Goal: Task Accomplishment & Management: Complete application form

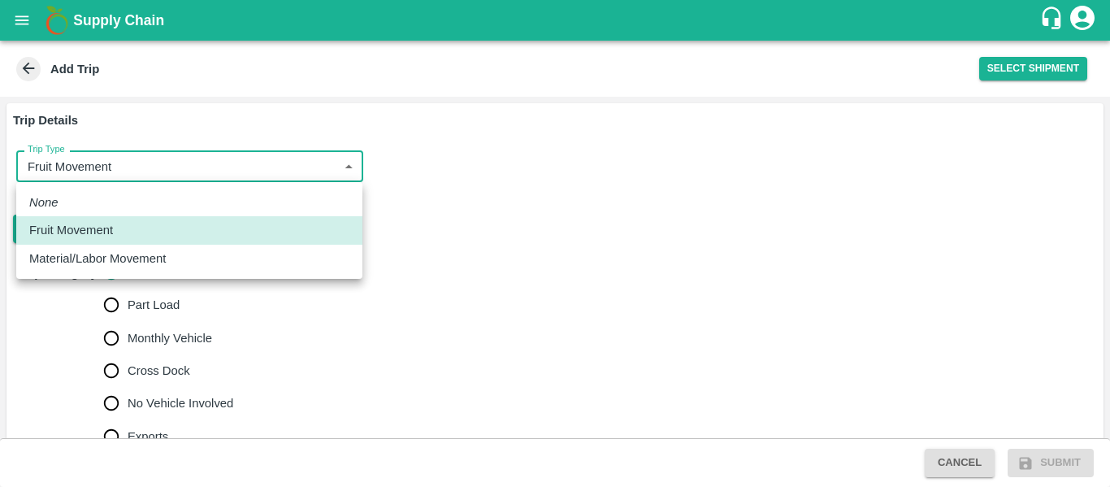
click at [241, 166] on body "Supply Chain Add Trip Select Shipment Trip Details Trip Type Fruit Movement 1 T…" at bounding box center [555, 243] width 1110 height 487
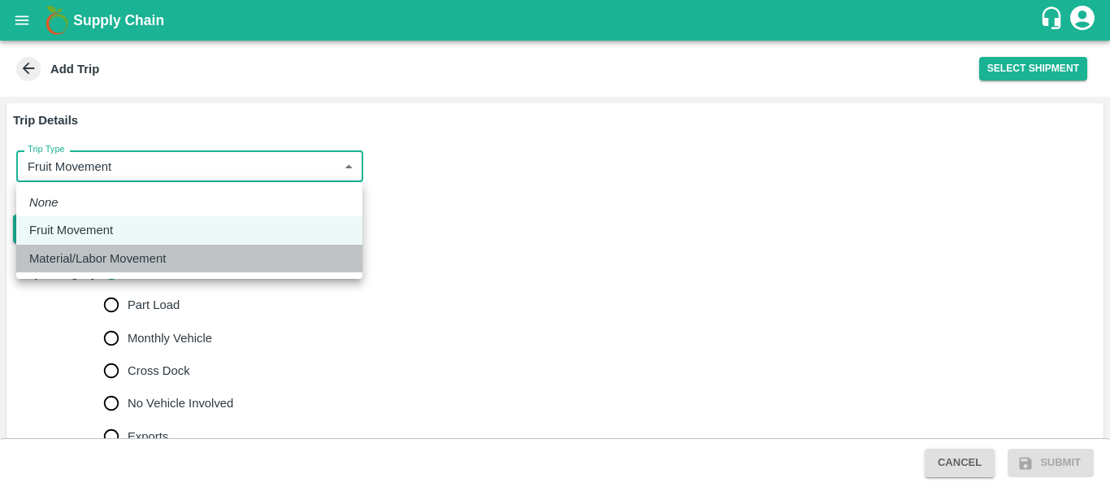
click at [173, 267] on div "Material/Labor Movement" at bounding box center [101, 258] width 145 height 18
type input "2"
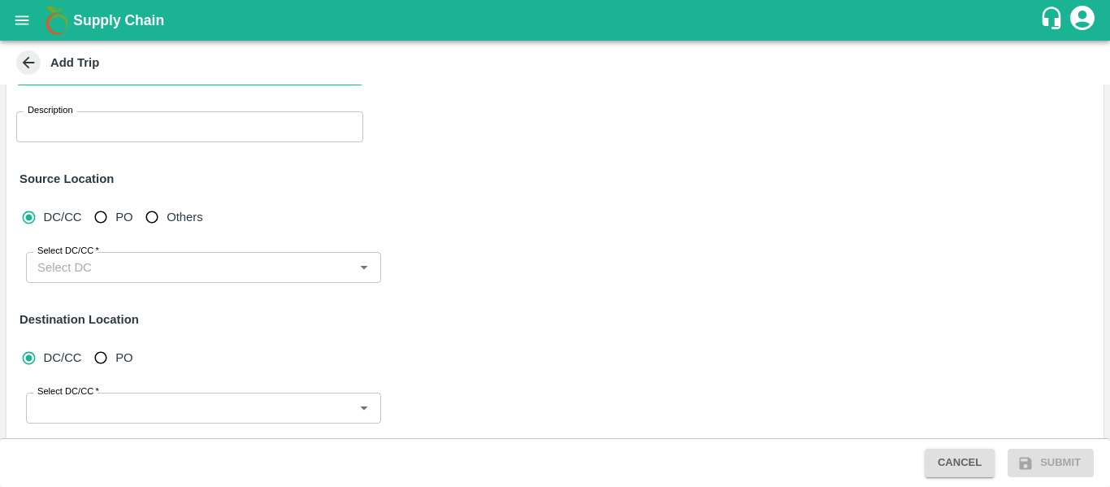
scroll to position [81, 0]
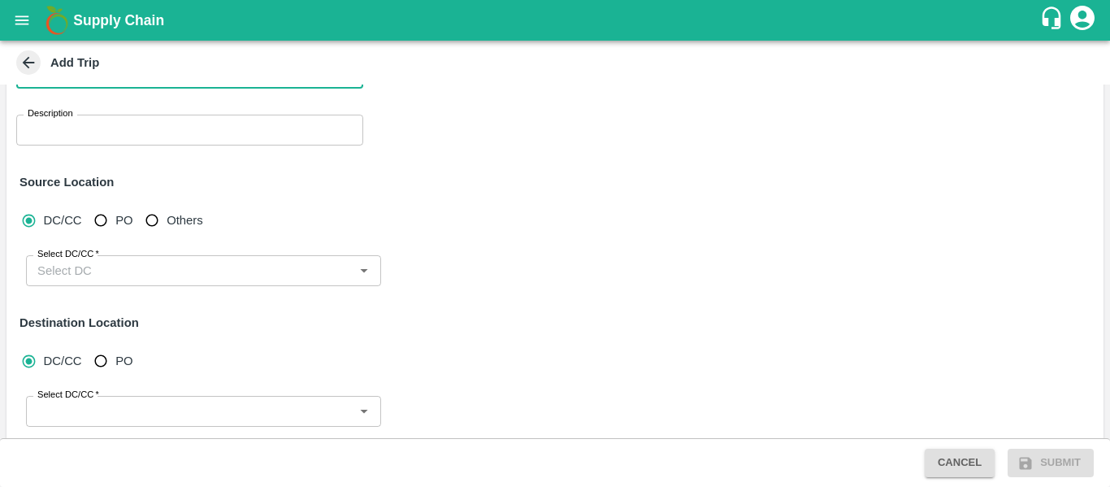
click at [98, 132] on textarea "Description" at bounding box center [190, 130] width 324 height 17
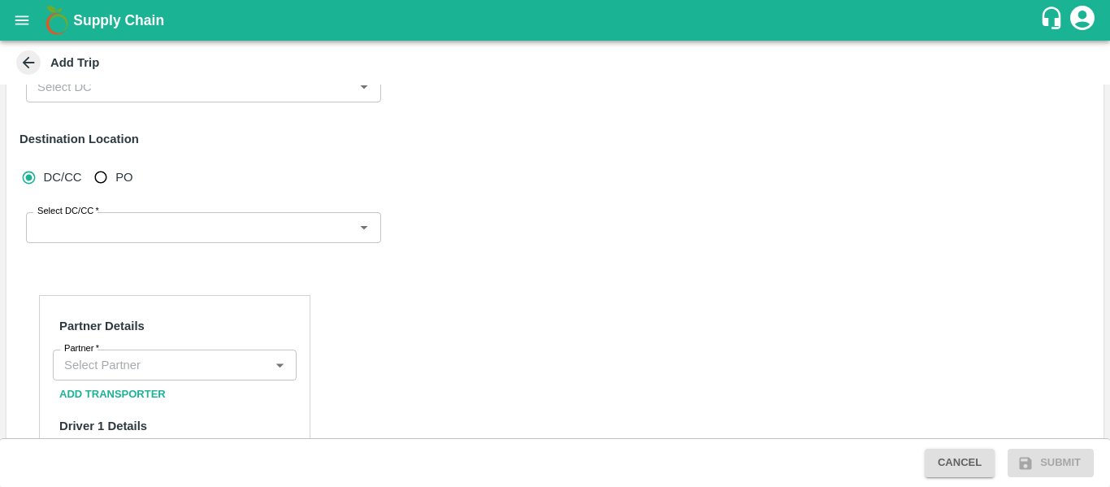
scroll to position [309, 0]
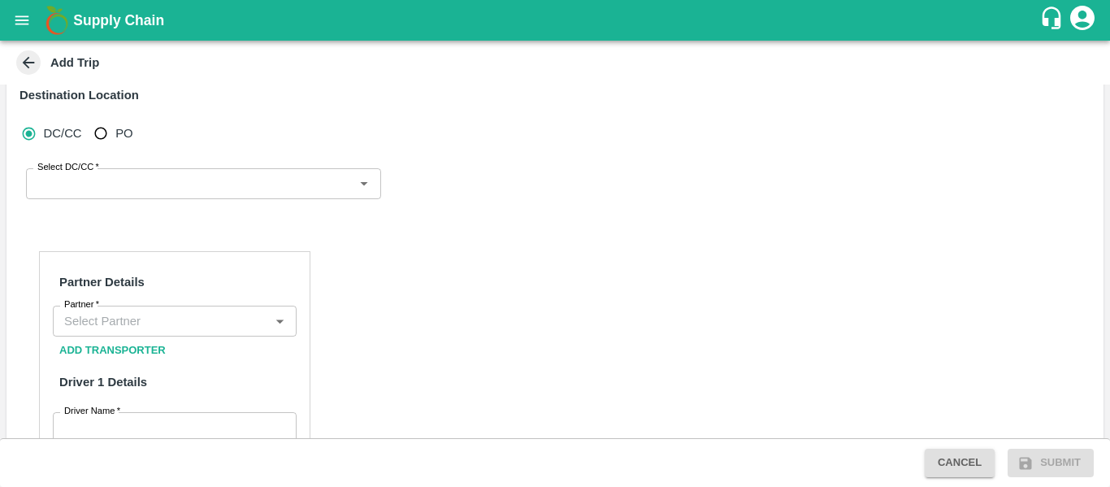
type textarea "Siddipete boxes movements"
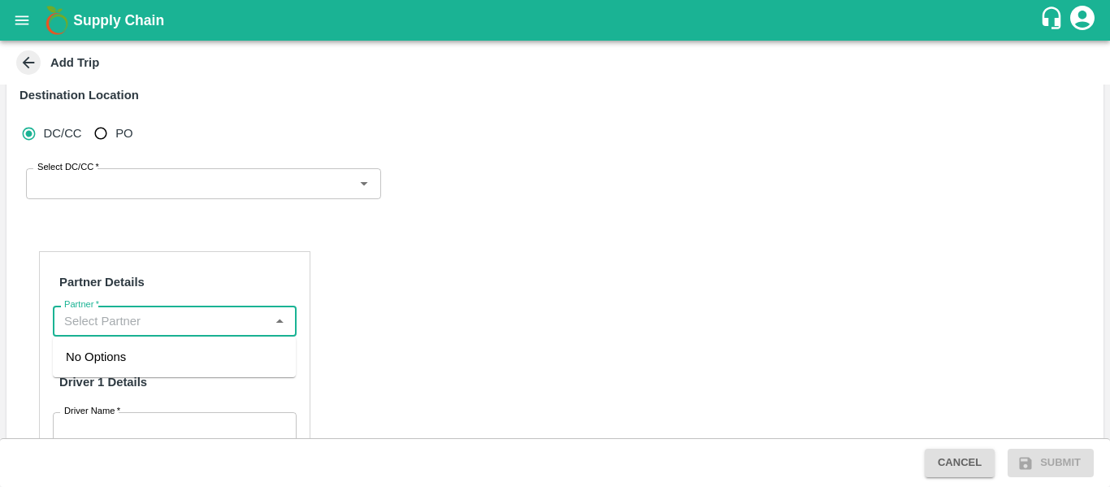
click at [104, 319] on input "Partner   *" at bounding box center [161, 320] width 207 height 21
paste input "6302251463"
type input "6"
type input "63022"
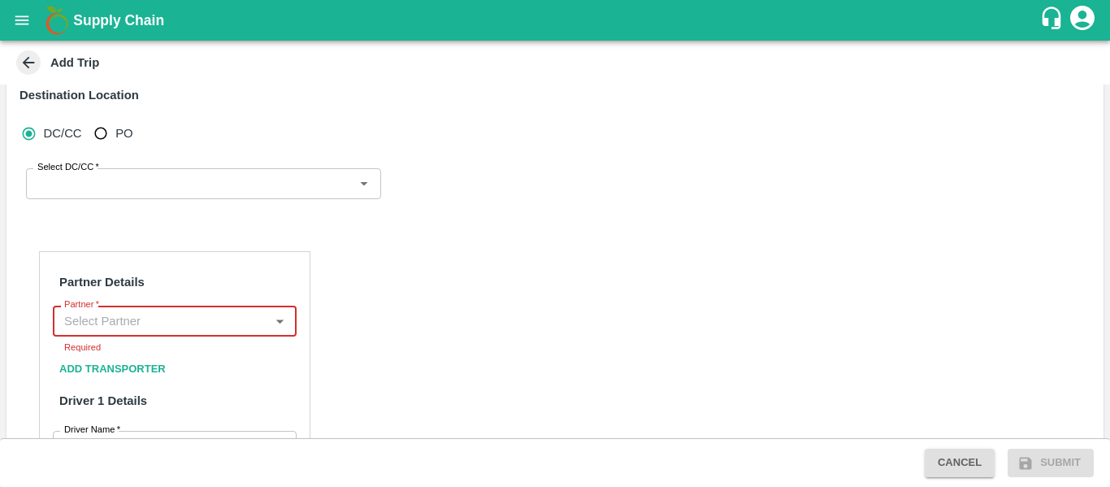
paste input "6302251463"
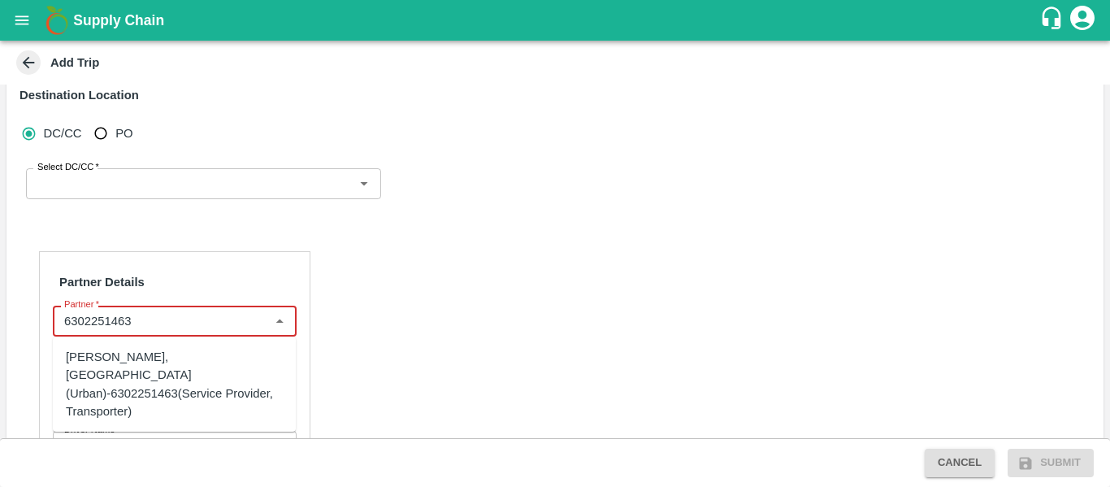
click at [163, 372] on div "[PERSON_NAME], [GEOGRAPHIC_DATA] (Urban)-6302251463(Service Provider, Transport…" at bounding box center [174, 384] width 217 height 72
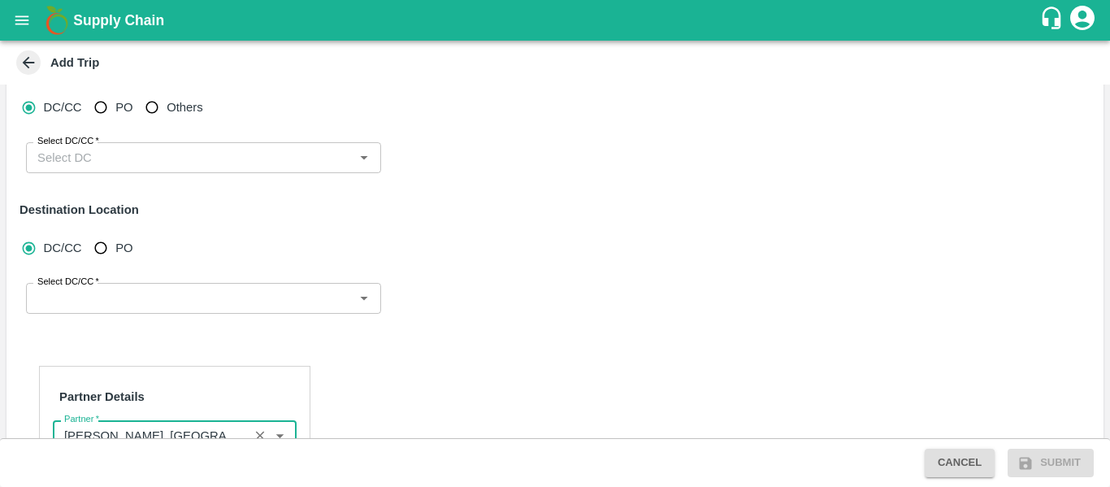
scroll to position [192, 0]
type input "[PERSON_NAME], [GEOGRAPHIC_DATA] (Urban)-6302251463(Service Provider, Transport…"
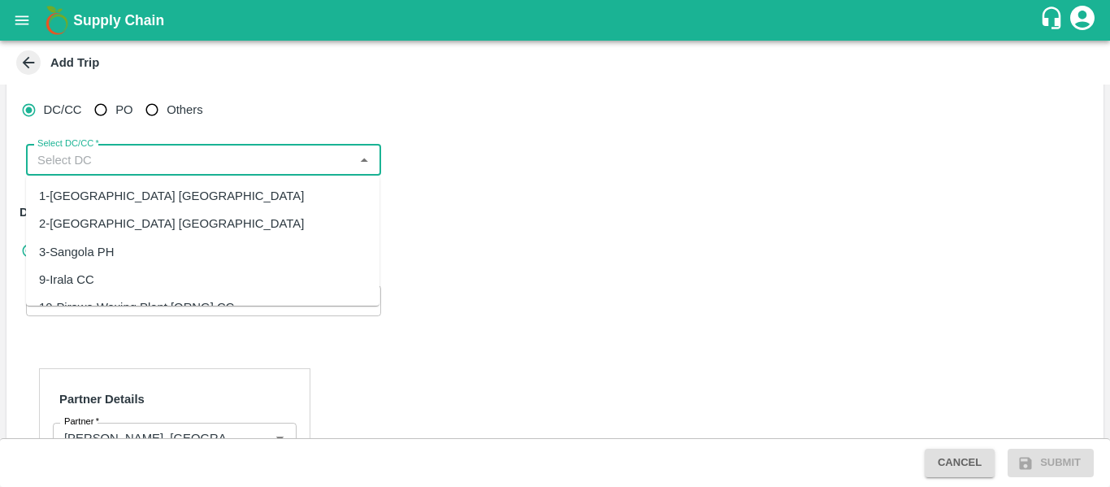
click at [147, 171] on input "Select DC/CC   *" at bounding box center [190, 160] width 319 height 21
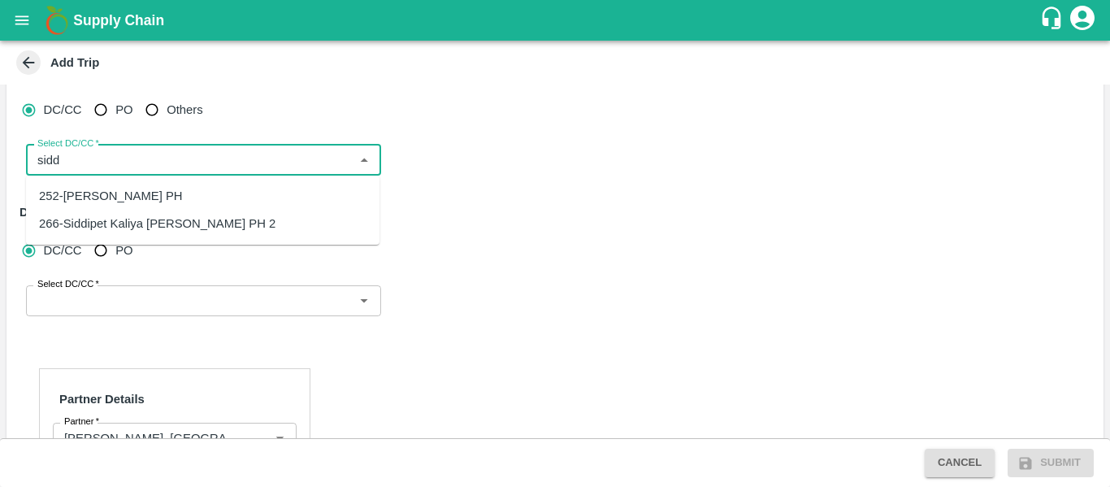
click at [180, 198] on div "252-[PERSON_NAME] PH" at bounding box center [111, 196] width 144 height 18
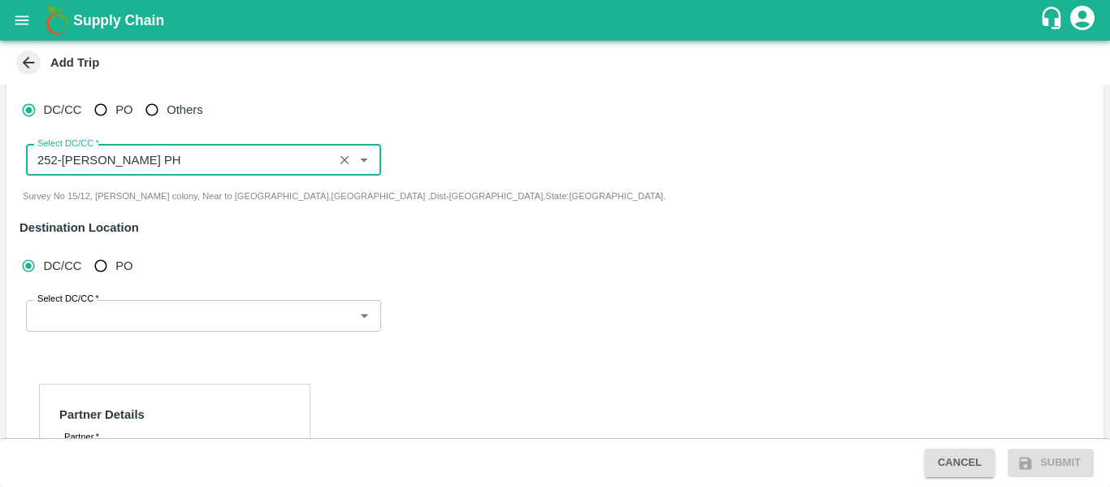
type input "252-[PERSON_NAME] PH"
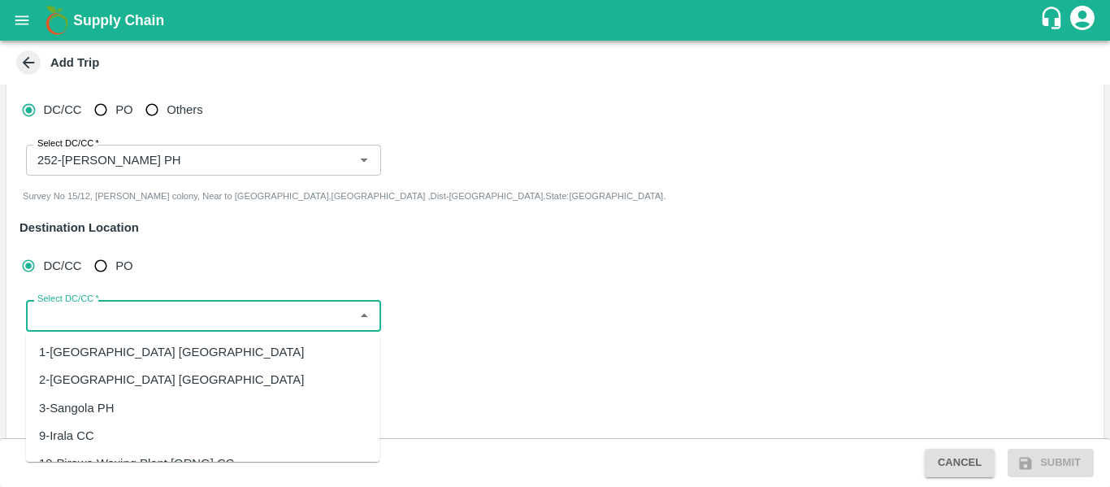
click at [121, 311] on input "Select DC/CC   *" at bounding box center [190, 315] width 319 height 21
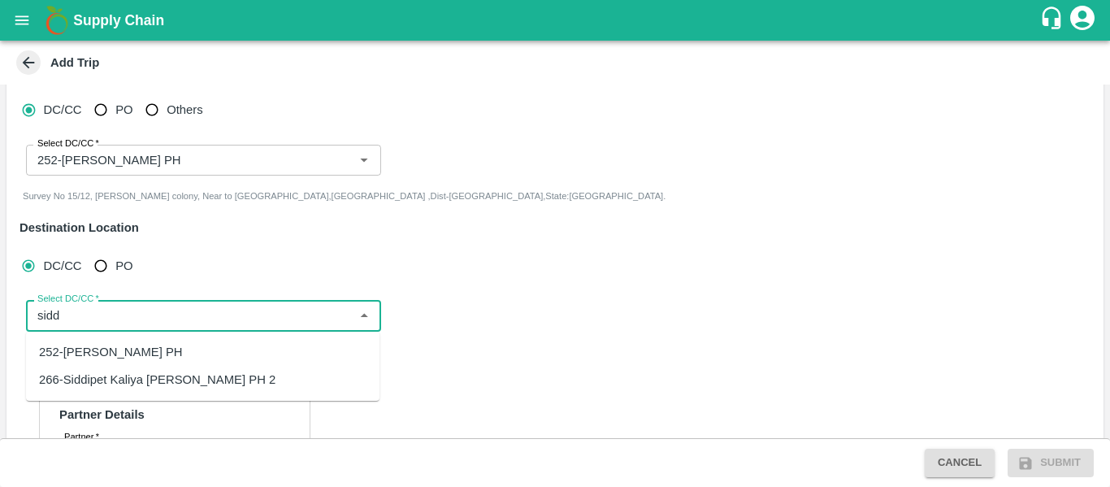
click at [154, 381] on div "266-Siddipet Kaliya [PERSON_NAME] PH 2" at bounding box center [157, 380] width 236 height 18
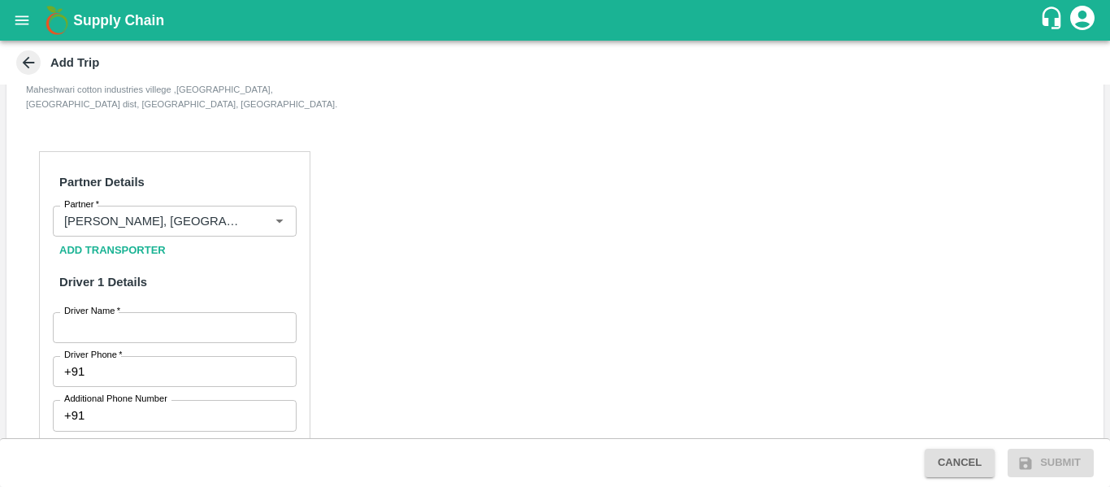
scroll to position [476, 0]
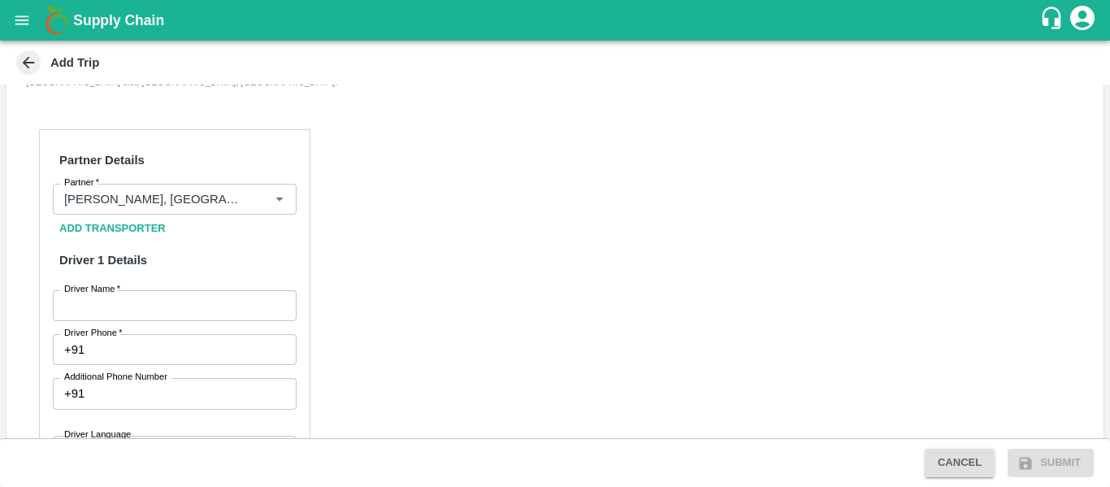
type input "266-Siddipet Kaliya [PERSON_NAME] PH 2"
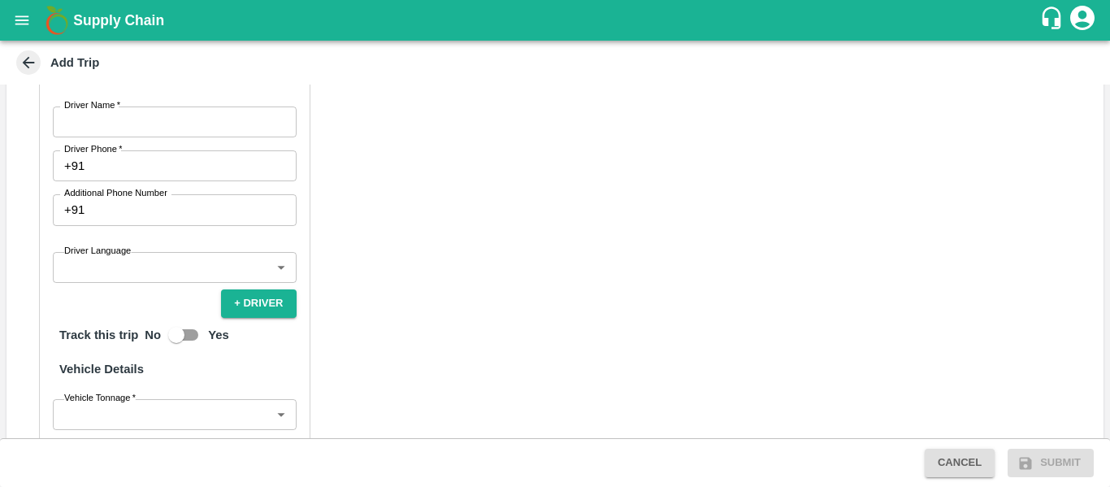
scroll to position [662, 0]
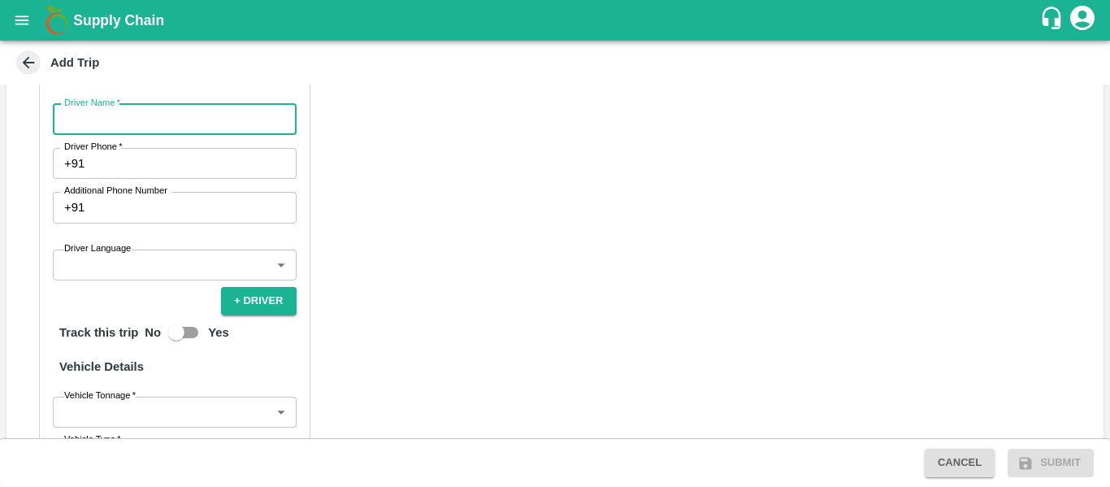
click at [99, 117] on input "Driver Name   *" at bounding box center [175, 119] width 244 height 31
type input "Ganesh"
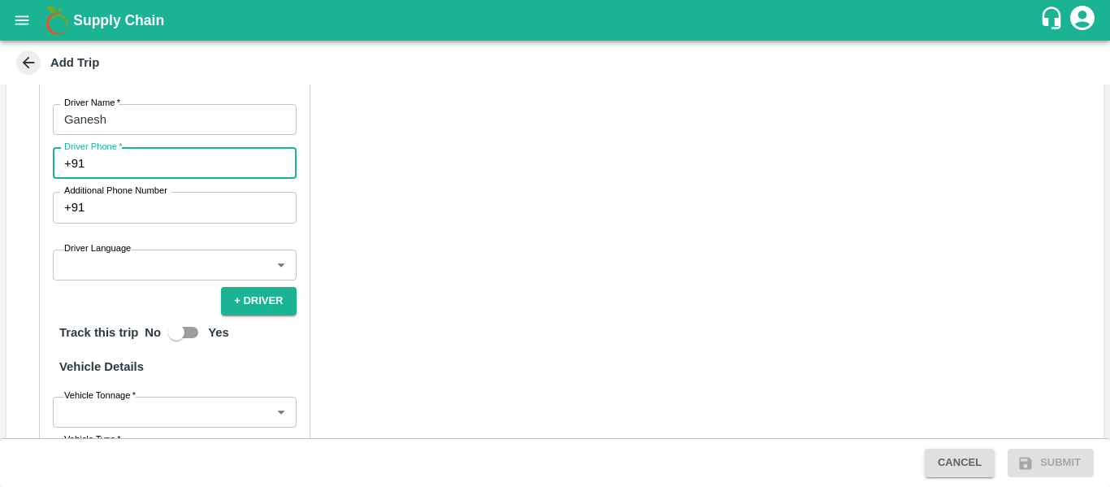
click at [111, 168] on input "Driver Phone   *" at bounding box center [193, 163] width 205 height 31
type input "9663976720"
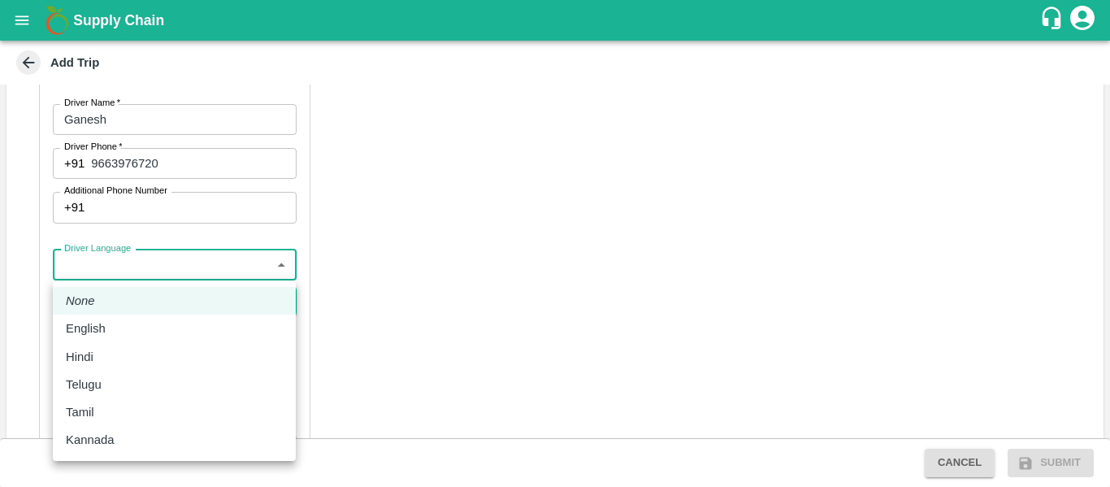
click at [159, 273] on body "Supply Chain Add Trip Trip Details Trip Type Material/Labor Movement 2 Trip Typ…" at bounding box center [555, 243] width 1110 height 487
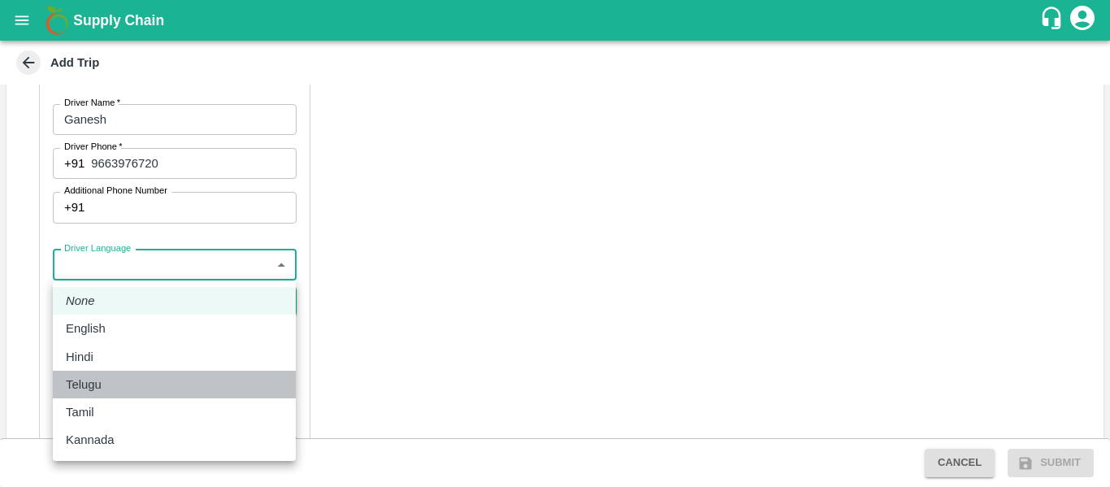
click at [125, 385] on div "Telugu" at bounding box center [174, 384] width 217 height 18
type input "te"
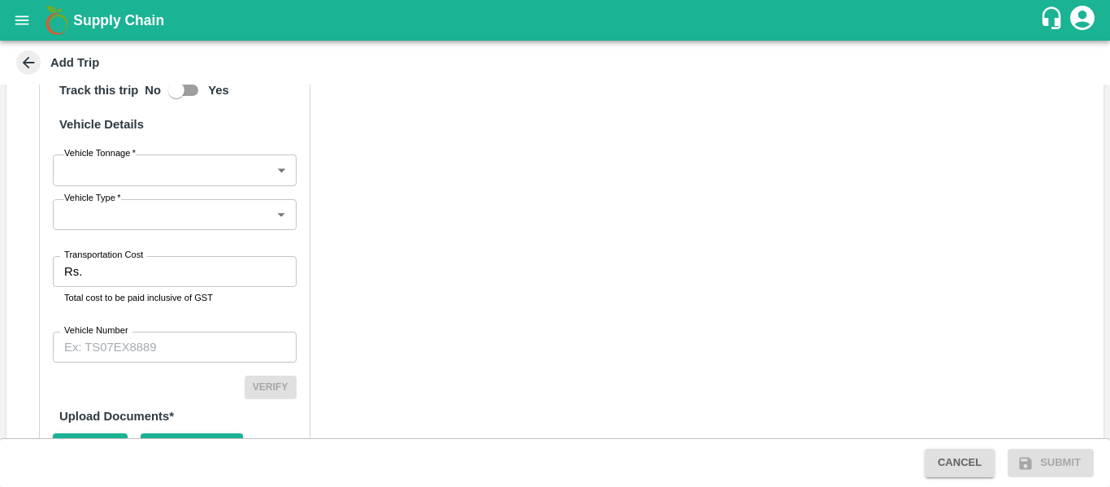
scroll to position [944, 0]
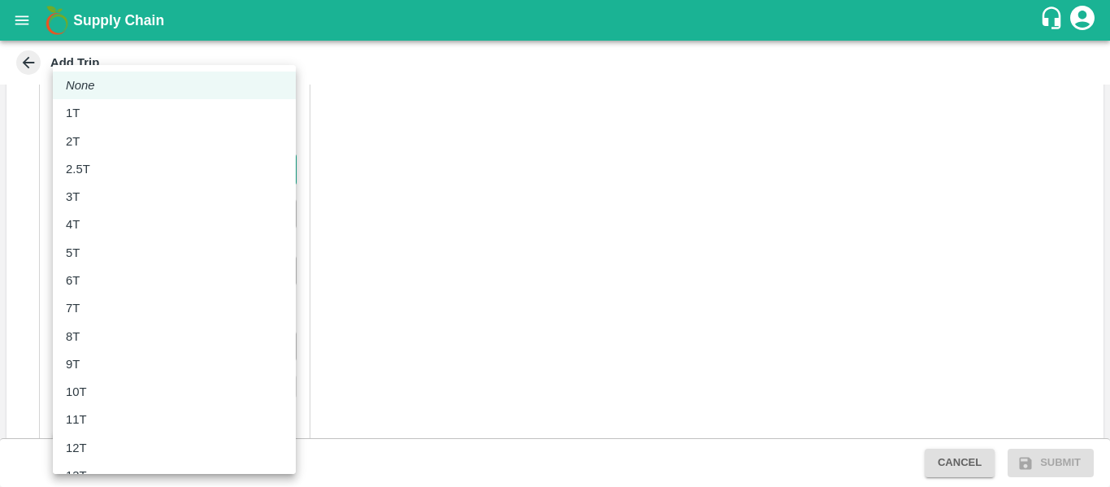
click at [117, 163] on body "Supply Chain Add Trip Trip Details Trip Type Material/Labor Movement 2 Trip Typ…" at bounding box center [555, 243] width 1110 height 487
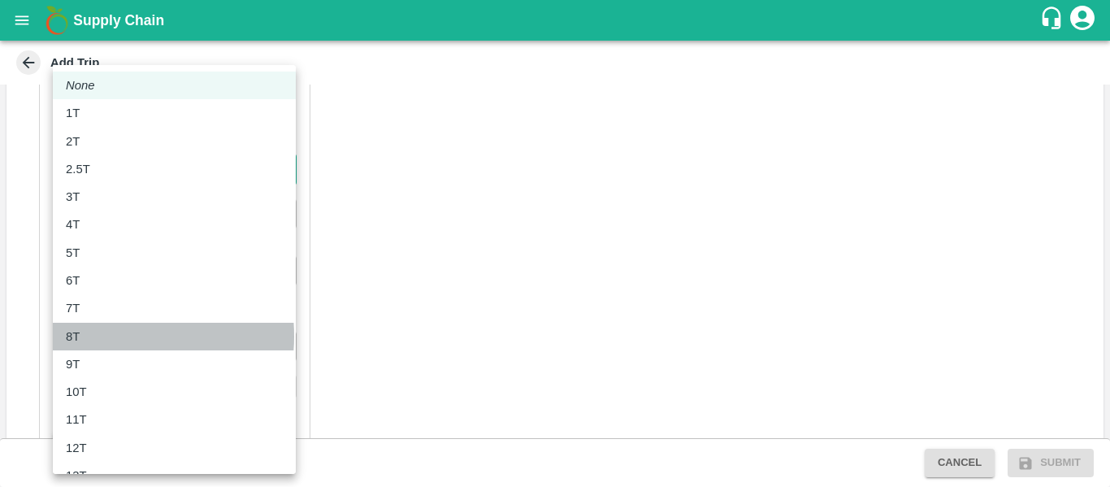
click at [100, 336] on div "8T" at bounding box center [174, 337] width 217 height 18
type input "8000"
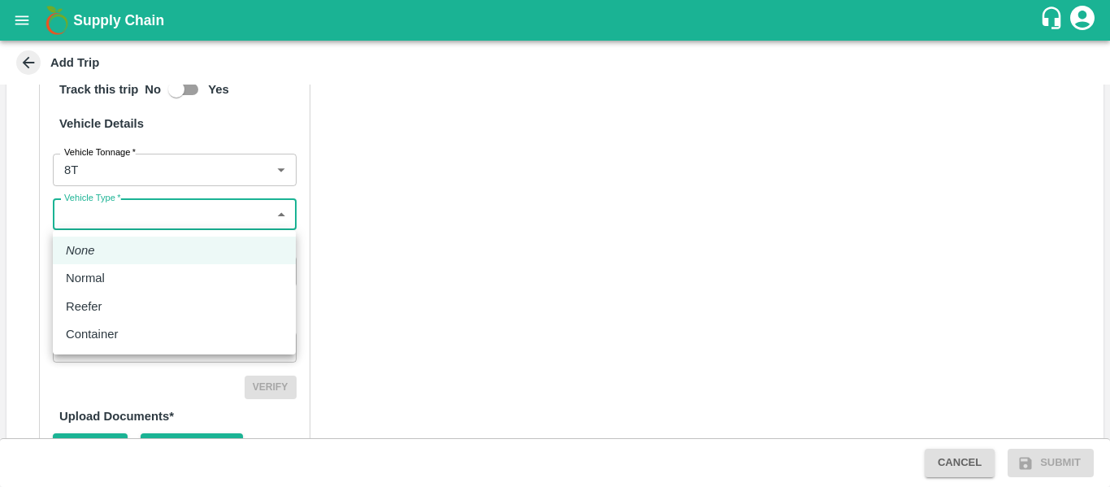
click at [141, 223] on body "Supply Chain Add Trip Trip Details Trip Type Material/Labor Movement 2 Trip Typ…" at bounding box center [555, 243] width 1110 height 487
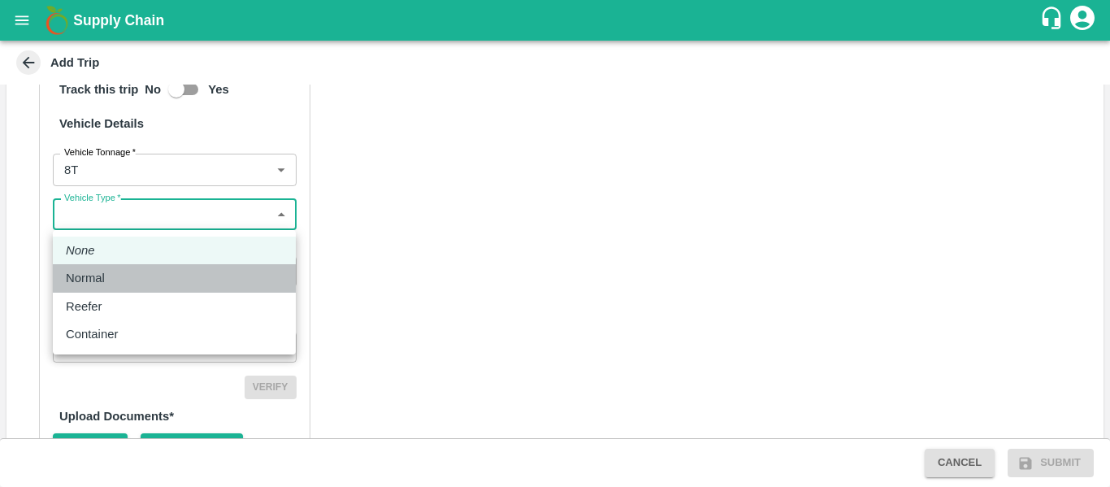
click at [119, 289] on li "Normal" at bounding box center [174, 278] width 243 height 28
type input "Normal"
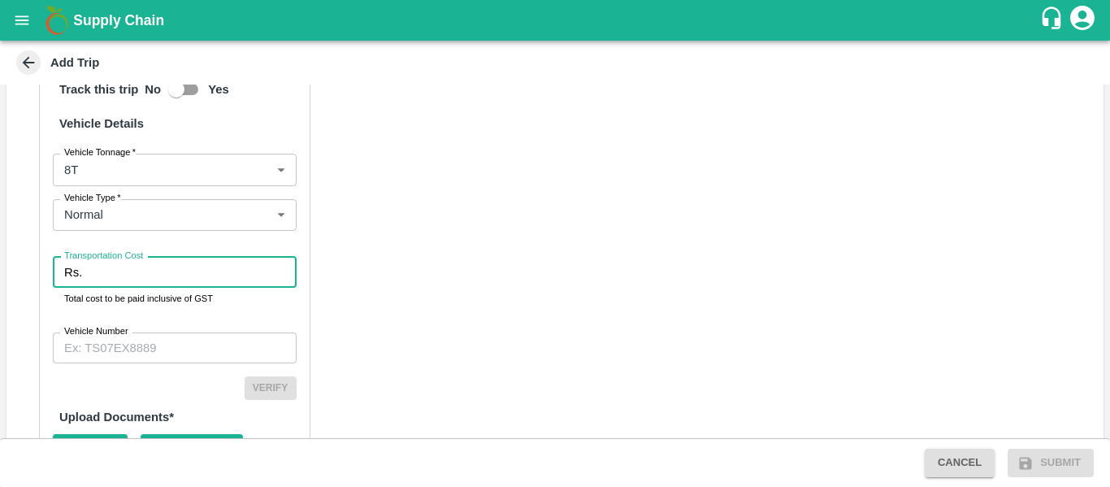
click at [151, 276] on input "Transportation Cost" at bounding box center [192, 272] width 207 height 31
type input "6500"
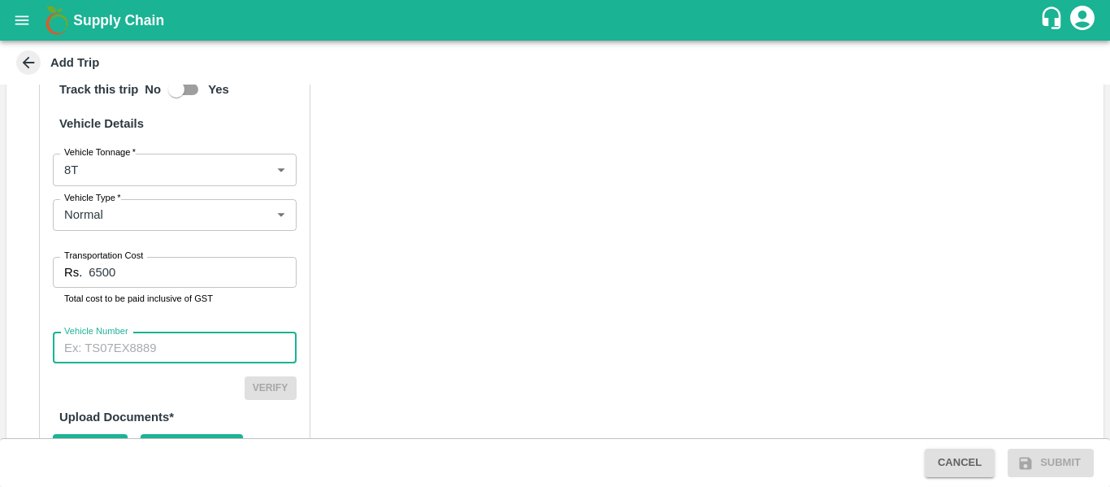
click at [120, 345] on input "Vehicle Number" at bounding box center [175, 347] width 244 height 31
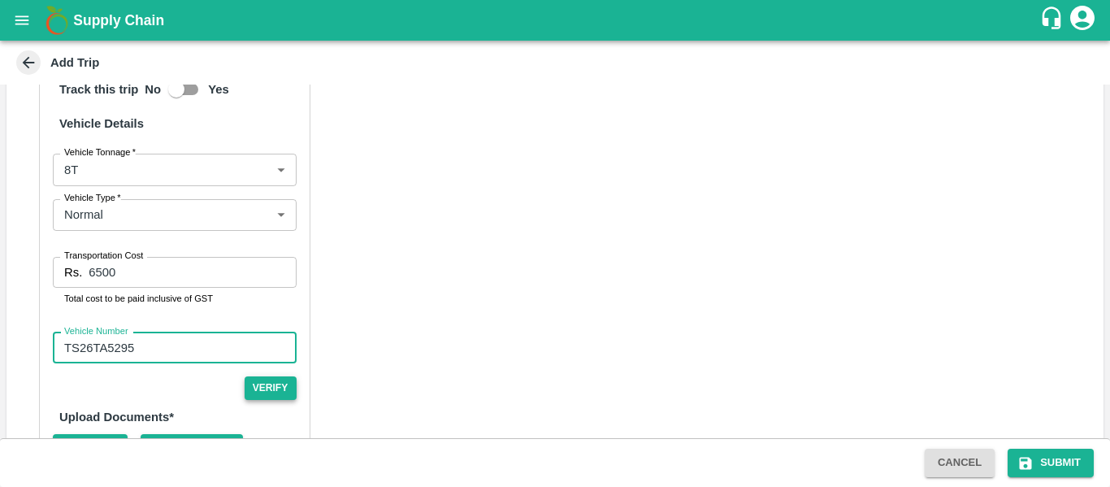
type input "TS26TA5295"
click at [282, 394] on button "Verify" at bounding box center [271, 388] width 52 height 24
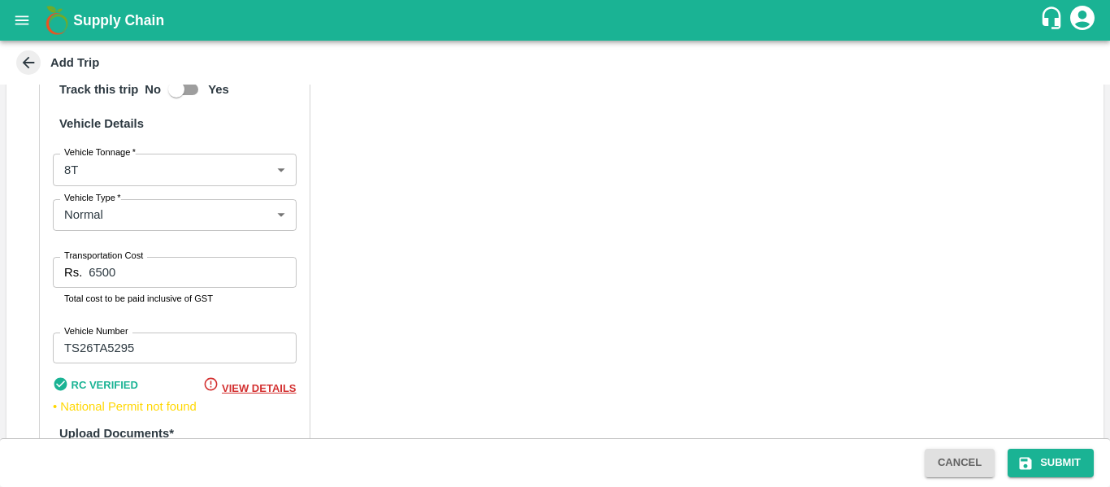
scroll to position [1059, 0]
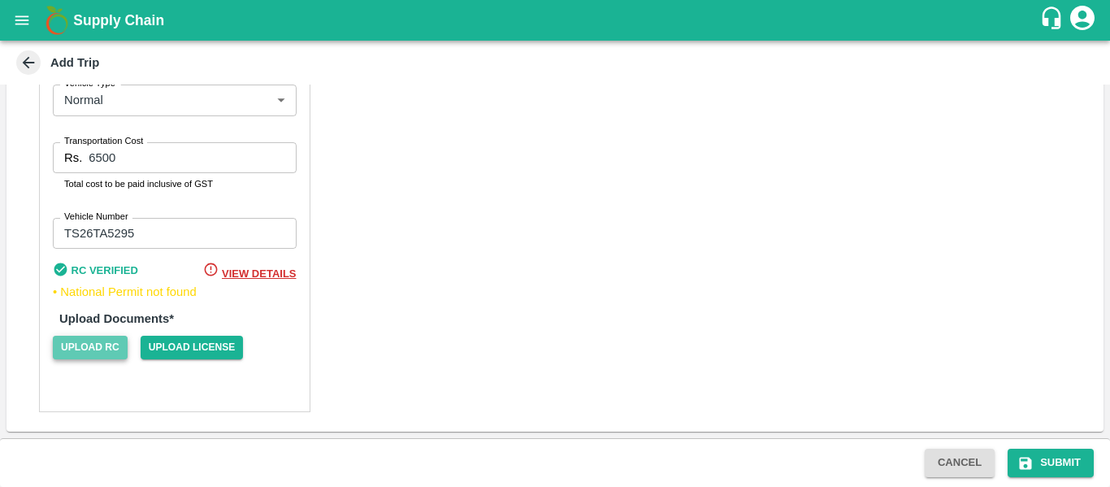
click at [72, 341] on span "Upload RC" at bounding box center [90, 348] width 75 height 24
click at [0, 0] on input "Upload RC" at bounding box center [0, 0] width 0 height 0
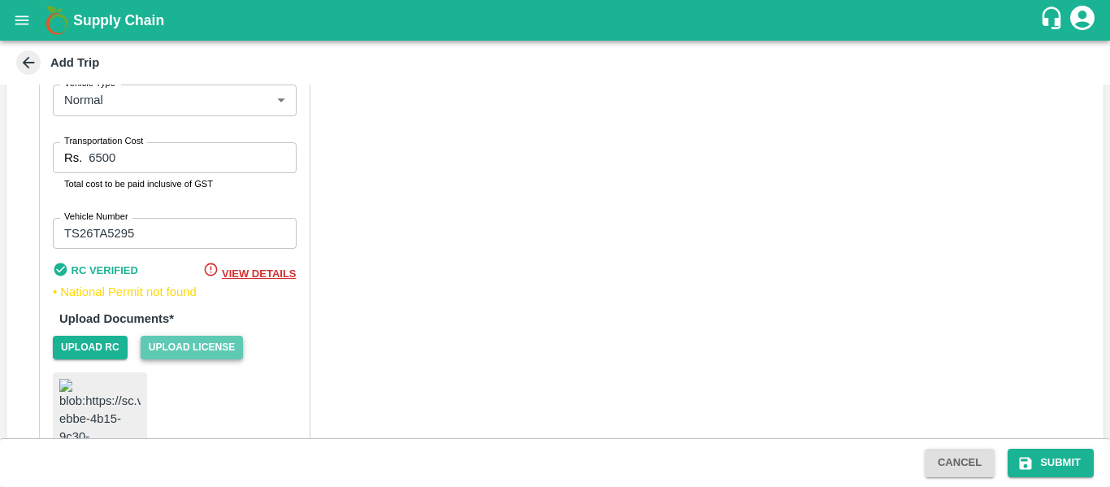
click at [206, 345] on span "Upload License" at bounding box center [192, 348] width 103 height 24
click at [0, 0] on input "Upload License" at bounding box center [0, 0] width 0 height 0
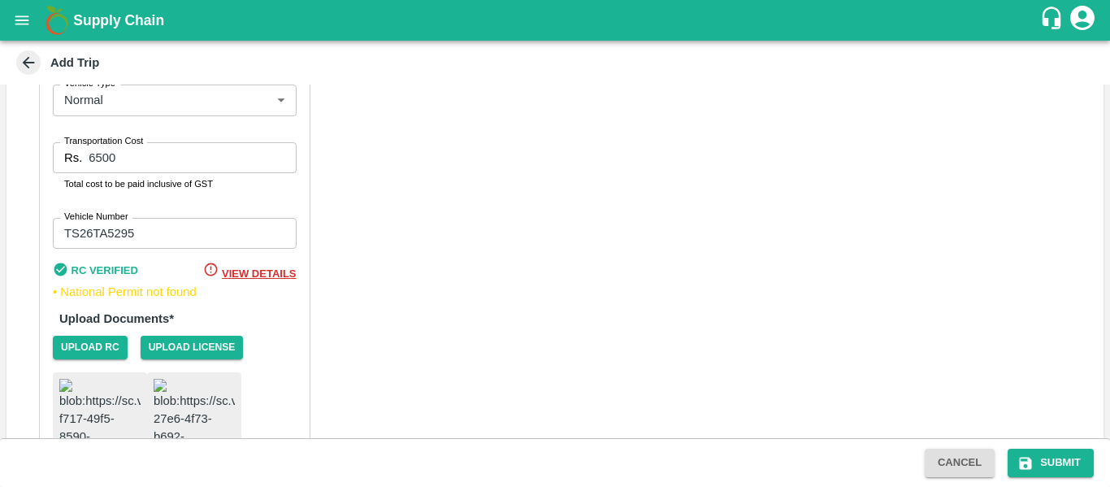
scroll to position [1197, 0]
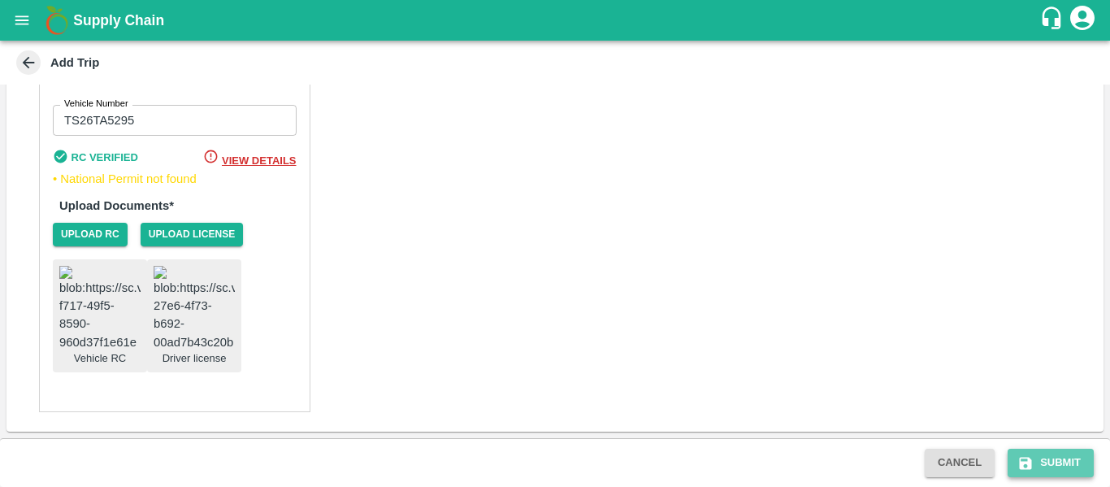
click at [1059, 453] on button "Submit" at bounding box center [1051, 463] width 86 height 28
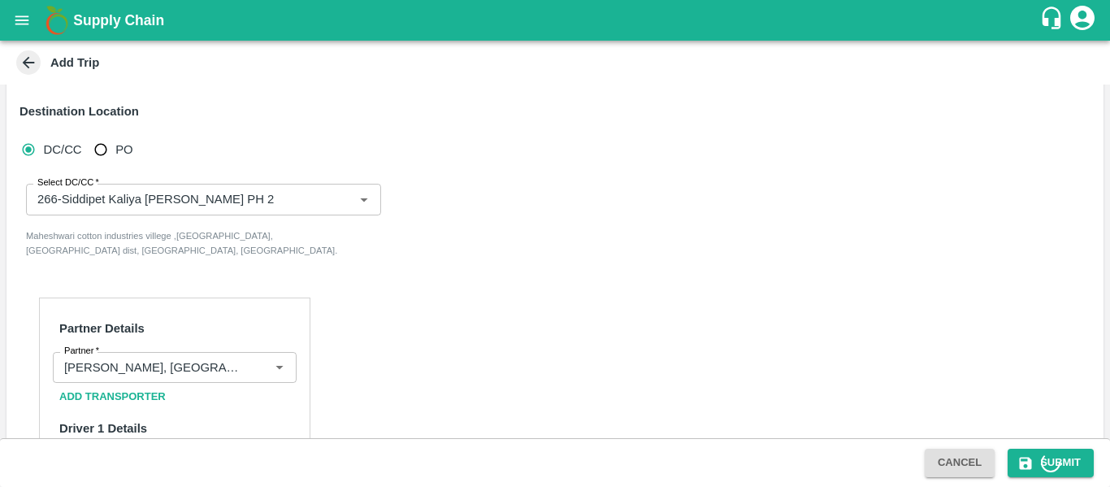
scroll to position [309, 0]
click at [599, 0] on div "Supply Chain" at bounding box center [555, 20] width 1110 height 41
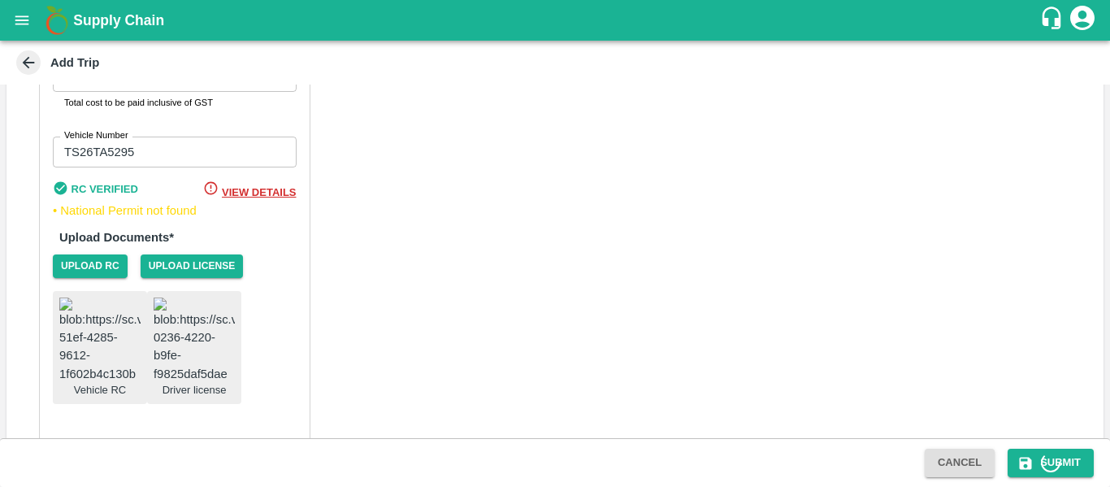
scroll to position [1197, 0]
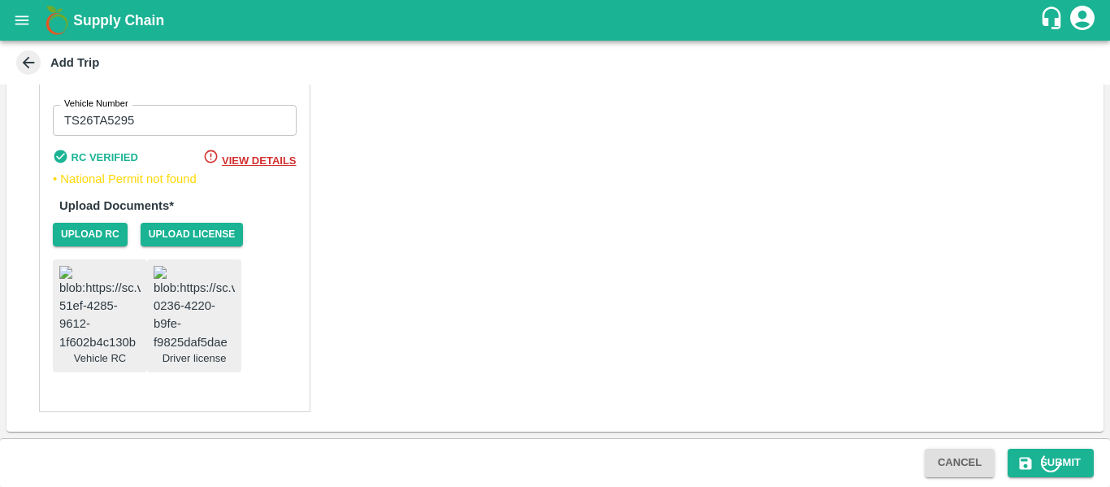
click at [98, 105] on input "TS26TA5295" at bounding box center [175, 120] width 244 height 31
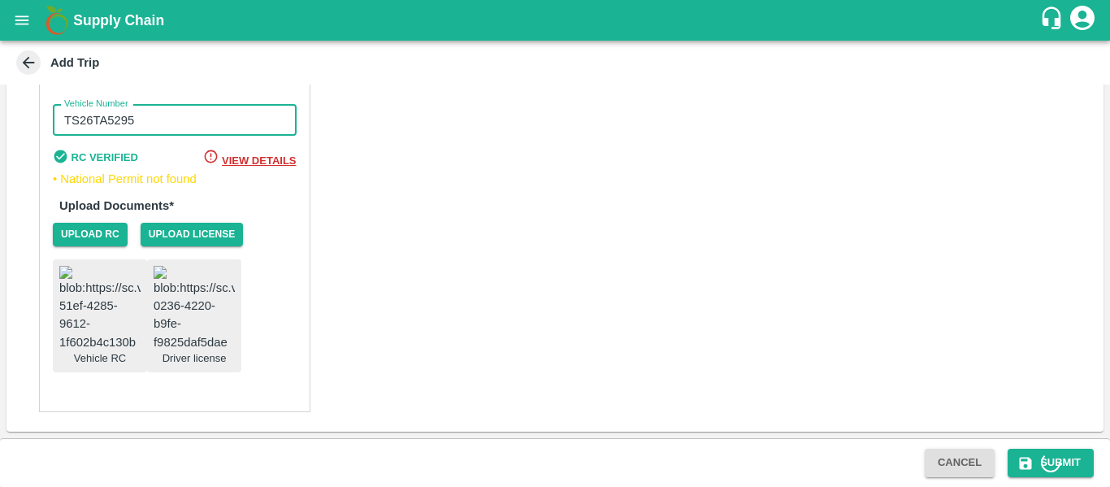
click at [98, 105] on input "TS26TA5295" at bounding box center [175, 120] width 244 height 31
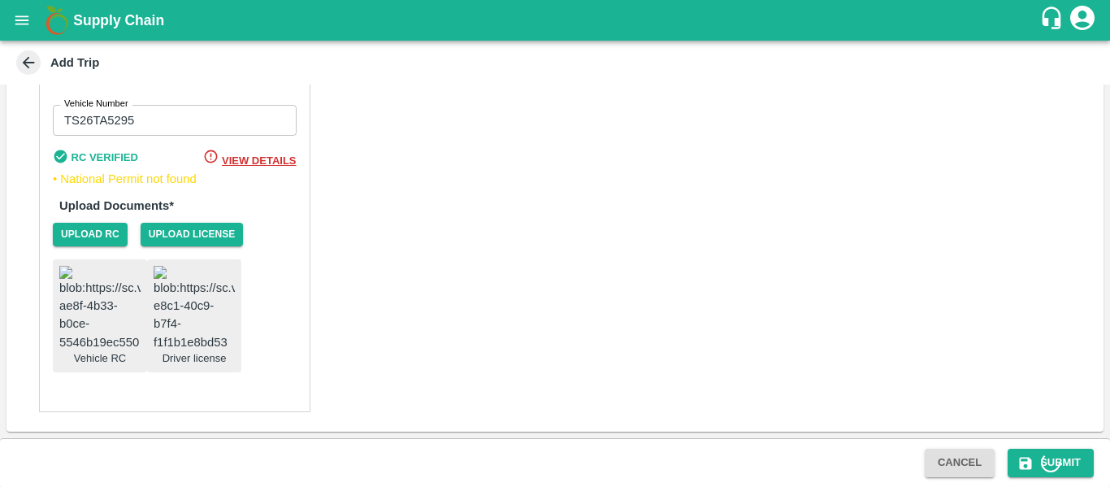
click at [1048, 470] on icon at bounding box center [1051, 463] width 20 height 20
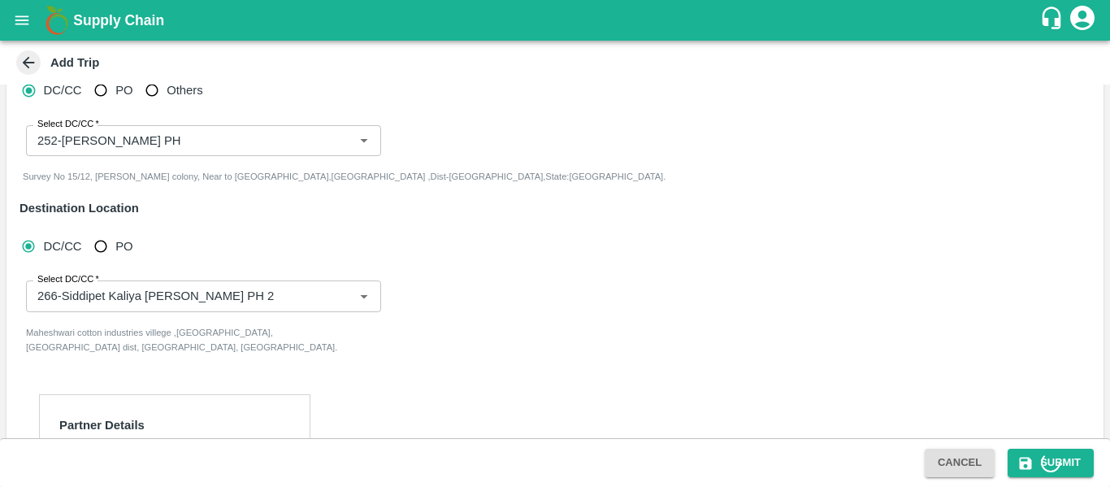
scroll to position [0, 0]
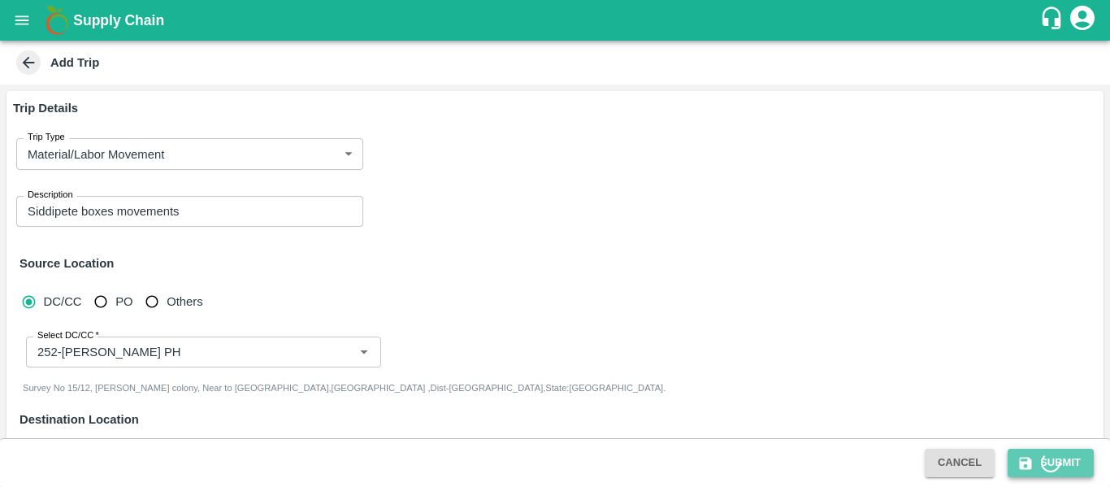
click at [1029, 456] on icon "submit" at bounding box center [1025, 463] width 16 height 16
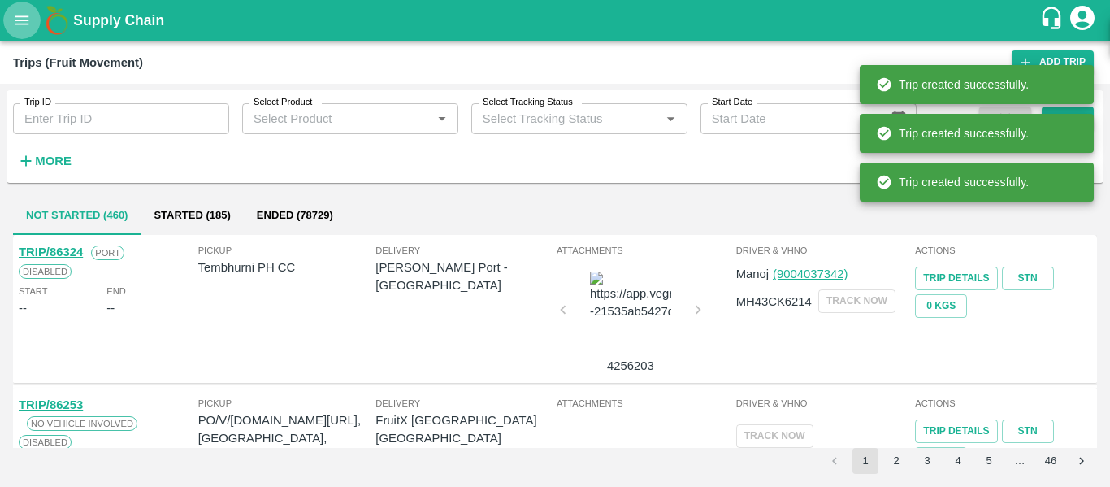
click at [11, 20] on button "open drawer" at bounding box center [21, 20] width 37 height 37
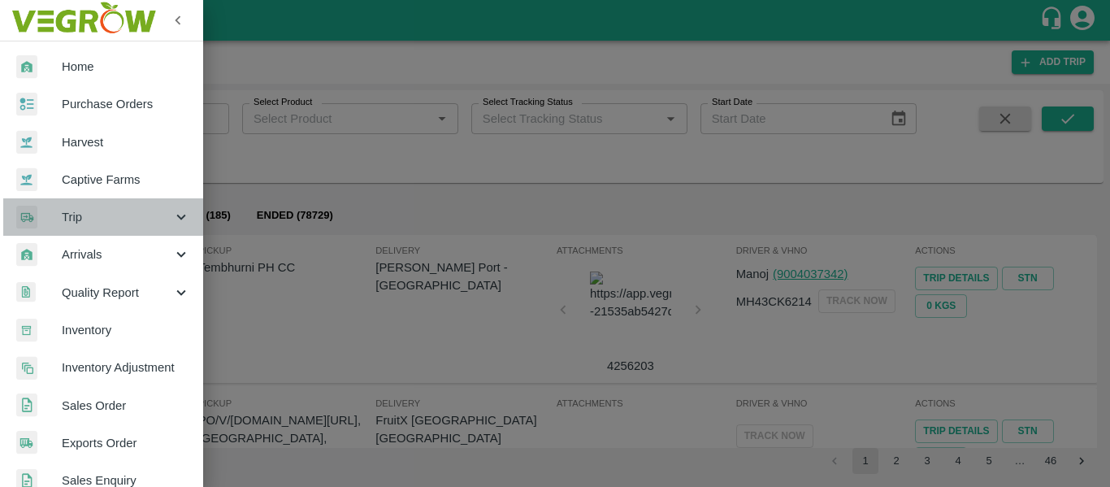
click at [141, 233] on div "Trip" at bounding box center [101, 216] width 203 height 37
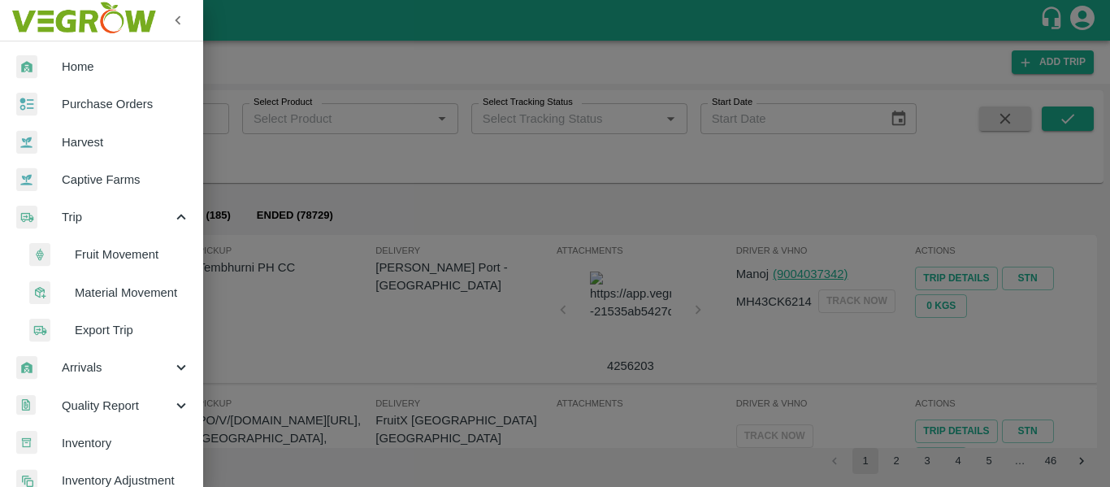
click at [136, 294] on span "Material Movement" at bounding box center [132, 293] width 115 height 18
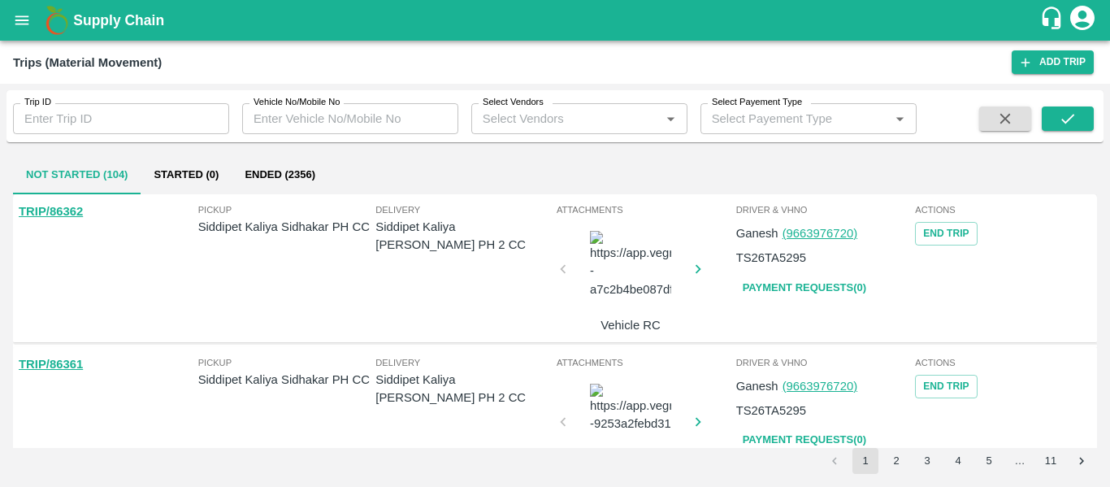
click at [58, 370] on link "TRIP/86361" at bounding box center [51, 364] width 64 height 13
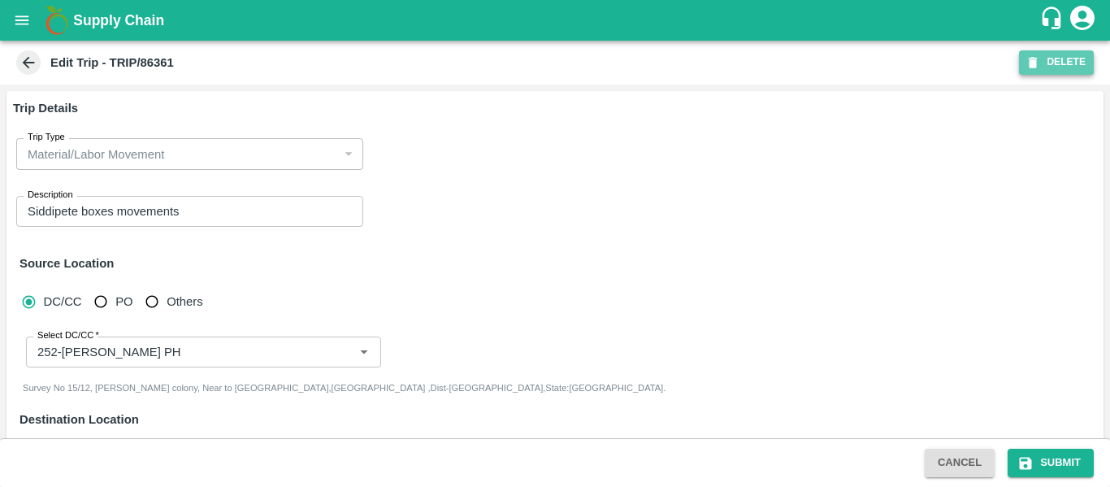
click at [1061, 62] on button "DELETE" at bounding box center [1056, 62] width 75 height 24
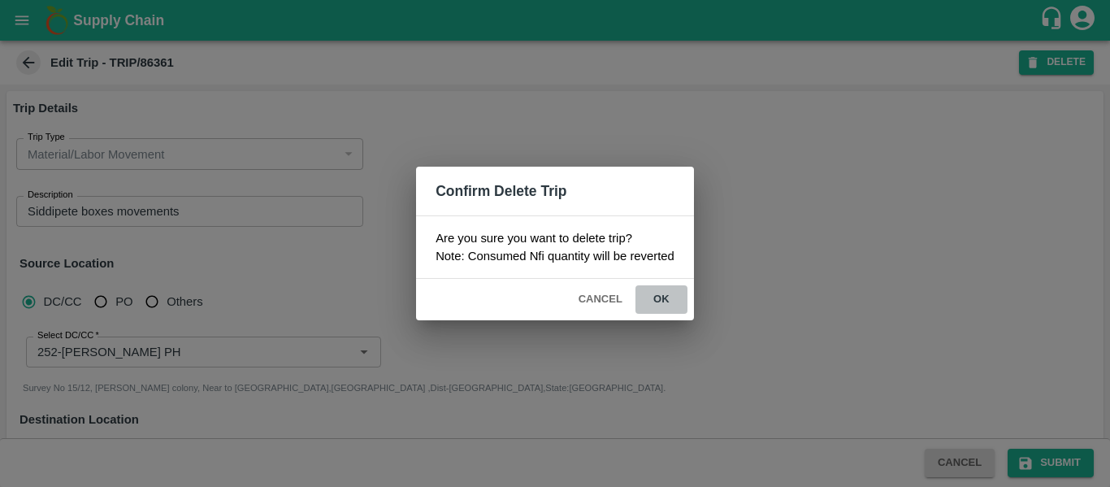
click at [664, 305] on button "ok" at bounding box center [662, 299] width 52 height 28
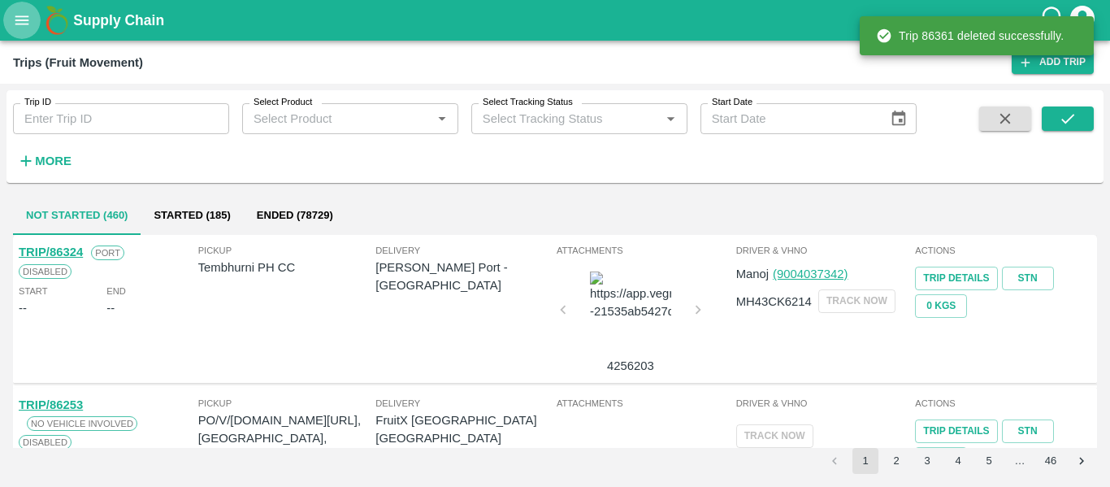
click at [26, 20] on icon "open drawer" at bounding box center [22, 19] width 14 height 9
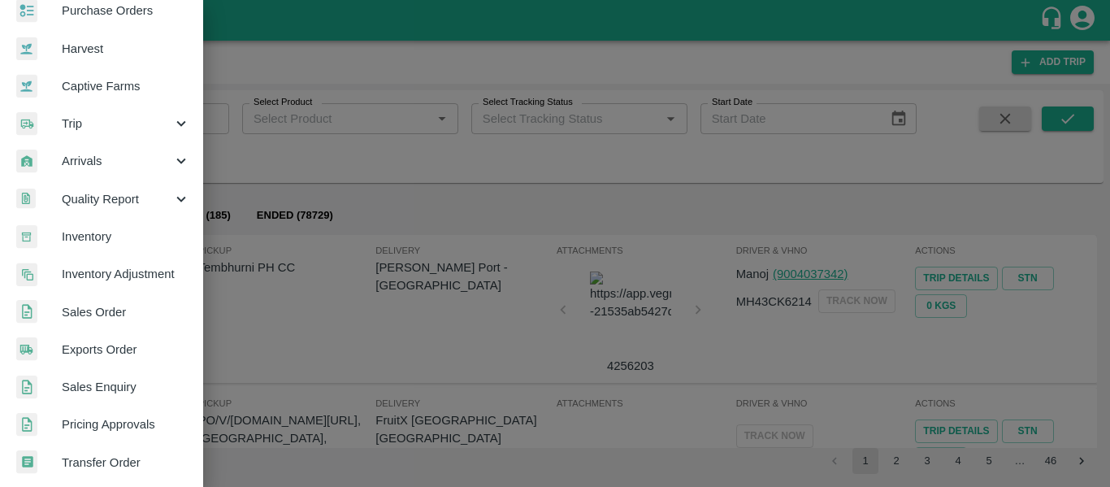
scroll to position [90, 0]
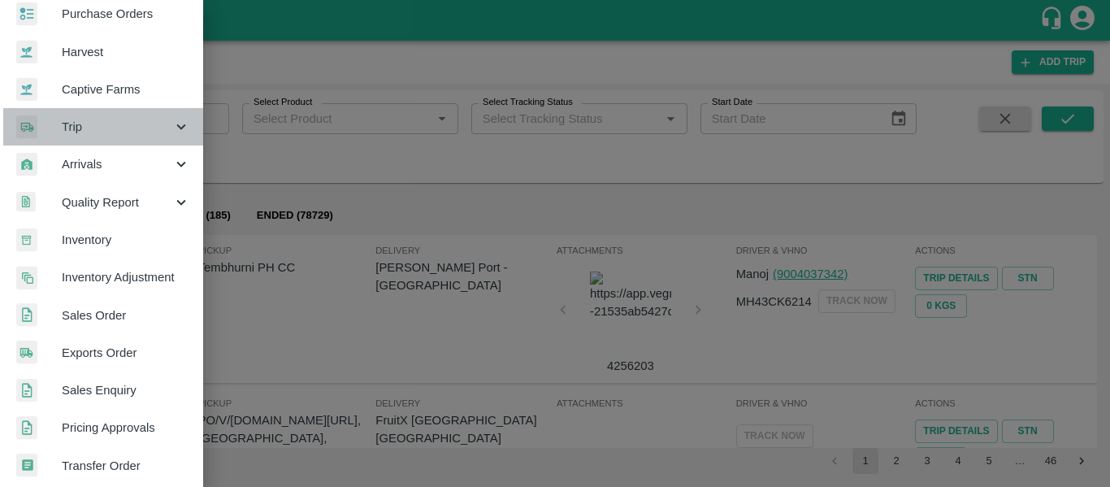
click at [173, 138] on div "Trip" at bounding box center [101, 126] width 203 height 37
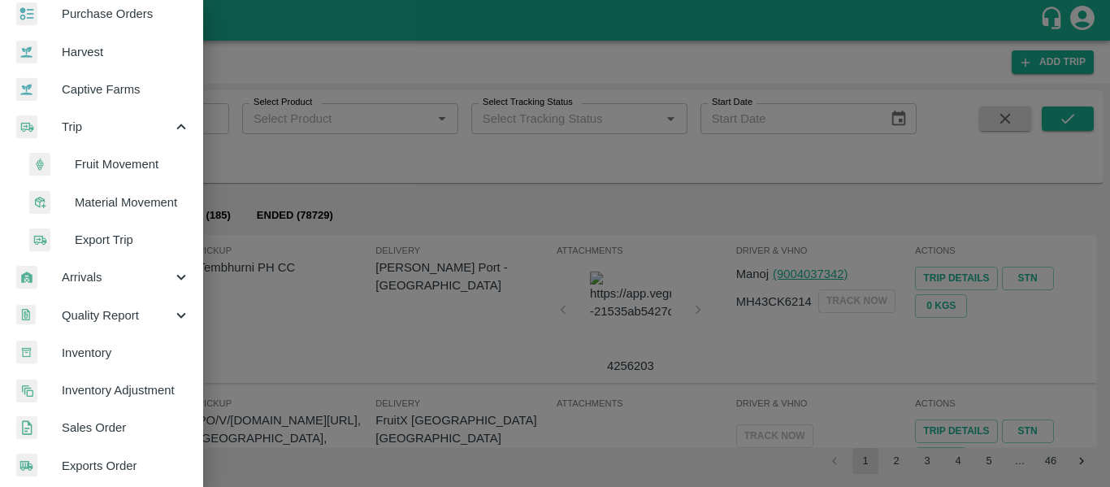
click at [143, 205] on span "Material Movement" at bounding box center [132, 202] width 115 height 18
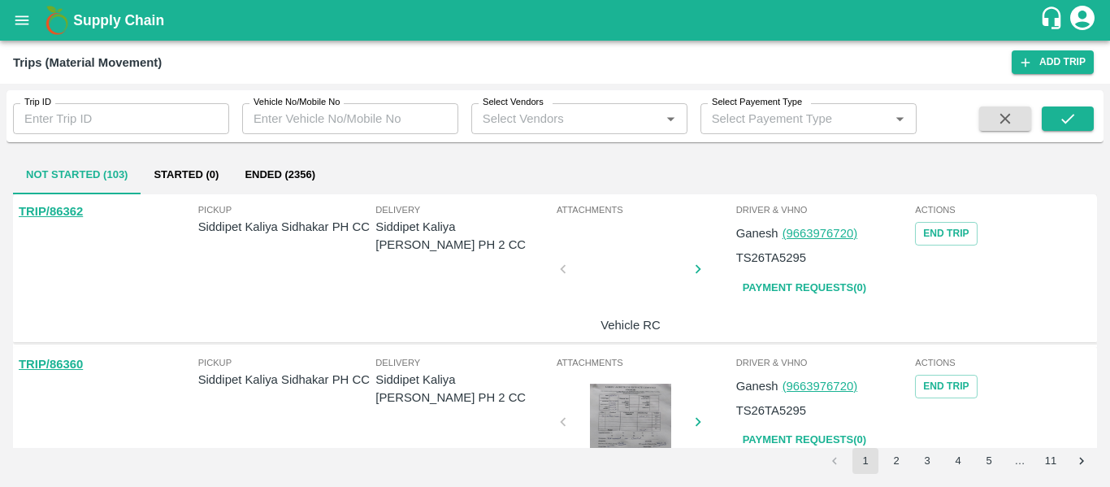
scroll to position [1, 0]
click at [64, 215] on link "TRIP/86362" at bounding box center [51, 210] width 64 height 13
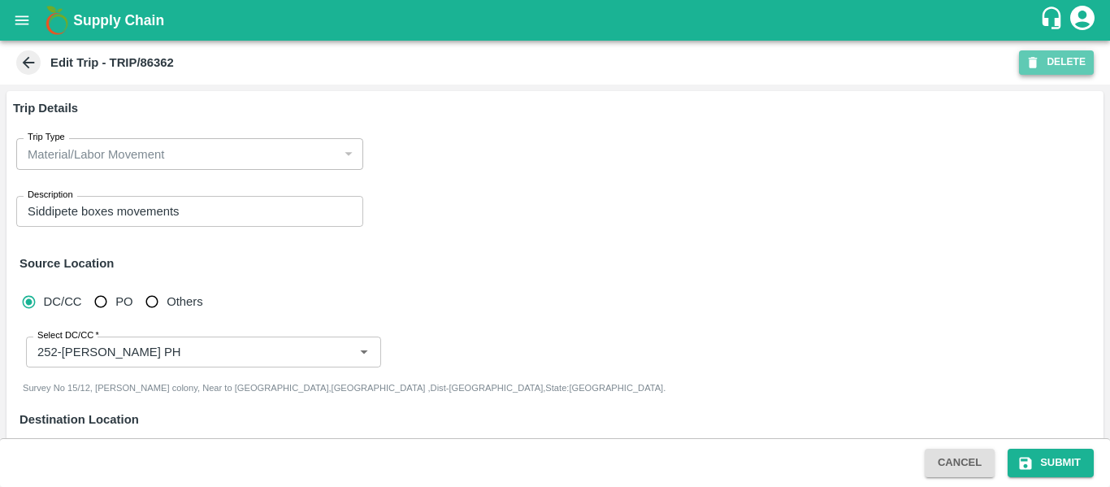
click at [1054, 65] on button "DELETE" at bounding box center [1056, 62] width 75 height 24
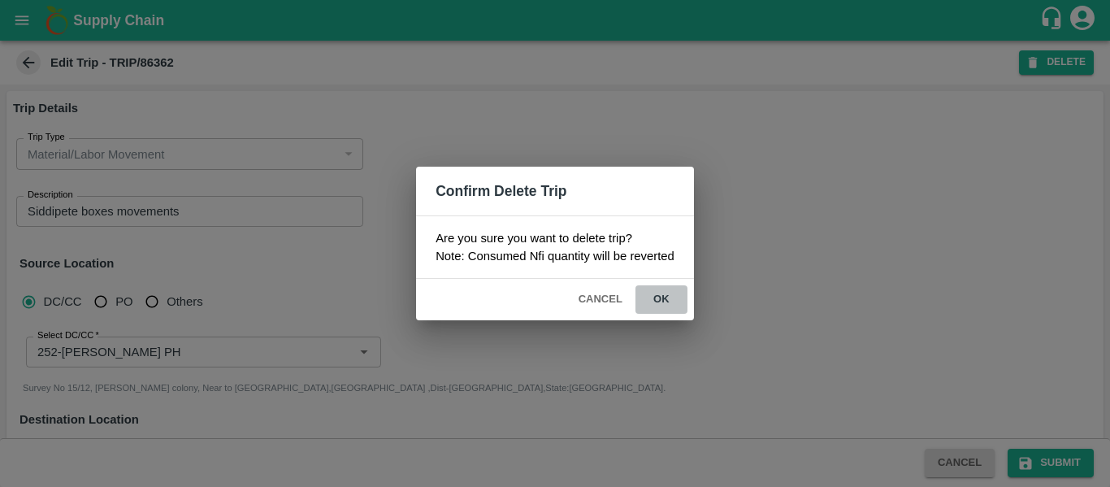
click at [671, 297] on button "ok" at bounding box center [662, 299] width 52 height 28
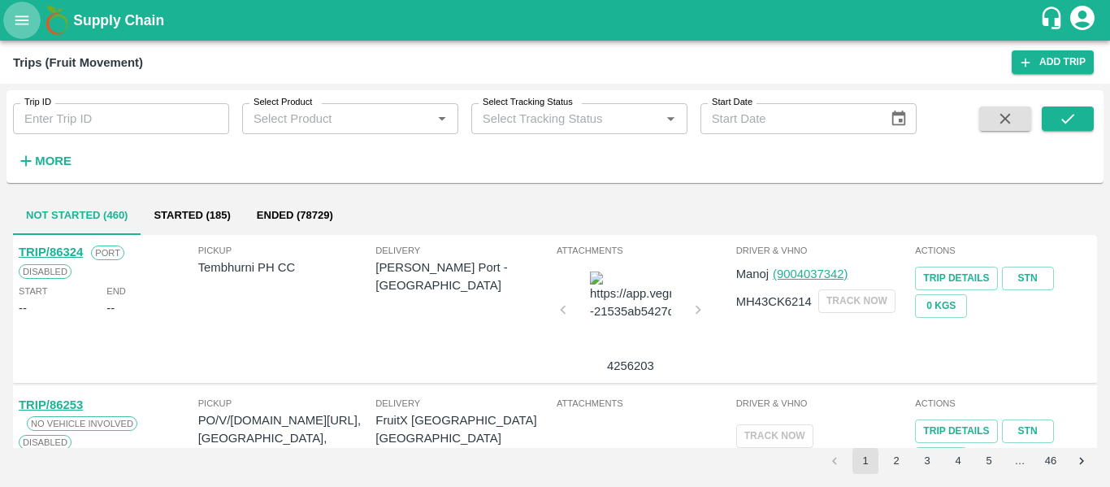
click at [16, 7] on button "open drawer" at bounding box center [21, 20] width 37 height 37
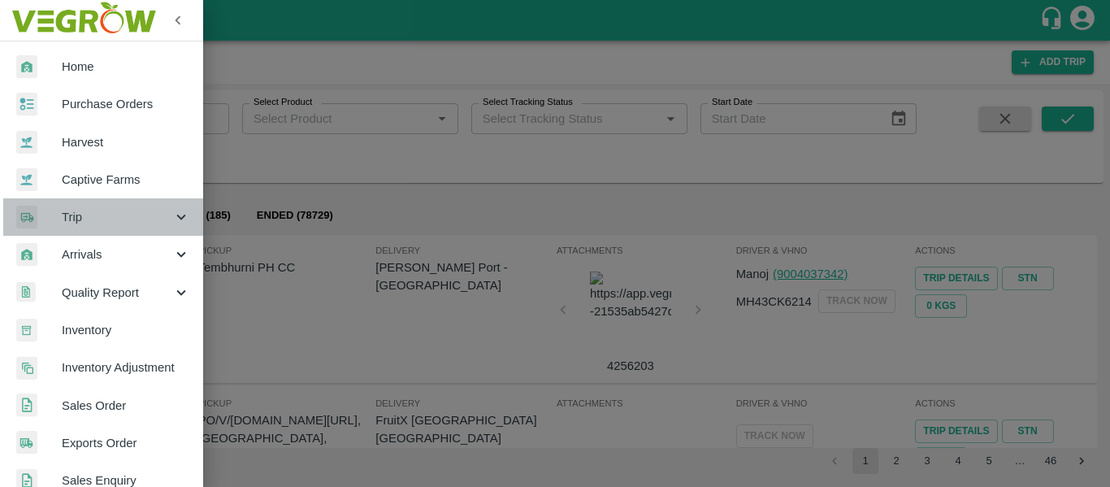
click at [176, 226] on icon at bounding box center [181, 217] width 18 height 18
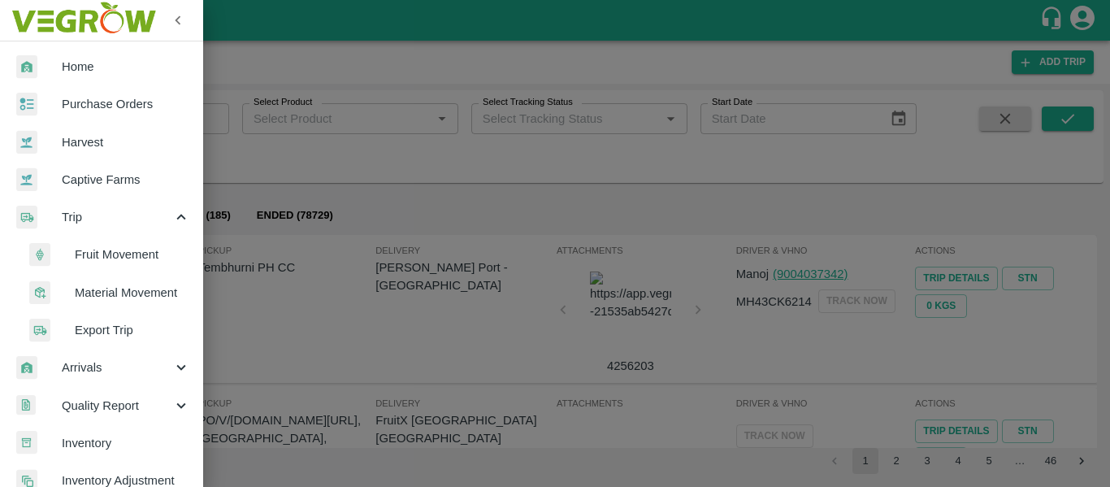
click at [141, 290] on span "Material Movement" at bounding box center [132, 293] width 115 height 18
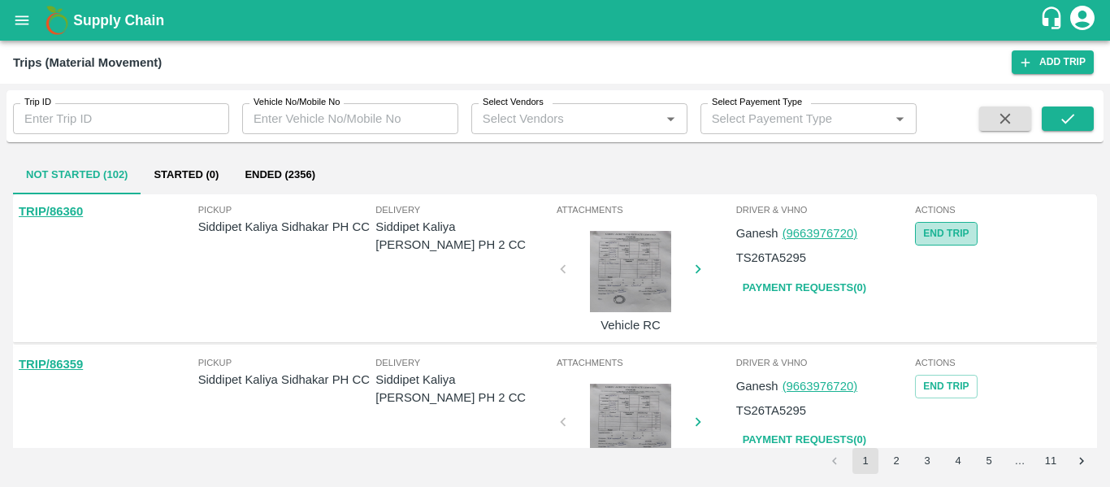
click at [946, 238] on button "End Trip" at bounding box center [946, 234] width 62 height 24
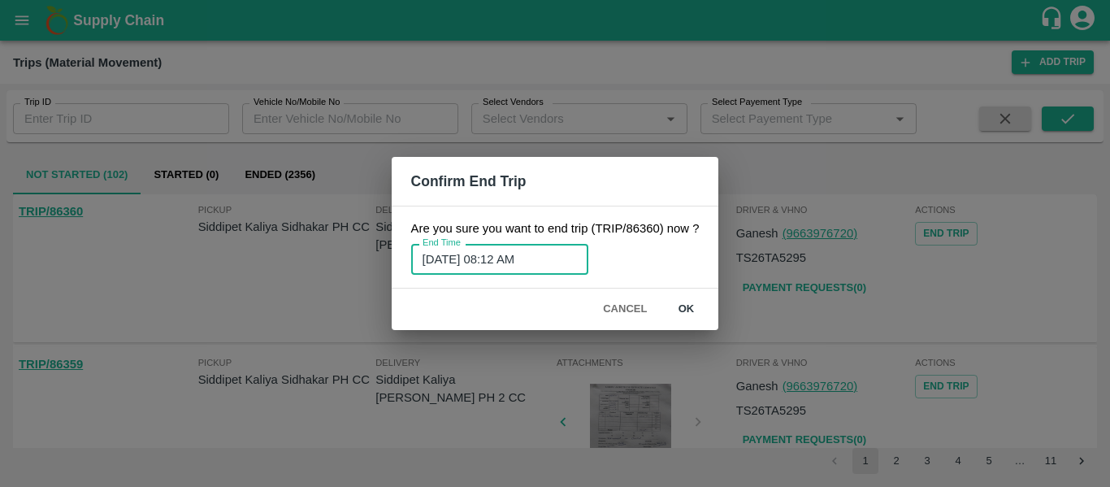
click at [461, 267] on input "13/08/2025 08:12 AM" at bounding box center [494, 259] width 166 height 31
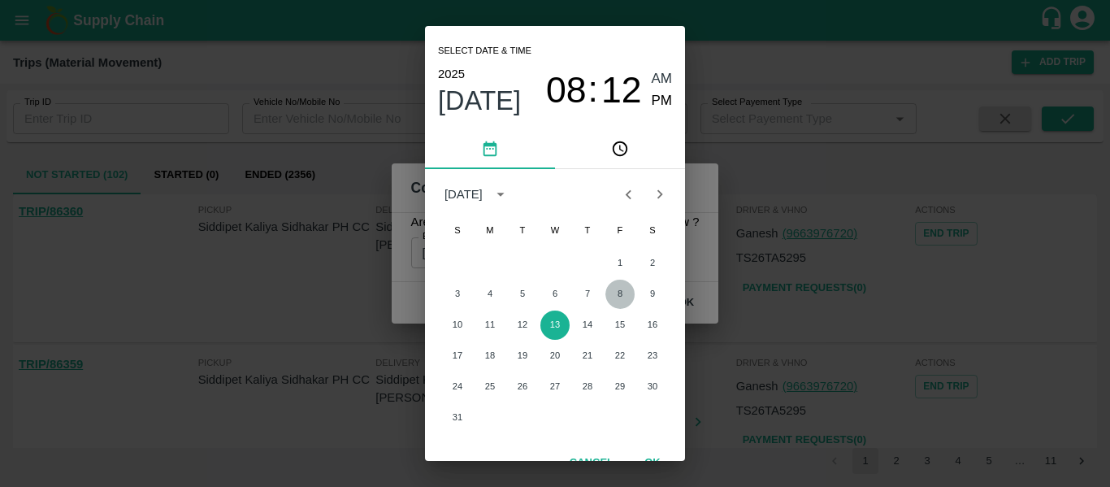
click at [623, 292] on button "8" at bounding box center [619, 294] width 29 height 29
type input "08/08/2025 08:12 AM"
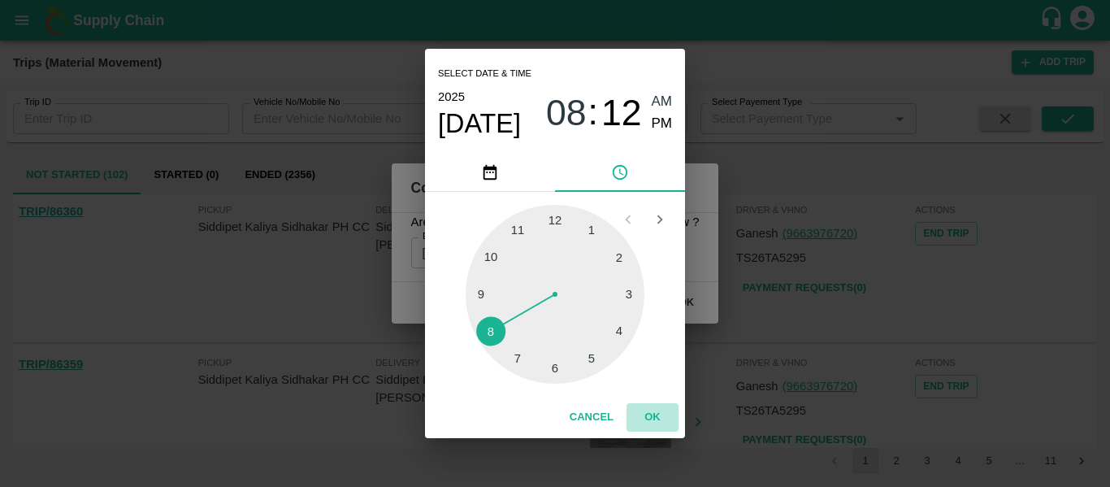
click at [654, 419] on button "OK" at bounding box center [653, 417] width 52 height 28
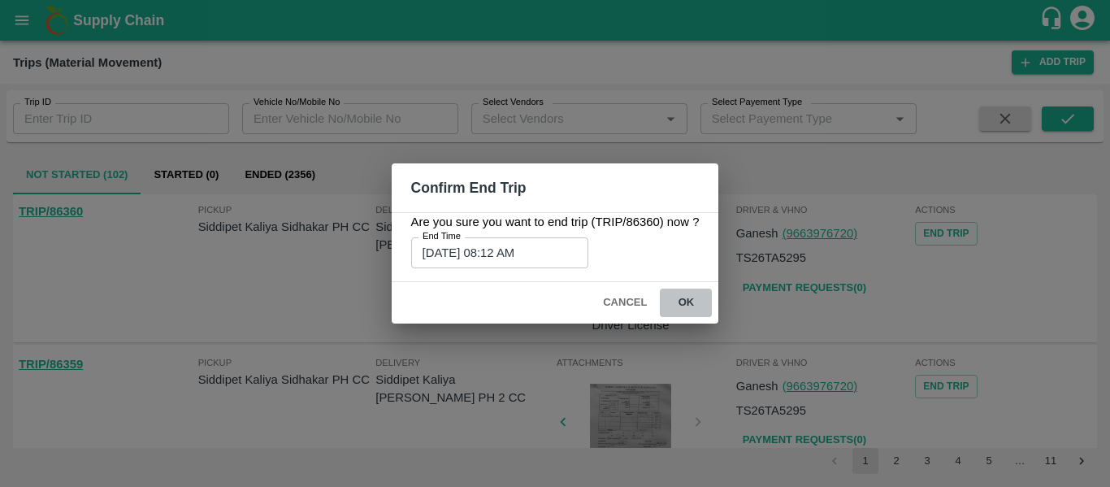
click at [675, 306] on button "ok" at bounding box center [686, 303] width 52 height 28
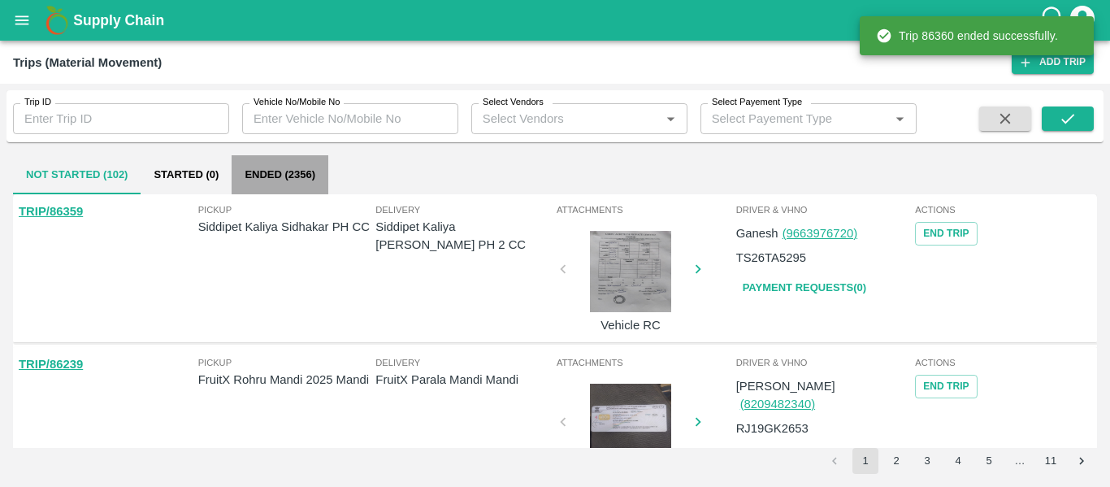
click at [289, 193] on button "Ended (2356)" at bounding box center [280, 174] width 97 height 39
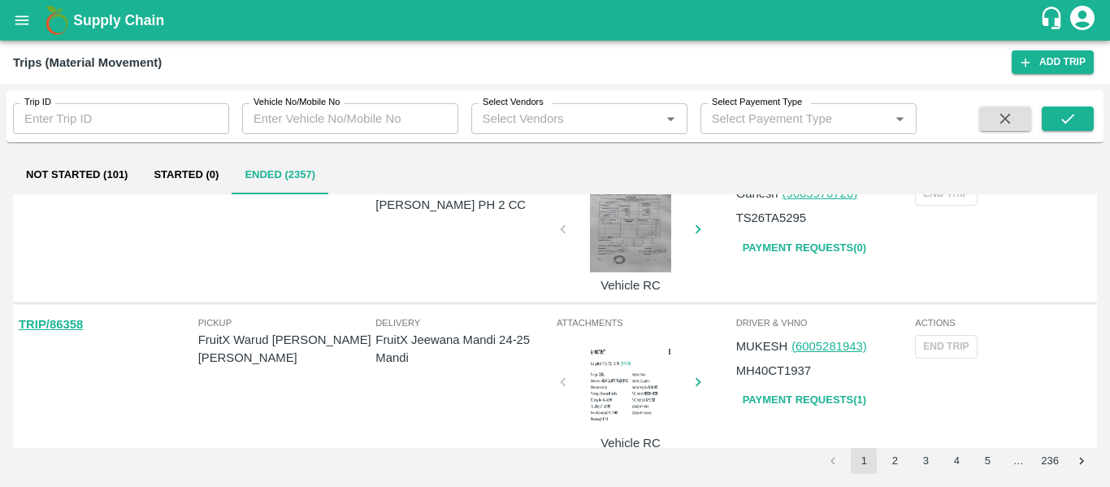
scroll to position [41, 0]
click at [812, 248] on link "Payment Requests( 0 )" at bounding box center [804, 247] width 137 height 28
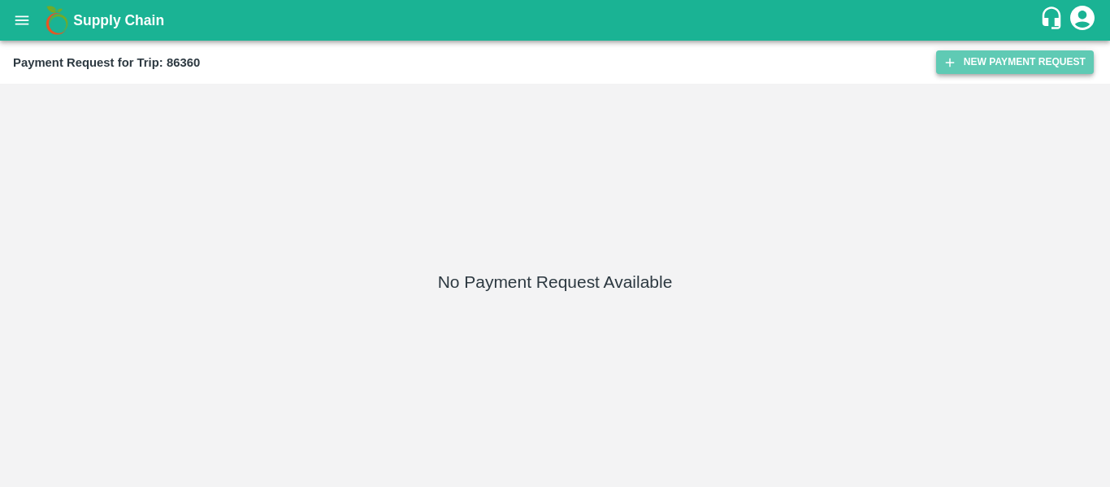
click at [969, 63] on button "New Payment Request" at bounding box center [1015, 62] width 158 height 24
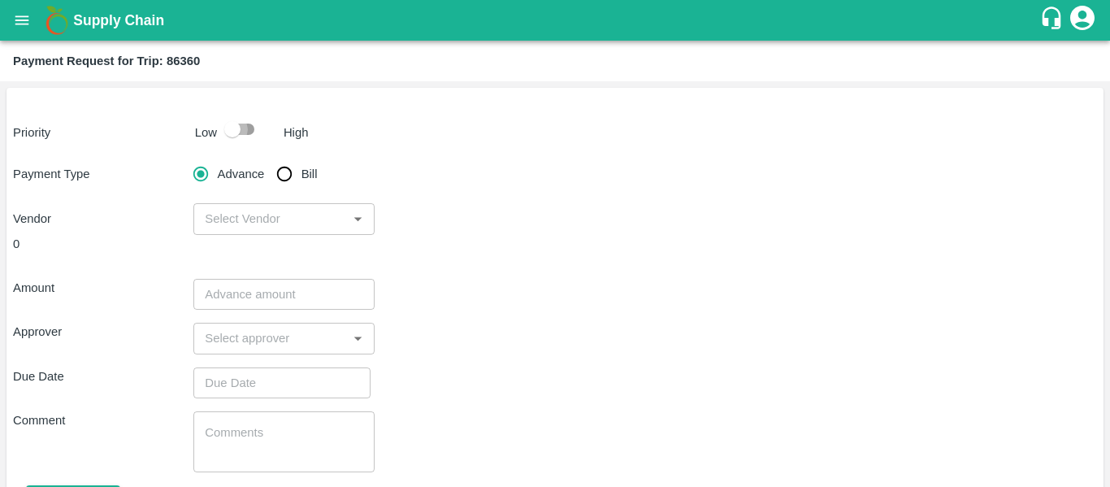
click at [245, 130] on input "checkbox" at bounding box center [232, 129] width 93 height 31
checkbox input "true"
click at [295, 185] on input "Bill" at bounding box center [284, 174] width 33 height 33
radio input "true"
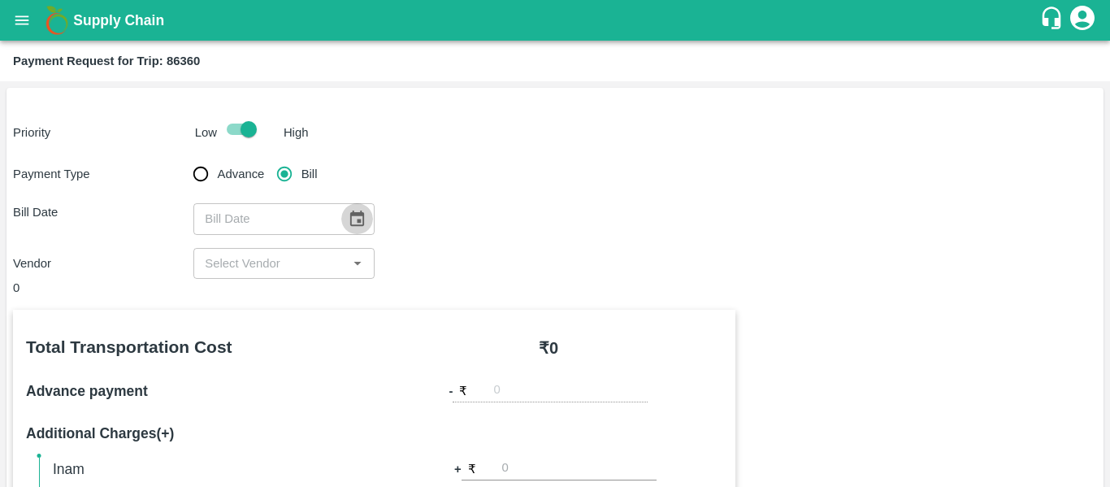
click at [345, 216] on button "Choose date" at bounding box center [356, 218] width 31 height 31
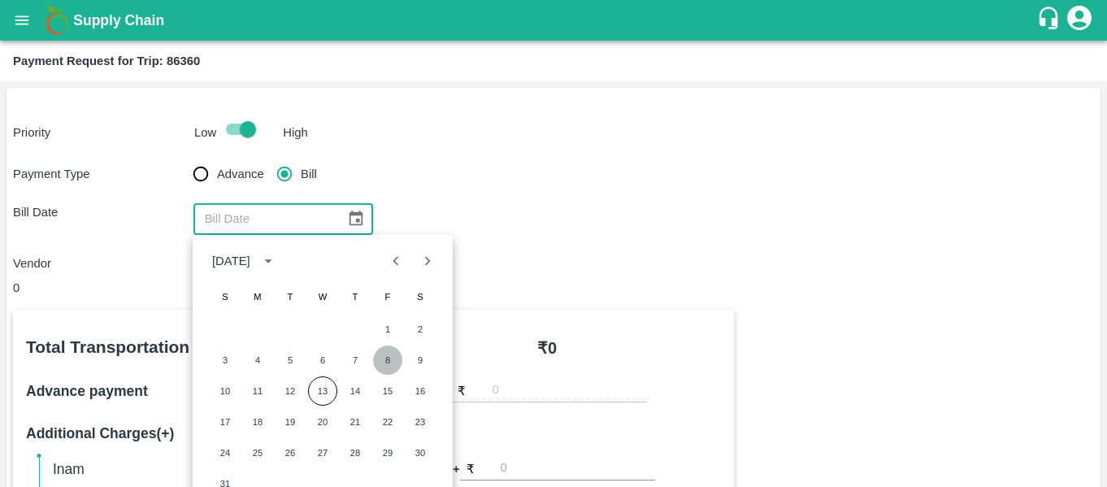
click at [397, 367] on button "8" at bounding box center [387, 359] width 29 height 29
type input "08/08/2025"
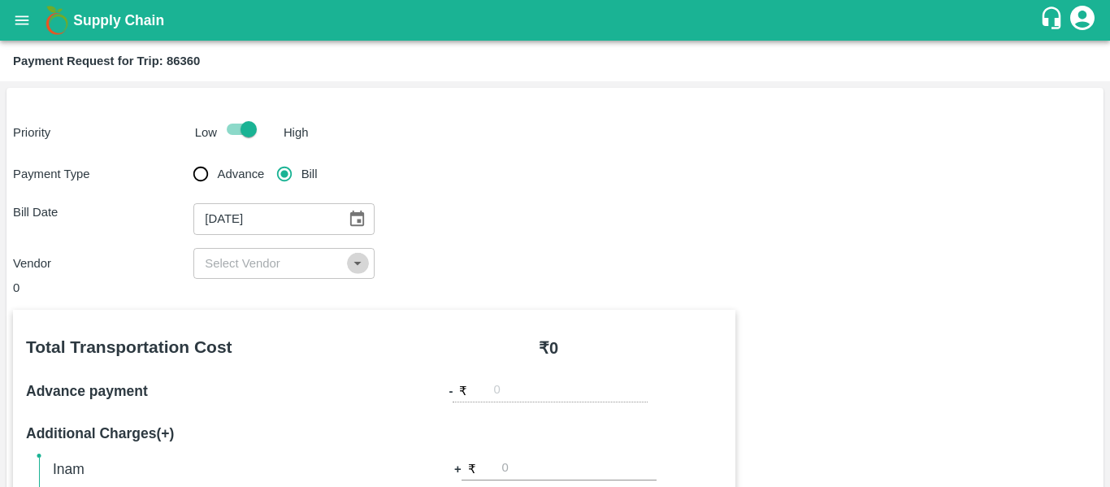
click at [354, 263] on icon "Open" at bounding box center [358, 263] width 18 height 18
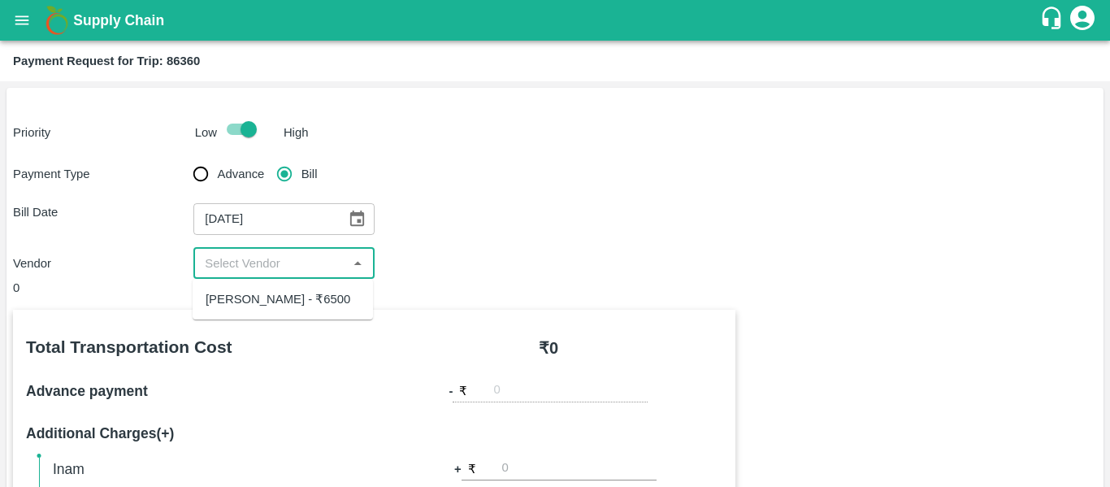
click at [289, 297] on div "Nalla Harikrishna - ₹6500" at bounding box center [278, 299] width 145 height 18
type input "Nalla Harikrishna - ₹6500"
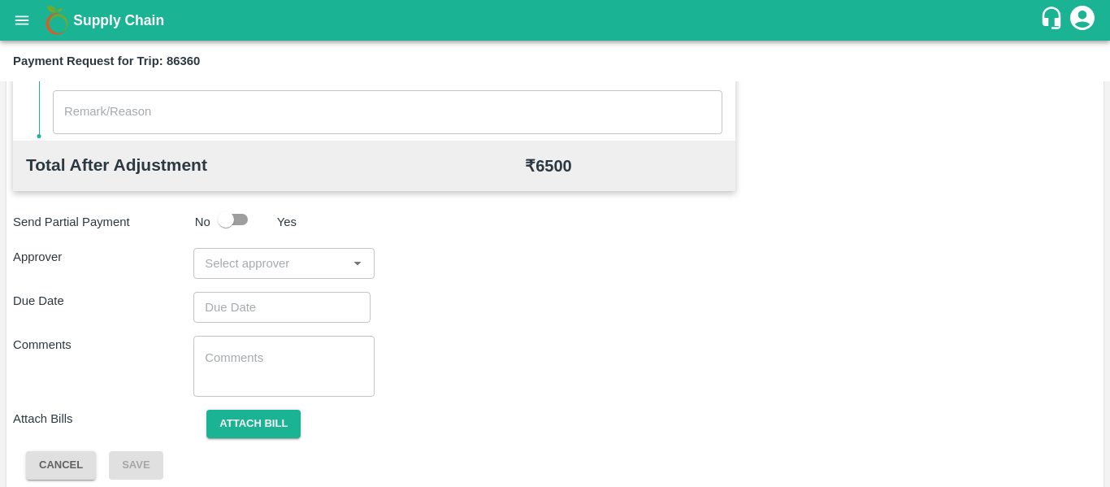
scroll to position [618, 0]
click at [258, 277] on div "​" at bounding box center [283, 262] width 180 height 31
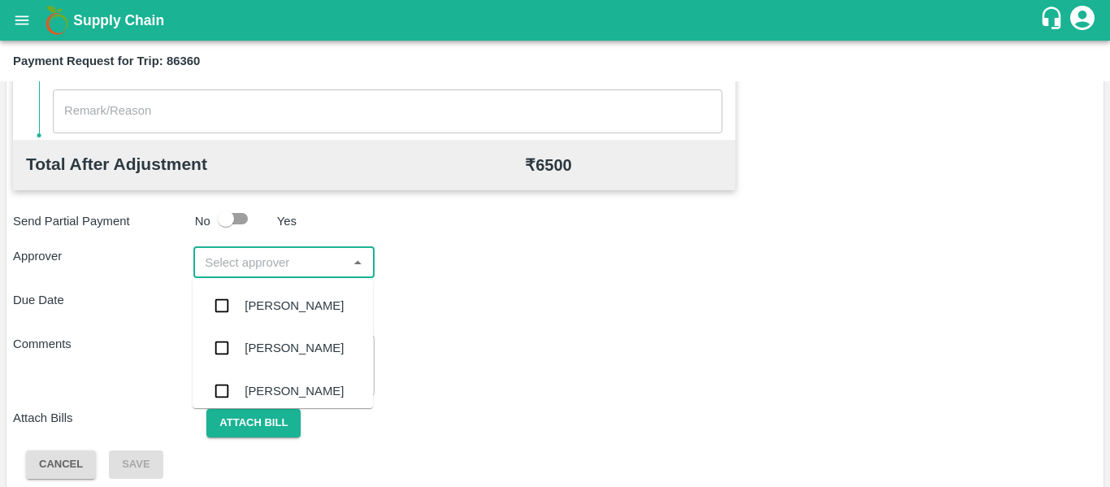
click at [258, 277] on div "​" at bounding box center [283, 262] width 180 height 31
type input "pal"
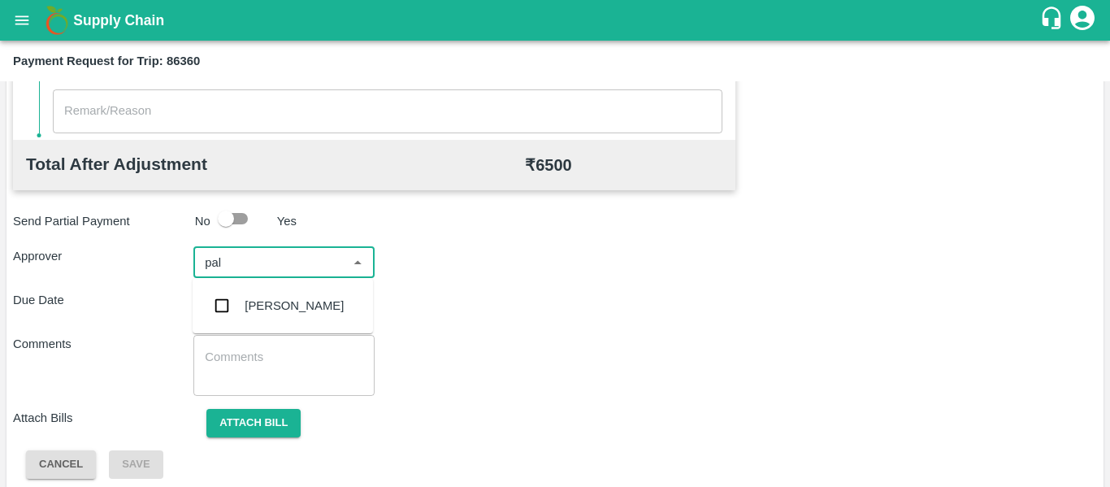
click at [267, 319] on div "Palwinder Singh" at bounding box center [283, 305] width 180 height 42
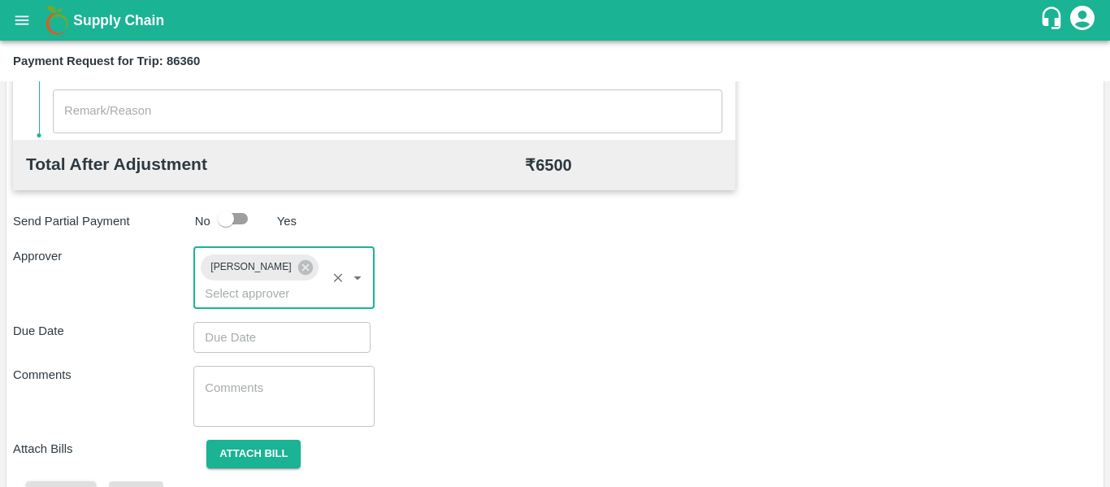
type input "DD/MM/YYYY hh:mm aa"
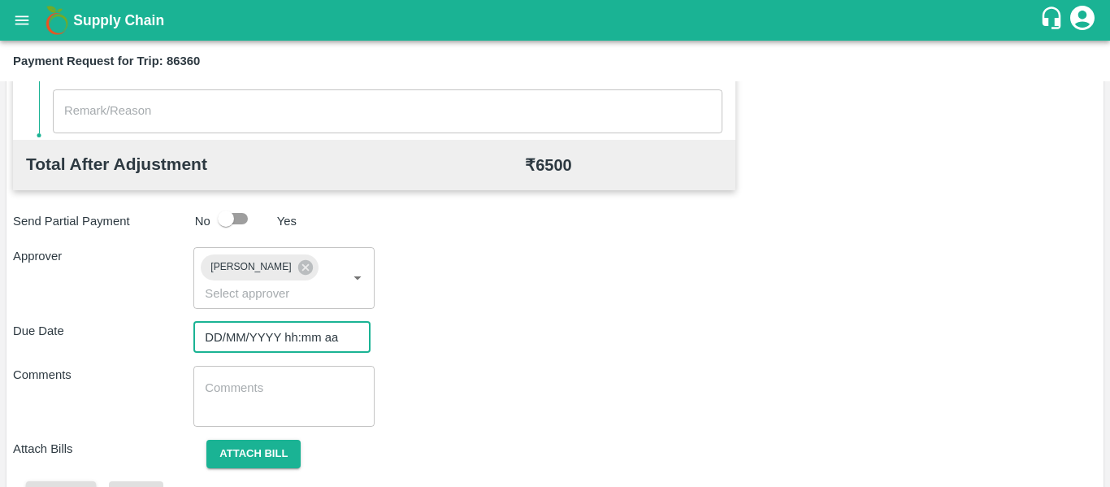
click at [267, 337] on input "DD/MM/YYYY hh:mm aa" at bounding box center [276, 337] width 166 height 31
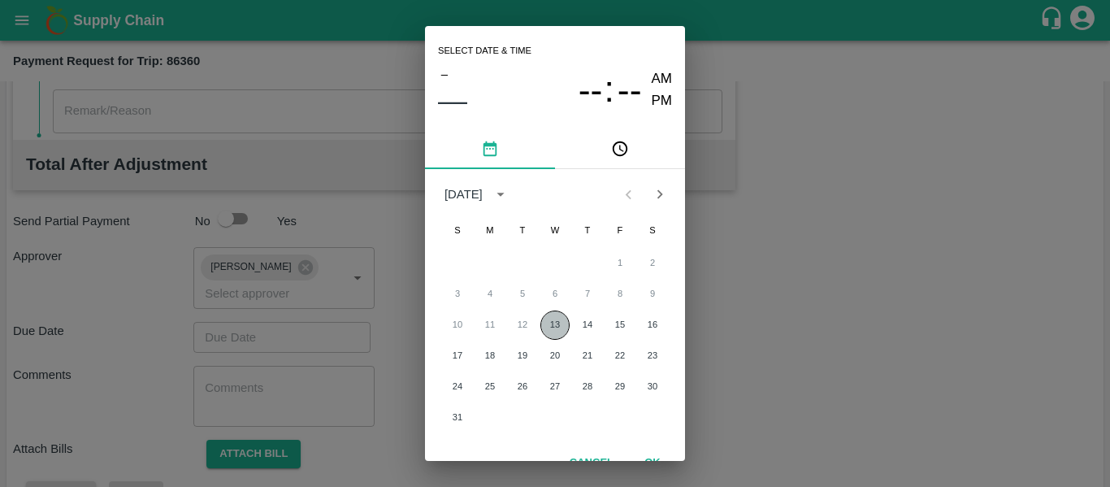
click at [557, 334] on button "13" at bounding box center [554, 324] width 29 height 29
type input "13/08/2025 12:00 AM"
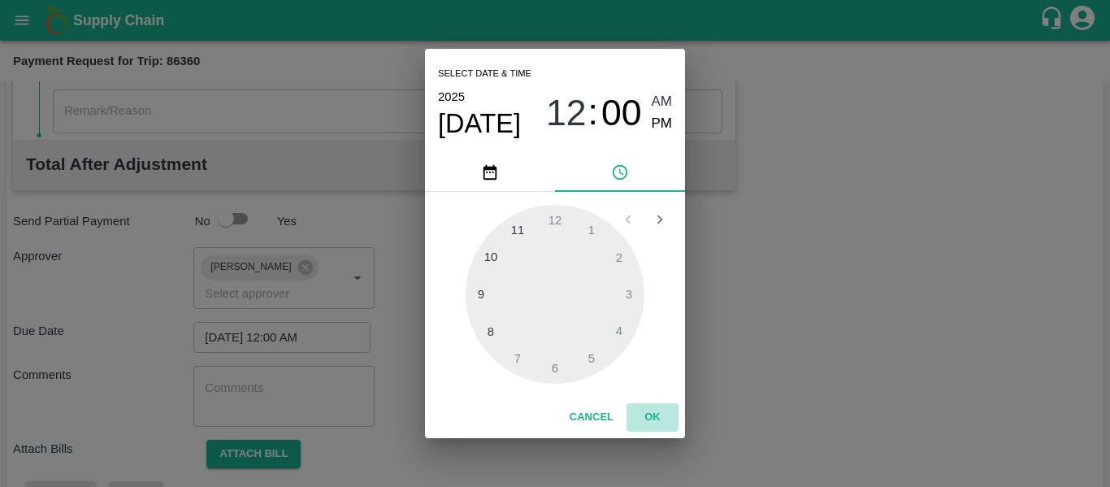
click at [653, 425] on button "OK" at bounding box center [653, 417] width 52 height 28
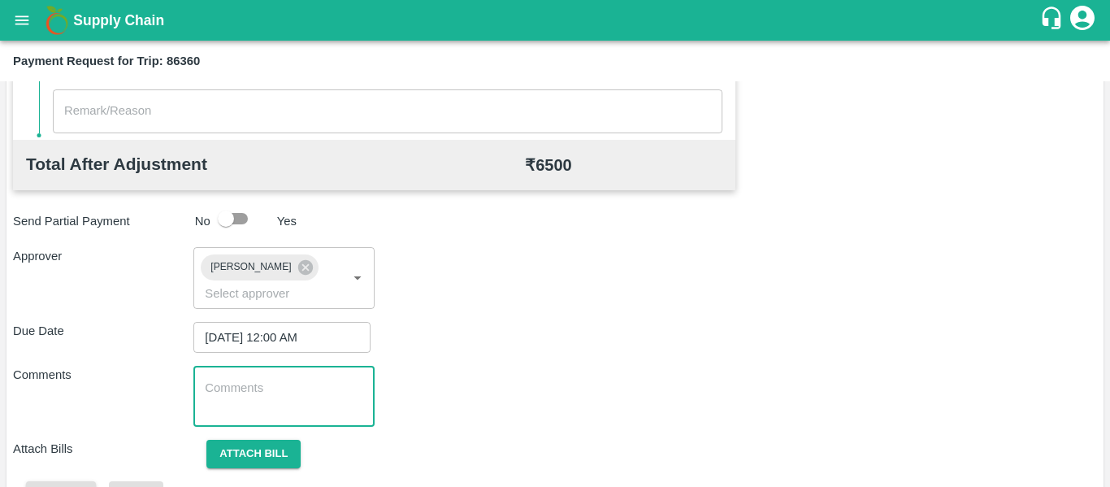
click at [269, 399] on textarea at bounding box center [284, 397] width 158 height 34
type textarea "Siddipete - labour is included"
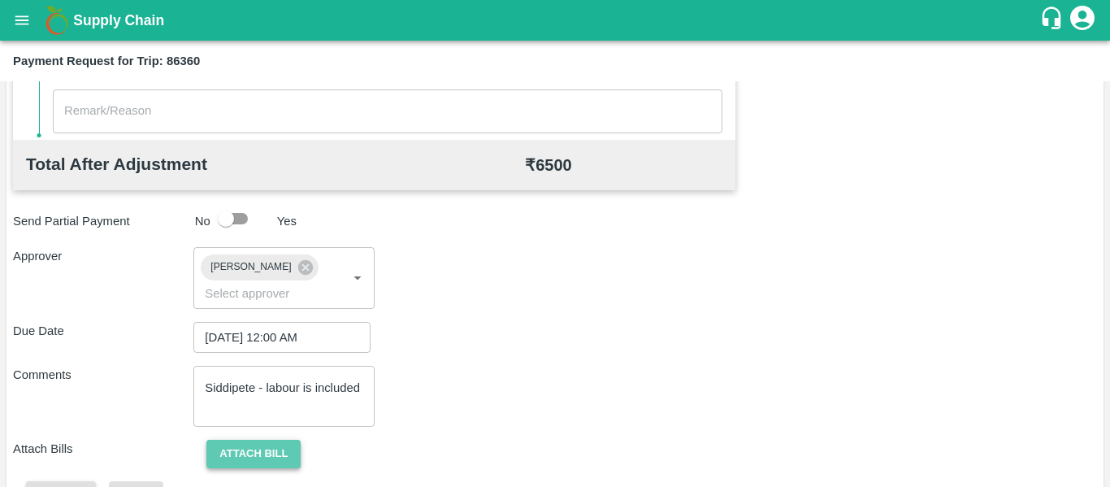
click at [259, 450] on button "Attach bill" at bounding box center [253, 454] width 94 height 28
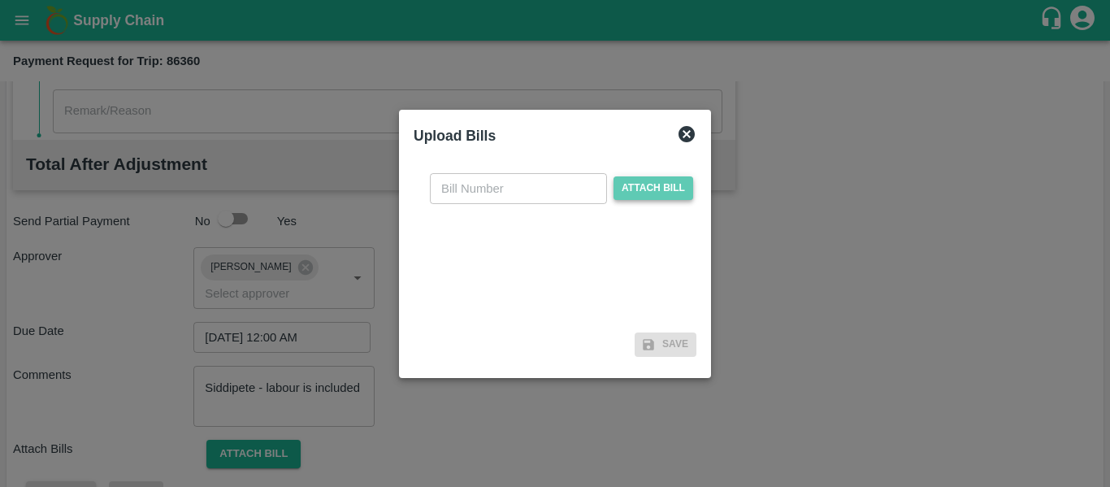
click at [658, 180] on span "Attach bill" at bounding box center [654, 188] width 80 height 24
click at [0, 0] on input "Attach bill" at bounding box center [0, 0] width 0 height 0
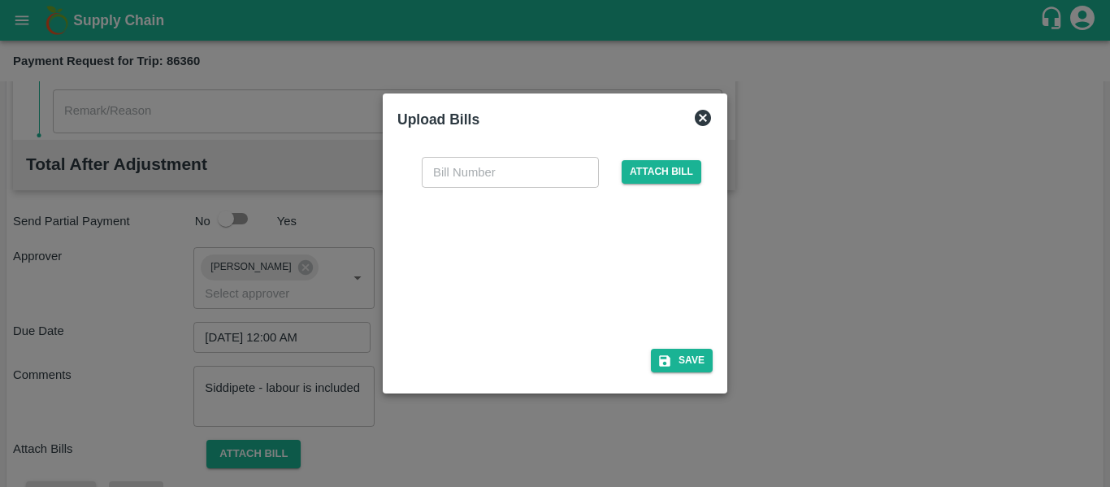
click at [528, 232] on div at bounding box center [552, 263] width 244 height 86
click at [454, 174] on input "text" at bounding box center [510, 172] width 177 height 31
type input "314"
click at [697, 360] on button "Save" at bounding box center [682, 361] width 62 height 24
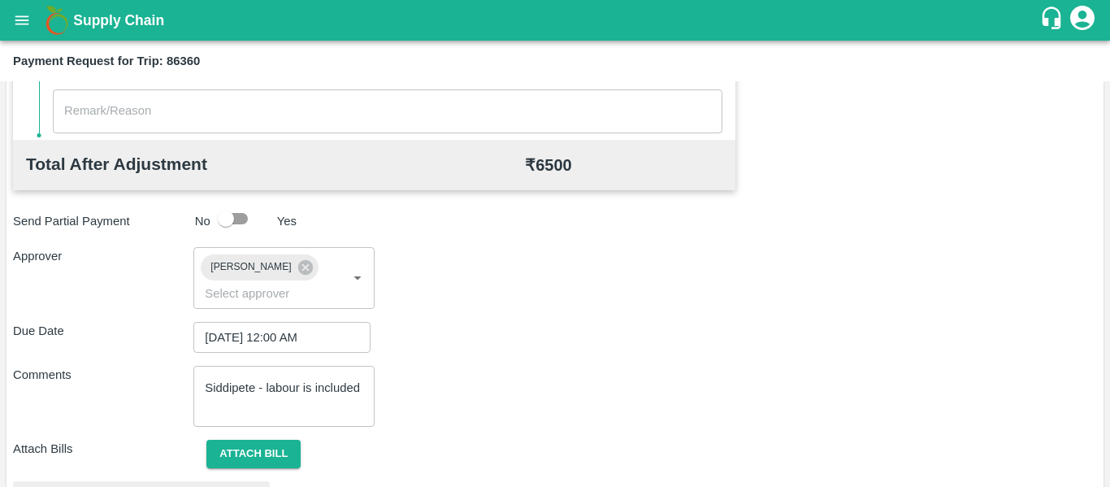
scroll to position [746, 0]
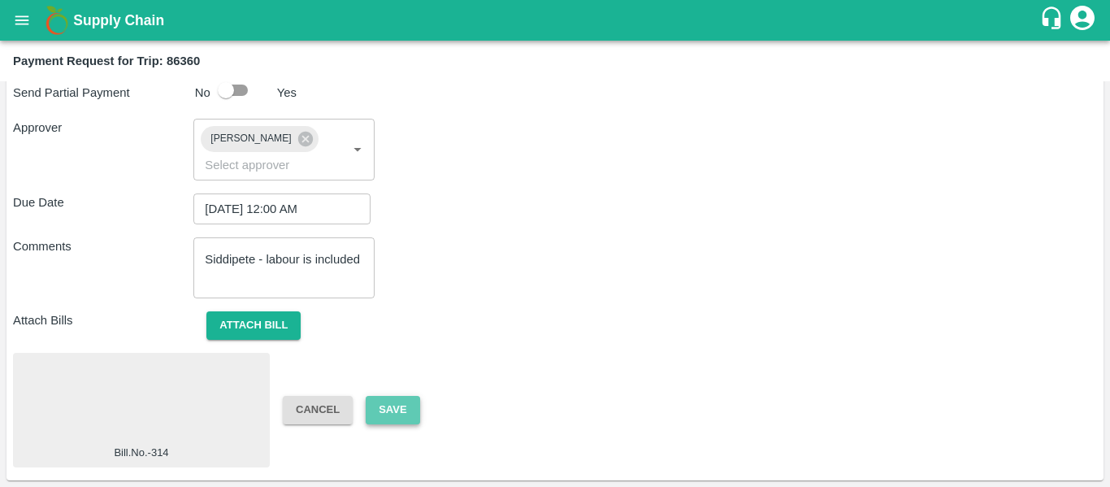
click at [401, 410] on button "Save" at bounding box center [393, 410] width 54 height 28
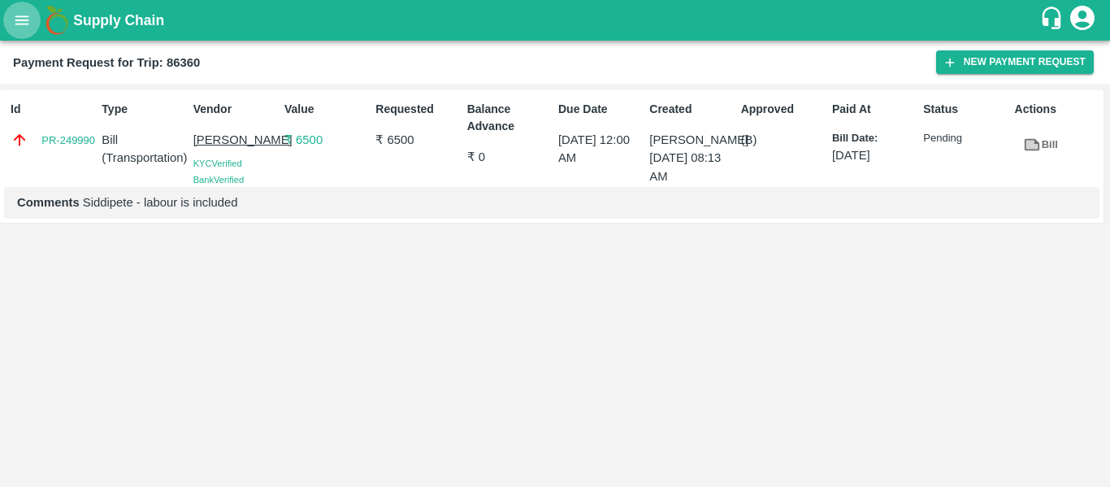
click at [19, 22] on icon "open drawer" at bounding box center [22, 20] width 18 height 18
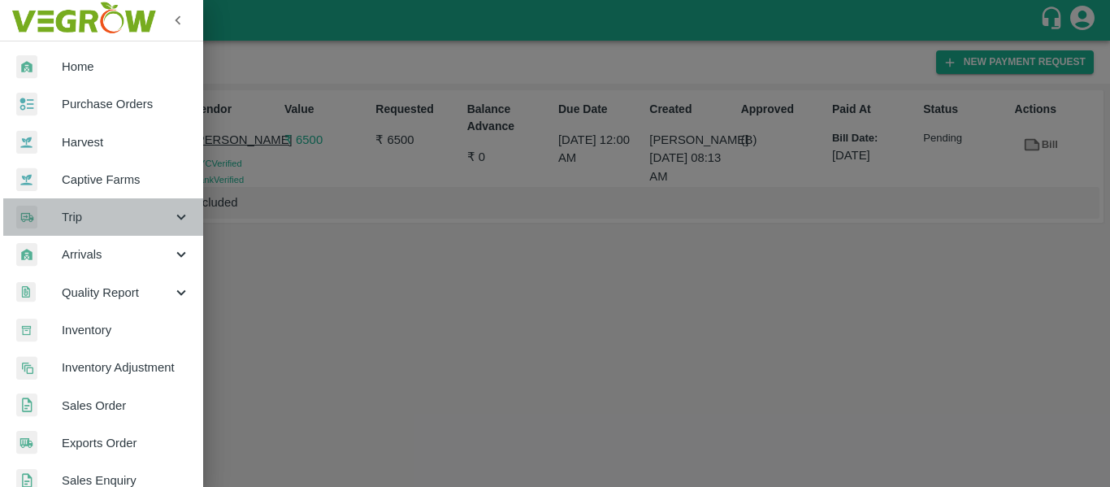
click at [145, 219] on span "Trip" at bounding box center [117, 217] width 111 height 18
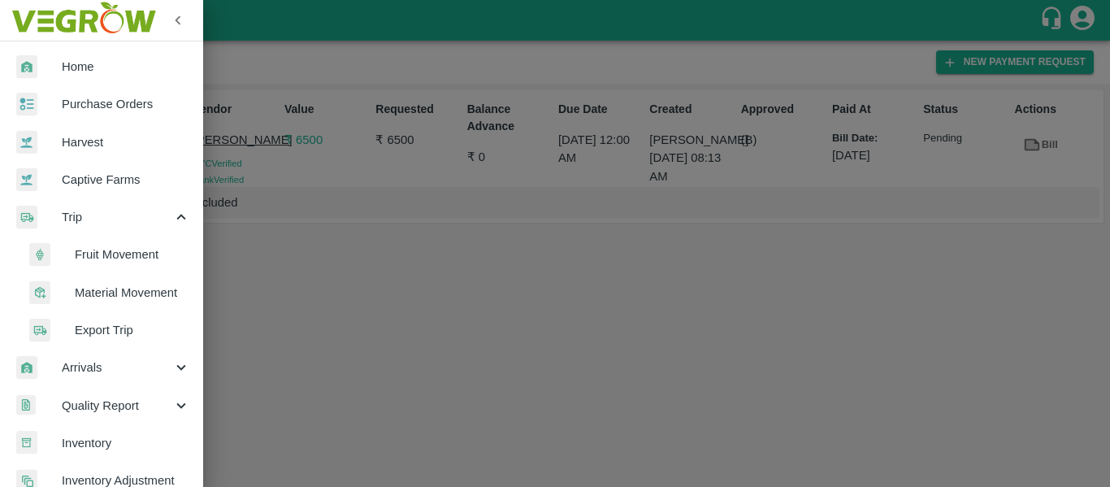
click at [130, 268] on li "Fruit Movement" at bounding box center [108, 254] width 190 height 37
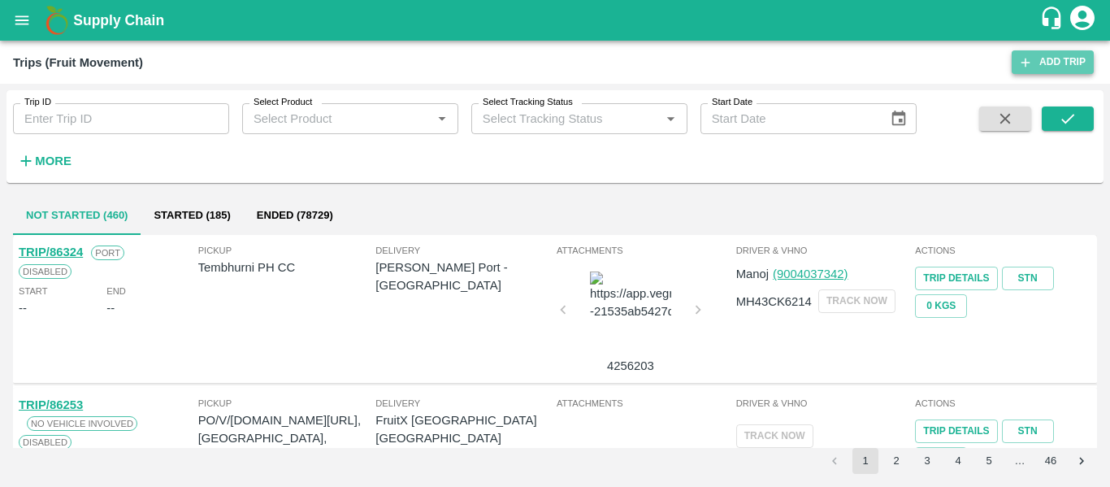
click at [1039, 67] on link "Add Trip" at bounding box center [1053, 62] width 82 height 24
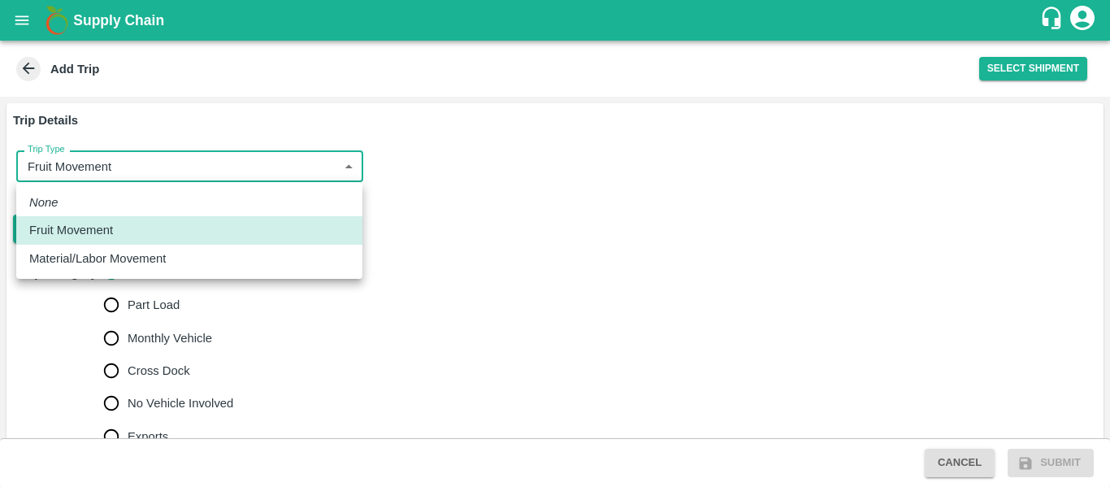
click at [331, 171] on body "Supply Chain Add Trip Select Shipment Trip Details Trip Type Fruit Movement 1 T…" at bounding box center [555, 243] width 1110 height 487
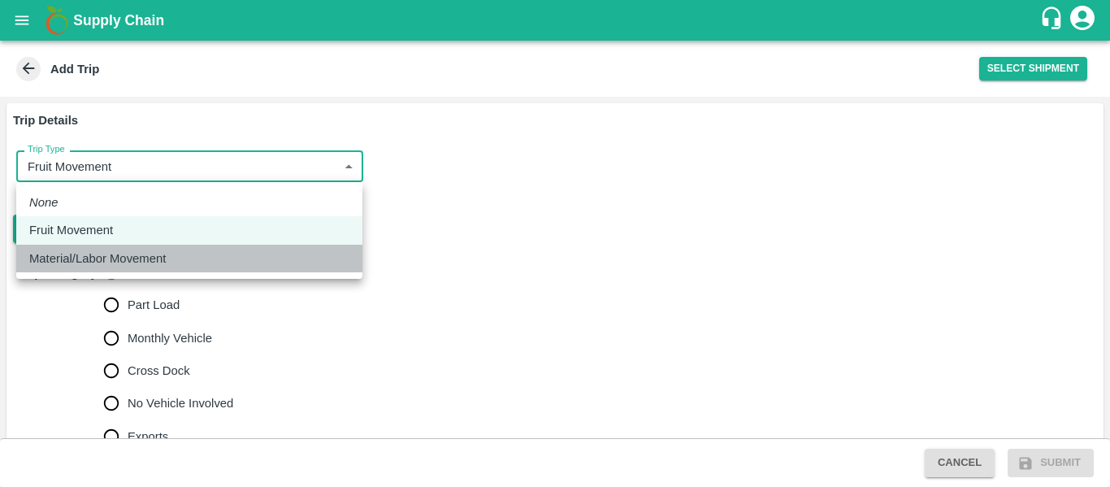
click at [212, 254] on div "Material/Labor Movement" at bounding box center [189, 258] width 320 height 18
type input "2"
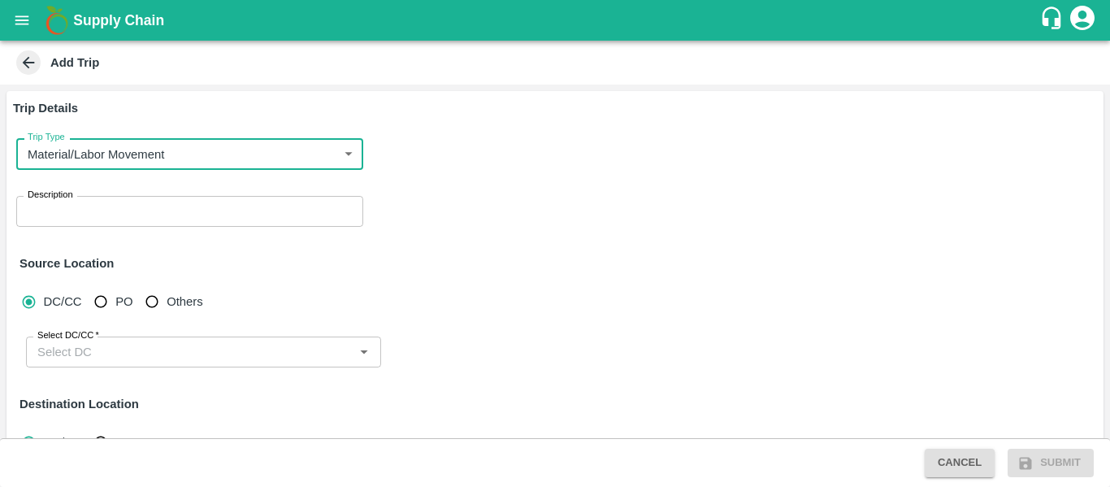
click at [92, 201] on div "x Description" at bounding box center [189, 211] width 347 height 31
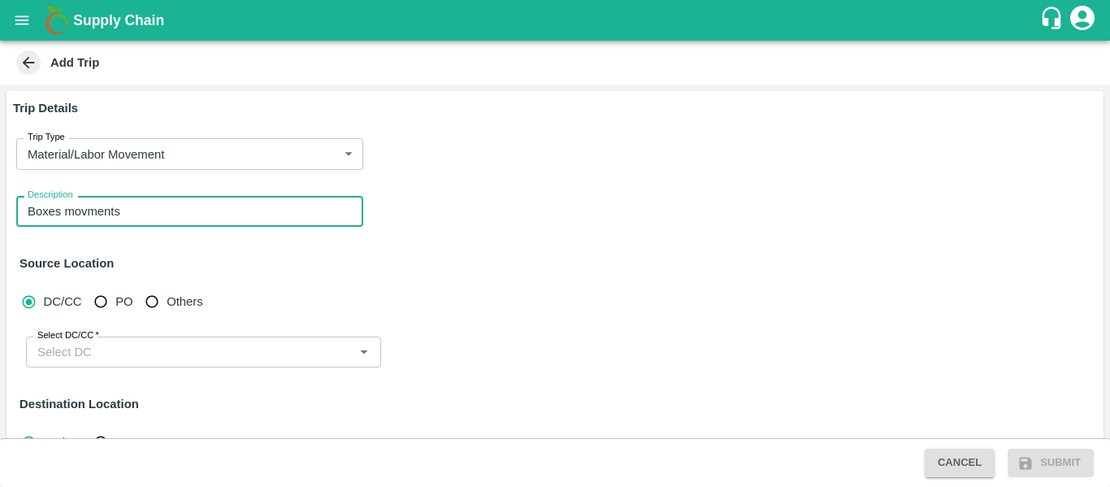
type textarea "Boxes movments"
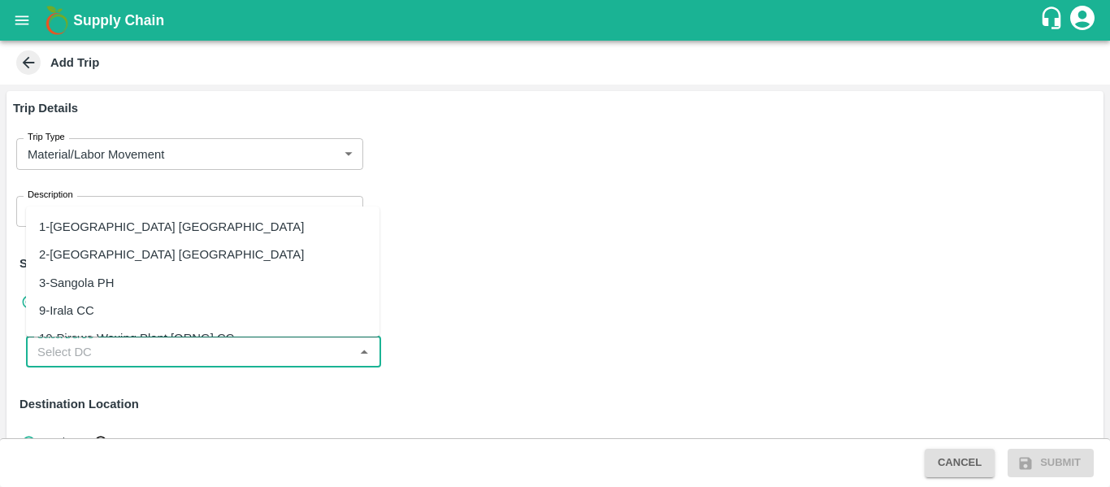
click at [65, 352] on input "Select DC/CC   *" at bounding box center [190, 351] width 319 height 21
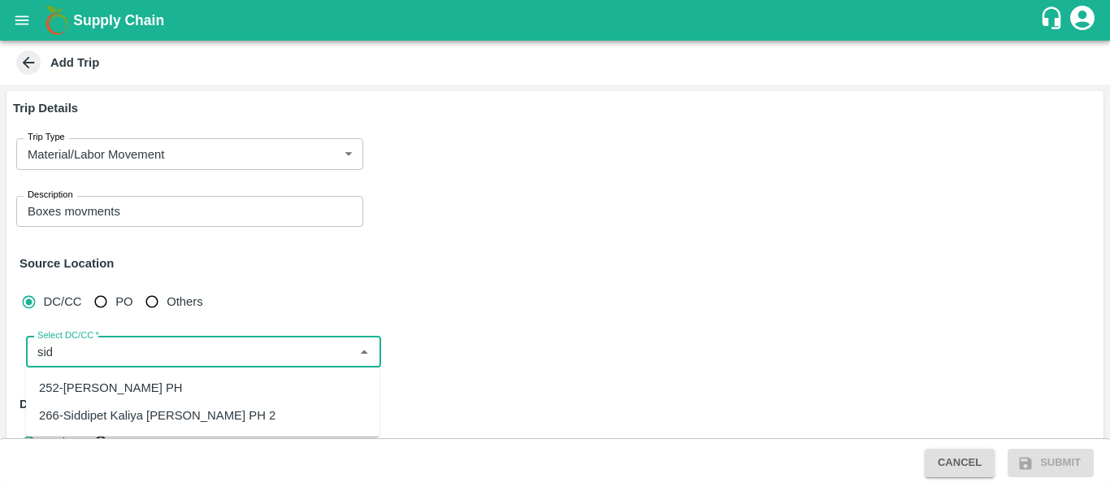
click at [127, 393] on div "252-[PERSON_NAME] PH" at bounding box center [111, 388] width 144 height 18
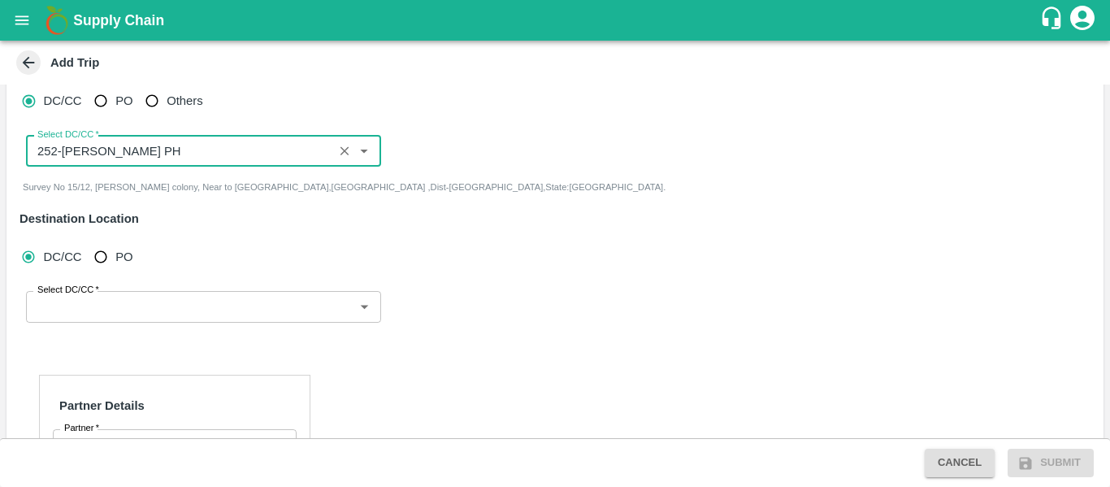
scroll to position [202, 0]
type input "252-[PERSON_NAME] PH"
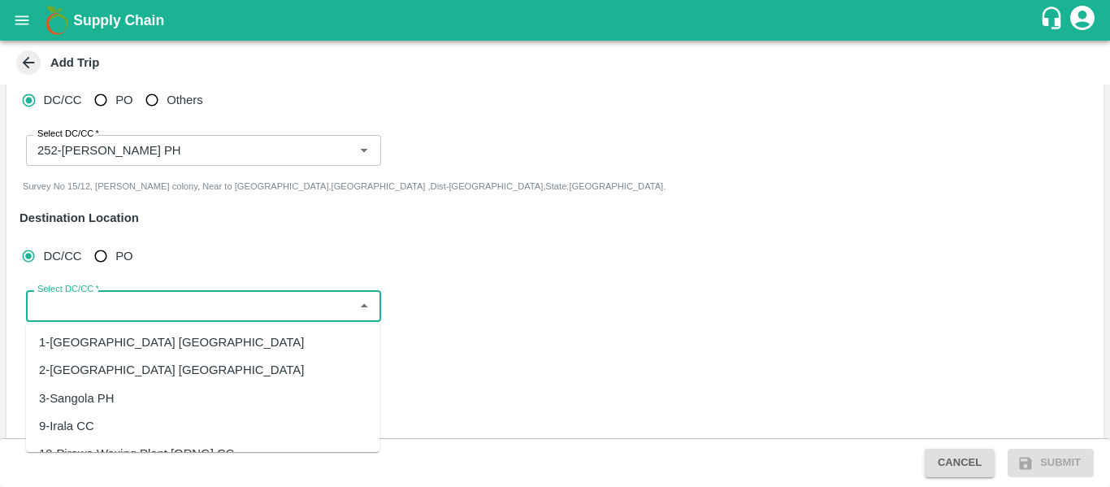
click at [107, 307] on input "Select DC/CC   *" at bounding box center [190, 305] width 319 height 21
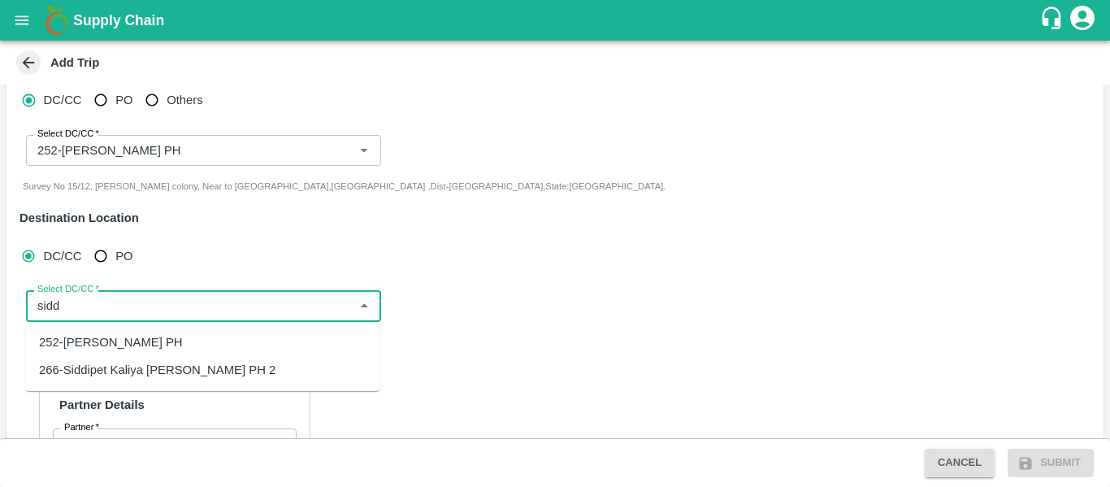
click at [134, 372] on div "266-Siddipet Kaliya [PERSON_NAME] PH 2" at bounding box center [157, 370] width 236 height 18
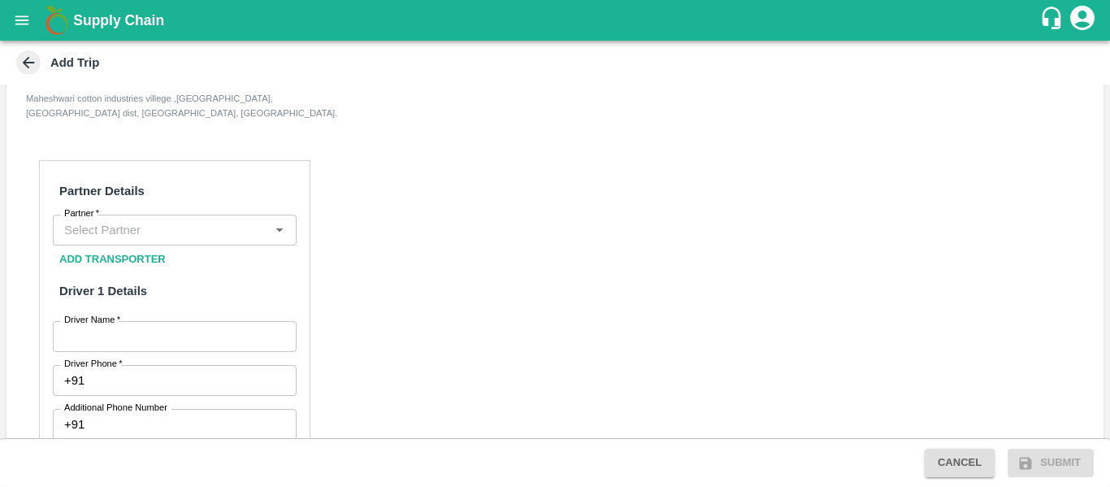
scroll to position [446, 0]
type input "266-Siddipet Kaliya [PERSON_NAME] PH 2"
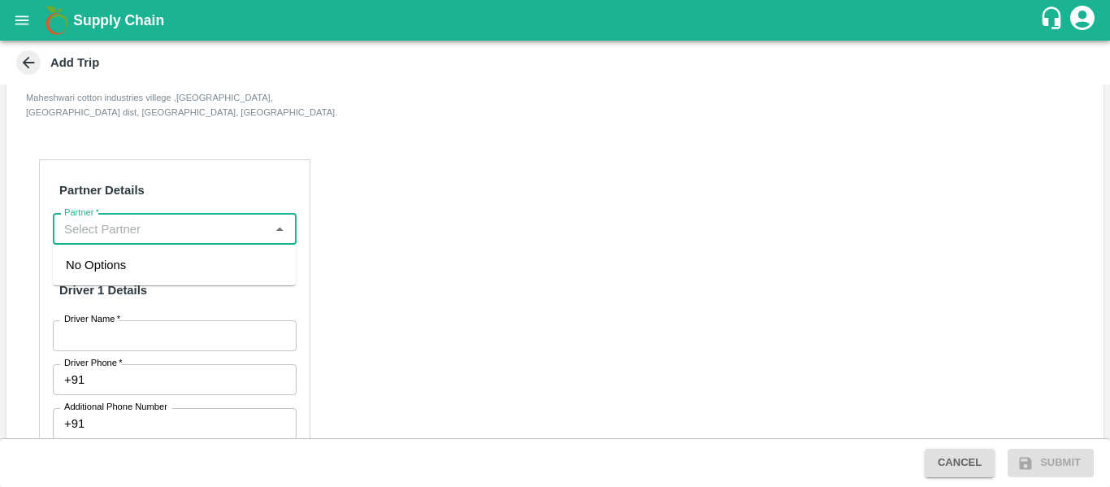
click at [119, 228] on input "Partner   *" at bounding box center [161, 229] width 207 height 21
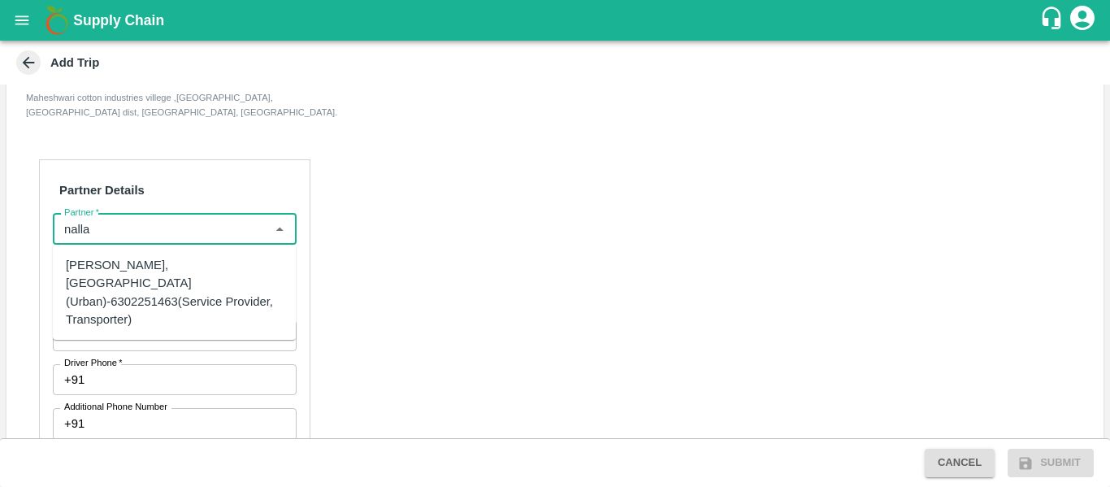
click at [136, 297] on div "[PERSON_NAME], [GEOGRAPHIC_DATA] (Urban)-6302251463(Service Provider, Transport…" at bounding box center [174, 292] width 217 height 72
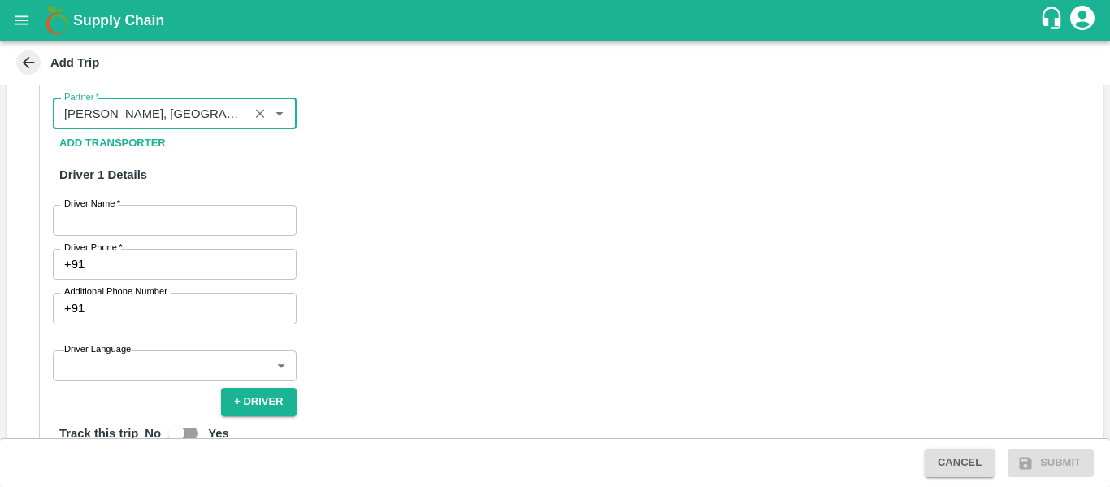
scroll to position [570, 0]
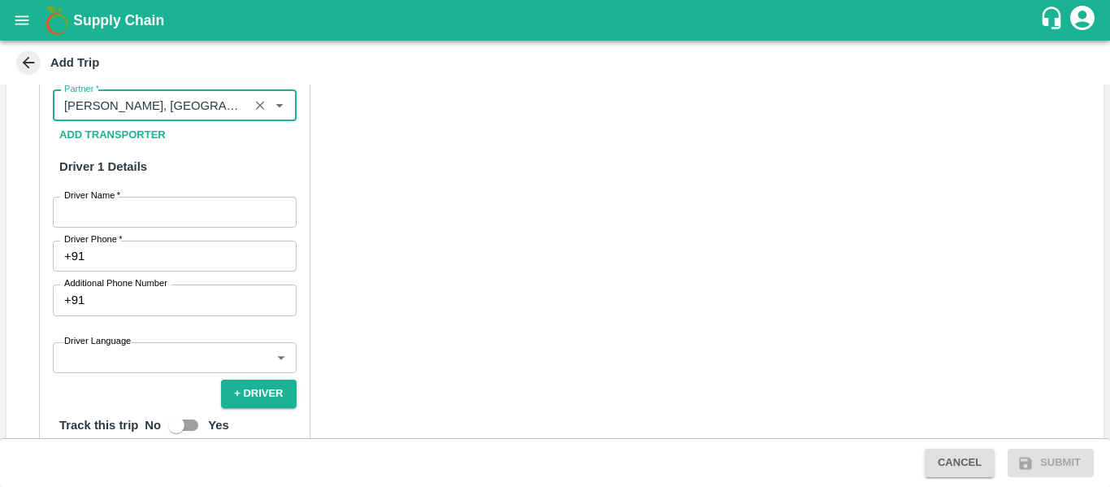
type input "[PERSON_NAME], [GEOGRAPHIC_DATA] (Urban)-6302251463(Service Provider, Transport…"
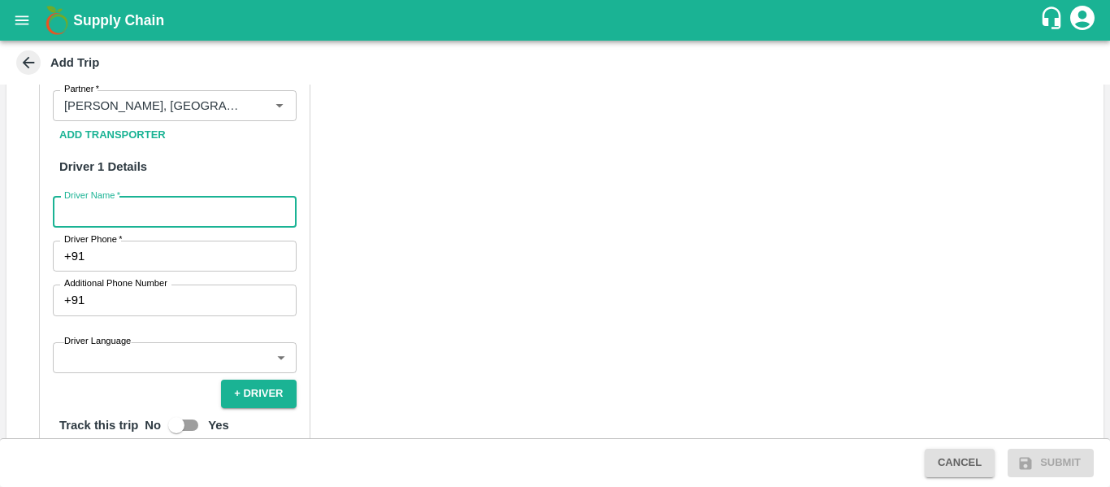
click at [106, 210] on input "Driver Name   *" at bounding box center [175, 212] width 244 height 31
type input "Ganesh"
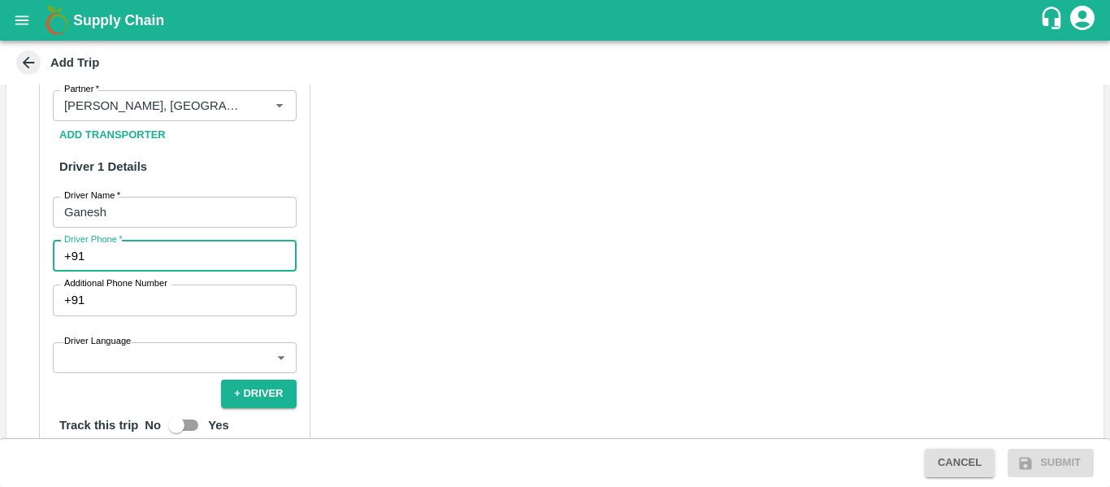
click at [113, 270] on input "Driver Phone   *" at bounding box center [193, 256] width 205 height 31
type input "9663976720"
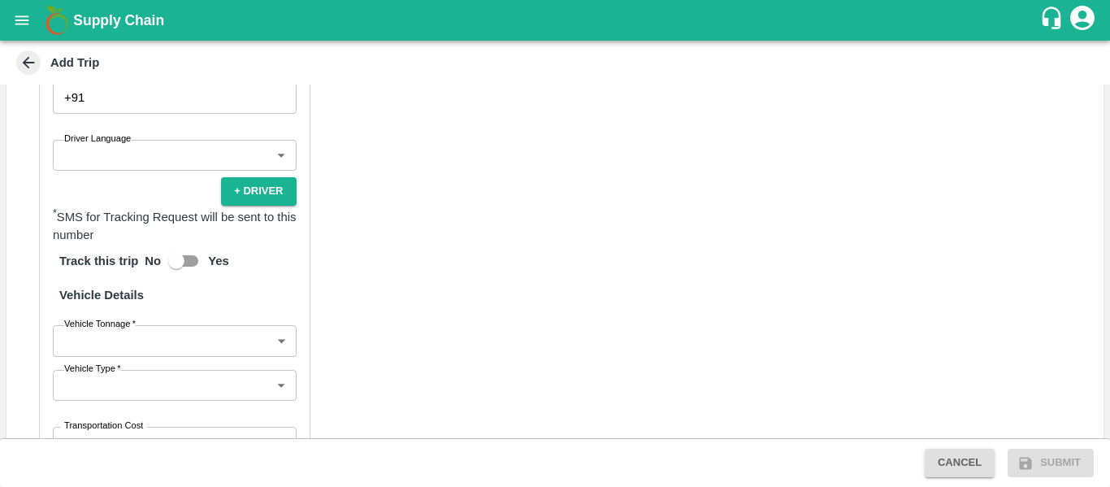
scroll to position [773, 0]
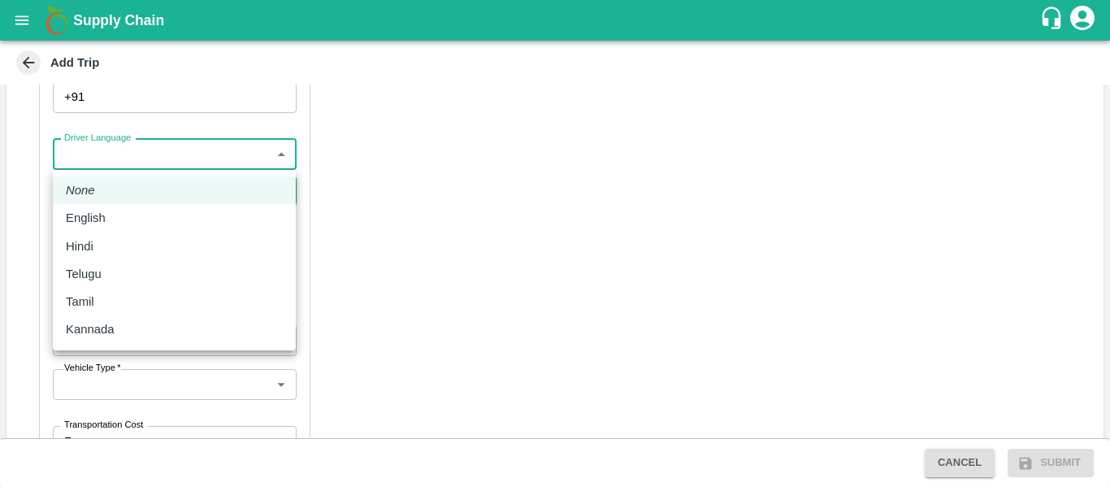
click at [223, 145] on body "Supply Chain Add Trip Trip Details Trip Type Material/Labor Movement 2 Trip Typ…" at bounding box center [555, 243] width 1110 height 487
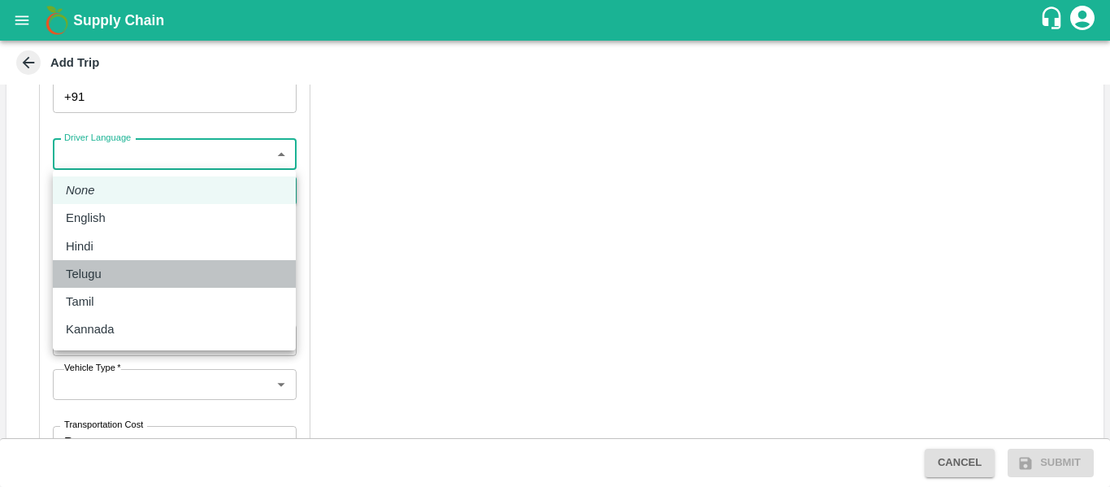
click at [94, 272] on p "Telugu" at bounding box center [84, 274] width 36 height 18
type input "te"
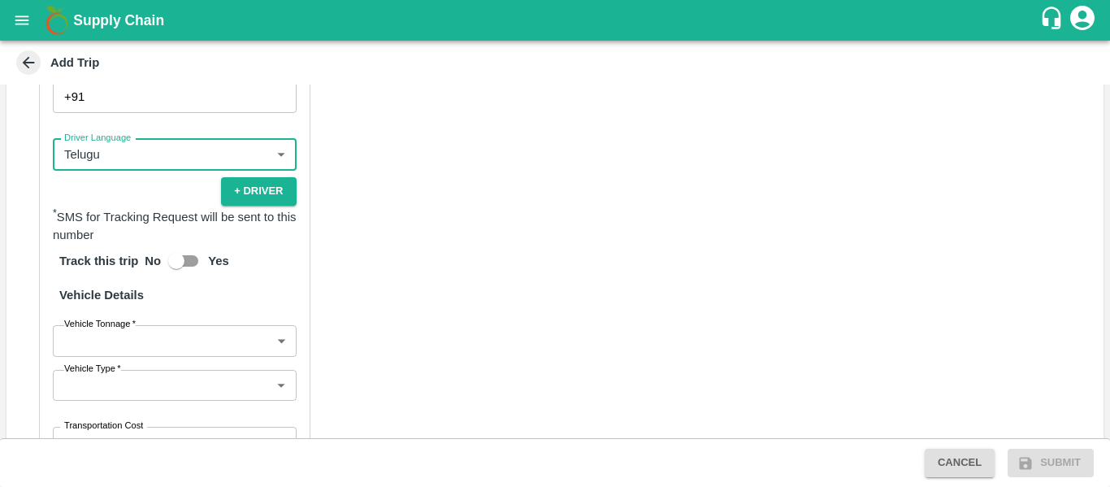
click at [201, 344] on body "Supply Chain Add Trip Trip Details Trip Type Material/Labor Movement 2 Trip Typ…" at bounding box center [555, 243] width 1110 height 487
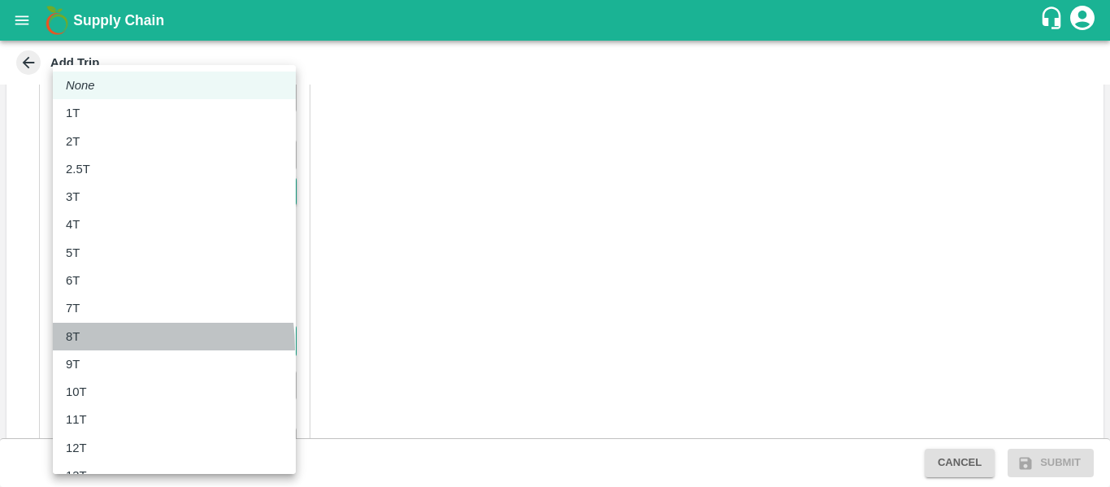
click at [102, 348] on li "8T" at bounding box center [174, 337] width 243 height 28
type input "8000"
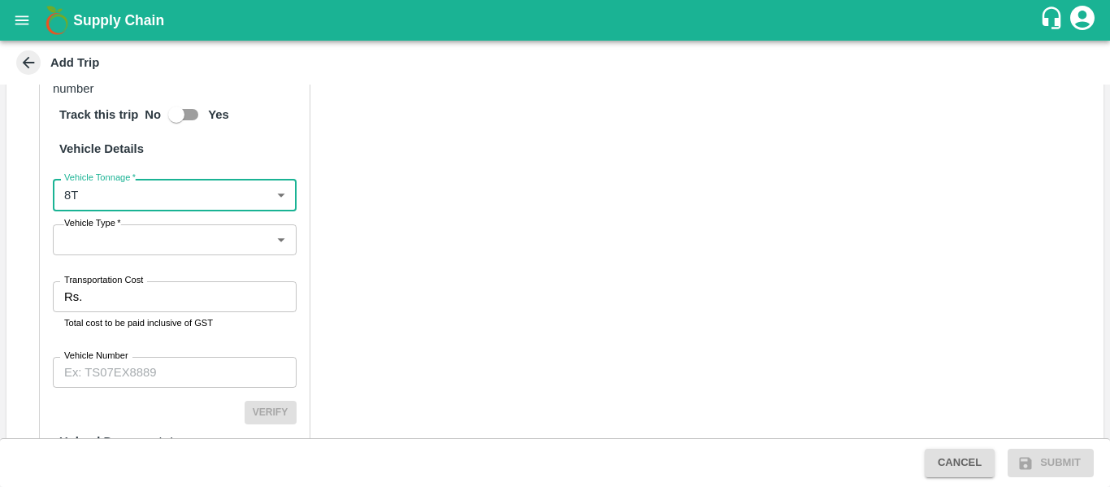
scroll to position [920, 0]
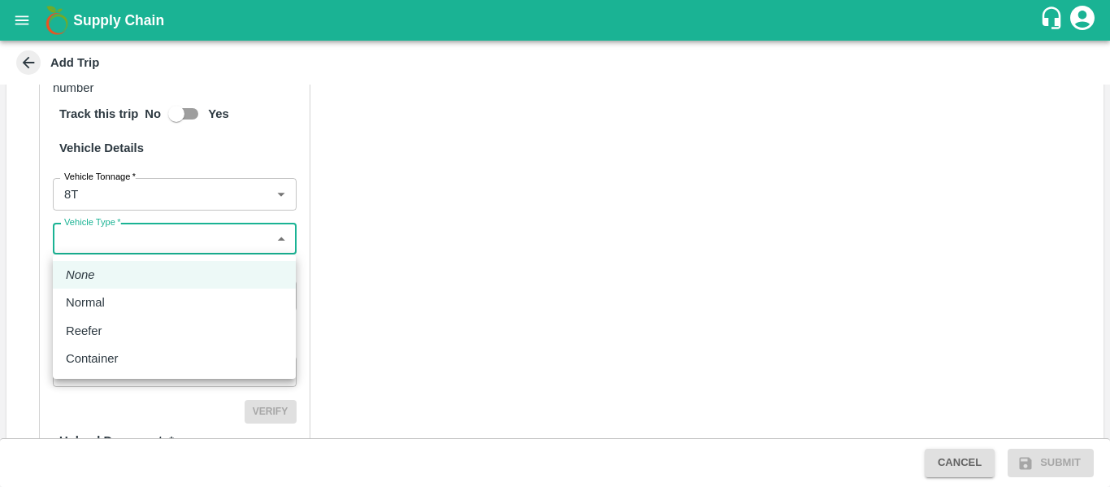
click at [253, 230] on body "Supply Chain Add Trip Trip Details Trip Type Material/Labor Movement 2 Trip Typ…" at bounding box center [555, 243] width 1110 height 487
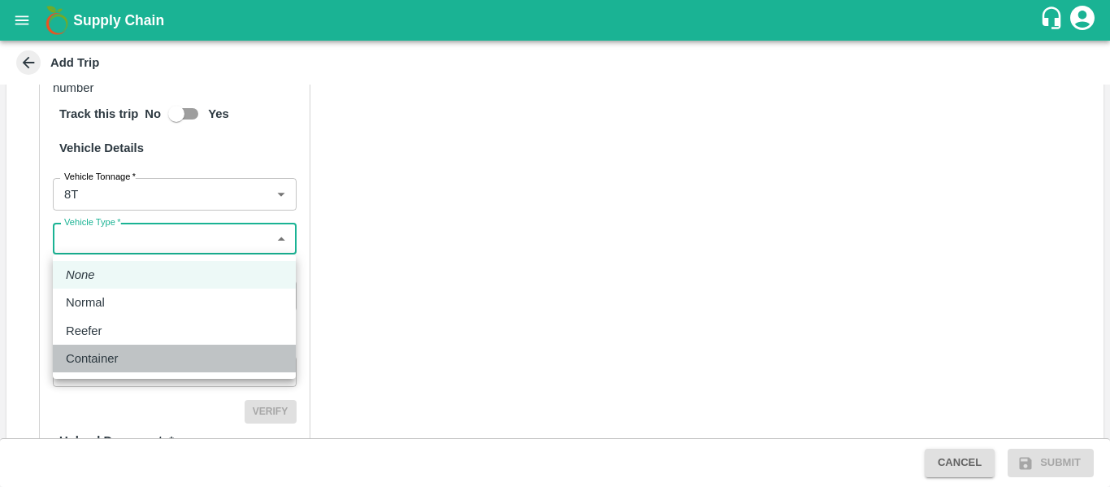
click at [81, 354] on p "Container" at bounding box center [92, 358] width 52 height 18
type input "Container"
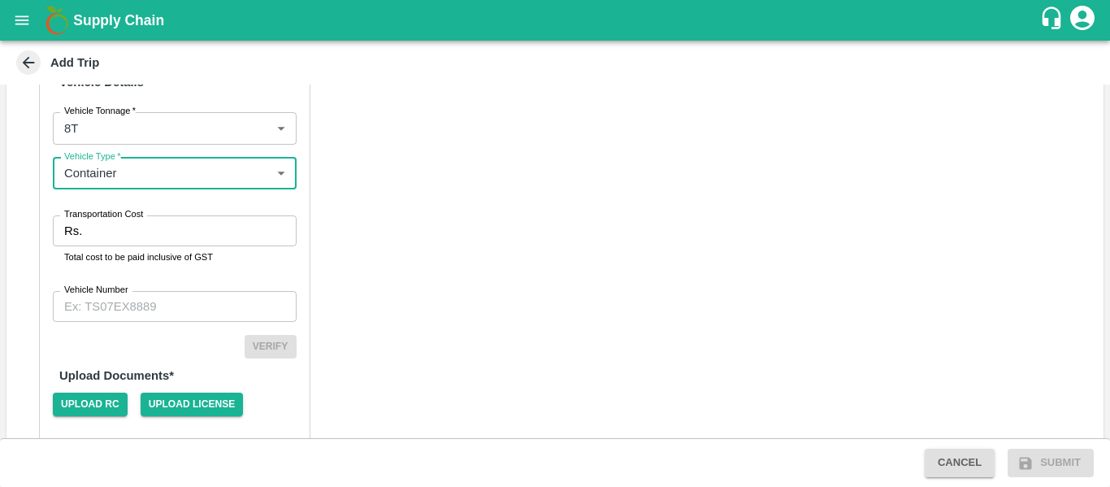
scroll to position [987, 0]
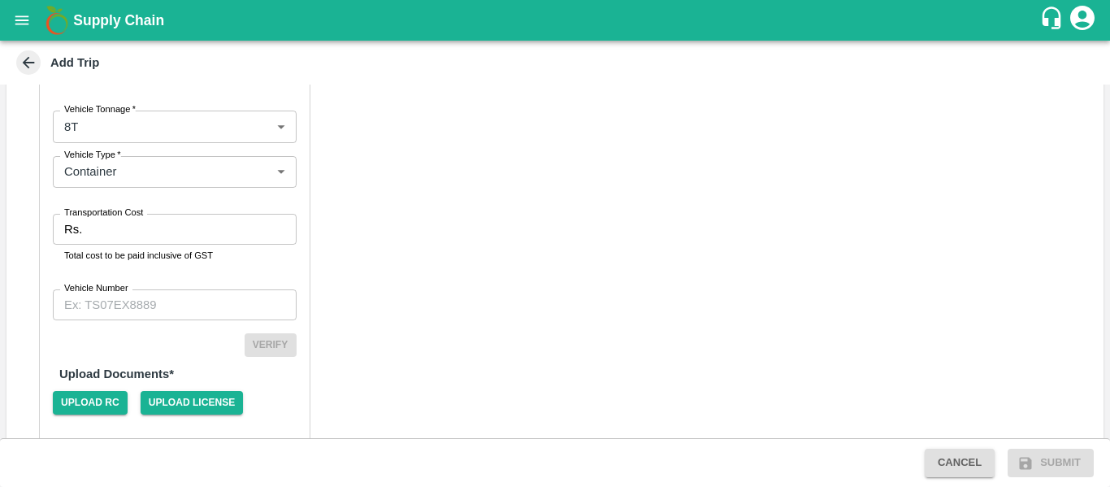
click at [141, 216] on label "Transportation Cost" at bounding box center [103, 212] width 79 height 13
click at [141, 216] on input "Transportation Cost" at bounding box center [192, 229] width 207 height 31
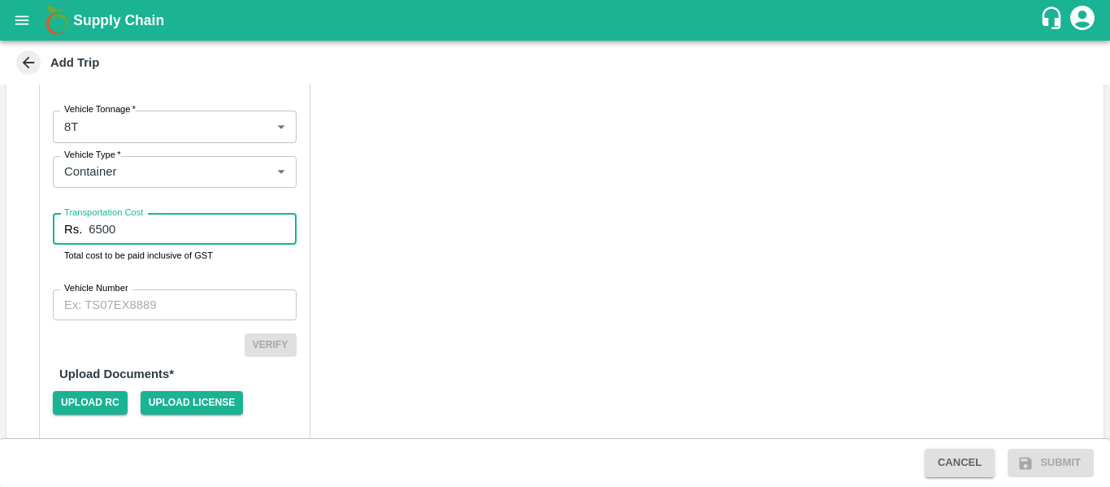
type input "6500"
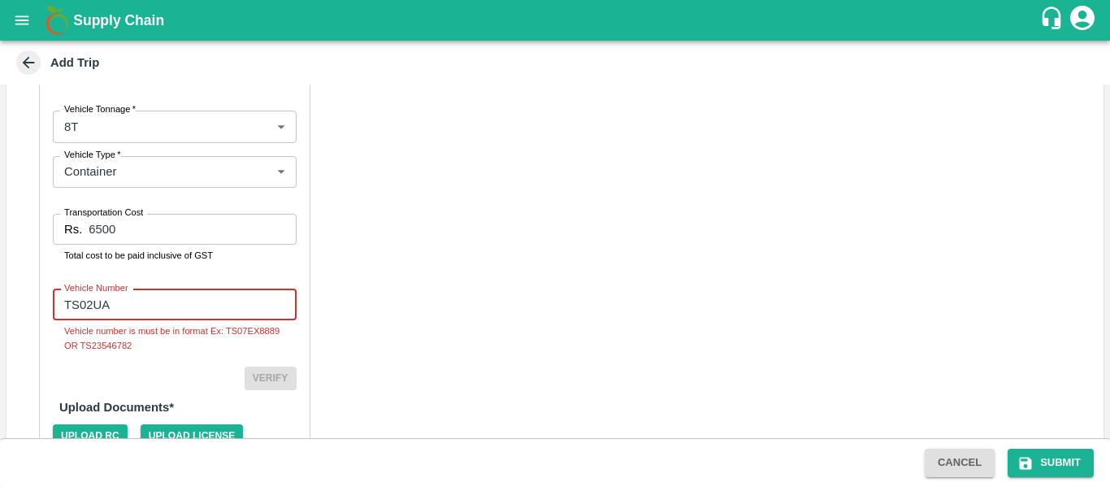
type input "TS02UA3328"
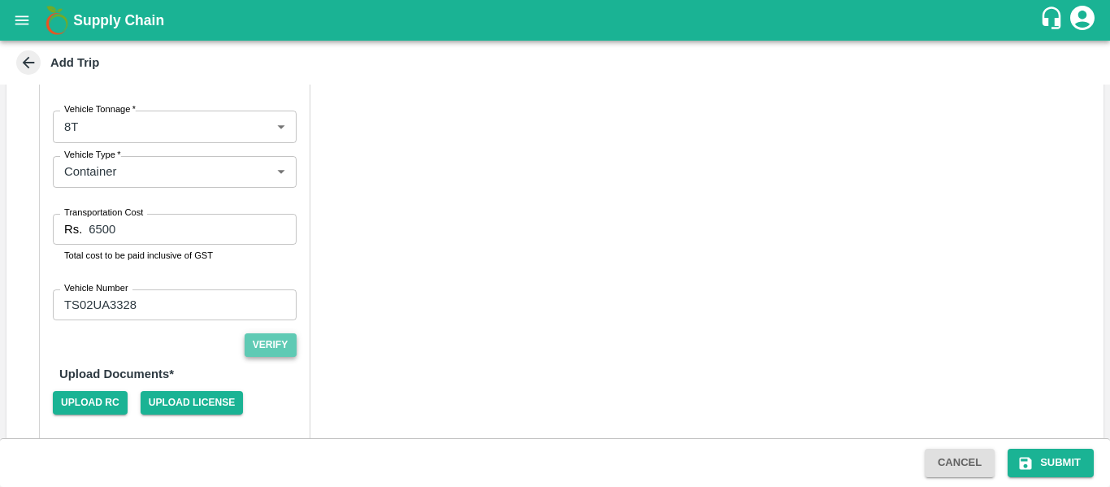
click at [280, 350] on button "Verify" at bounding box center [271, 345] width 52 height 24
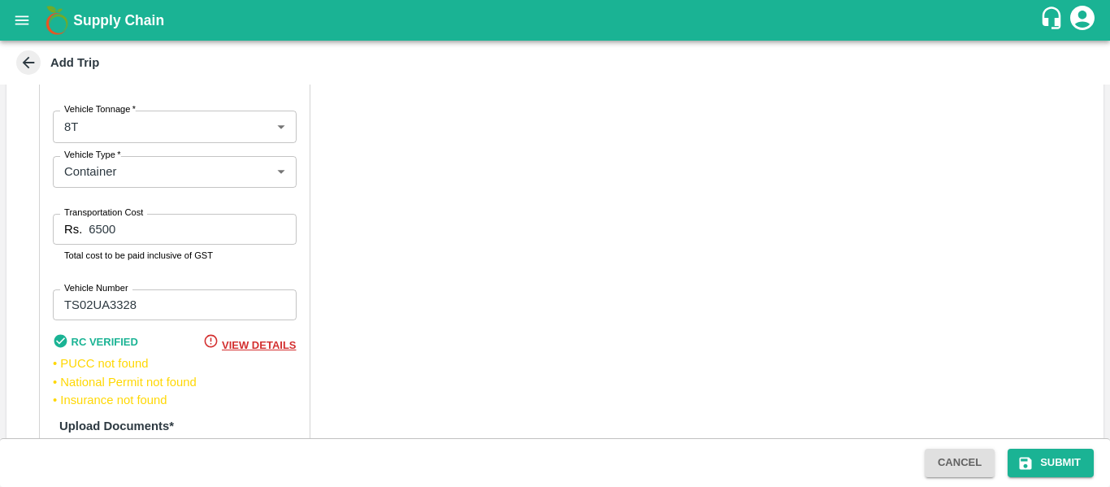
scroll to position [1095, 0]
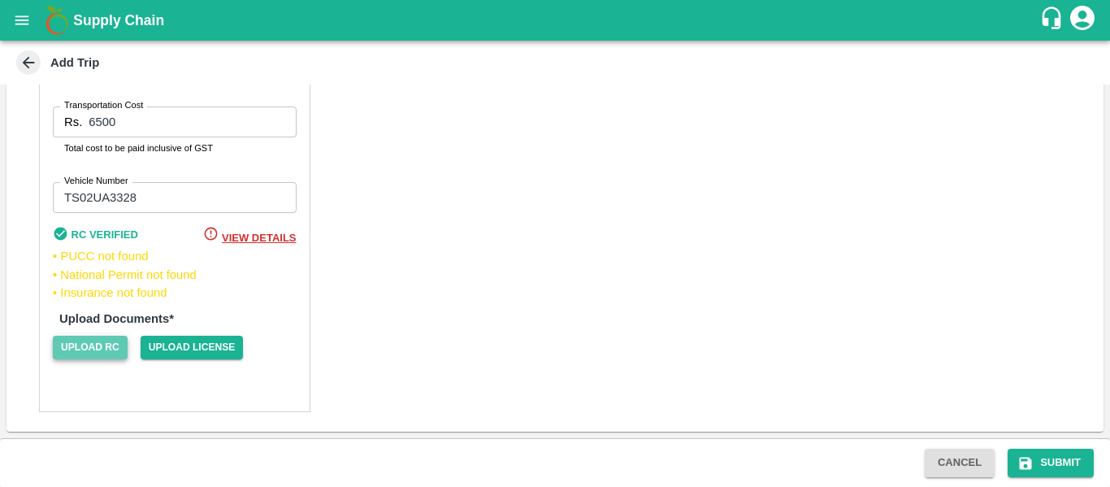
click at [94, 350] on span "Upload RC" at bounding box center [90, 348] width 75 height 24
click at [0, 0] on input "Upload RC" at bounding box center [0, 0] width 0 height 0
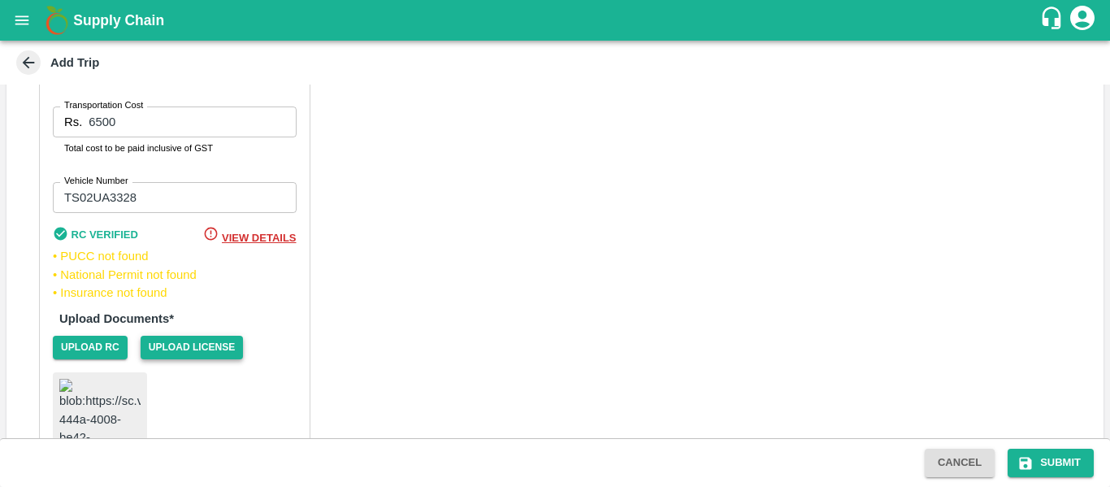
click at [190, 345] on span "Upload License" at bounding box center [192, 348] width 103 height 24
click at [0, 0] on input "Upload License" at bounding box center [0, 0] width 0 height 0
click at [1070, 460] on button "Submit" at bounding box center [1051, 463] width 86 height 28
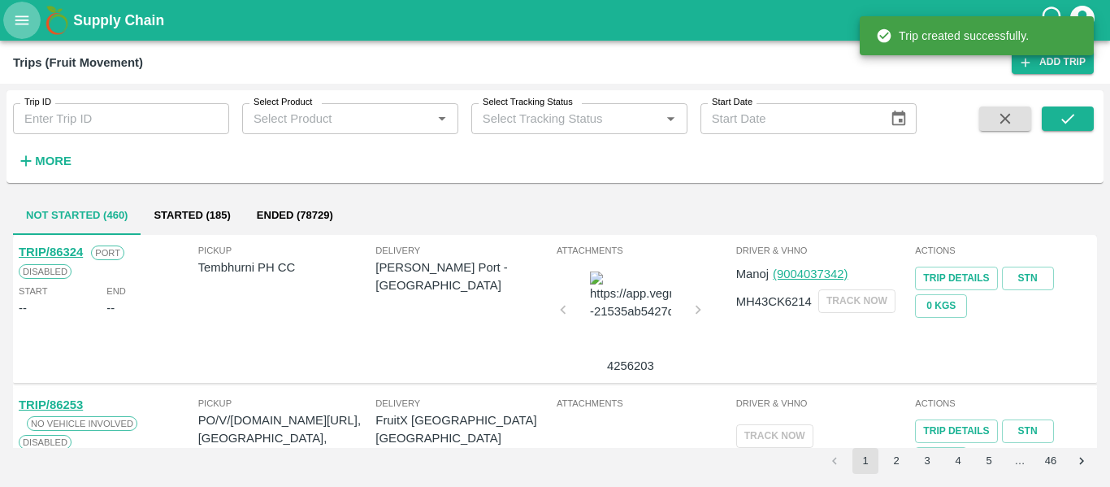
click at [28, 27] on icon "open drawer" at bounding box center [22, 20] width 18 height 18
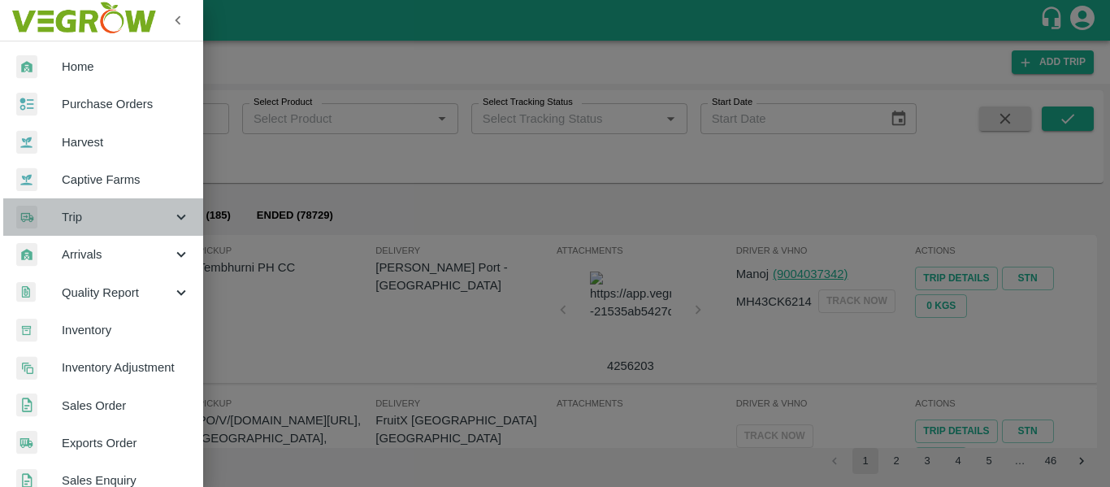
click at [172, 211] on icon at bounding box center [181, 217] width 18 height 18
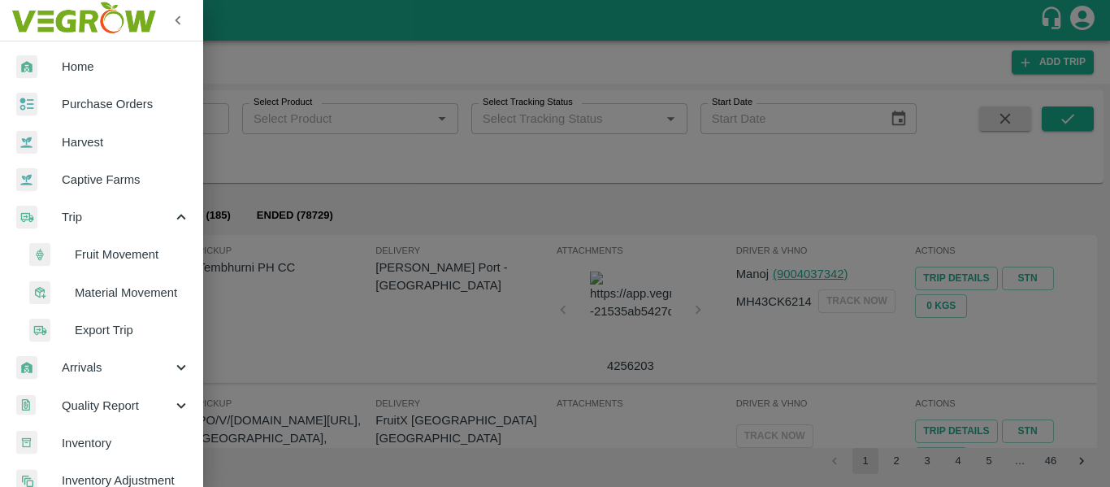
click at [131, 293] on span "Material Movement" at bounding box center [132, 293] width 115 height 18
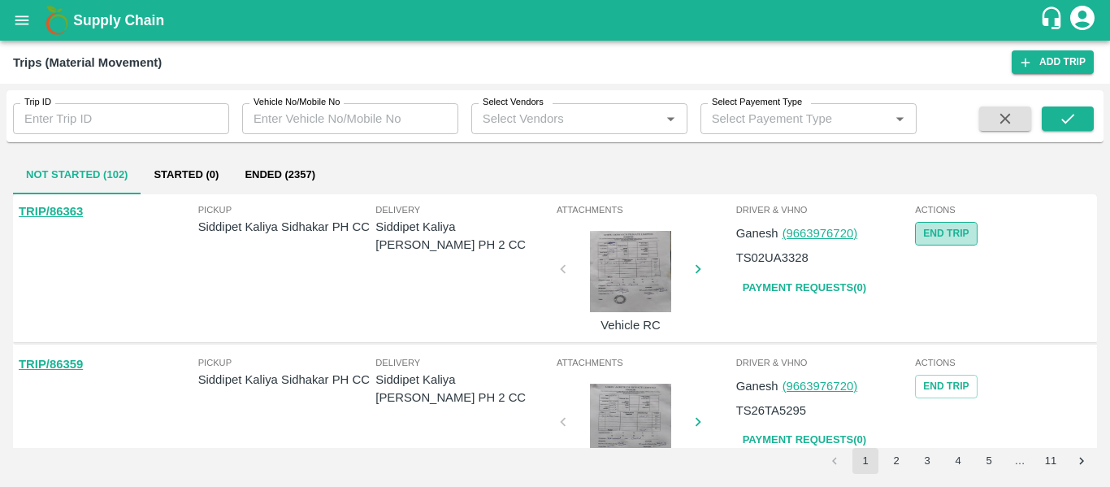
click at [957, 227] on button "End Trip" at bounding box center [946, 234] width 62 height 24
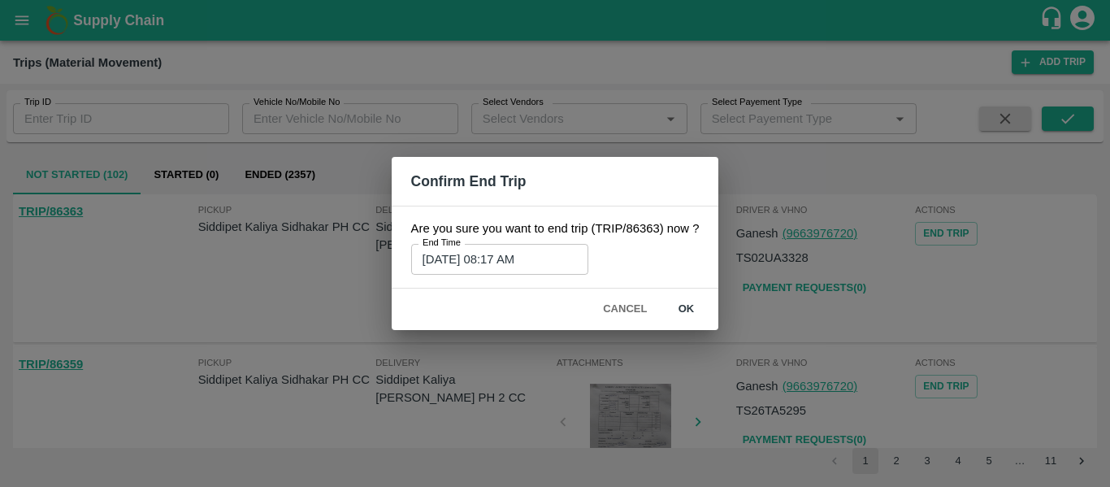
click at [502, 262] on input "13/08/2025 08:17 AM" at bounding box center [494, 259] width 166 height 31
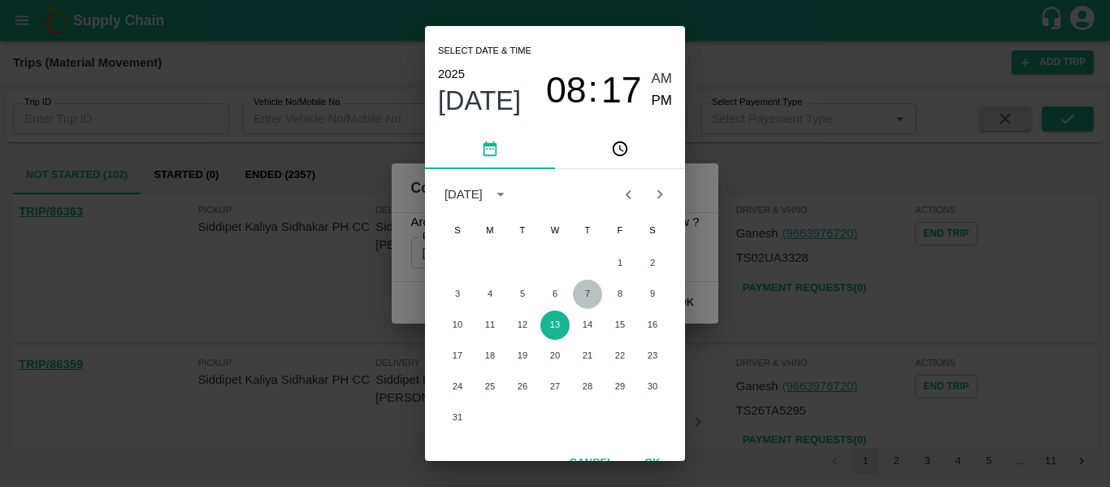
click at [586, 290] on button "7" at bounding box center [587, 294] width 29 height 29
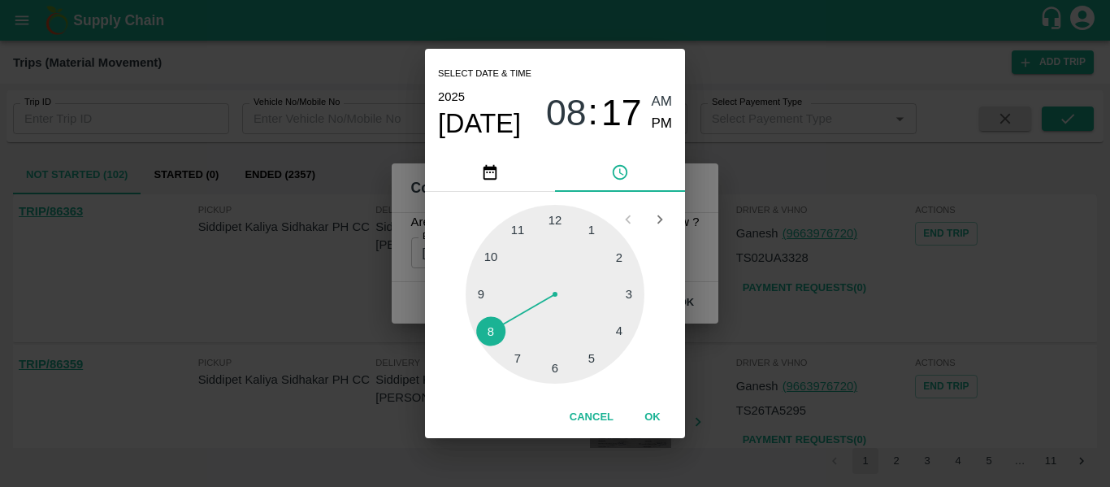
type input "07/08/2025 08:17 AM"
click at [638, 414] on button "OK" at bounding box center [653, 417] width 52 height 28
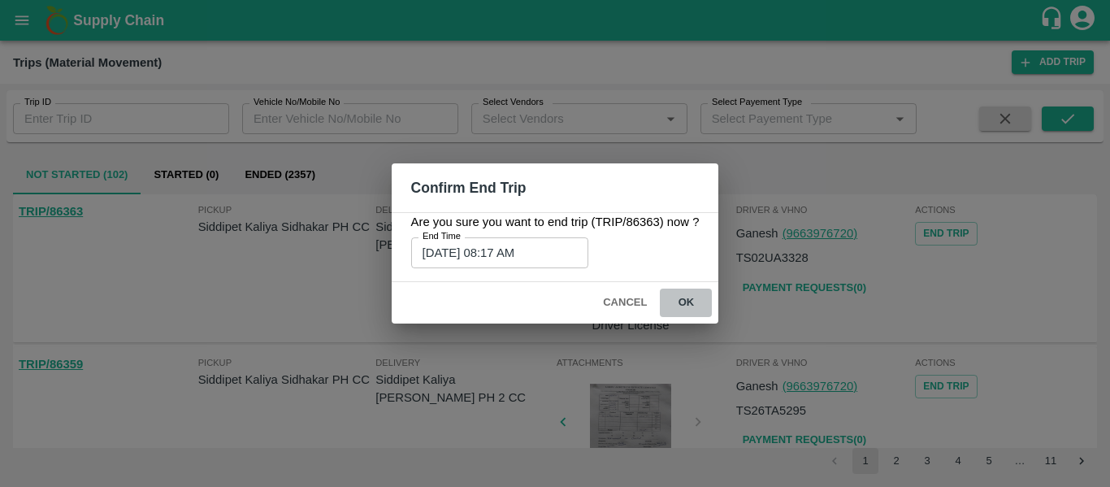
click at [689, 306] on button "ok" at bounding box center [686, 303] width 52 height 28
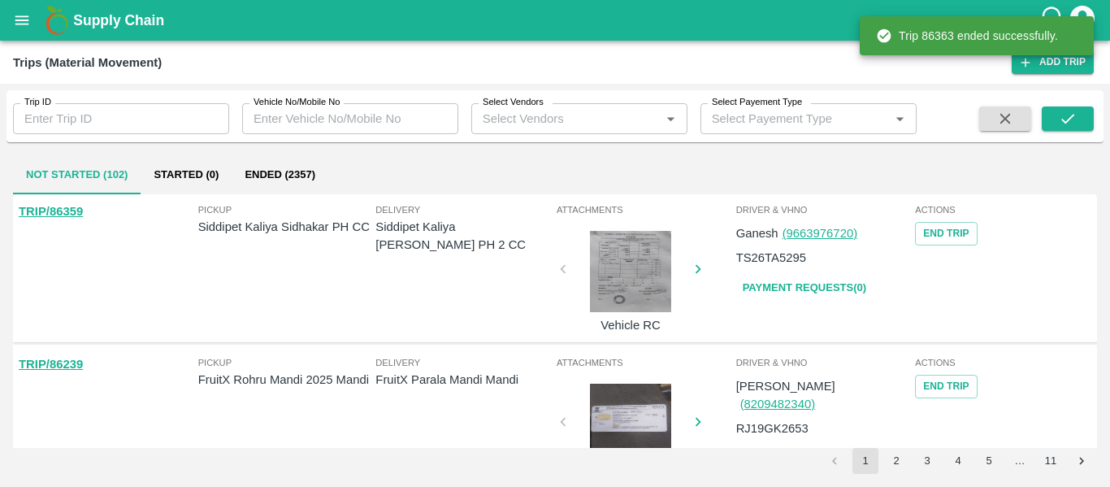
click at [757, 261] on p "TS26TA5295" at bounding box center [771, 258] width 70 height 18
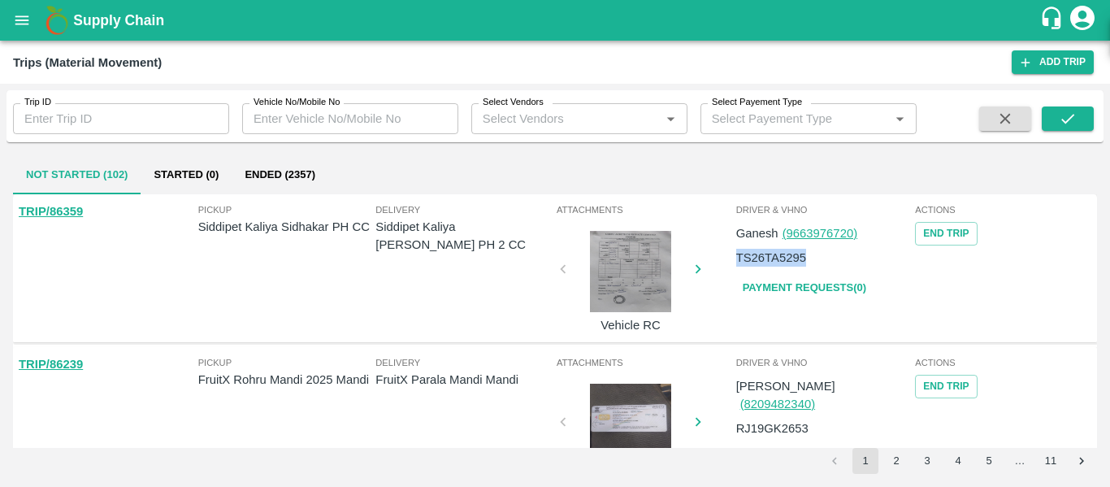
click at [757, 261] on p "TS26TA5295" at bounding box center [771, 258] width 70 height 18
click at [296, 185] on button "Ended (2357)" at bounding box center [280, 174] width 97 height 39
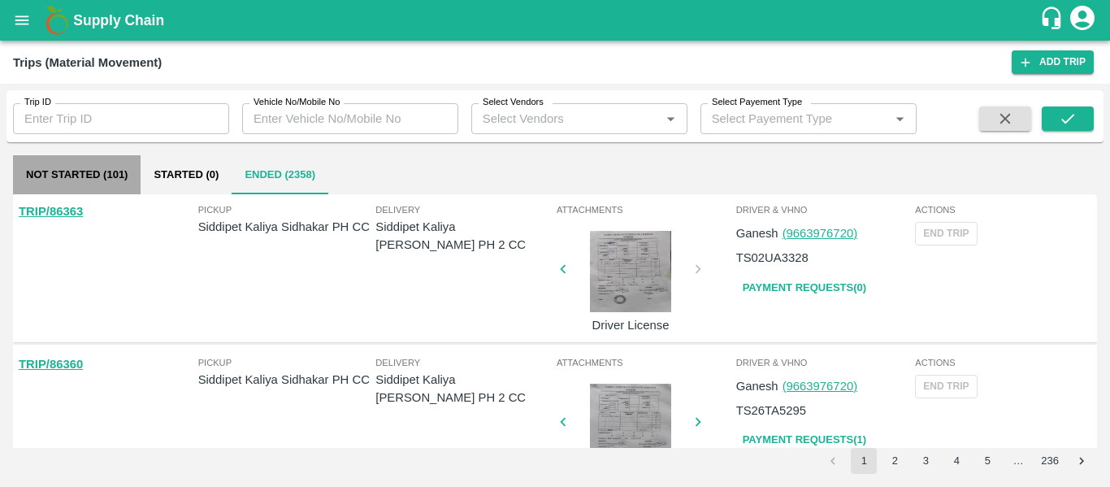
click at [51, 178] on button "Not Started (101)" at bounding box center [77, 174] width 128 height 39
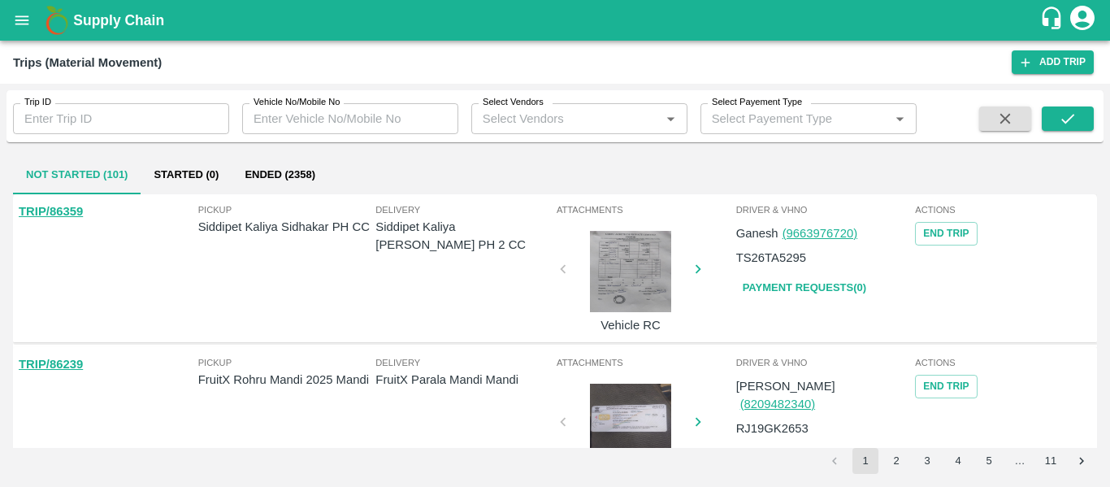
click at [54, 212] on link "TRIP/86359" at bounding box center [51, 211] width 64 height 13
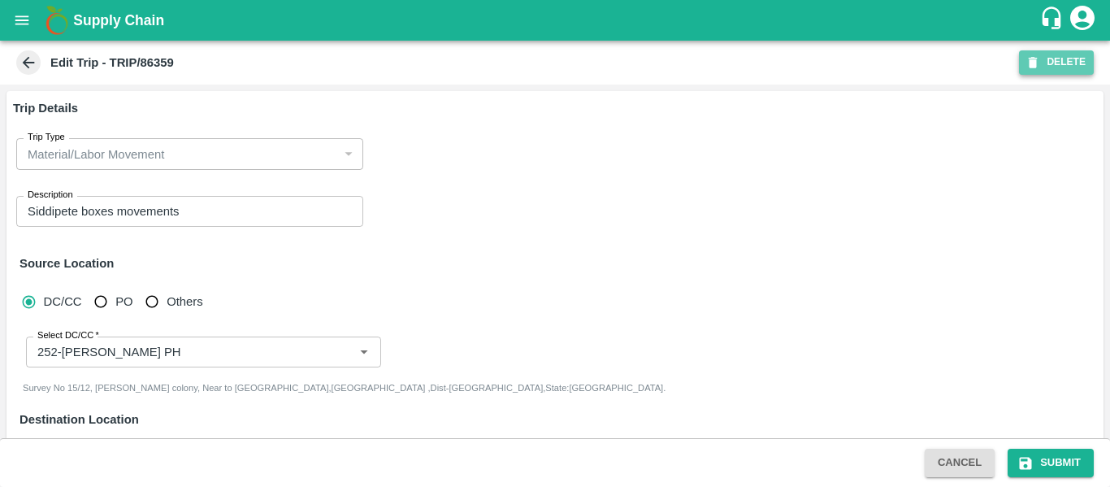
click at [1050, 58] on button "DELETE" at bounding box center [1056, 62] width 75 height 24
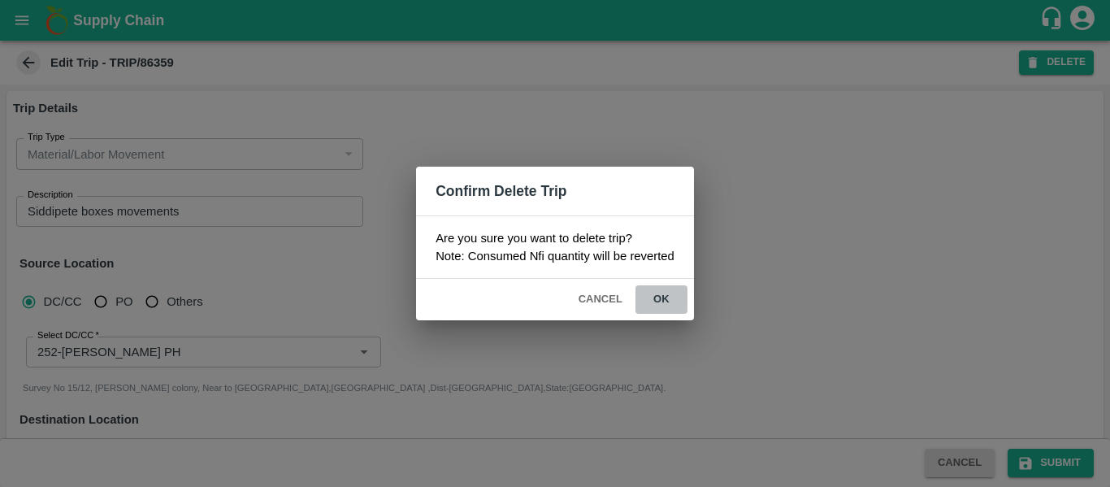
click at [666, 299] on button "ok" at bounding box center [662, 299] width 52 height 28
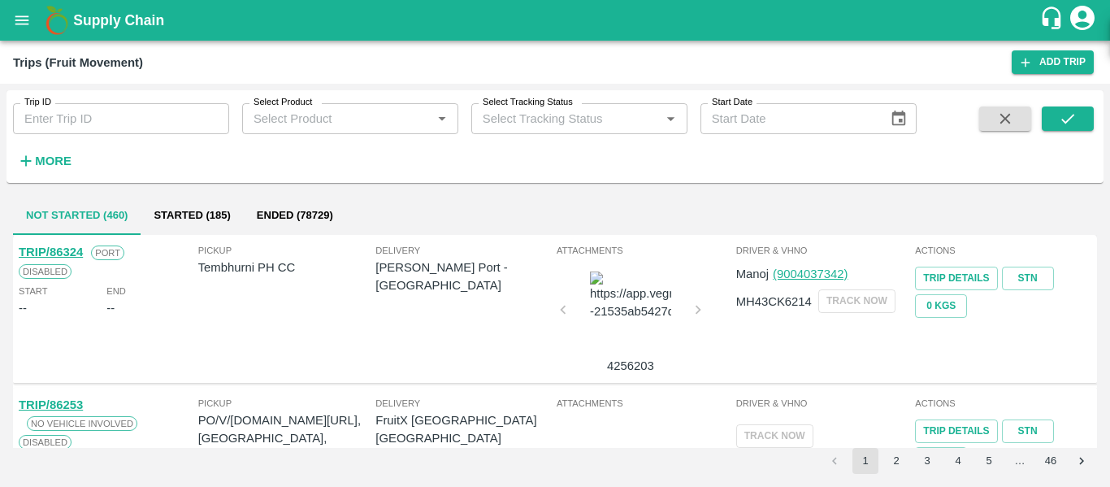
click at [32, 18] on button "open drawer" at bounding box center [21, 20] width 37 height 37
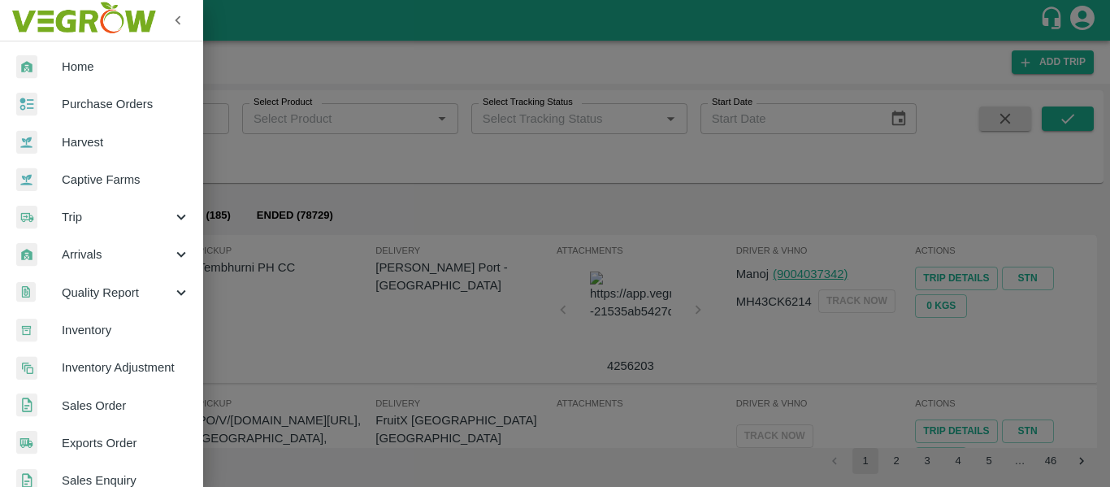
scroll to position [439, 0]
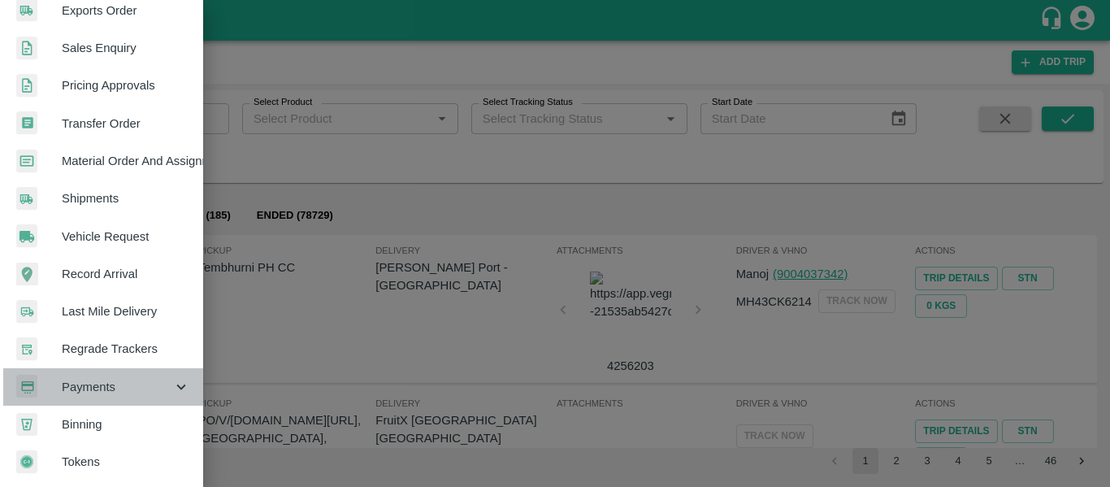
click at [167, 378] on span "Payments" at bounding box center [117, 387] width 111 height 18
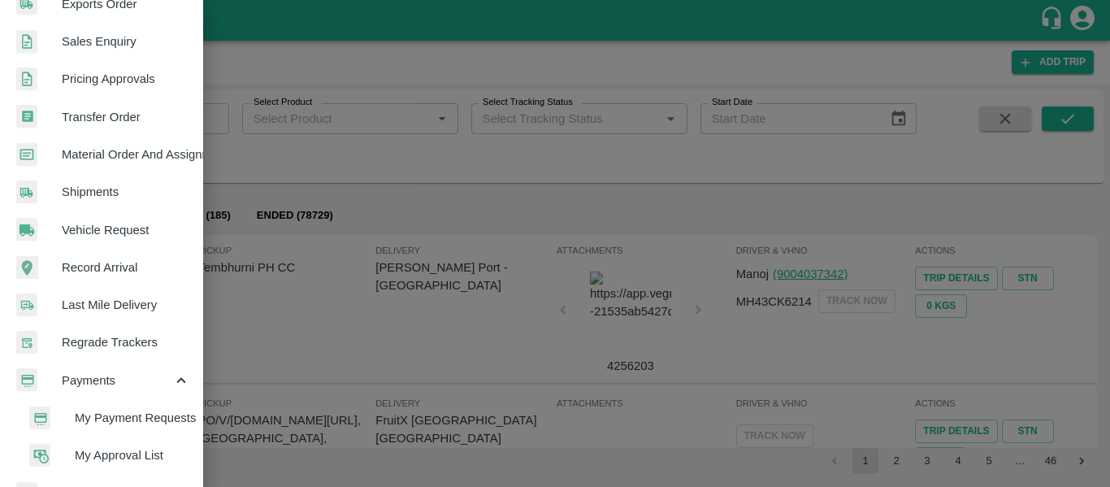
click at [142, 425] on span "My Payment Requests" at bounding box center [132, 418] width 115 height 18
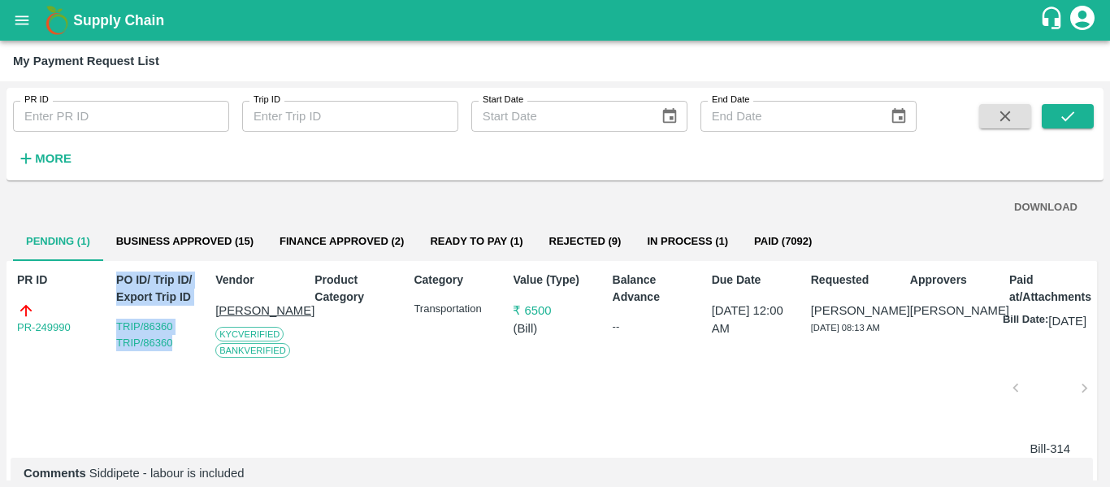
drag, startPoint x: 182, startPoint y: 348, endPoint x: 104, endPoint y: 354, distance: 78.2
click at [104, 354] on div "PR ID PR-249990 PO ID/ Trip ID/ Export Trip ID TRIP/86360 TRIP/86360 Vendor [PE…" at bounding box center [552, 377] width 1091 height 232
click at [122, 384] on div "PO ID/ Trip ID/ Export Trip ID TRIP/86360 TRIP/86360" at bounding box center [155, 361] width 90 height 193
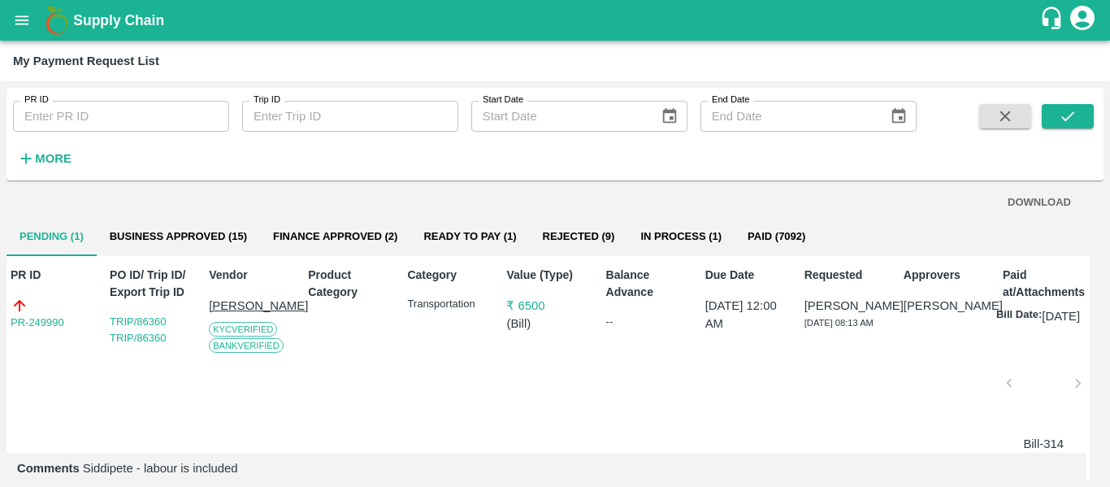
scroll to position [4, 7]
drag, startPoint x: 171, startPoint y: 344, endPoint x: 109, endPoint y: 358, distance: 64.3
click at [109, 358] on div "PO ID/ Trip ID/ Export Trip ID TRIP/86360 TRIP/86360" at bounding box center [148, 357] width 90 height 193
copy link "TRIP/86360"
click at [27, 4] on button "open drawer" at bounding box center [21, 20] width 37 height 37
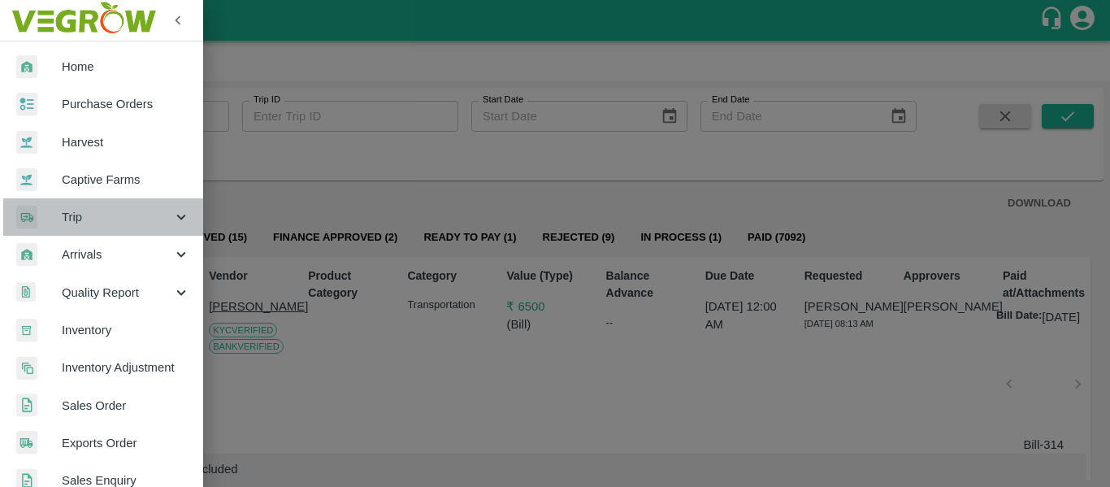
click at [179, 215] on icon at bounding box center [181, 217] width 18 height 18
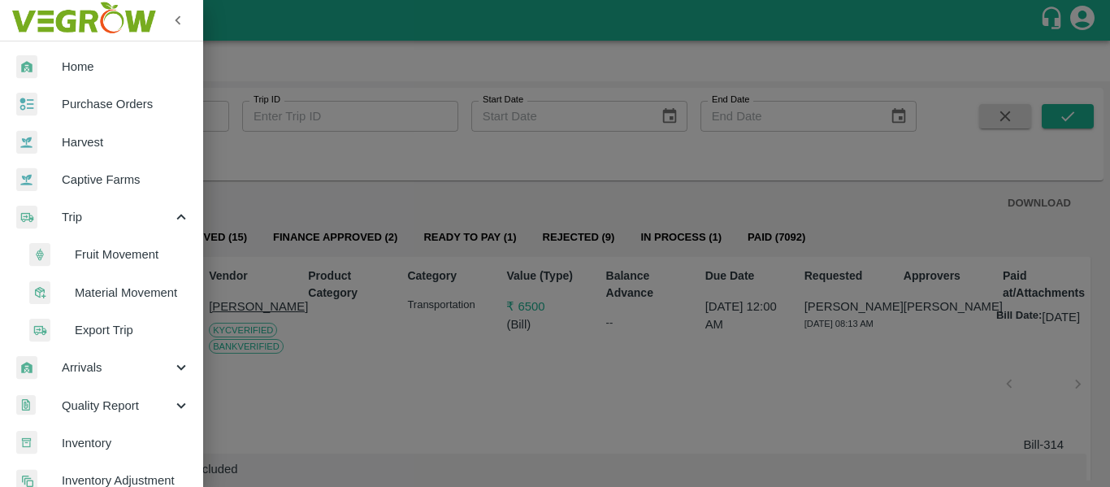
click at [144, 297] on span "Material Movement" at bounding box center [132, 293] width 115 height 18
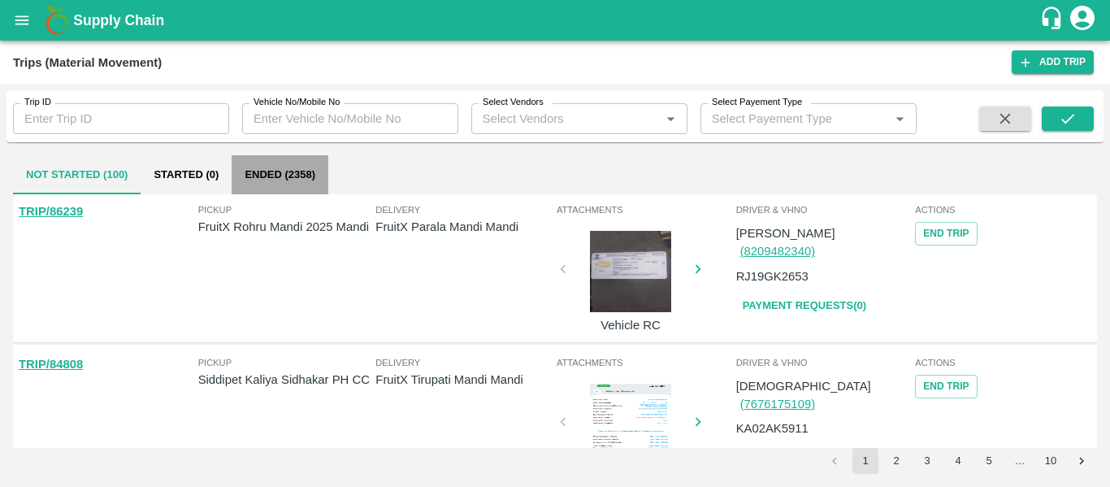
click at [273, 180] on button "Ended (2358)" at bounding box center [280, 174] width 97 height 39
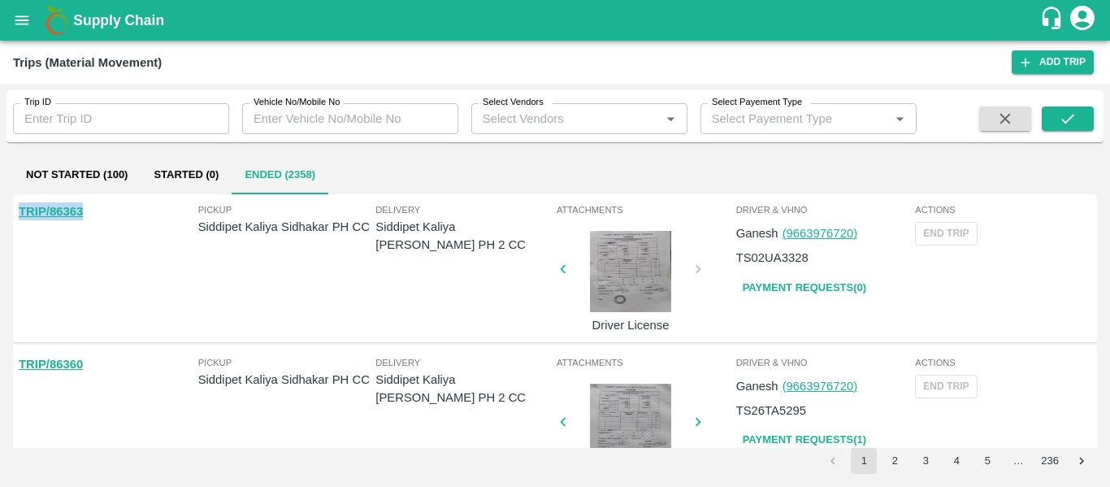
drag, startPoint x: 112, startPoint y: 223, endPoint x: 9, endPoint y: 232, distance: 103.5
click at [9, 232] on div "Not Started (100) Started (0) Ended (2358) TRIP/86363 Pickup Siddipet Kaliya Si…" at bounding box center [555, 315] width 1097 height 332
copy link "TRIP/86363"
click at [786, 297] on link "Payment Requests( 0 )" at bounding box center [804, 288] width 137 height 28
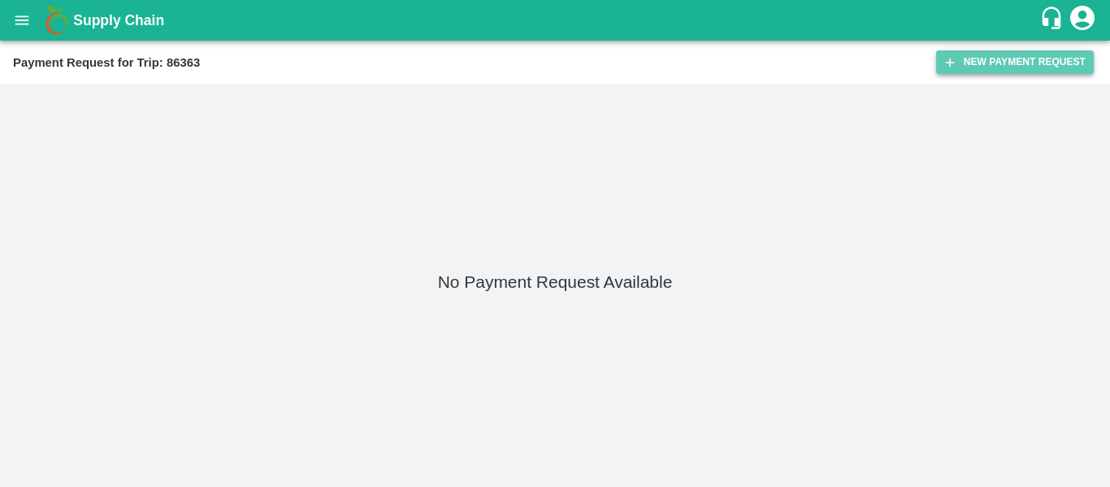
click at [994, 59] on button "New Payment Request" at bounding box center [1015, 62] width 158 height 24
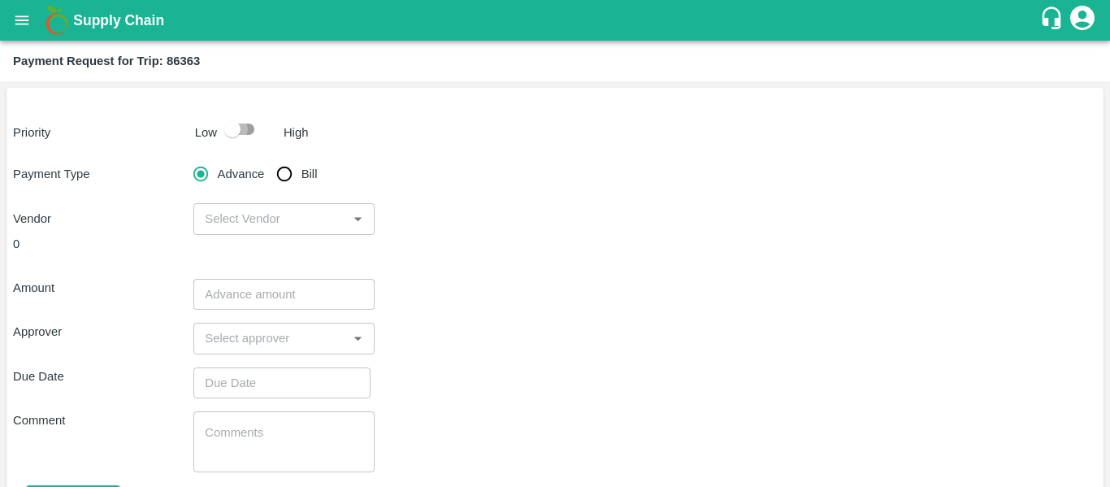
click at [249, 130] on input "checkbox" at bounding box center [232, 129] width 93 height 31
checkbox input "true"
click at [288, 189] on input "Bill" at bounding box center [284, 174] width 33 height 33
radio input "true"
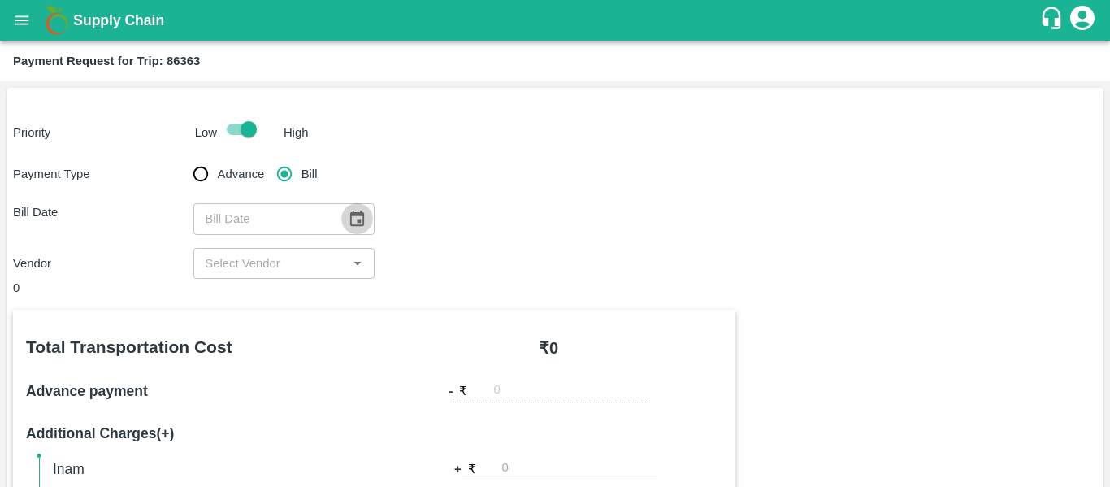
click at [363, 224] on icon "Choose date" at bounding box center [357, 219] width 18 height 18
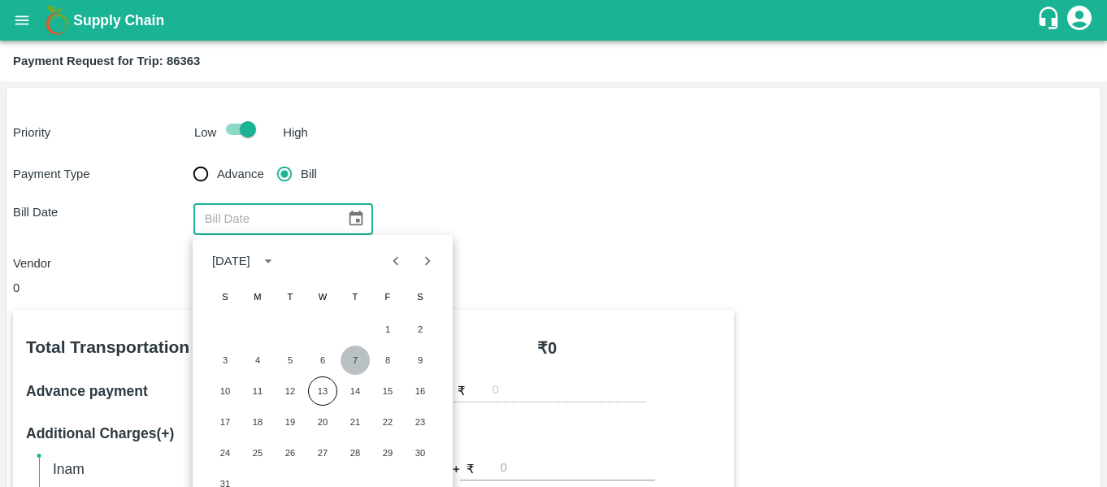
click at [362, 362] on button "7" at bounding box center [355, 359] width 29 height 29
type input "07/08/2025"
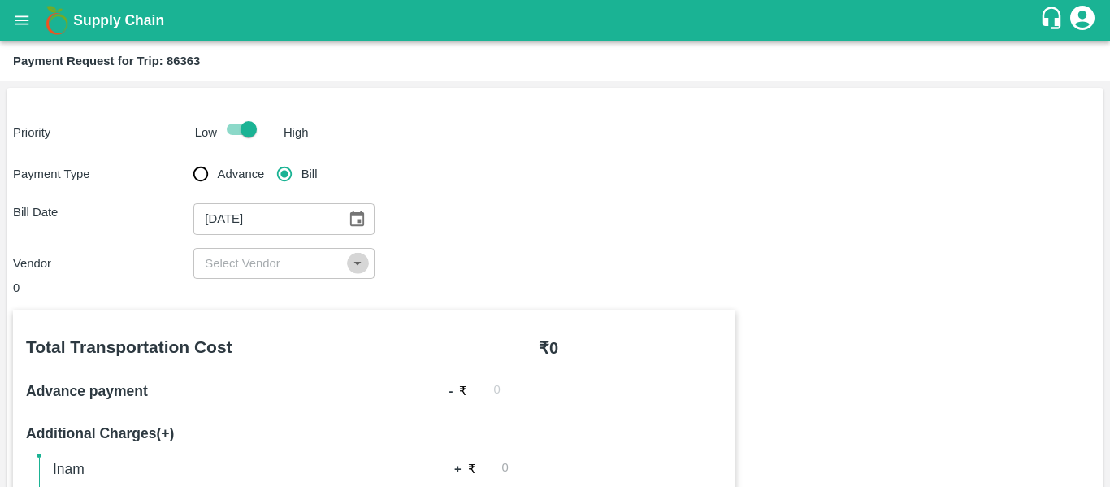
click at [354, 269] on icon "Open" at bounding box center [358, 263] width 18 height 18
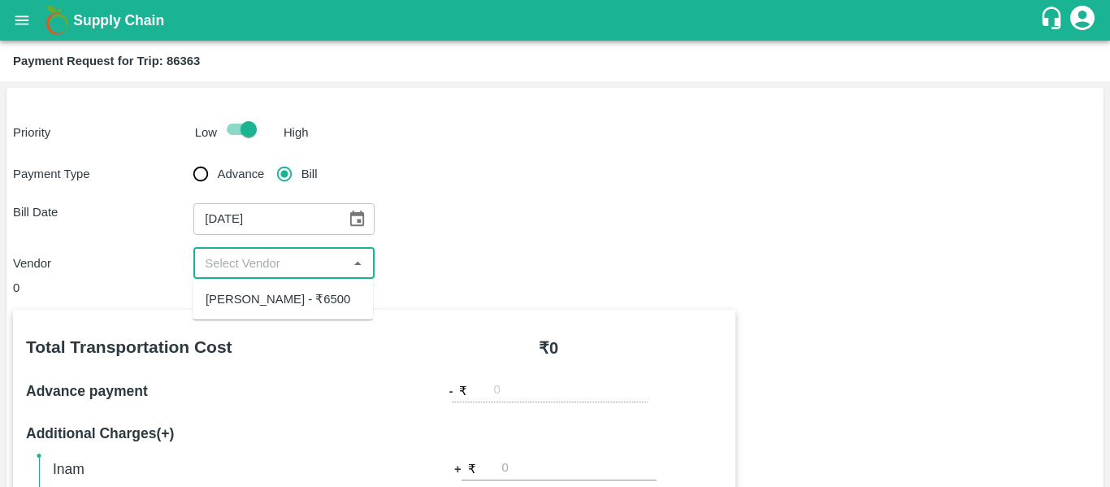
click at [289, 315] on ul "Nalla Harikrishna - ₹6500" at bounding box center [283, 299] width 180 height 41
click at [310, 306] on div "Nalla Harikrishna - ₹6500" at bounding box center [278, 299] width 145 height 18
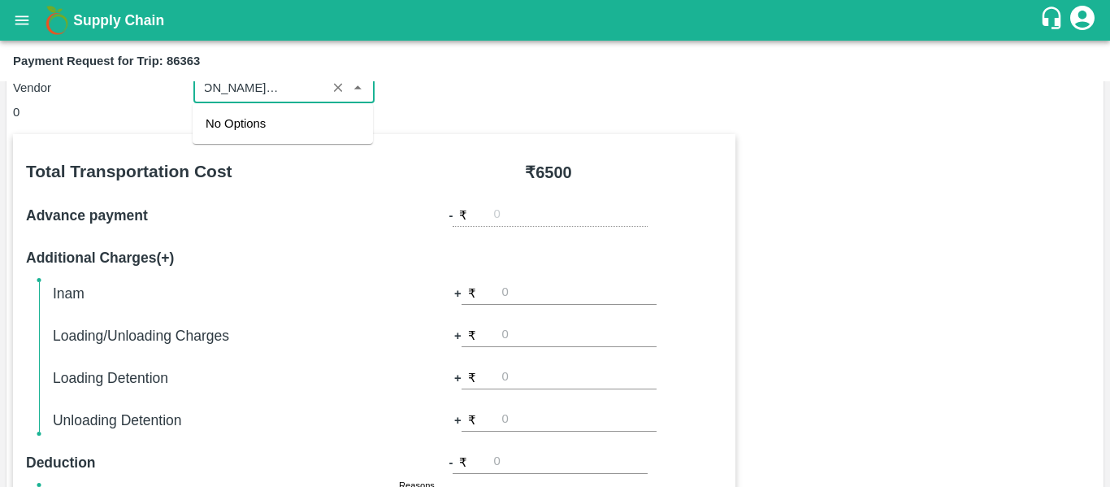
scroll to position [0, 46]
type input "Nalla Harikrishna - ₹6500"
click at [259, 248] on h6 "Additional Charges(+)" at bounding box center [200, 257] width 349 height 23
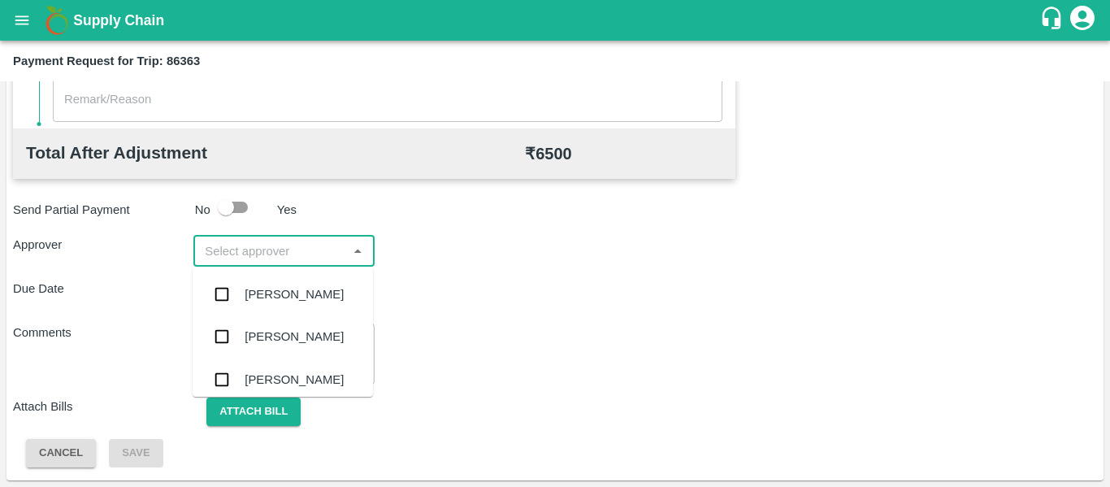
click at [245, 254] on input "input" at bounding box center [270, 251] width 144 height 21
type input "PAL"
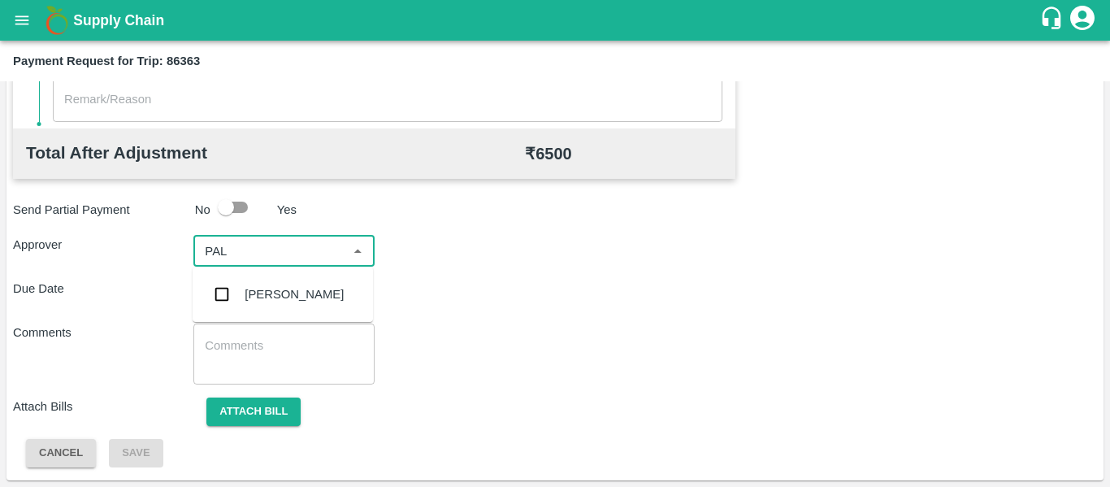
click at [255, 291] on div "Palwinder Singh" at bounding box center [294, 294] width 99 height 18
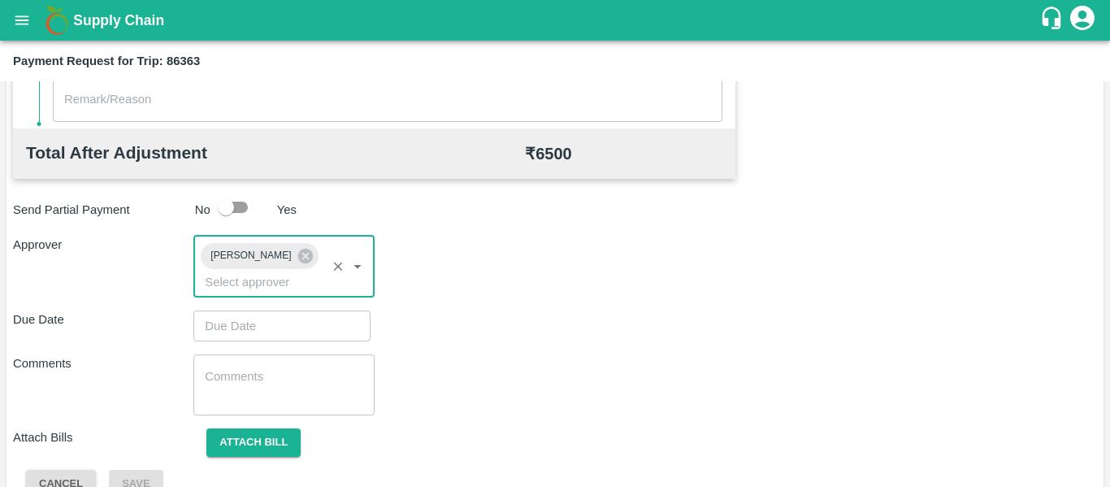
type input "DD/MM/YYYY hh:mm aa"
click at [302, 328] on input "DD/MM/YYYY hh:mm aa" at bounding box center [276, 325] width 166 height 31
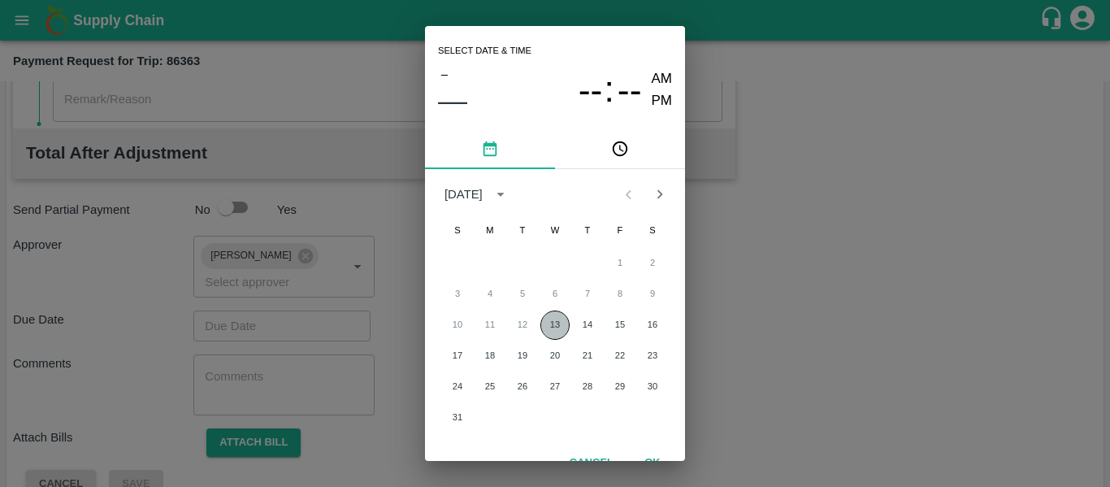
click at [562, 335] on button "13" at bounding box center [554, 324] width 29 height 29
type input "[DATE] 12:00 AM"
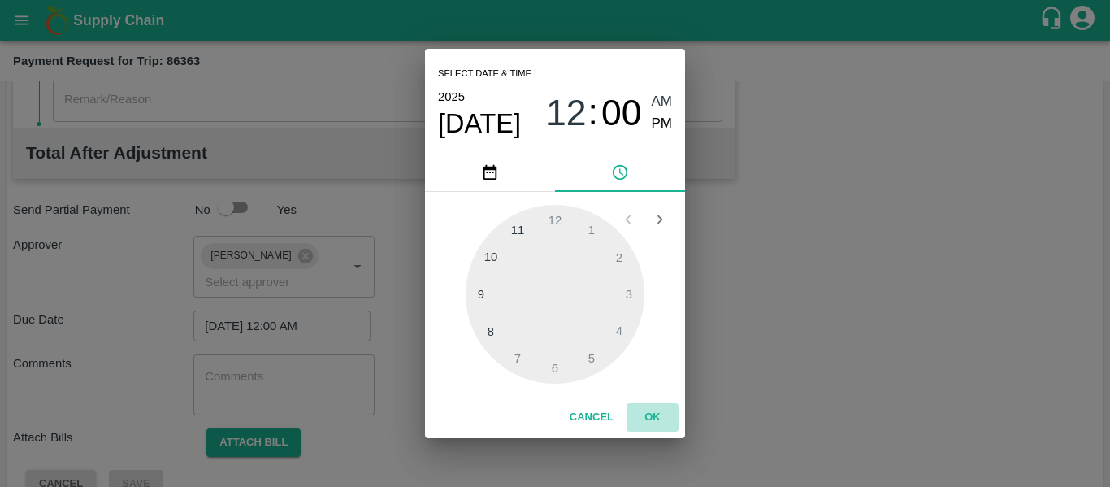
click at [654, 414] on button "OK" at bounding box center [653, 417] width 52 height 28
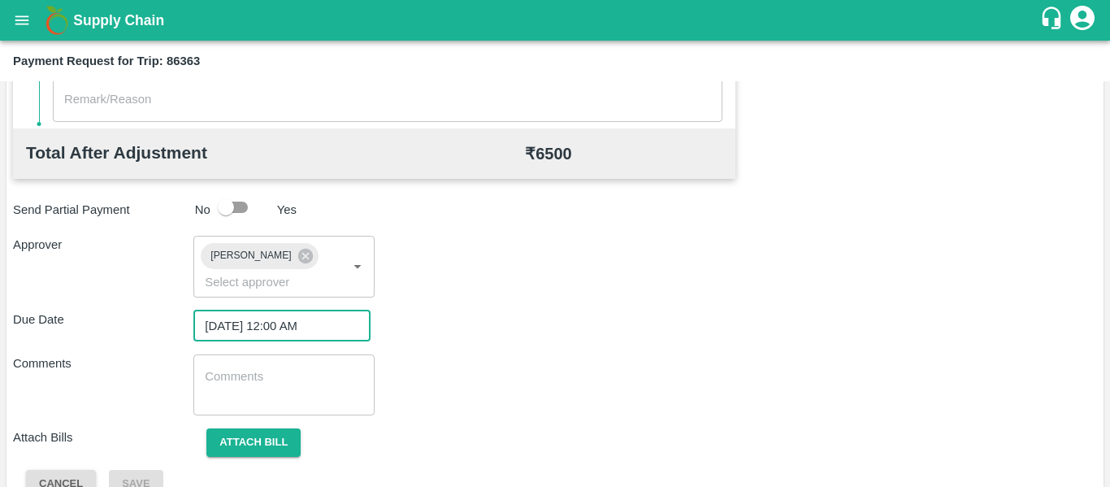
click at [249, 393] on textarea at bounding box center [284, 385] width 158 height 34
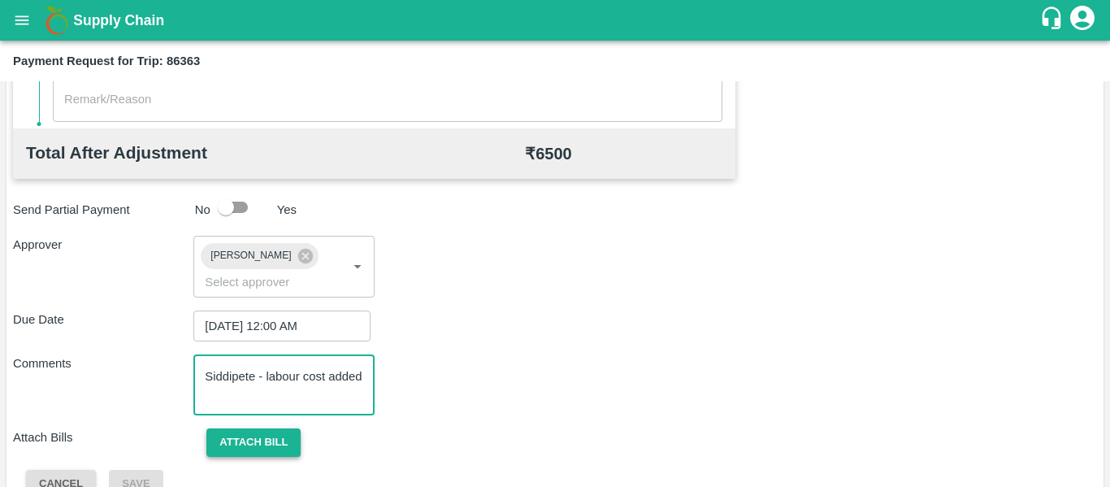
type textarea "Siddipete - labour cost added"
click at [258, 453] on button "Attach bill" at bounding box center [253, 442] width 94 height 28
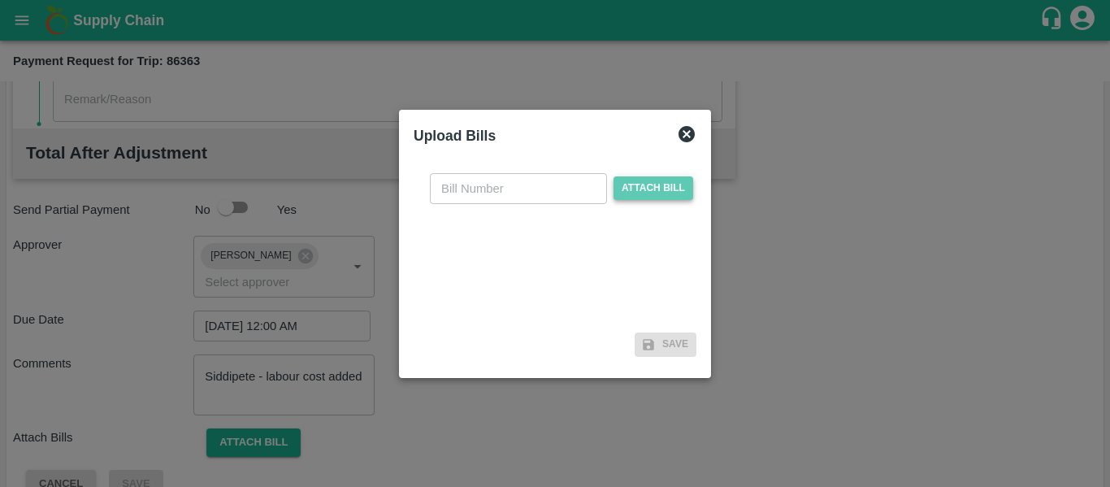
click at [670, 182] on span "Attach bill" at bounding box center [654, 188] width 80 height 24
click at [0, 0] on input "Attach bill" at bounding box center [0, 0] width 0 height 0
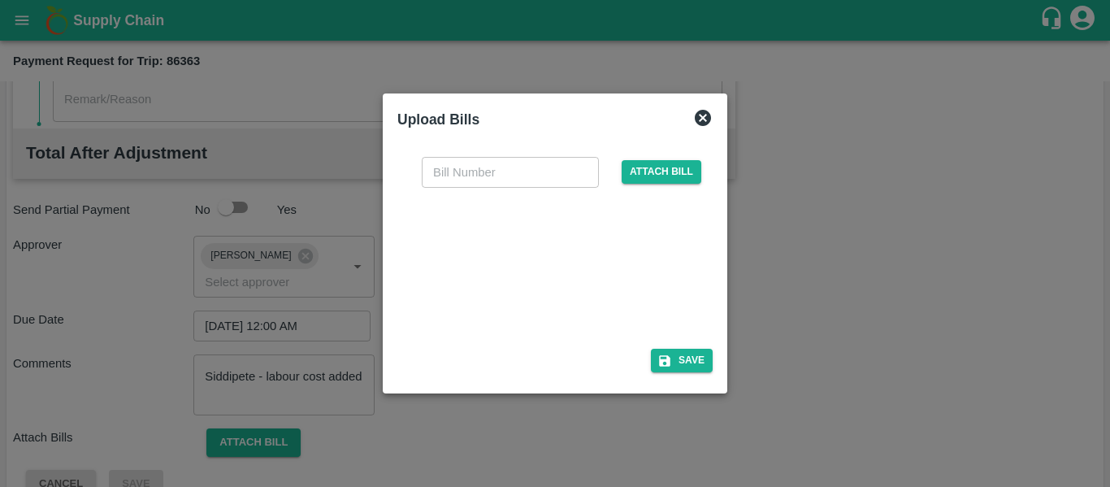
click at [558, 260] on div at bounding box center [552, 263] width 244 height 86
click at [473, 176] on input "text" at bounding box center [510, 172] width 177 height 31
type input "313"
click at [686, 371] on button "Save" at bounding box center [682, 361] width 62 height 24
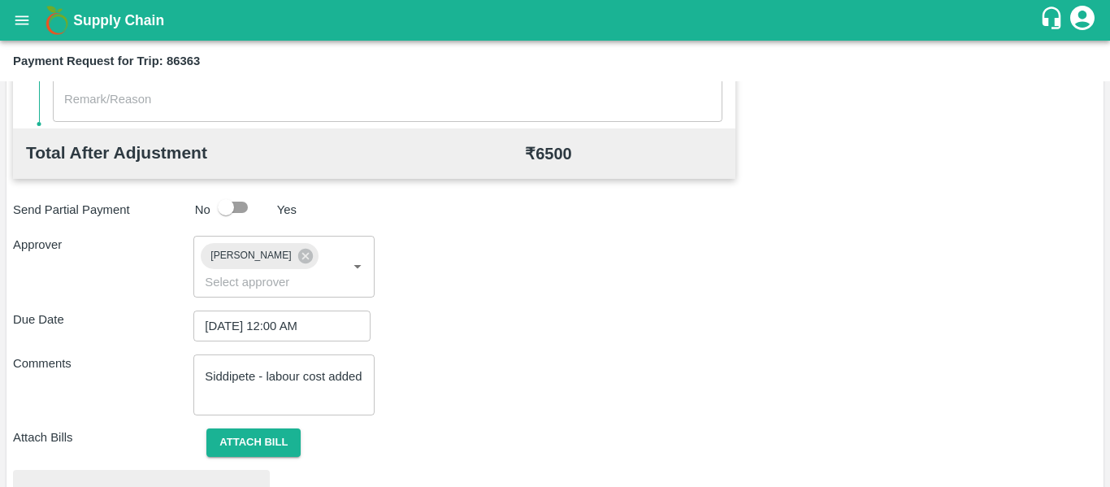
scroll to position [746, 0]
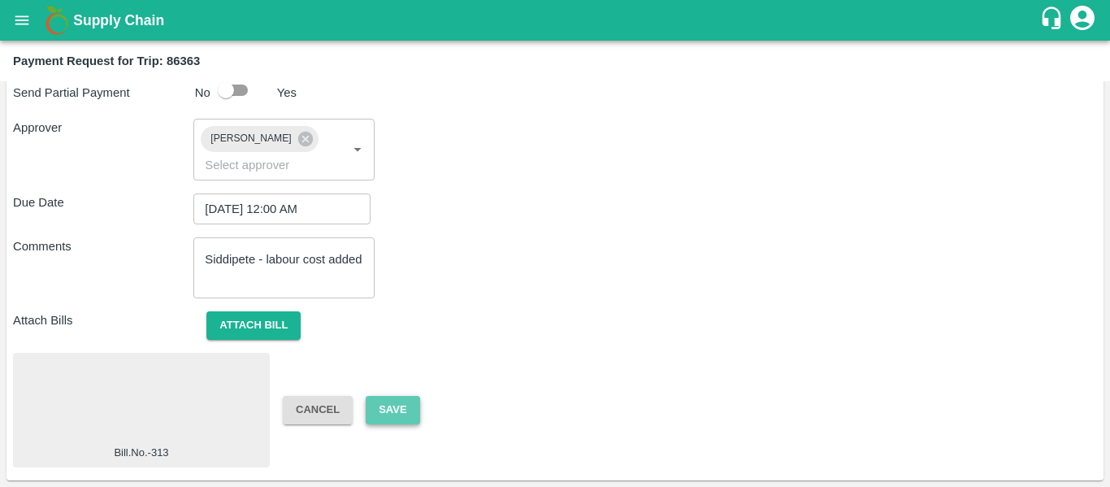
click at [397, 402] on button "Save" at bounding box center [393, 410] width 54 height 28
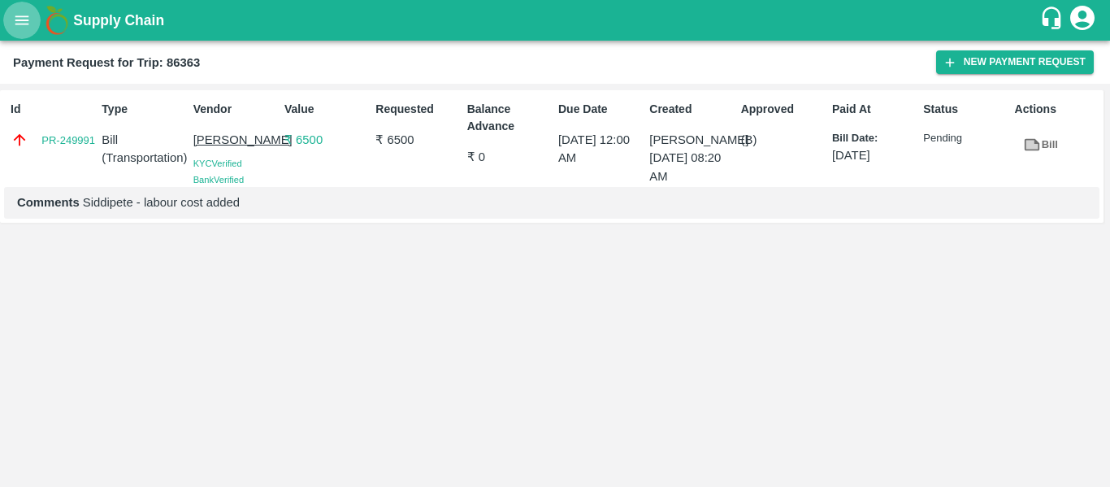
click at [21, 24] on icon "open drawer" at bounding box center [22, 19] width 14 height 9
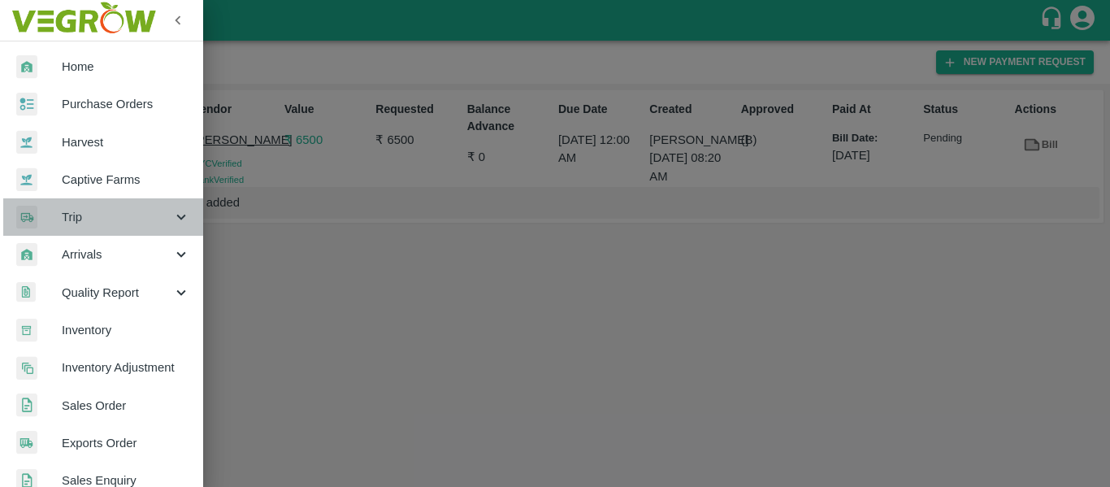
click at [176, 229] on div "Trip" at bounding box center [101, 216] width 203 height 37
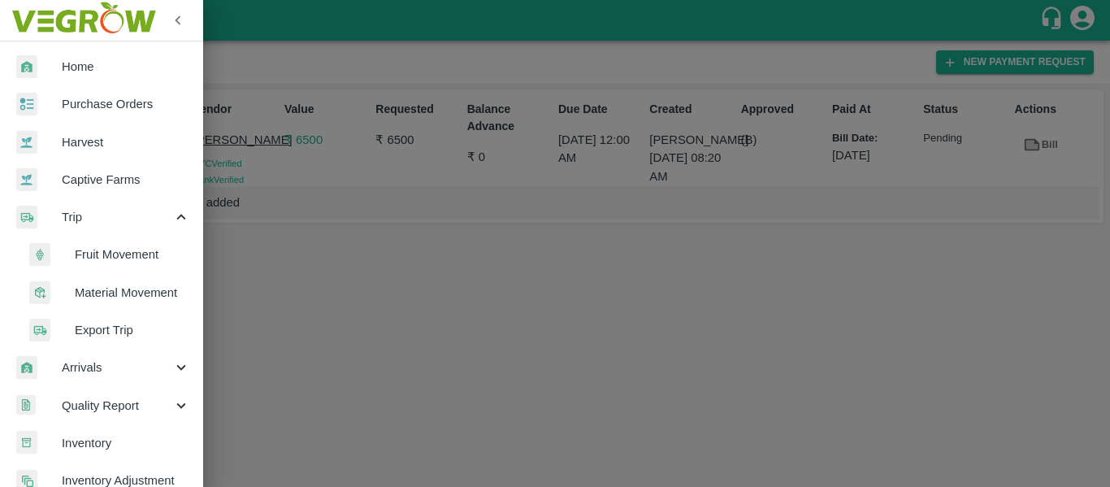
click at [144, 284] on span "Material Movement" at bounding box center [132, 293] width 115 height 18
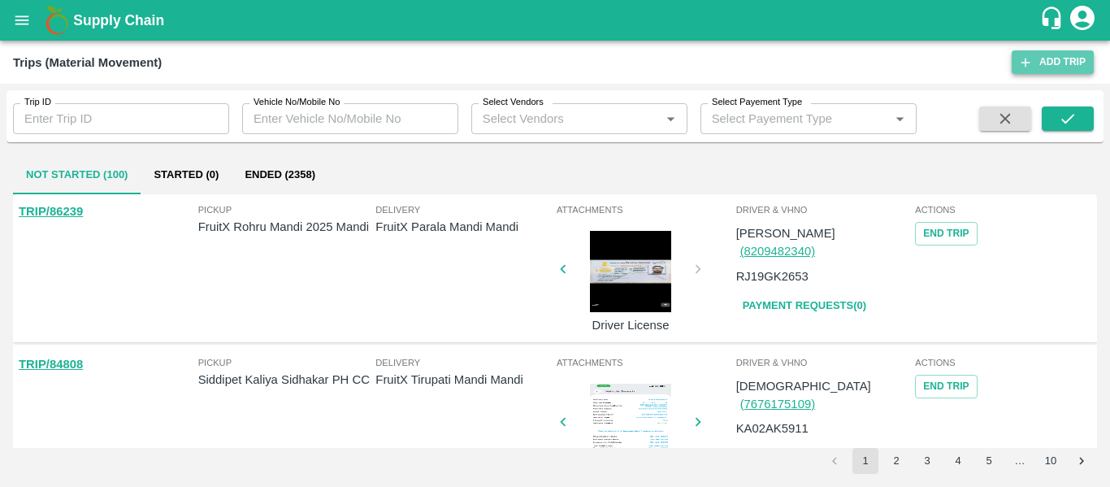
click at [1055, 67] on link "Add Trip" at bounding box center [1053, 62] width 82 height 24
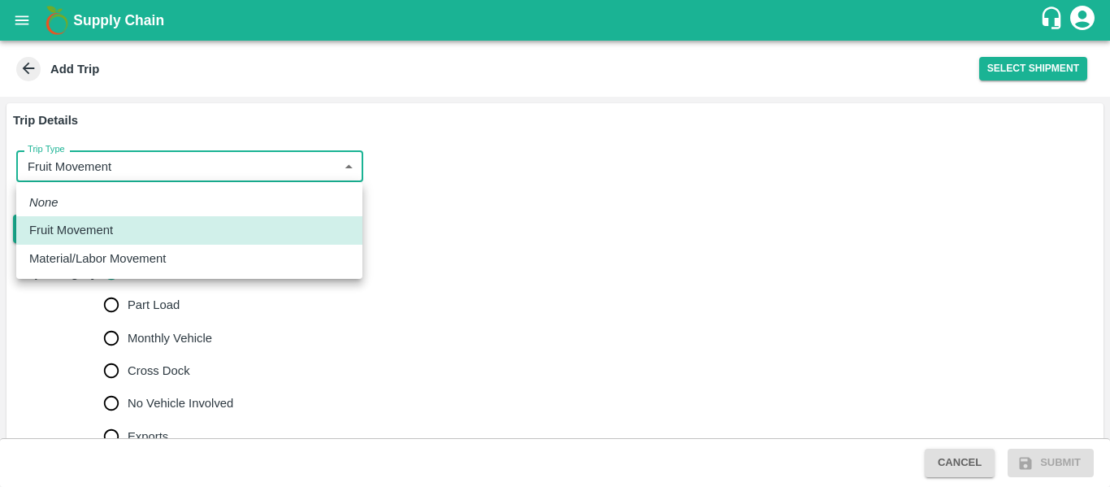
click at [208, 158] on body "Supply Chain Add Trip Select Shipment Trip Details Trip Type Fruit Movement 1 T…" at bounding box center [555, 243] width 1110 height 487
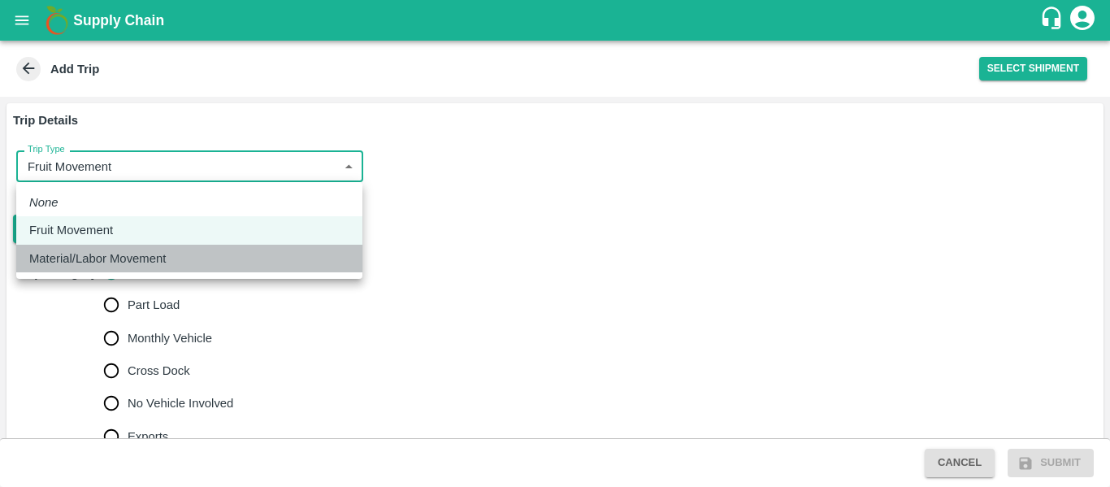
click at [139, 256] on p "Material/Labor Movement" at bounding box center [97, 258] width 137 height 18
type input "2"
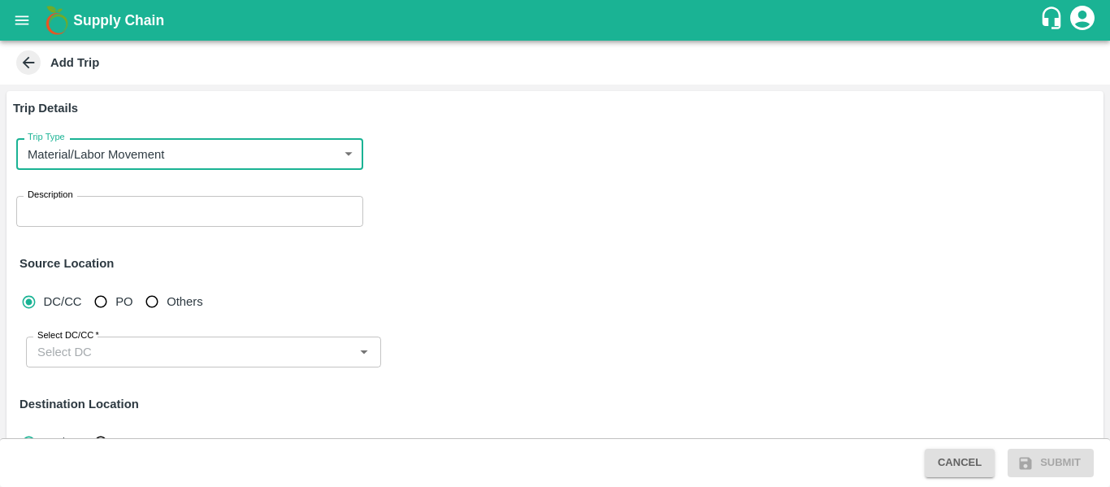
click at [108, 210] on textarea "Description" at bounding box center [190, 211] width 324 height 17
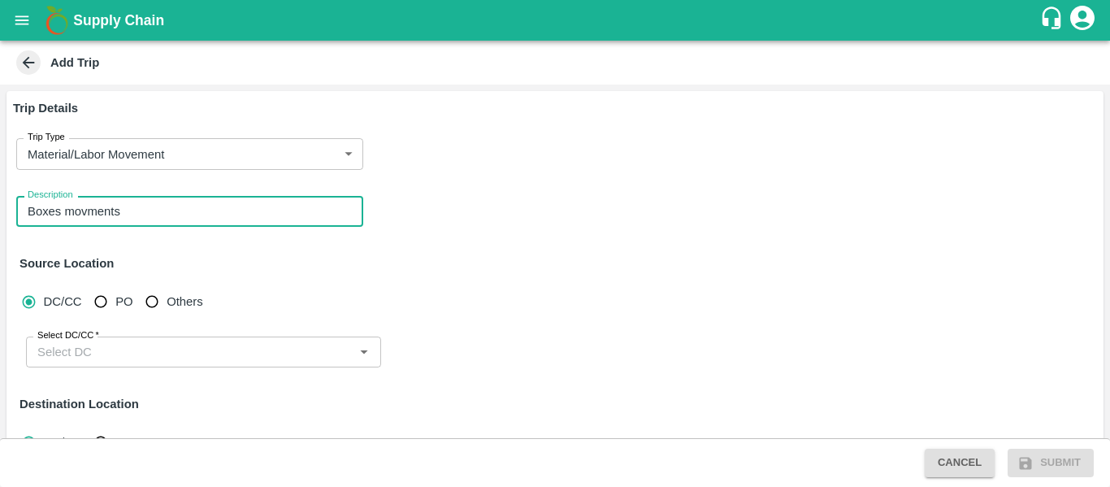
type textarea "Boxes movments"
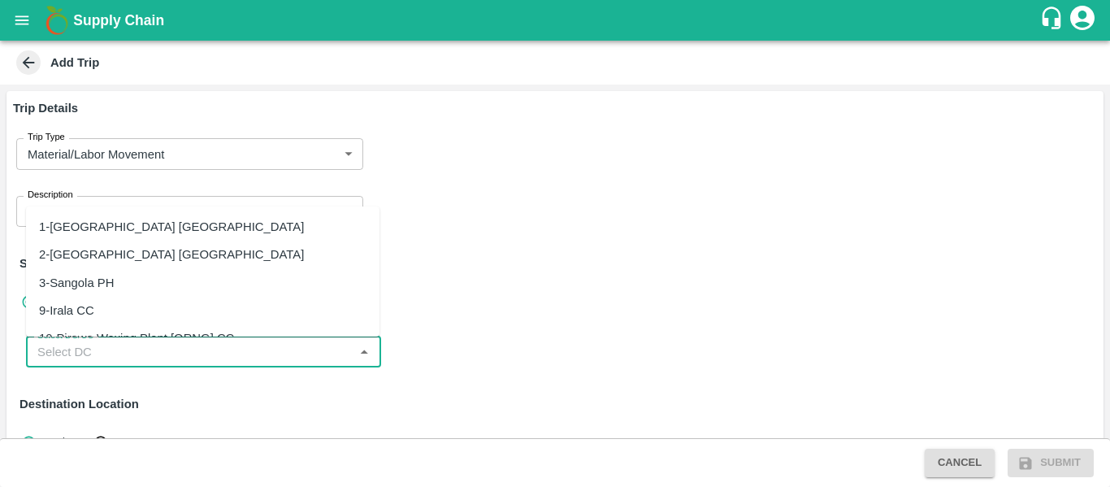
click at [101, 361] on input "Select DC/CC   *" at bounding box center [190, 351] width 319 height 21
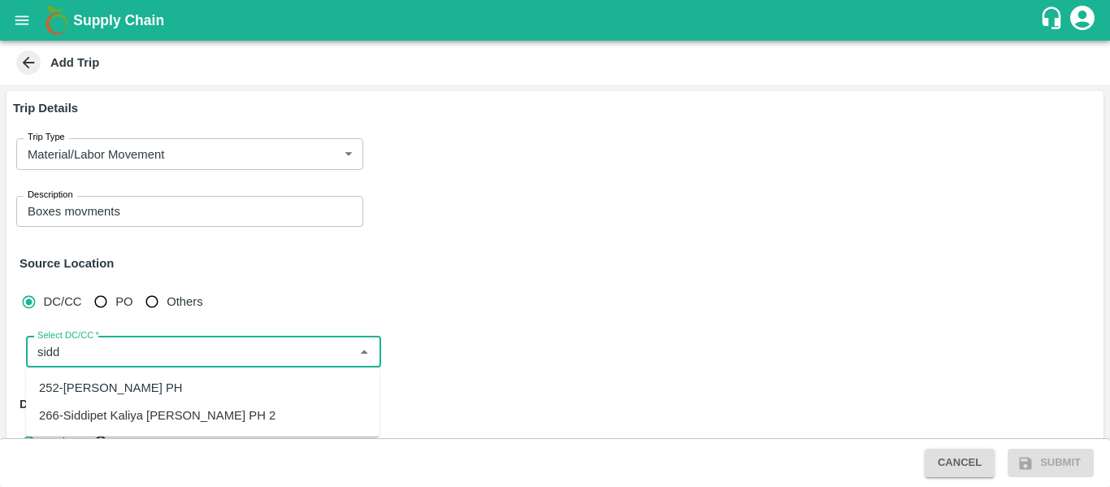
click at [171, 398] on div "252-[PERSON_NAME] PH" at bounding box center [203, 388] width 354 height 28
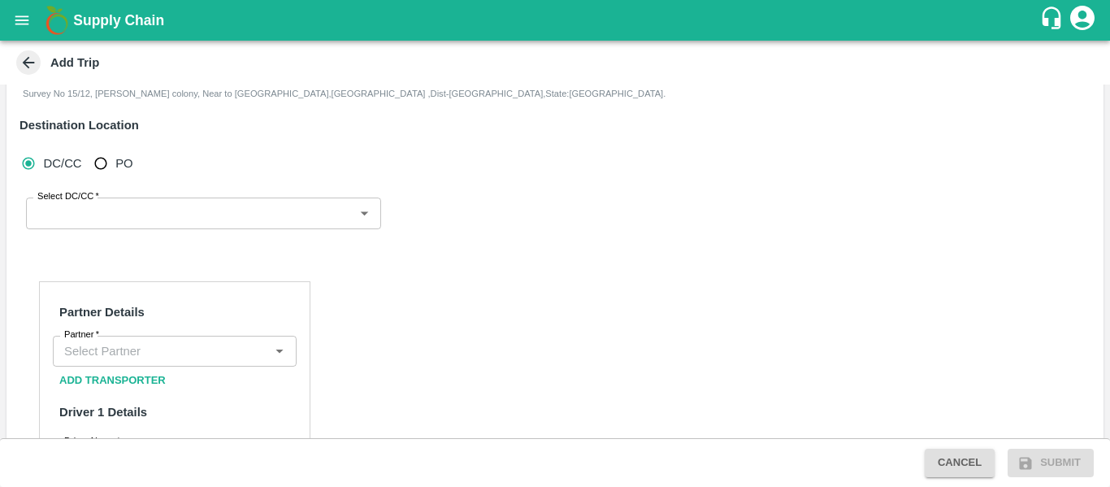
scroll to position [295, 0]
type input "252-[PERSON_NAME] PH"
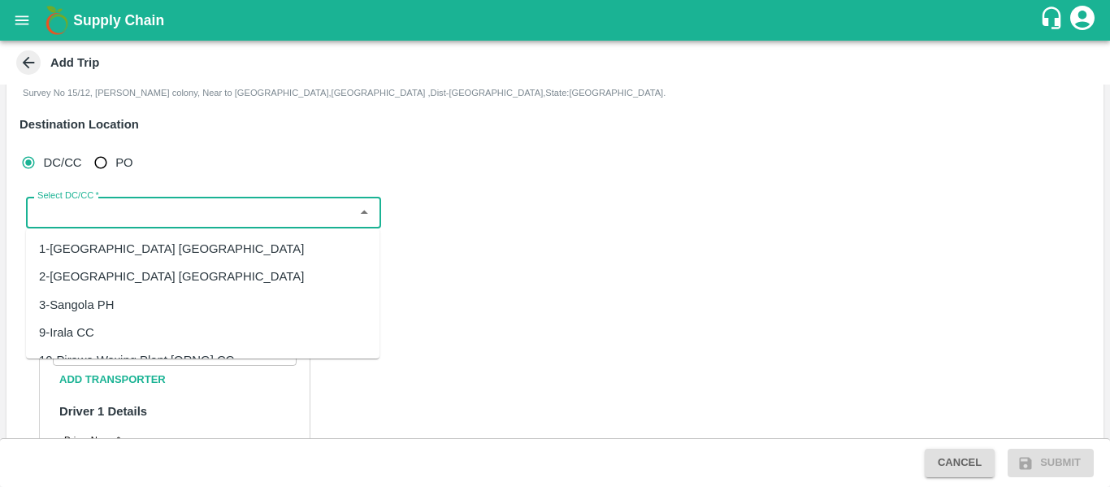
click at [117, 202] on input "Select DC/CC   *" at bounding box center [190, 212] width 319 height 21
click at [149, 274] on div "266-Siddipet Kaliya Sudhakar PH 2" at bounding box center [157, 276] width 236 height 18
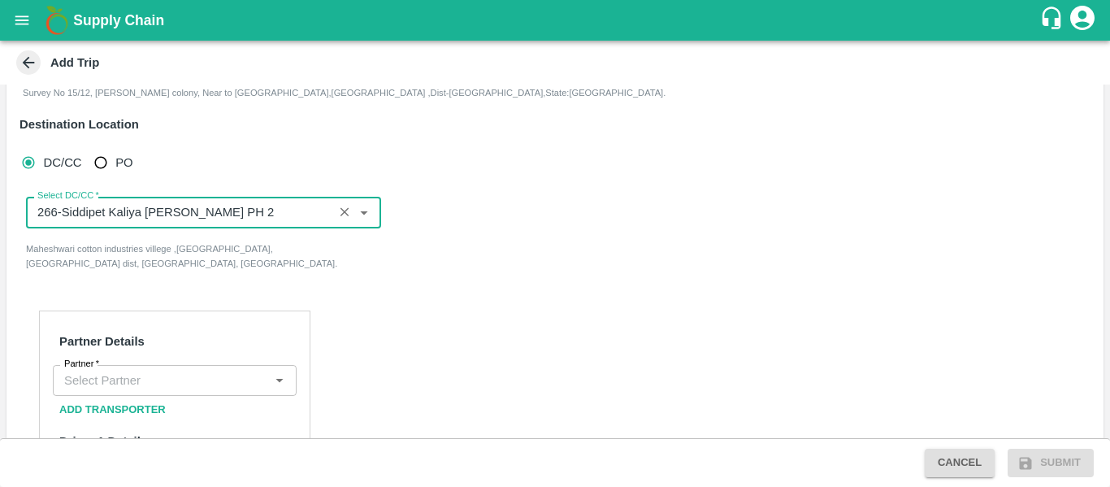
type input "266-Siddipet Kaliya Sudhakar PH 2"
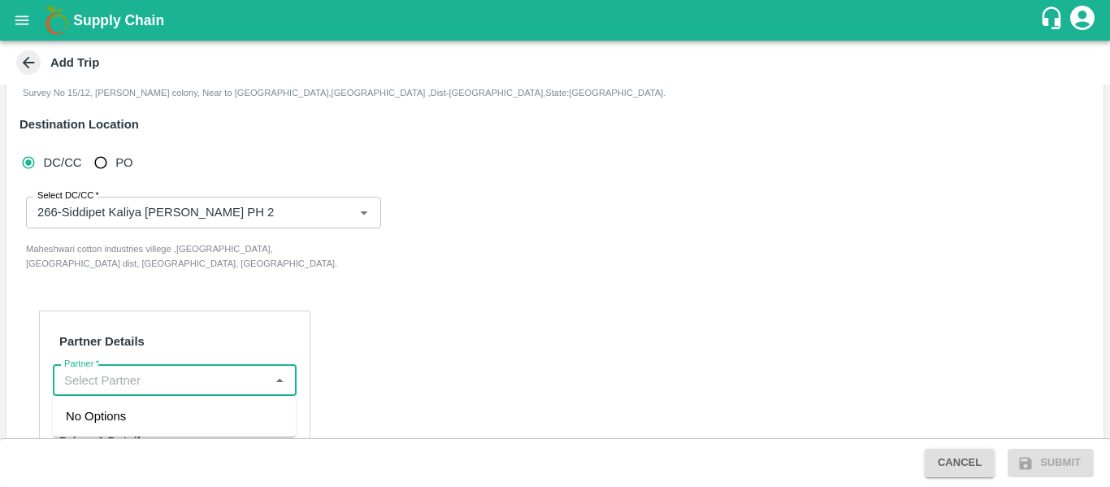
click at [111, 373] on input "Partner   *" at bounding box center [161, 380] width 207 height 21
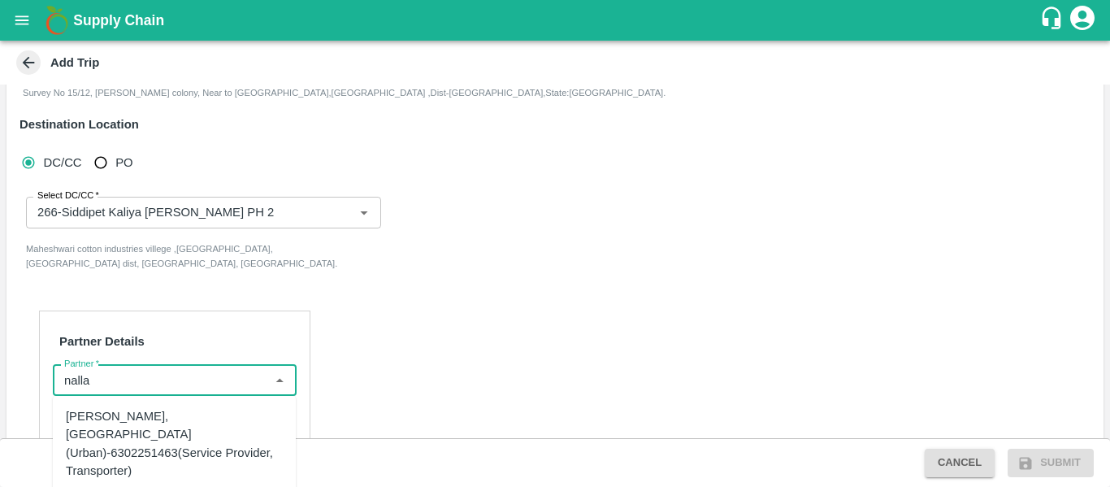
click at [206, 422] on div "Nalla Harikrishna-Togarrai, Warangal (Urban)-6302251463(Service Provider, Trans…" at bounding box center [174, 443] width 217 height 72
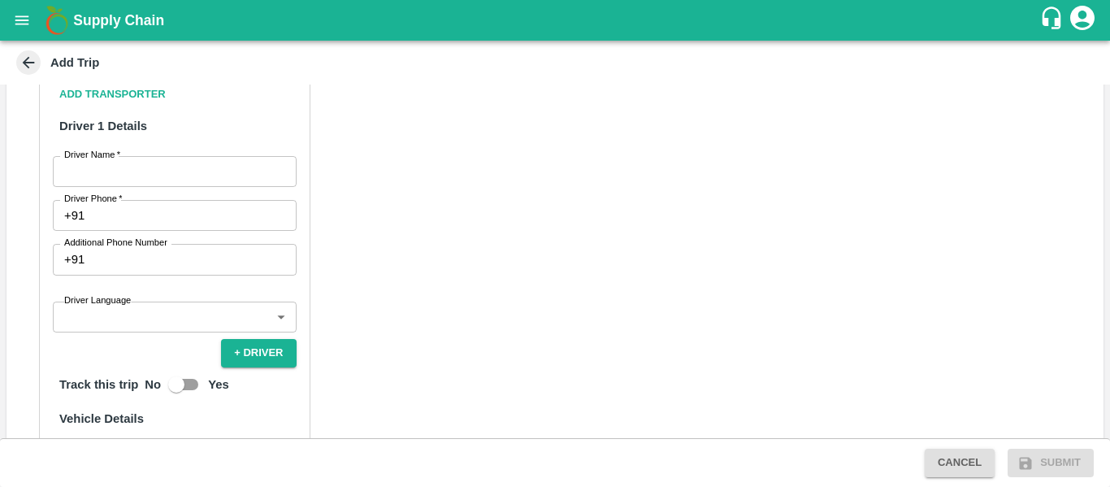
scroll to position [612, 0]
type input "Nalla Harikrishna-Togarrai, Warangal (Urban)-6302251463(Service Provider, Trans…"
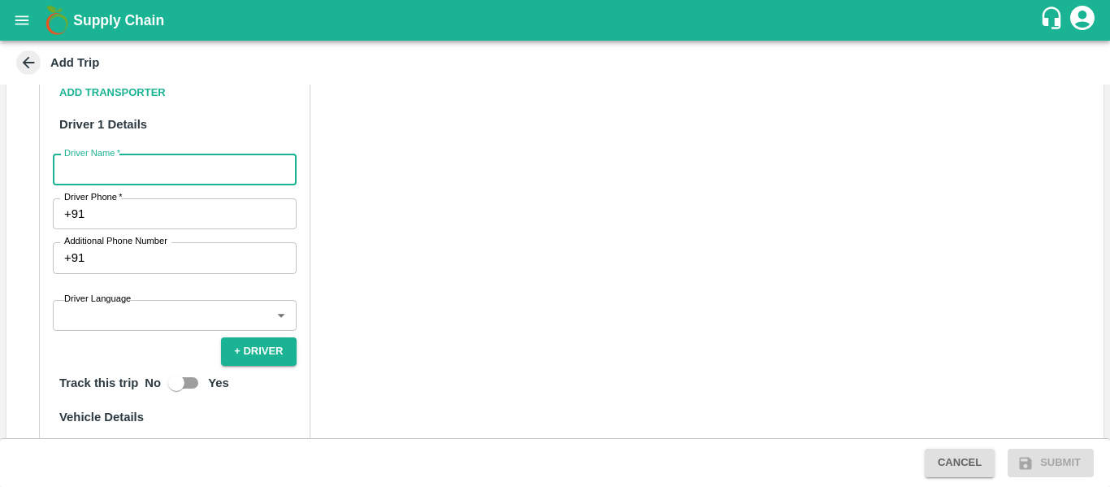
click at [105, 166] on input "Driver Name   *" at bounding box center [175, 169] width 244 height 31
type input "Ganesh"
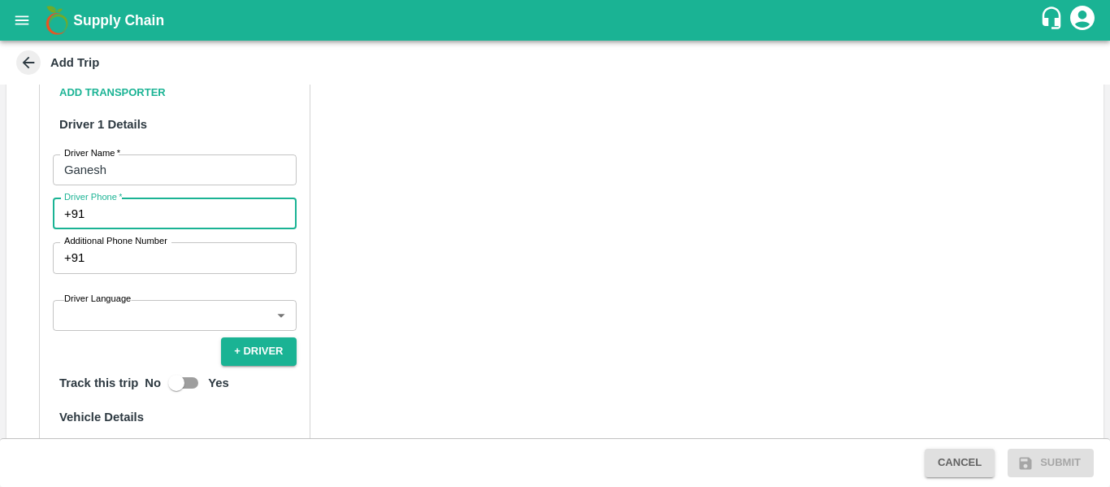
click at [111, 220] on input "Driver Phone   *" at bounding box center [193, 213] width 205 height 31
type input "9942469688"
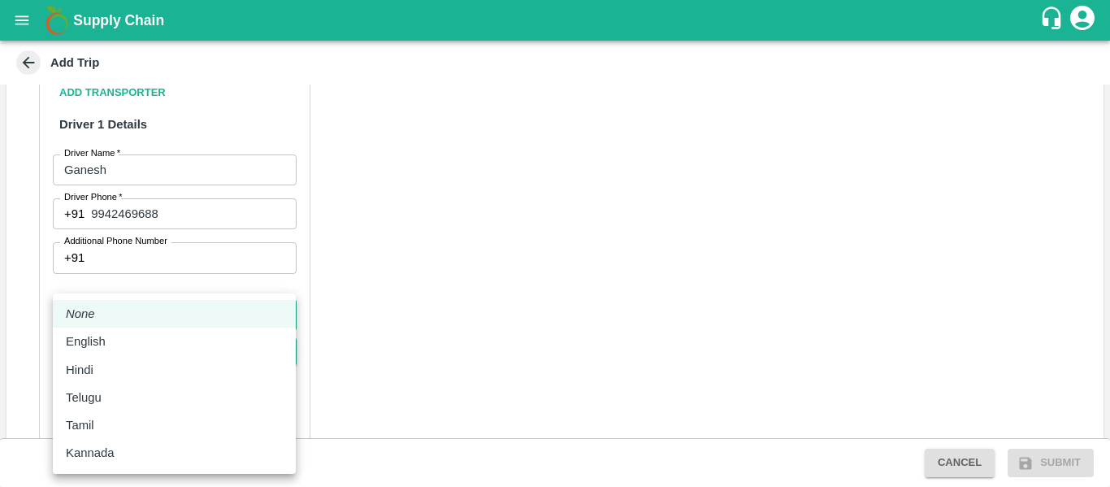
click at [150, 330] on body "Supply Chain Add Trip Trip Details Trip Type Material/Labor Movement 2 Trip Typ…" at bounding box center [555, 243] width 1110 height 487
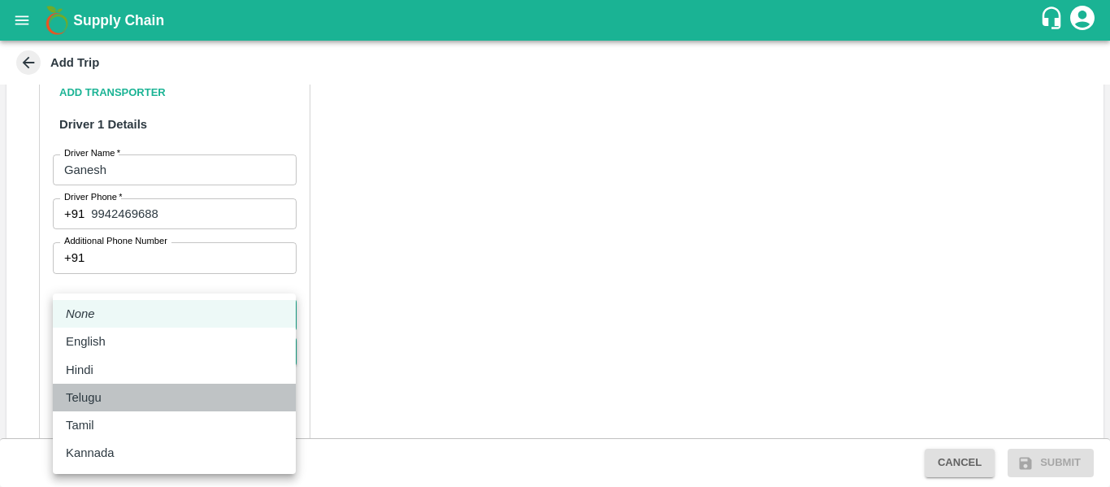
click at [93, 386] on li "Telugu" at bounding box center [174, 398] width 243 height 28
type input "te"
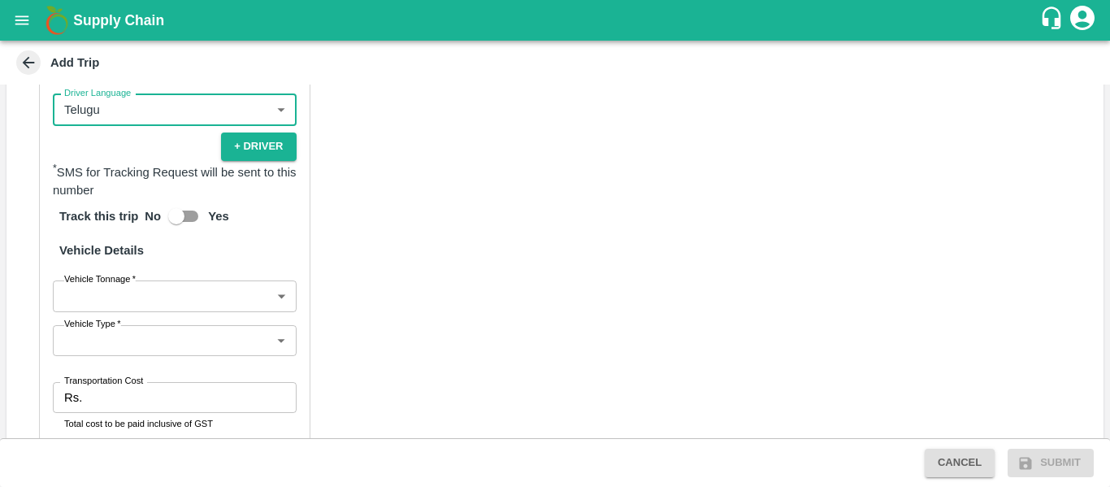
scroll to position [825, 0]
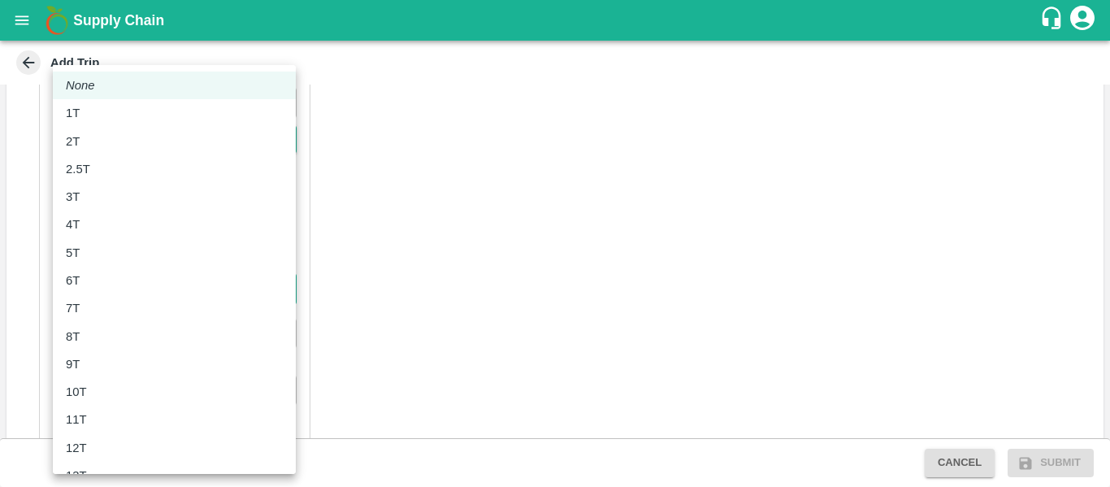
click at [153, 290] on body "Supply Chain Add Trip Trip Details Trip Type Material/Labor Movement 2 Trip Typ…" at bounding box center [555, 243] width 1110 height 487
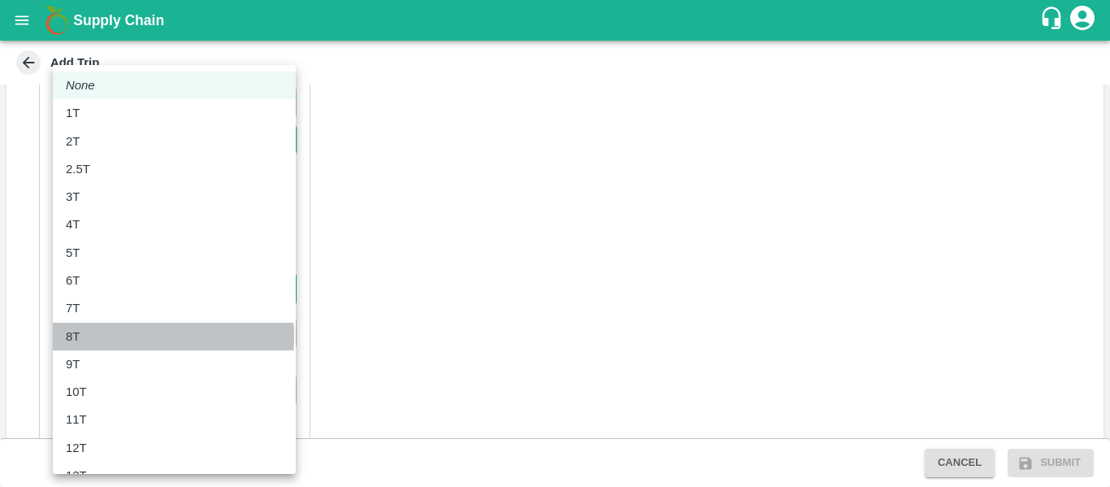
click at [99, 337] on div "8T" at bounding box center [174, 337] width 217 height 18
type input "8000"
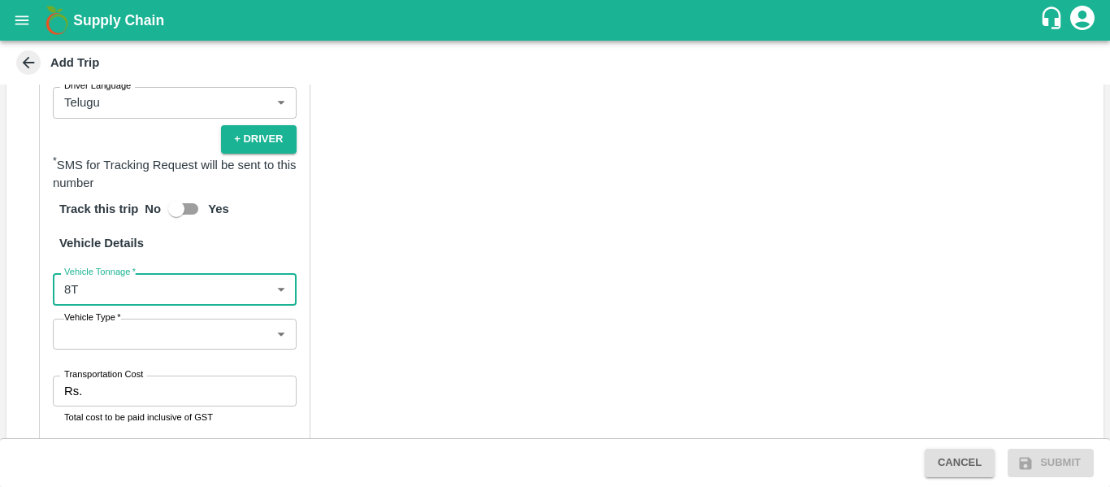
click at [180, 332] on body "Supply Chain Add Trip Trip Details Trip Type Material/Labor Movement 2 Trip Typ…" at bounding box center [555, 243] width 1110 height 487
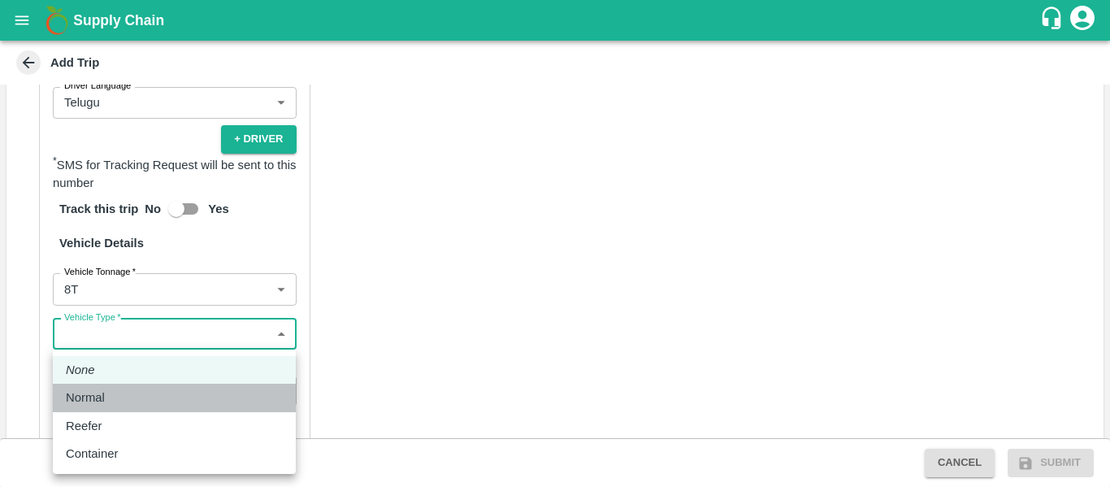
click at [152, 397] on div "Normal" at bounding box center [174, 397] width 217 height 18
type input "Normal"
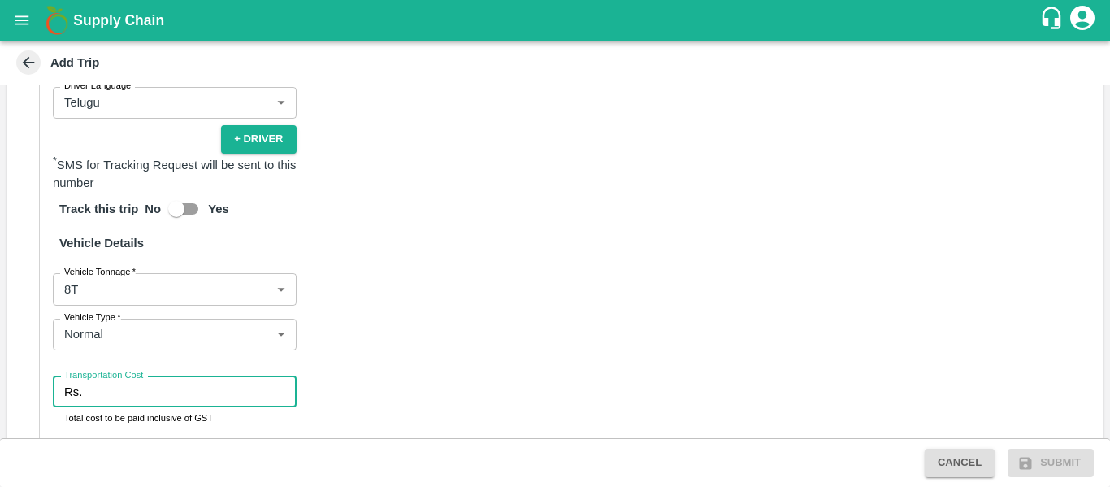
click at [101, 393] on input "Transportation Cost" at bounding box center [192, 391] width 207 height 31
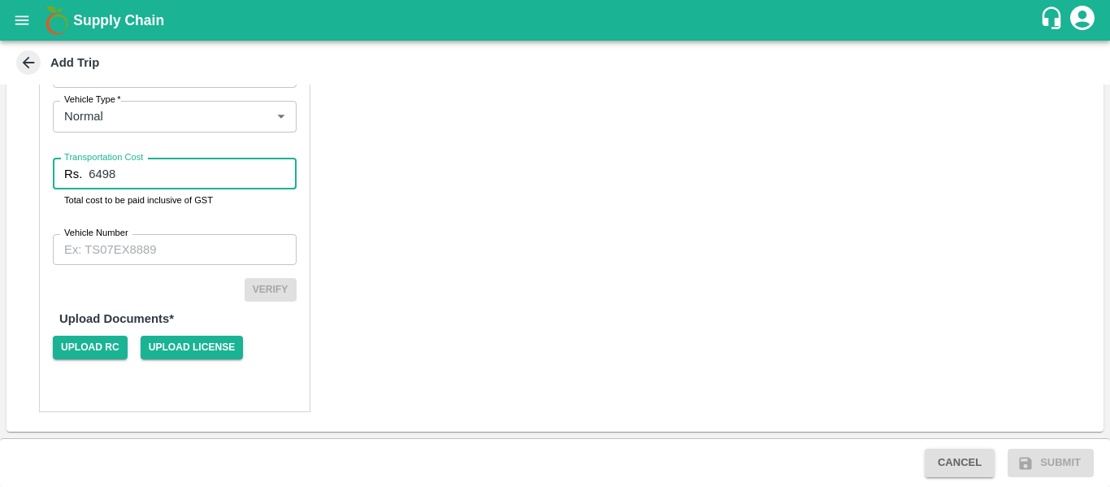
type input "6498"
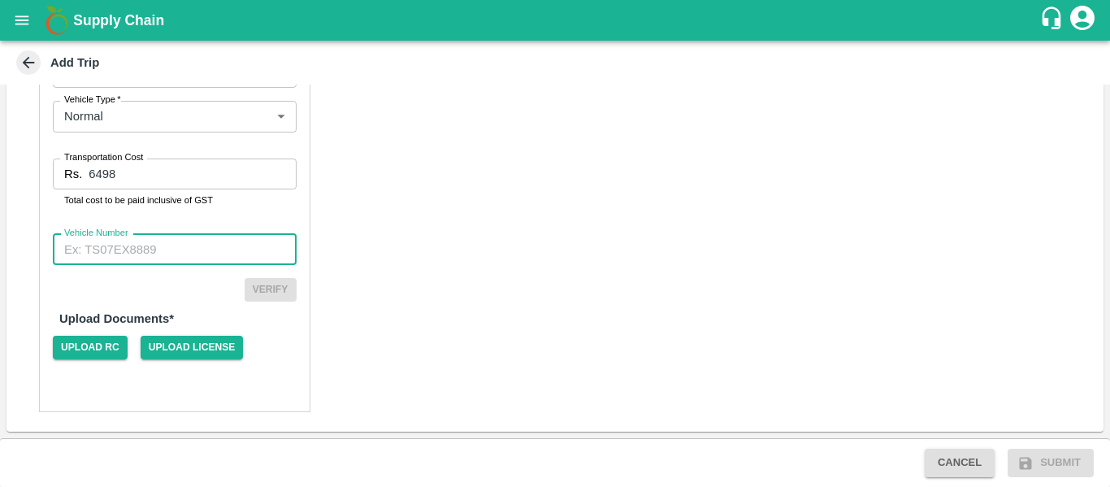
click at [152, 251] on input "Vehicle Number" at bounding box center [175, 249] width 244 height 31
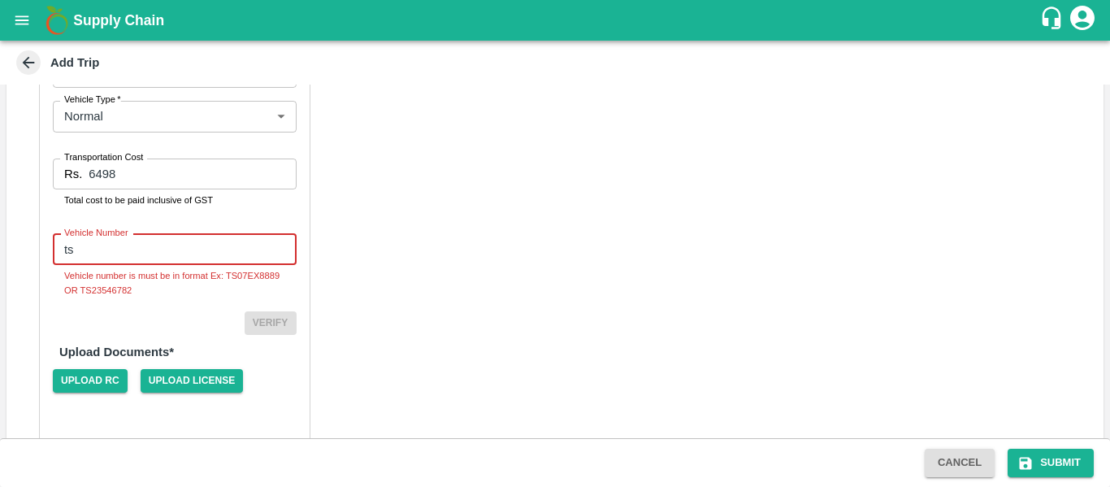
type input "t"
type input "TS05UA5543"
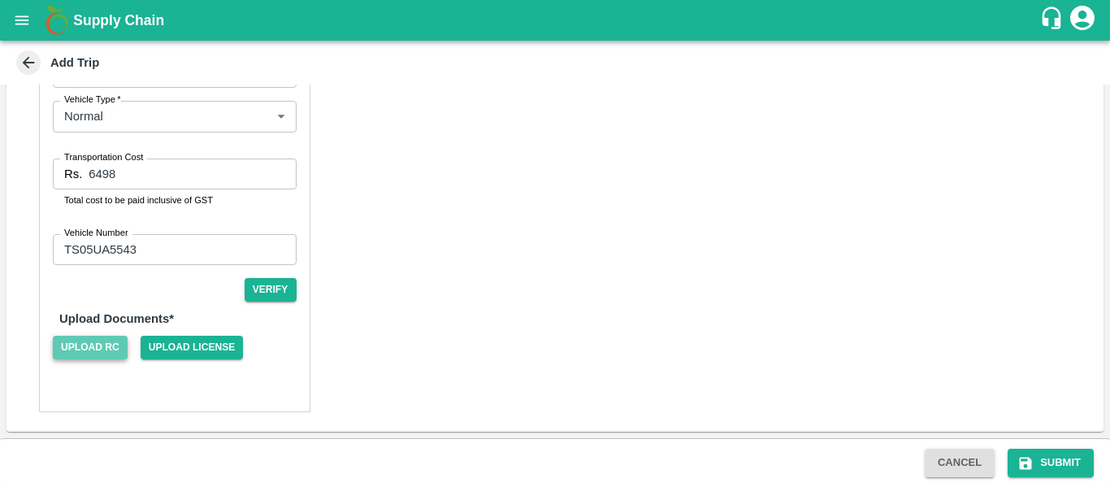
click at [95, 358] on span "Upload RC" at bounding box center [90, 348] width 75 height 24
click at [0, 0] on input "Upload RC" at bounding box center [0, 0] width 0 height 0
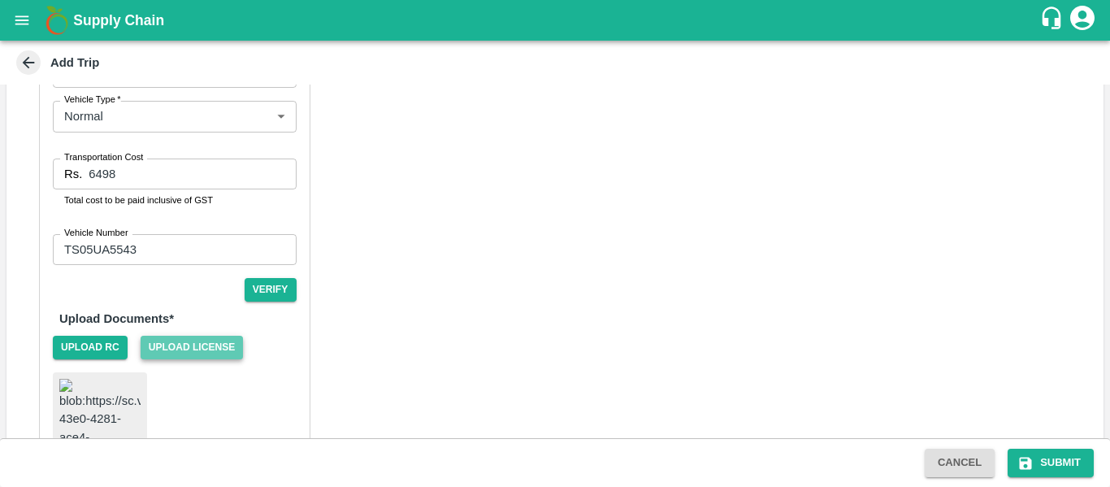
click at [222, 354] on span "Upload License" at bounding box center [192, 348] width 103 height 24
click at [0, 0] on input "Upload License" at bounding box center [0, 0] width 0 height 0
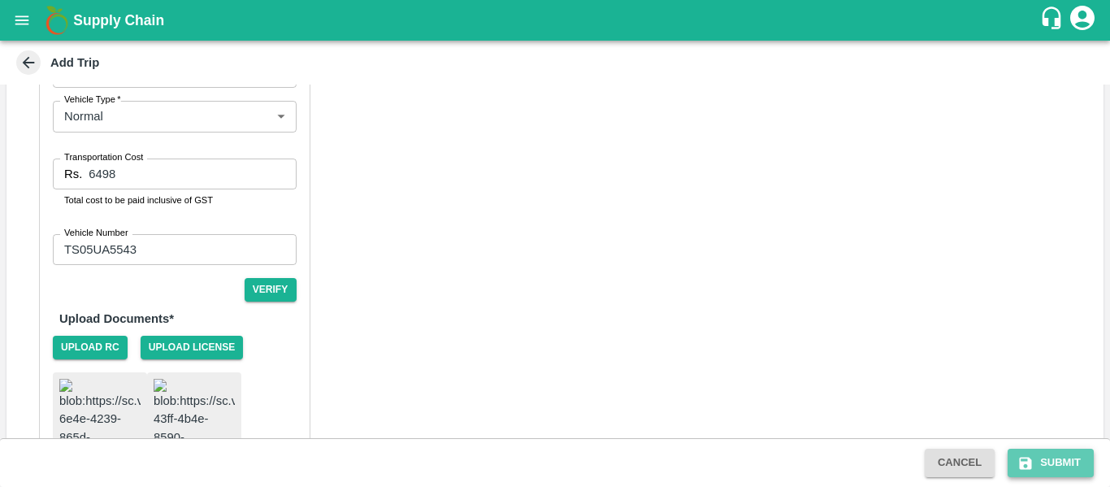
click at [1037, 466] on button "Submit" at bounding box center [1051, 463] width 86 height 28
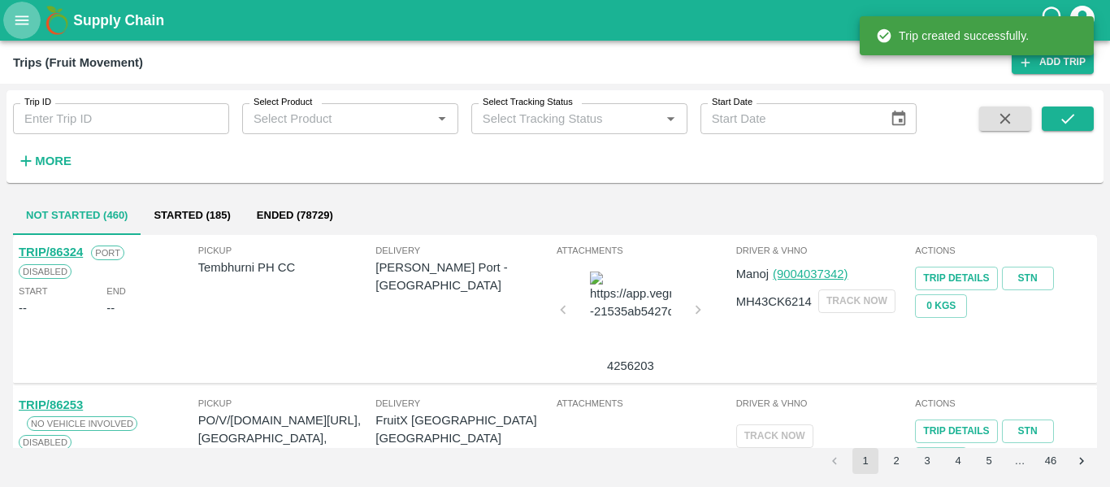
click at [21, 24] on icon "open drawer" at bounding box center [22, 19] width 14 height 9
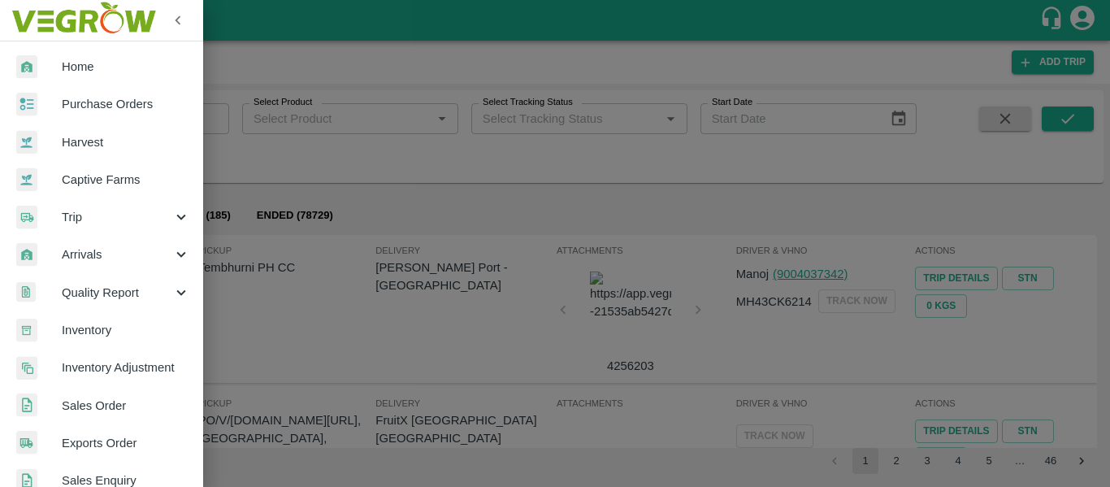
click at [180, 222] on icon at bounding box center [181, 217] width 18 height 18
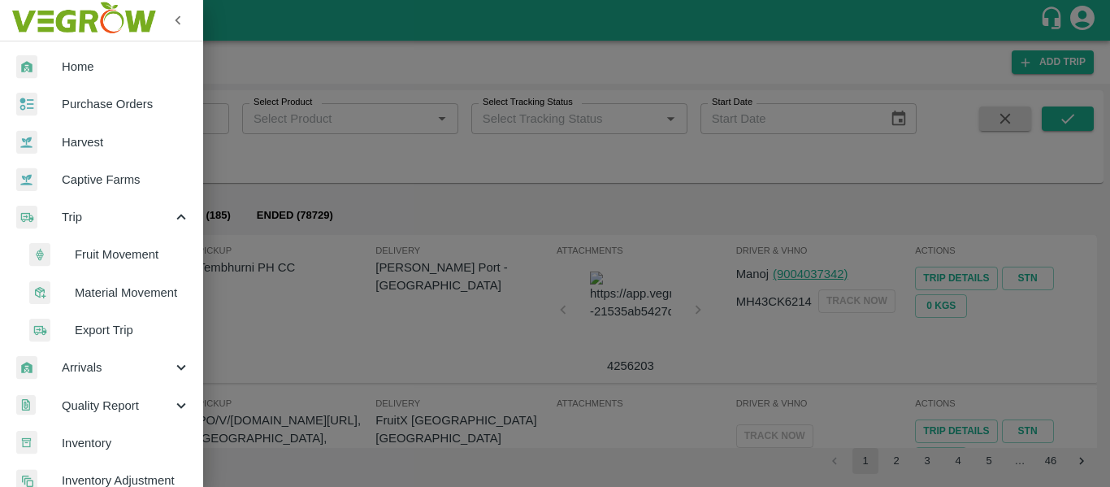
click at [147, 288] on span "Material Movement" at bounding box center [132, 293] width 115 height 18
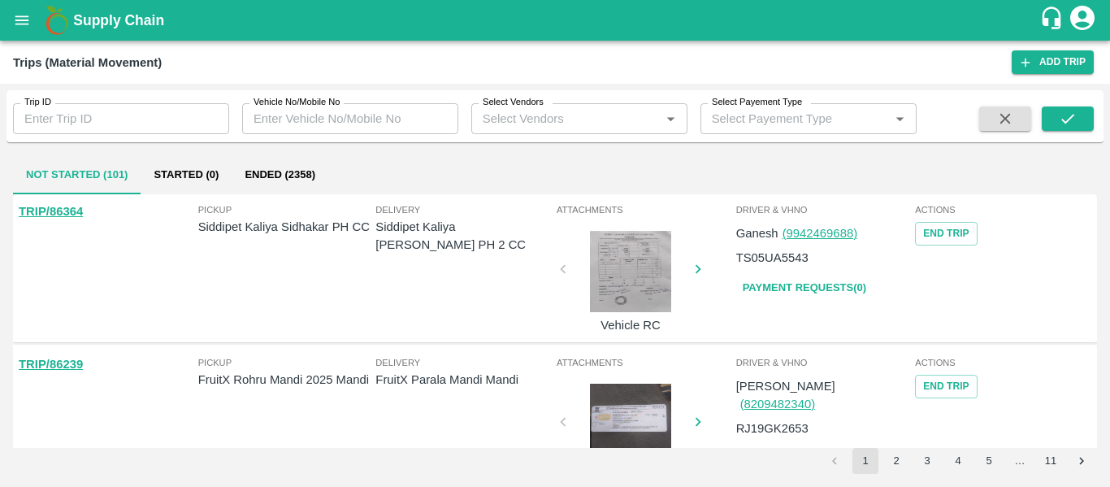
click at [776, 254] on p "TS05UA5543" at bounding box center [772, 258] width 72 height 18
copy p "TS05UA5543"
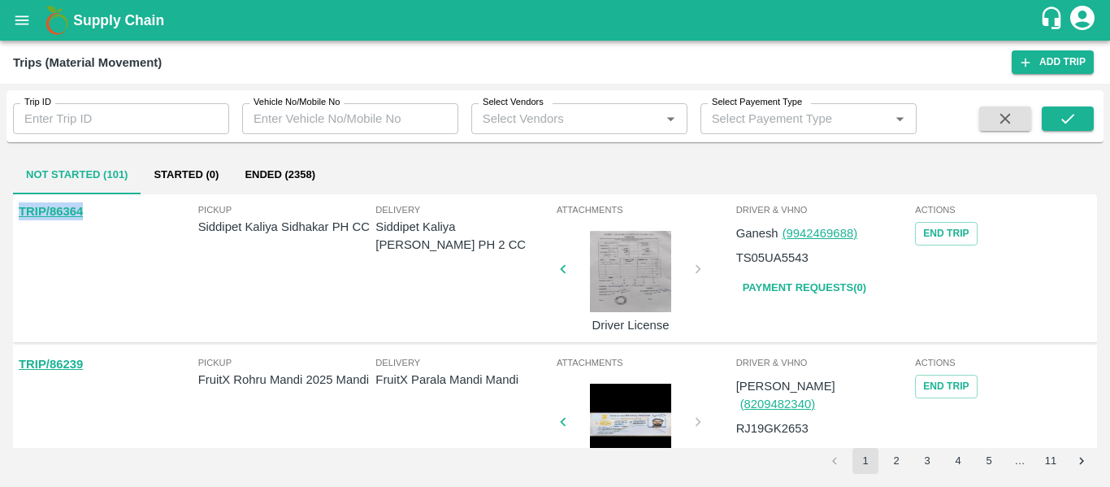
drag, startPoint x: 84, startPoint y: 215, endPoint x: 7, endPoint y: 225, distance: 77.1
click at [7, 225] on div "Not Started (101) Started (0) Ended (2358) TRIP/86364 Pickup Siddipet Kaliya Si…" at bounding box center [555, 315] width 1097 height 332
copy link "TRIP/86364"
click at [948, 242] on button "End Trip" at bounding box center [946, 234] width 62 height 24
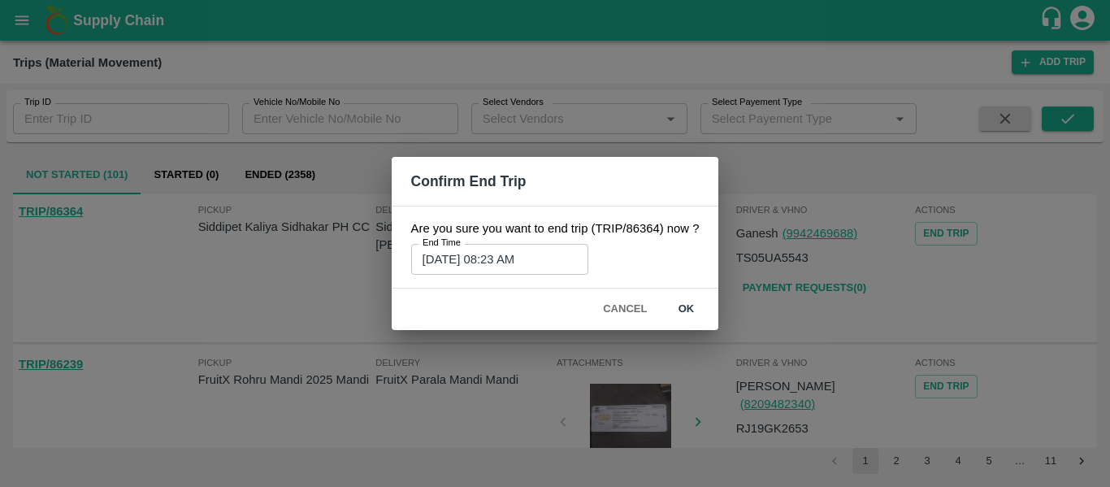
click at [509, 255] on input "13/08/2025 08:23 AM" at bounding box center [494, 259] width 166 height 31
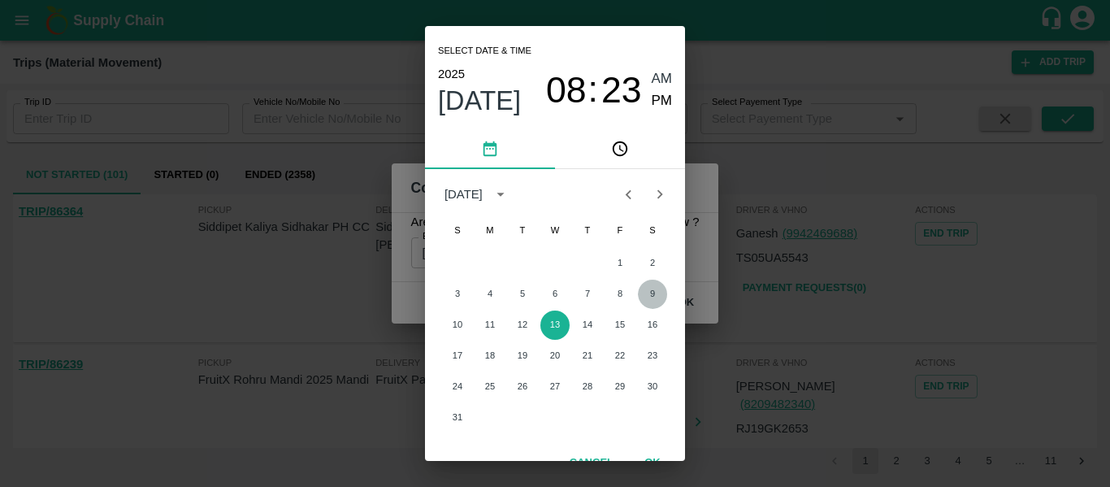
click at [653, 297] on button "9" at bounding box center [652, 294] width 29 height 29
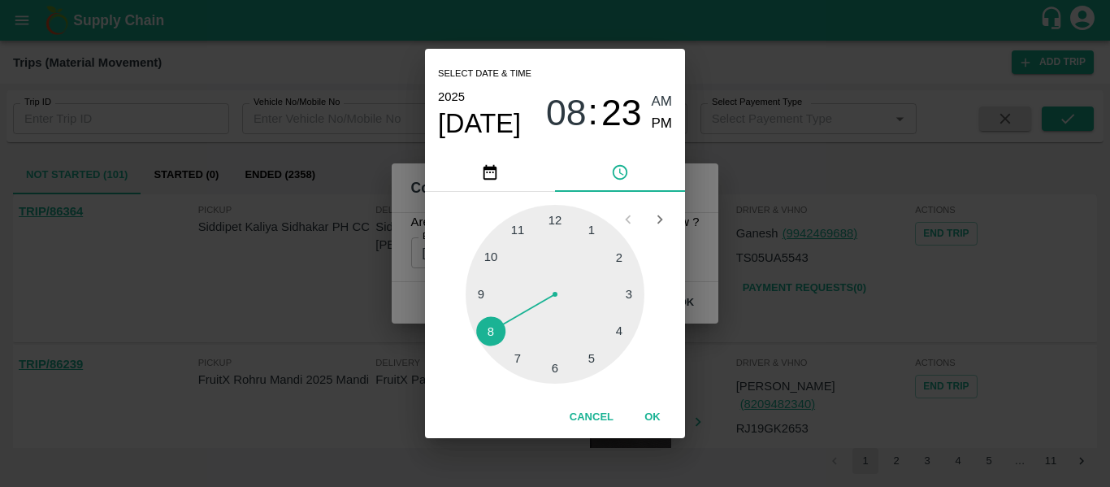
type input "09/08/2025 08:23 AM"
click at [656, 424] on button "OK" at bounding box center [653, 417] width 52 height 28
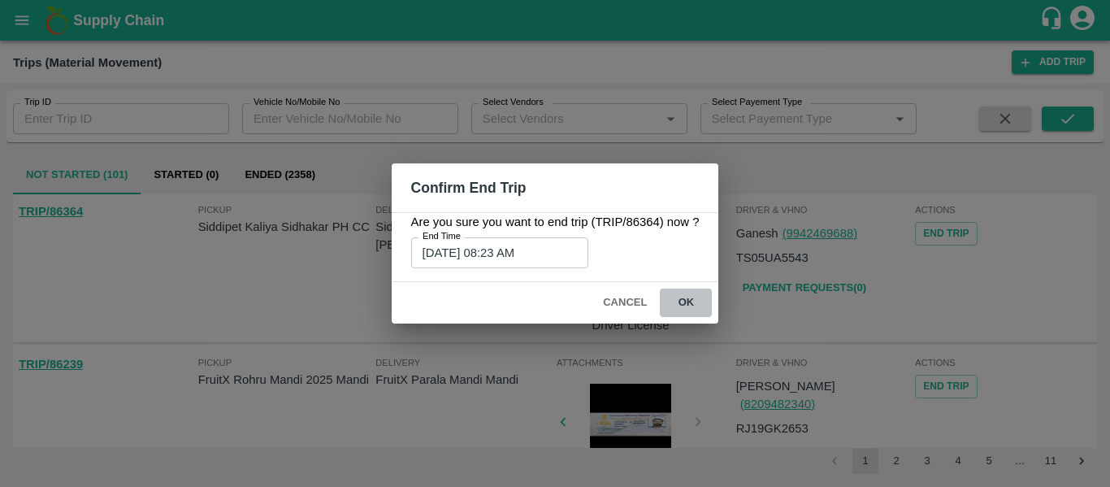
click at [684, 292] on button "ok" at bounding box center [686, 303] width 52 height 28
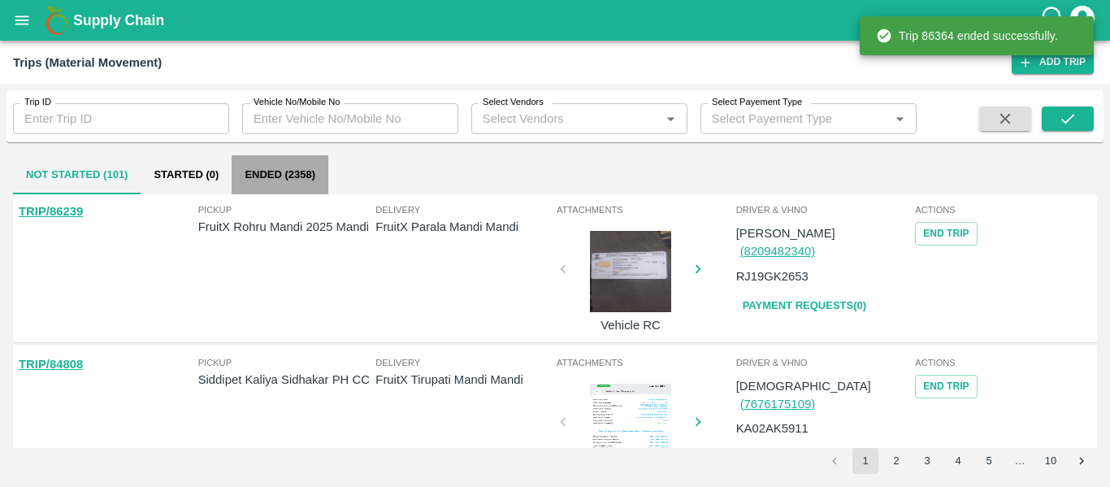
click at [252, 158] on button "Ended (2358)" at bounding box center [280, 174] width 97 height 39
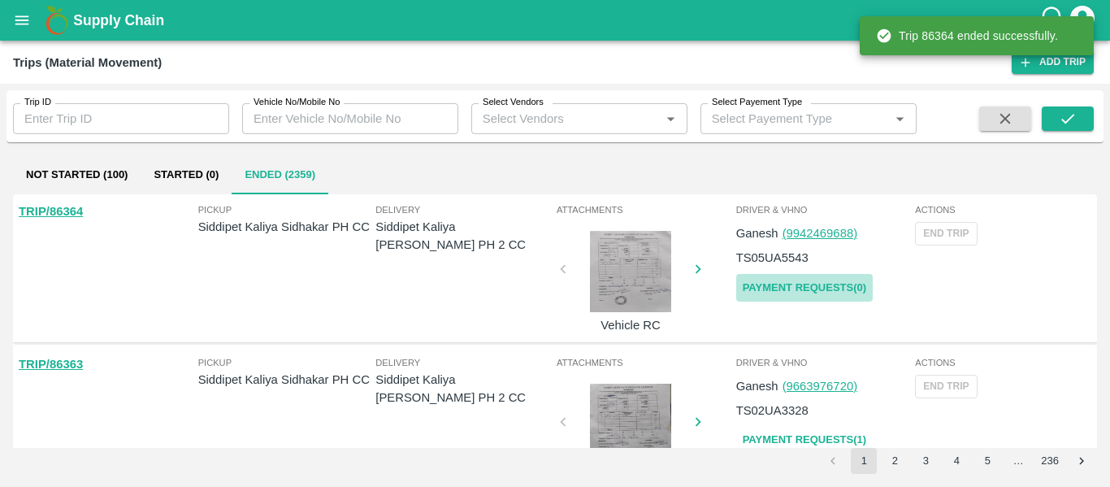
click at [779, 288] on link "Payment Requests( 0 )" at bounding box center [804, 288] width 137 height 28
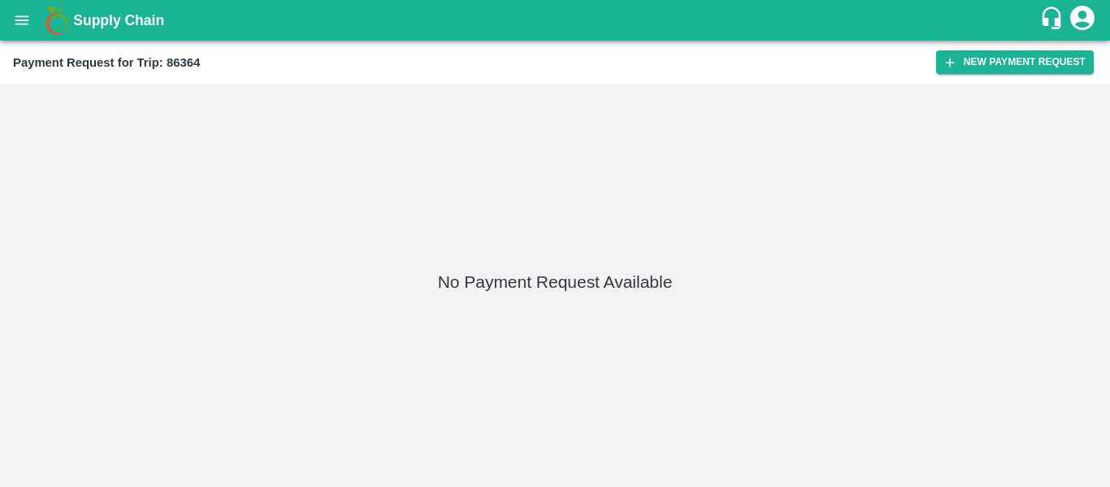
click at [978, 75] on div "Payment Request for Trip: 86364 New Payment Request" at bounding box center [555, 62] width 1110 height 43
click at [985, 66] on button "New Payment Request" at bounding box center [1015, 62] width 158 height 24
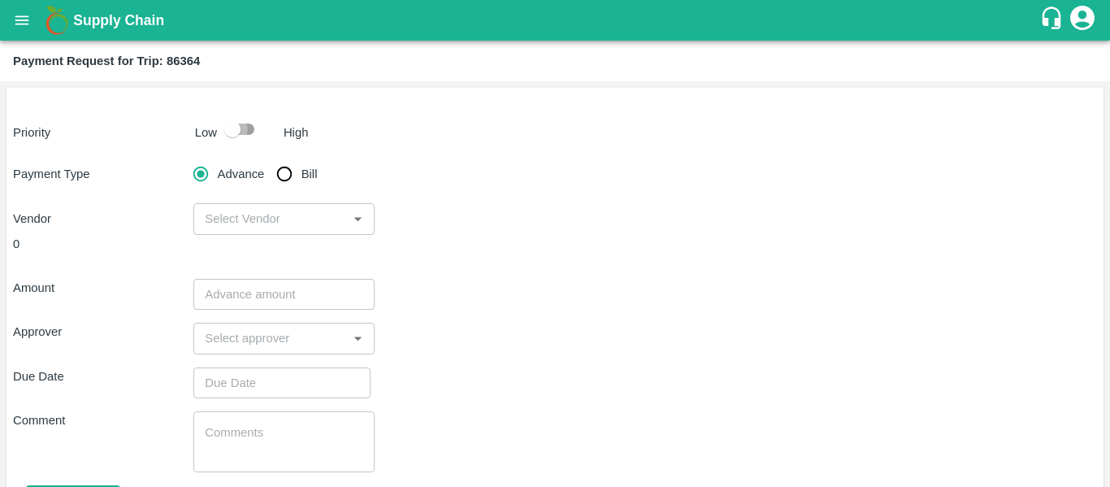
click at [251, 120] on input "checkbox" at bounding box center [232, 129] width 93 height 31
checkbox input "true"
click at [282, 171] on input "Bill" at bounding box center [284, 174] width 33 height 33
radio input "true"
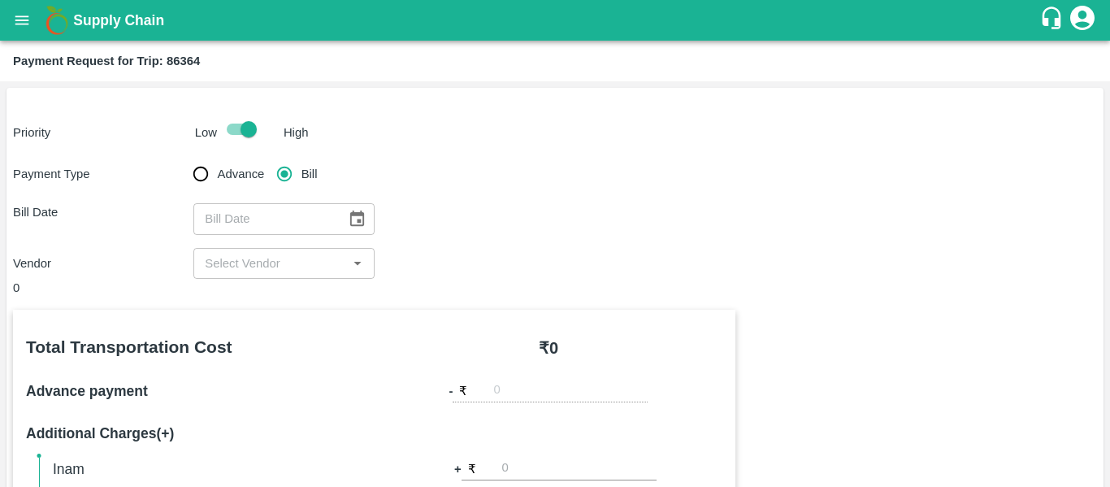
click at [343, 273] on div "​" at bounding box center [283, 263] width 180 height 31
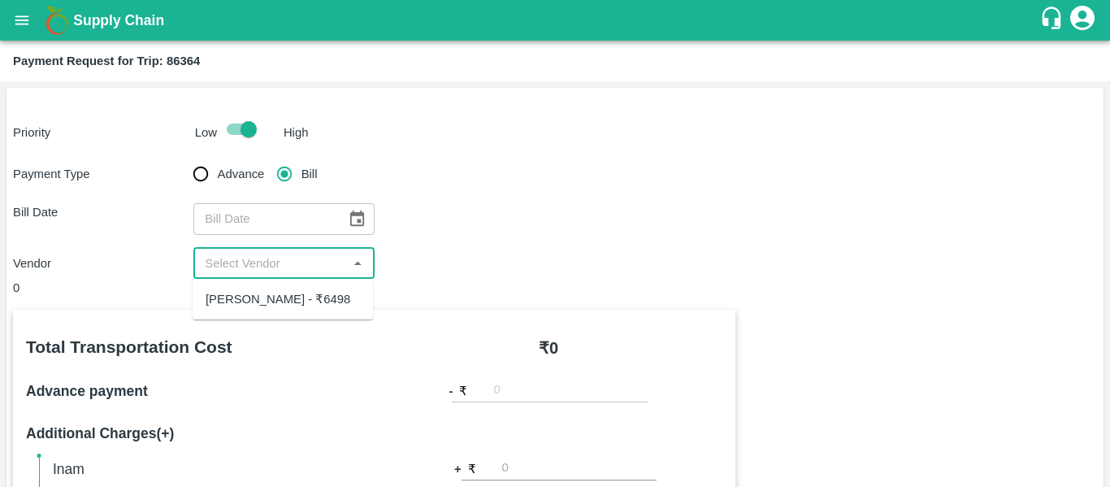
click at [352, 294] on div "[PERSON_NAME] - ₹6498" at bounding box center [283, 299] width 180 height 28
type input "[PERSON_NAME] - ₹6498"
click at [178, 59] on b "Payment Request for Trip: 86364" at bounding box center [106, 60] width 187 height 13
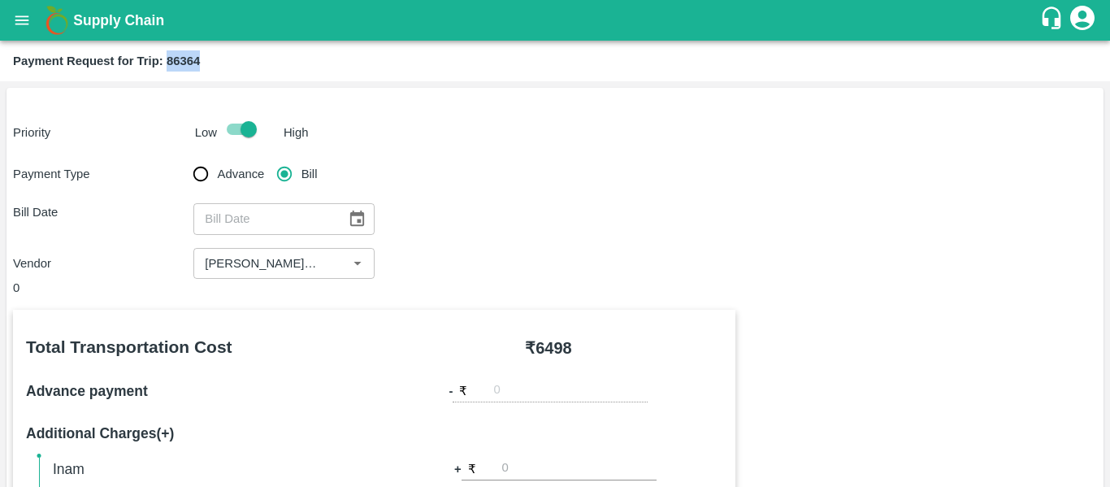
click at [178, 59] on b "Payment Request for Trip: 86364" at bounding box center [106, 60] width 187 height 13
copy b "86364"
click at [15, 11] on icon "open drawer" at bounding box center [22, 20] width 18 height 18
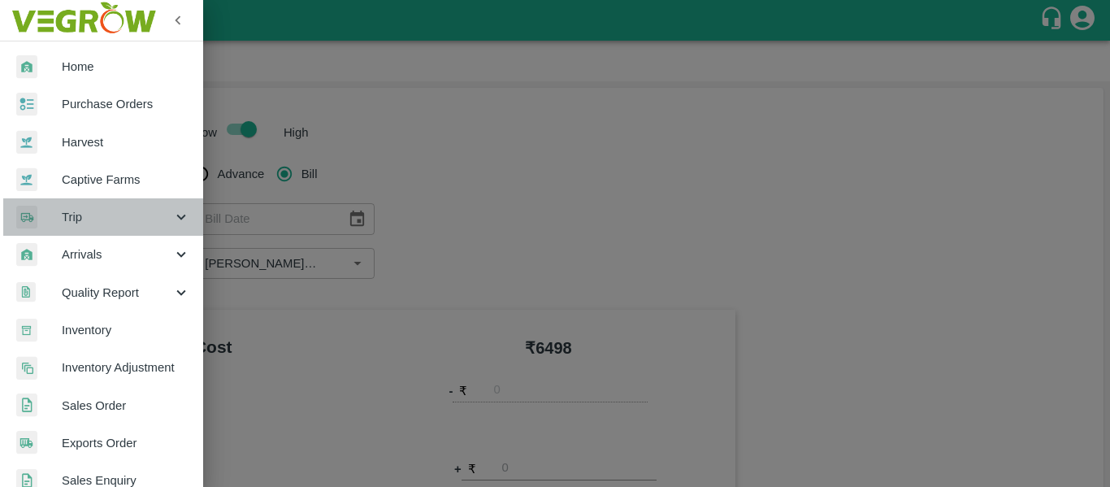
click at [154, 211] on span "Trip" at bounding box center [117, 217] width 111 height 18
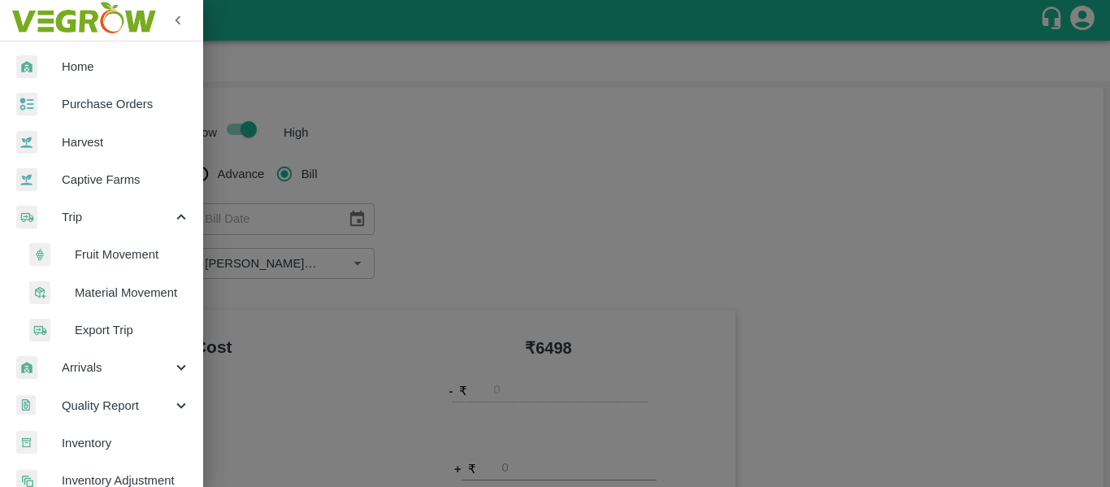
click at [133, 251] on span "Fruit Movement" at bounding box center [132, 254] width 115 height 18
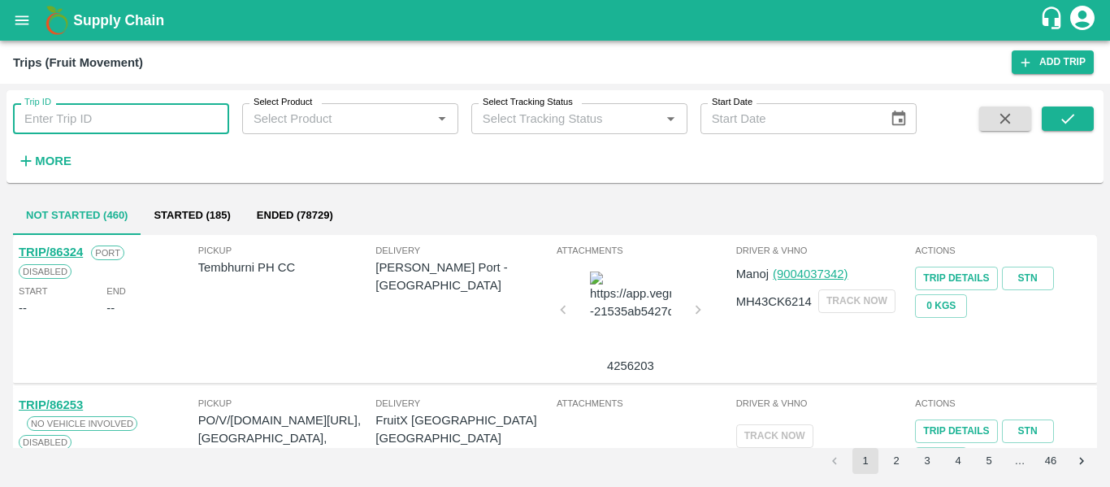
click at [74, 111] on input "Trip ID" at bounding box center [121, 118] width 216 height 31
paste input "86364"
type input "86364"
click at [1054, 123] on button "submit" at bounding box center [1068, 118] width 52 height 24
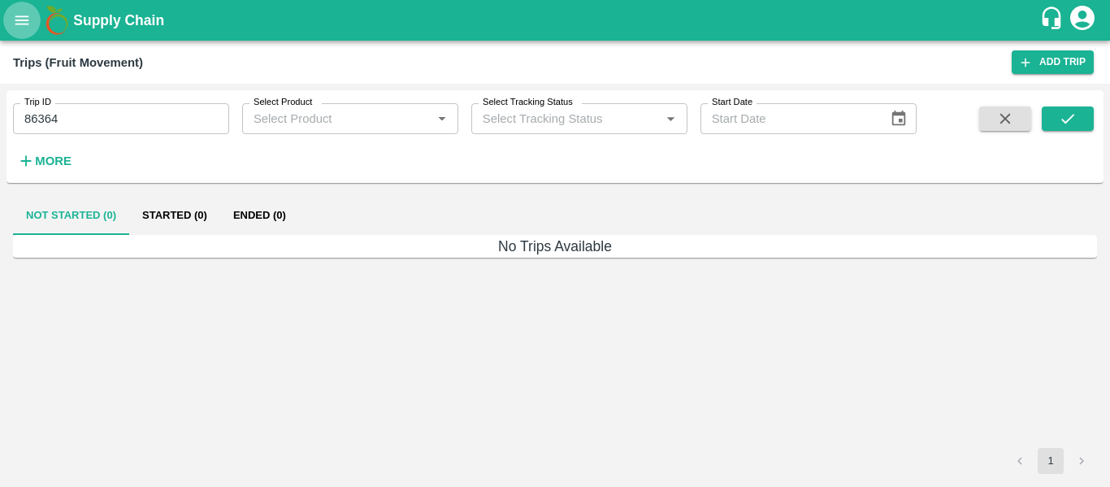
click at [26, 12] on icon "open drawer" at bounding box center [22, 20] width 18 height 18
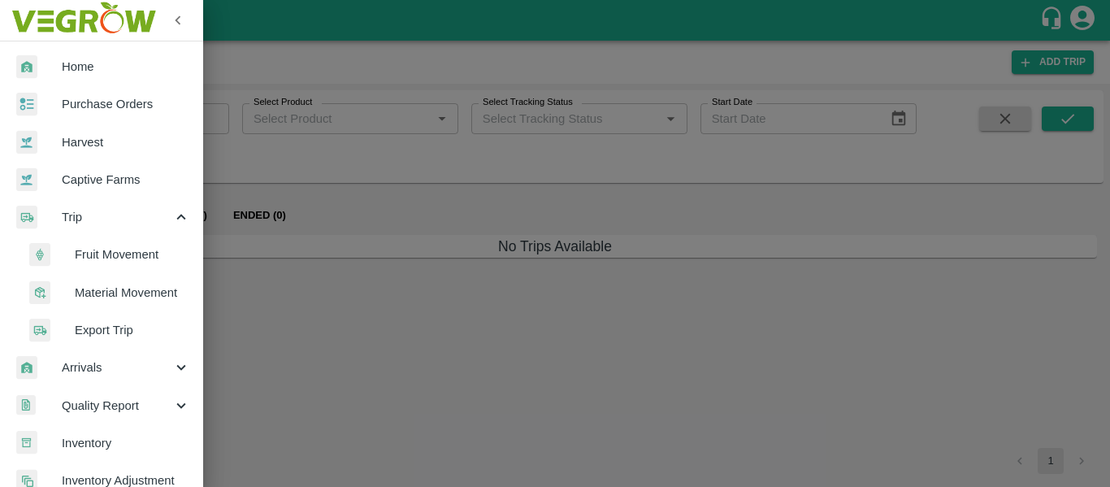
click at [137, 282] on li "Material Movement" at bounding box center [108, 292] width 190 height 37
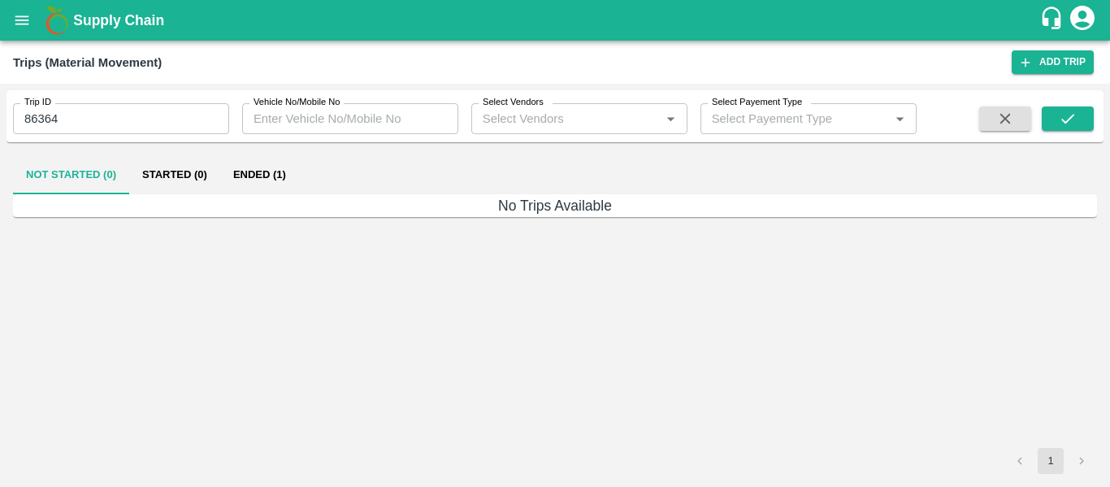
click at [252, 150] on div "Not Started (0) Started (0) Ended (1) No Trips Available 1" at bounding box center [555, 315] width 1097 height 332
click at [260, 171] on button "Ended (1)" at bounding box center [259, 174] width 79 height 39
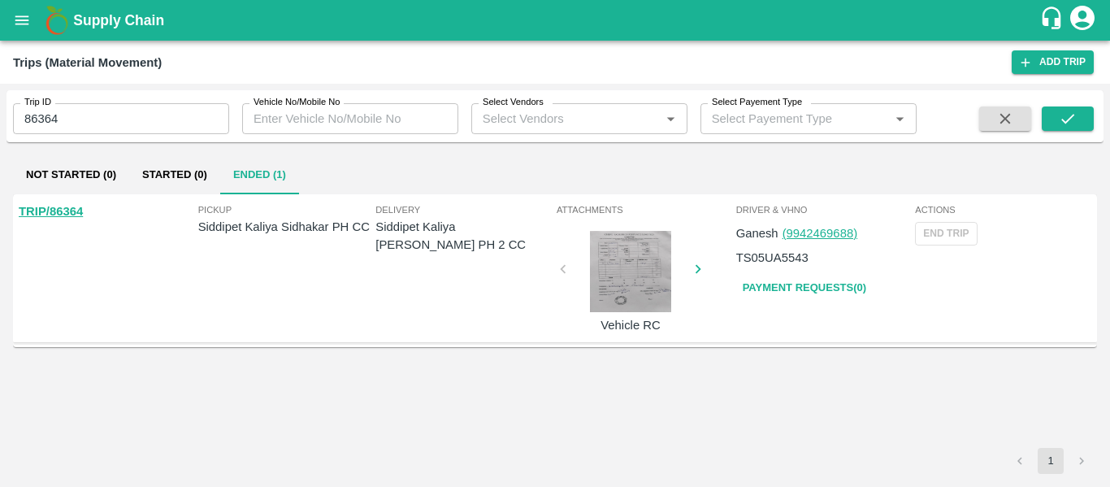
drag, startPoint x: 40, startPoint y: 207, endPoint x: 26, endPoint y: 209, distance: 13.9
click at [26, 209] on link "TRIP/86364" at bounding box center [51, 211] width 64 height 13
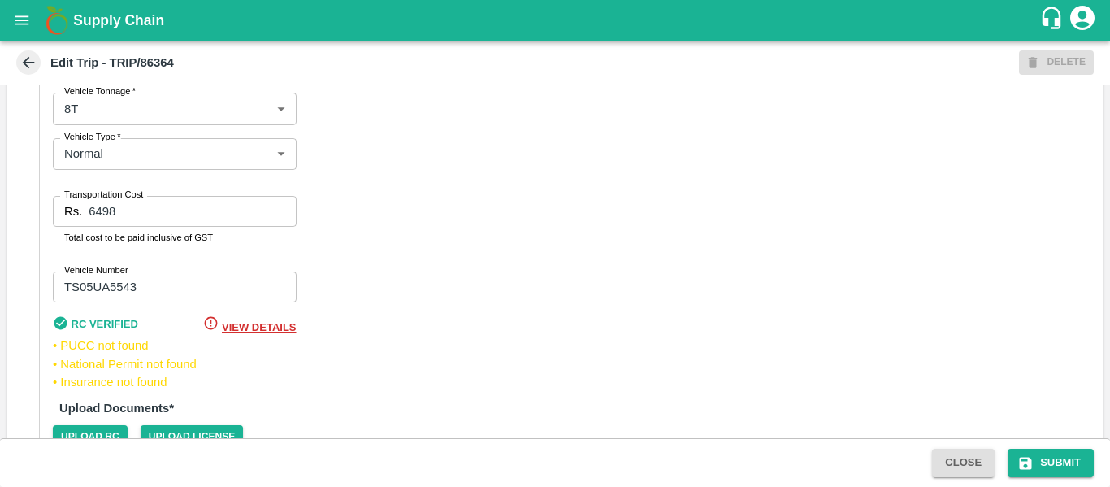
scroll to position [1004, 0]
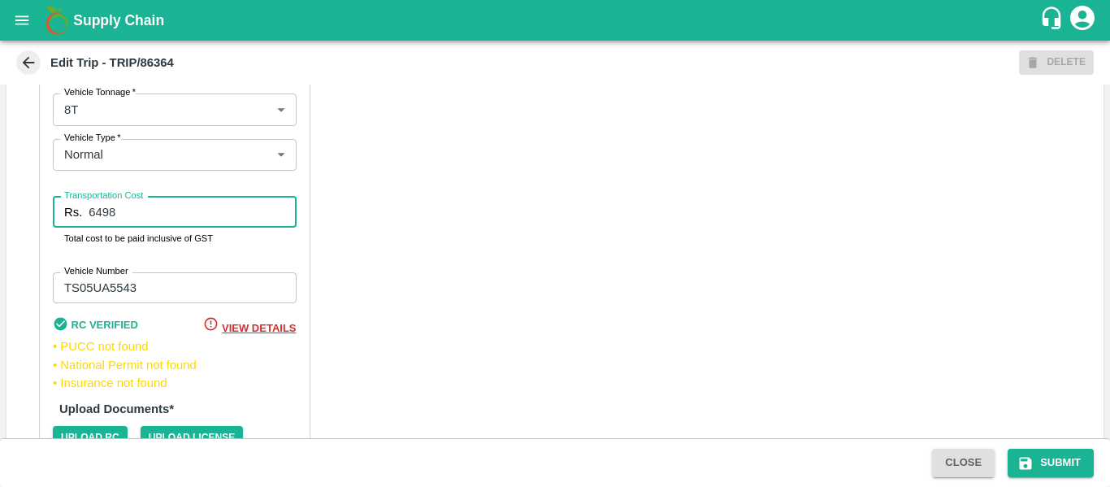
click at [108, 217] on input "6498" at bounding box center [192, 212] width 207 height 31
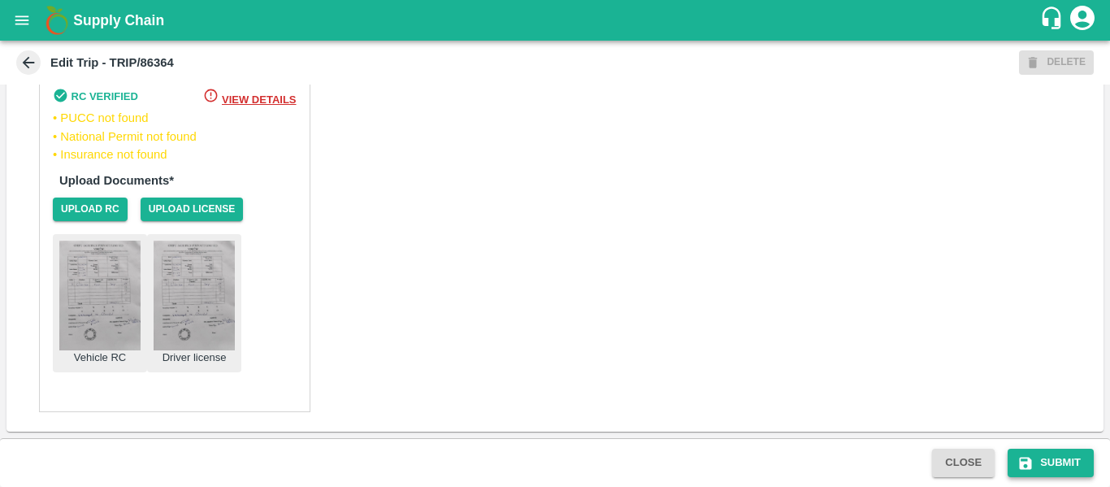
type input "6500"
click at [1093, 464] on button "Submit" at bounding box center [1051, 463] width 86 height 28
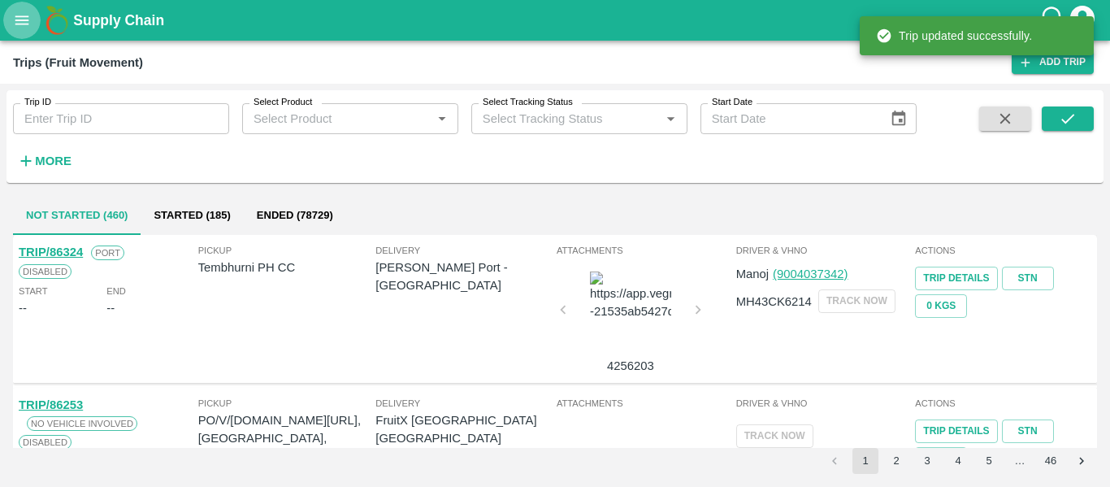
click at [21, 13] on icon "open drawer" at bounding box center [22, 20] width 18 height 18
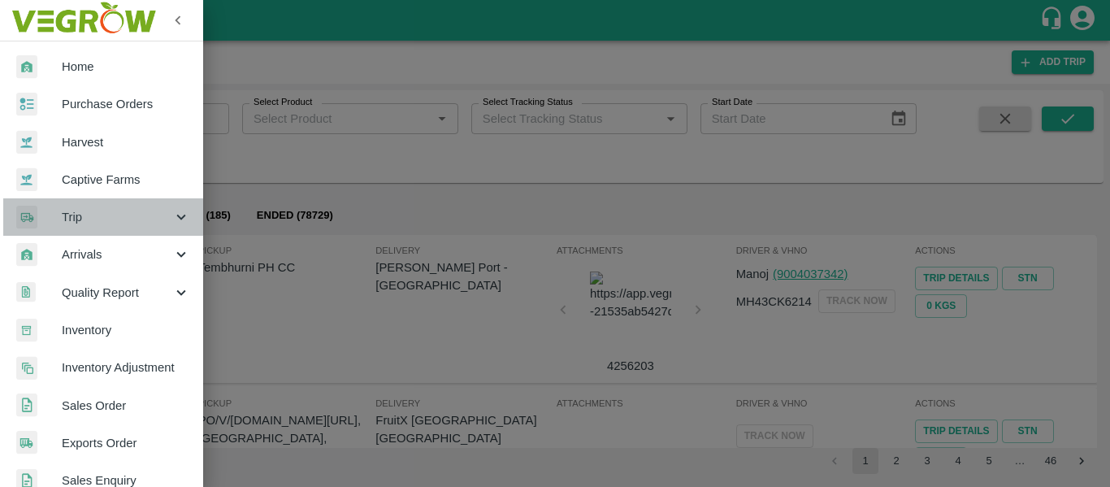
click at [180, 212] on icon at bounding box center [181, 217] width 18 height 18
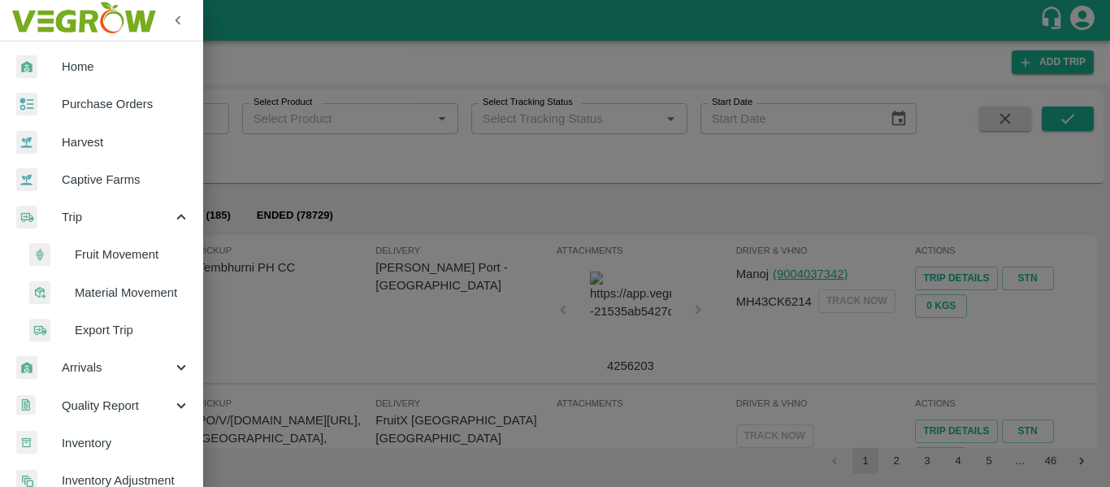
click at [153, 284] on span "Material Movement" at bounding box center [132, 293] width 115 height 18
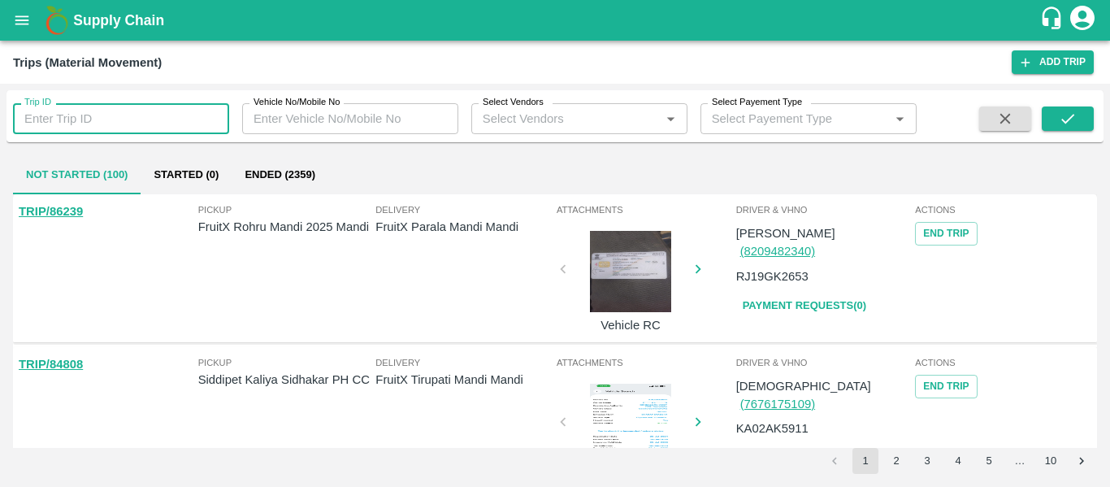
click at [70, 119] on input "Trip ID" at bounding box center [121, 118] width 216 height 31
paste input "86364"
type input "86364"
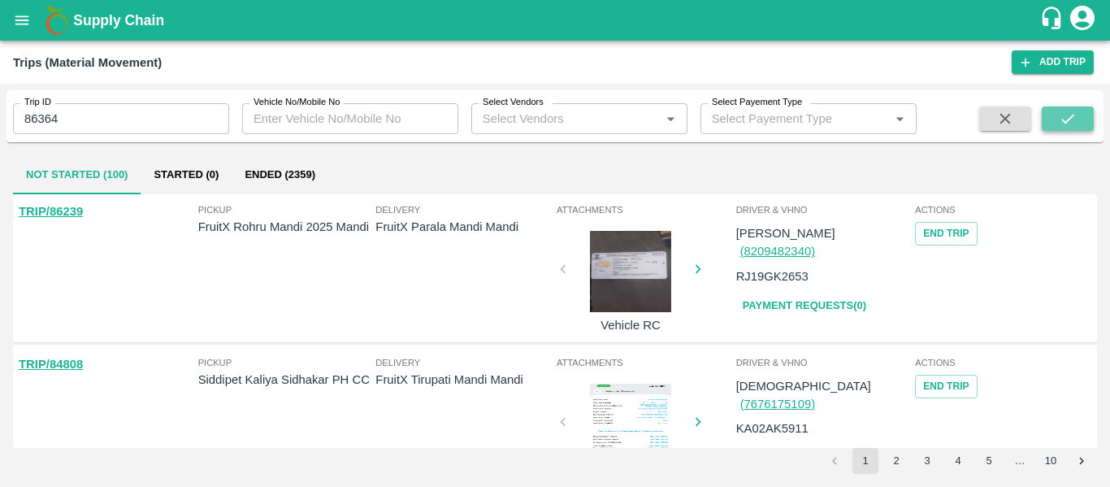
click at [1065, 123] on icon "submit" at bounding box center [1067, 119] width 13 height 10
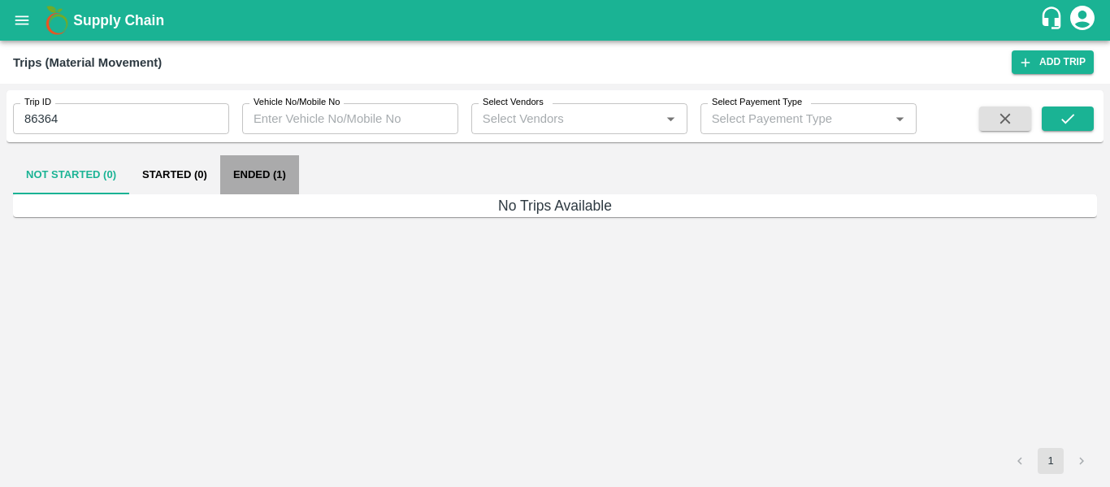
click at [231, 176] on button "Ended (1)" at bounding box center [259, 174] width 79 height 39
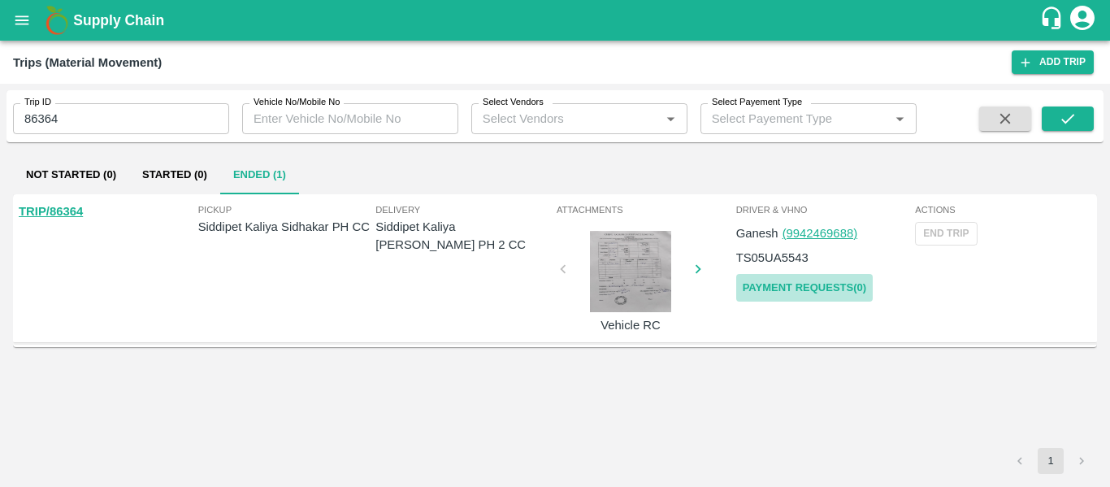
click at [831, 293] on link "Payment Requests( 0 )" at bounding box center [804, 288] width 137 height 28
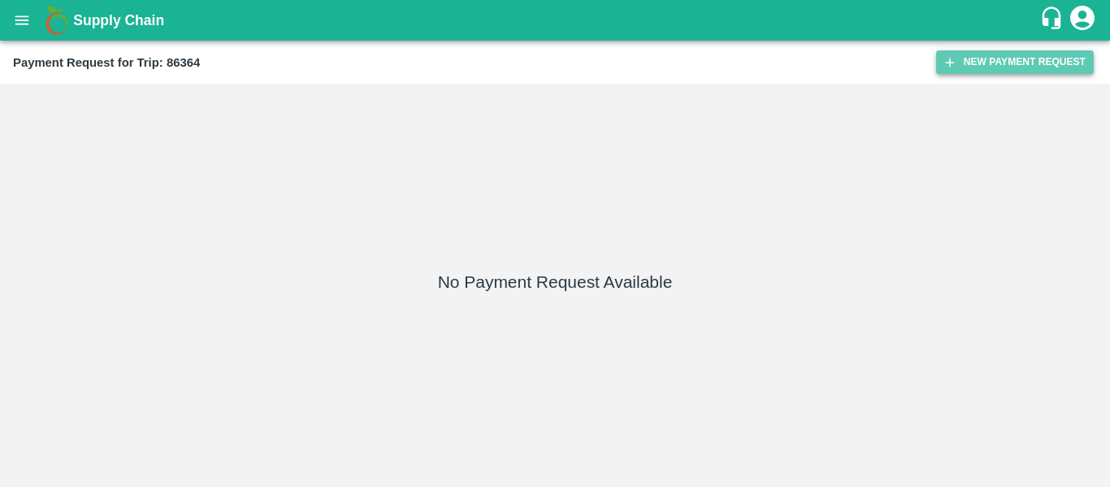
click at [980, 67] on button "New Payment Request" at bounding box center [1015, 62] width 158 height 24
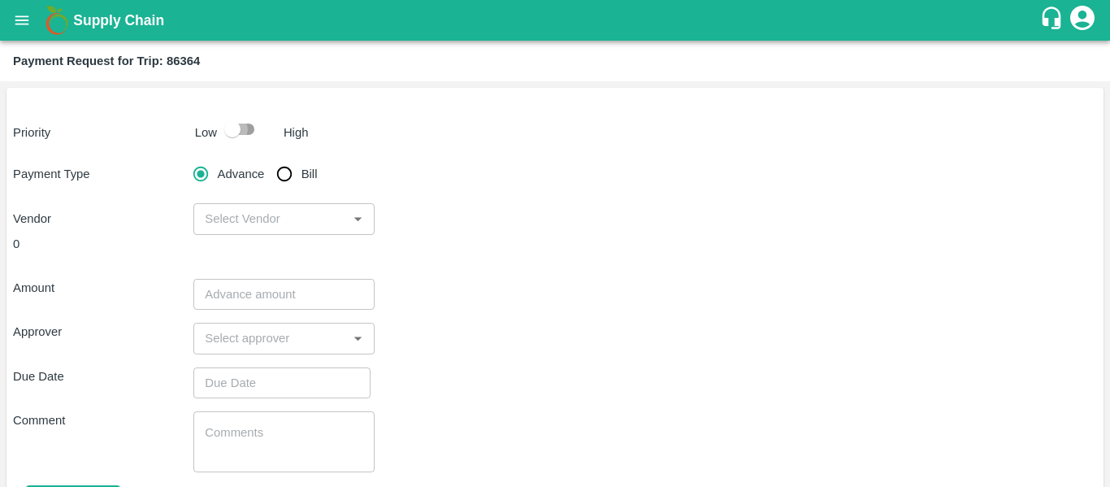
click at [249, 138] on input "checkbox" at bounding box center [232, 129] width 93 height 31
checkbox input "true"
click at [270, 171] on input "Bill" at bounding box center [284, 174] width 33 height 33
radio input "true"
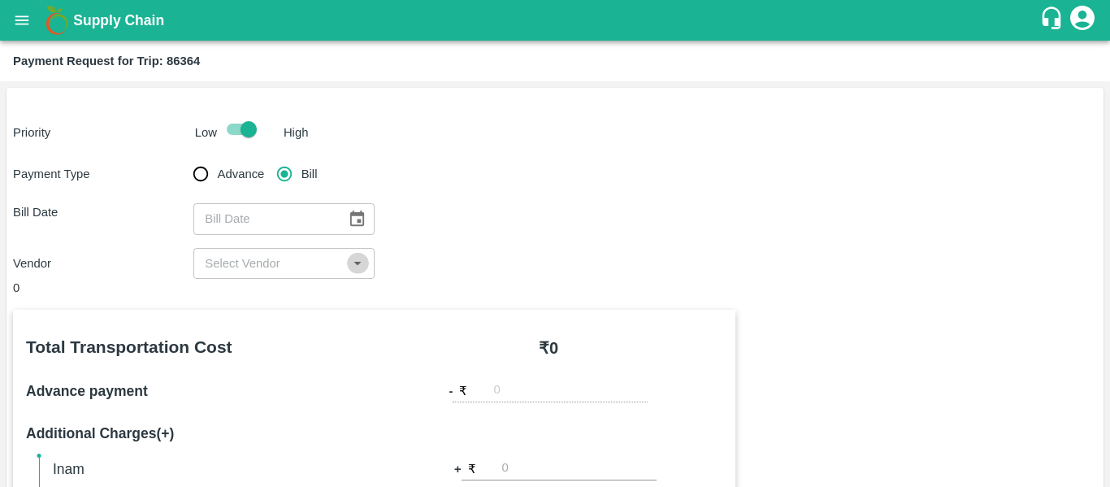
click at [353, 267] on icon "Open" at bounding box center [358, 263] width 18 height 18
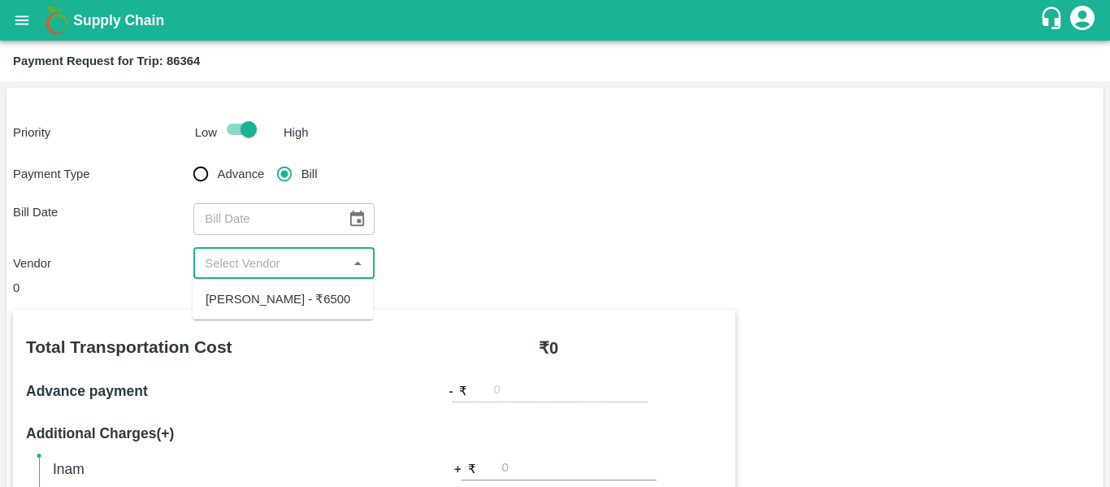
click at [301, 310] on div "[PERSON_NAME] - ₹6500" at bounding box center [283, 299] width 180 height 28
type input "[PERSON_NAME] - ₹6500"
click at [360, 215] on icon "Choose date" at bounding box center [357, 217] width 14 height 15
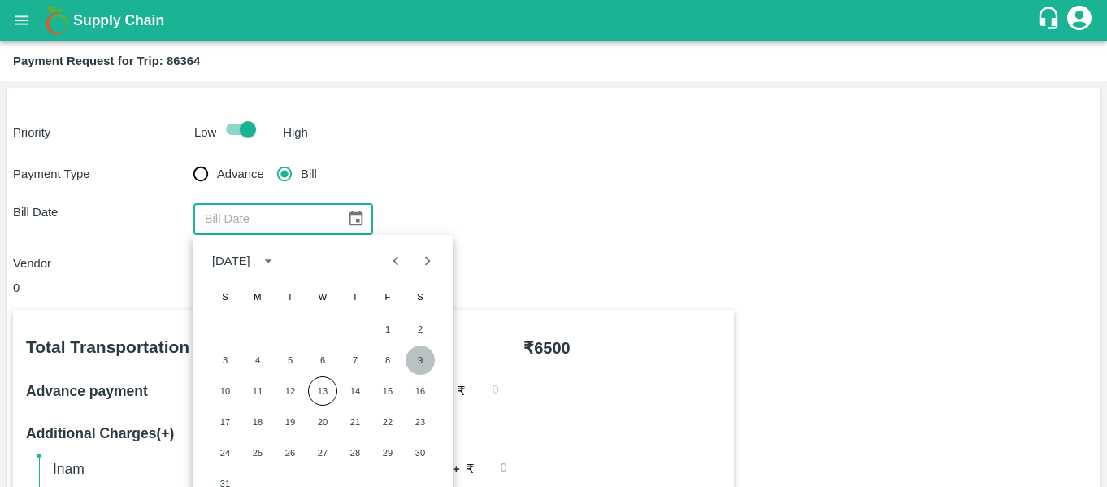
click at [423, 363] on button "9" at bounding box center [420, 359] width 29 height 29
type input "[DATE]"
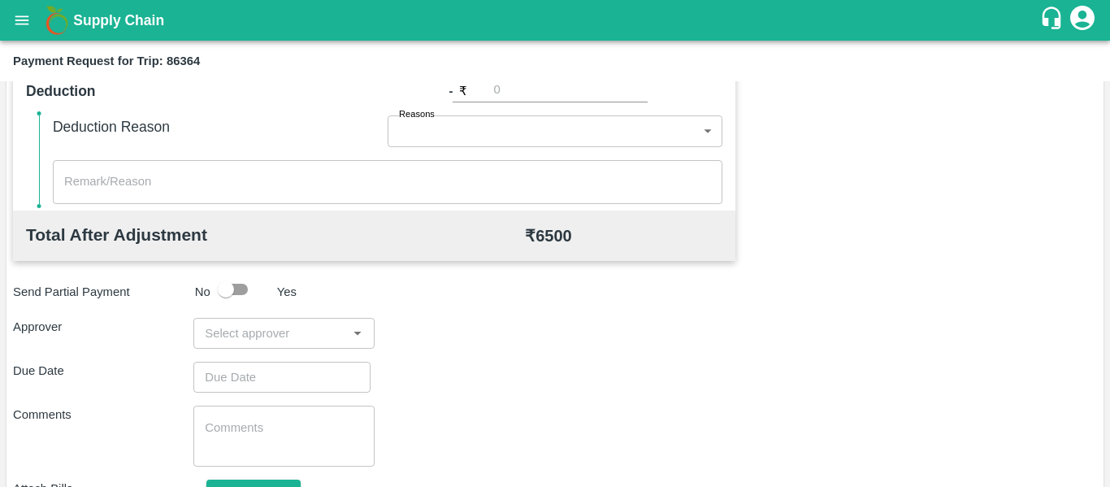
scroll to position [629, 0]
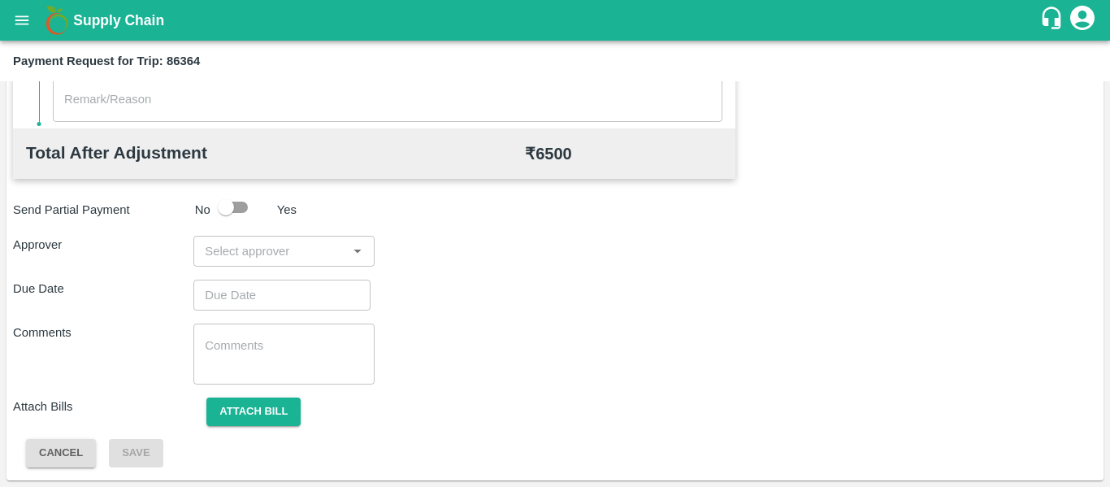
click at [236, 266] on div "​" at bounding box center [283, 251] width 180 height 31
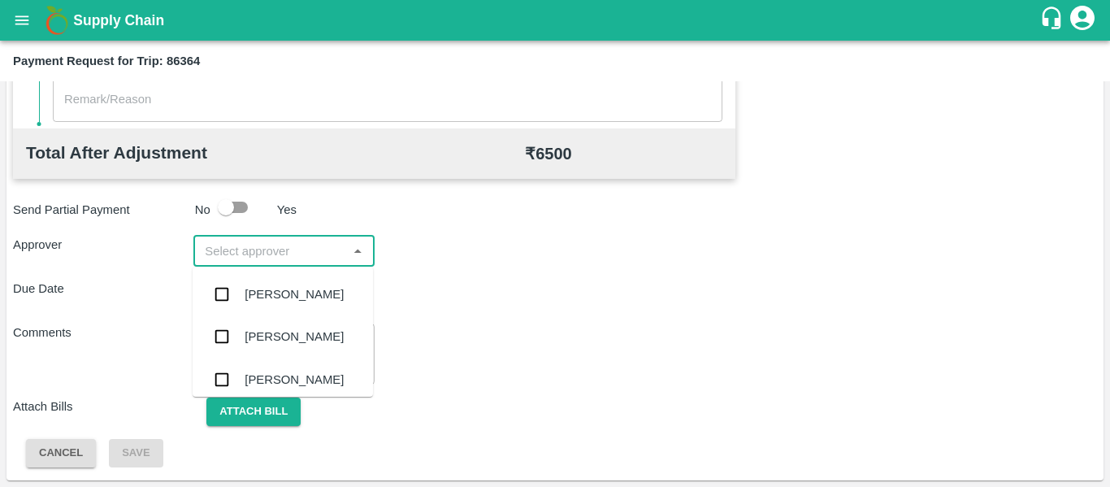
click at [236, 266] on div "​" at bounding box center [283, 251] width 180 height 31
type input "PAL"
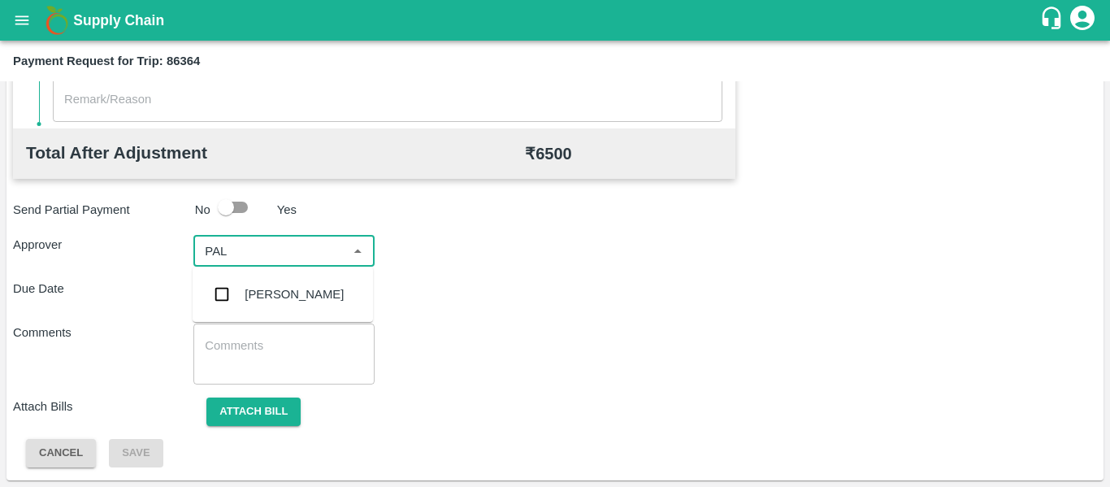
click at [226, 289] on input "checkbox" at bounding box center [222, 294] width 33 height 33
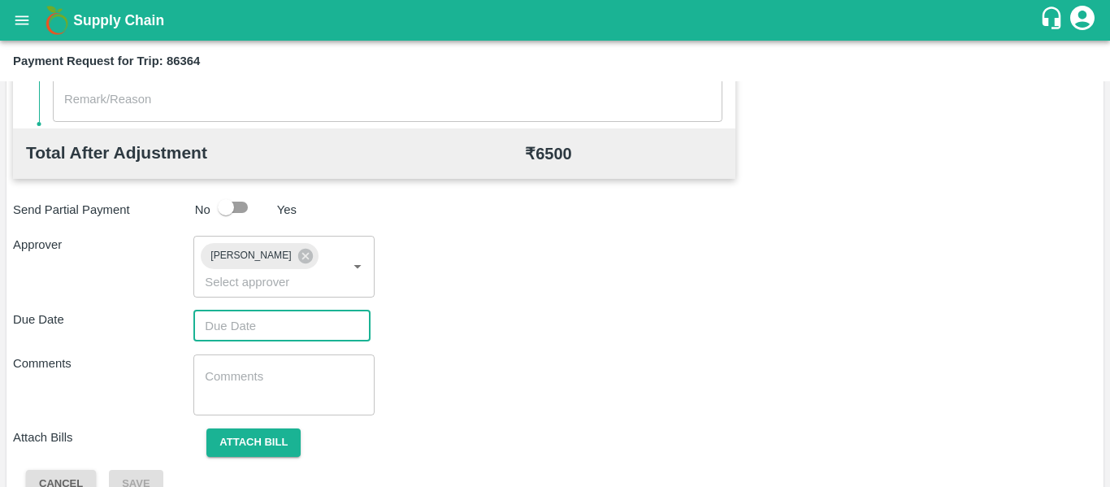
type input "DD/MM/YYYY hh:mm aa"
click at [293, 329] on input "DD/MM/YYYY hh:mm aa" at bounding box center [276, 325] width 166 height 31
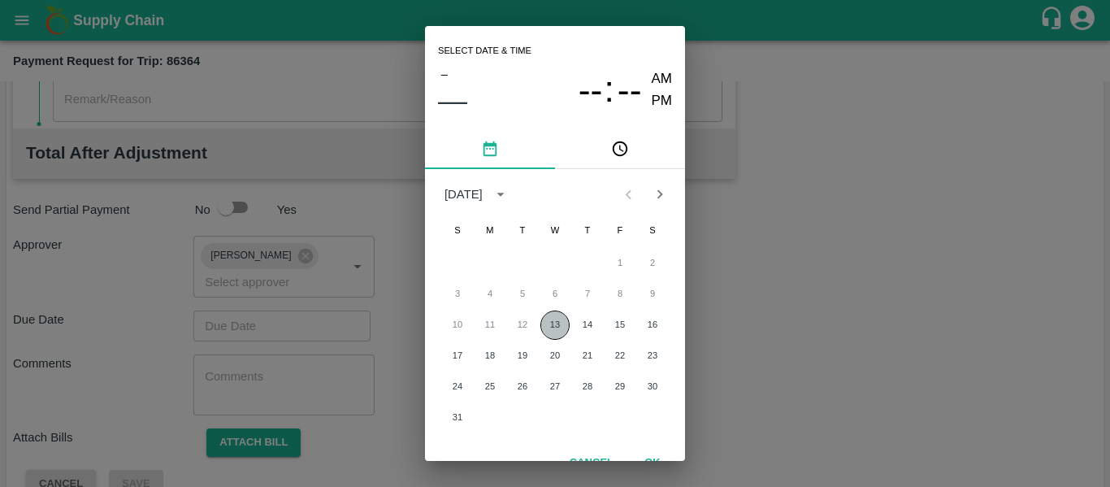
click at [552, 323] on button "13" at bounding box center [554, 324] width 29 height 29
type input "13/08/2025 12:00 AM"
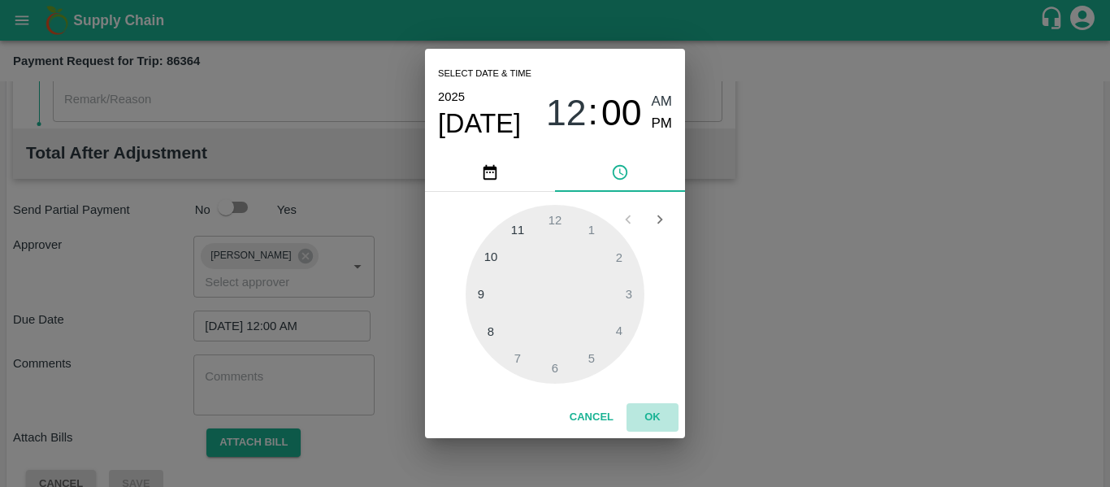
click at [656, 415] on button "OK" at bounding box center [653, 417] width 52 height 28
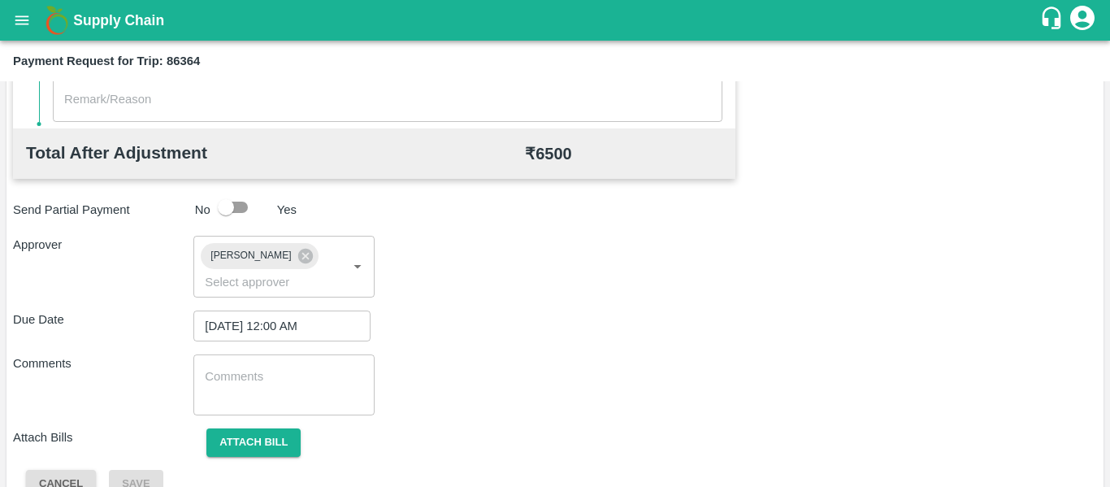
click at [193, 375] on div "x ​" at bounding box center [283, 384] width 180 height 61
type textarea "s"
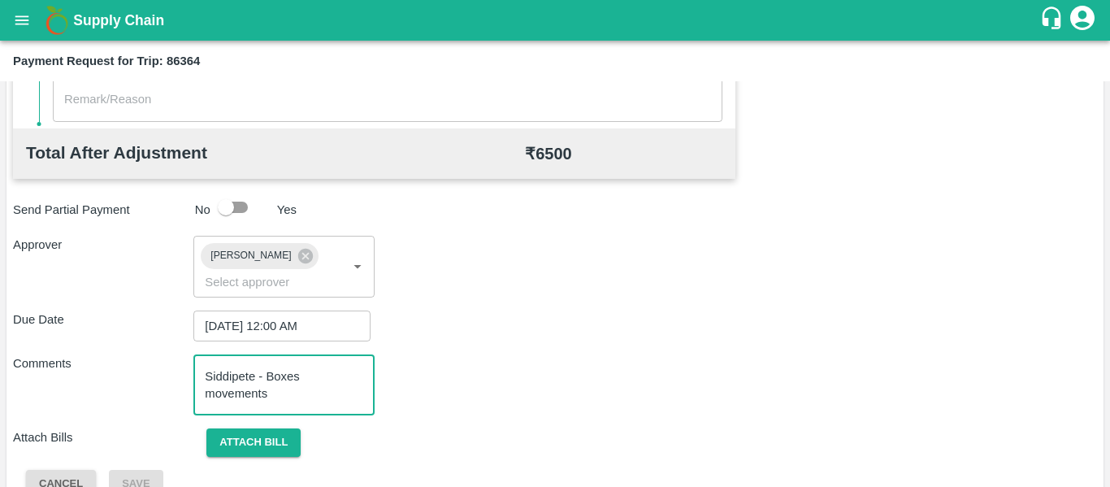
type textarea "Siddipete - Boxes movements"
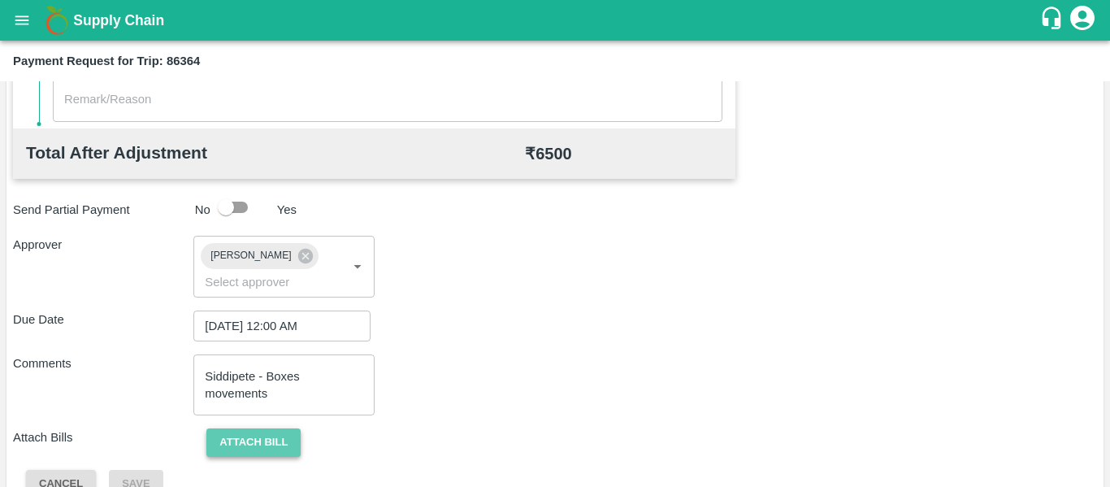
click at [263, 429] on button "Attach bill" at bounding box center [253, 442] width 94 height 28
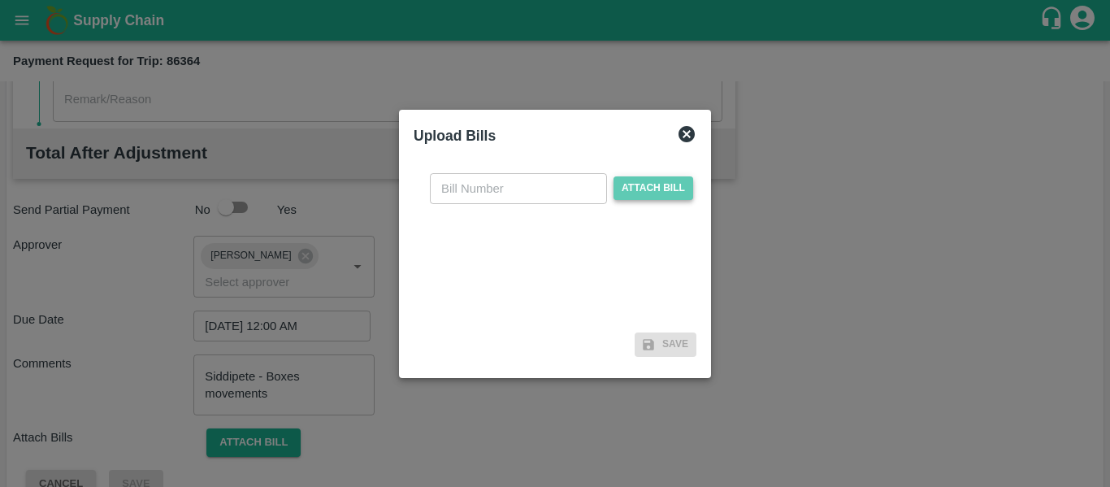
click at [673, 191] on span "Attach bill" at bounding box center [654, 188] width 80 height 24
click at [0, 0] on input "Attach bill" at bounding box center [0, 0] width 0 height 0
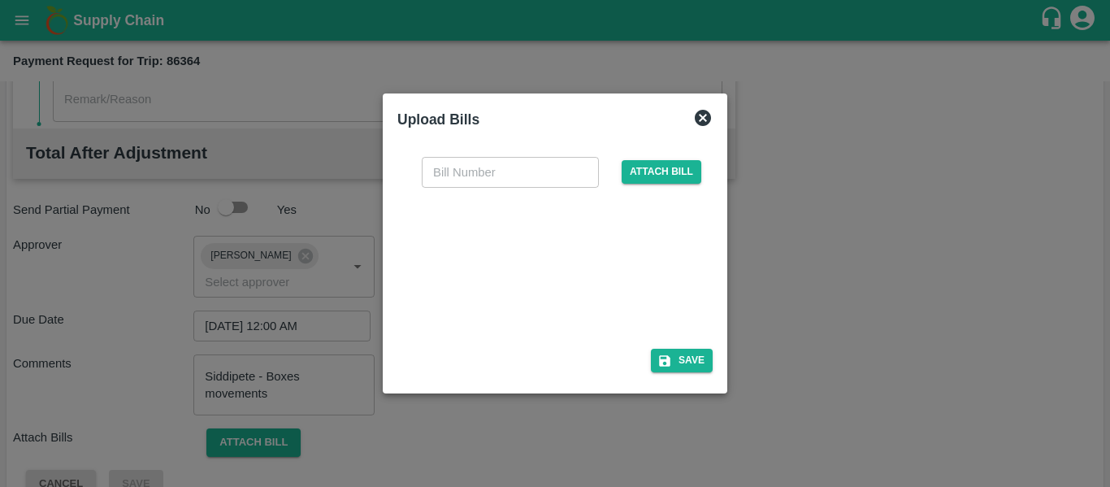
click at [528, 258] on div at bounding box center [552, 263] width 244 height 86
click at [479, 166] on input "text" at bounding box center [510, 172] width 177 height 31
type input "319"
click at [678, 367] on button "Save" at bounding box center [682, 361] width 62 height 24
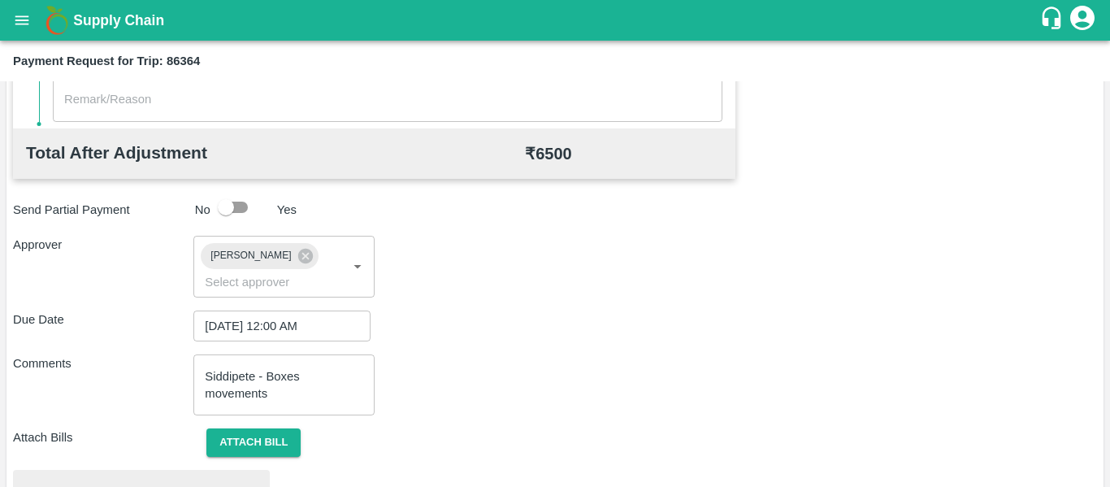
scroll to position [746, 0]
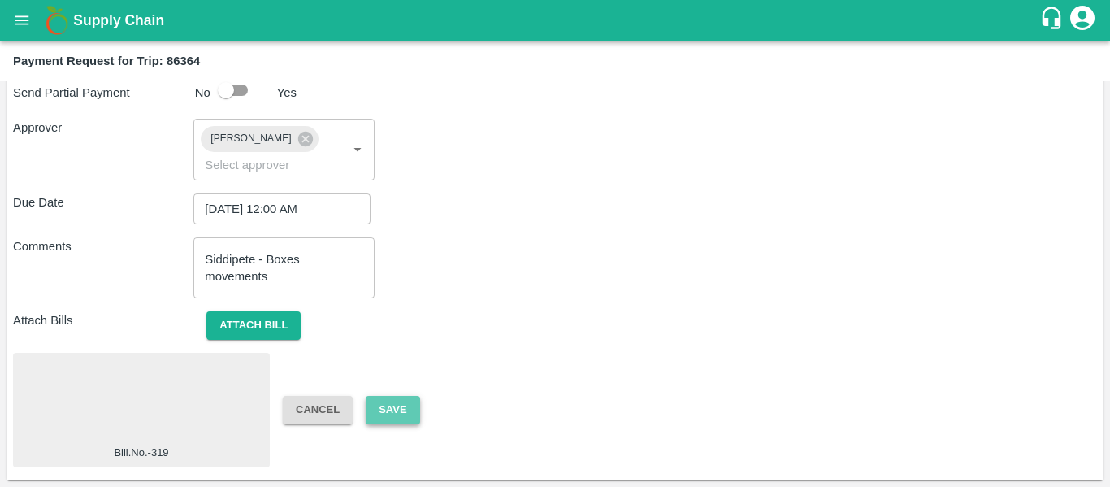
click at [413, 405] on button "Save" at bounding box center [393, 410] width 54 height 28
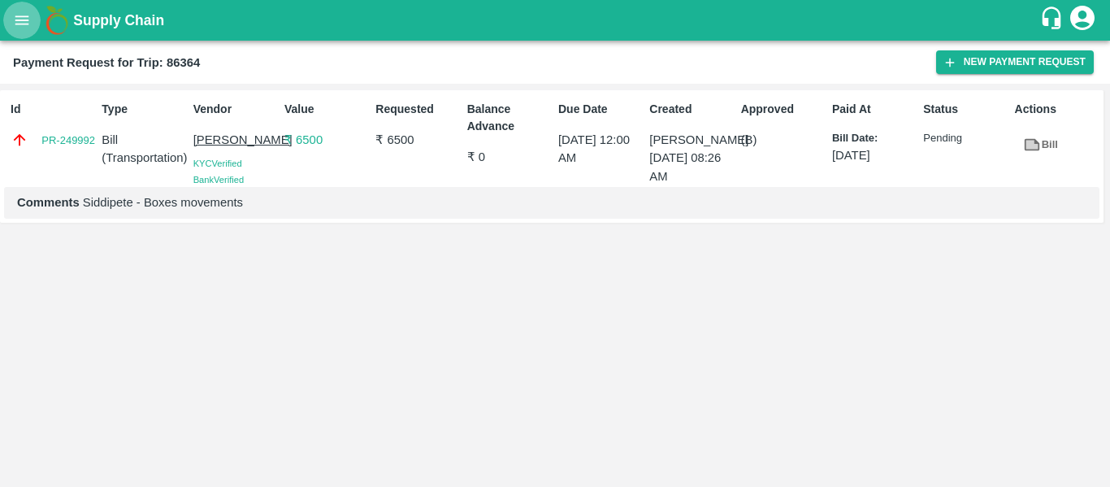
click at [26, 10] on button "open drawer" at bounding box center [21, 20] width 37 height 37
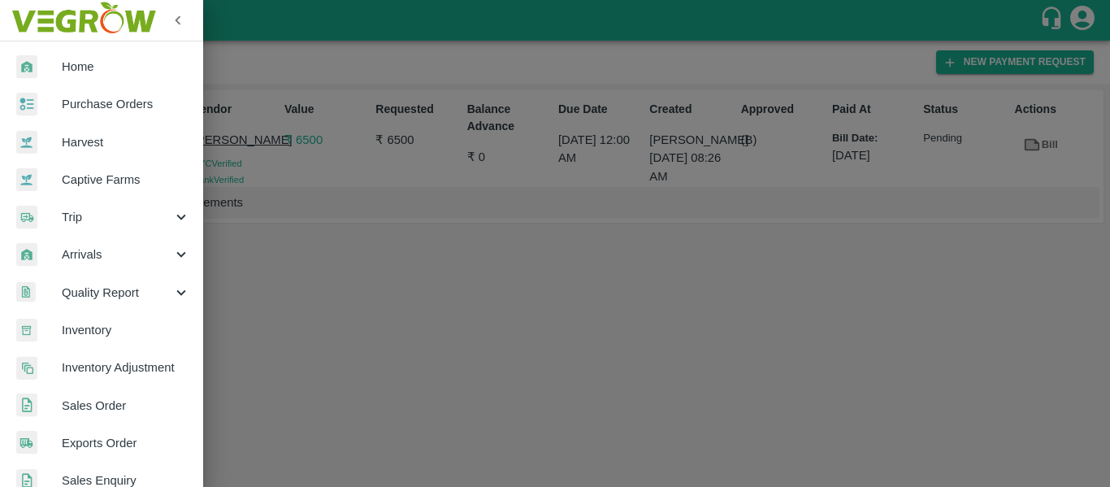
scroll to position [439, 0]
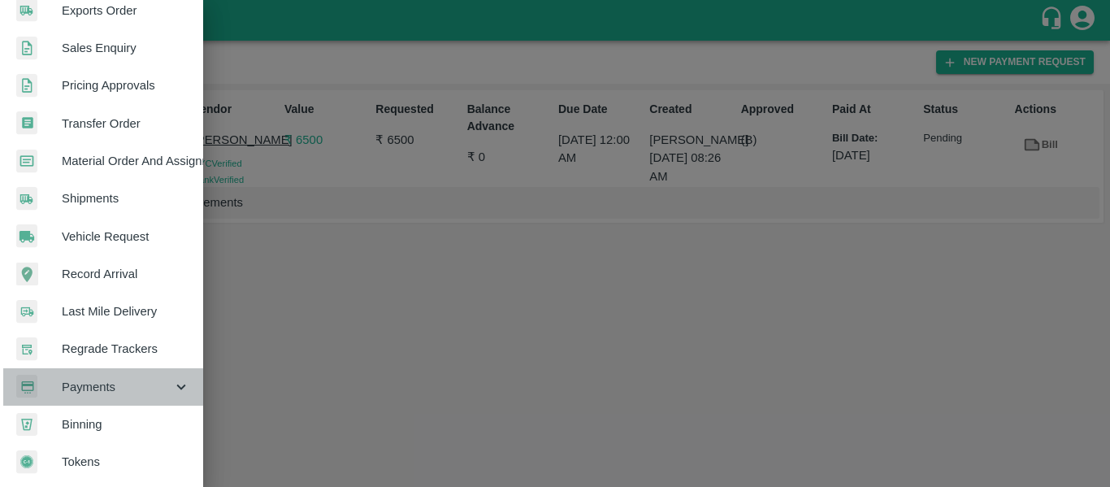
click at [167, 368] on div "Payments" at bounding box center [101, 386] width 203 height 37
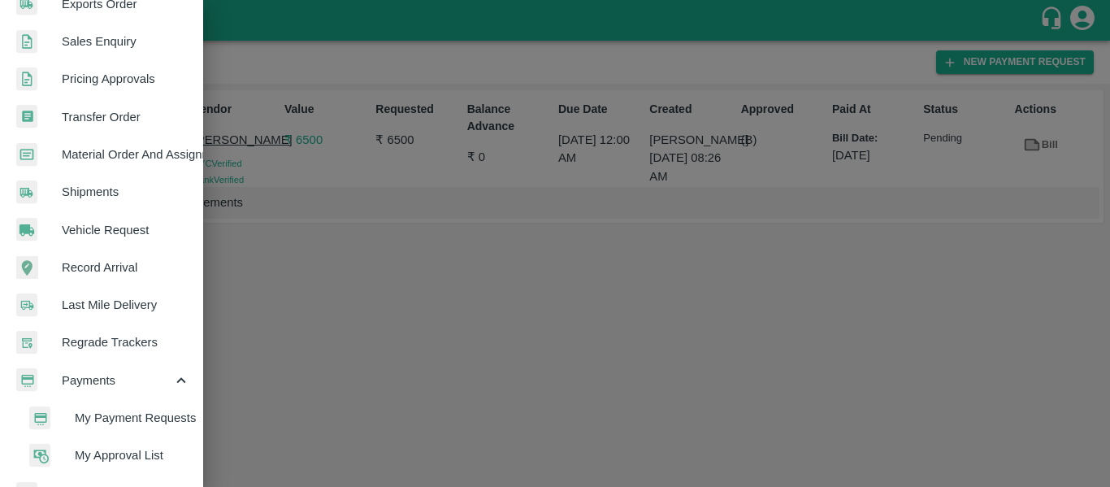
click at [143, 410] on span "My Payment Requests" at bounding box center [132, 418] width 115 height 18
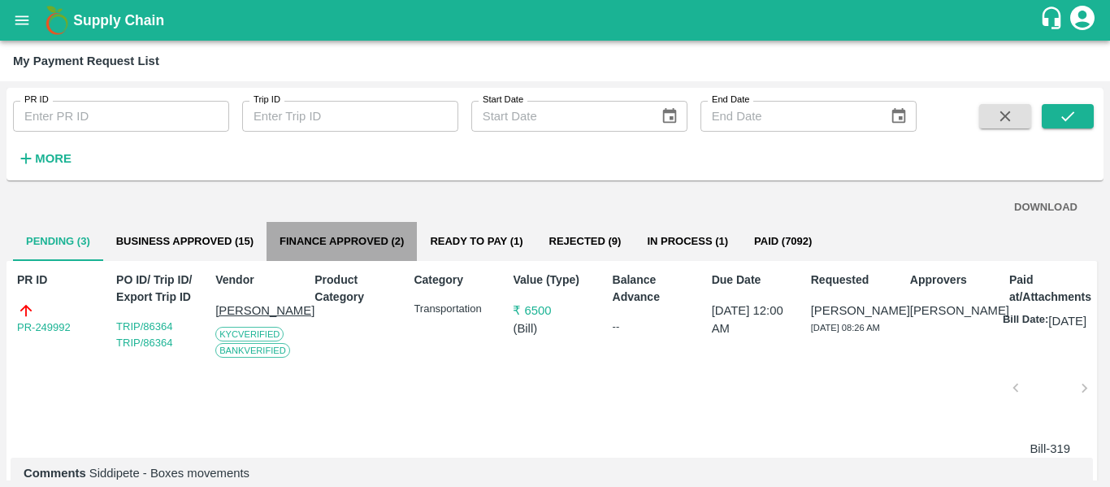
click at [374, 224] on button "Finance Approved (2)" at bounding box center [342, 241] width 150 height 39
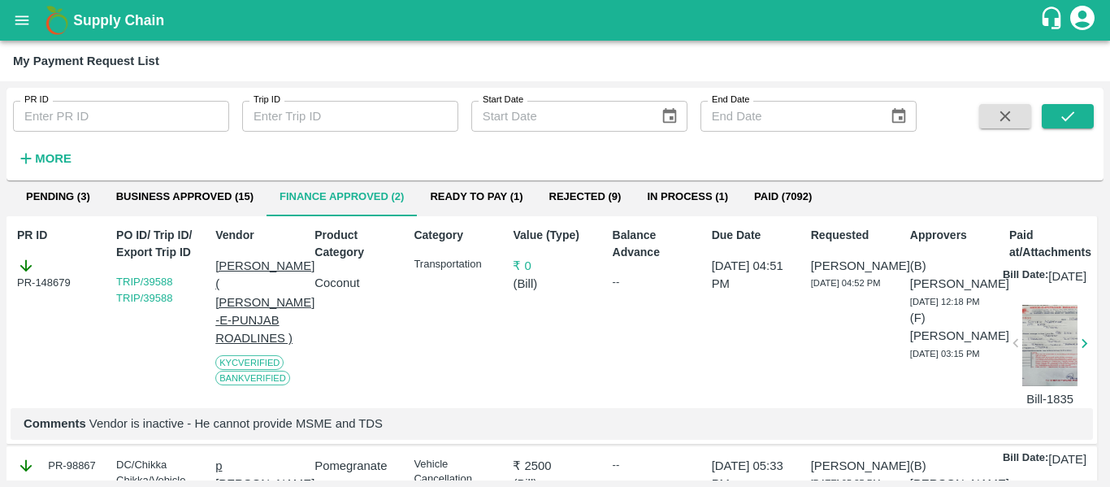
scroll to position [46, 0]
click at [479, 185] on div "PR ID PR ID Trip ID Trip ID Start Date Start Date End Date End Date More" at bounding box center [555, 137] width 1097 height 99
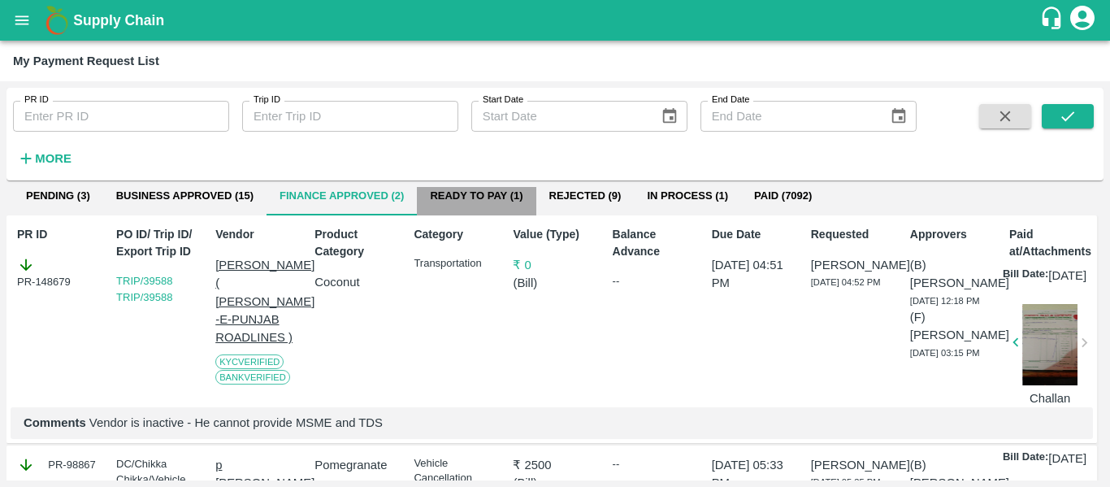
click at [482, 200] on button "Ready To Pay (1)" at bounding box center [476, 195] width 119 height 39
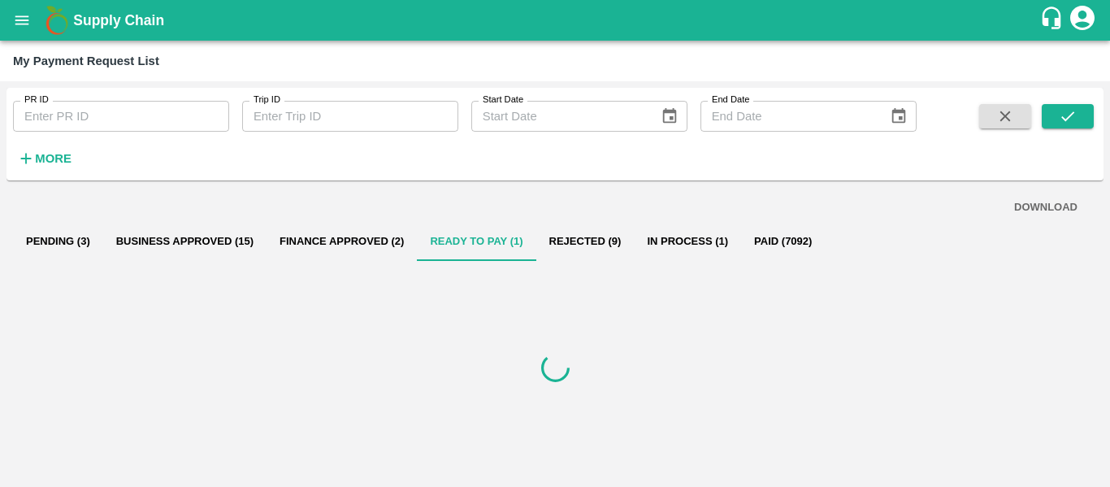
scroll to position [0, 0]
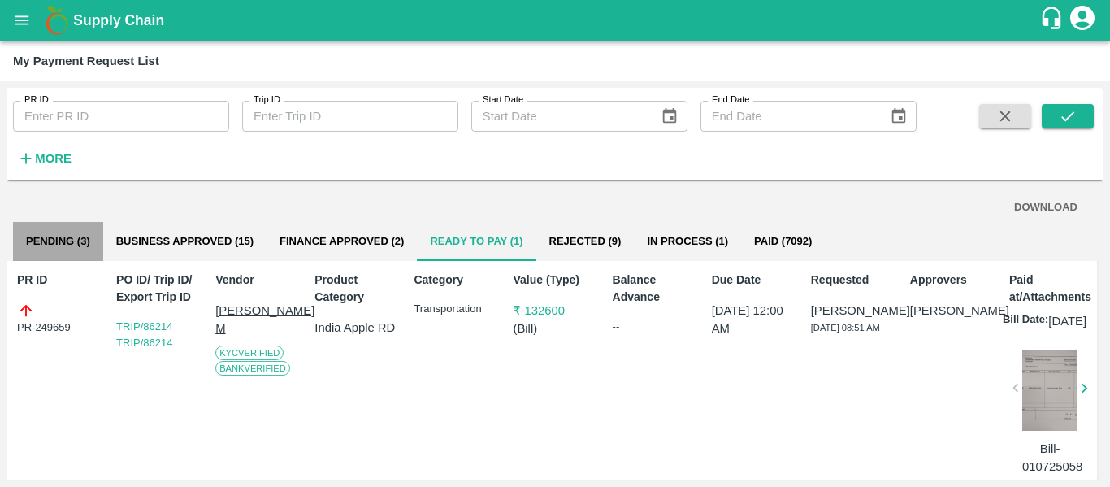
click at [47, 245] on button "Pending (3)" at bounding box center [58, 241] width 90 height 39
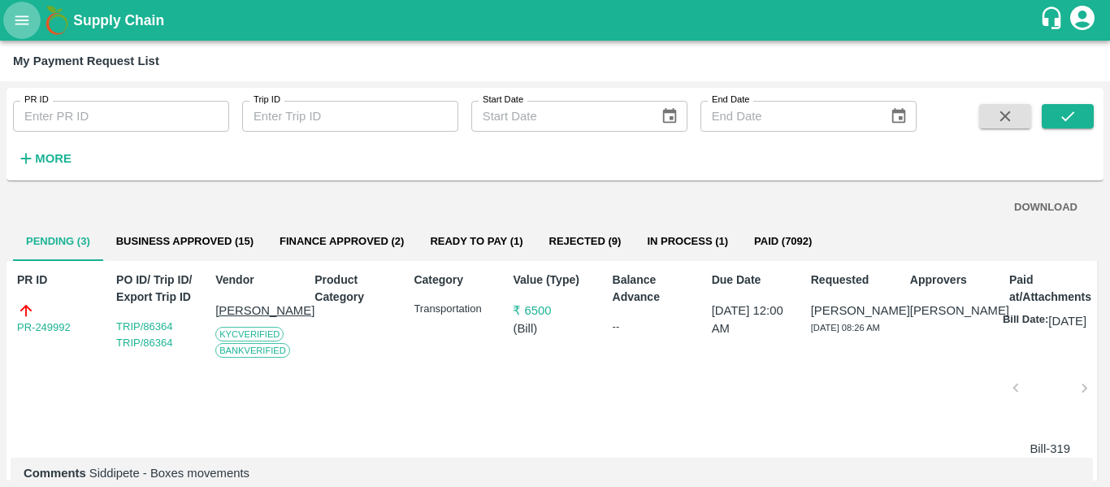
click at [23, 24] on icon "open drawer" at bounding box center [22, 19] width 14 height 9
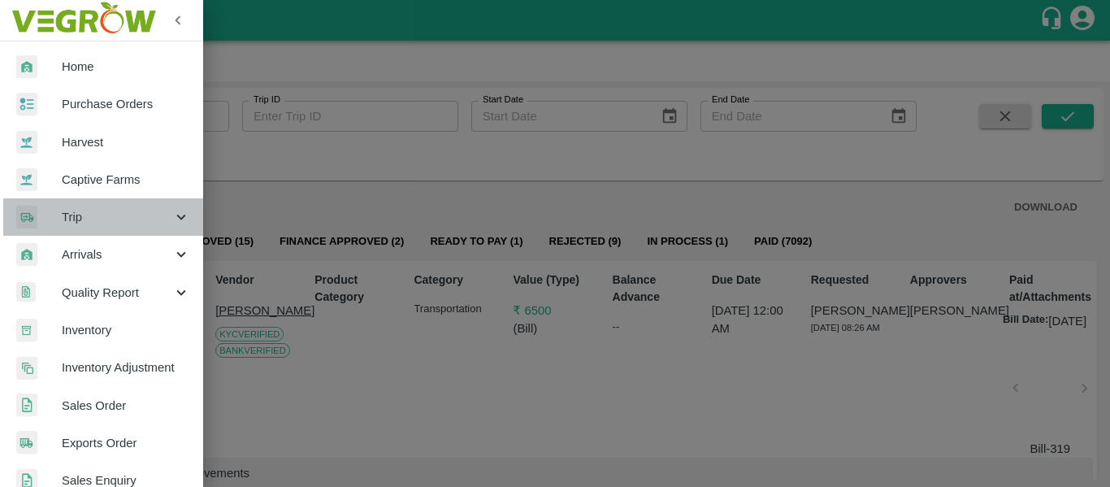
click at [144, 211] on span "Trip" at bounding box center [117, 217] width 111 height 18
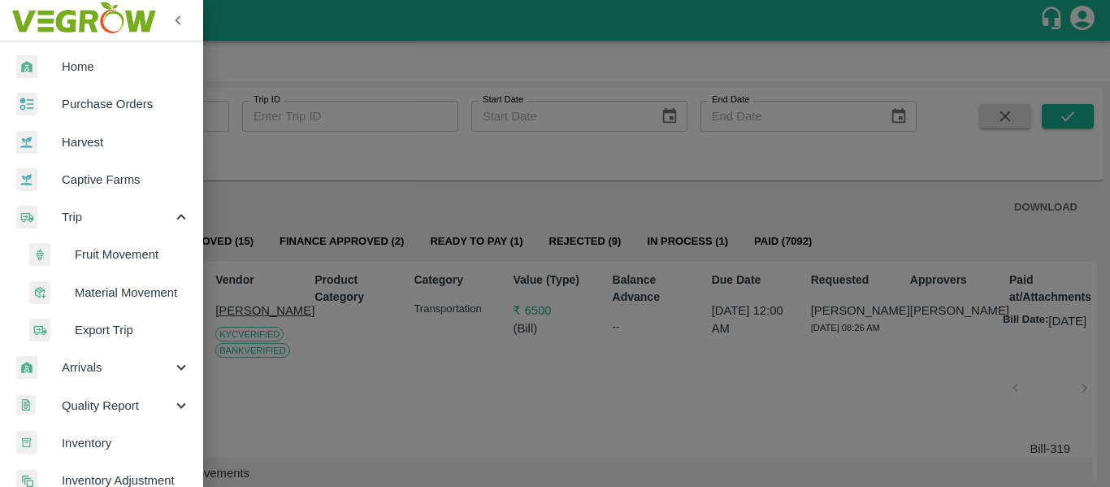
click at [126, 289] on span "Material Movement" at bounding box center [132, 293] width 115 height 18
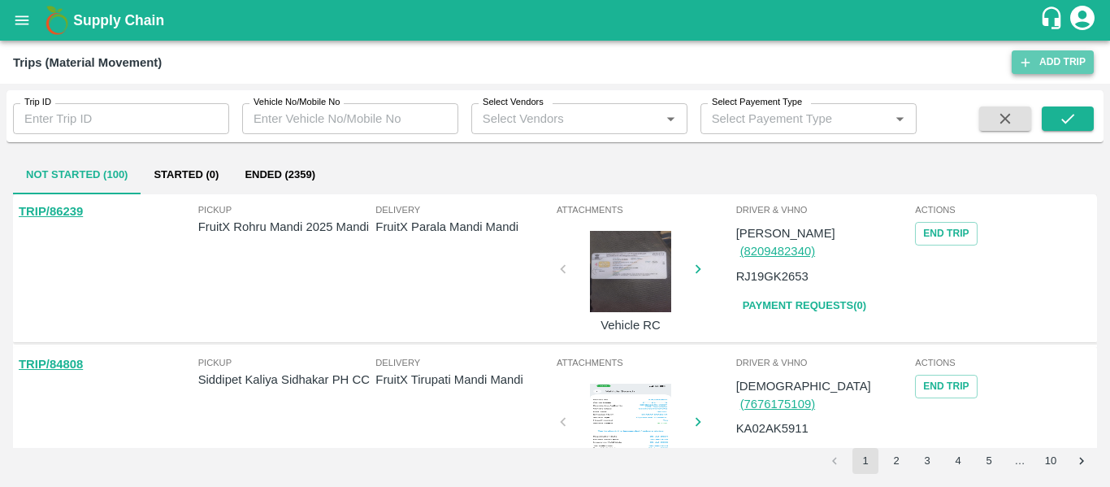
click at [1048, 55] on link "Add Trip" at bounding box center [1053, 62] width 82 height 24
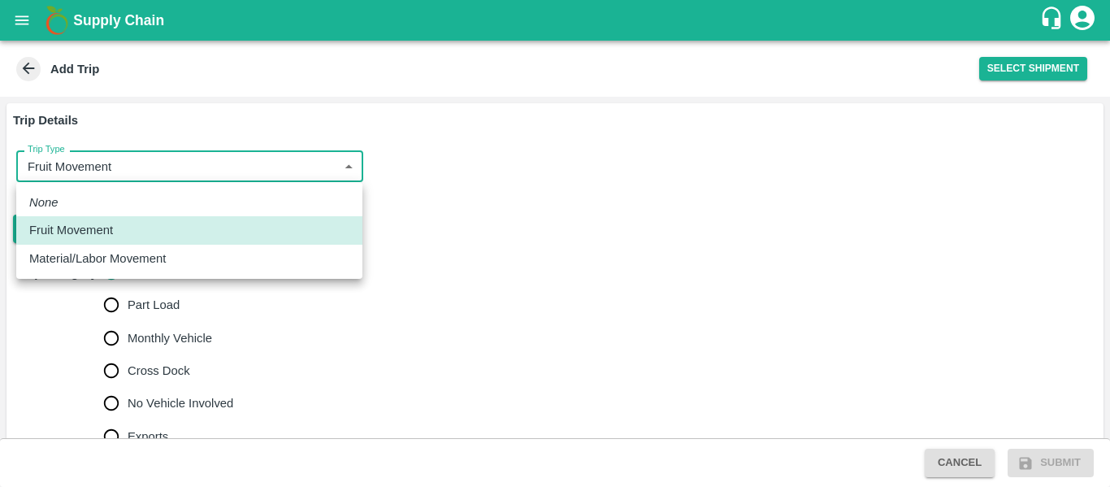
click at [277, 180] on body "Supply Chain Add Trip Select Shipment Trip Details Trip Type Fruit Movement 1 T…" at bounding box center [555, 243] width 1110 height 487
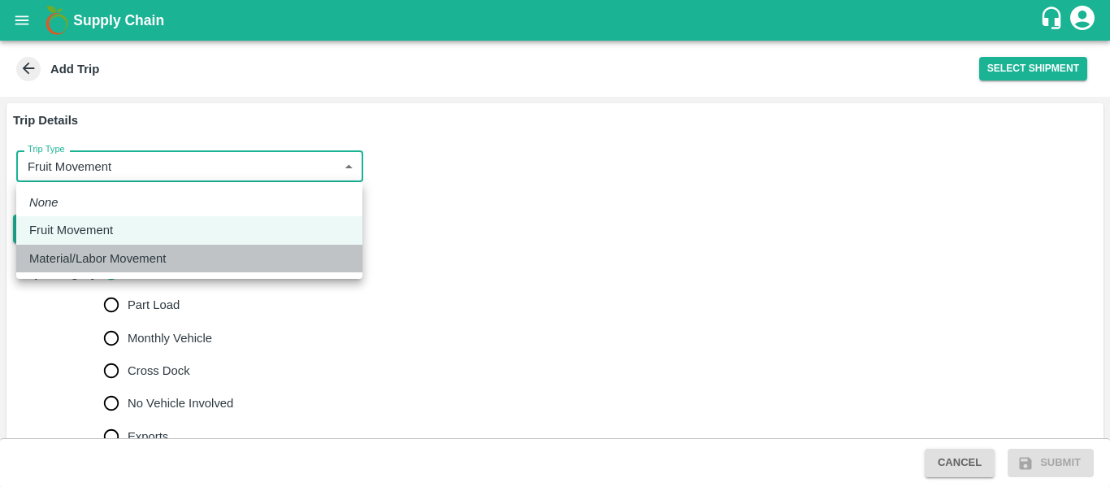
click at [232, 245] on li "Material/Labor Movement" at bounding box center [189, 259] width 346 height 28
type input "2"
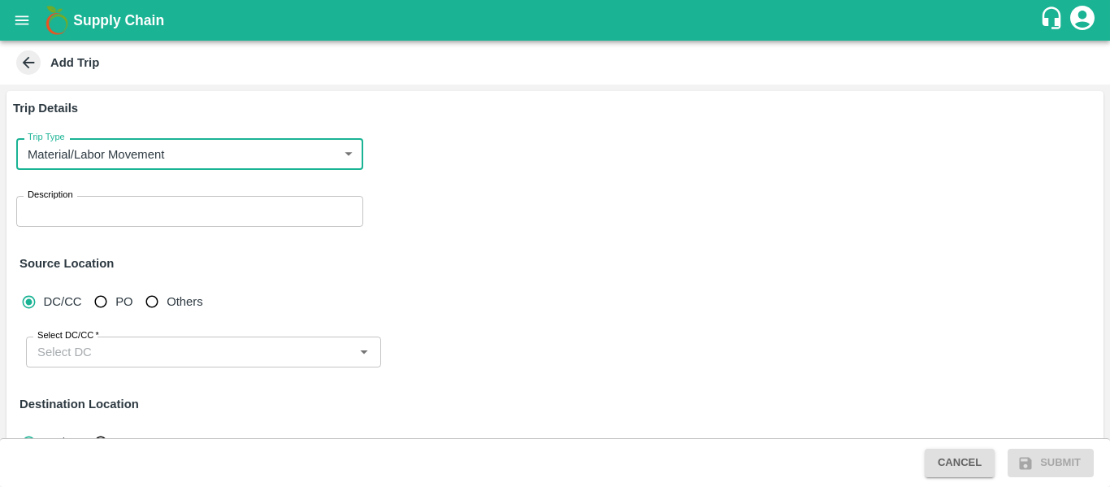
click at [106, 215] on textarea "Description" at bounding box center [190, 211] width 324 height 17
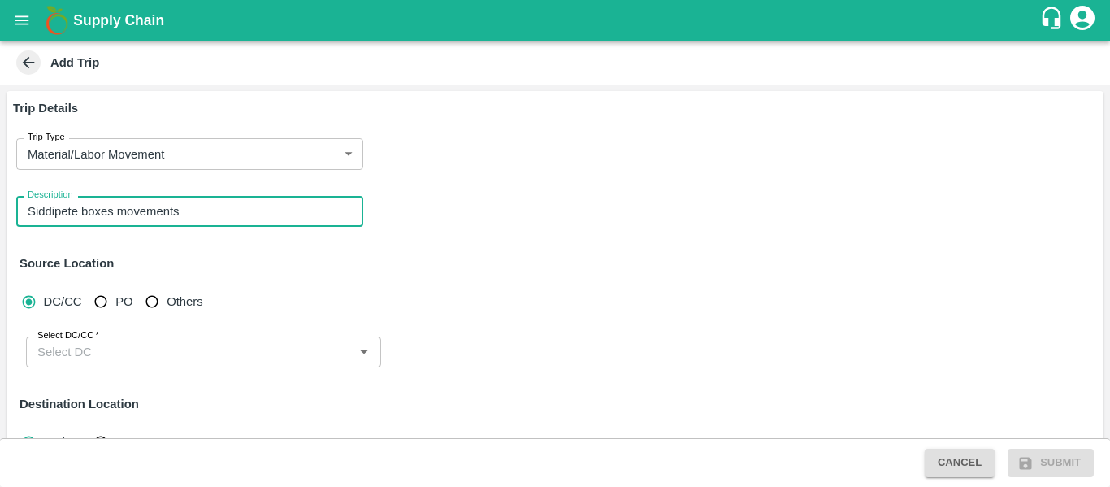
type textarea "Siddipete boxes movements"
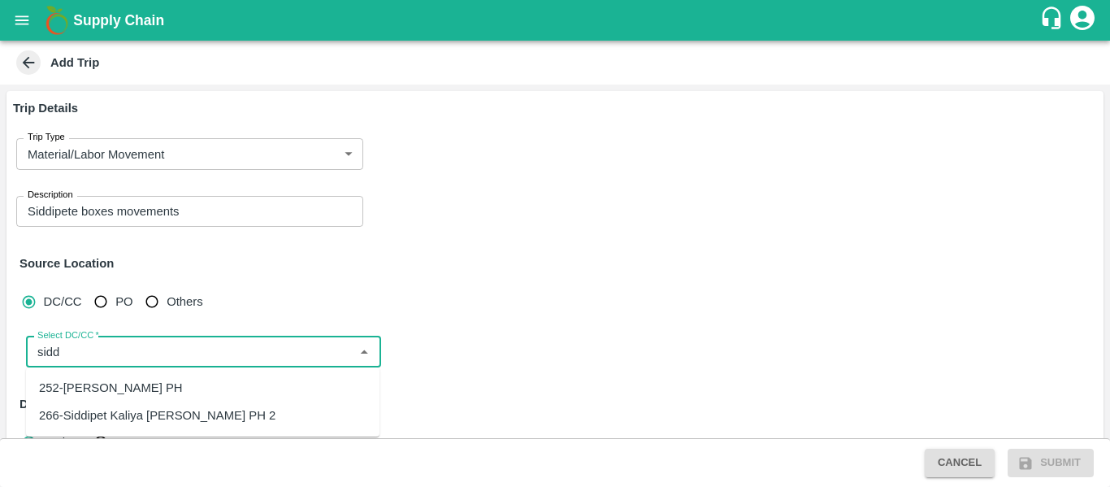
click at [162, 381] on div "252-[PERSON_NAME] PH" at bounding box center [111, 388] width 144 height 18
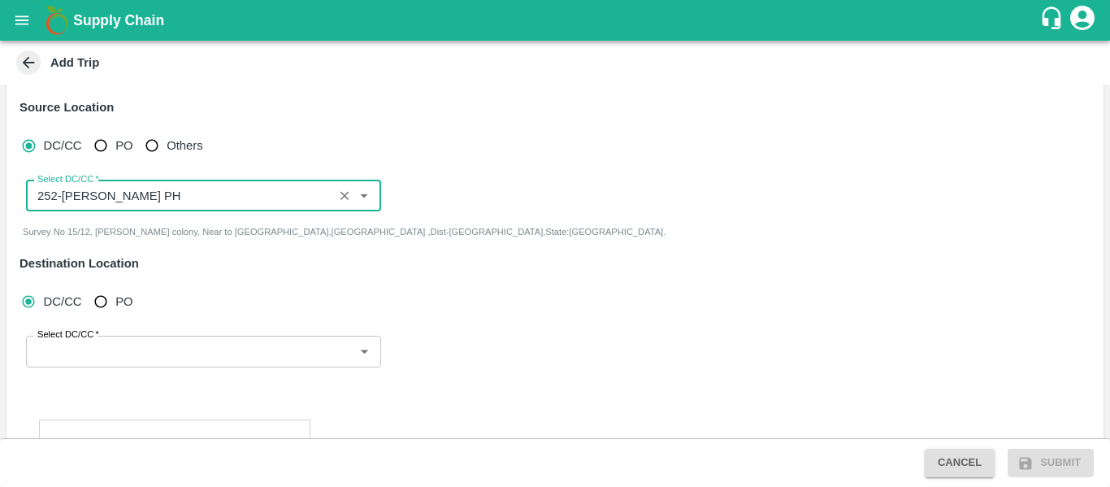
scroll to position [172, 0]
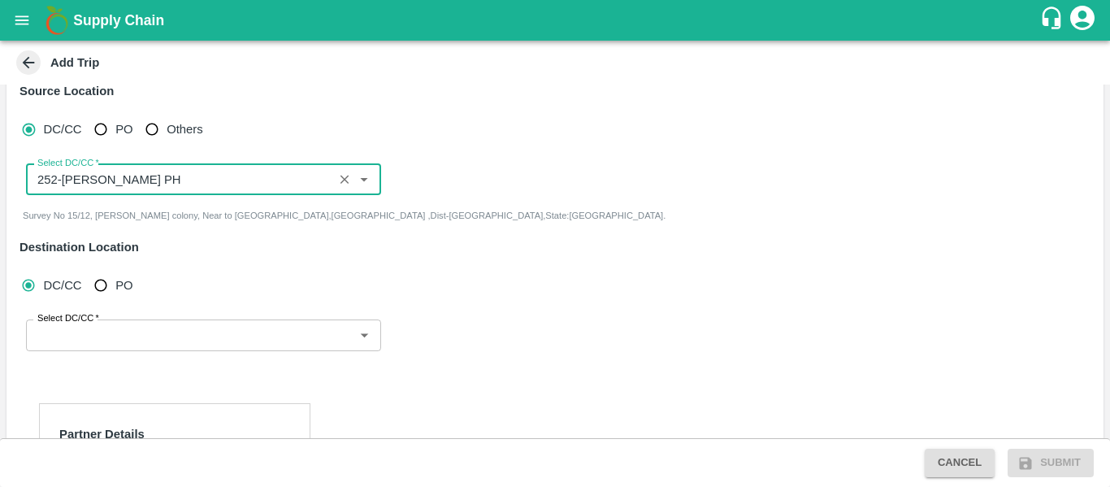
type input "252-[PERSON_NAME] PH"
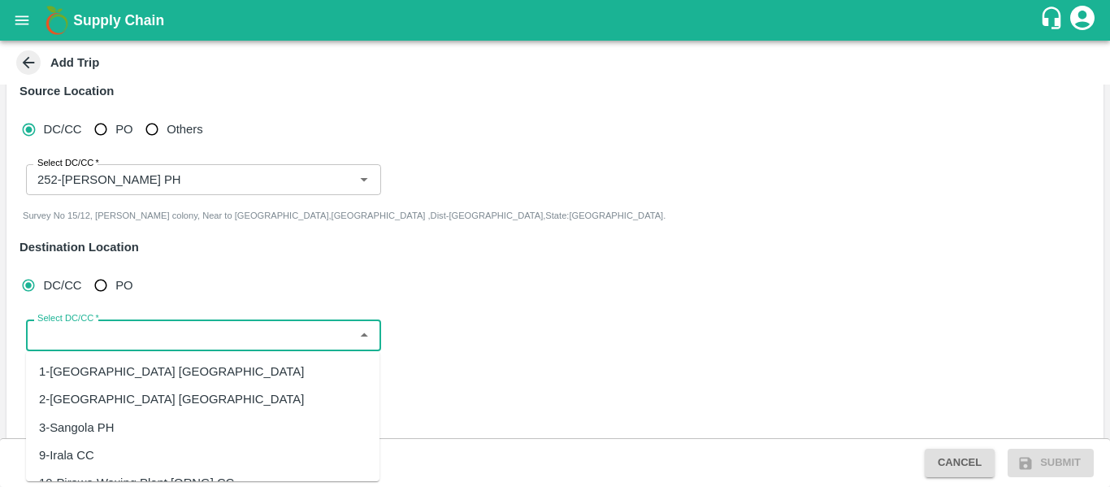
click at [105, 328] on input "Select DC/CC   *" at bounding box center [190, 334] width 319 height 21
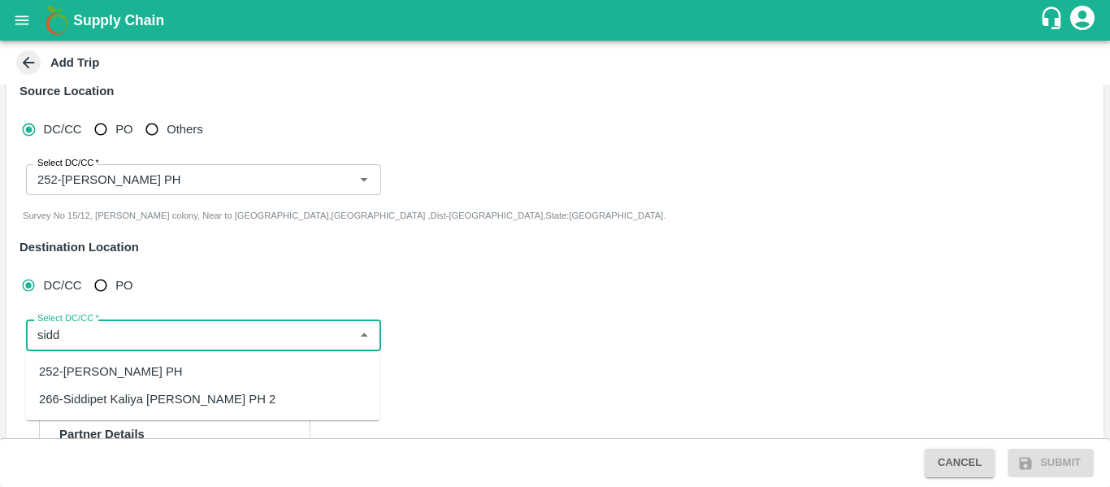
click at [134, 404] on div "266-Siddipet Kaliya [PERSON_NAME] PH 2" at bounding box center [157, 399] width 236 height 18
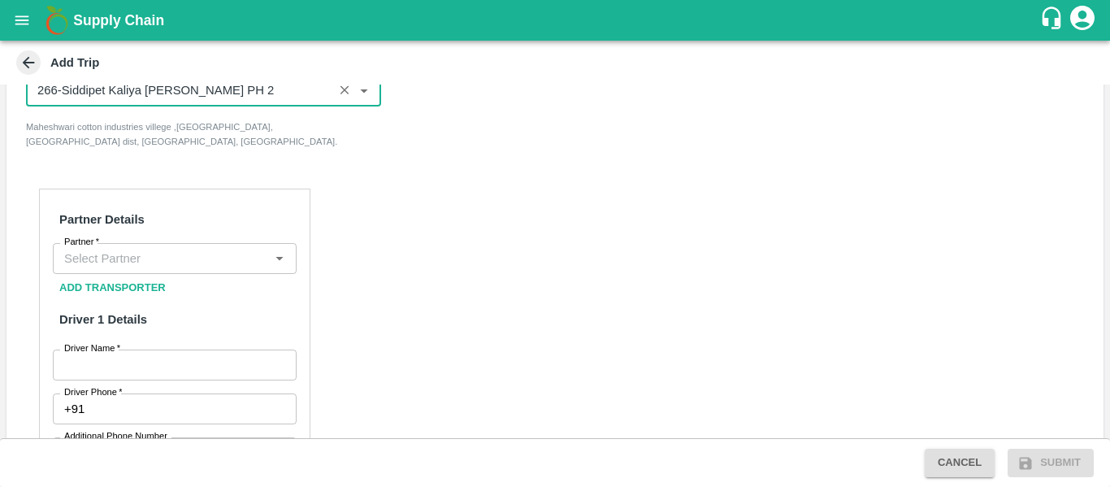
scroll to position [419, 0]
type input "266-Siddipet Kaliya [PERSON_NAME] PH 2"
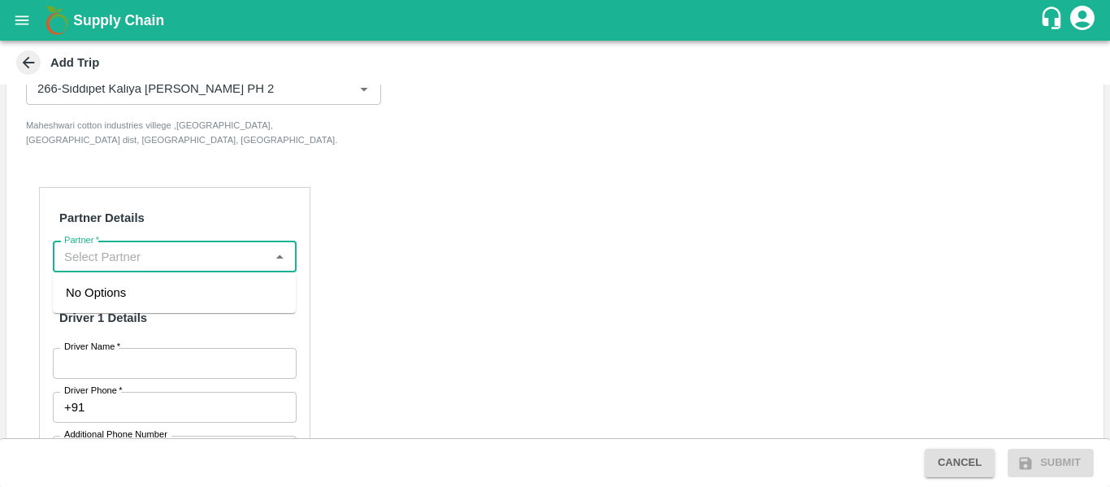
click at [106, 254] on input "Partner   *" at bounding box center [161, 256] width 207 height 21
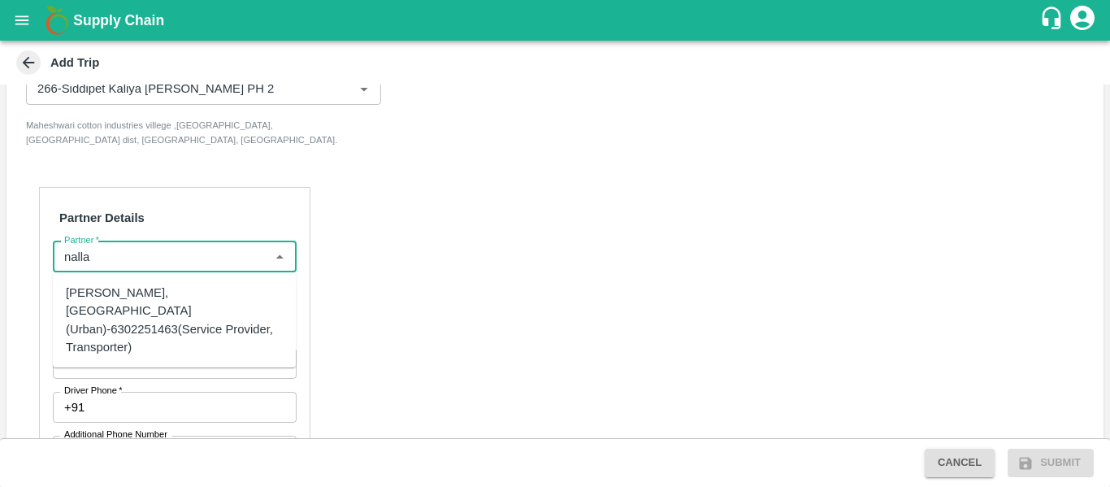
click at [106, 321] on div "[PERSON_NAME], [GEOGRAPHIC_DATA] (Urban)-6302251463(Service Provider, Transport…" at bounding box center [174, 320] width 217 height 72
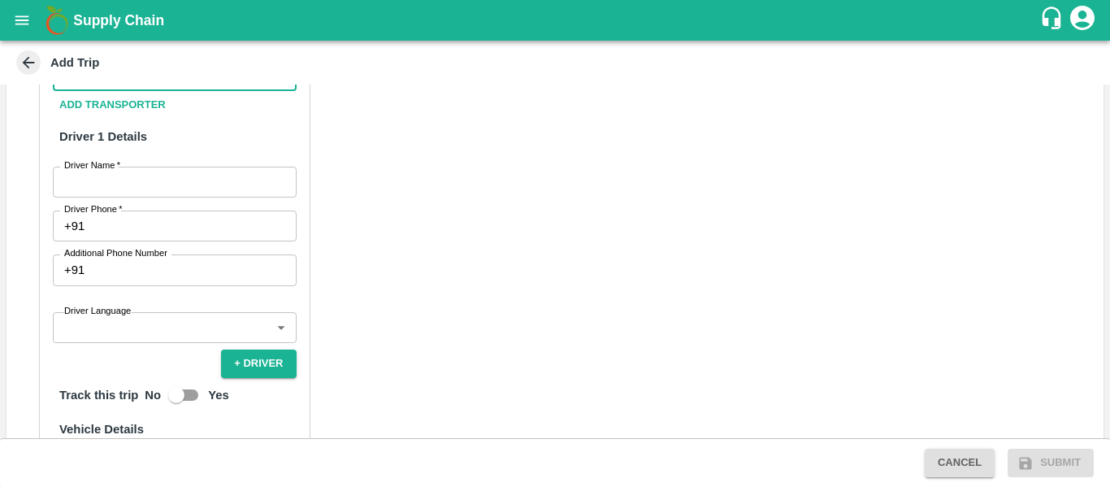
scroll to position [620, 0]
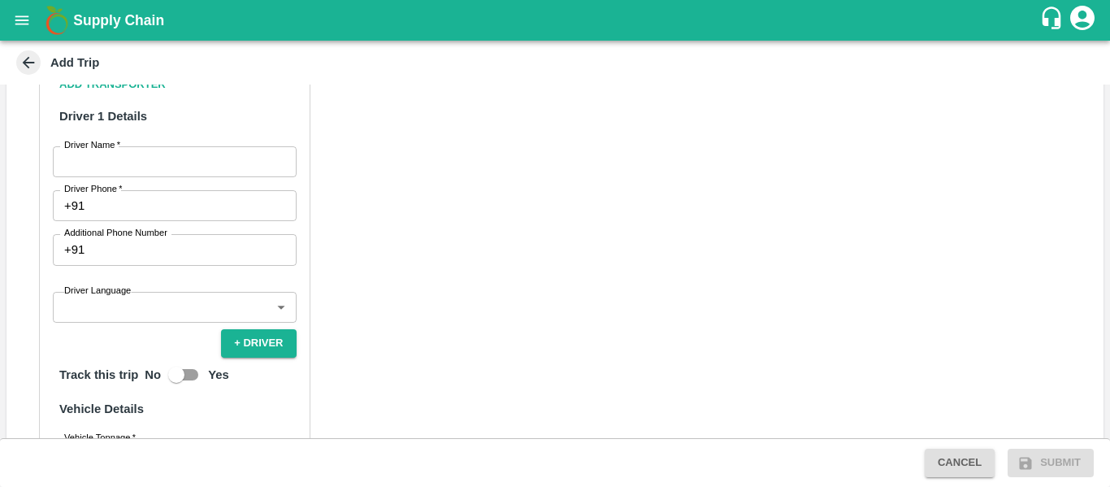
type input "[PERSON_NAME], [GEOGRAPHIC_DATA] (Urban)-6302251463(Service Provider, Transport…"
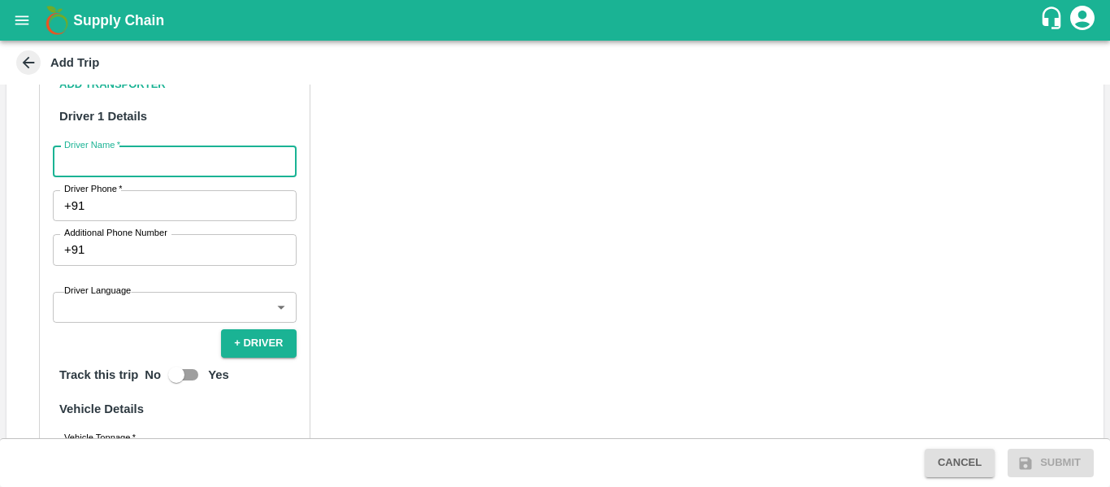
click at [128, 169] on input "Driver Name   *" at bounding box center [175, 161] width 244 height 31
type input "Ganesh"
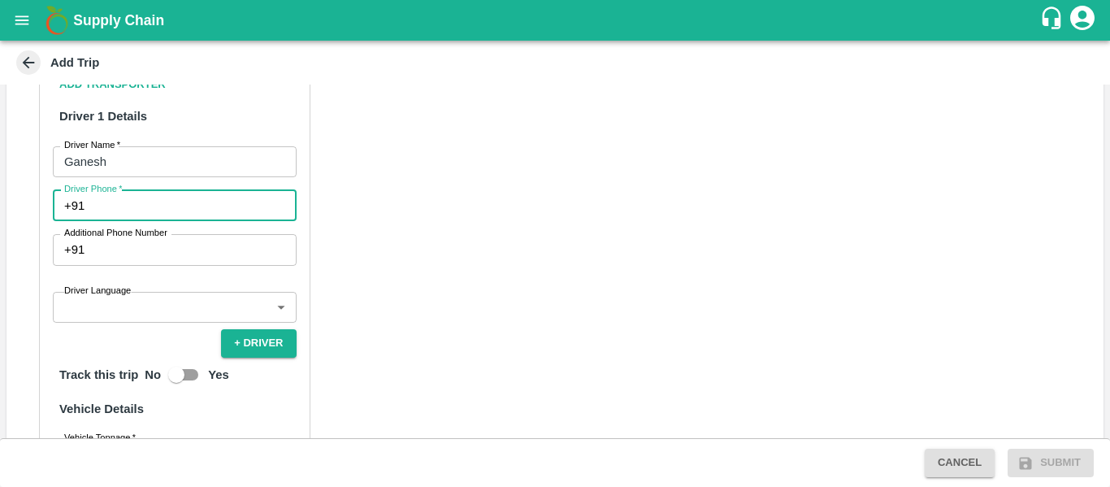
click at [158, 193] on input "Driver Phone   *" at bounding box center [193, 205] width 205 height 31
type input "9663976720"
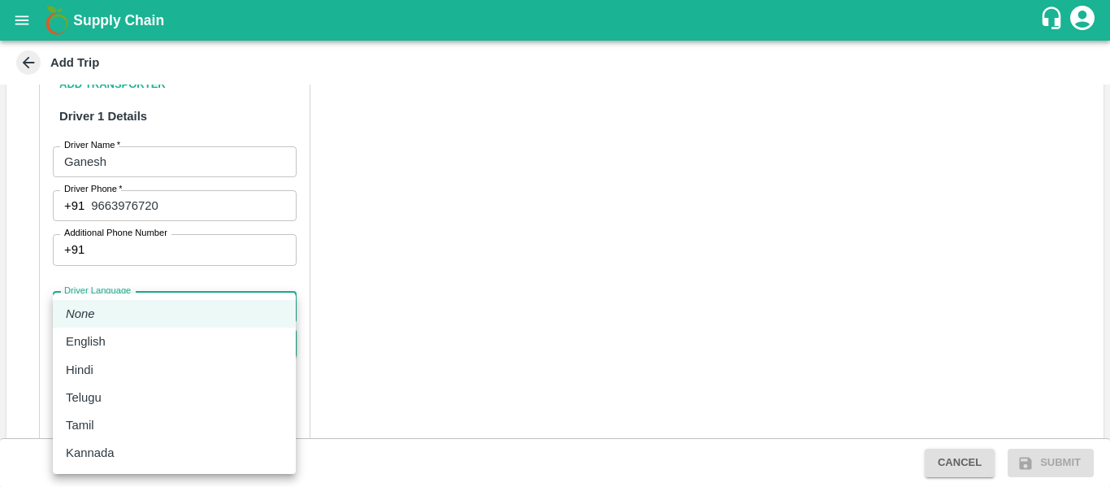
click at [154, 301] on body "Supply Chain Add Trip Trip Details Trip Type Material/Labor Movement 2 Trip Typ…" at bounding box center [555, 243] width 1110 height 487
click at [132, 392] on div "Telugu" at bounding box center [174, 397] width 217 height 18
type input "te"
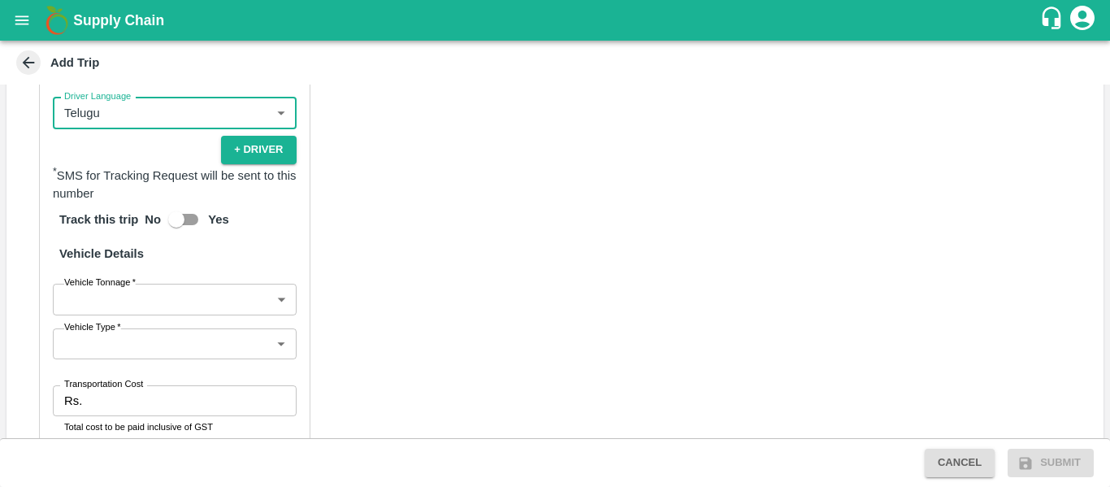
scroll to position [815, 0]
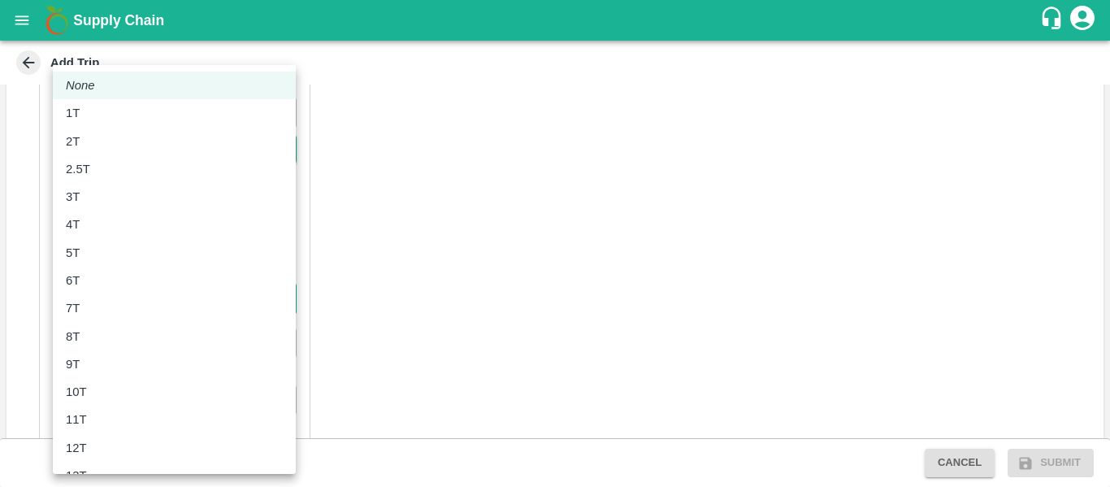
click at [200, 284] on body "Supply Chain Add Trip Trip Details Trip Type Material/Labor Movement 2 Trip Typ…" at bounding box center [555, 243] width 1110 height 487
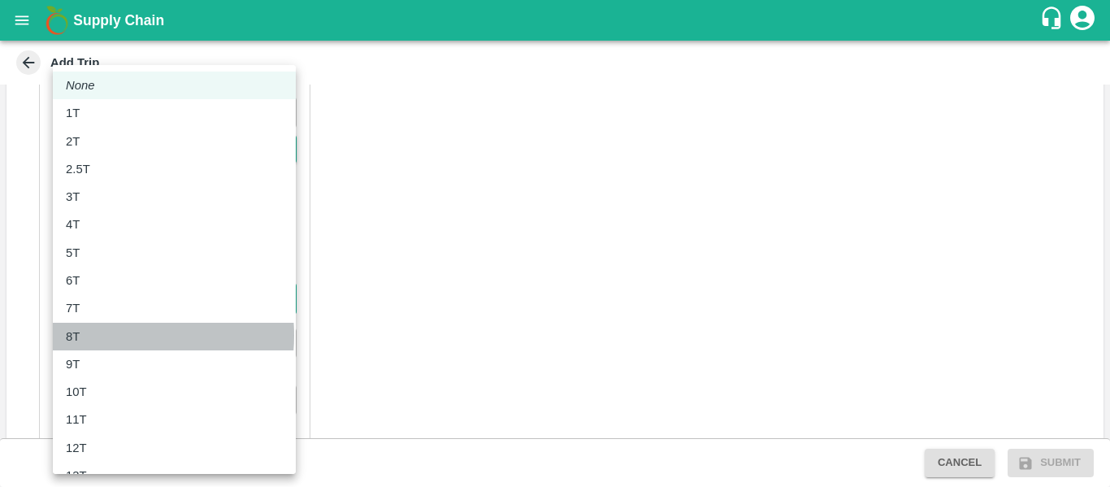
click at [110, 336] on div "8T" at bounding box center [174, 337] width 217 height 18
type input "8000"
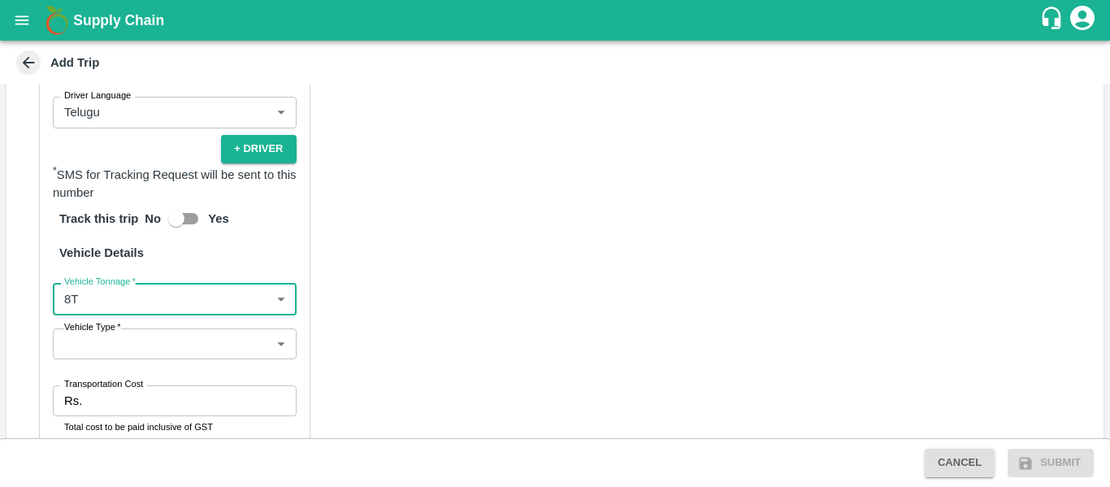
scroll to position [0, 0]
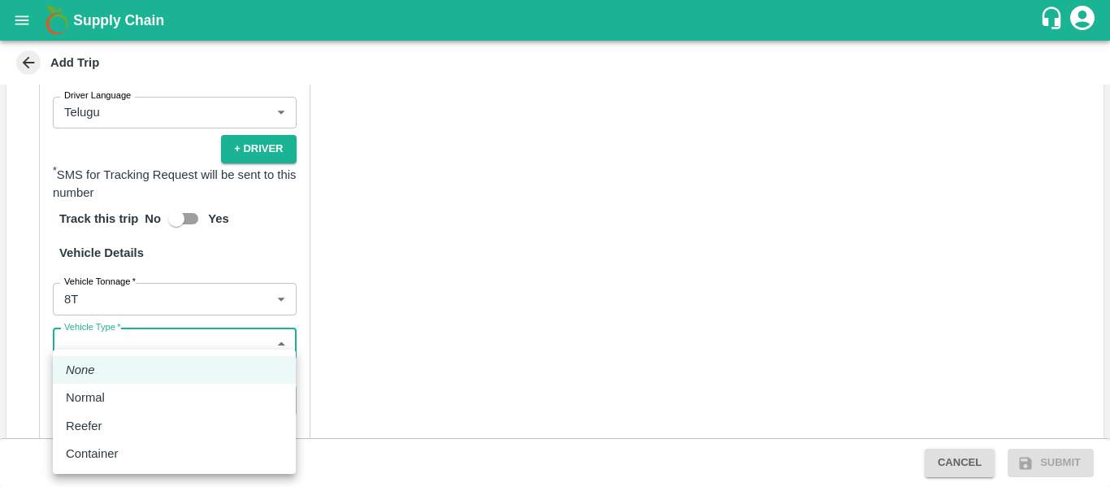
click at [110, 336] on body "Supply Chain Add Trip Trip Details Trip Type Material/Labor Movement 2 Trip Typ…" at bounding box center [555, 243] width 1110 height 487
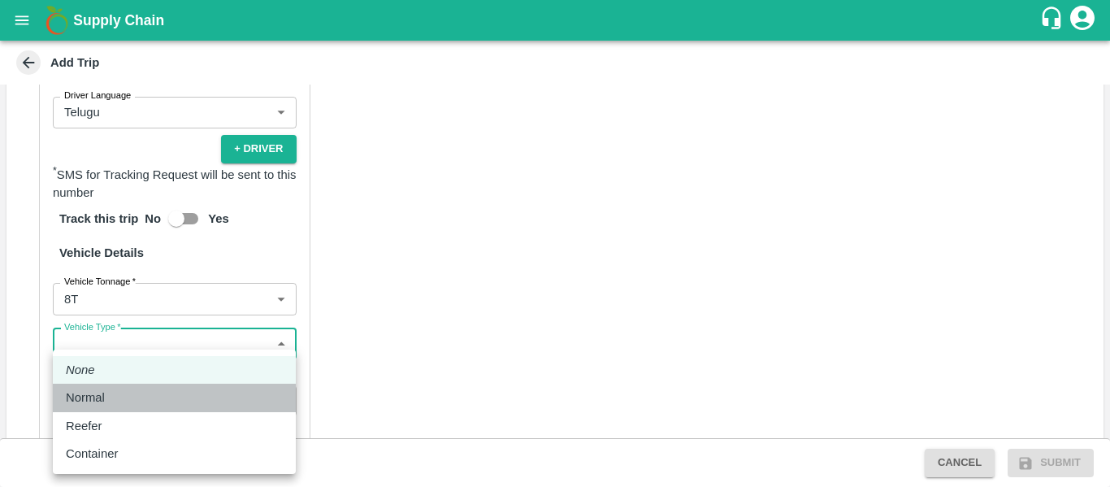
click at [124, 401] on div "Normal" at bounding box center [174, 397] width 217 height 18
type input "Normal"
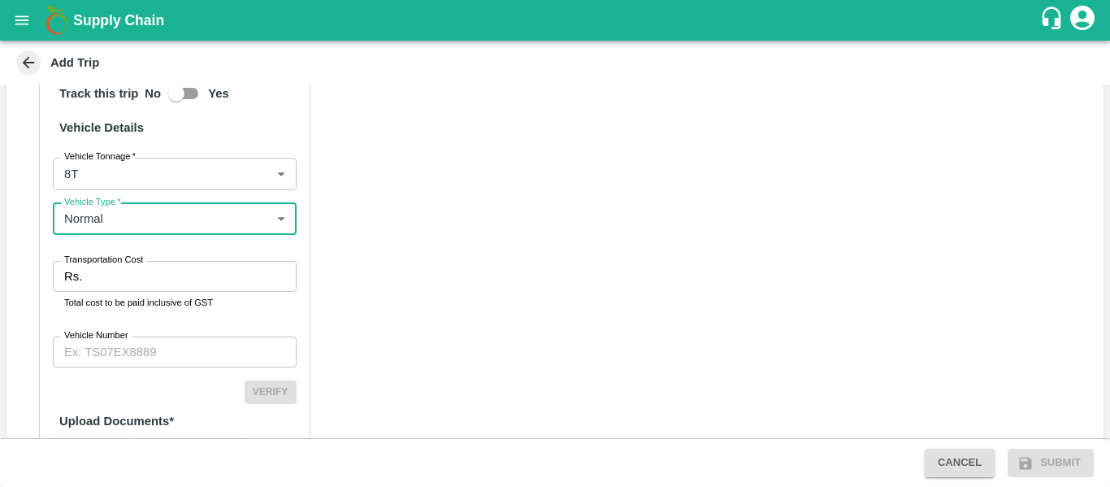
scroll to position [941, 0]
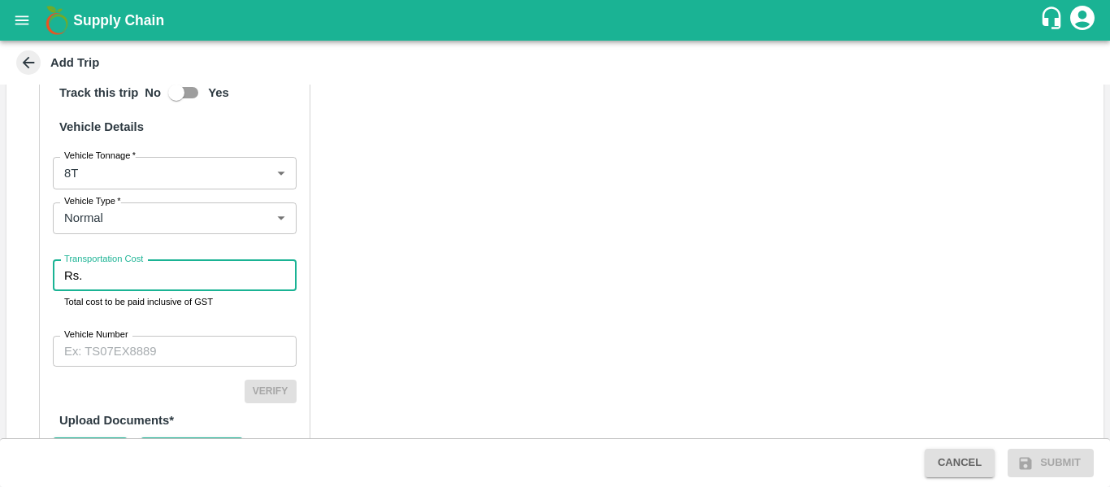
click at [121, 276] on input "Transportation Cost" at bounding box center [192, 275] width 207 height 31
type input "6500"
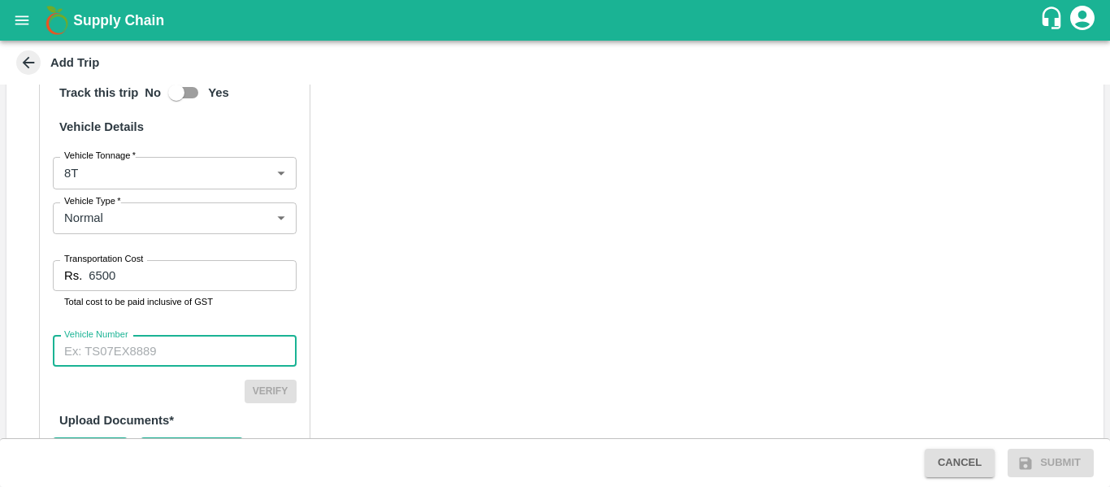
click at [125, 359] on input "Vehicle Number" at bounding box center [175, 351] width 244 height 31
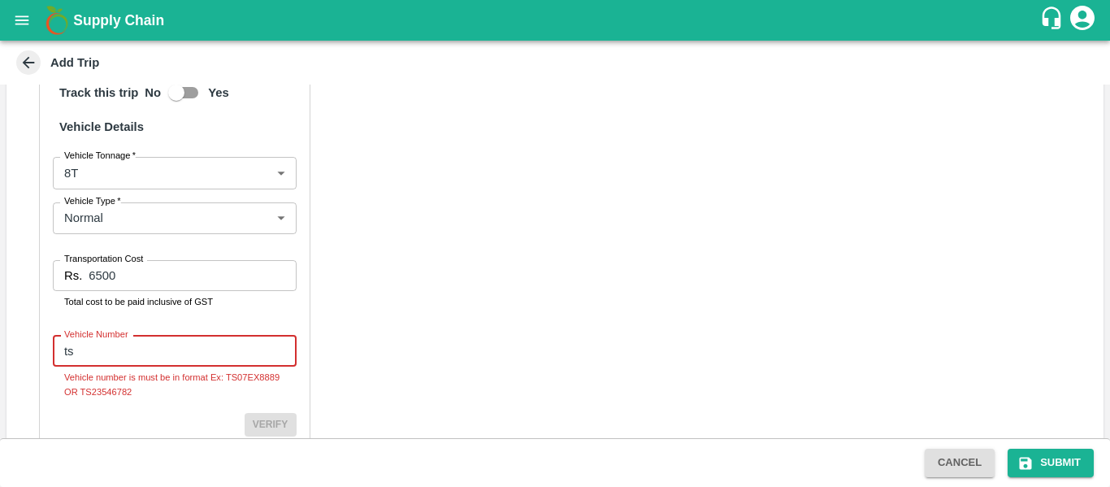
type input "t"
type input "TS02UA3328"
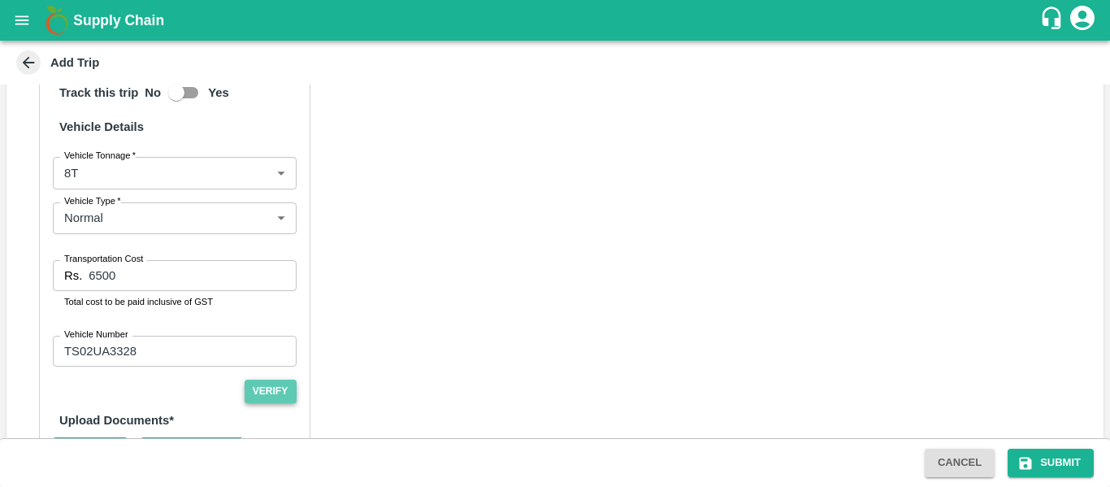
click at [286, 396] on button "Verify" at bounding box center [271, 392] width 52 height 24
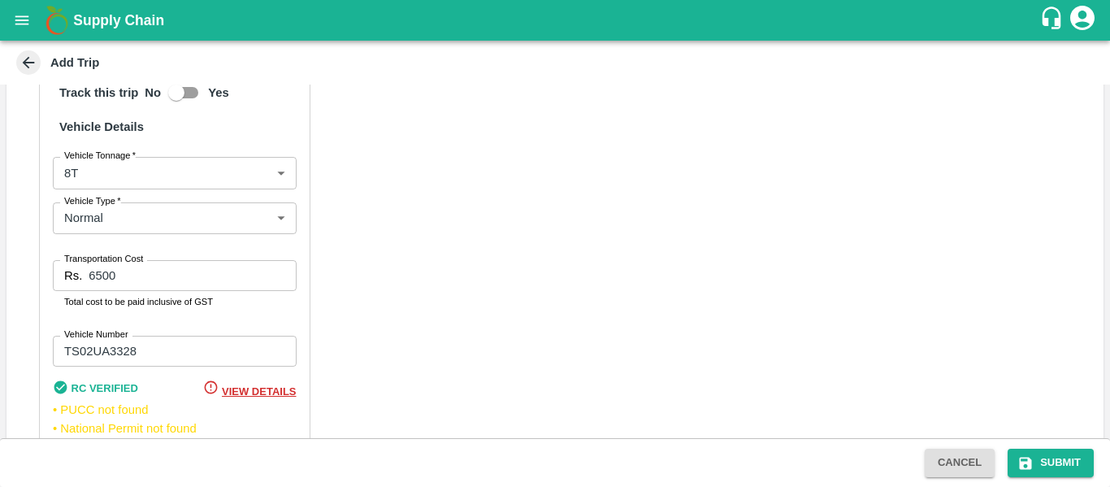
scroll to position [1095, 0]
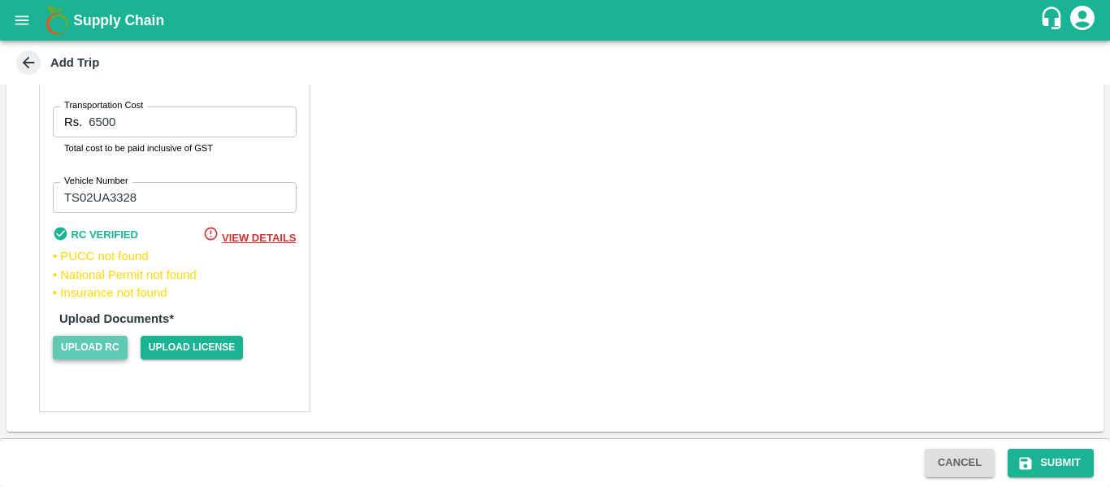
click at [85, 355] on span "Upload RC" at bounding box center [90, 348] width 75 height 24
click at [0, 0] on input "Upload RC" at bounding box center [0, 0] width 0 height 0
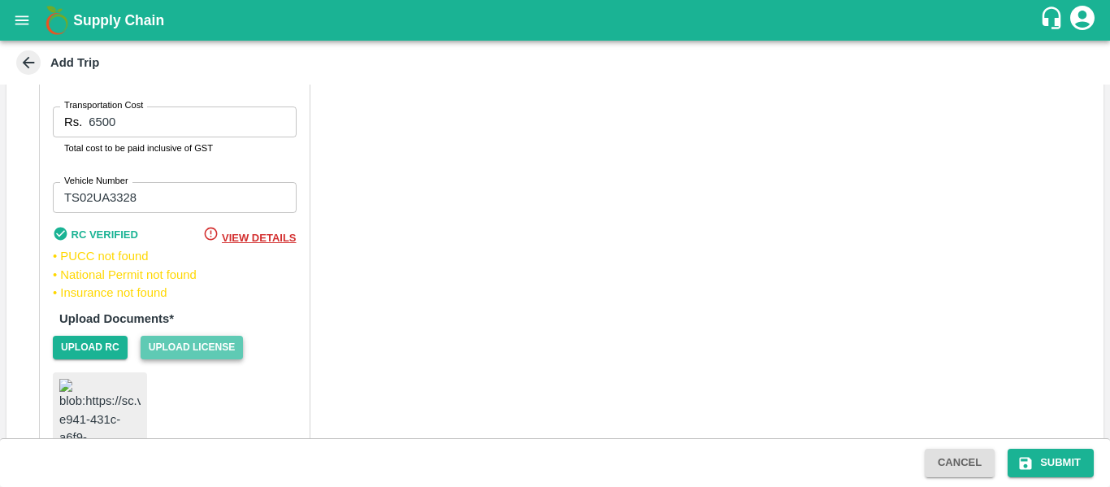
click at [193, 349] on span "Upload License" at bounding box center [192, 348] width 103 height 24
click at [0, 0] on input "Upload License" at bounding box center [0, 0] width 0 height 0
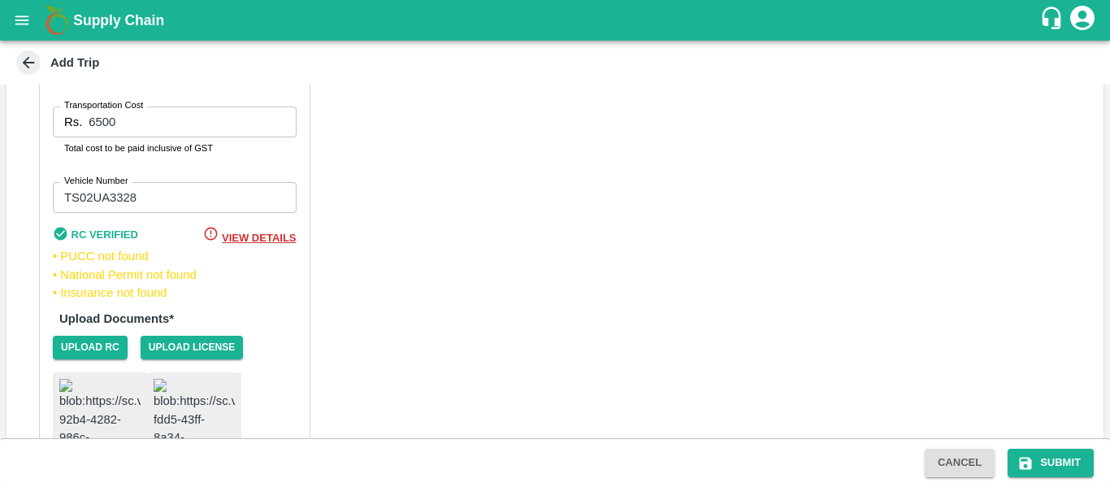
scroll to position [1234, 0]
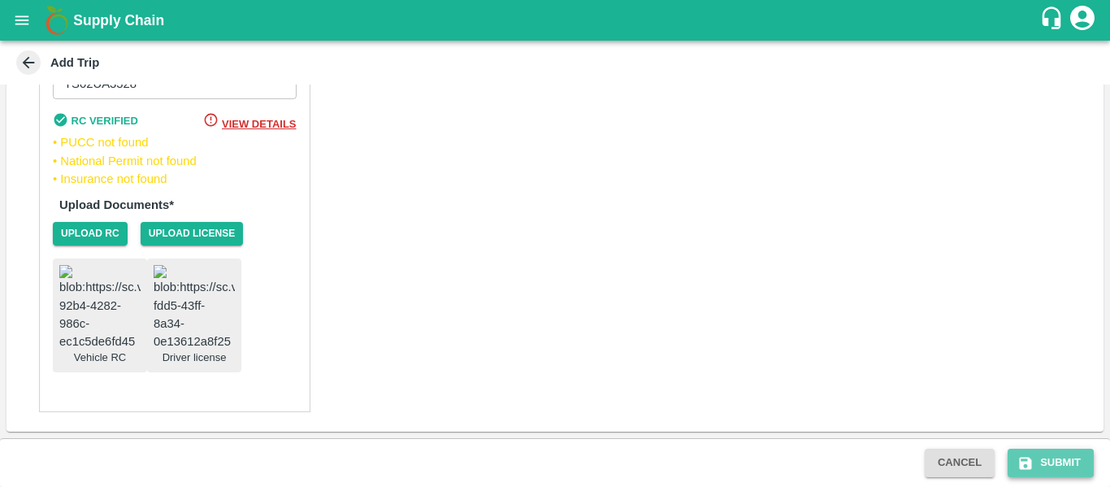
click at [1073, 465] on button "Submit" at bounding box center [1051, 463] width 86 height 28
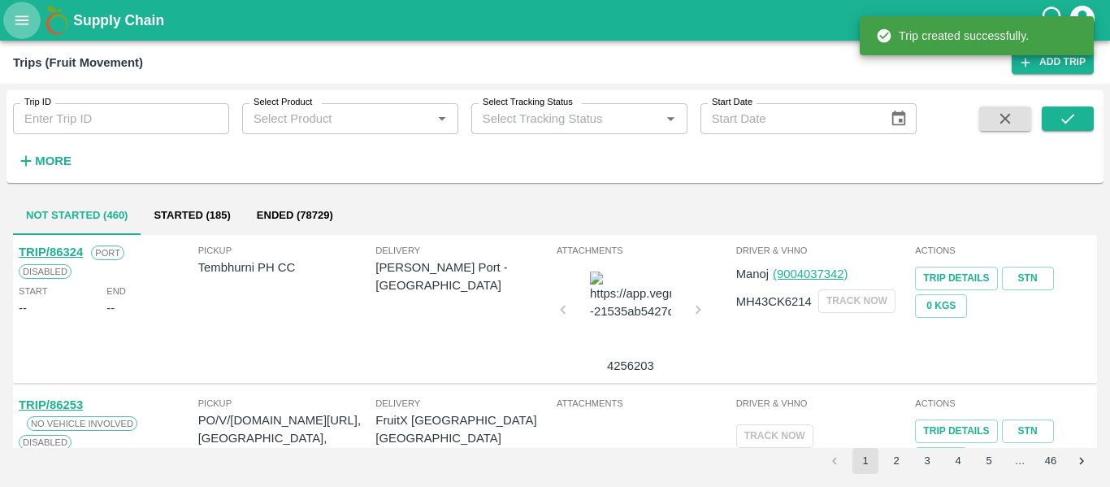
click at [8, 18] on button "open drawer" at bounding box center [21, 20] width 37 height 37
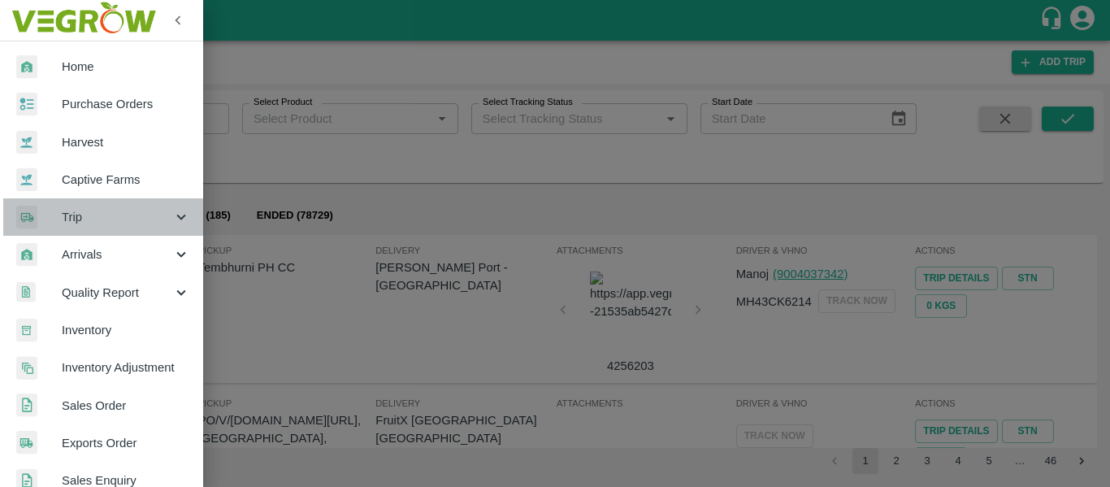
click at [161, 223] on span "Trip" at bounding box center [117, 217] width 111 height 18
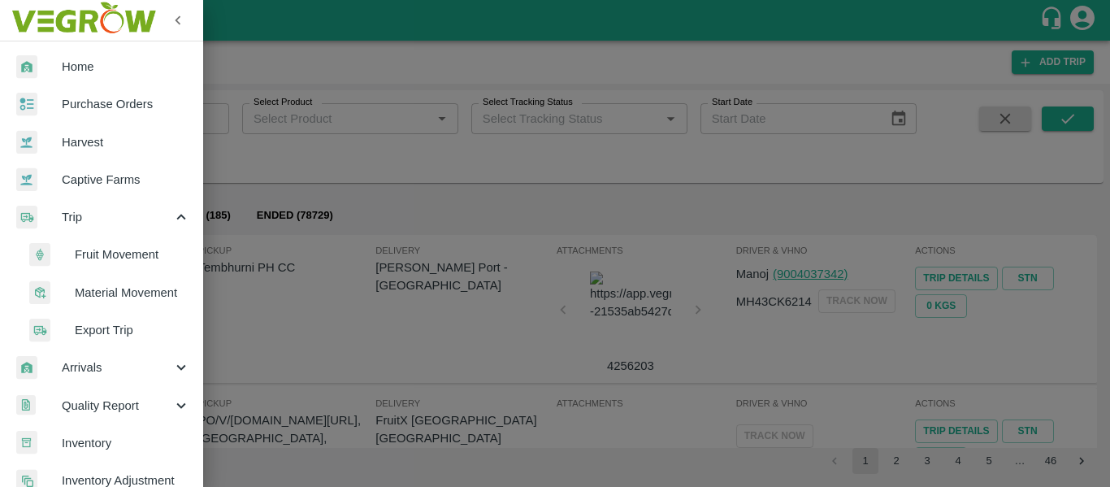
click at [144, 289] on span "Material Movement" at bounding box center [132, 293] width 115 height 18
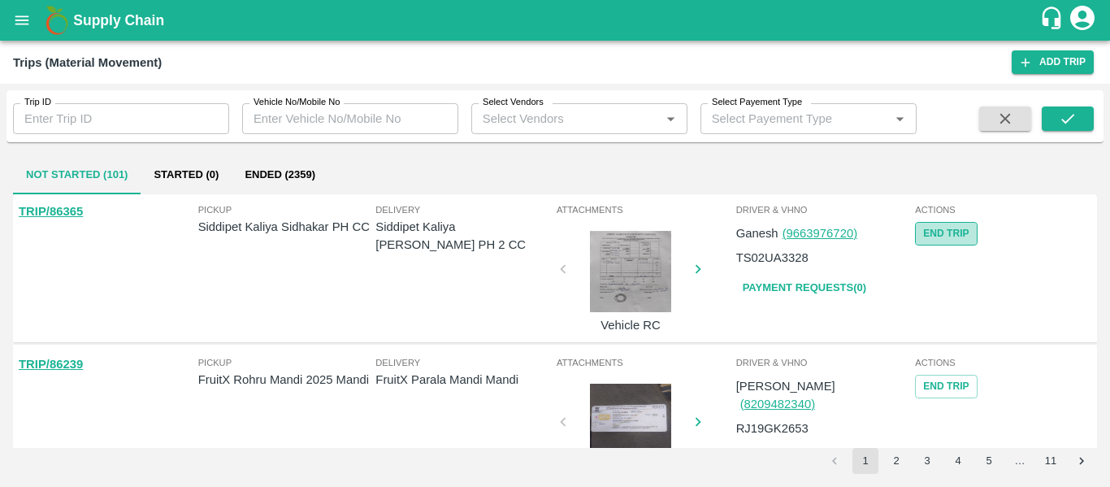
click at [935, 233] on button "End Trip" at bounding box center [946, 234] width 62 height 24
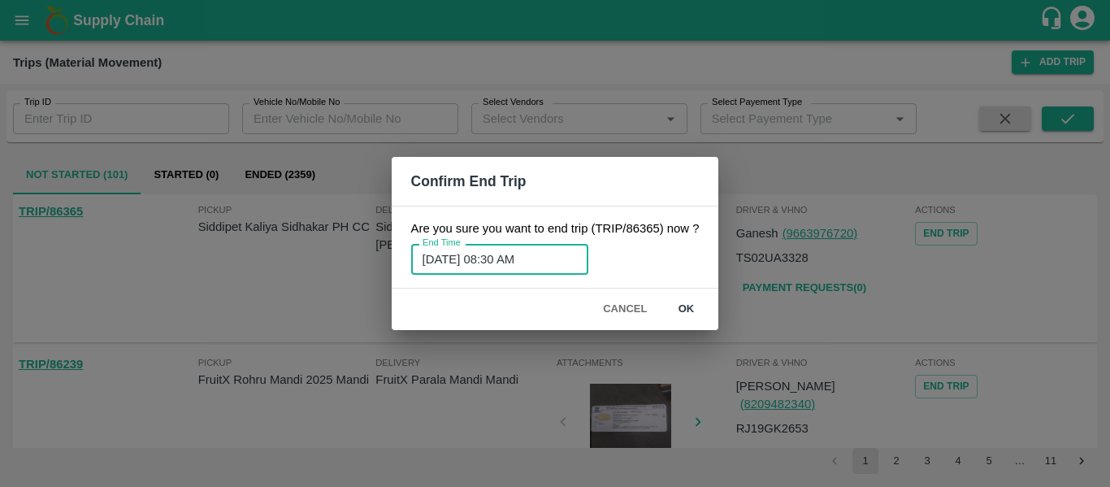
click at [518, 265] on input "13/08/2025 08:30 AM" at bounding box center [494, 259] width 166 height 31
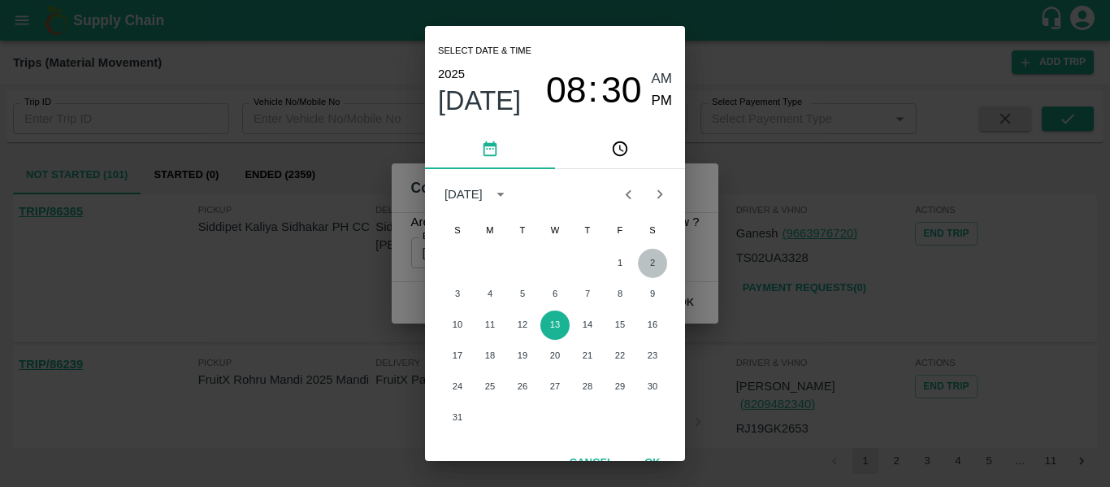
click at [640, 263] on button "2" at bounding box center [652, 263] width 29 height 29
type input "02/08/2025 08:30 AM"
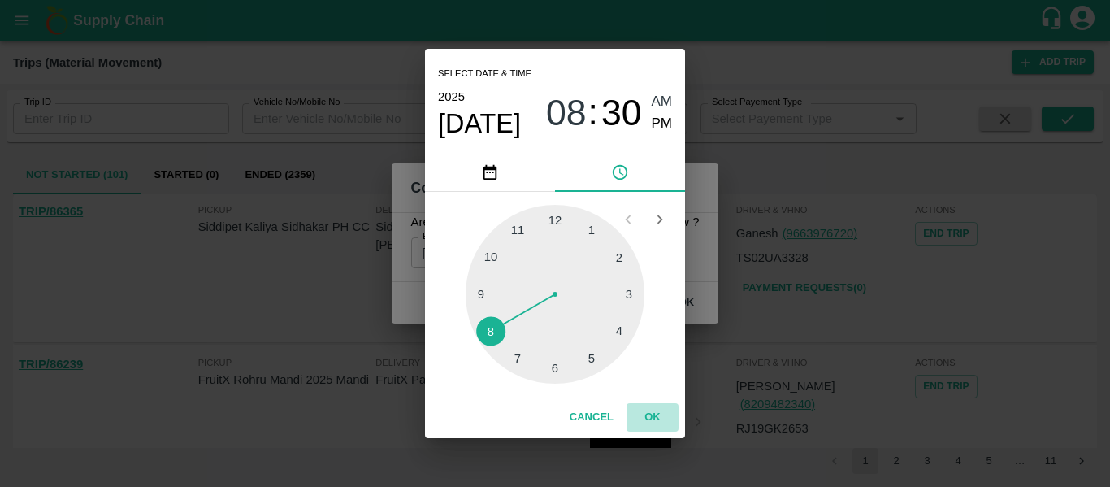
click at [657, 411] on button "OK" at bounding box center [653, 417] width 52 height 28
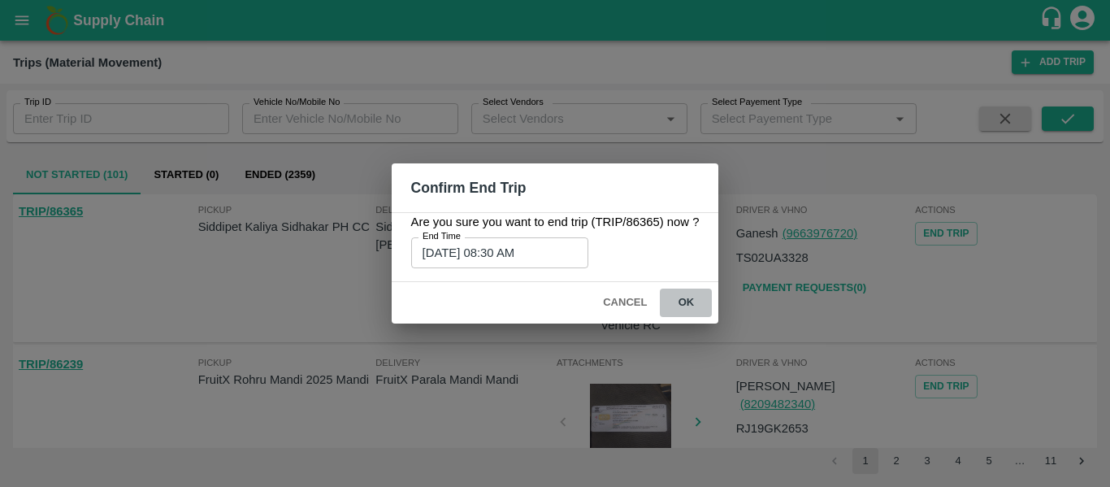
click at [704, 302] on button "ok" at bounding box center [686, 303] width 52 height 28
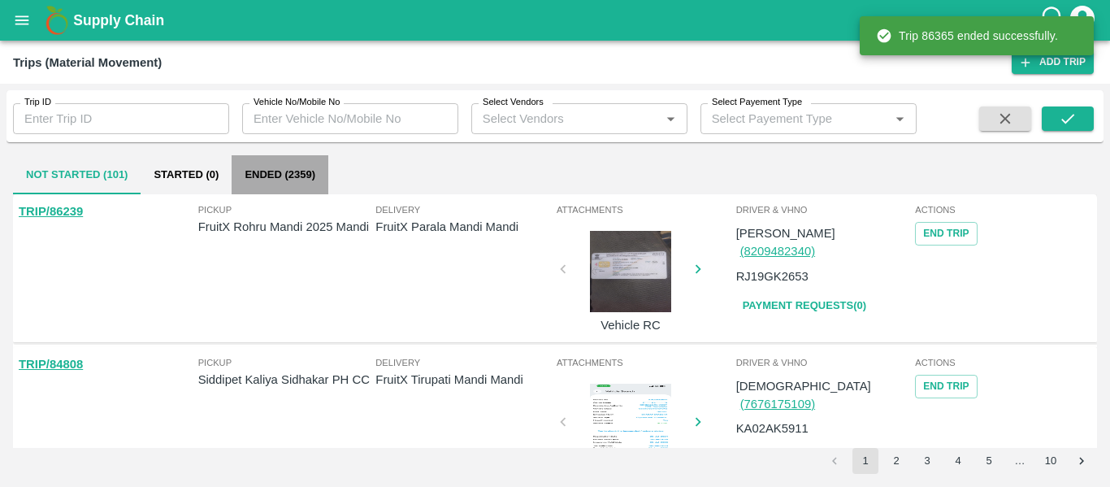
click at [313, 165] on button "Ended (2359)" at bounding box center [280, 174] width 97 height 39
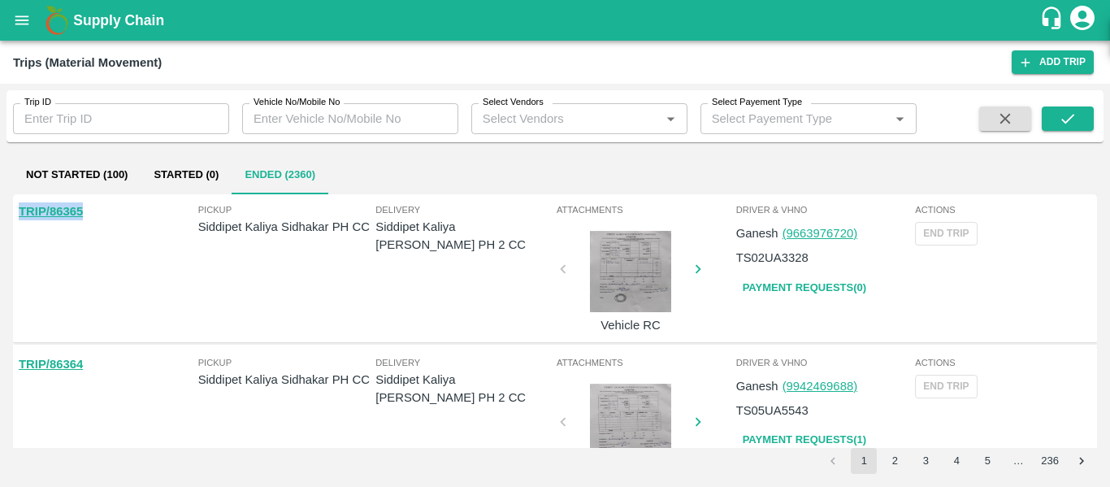
drag, startPoint x: 98, startPoint y: 207, endPoint x: 0, endPoint y: 226, distance: 99.3
click at [0, 226] on div "Trip ID Trip ID Vehicle No/Mobile No Vehicle No/Mobile No Select Vendors Select…" at bounding box center [555, 285] width 1110 height 403
copy link "TRIP/86365"
click at [793, 303] on div "Driver & VHNo Ganesh (9663976720) TS02UA3328 Payment Requests( 0 )" at bounding box center [825, 268] width 180 height 140
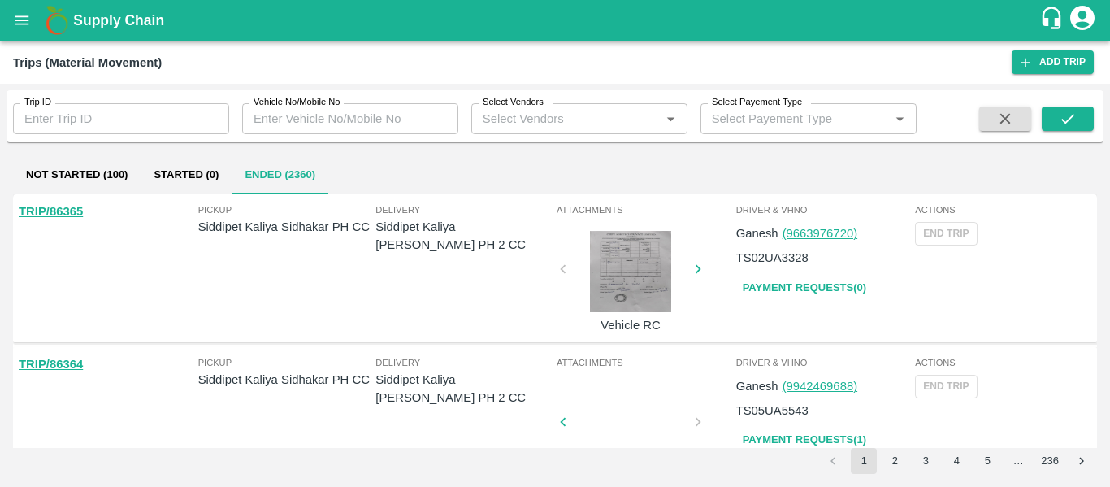
click at [794, 289] on link "Payment Requests( 0 )" at bounding box center [804, 288] width 137 height 28
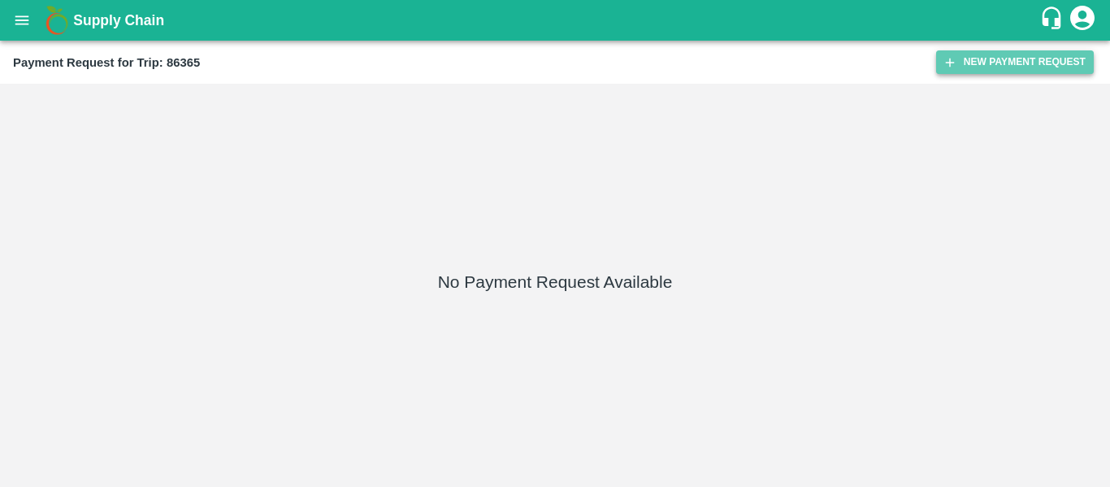
click at [991, 67] on button "New Payment Request" at bounding box center [1015, 62] width 158 height 24
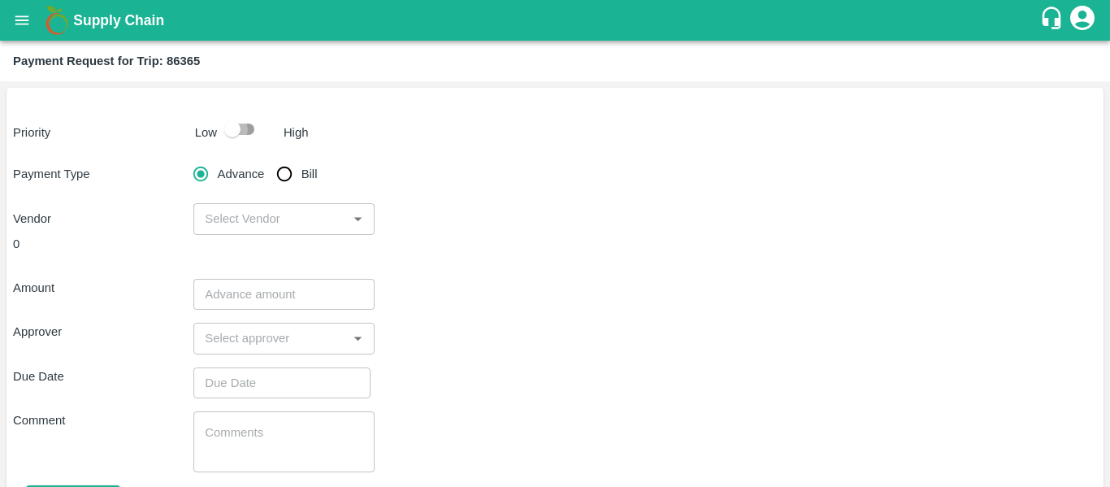
click at [240, 127] on input "checkbox" at bounding box center [232, 129] width 93 height 31
checkbox input "true"
click at [285, 174] on input "Bill" at bounding box center [284, 174] width 33 height 33
radio input "true"
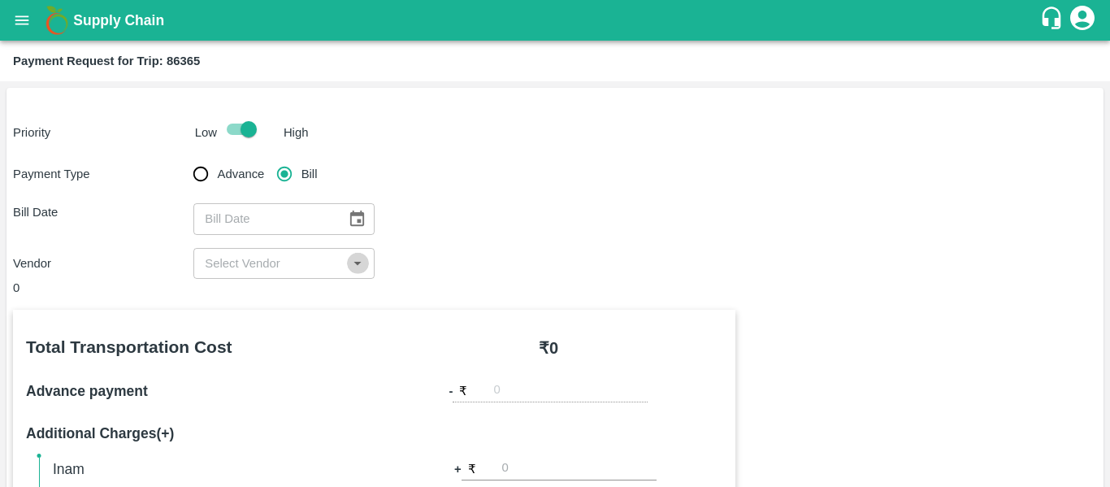
click at [350, 260] on icon "Open" at bounding box center [358, 263] width 18 height 18
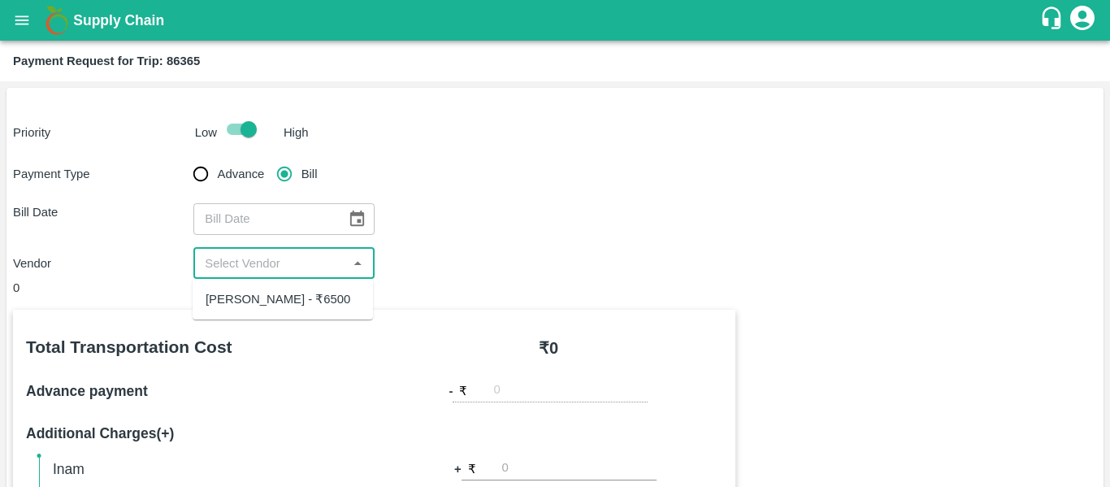
click at [315, 304] on div "Nalla Harikrishna - ₹6500" at bounding box center [278, 299] width 145 height 18
type input "Nalla Harikrishna - ₹6500"
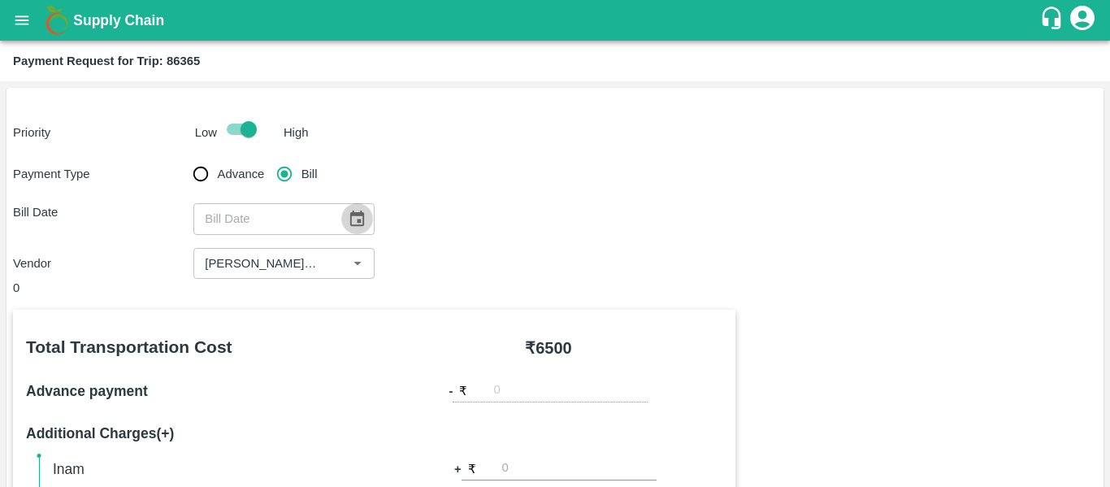
click at [358, 231] on button "Choose date" at bounding box center [356, 218] width 31 height 31
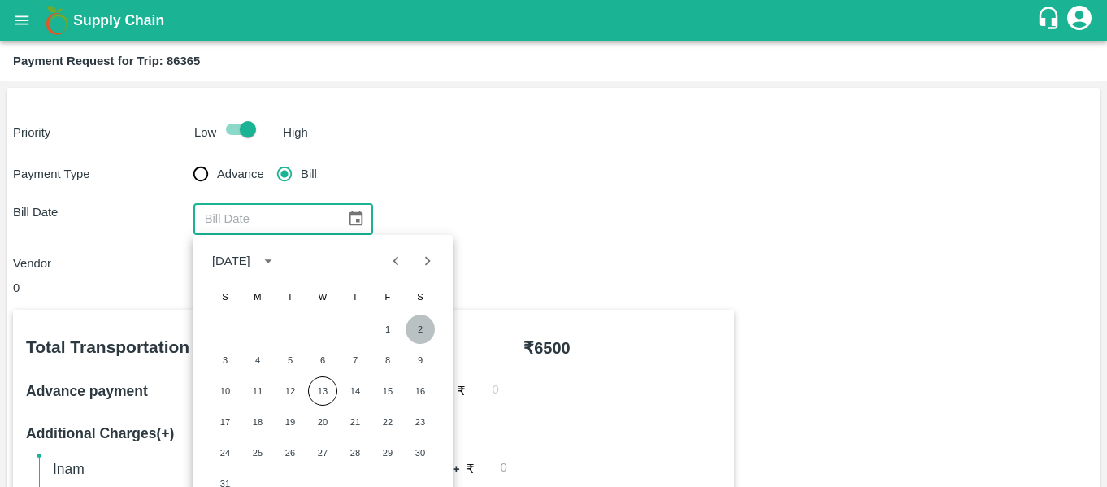
click at [422, 323] on button "2" at bounding box center [420, 329] width 29 height 29
type input "02/08/2025"
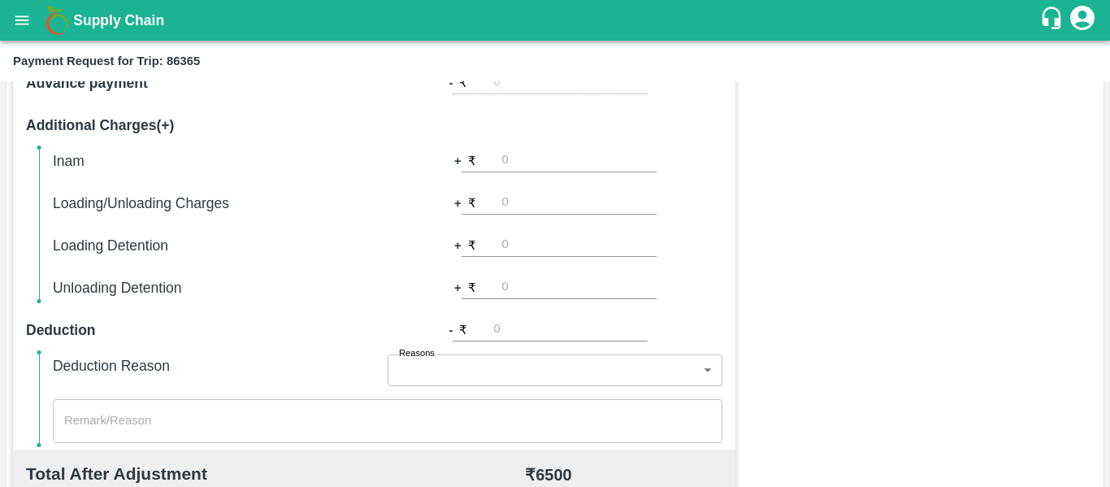
scroll to position [629, 0]
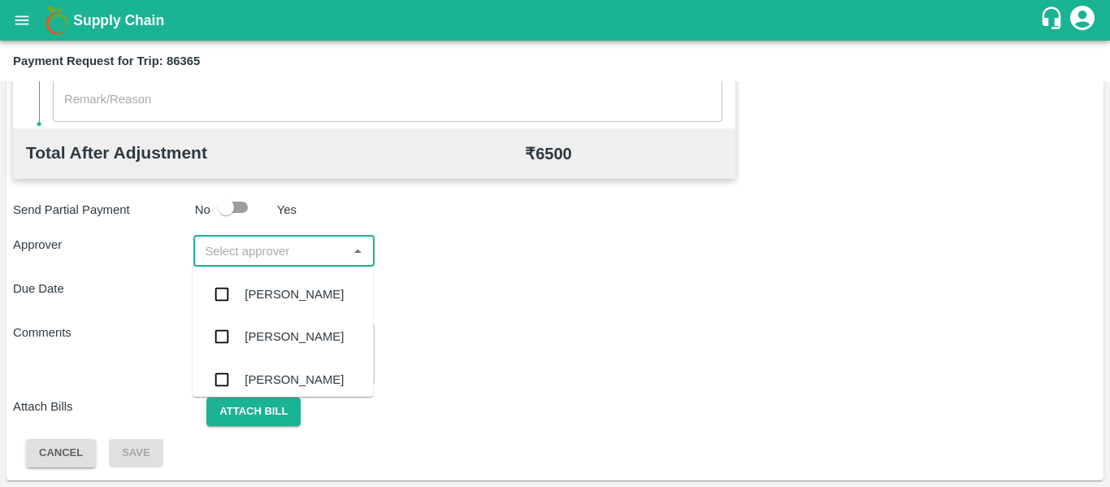
click at [268, 253] on input "input" at bounding box center [270, 251] width 144 height 21
type input "PAL"
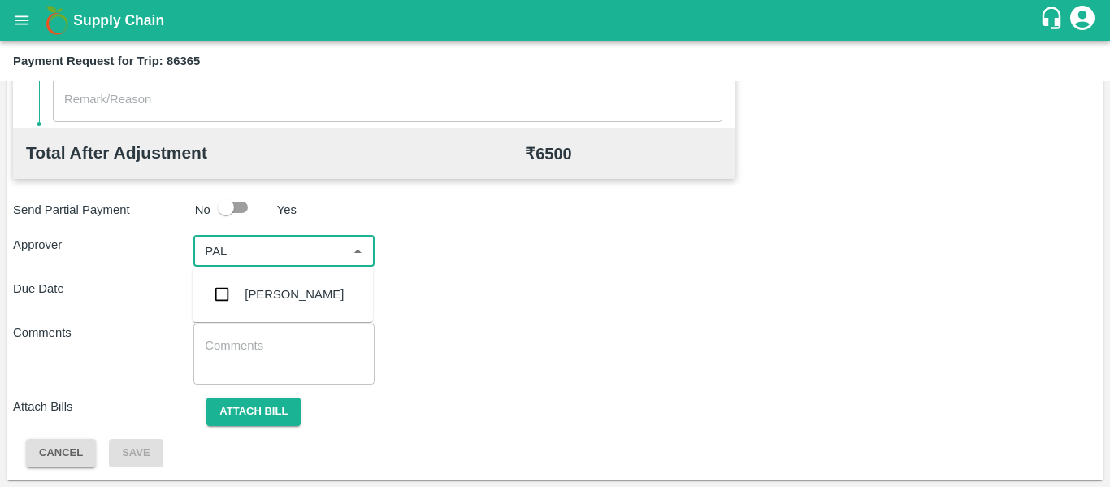
click at [274, 293] on div "[PERSON_NAME]" at bounding box center [294, 294] width 99 height 18
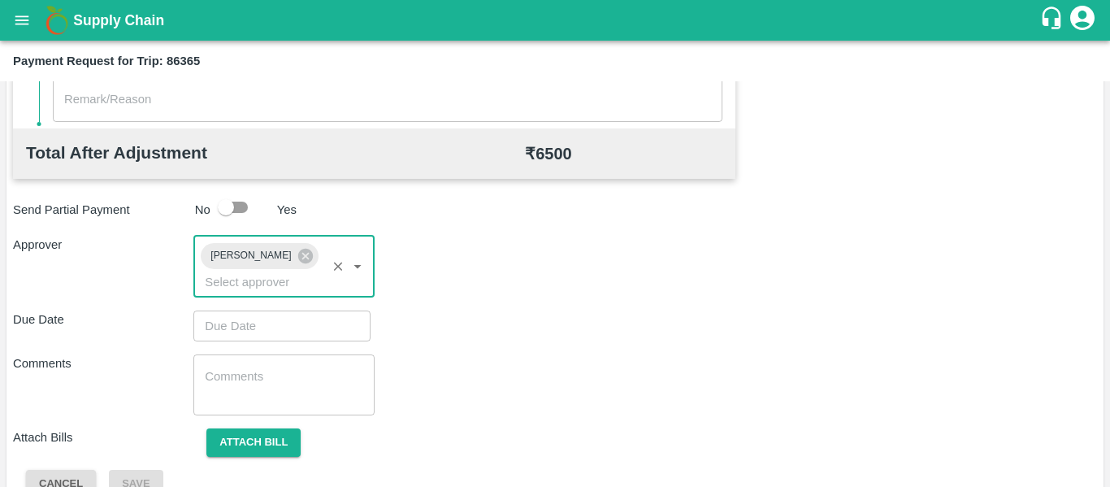
type input "DD/MM/YYYY hh:mm aa"
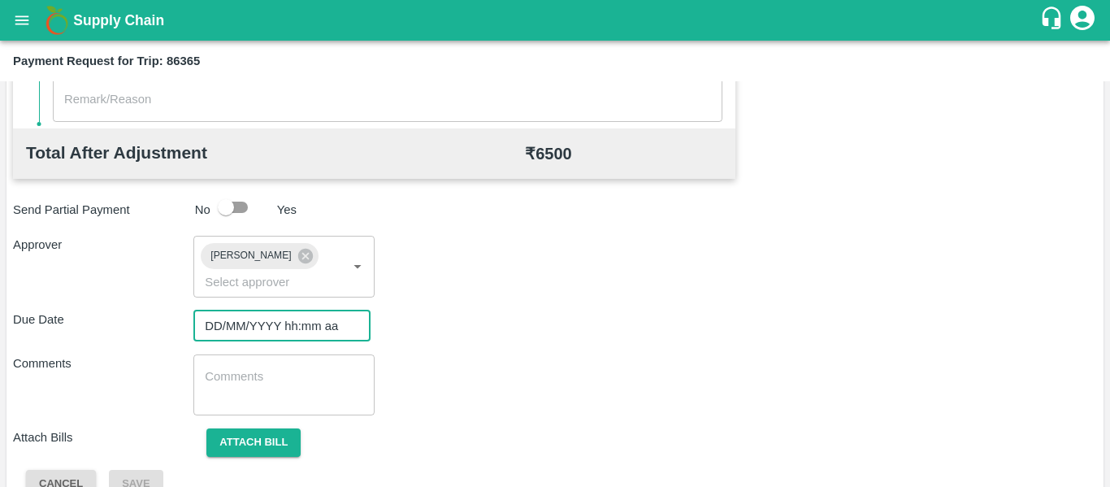
click at [275, 329] on input "DD/MM/YYYY hh:mm aa" at bounding box center [276, 325] width 166 height 31
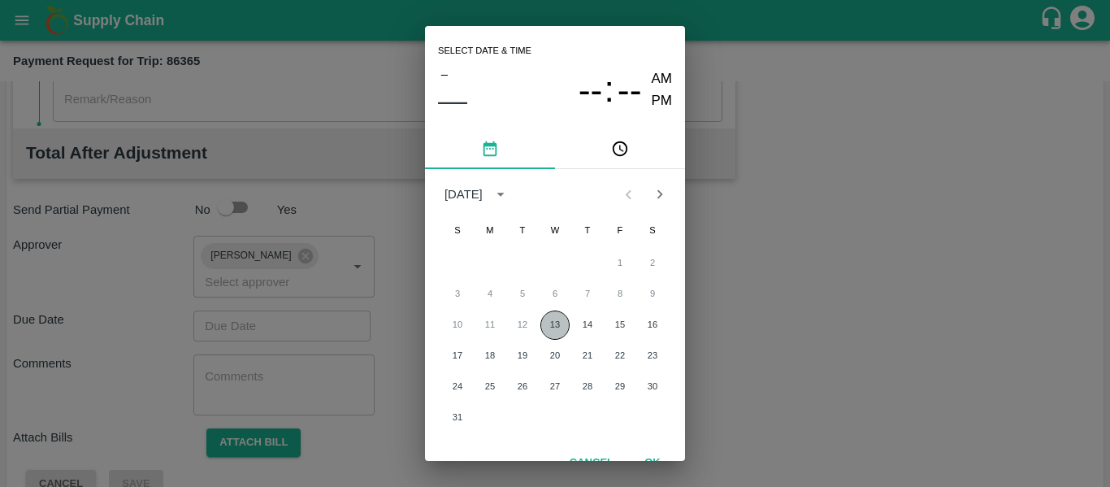
click at [554, 319] on button "13" at bounding box center [554, 324] width 29 height 29
type input "[DATE] 12:00 AM"
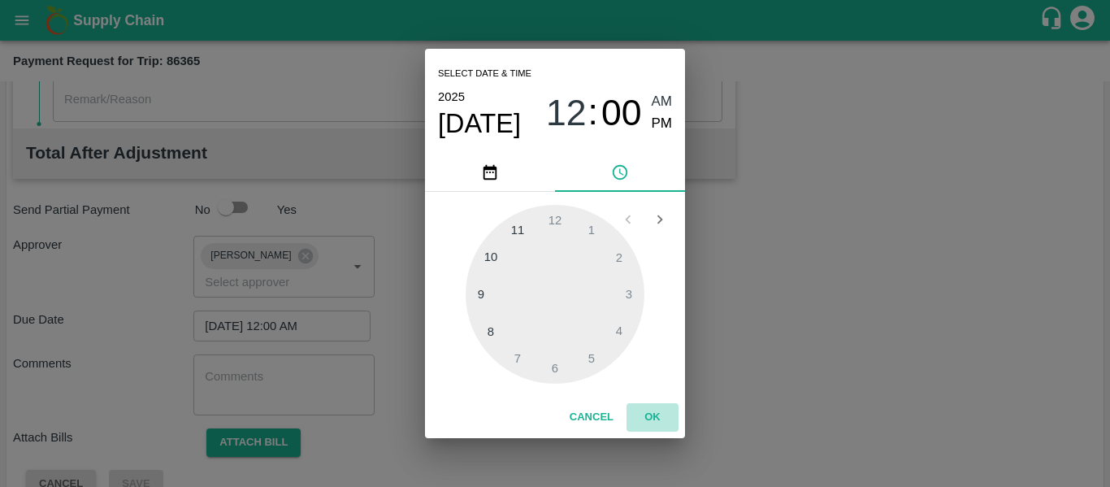
click at [644, 409] on button "OK" at bounding box center [653, 417] width 52 height 28
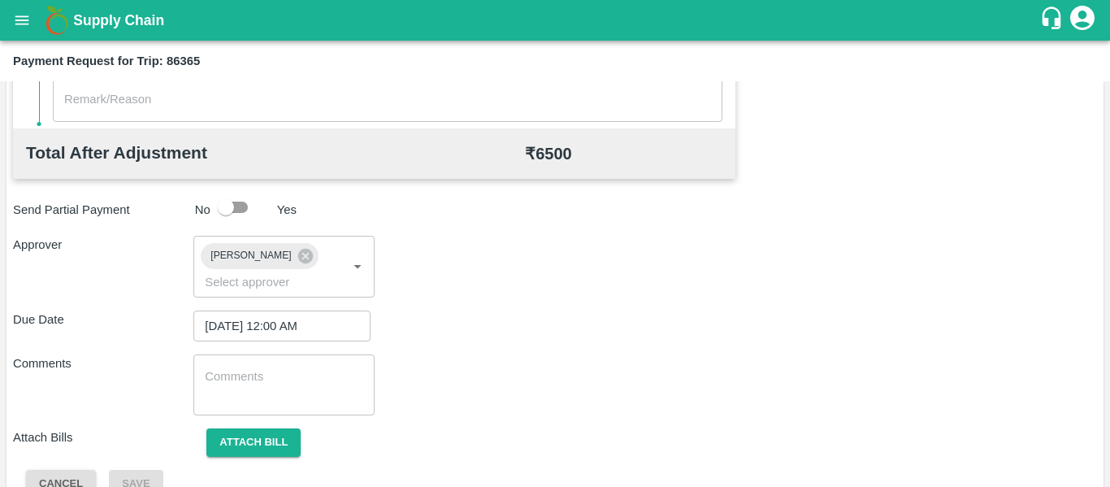
click at [258, 406] on div "x ​" at bounding box center [283, 384] width 180 height 61
type textarea "s"
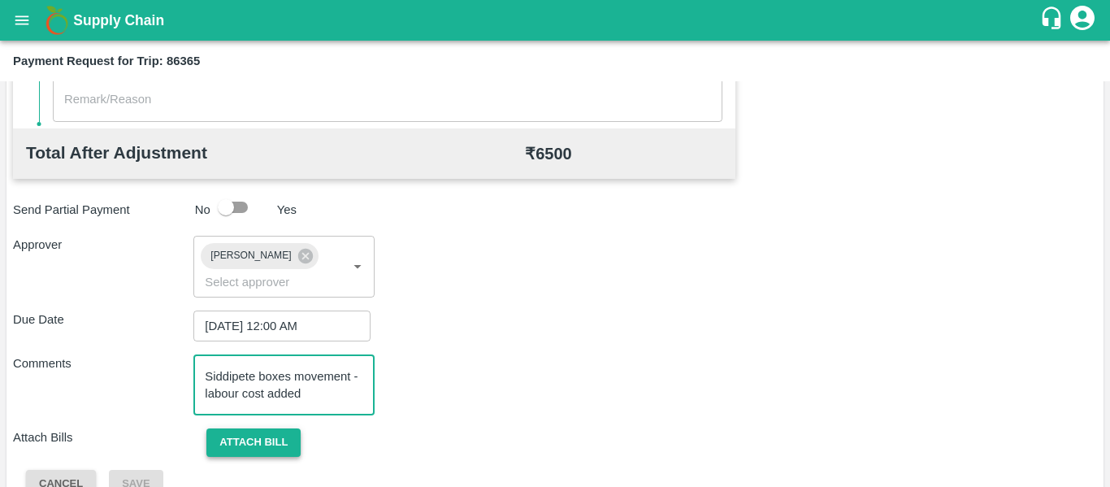
type textarea "Siddipete boxes movement - labour cost added"
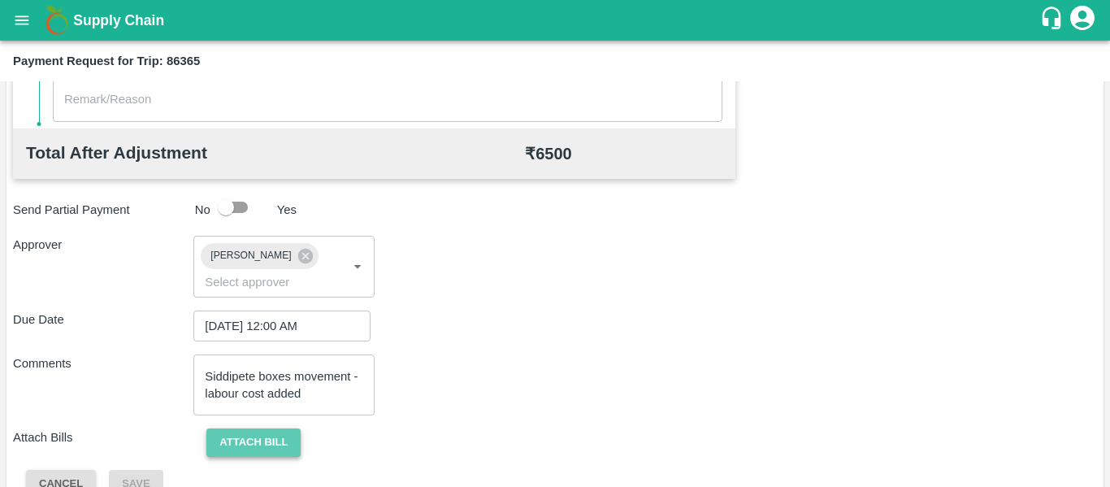
click at [270, 445] on button "Attach bill" at bounding box center [253, 442] width 94 height 28
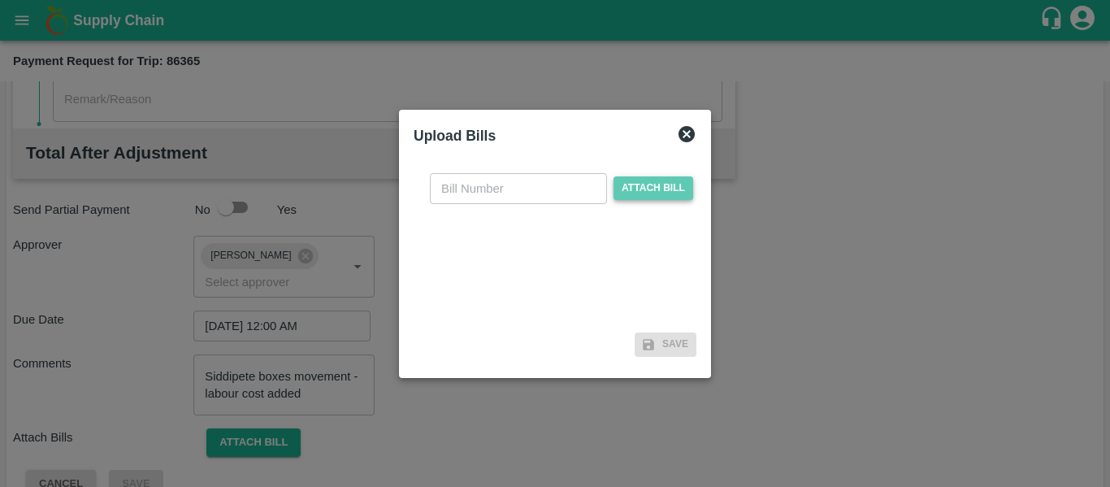
click at [616, 196] on span "Attach bill" at bounding box center [654, 188] width 80 height 24
click at [0, 0] on input "Attach bill" at bounding box center [0, 0] width 0 height 0
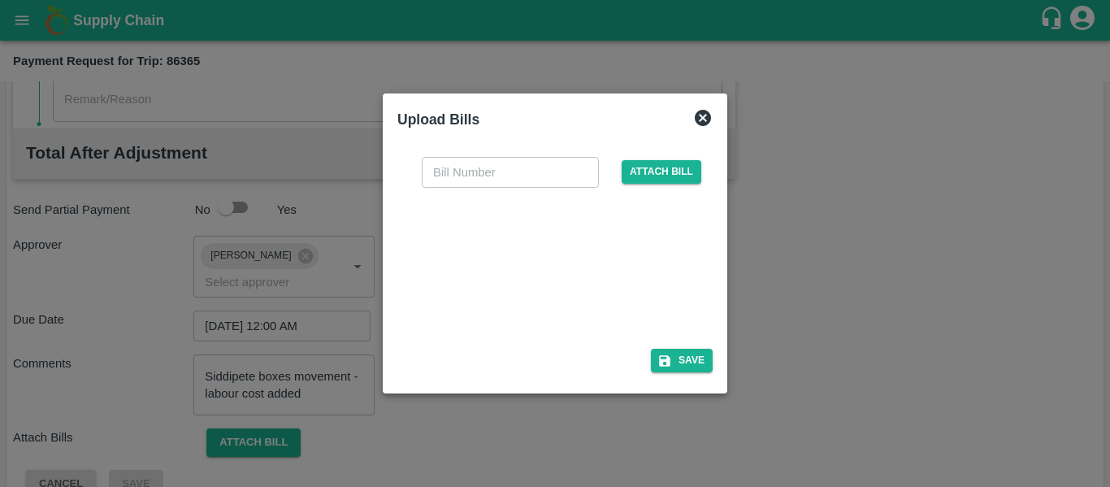
click at [491, 257] on div at bounding box center [552, 263] width 244 height 86
click at [451, 168] on input "text" at bounding box center [510, 172] width 177 height 31
type input "316"
click at [683, 354] on button "Save" at bounding box center [682, 361] width 62 height 24
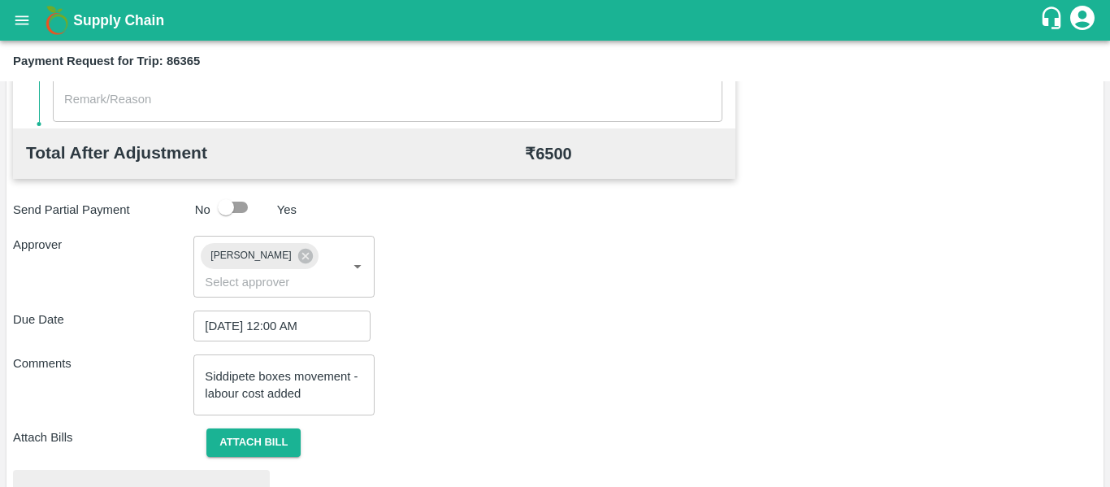
scroll to position [746, 0]
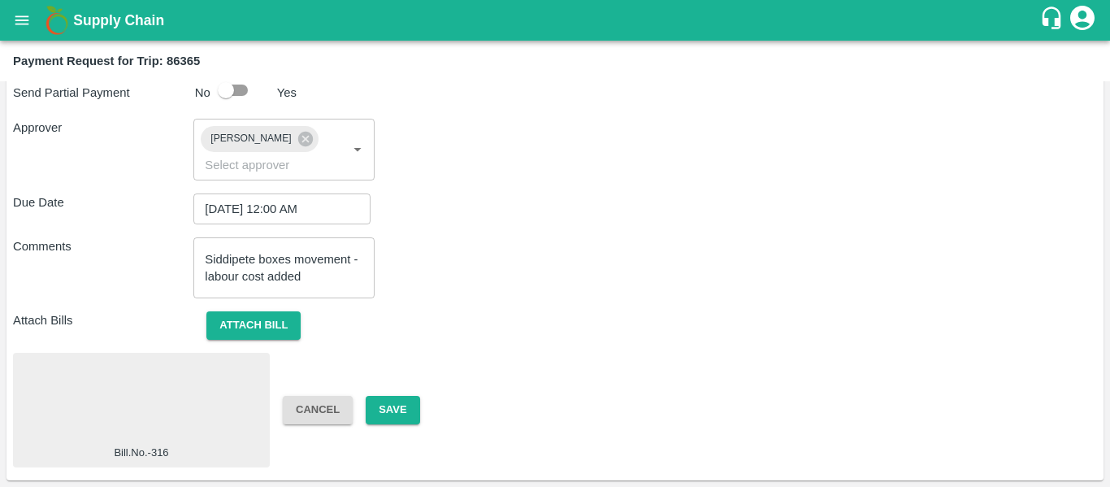
click at [405, 424] on div "Bill.No.-316 Cancel Save" at bounding box center [555, 410] width 1084 height 115
click at [401, 419] on button "Save" at bounding box center [393, 410] width 54 height 28
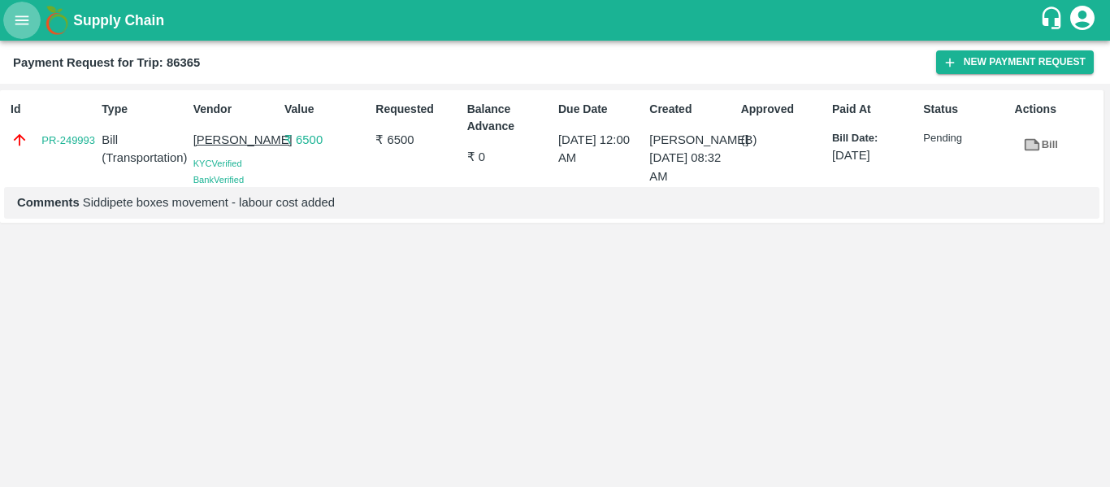
click at [12, 25] on button "open drawer" at bounding box center [21, 20] width 37 height 37
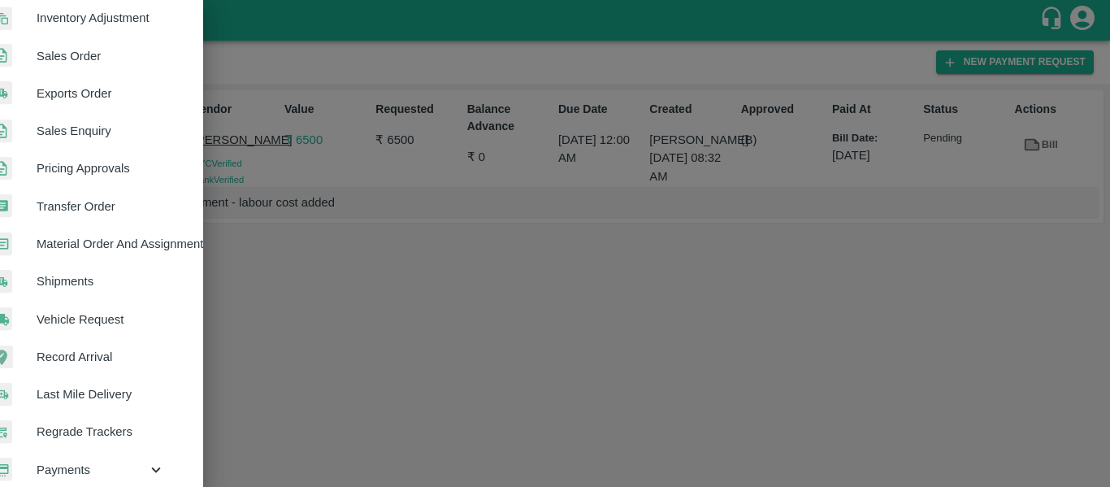
scroll to position [439, 29]
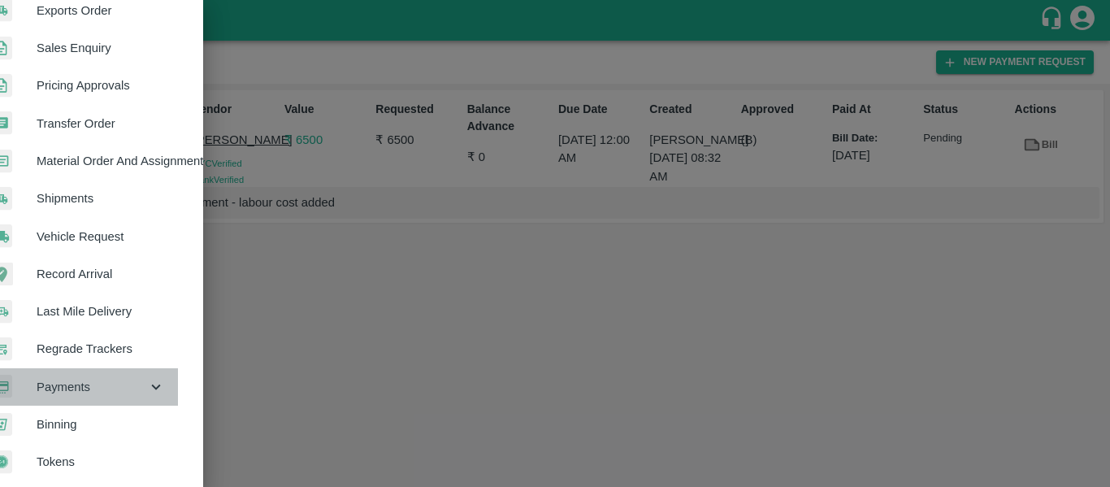
click at [133, 378] on span "Payments" at bounding box center [92, 387] width 111 height 18
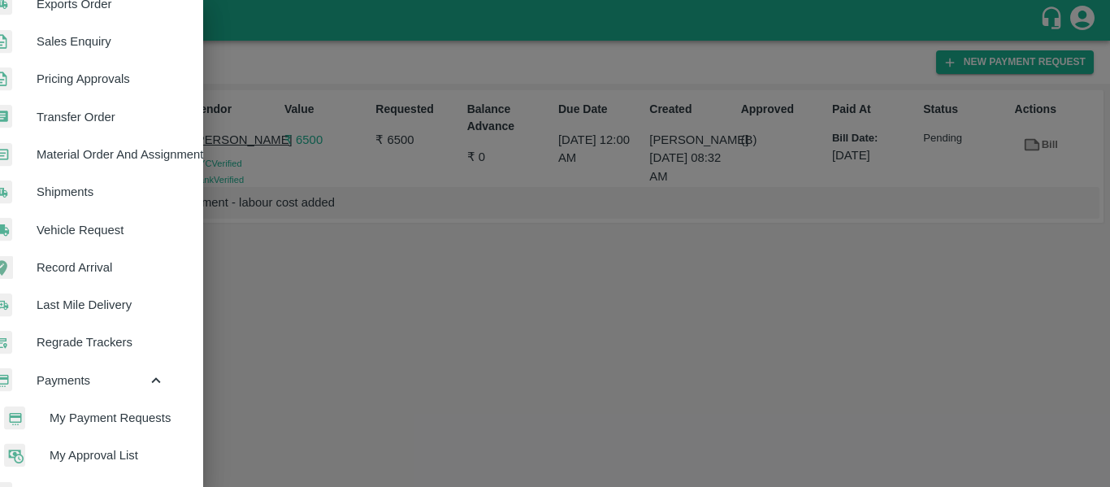
click at [123, 412] on span "My Payment Requests" at bounding box center [107, 418] width 115 height 18
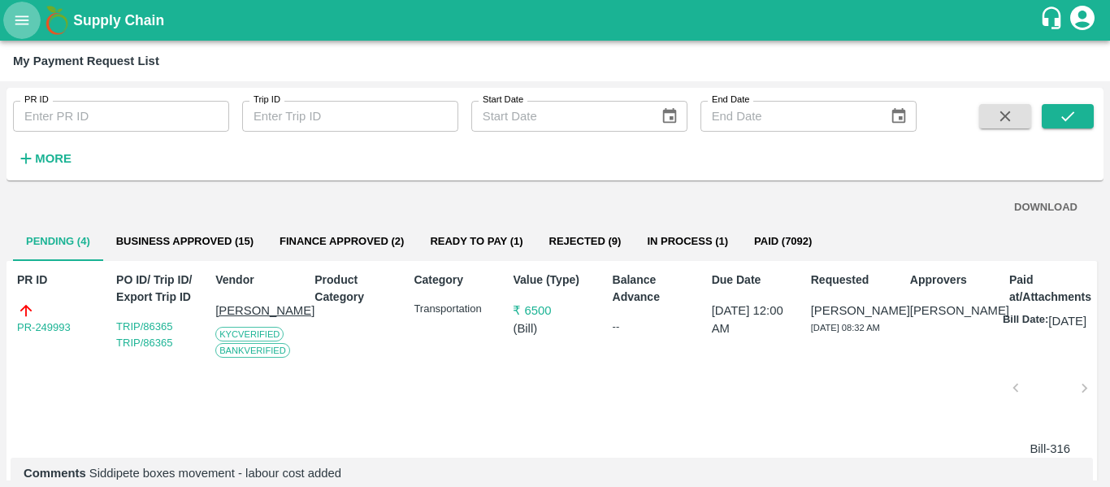
click at [26, 28] on icon "open drawer" at bounding box center [22, 20] width 18 height 18
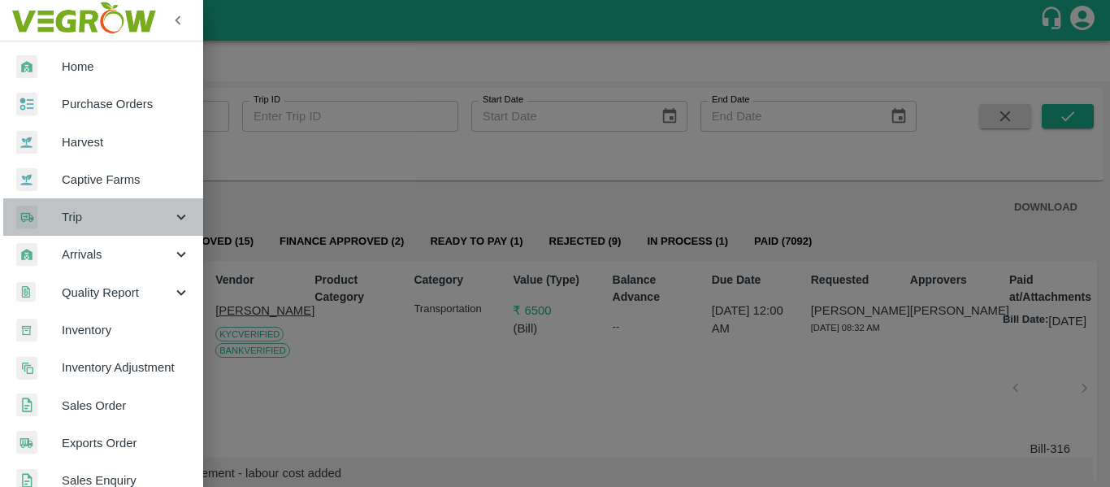
click at [160, 214] on span "Trip" at bounding box center [117, 217] width 111 height 18
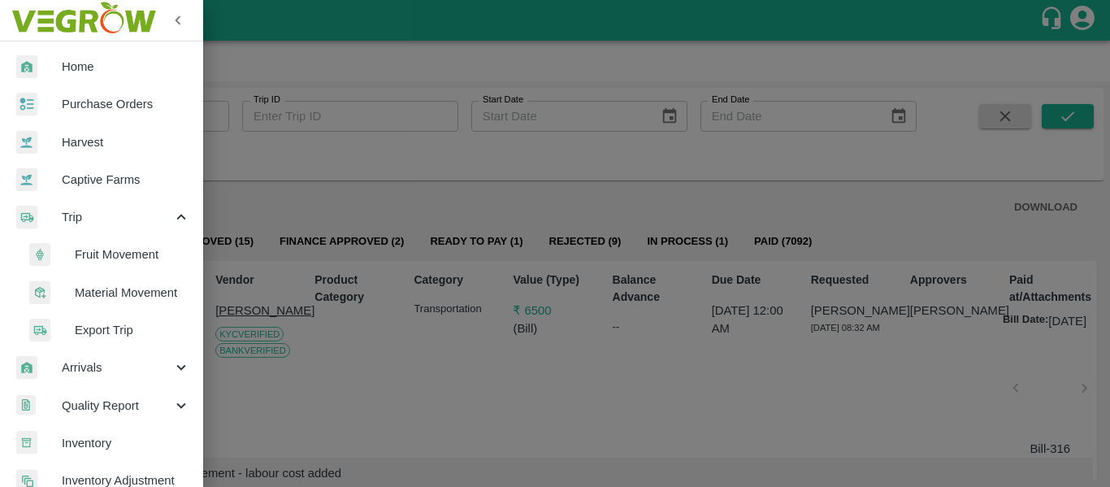
click at [131, 289] on span "Material Movement" at bounding box center [132, 293] width 115 height 18
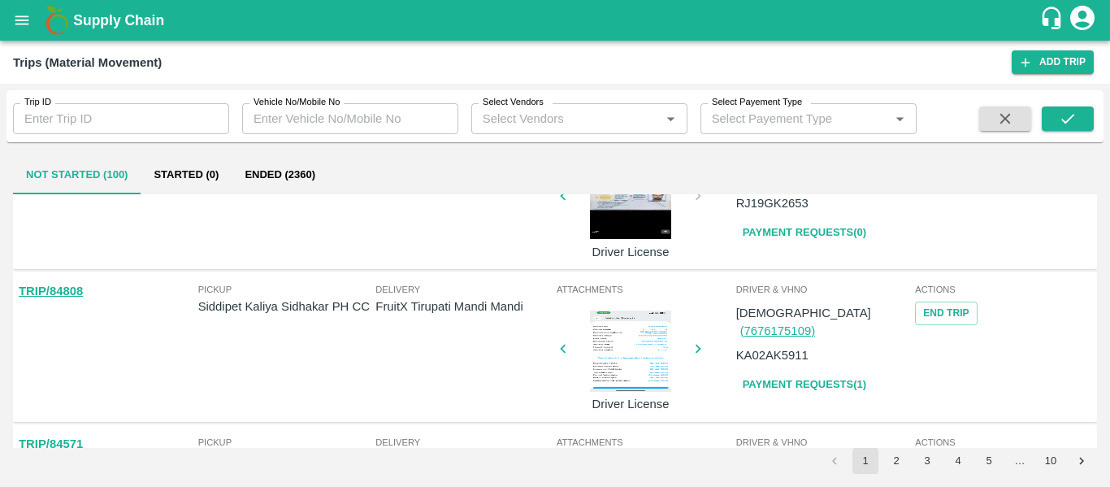
scroll to position [72, 0]
click at [1048, 62] on link "Add Trip" at bounding box center [1053, 62] width 82 height 24
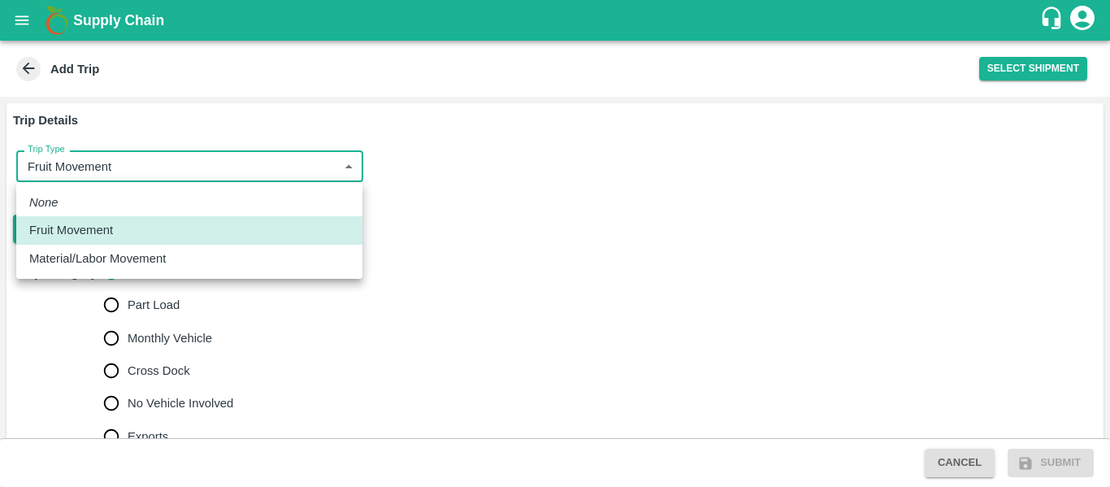
click at [167, 155] on body "Supply Chain Add Trip Select Shipment Trip Details Trip Type Fruit Movement 1 T…" at bounding box center [555, 243] width 1110 height 487
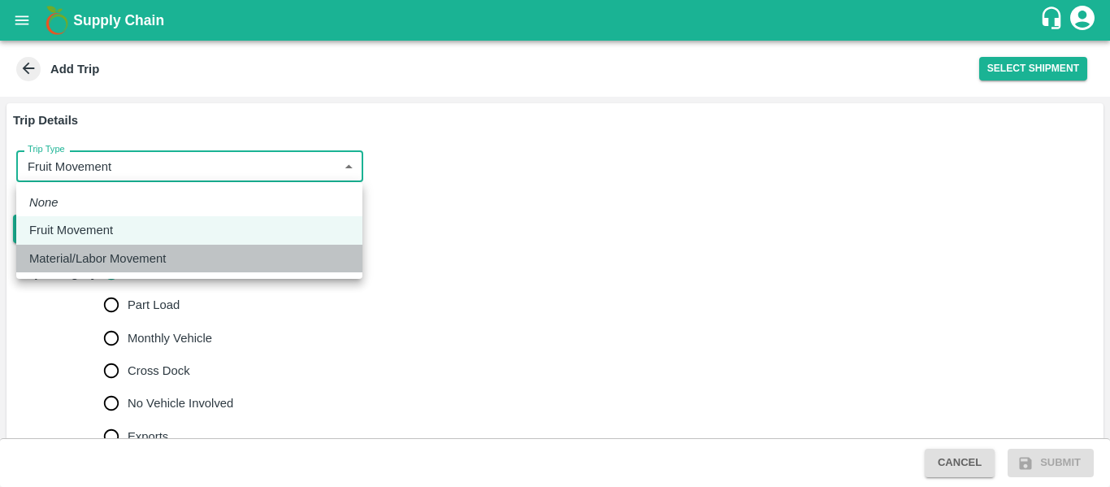
click at [119, 254] on p "Material/Labor Movement" at bounding box center [97, 258] width 137 height 18
type input "2"
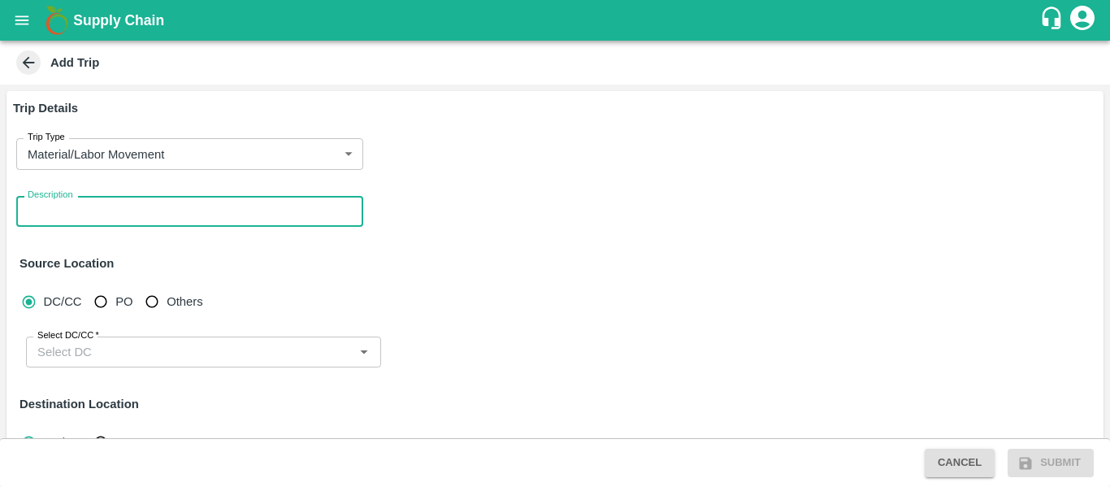
click at [101, 208] on textarea "Description" at bounding box center [190, 211] width 324 height 17
type textarea "Siddipete boxes movements"
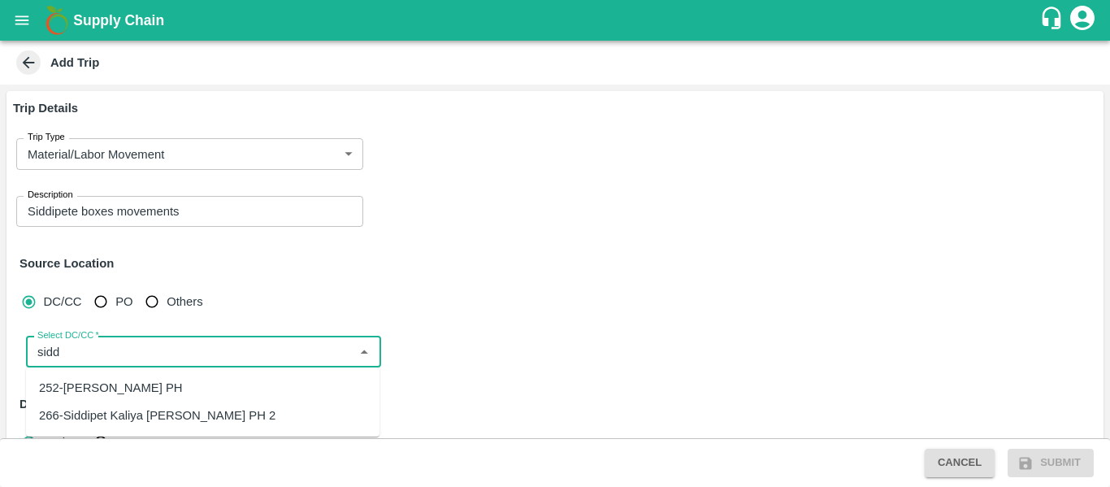
click at [179, 390] on div "252-Siddipet Kaliya Sidhakar PH" at bounding box center [111, 388] width 144 height 18
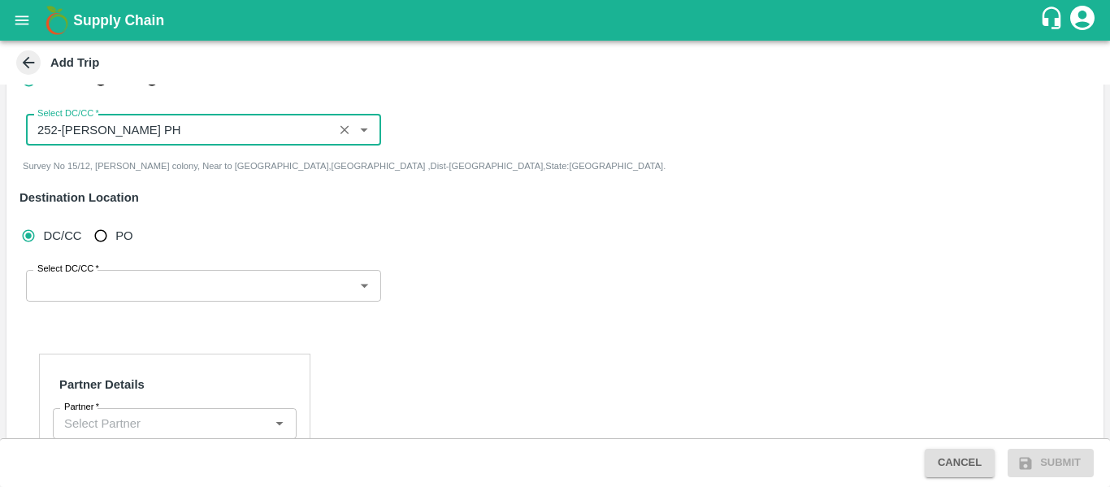
scroll to position [223, 0]
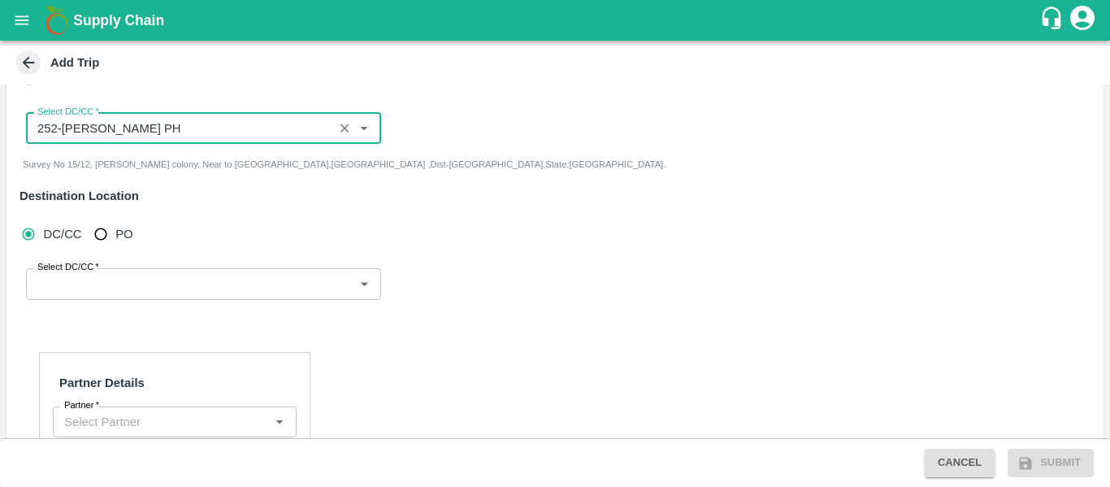
type input "252-[PERSON_NAME] PH"
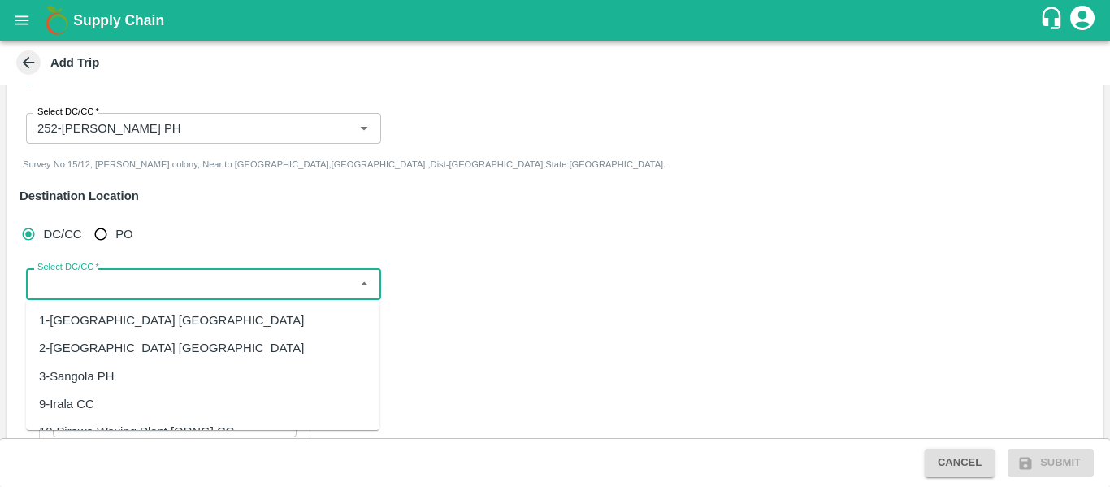
click at [111, 277] on input "Select DC/CC   *" at bounding box center [190, 283] width 319 height 21
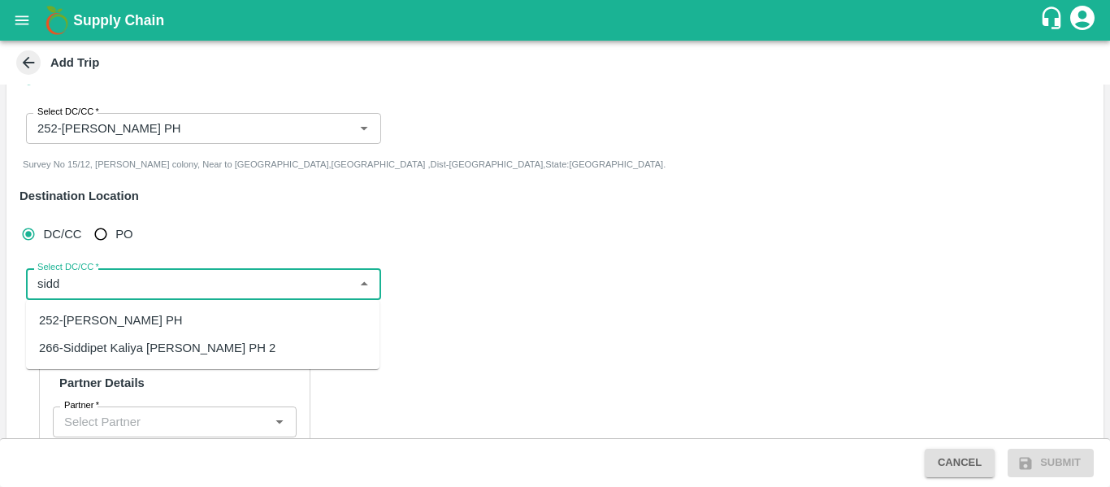
click at [207, 348] on div "266-Siddipet Kaliya Sudhakar PH 2" at bounding box center [157, 348] width 236 height 18
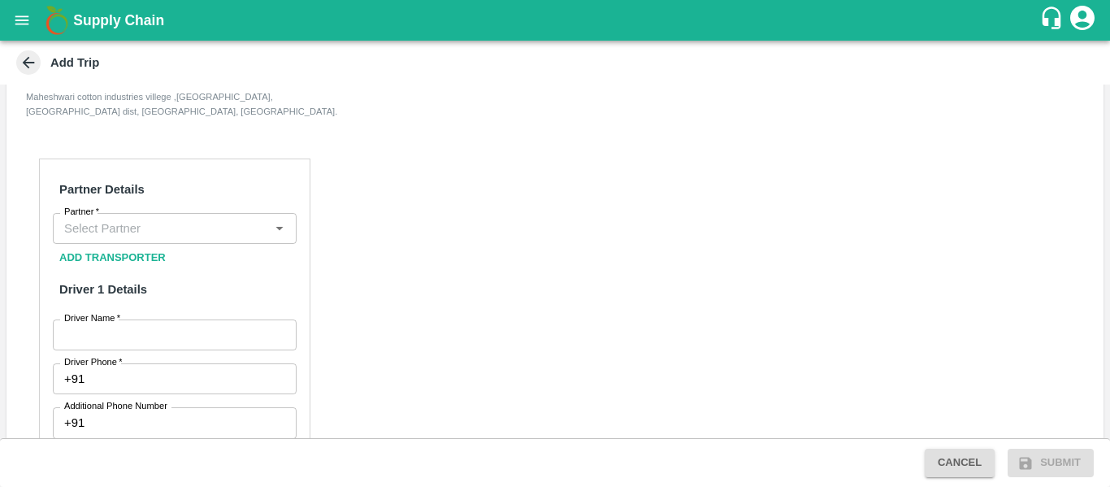
scroll to position [452, 0]
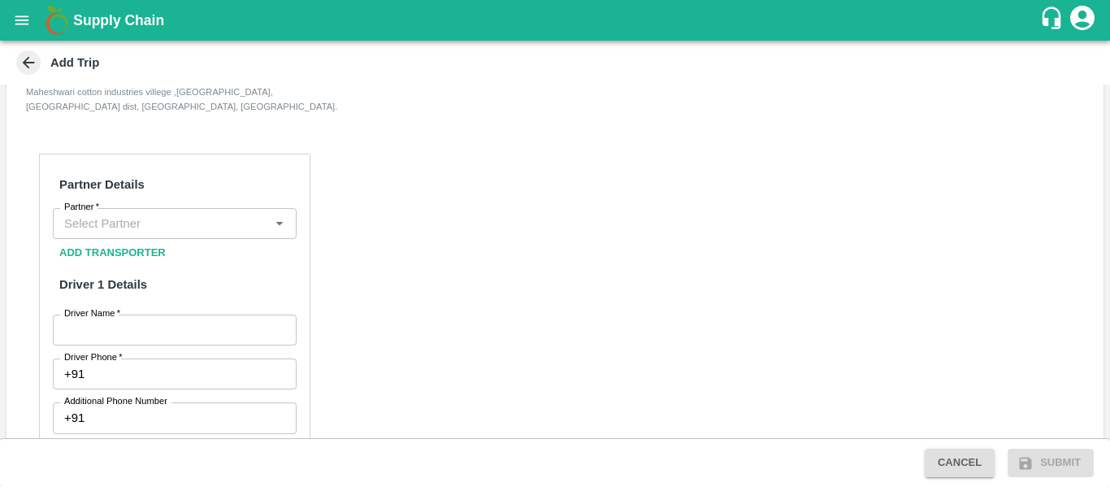
type input "266-Siddipet Kaliya Sudhakar PH 2"
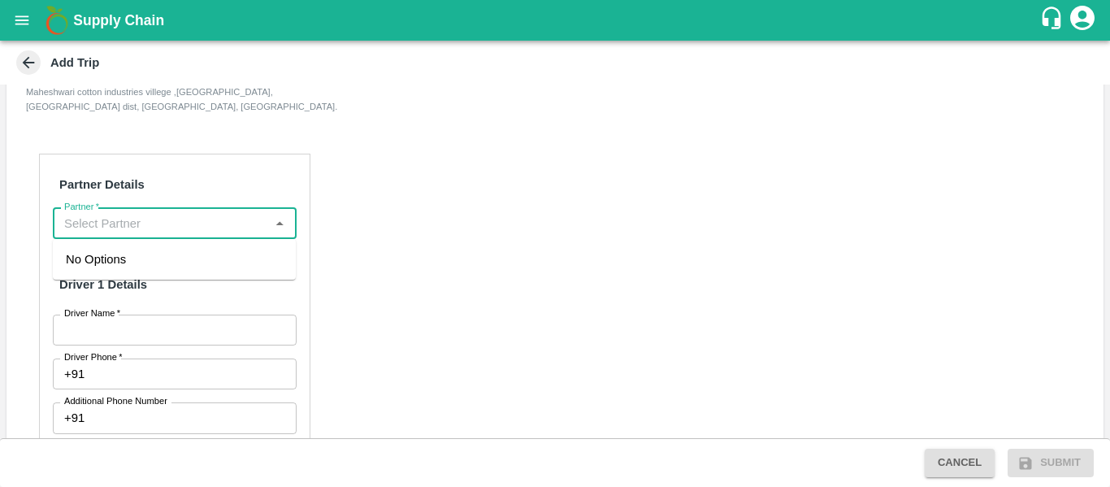
click at [124, 215] on input "Partner   *" at bounding box center [161, 223] width 207 height 21
click at [123, 276] on div "Nalla Harikrishna-Togarrai, Warangal (Urban)-6302251463(Service Provider, Trans…" at bounding box center [174, 286] width 217 height 72
type input "Nalla Harikrishna-Togarrai, Warangal (Urban)-6302251463(Service Provider, Trans…"
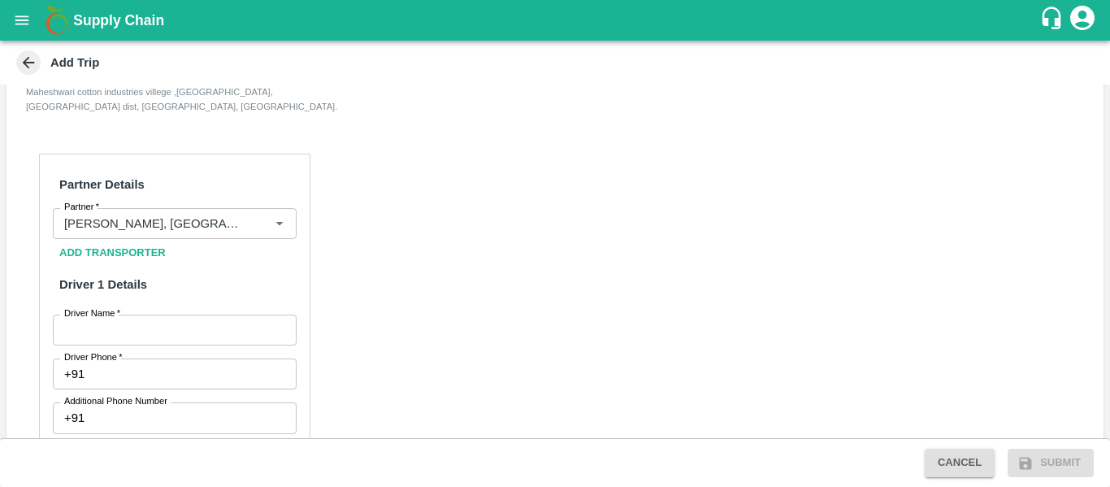
click at [111, 328] on div "Driver Name   * Driver Name" at bounding box center [175, 330] width 244 height 31
click at [111, 328] on input "Driver Name   *" at bounding box center [175, 330] width 244 height 31
type input "Ganesh"
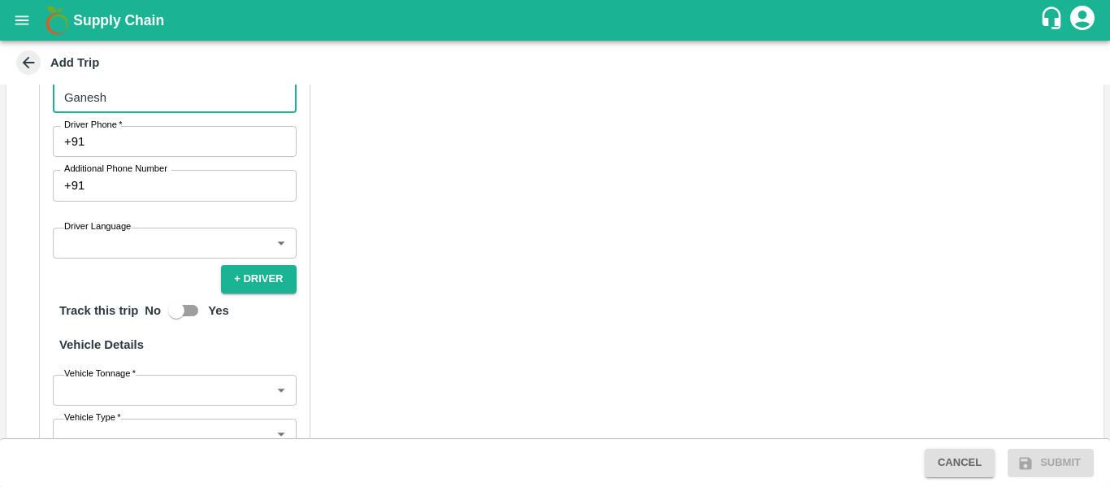
scroll to position [685, 0]
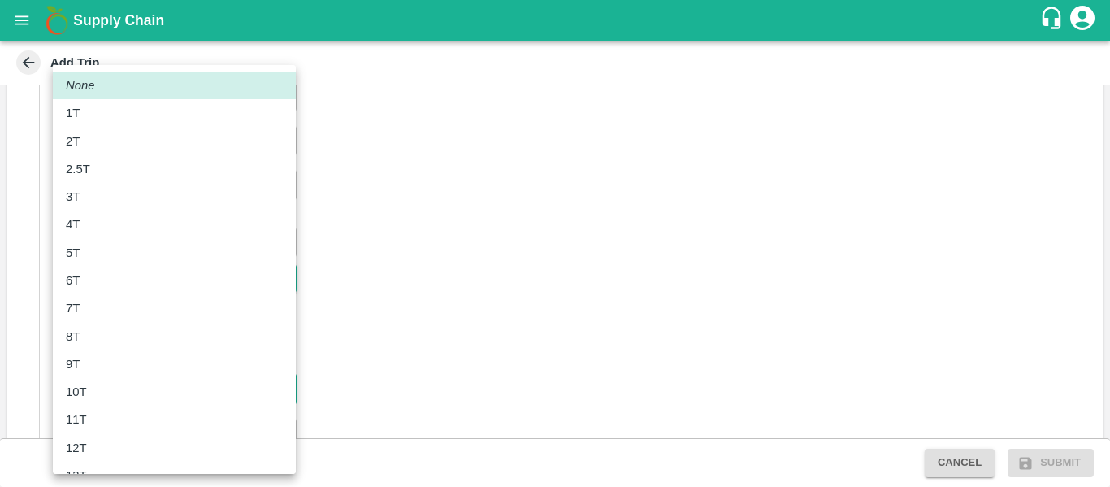
click at [126, 394] on body "Supply Chain Add Trip Trip Details Trip Type Material/Labor Movement 2 Trip Typ…" at bounding box center [555, 243] width 1110 height 487
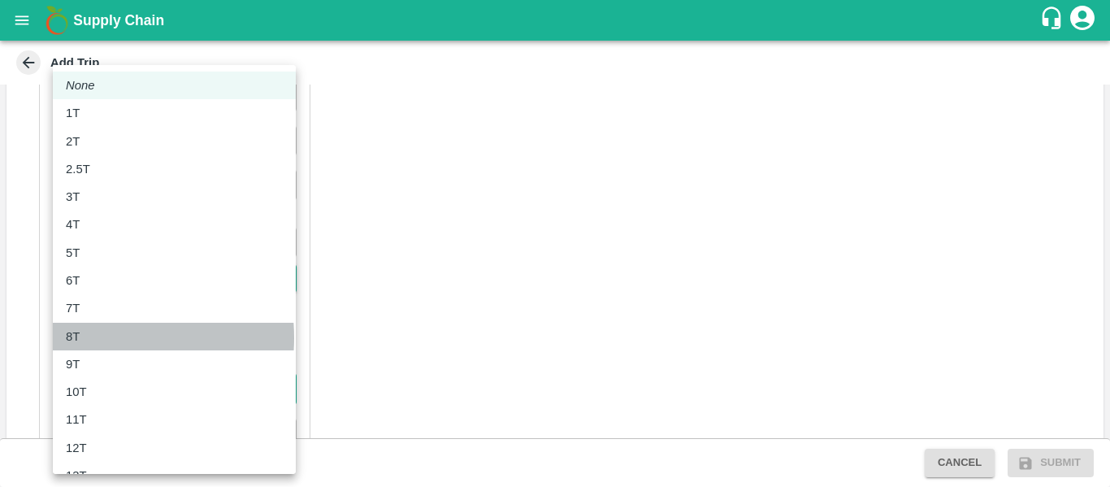
click at [92, 338] on div "8T" at bounding box center [174, 337] width 217 height 18
type input "8000"
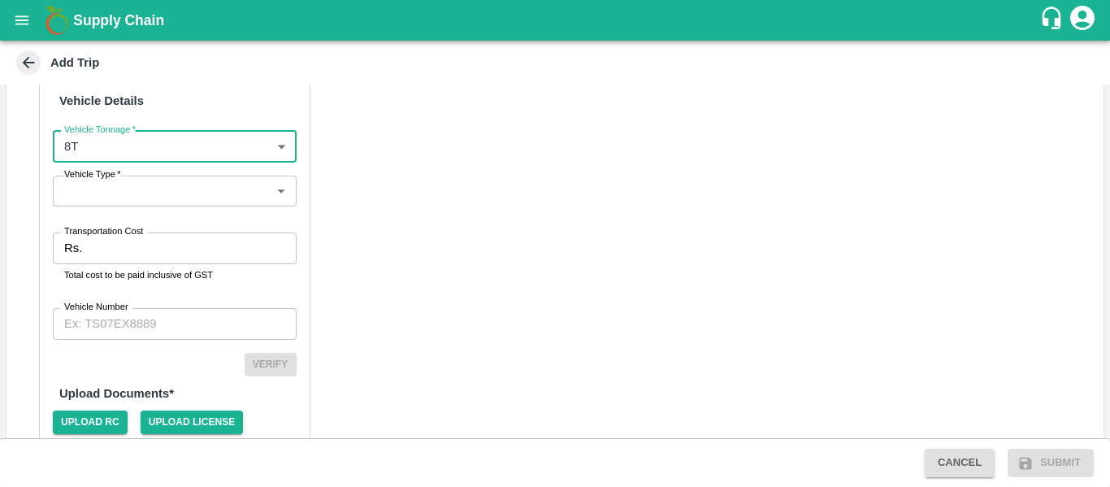
scroll to position [930, 0]
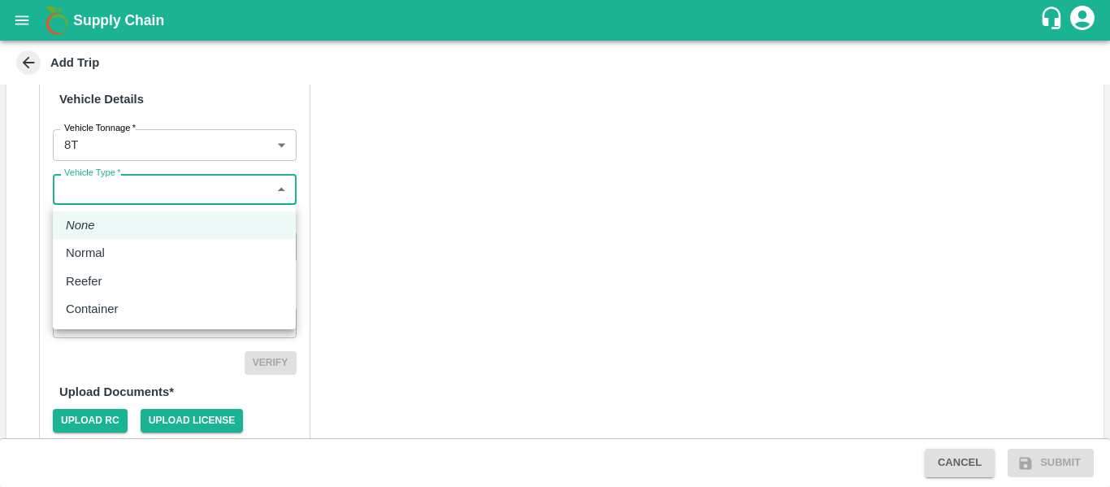
click at [193, 188] on body "Supply Chain Add Trip Trip Details Trip Type Material/Labor Movement 2 Trip Typ…" at bounding box center [555, 243] width 1110 height 487
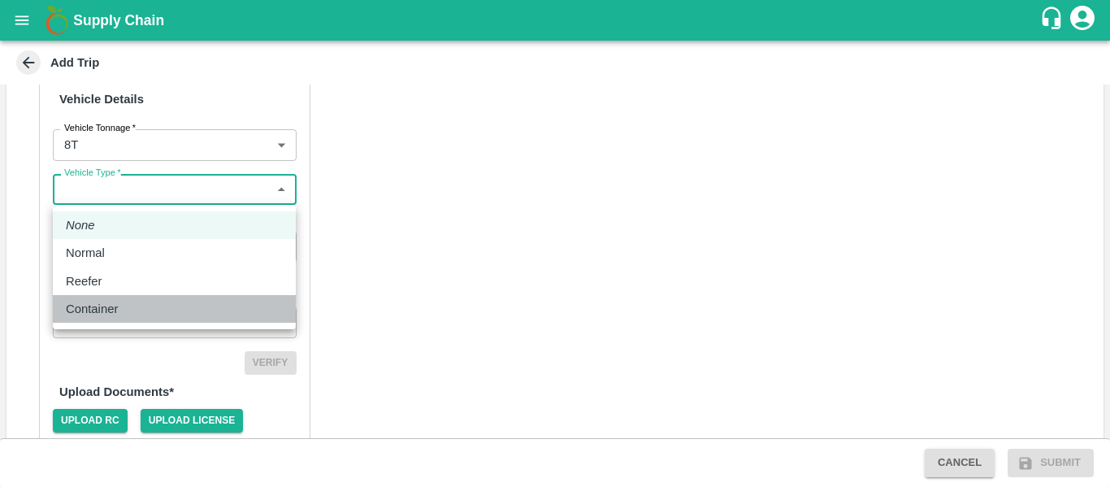
click at [115, 306] on p "Container" at bounding box center [92, 309] width 52 height 18
type input "Container"
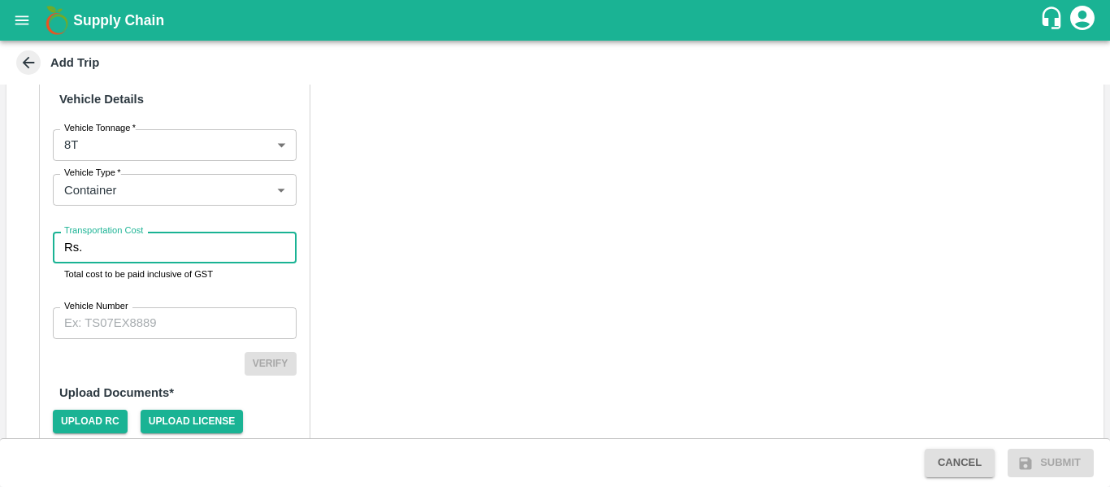
click at [113, 257] on input "Transportation Cost" at bounding box center [192, 247] width 207 height 31
type input "5"
type input "6500"
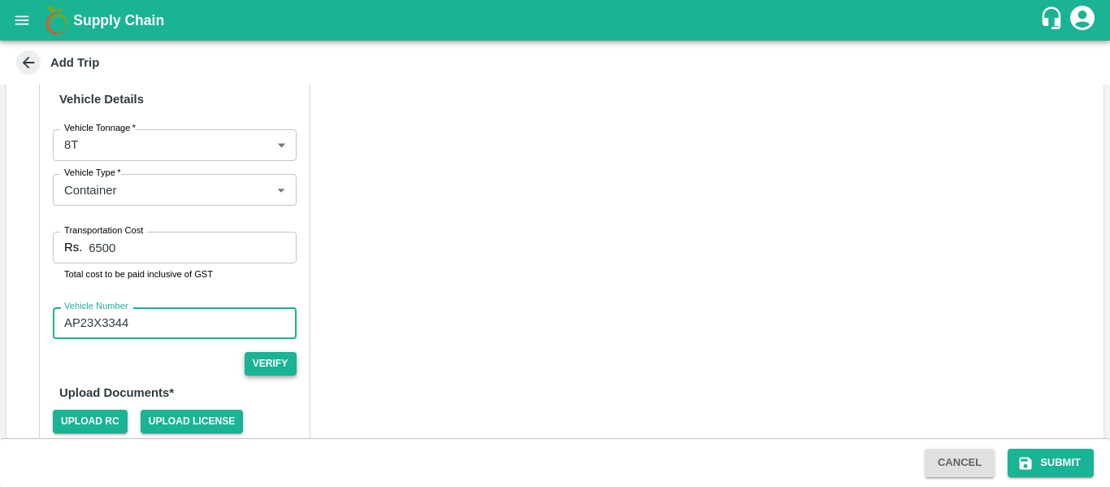
type input "AP23X3344"
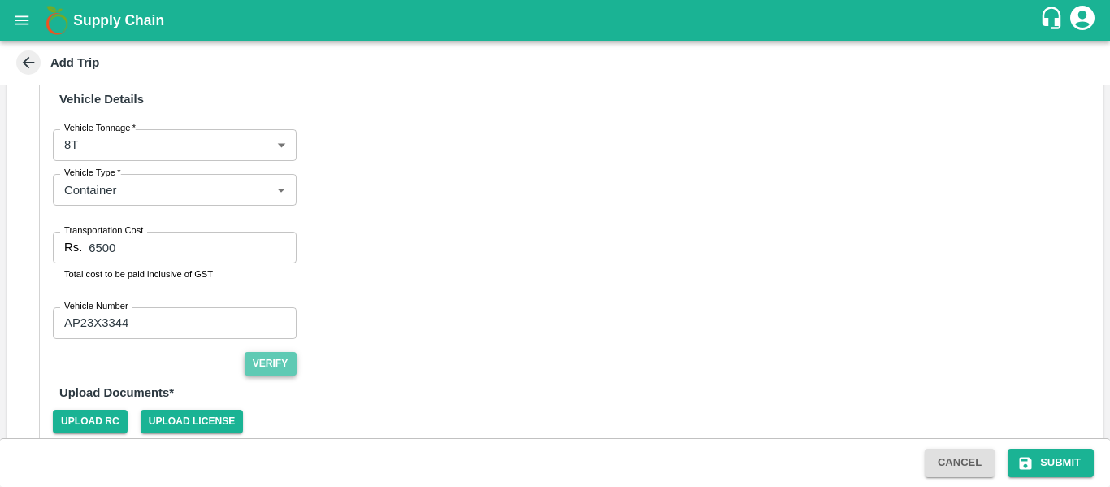
click at [272, 370] on button "Verify" at bounding box center [271, 364] width 52 height 24
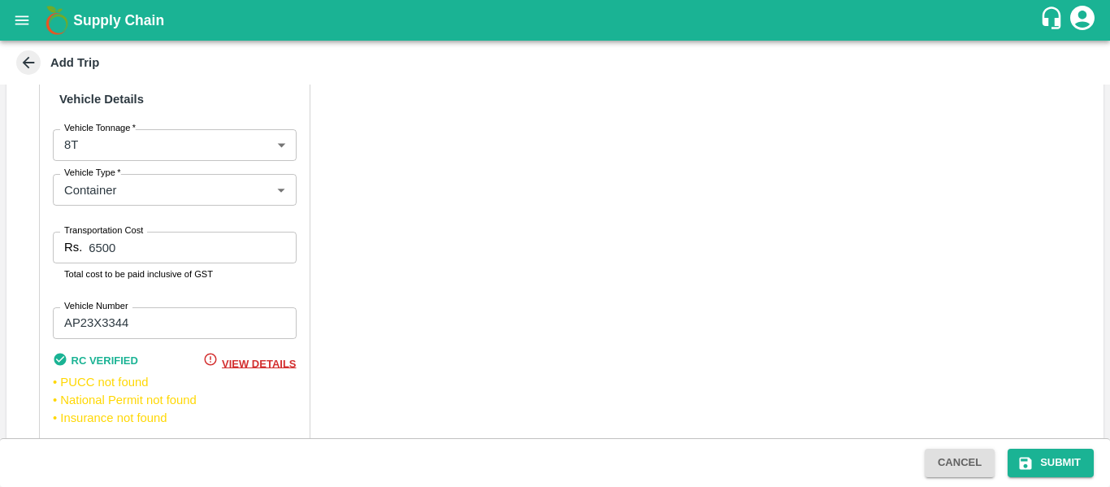
scroll to position [1056, 0]
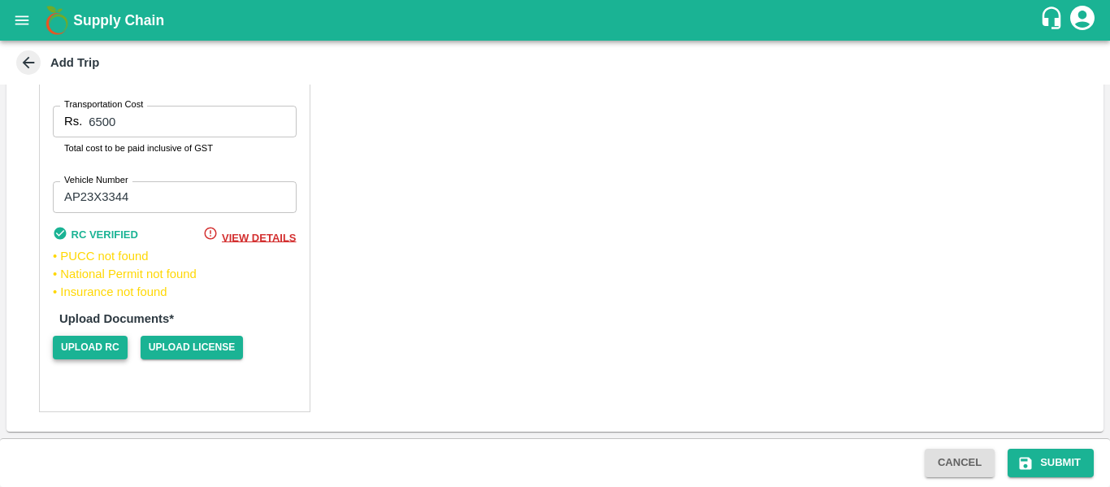
click at [78, 350] on span "Upload RC" at bounding box center [90, 348] width 75 height 24
click at [0, 0] on input "Upload RC" at bounding box center [0, 0] width 0 height 0
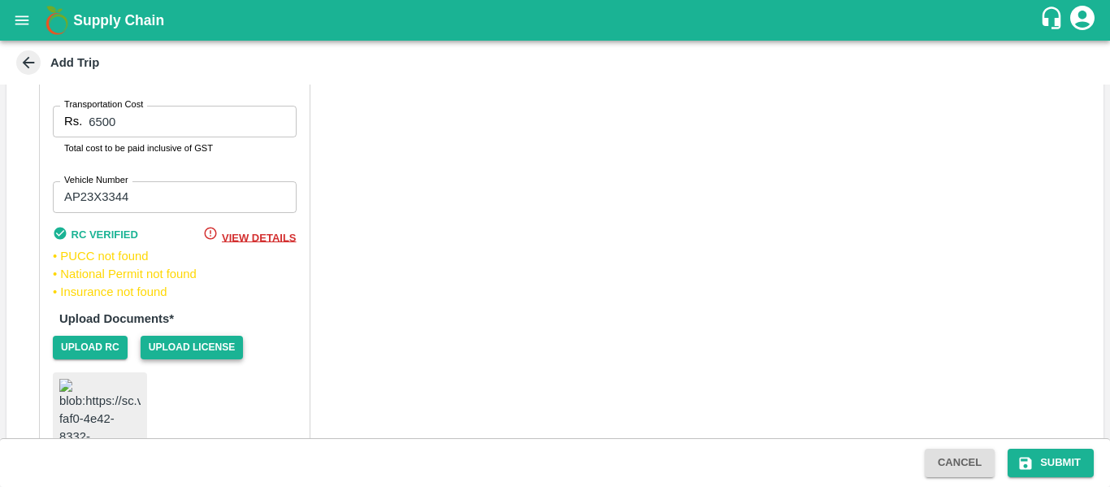
click at [193, 345] on span "Upload License" at bounding box center [192, 348] width 103 height 24
click at [0, 0] on input "Upload License" at bounding box center [0, 0] width 0 height 0
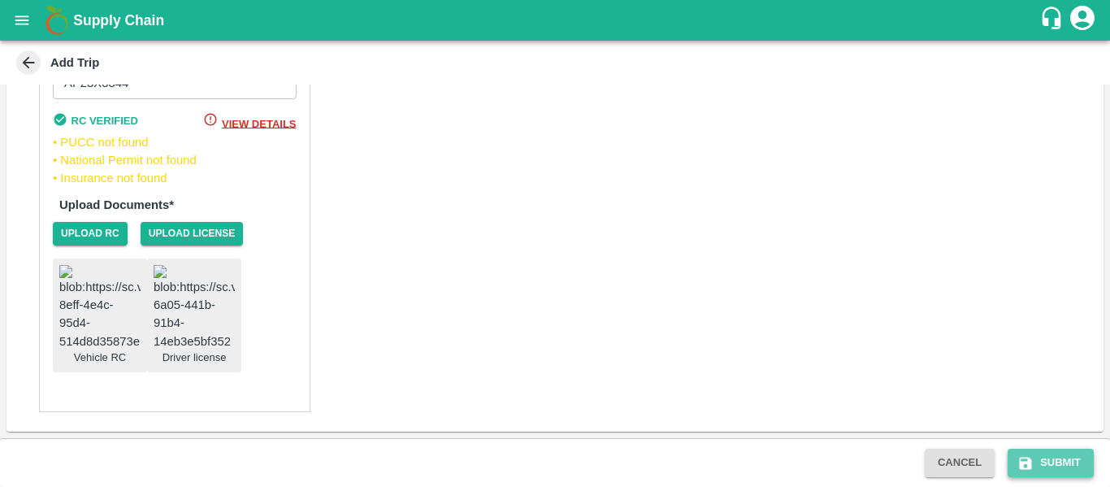
click at [1042, 453] on button "Submit" at bounding box center [1051, 463] width 86 height 28
click at [1062, 453] on button "Submit" at bounding box center [1051, 463] width 86 height 28
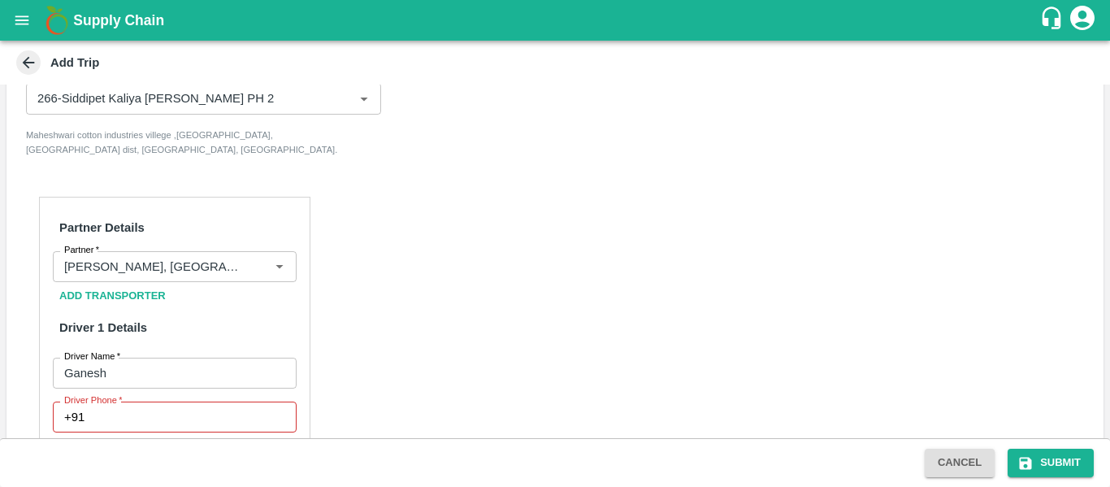
scroll to position [478, 0]
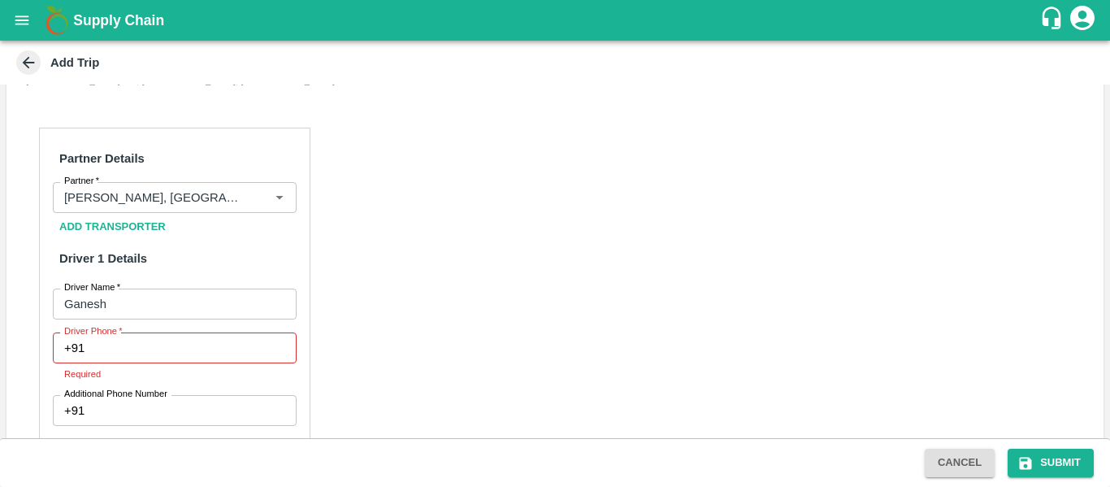
click at [177, 341] on input "Driver Phone   *" at bounding box center [193, 347] width 205 height 31
type input "9689383893"
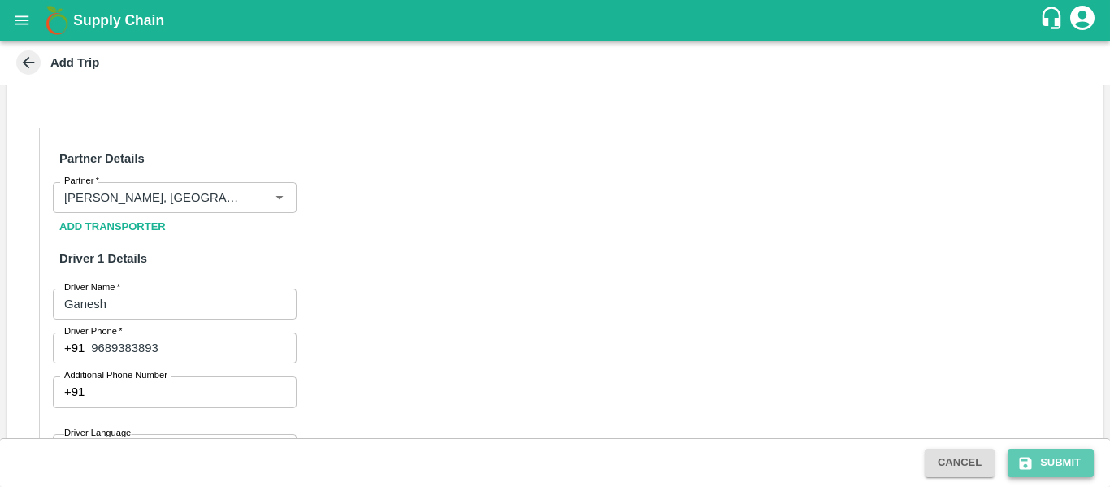
click at [1036, 465] on button "Submit" at bounding box center [1051, 463] width 86 height 28
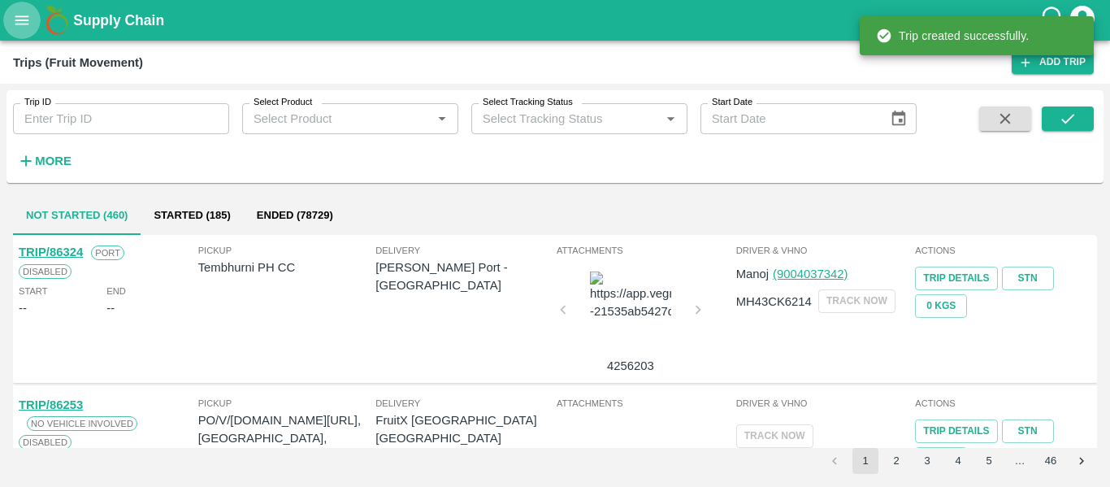
click at [18, 19] on icon "open drawer" at bounding box center [22, 20] width 18 height 18
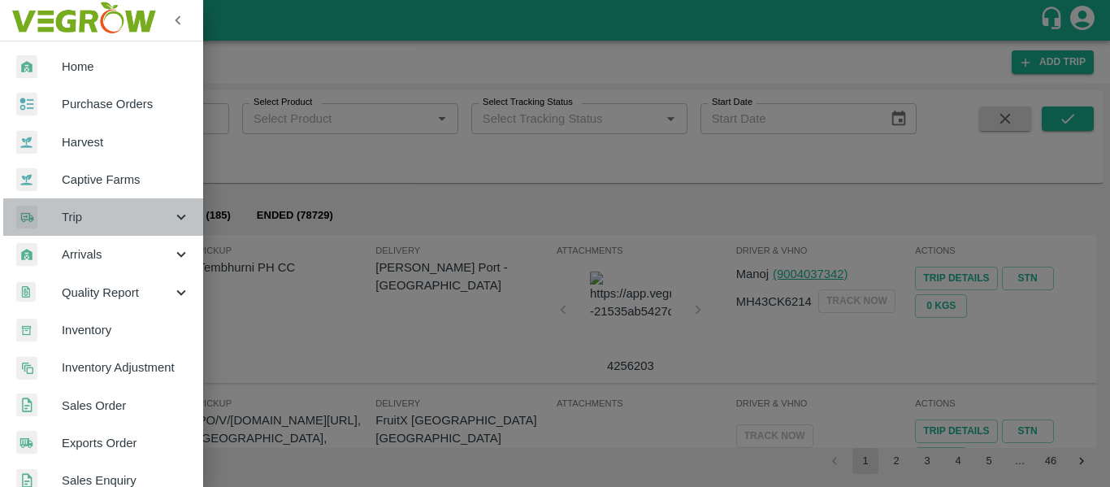
click at [179, 228] on div "Trip" at bounding box center [101, 216] width 203 height 37
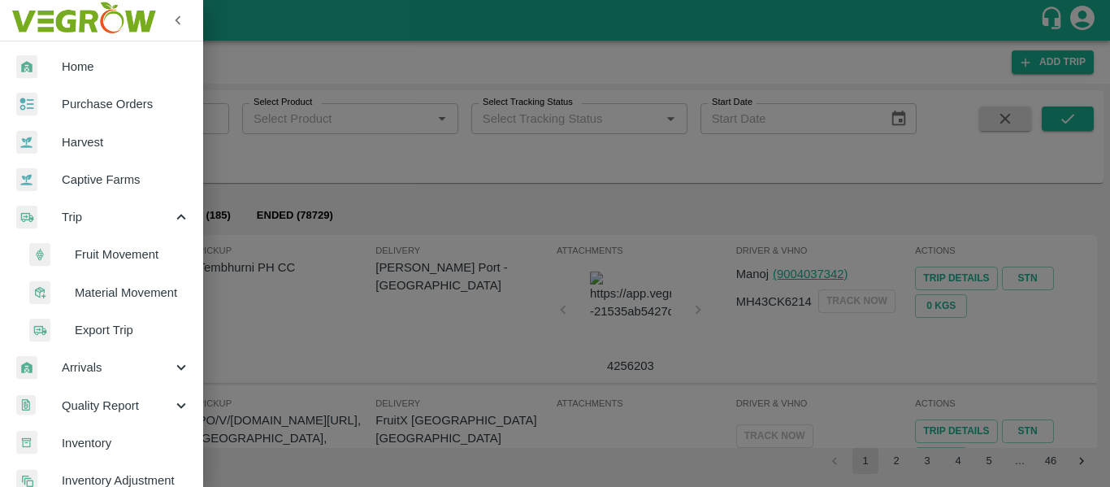
click at [158, 290] on span "Material Movement" at bounding box center [132, 293] width 115 height 18
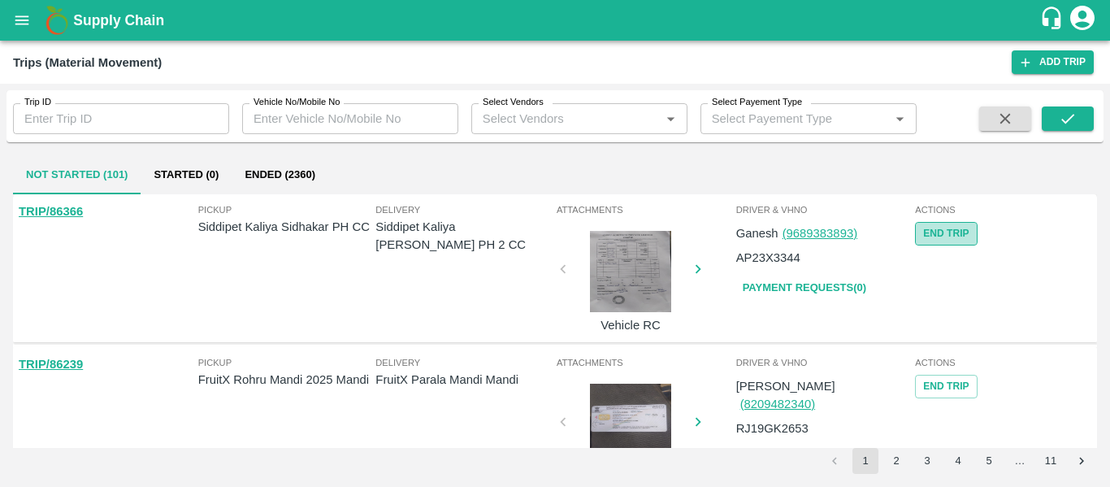
click at [950, 238] on button "End Trip" at bounding box center [946, 234] width 62 height 24
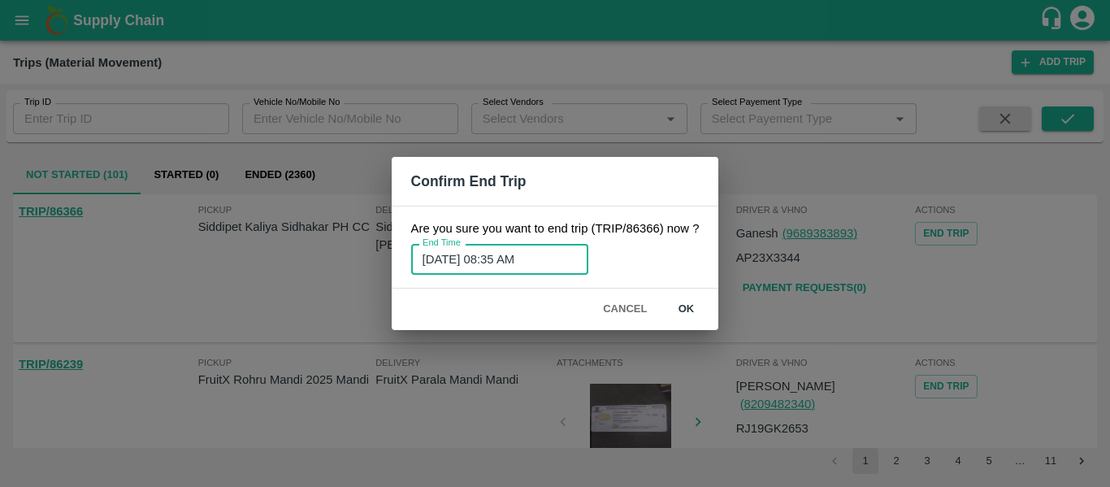
click at [509, 257] on input "13/08/2025 08:35 AM" at bounding box center [494, 259] width 166 height 31
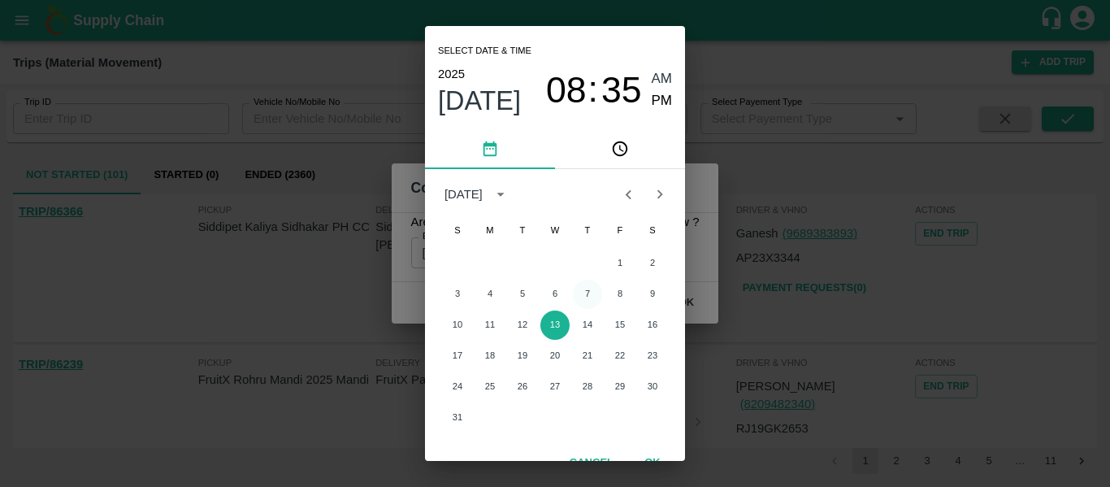
click at [581, 296] on button "7" at bounding box center [587, 294] width 29 height 29
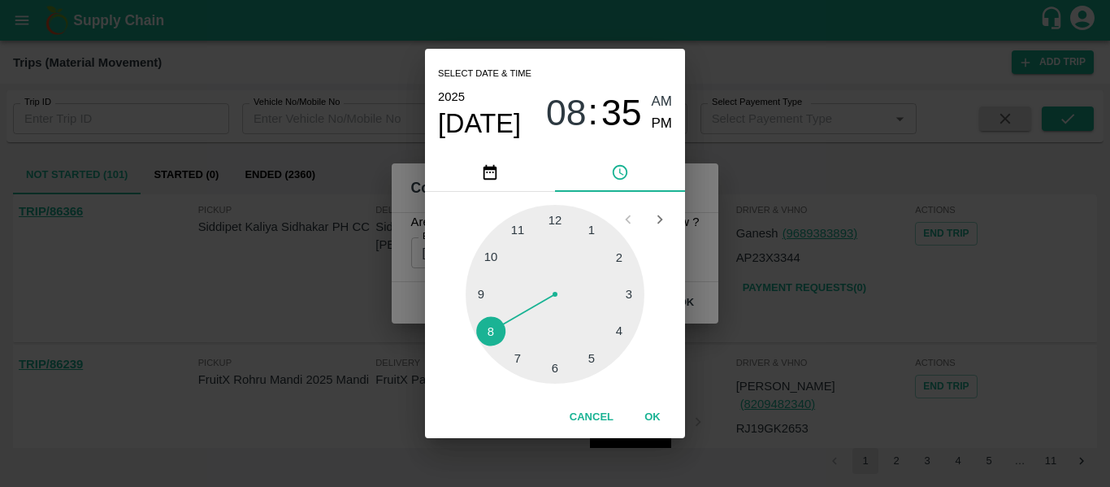
type input "07/08/2025 08:35 AM"
click at [642, 421] on button "OK" at bounding box center [653, 417] width 52 height 28
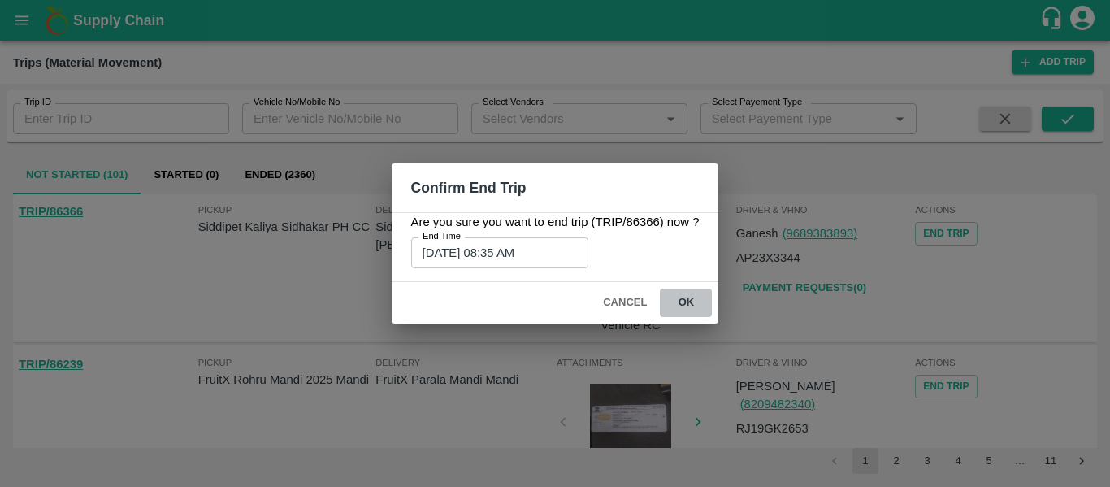
click at [704, 302] on button "ok" at bounding box center [686, 303] width 52 height 28
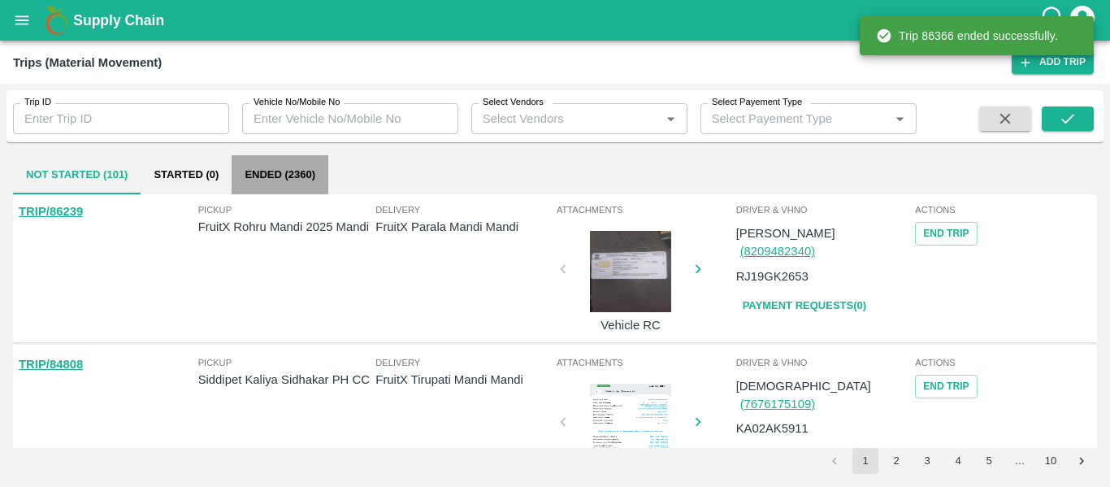
click at [268, 167] on button "Ended (2360)" at bounding box center [280, 174] width 97 height 39
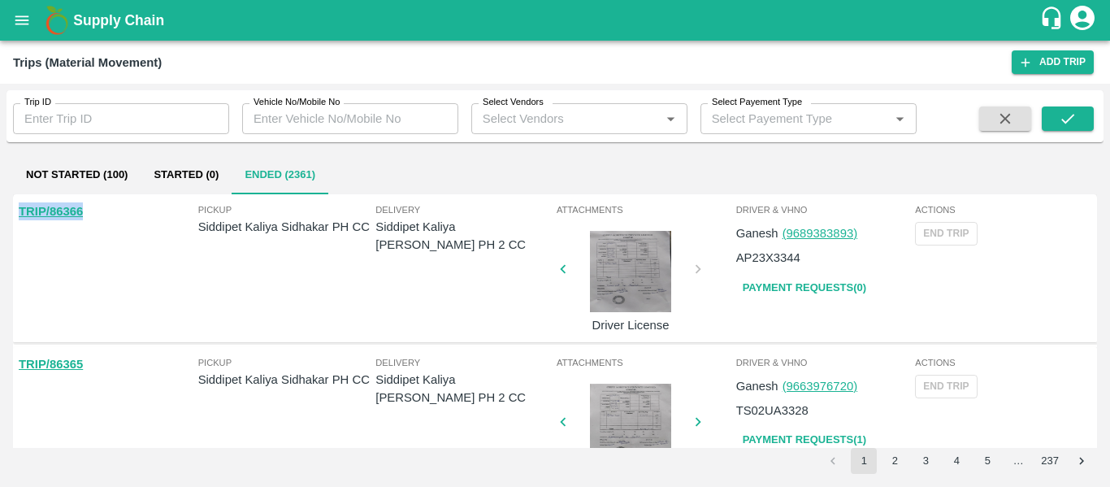
drag, startPoint x: 96, startPoint y: 219, endPoint x: 0, endPoint y: 227, distance: 96.2
click at [0, 227] on div "Trip ID Trip ID Vehicle No/Mobile No Vehicle No/Mobile No Select Vendors Select…" at bounding box center [555, 285] width 1110 height 403
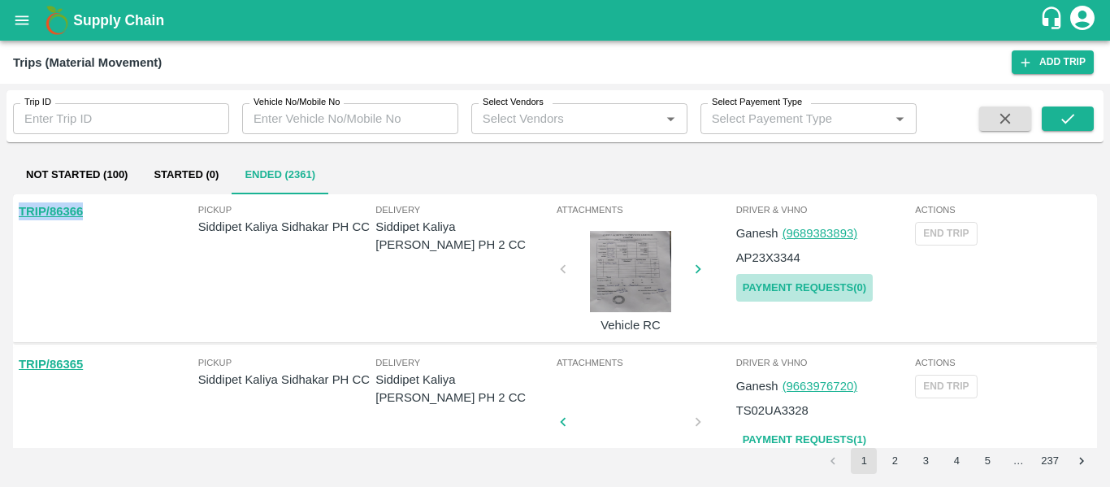
click at [830, 280] on link "Payment Requests( 0 )" at bounding box center [804, 288] width 137 height 28
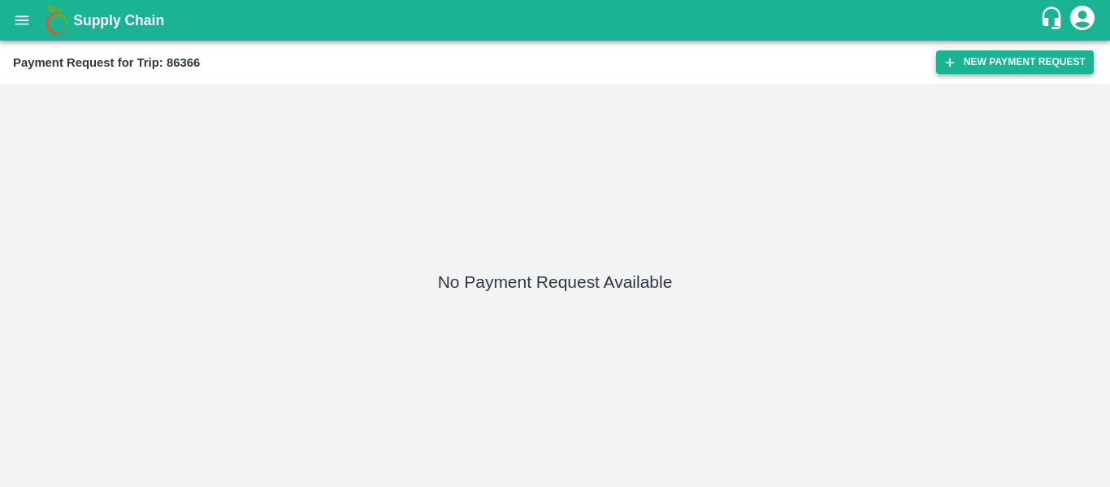
click at [1014, 60] on button "New Payment Request" at bounding box center [1015, 62] width 158 height 24
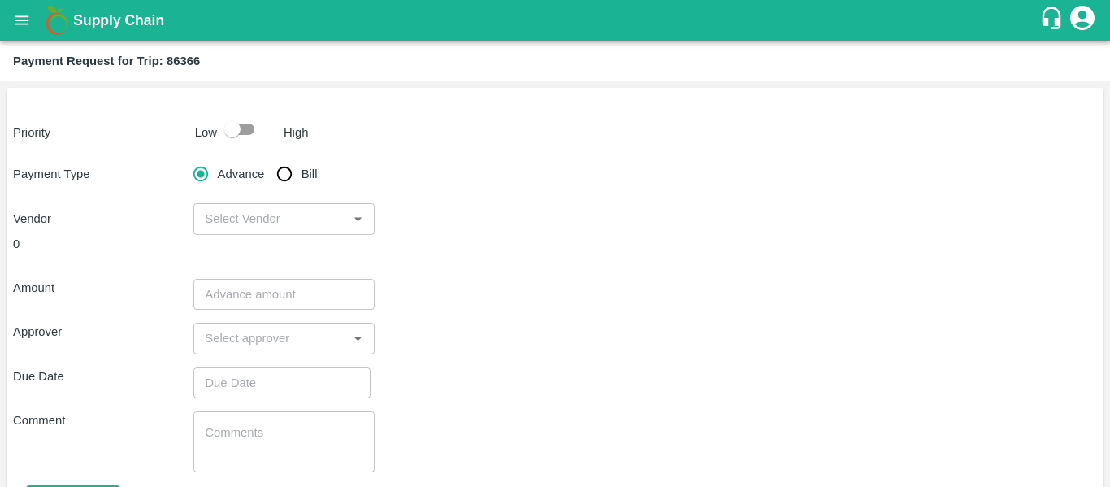
click at [291, 185] on input "Bill" at bounding box center [284, 174] width 33 height 33
radio input "true"
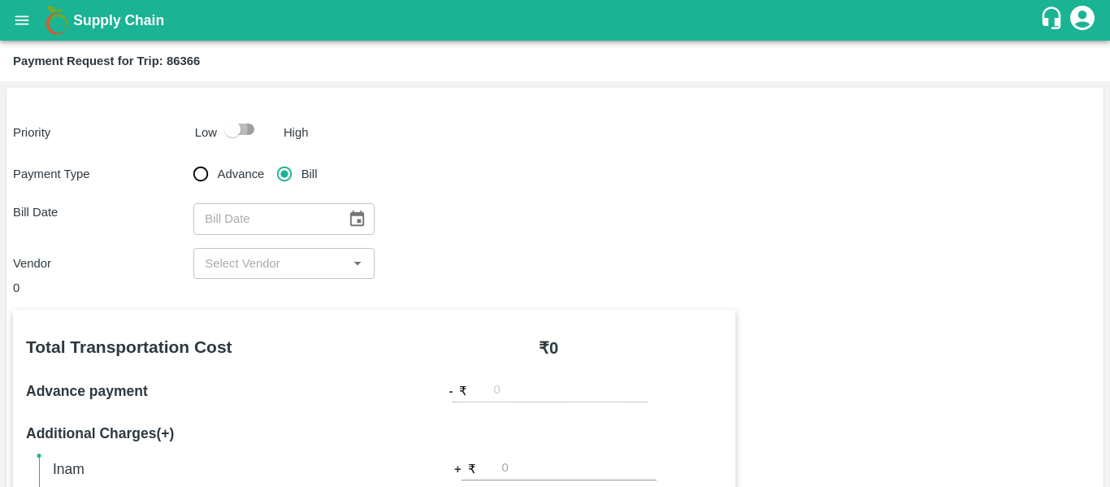
click at [245, 119] on input "checkbox" at bounding box center [232, 129] width 93 height 31
checkbox input "true"
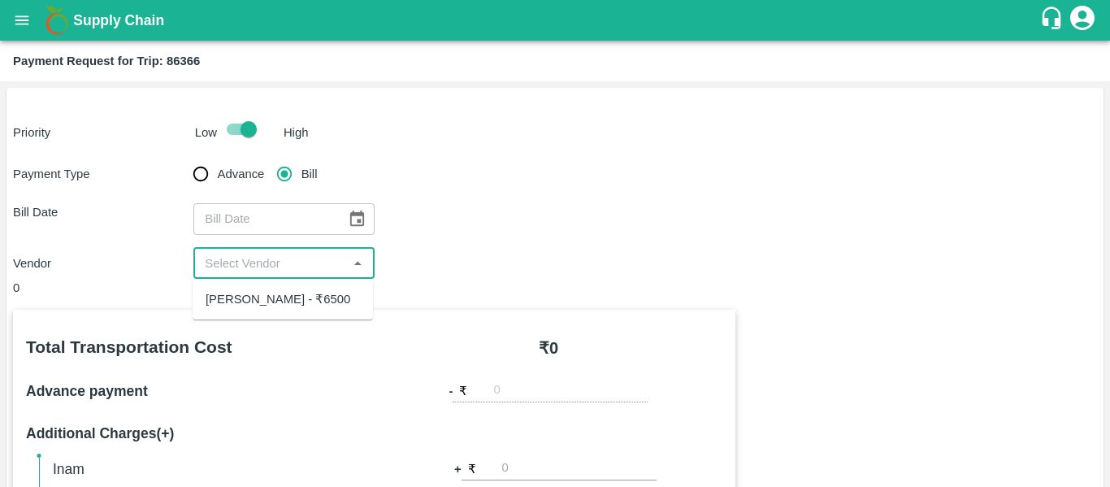
click at [331, 260] on input "input" at bounding box center [270, 263] width 144 height 21
click at [314, 298] on div "[PERSON_NAME] - ₹6500" at bounding box center [278, 299] width 145 height 18
type input "[PERSON_NAME] - ₹6500"
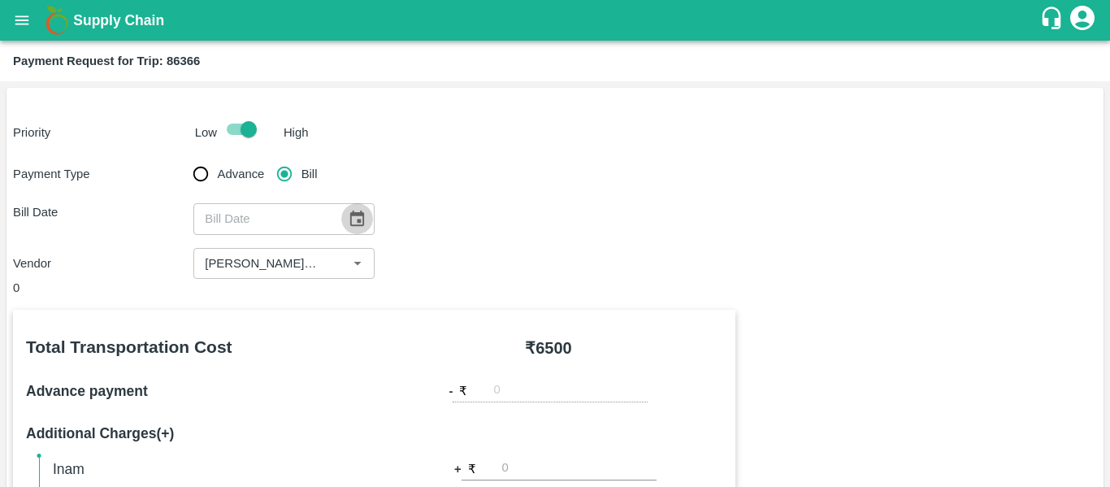
click at [362, 210] on icon "Choose date" at bounding box center [357, 219] width 18 height 18
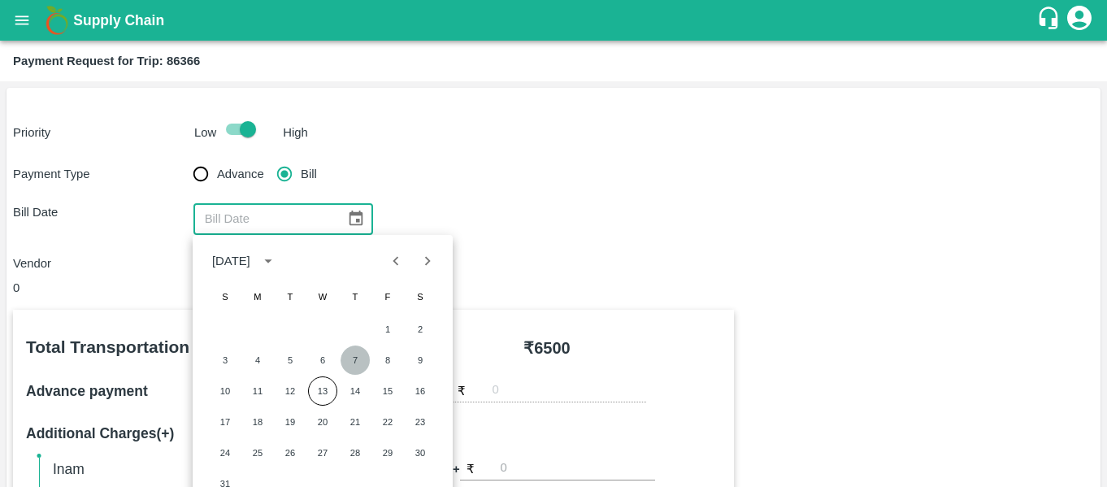
click at [354, 365] on button "7" at bounding box center [355, 359] width 29 height 29
type input "[DATE]"
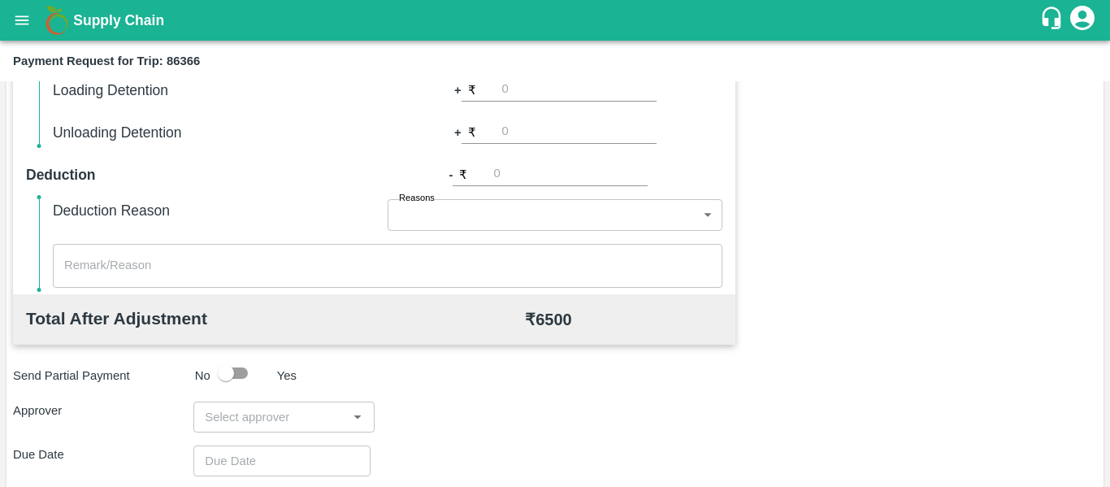
scroll to position [629, 0]
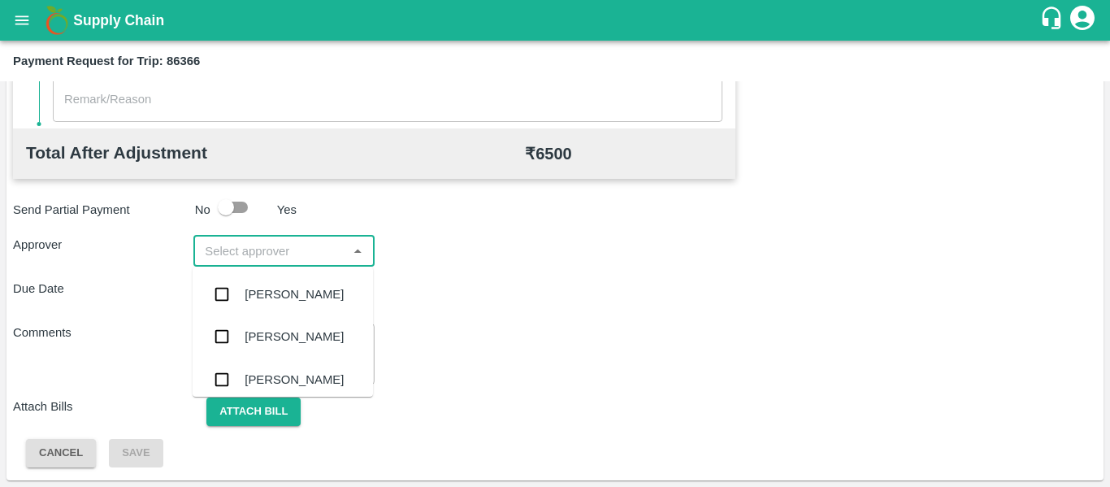
click at [259, 251] on input "input" at bounding box center [270, 251] width 144 height 21
type input "PAL"
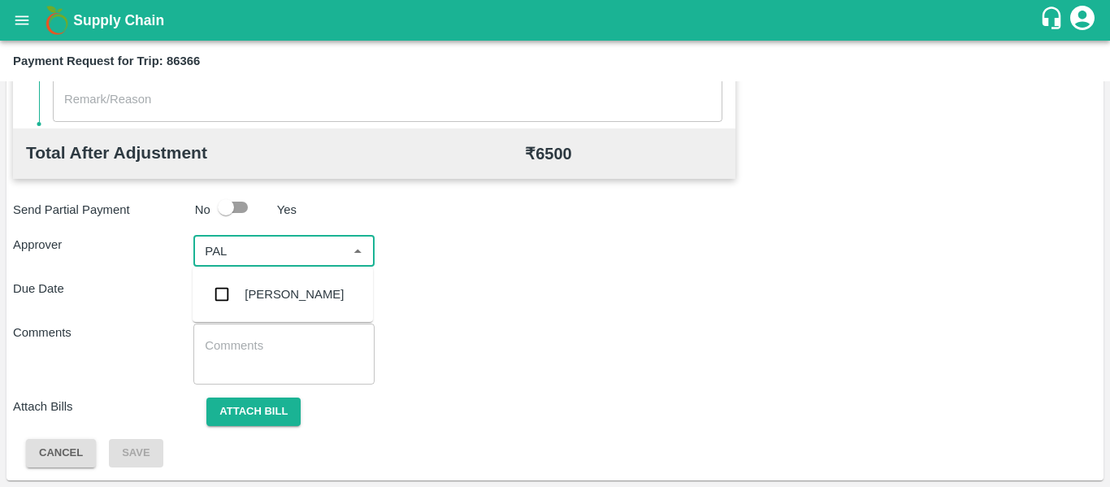
click at [247, 312] on div "Palwinder Singh" at bounding box center [283, 294] width 180 height 42
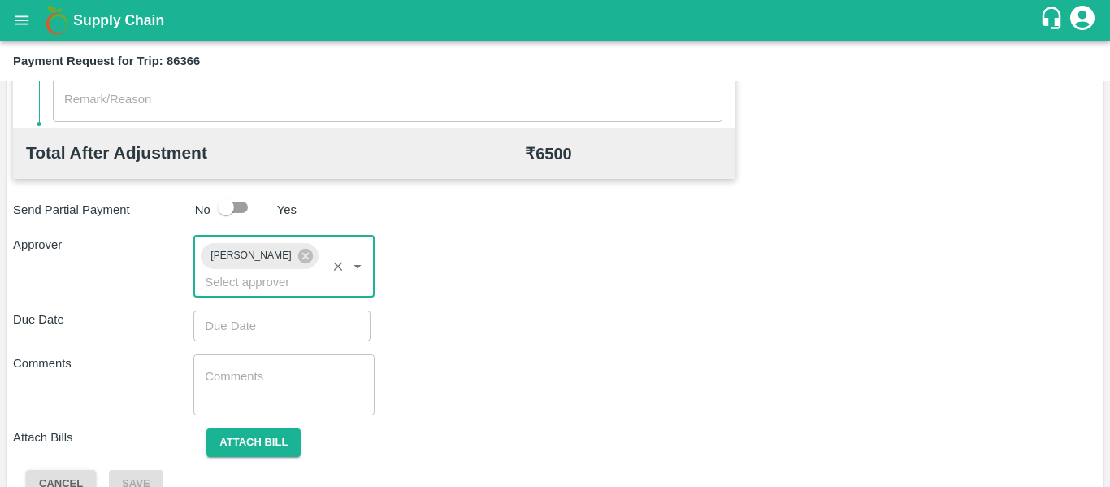
type input "DD/MM/YYYY hh:mm aa"
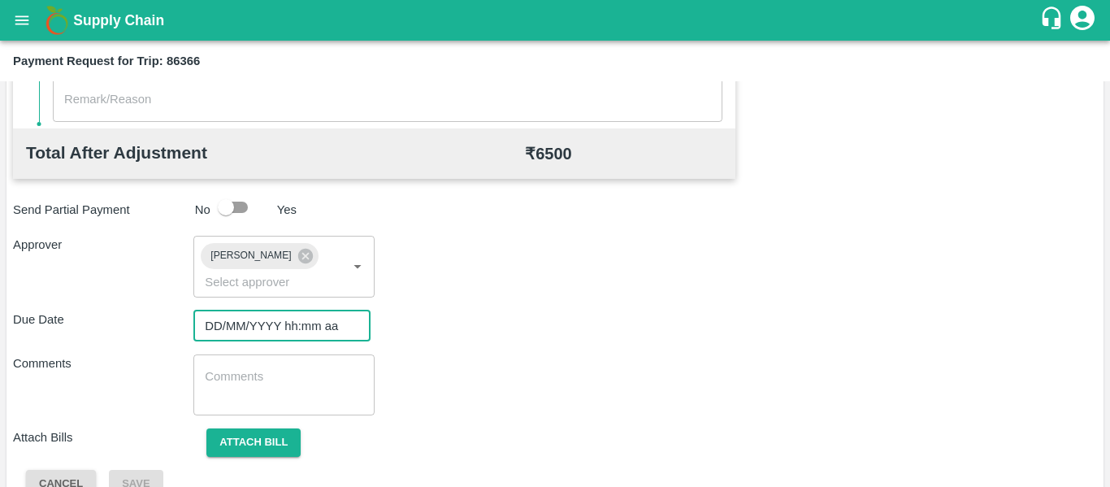
click at [247, 312] on input "DD/MM/YYYY hh:mm aa" at bounding box center [276, 325] width 166 height 31
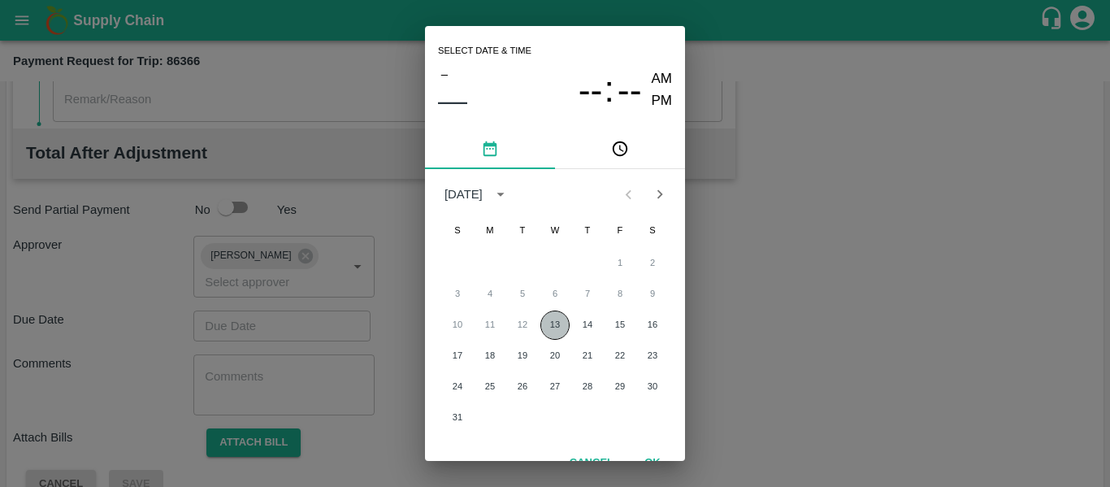
click at [561, 327] on button "13" at bounding box center [554, 324] width 29 height 29
type input "[DATE] 12:00 AM"
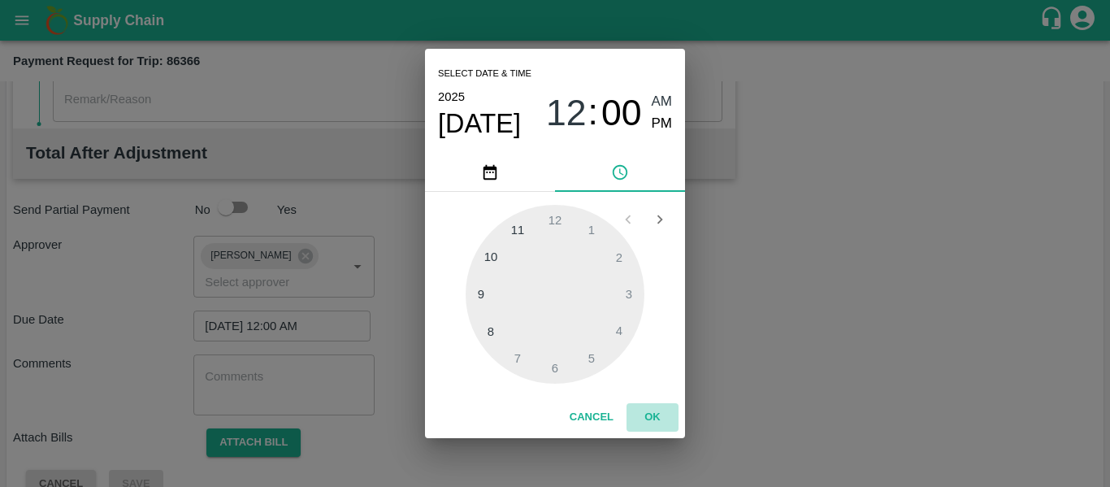
click at [643, 413] on button "OK" at bounding box center [653, 417] width 52 height 28
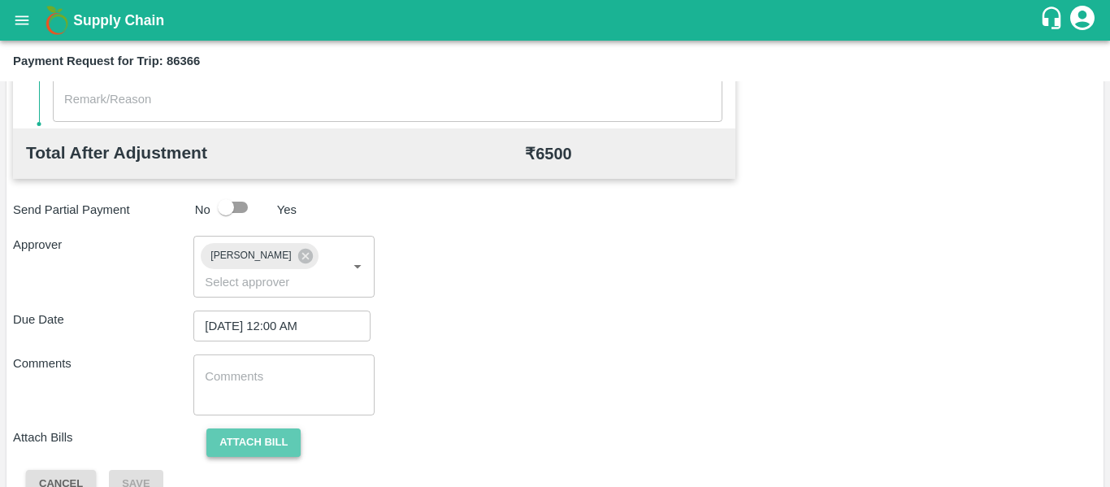
click at [258, 428] on button "Attach bill" at bounding box center [253, 442] width 94 height 28
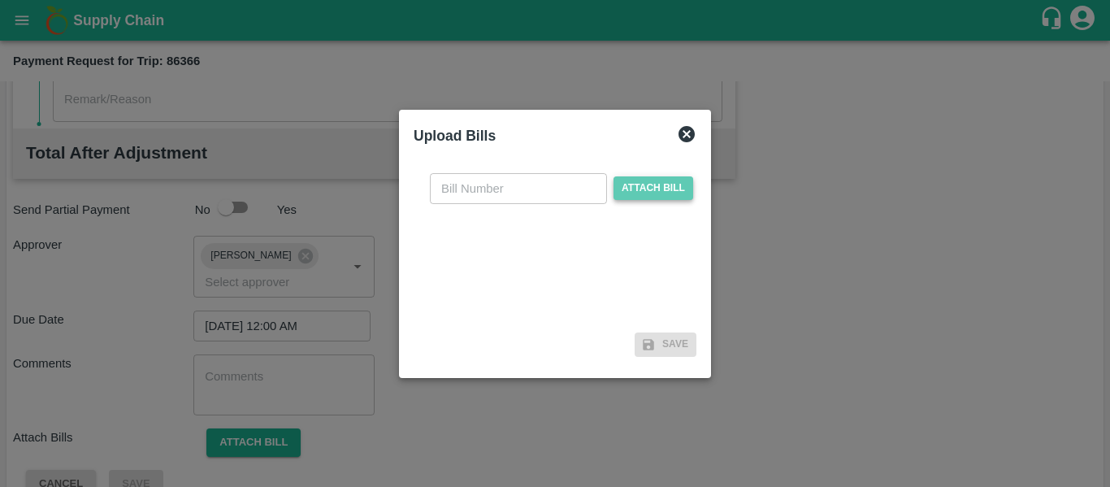
click at [660, 196] on span "Attach bill" at bounding box center [654, 188] width 80 height 24
click at [0, 0] on input "Attach bill" at bounding box center [0, 0] width 0 height 0
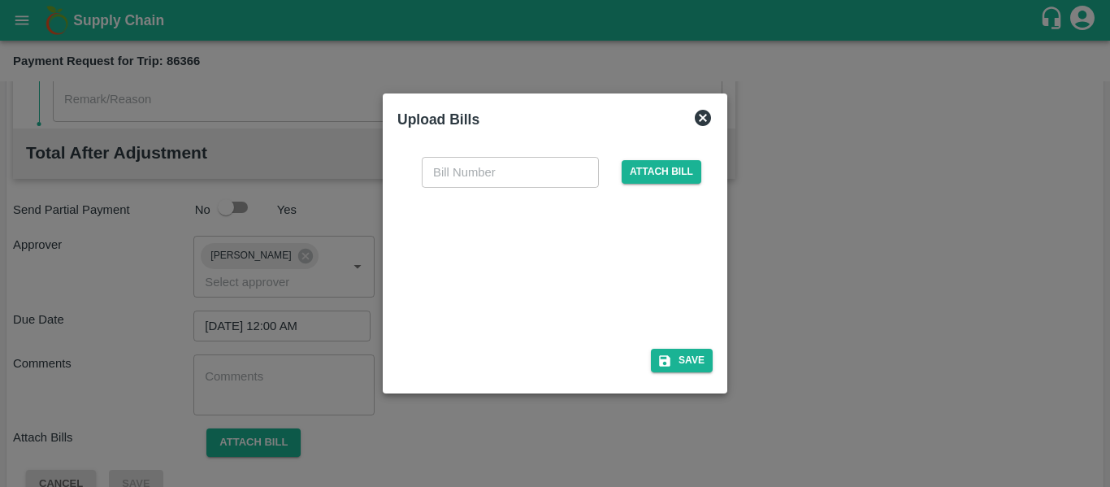
click at [546, 247] on div at bounding box center [552, 263] width 244 height 86
click at [459, 178] on input "text" at bounding box center [510, 172] width 177 height 31
type input "312"
click at [679, 346] on div "312 ​ Attach bill Save" at bounding box center [554, 262] width 315 height 236
click at [681, 358] on button "Save" at bounding box center [682, 361] width 62 height 24
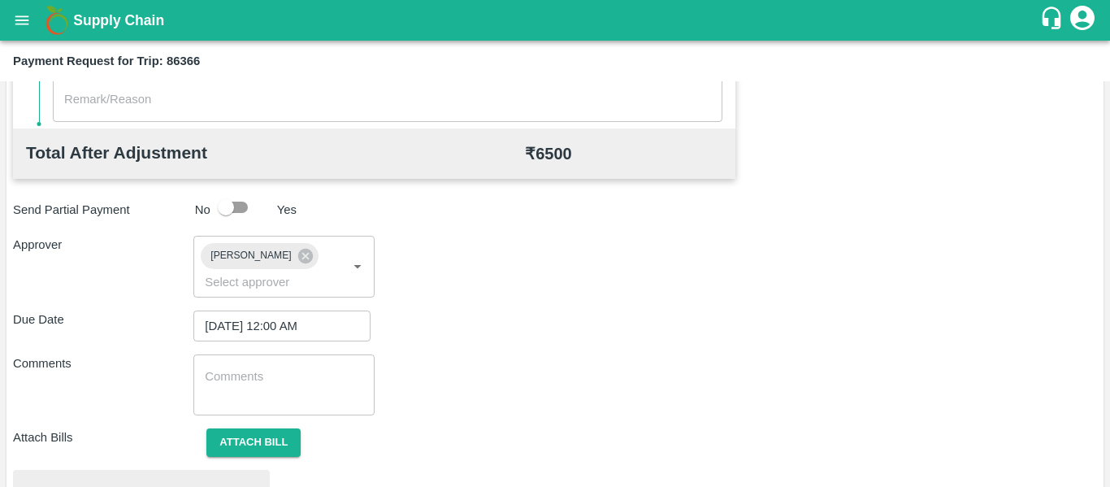
scroll to position [746, 0]
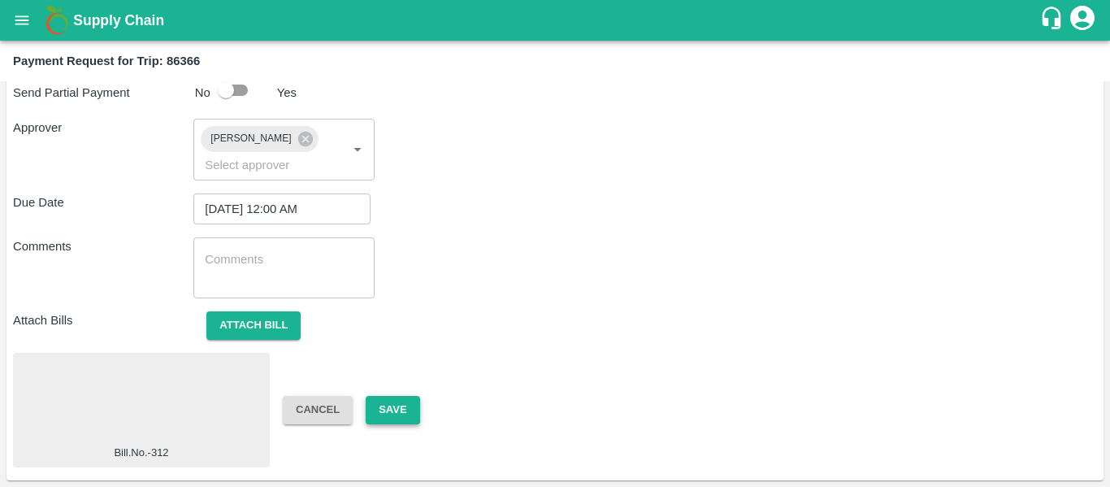
click at [382, 415] on button "Save" at bounding box center [393, 410] width 54 height 28
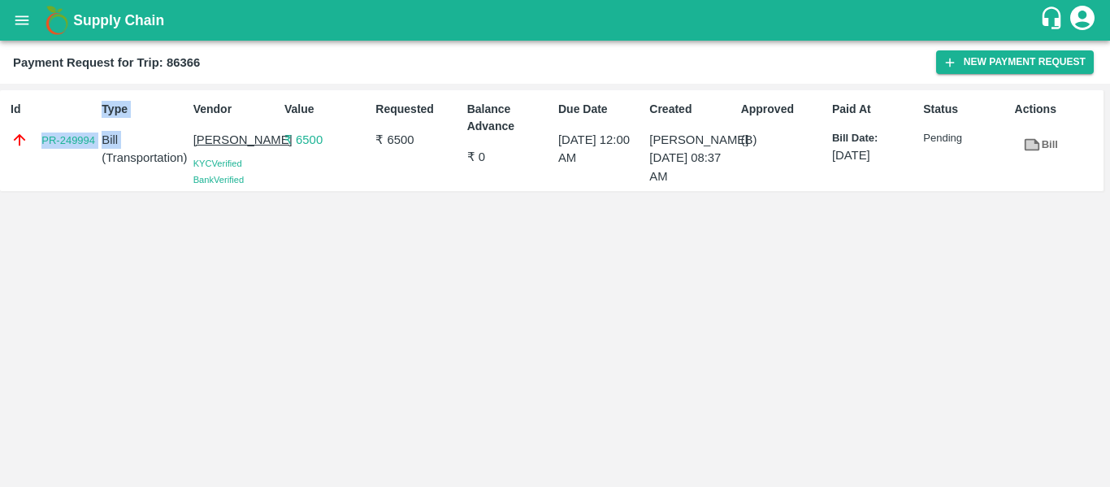
drag, startPoint x: 100, startPoint y: 150, endPoint x: 2, endPoint y: 159, distance: 98.7
click at [2, 159] on div "Id PR-249994 Type Bill ( Transportation ) Vendor Nalla Harikrishna KYC Verified…" at bounding box center [552, 140] width 1104 height 101
click at [22, 21] on icon "open drawer" at bounding box center [22, 20] width 18 height 18
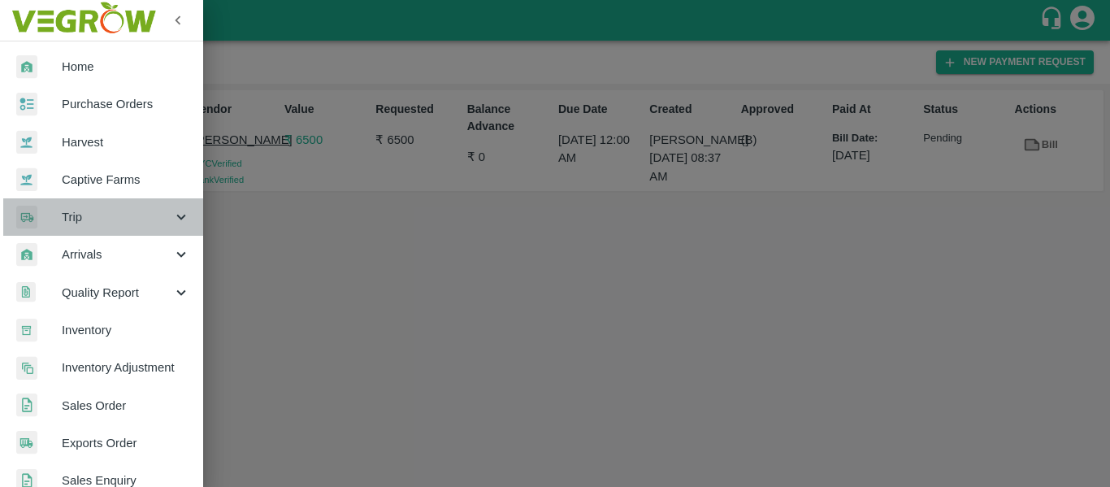
click at [164, 209] on span "Trip" at bounding box center [117, 217] width 111 height 18
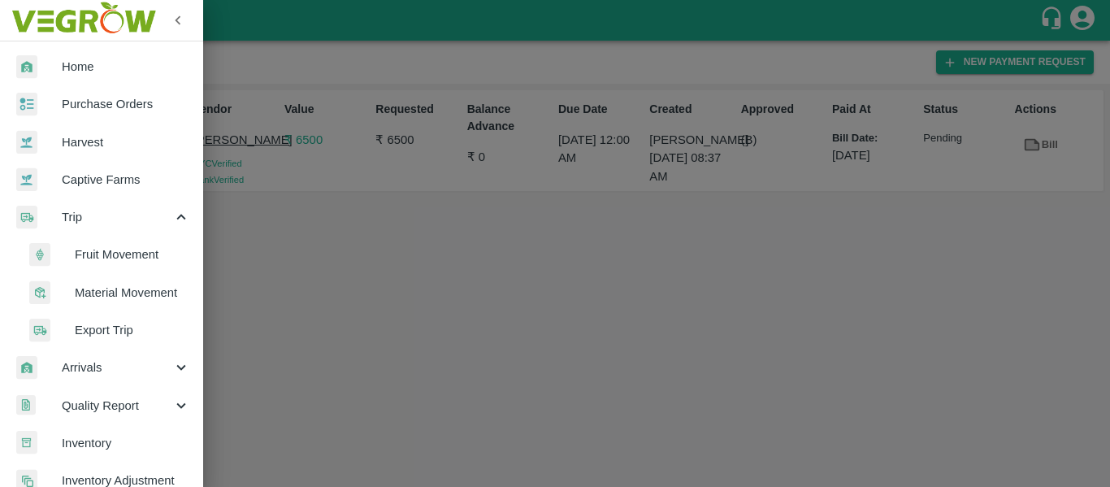
click at [141, 289] on span "Material Movement" at bounding box center [132, 293] width 115 height 18
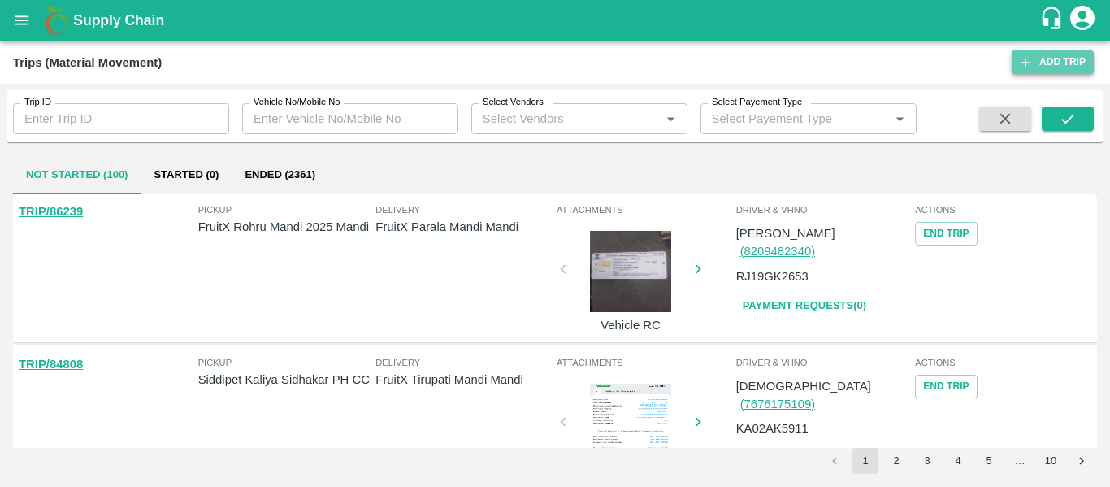
click at [1065, 72] on link "Add Trip" at bounding box center [1053, 62] width 82 height 24
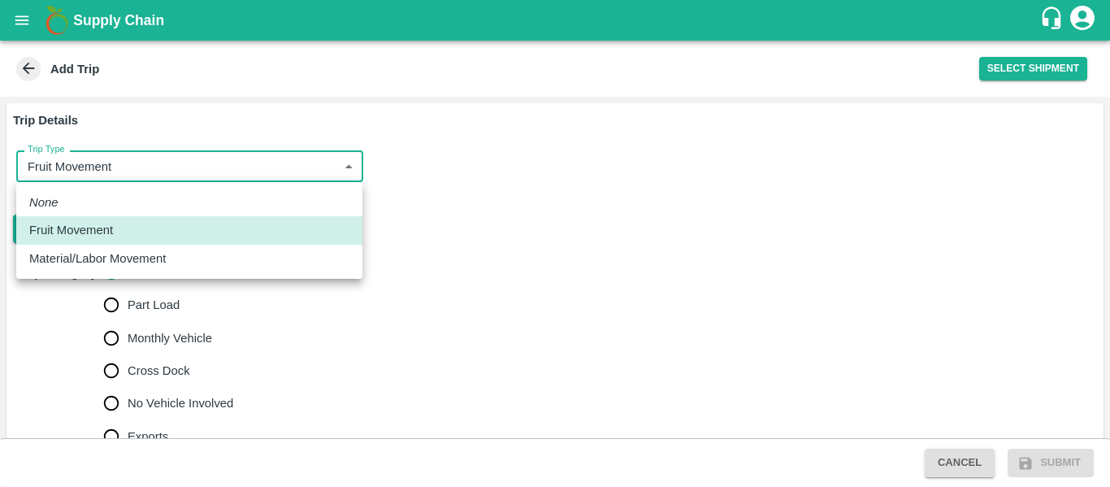
click at [328, 154] on body "Supply Chain Add Trip Select Shipment Trip Details Trip Type Fruit Movement 1 T…" at bounding box center [555, 243] width 1110 height 487
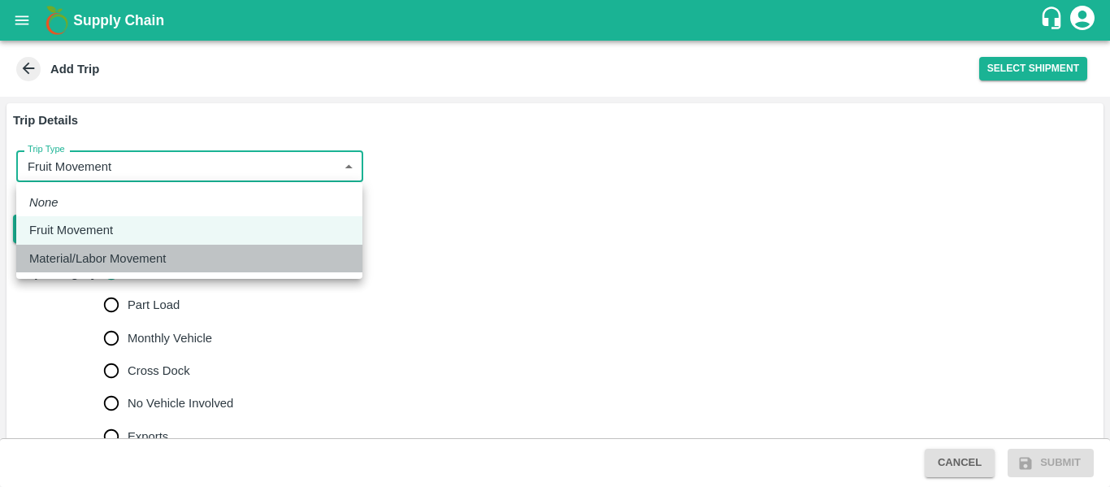
click at [197, 253] on div "Material/Labor Movement" at bounding box center [189, 258] width 320 height 18
type input "2"
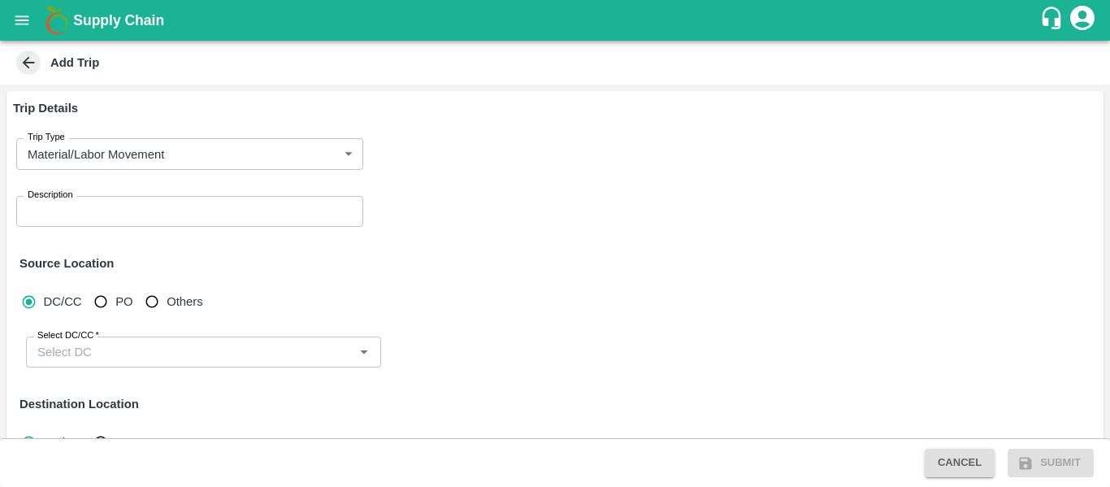
click at [137, 226] on div "x Description" at bounding box center [189, 211] width 347 height 31
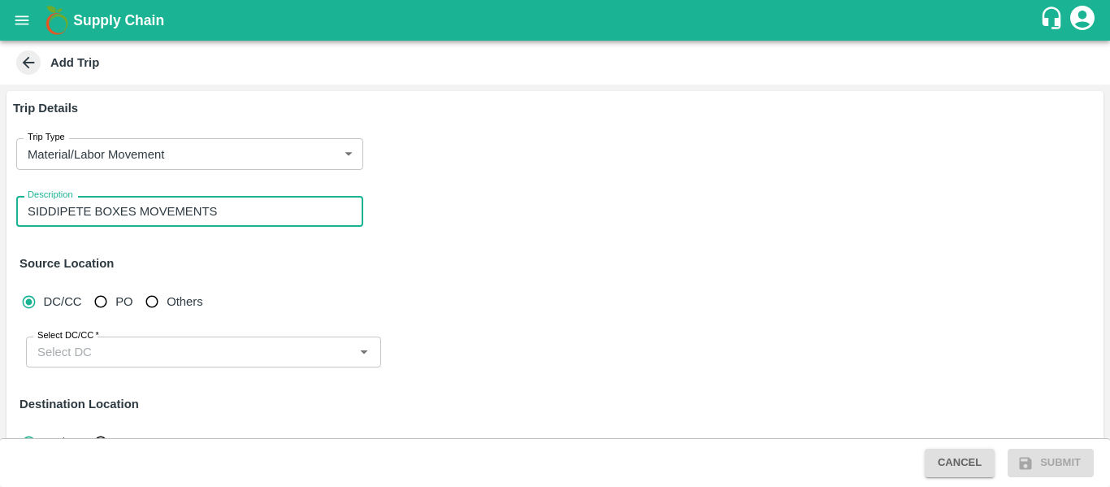
type textarea "SIDDIPETE BOXES MOVEMENTS"
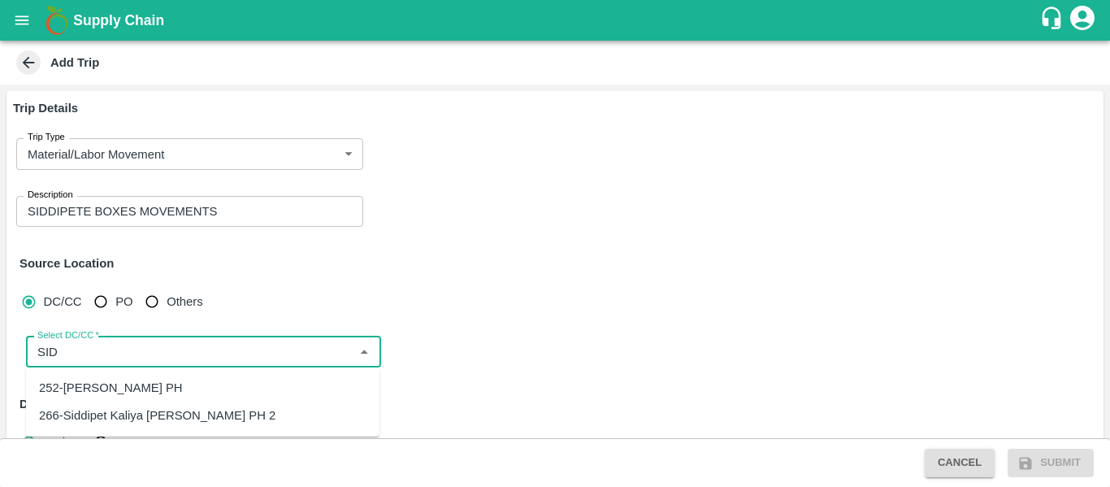
click at [134, 379] on div "252-[PERSON_NAME] PH" at bounding box center [111, 388] width 144 height 18
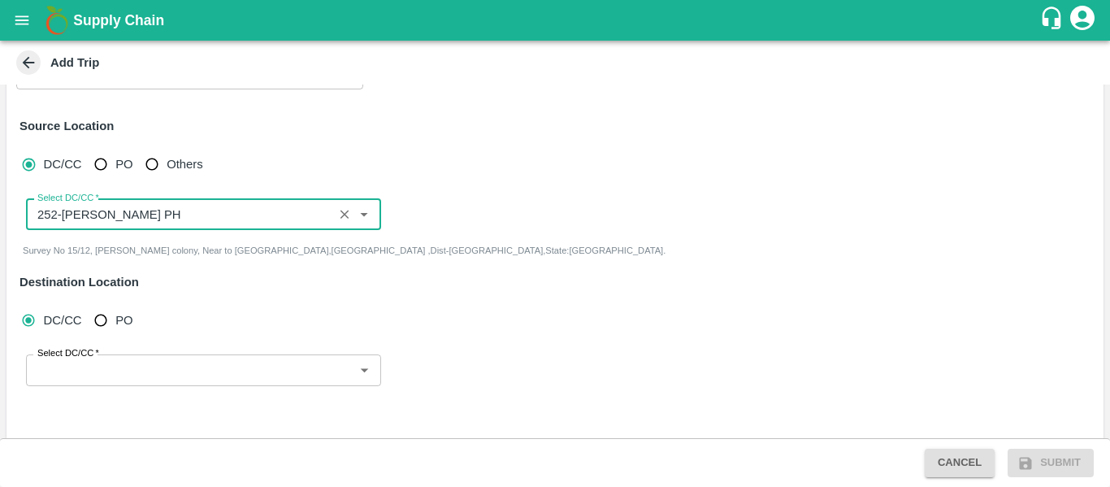
scroll to position [141, 0]
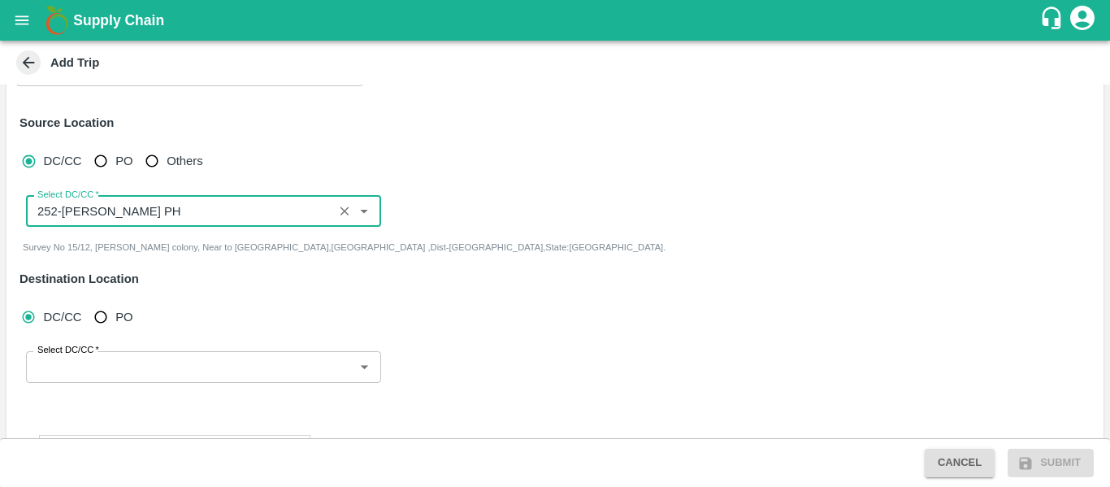
type input "252-[PERSON_NAME] PH"
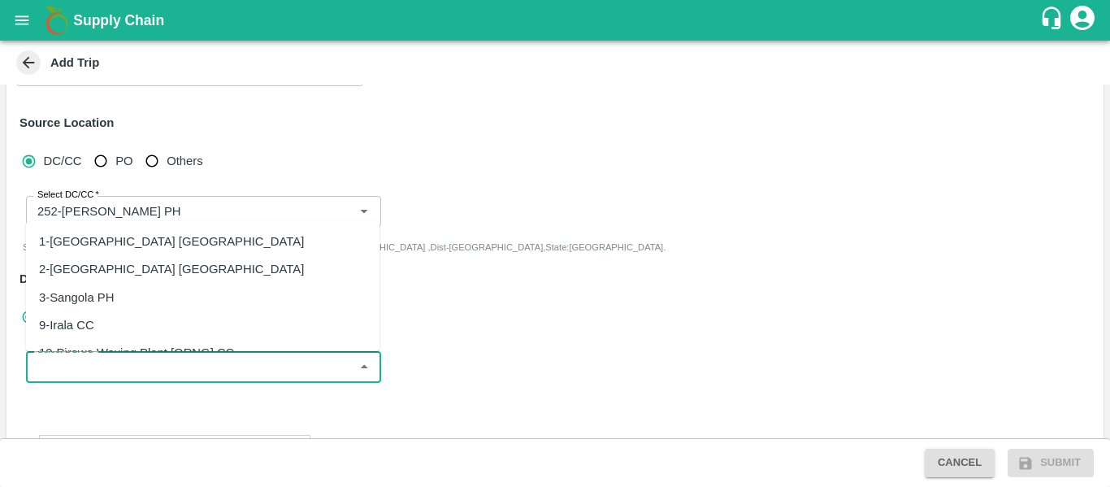
click at [134, 375] on input "Select DC/CC   *" at bounding box center [190, 366] width 319 height 21
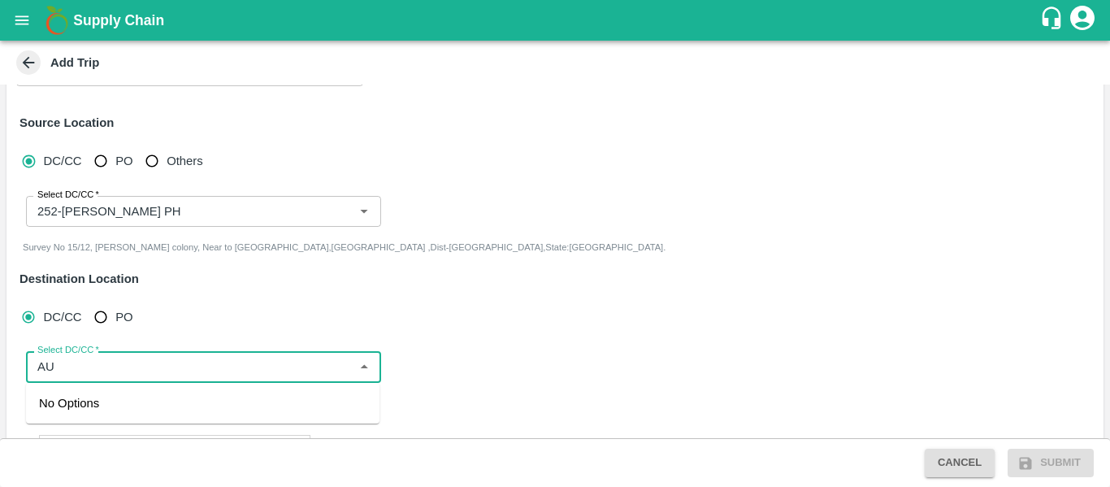
type input "A"
click at [149, 430] on div "266-Siddipet Kaliya [PERSON_NAME] PH 2" at bounding box center [157, 431] width 236 height 18
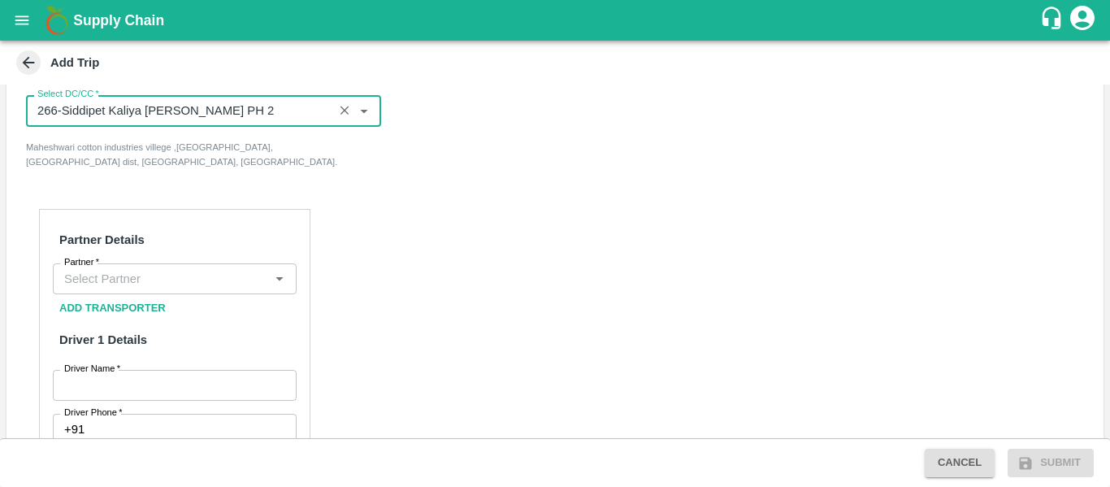
scroll to position [397, 0]
type input "266-Siddipet Kaliya [PERSON_NAME] PH 2"
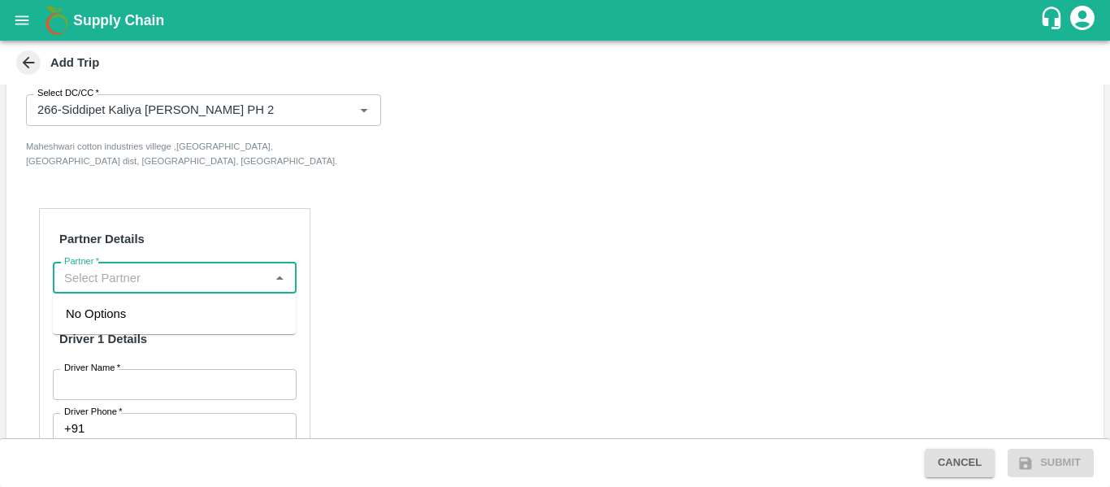
click at [125, 278] on input "Partner   *" at bounding box center [161, 277] width 207 height 21
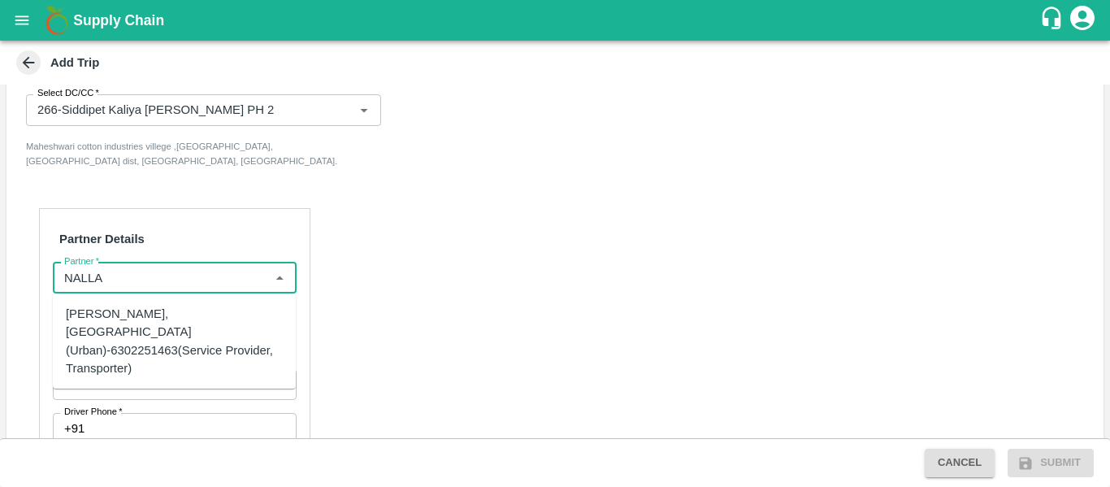
click at [139, 332] on div "[PERSON_NAME], [GEOGRAPHIC_DATA] (Urban)-6302251463(Service Provider, Transport…" at bounding box center [174, 341] width 217 height 72
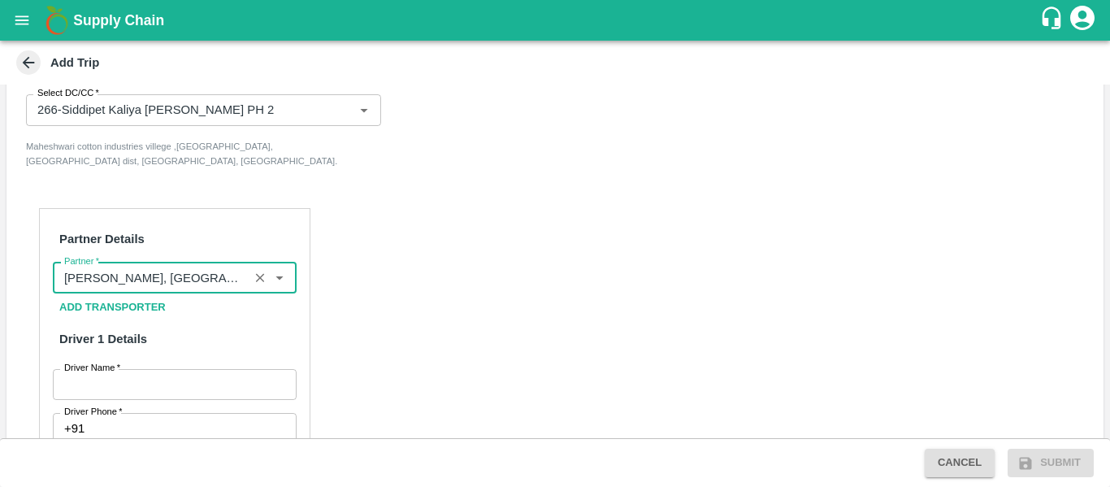
type input "[PERSON_NAME], [GEOGRAPHIC_DATA] (Urban)-6302251463(Service Provider, Transport…"
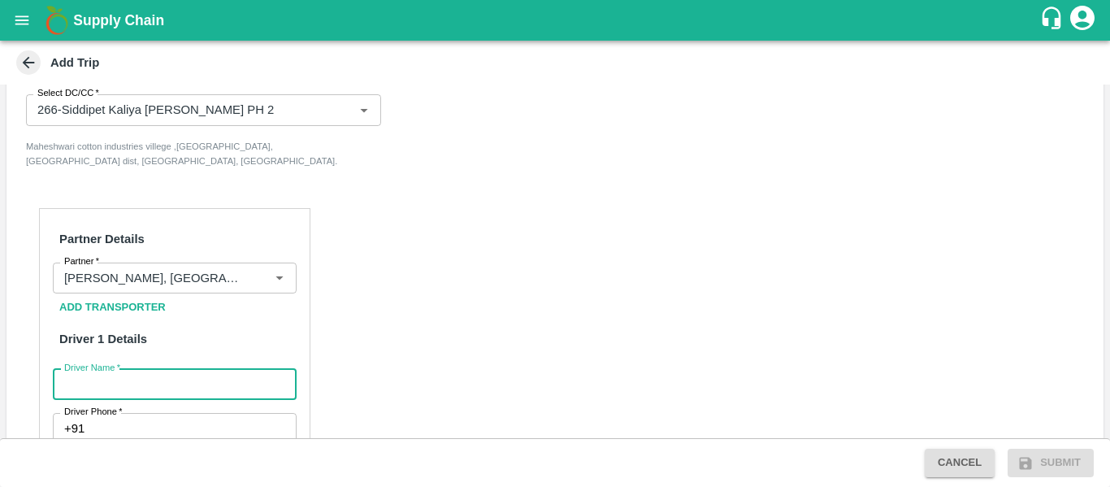
click at [128, 393] on input "Driver Name   *" at bounding box center [175, 384] width 244 height 31
type input "[DEMOGRAPHIC_DATA]"
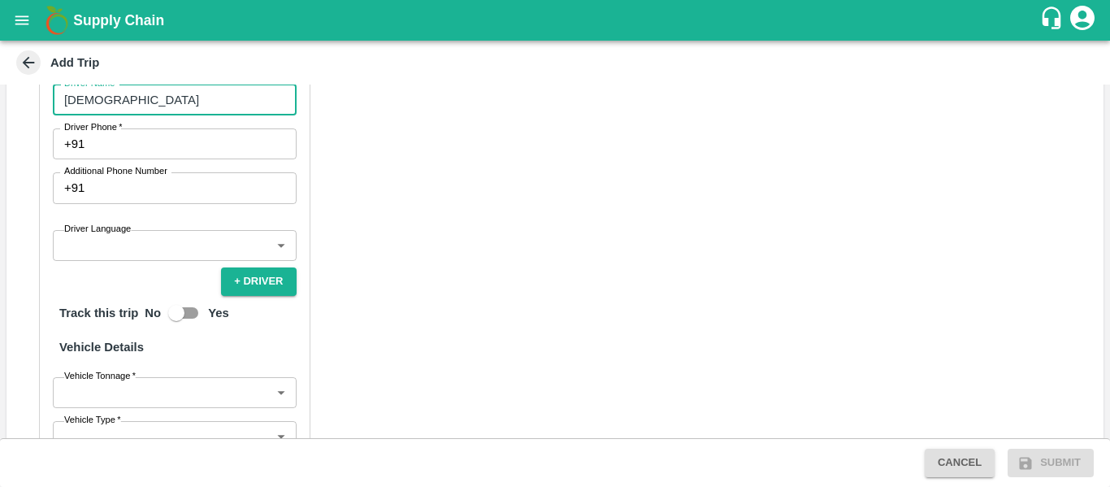
scroll to position [683, 0]
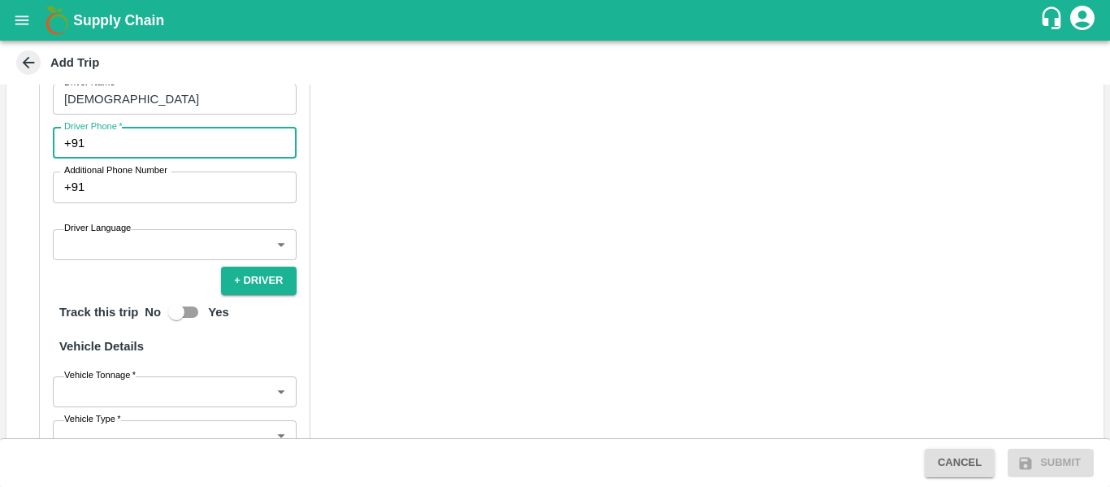
click at [151, 152] on input "Driver Phone   *" at bounding box center [193, 143] width 205 height 31
type input "9942469688"
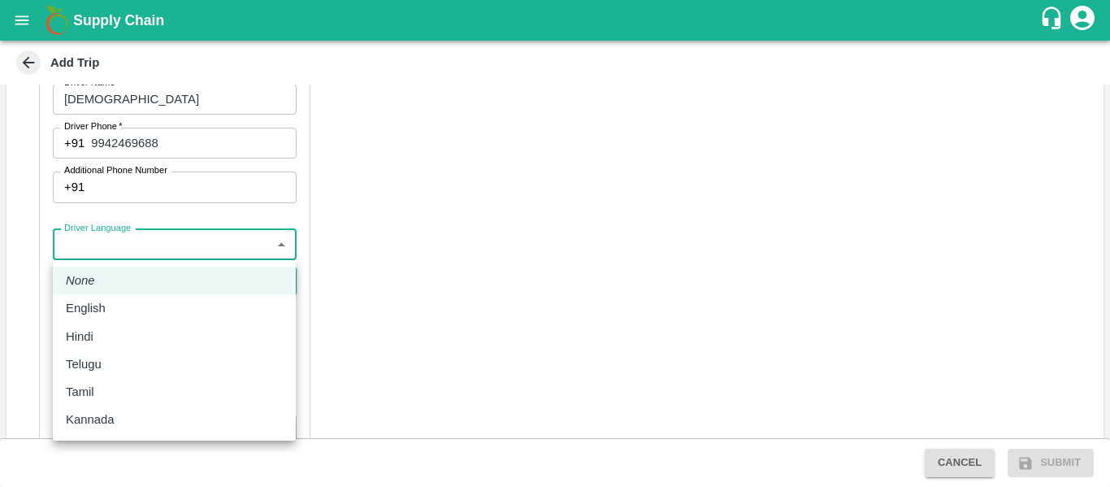
click at [206, 235] on body "Supply Chain Add Trip Trip Details Trip Type Material/Labor Movement 2 Trip Typ…" at bounding box center [555, 243] width 1110 height 487
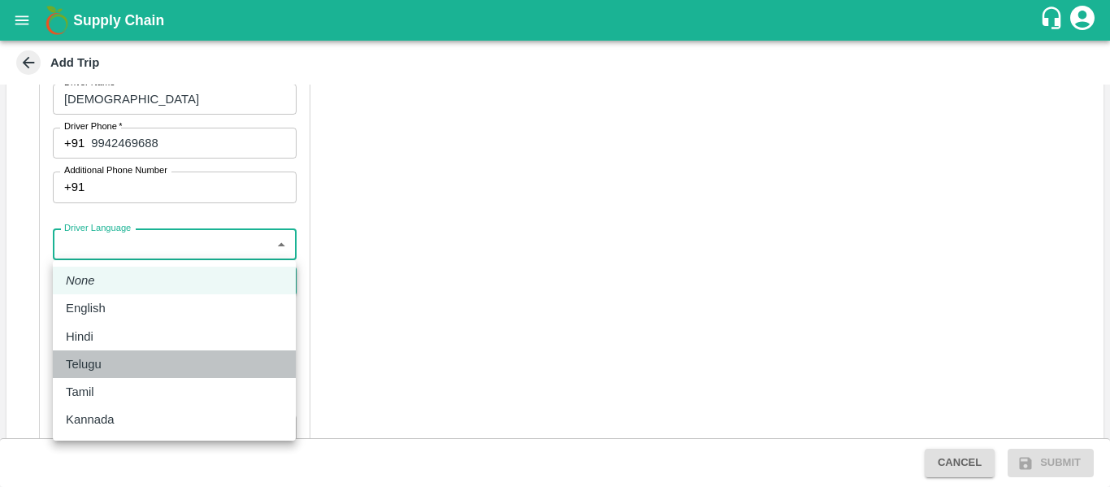
click at [106, 355] on div "Telugu" at bounding box center [88, 364] width 44 height 18
type input "te"
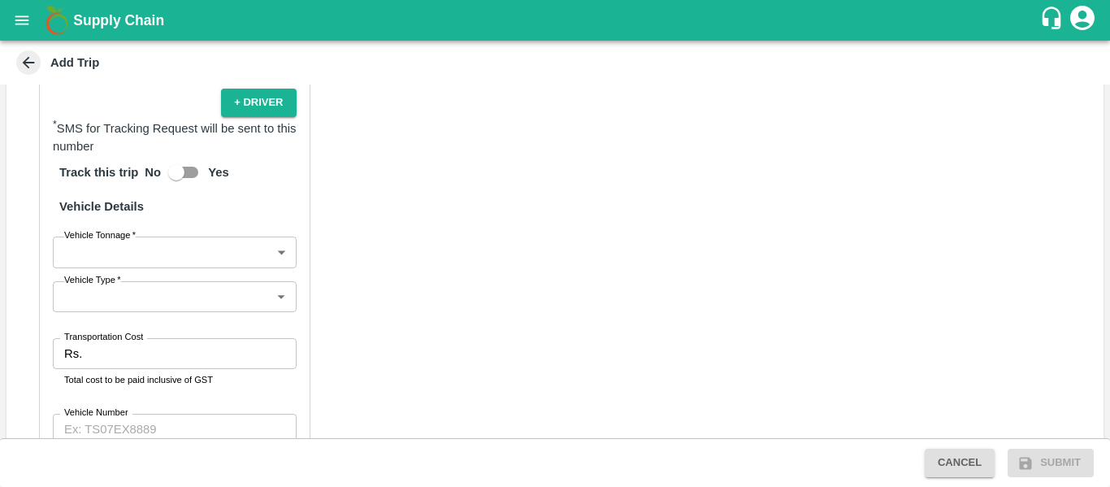
scroll to position [862, 0]
click at [158, 267] on div "Partner Details Partner   * Partner Add Transporter Driver 1 Details Driver Nam…" at bounding box center [174, 167] width 271 height 848
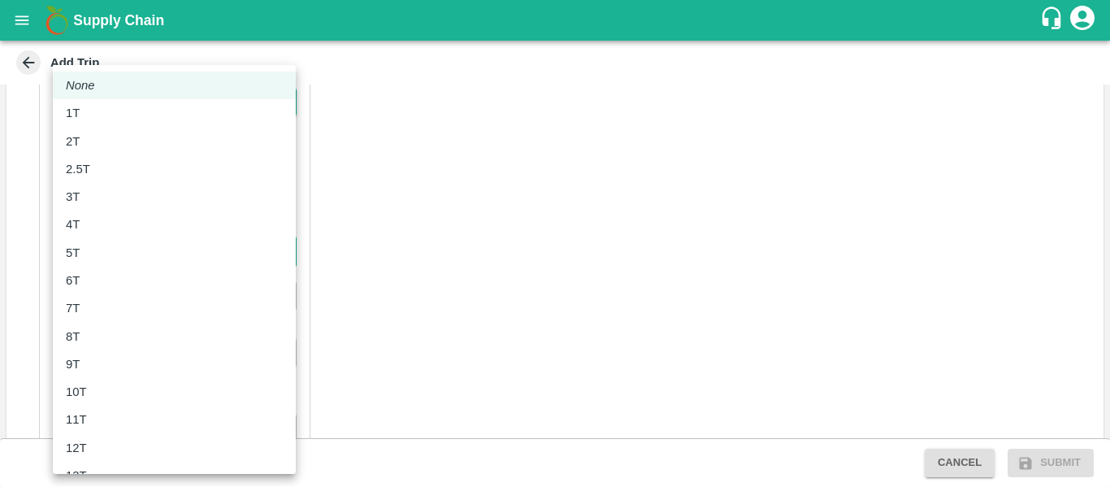
click at [172, 258] on body "Supply Chain Add Trip Trip Details Trip Type Material/Labor Movement 2 Trip Typ…" at bounding box center [555, 243] width 1110 height 487
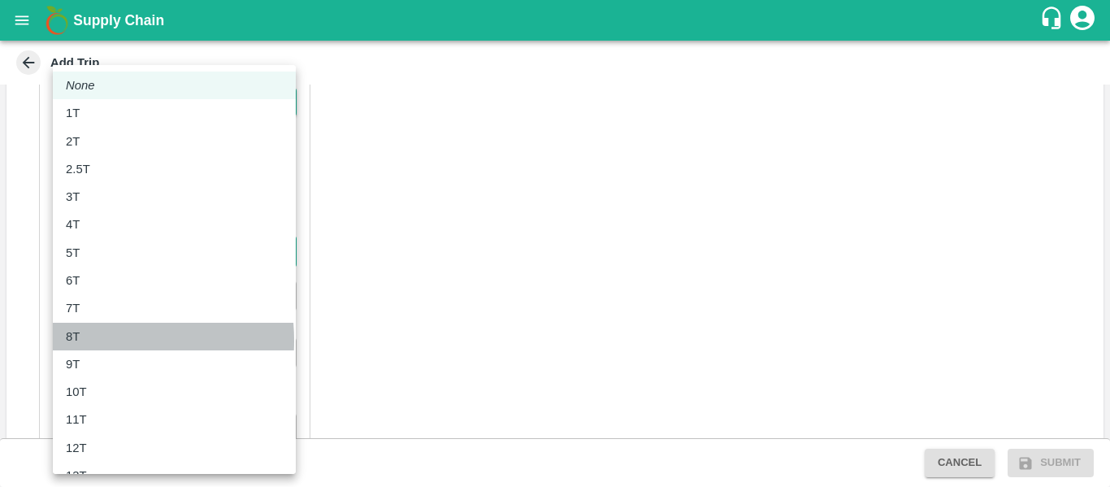
click at [82, 341] on div "8T" at bounding box center [77, 337] width 22 height 18
type input "8000"
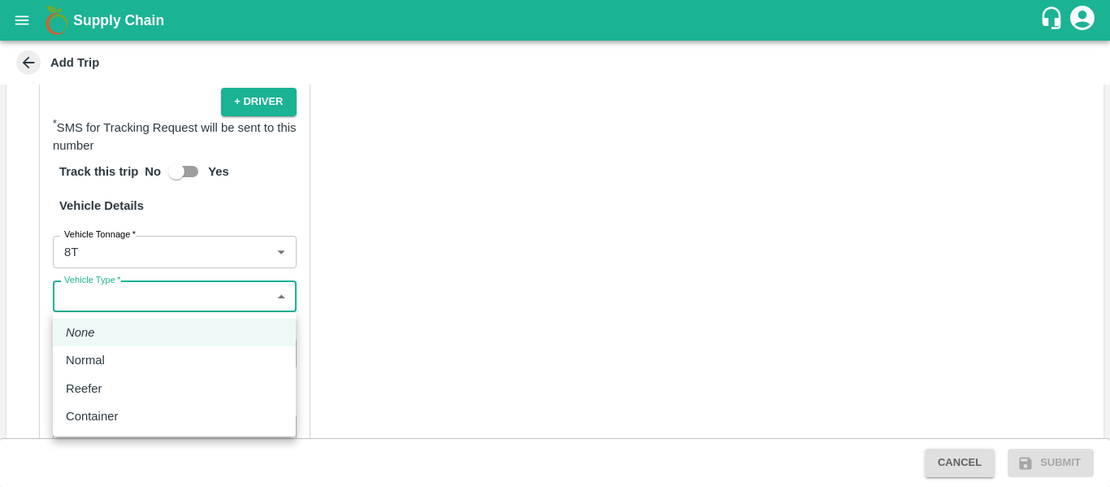
click at [216, 291] on body "Supply Chain Add Trip Trip Details Trip Type Material/Labor Movement 2 Trip Typ…" at bounding box center [555, 243] width 1110 height 487
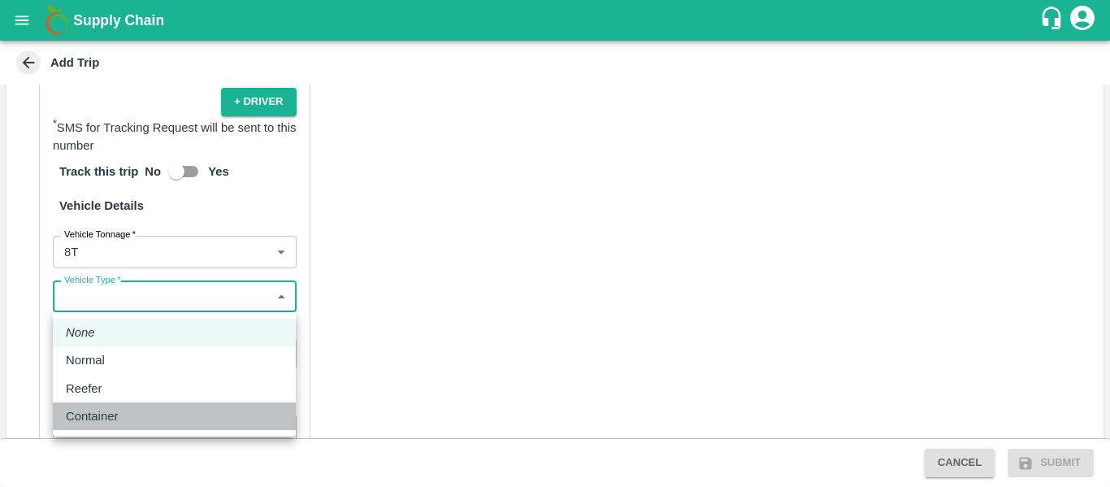
click at [151, 407] on div "Container" at bounding box center [174, 416] width 217 height 18
type input "Container"
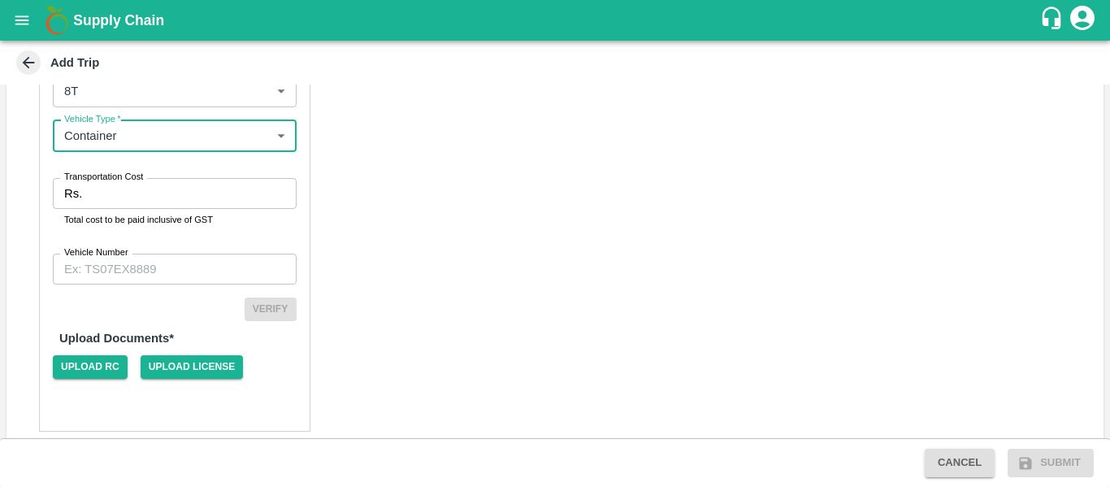
scroll to position [1024, 0]
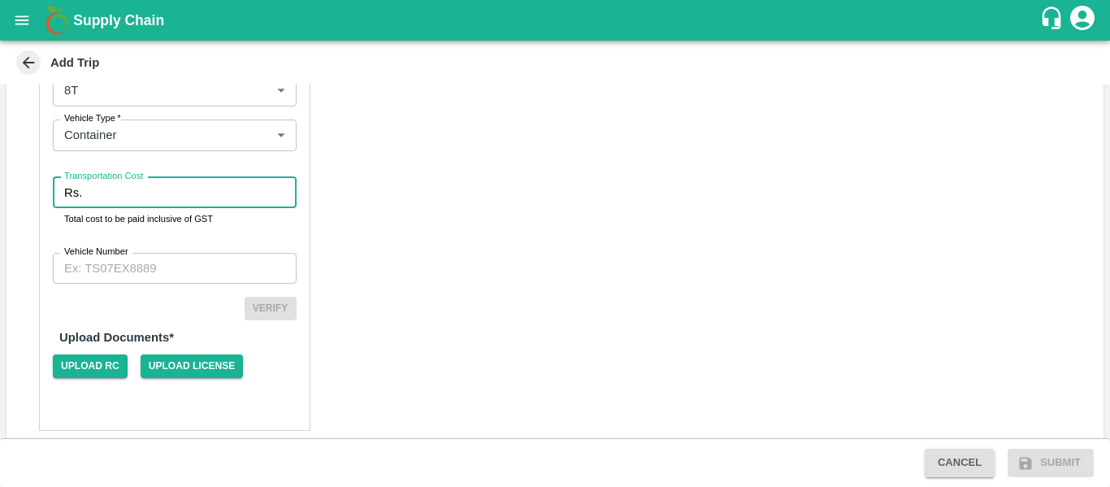
click at [145, 200] on input "Transportation Cost" at bounding box center [192, 192] width 207 height 31
type input "8000"
click at [146, 194] on input "8000" at bounding box center [192, 192] width 207 height 31
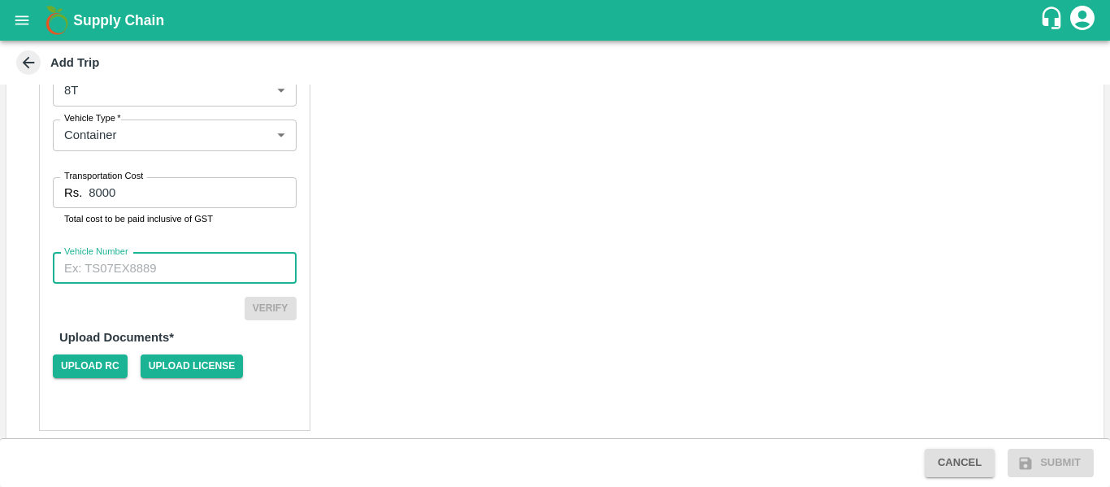
click at [110, 273] on input "Vehicle Number" at bounding box center [175, 268] width 244 height 31
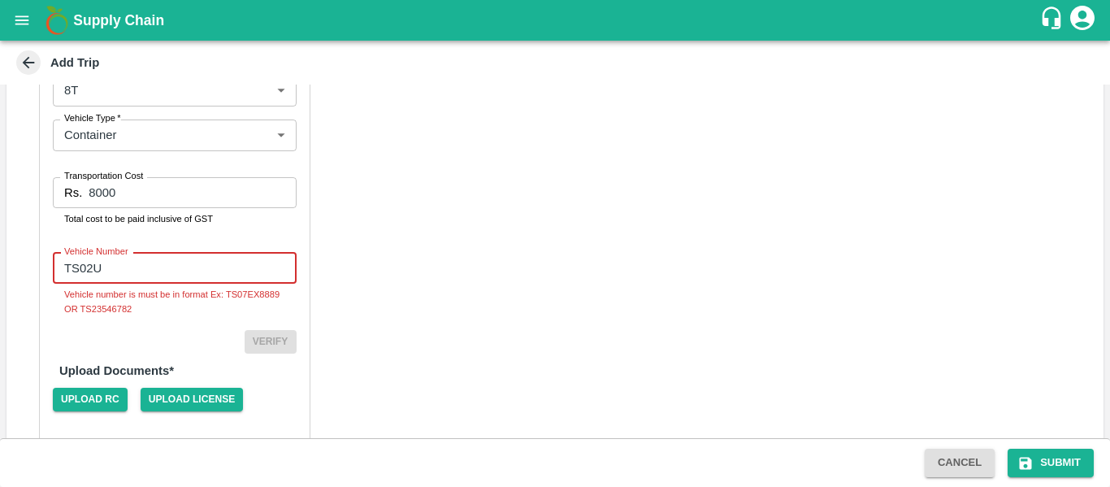
type input "TS02UA3328"
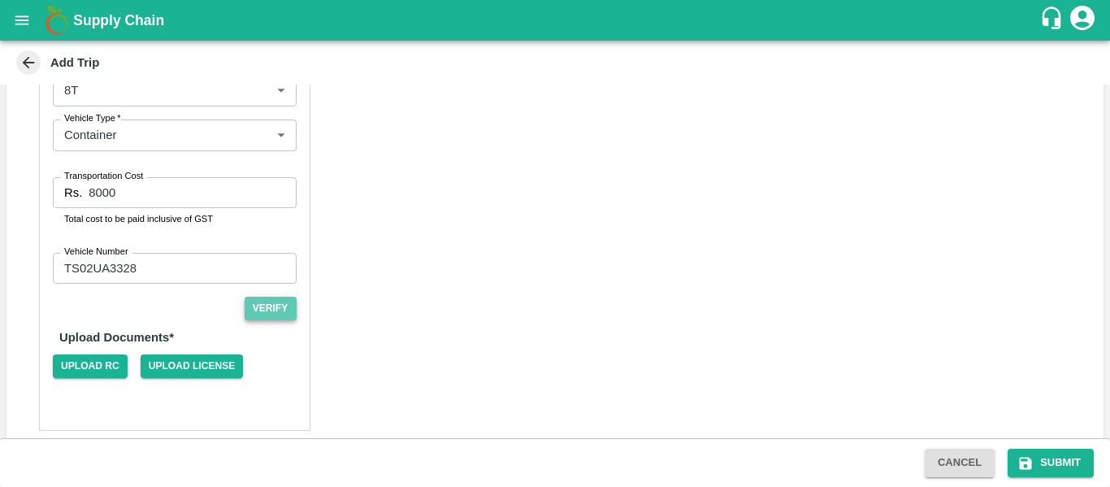
click at [256, 314] on button "Verify" at bounding box center [271, 309] width 52 height 24
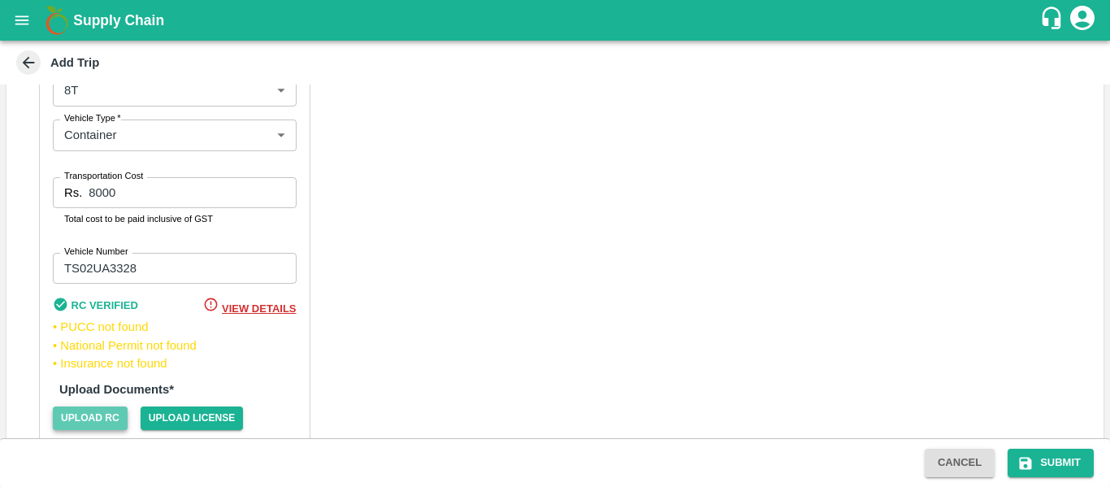
click at [85, 421] on span "Upload RC" at bounding box center [90, 418] width 75 height 24
click at [0, 0] on input "Upload RC" at bounding box center [0, 0] width 0 height 0
click at [194, 406] on span "Upload License" at bounding box center [192, 418] width 103 height 24
click at [0, 0] on input "Upload License" at bounding box center [0, 0] width 0 height 0
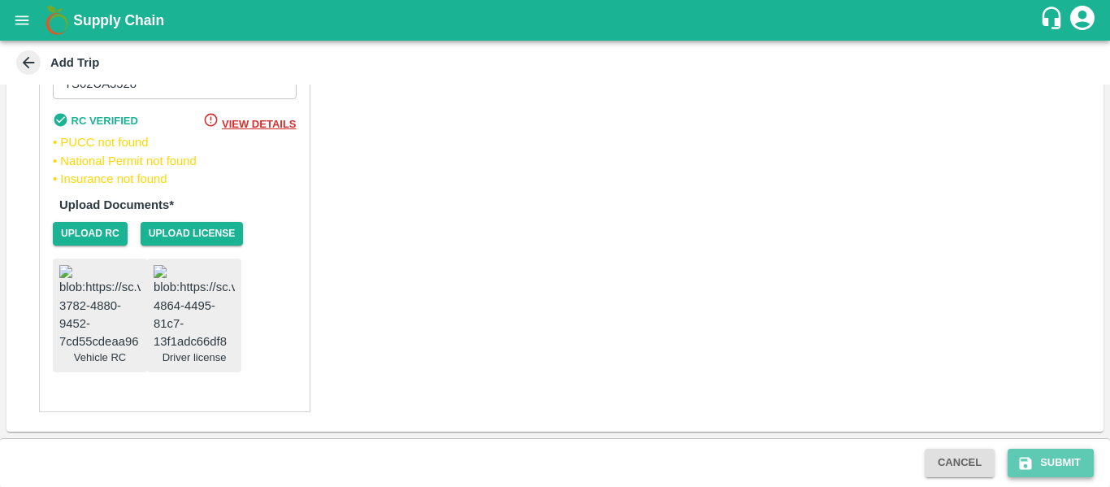
click at [1039, 468] on button "Submit" at bounding box center [1051, 463] width 86 height 28
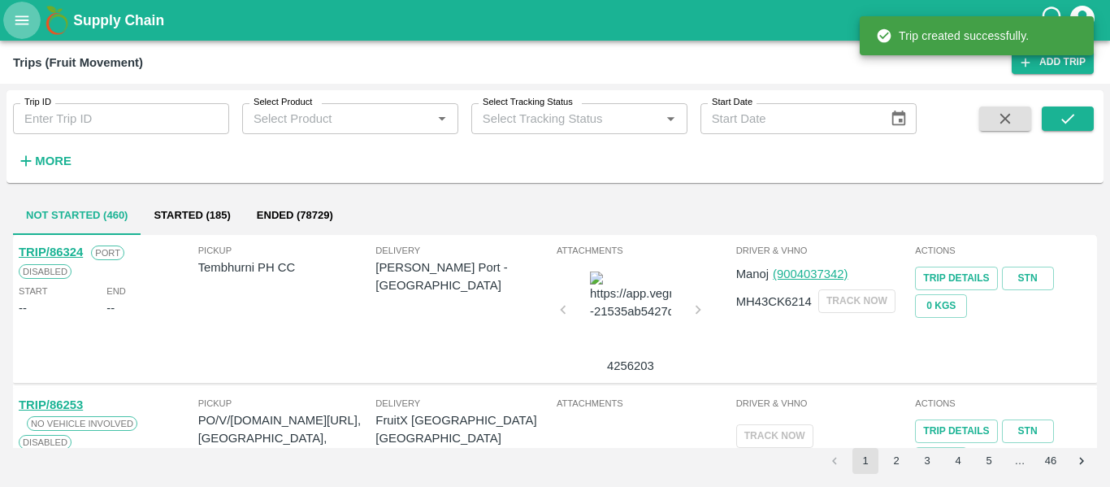
click at [15, 9] on button "open drawer" at bounding box center [21, 20] width 37 height 37
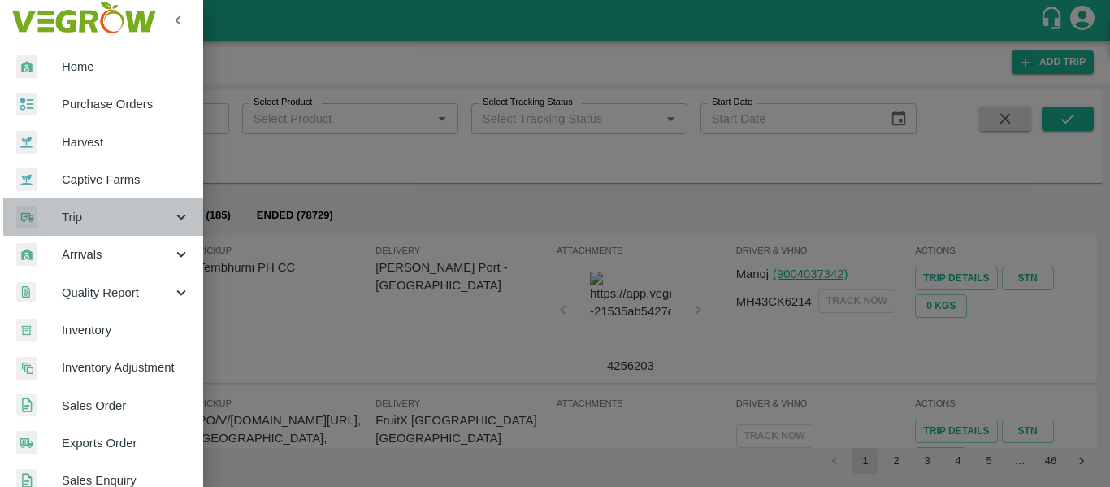
click at [174, 207] on div "Trip" at bounding box center [101, 216] width 203 height 37
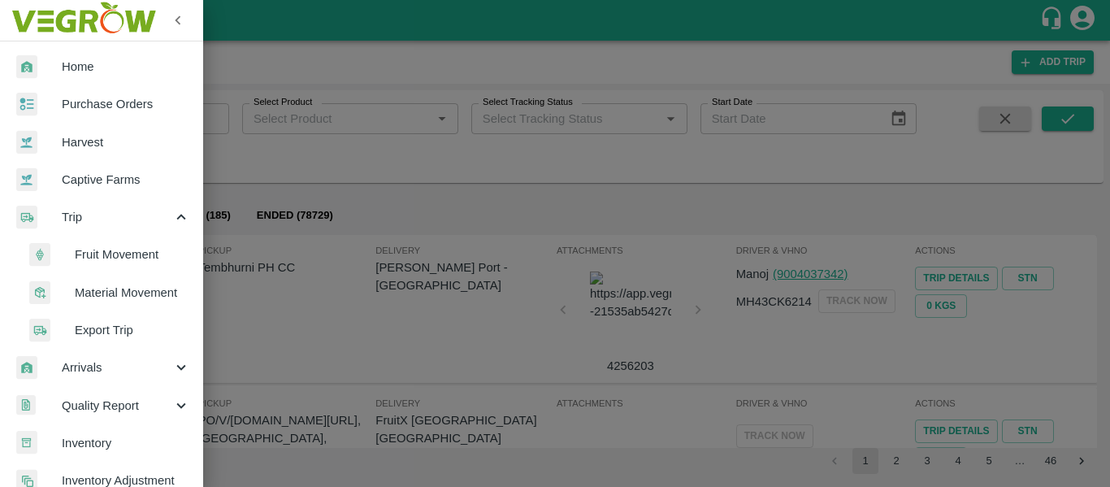
click at [124, 285] on span "Material Movement" at bounding box center [132, 293] width 115 height 18
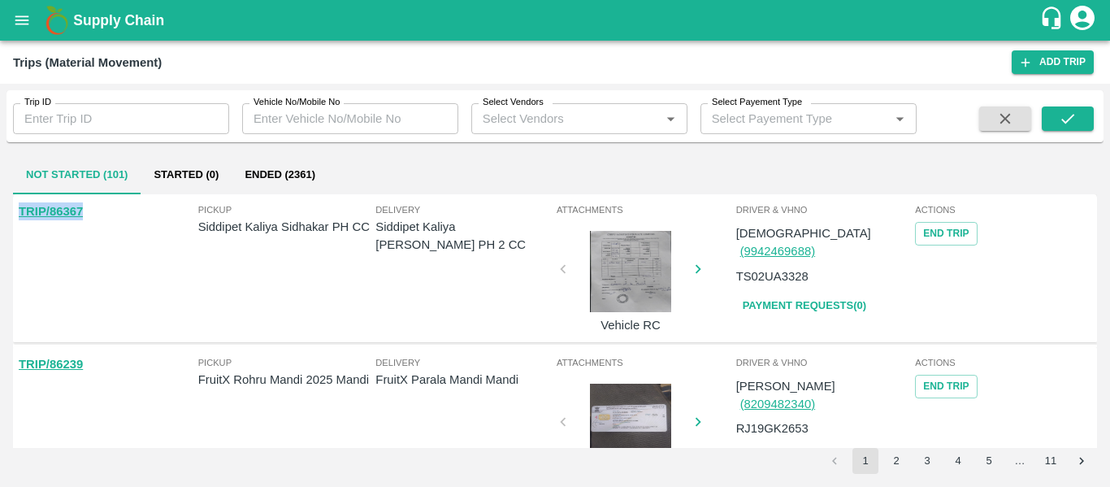
drag, startPoint x: 94, startPoint y: 236, endPoint x: 0, endPoint y: 246, distance: 94.8
click at [0, 246] on div "Trip ID Trip ID Vehicle No/Mobile No Vehicle No/Mobile No Select Vendors Select…" at bounding box center [555, 285] width 1110 height 403
copy link "TRIP/86367"
click at [957, 233] on button "End Trip" at bounding box center [946, 234] width 62 height 24
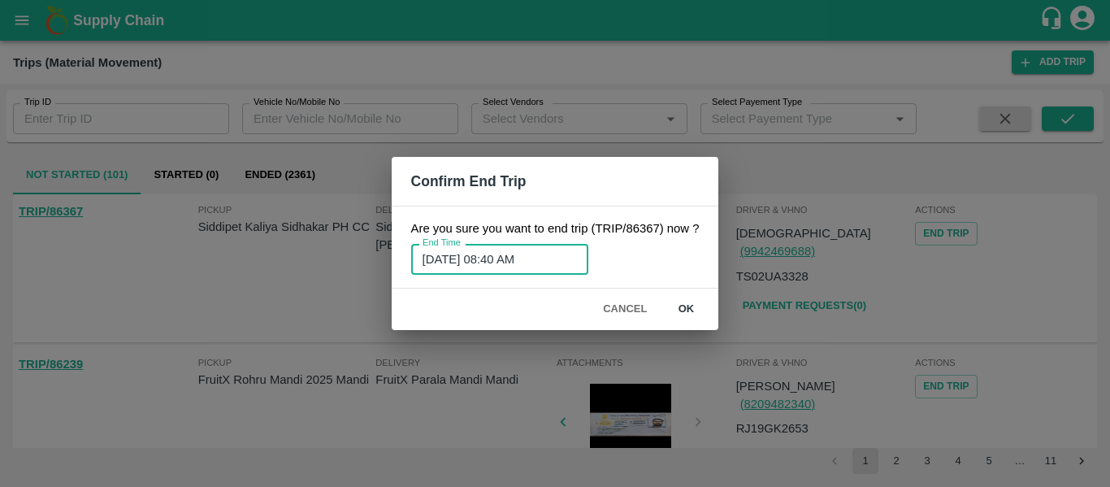
click at [523, 267] on input "13/08/2025 08:40 AM" at bounding box center [494, 259] width 166 height 31
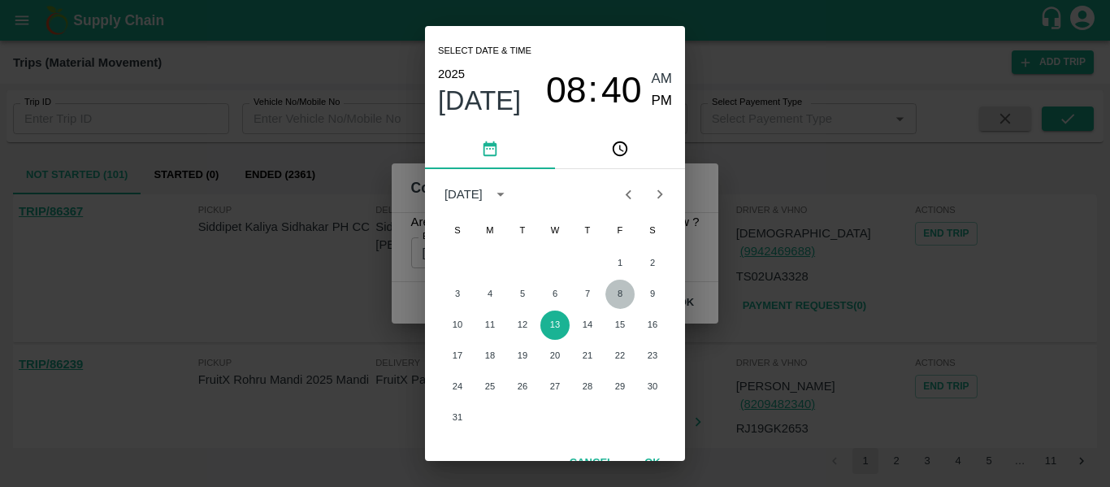
click at [614, 293] on button "8" at bounding box center [619, 294] width 29 height 29
type input "08/08/2025 08:40 AM"
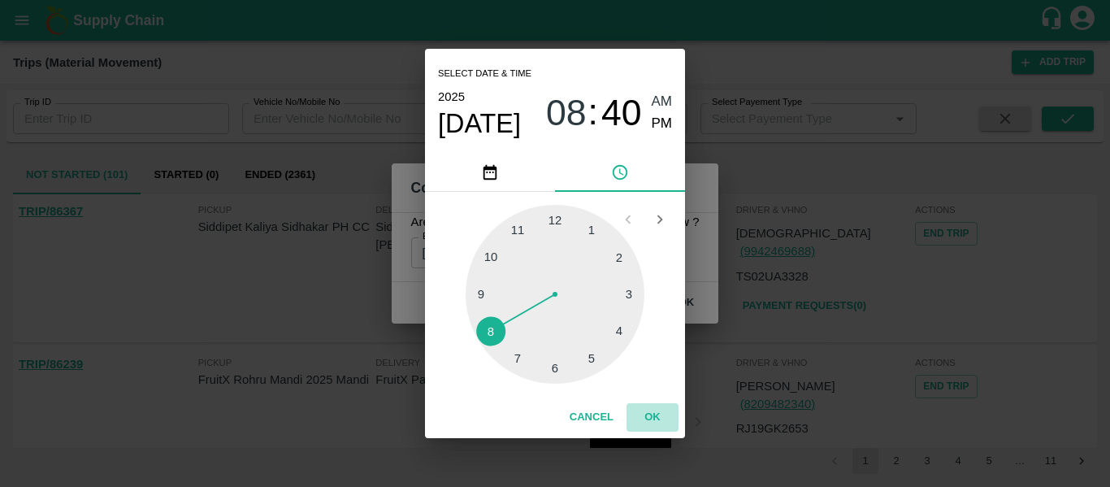
click at [643, 414] on button "OK" at bounding box center [653, 417] width 52 height 28
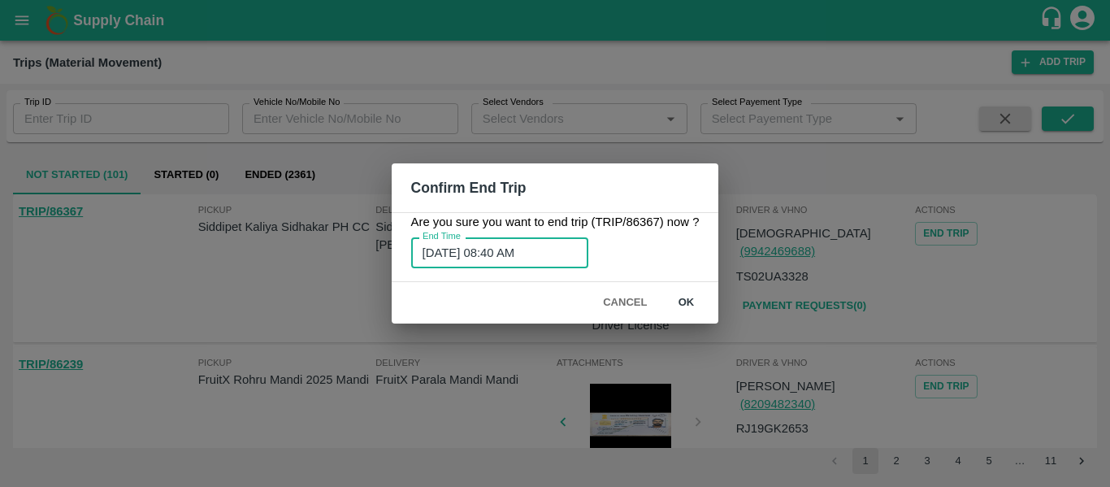
click at [675, 297] on button "ok" at bounding box center [686, 303] width 52 height 28
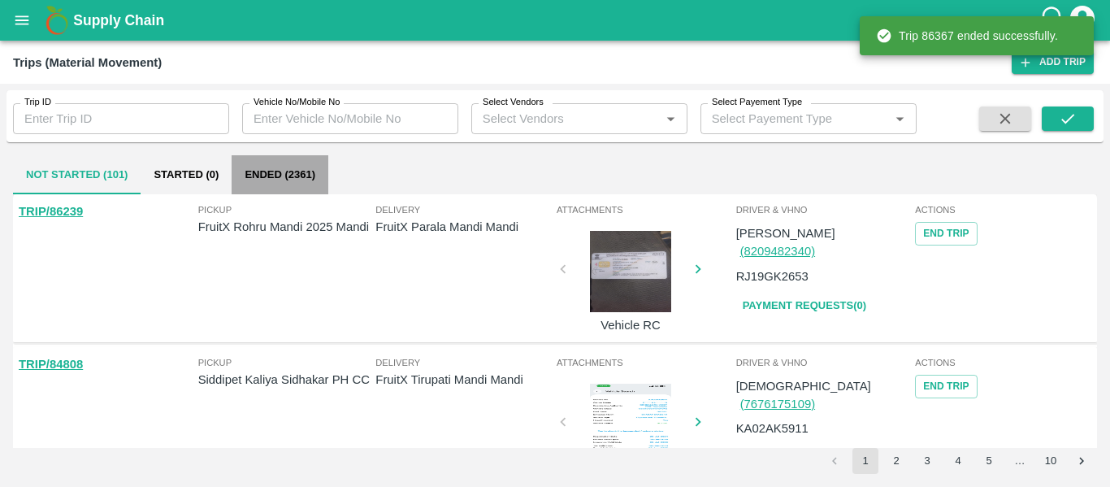
click at [238, 170] on button "Ended (2361)" at bounding box center [280, 174] width 97 height 39
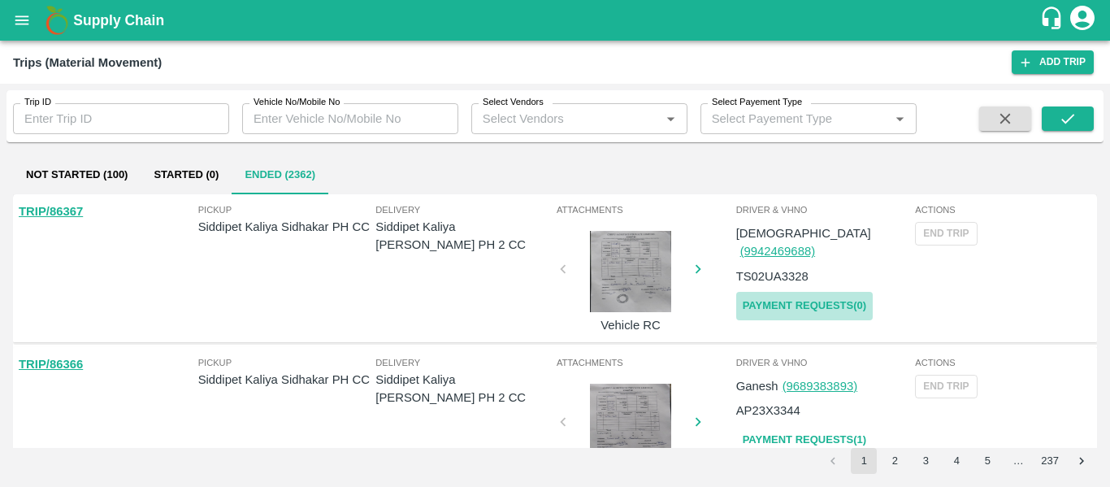
click at [817, 292] on link "Payment Requests( 0 )" at bounding box center [804, 306] width 137 height 28
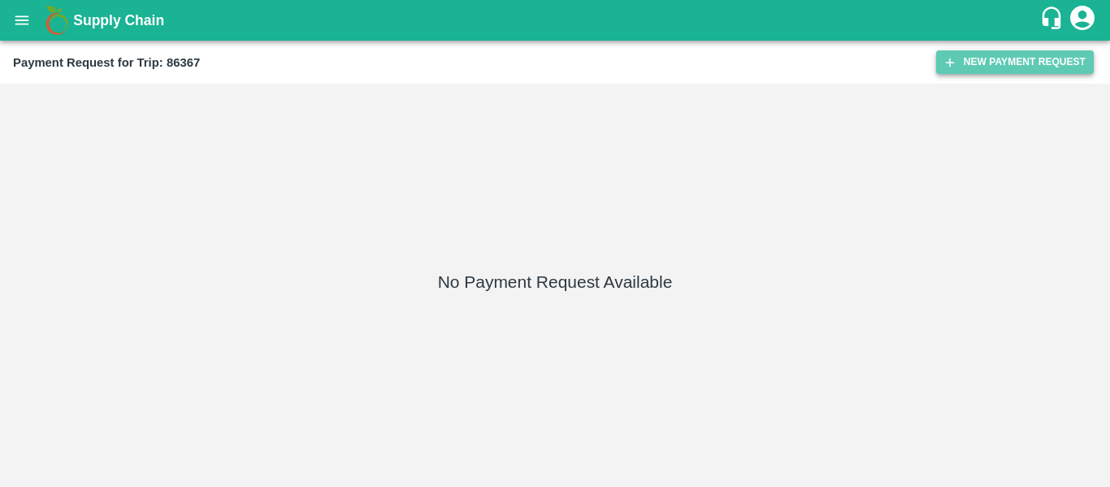
click at [949, 57] on icon "button" at bounding box center [950, 62] width 15 height 15
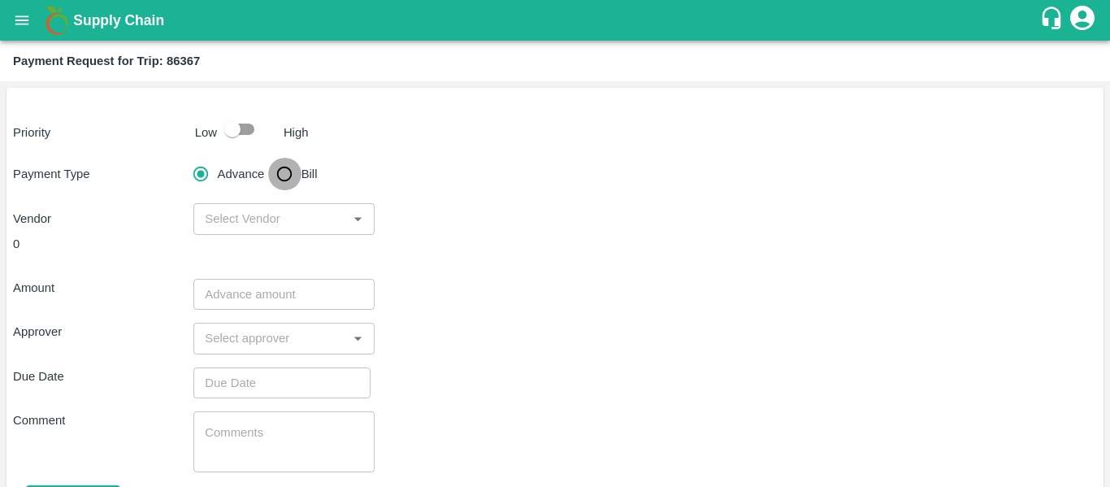
click at [278, 171] on input "Bill" at bounding box center [284, 174] width 33 height 33
radio input "true"
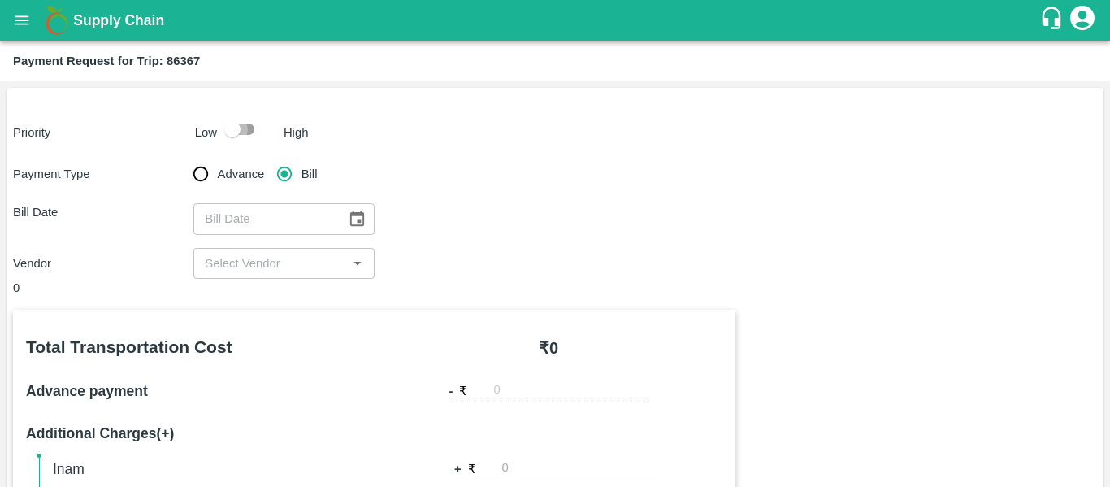
click at [247, 124] on input "checkbox" at bounding box center [232, 129] width 93 height 31
checkbox input "true"
click at [365, 226] on icon "Choose date" at bounding box center [357, 219] width 18 height 18
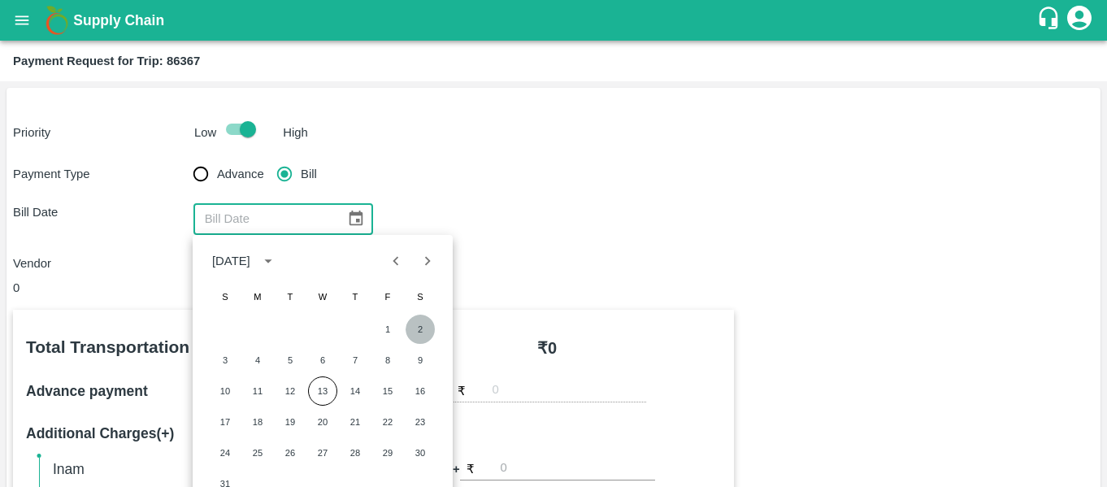
click at [418, 329] on button "2" at bounding box center [420, 329] width 29 height 29
type input "[DATE]"
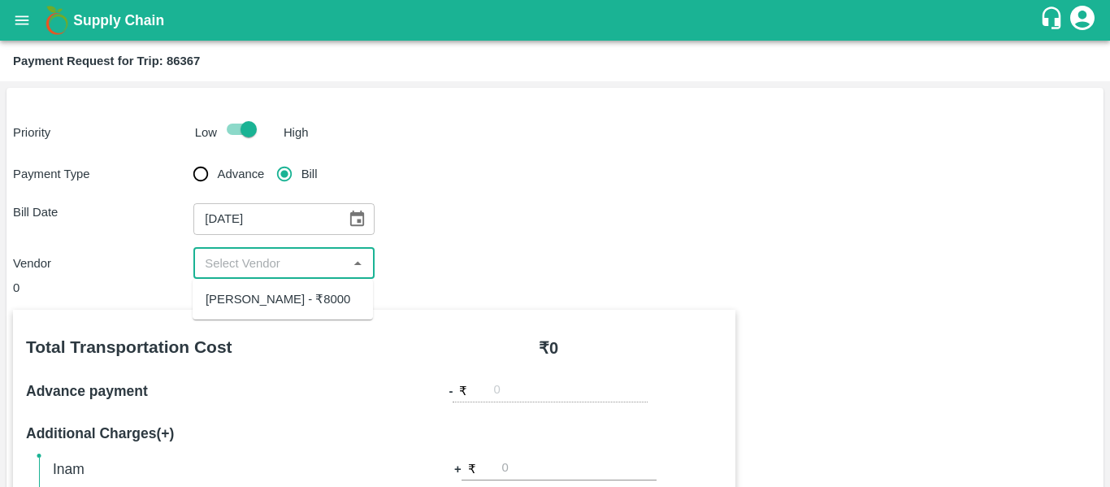
click at [332, 255] on input "input" at bounding box center [270, 263] width 144 height 21
click at [306, 300] on div "[PERSON_NAME] - ₹8000" at bounding box center [278, 299] width 145 height 18
type input "[PERSON_NAME] - ₹8000"
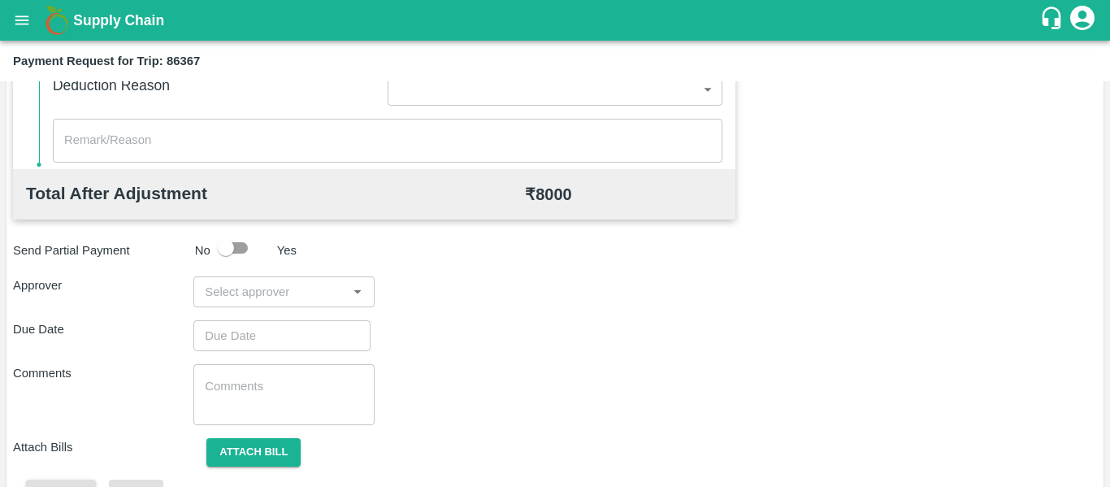
scroll to position [597, 0]
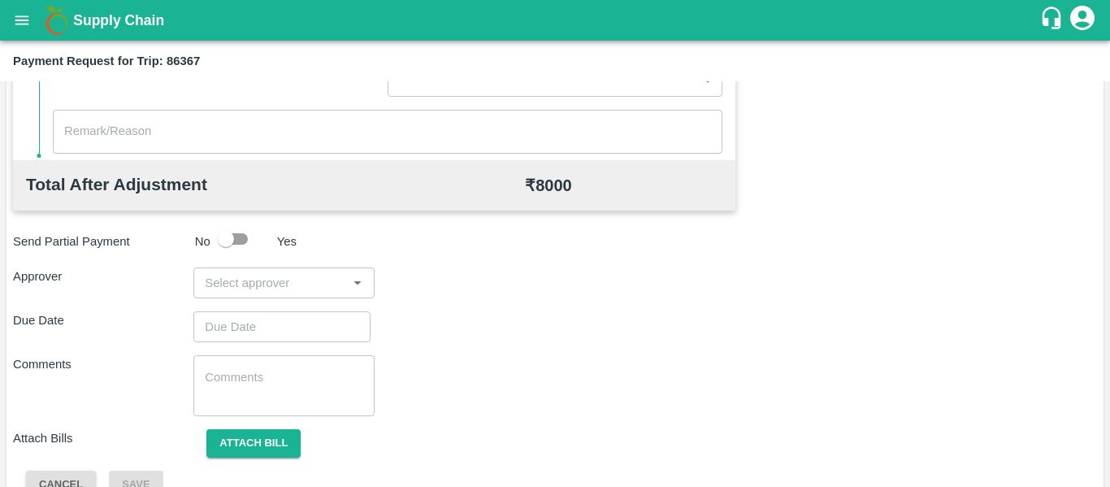
click at [255, 286] on input "input" at bounding box center [270, 282] width 144 height 21
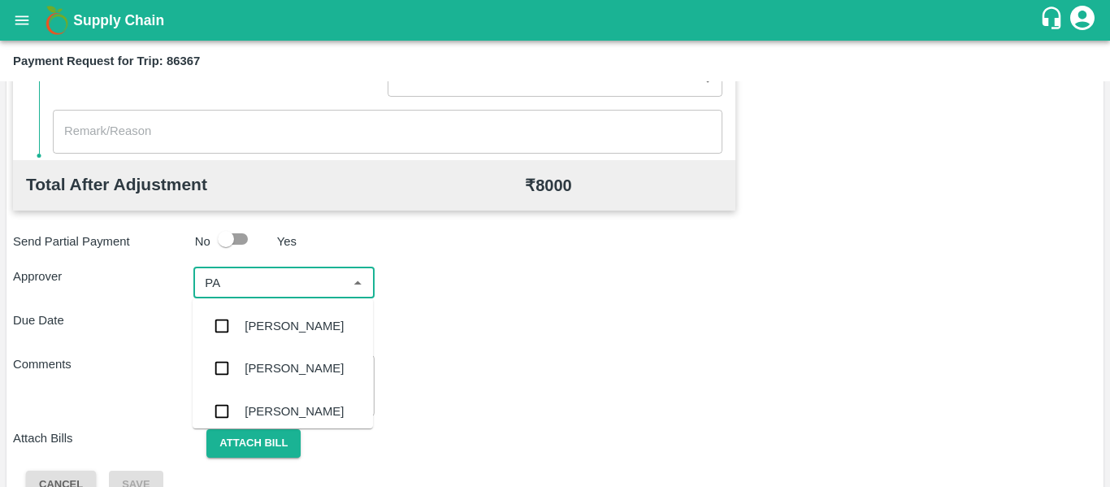
type input "PAL"
click at [262, 323] on div "[PERSON_NAME]" at bounding box center [294, 326] width 99 height 18
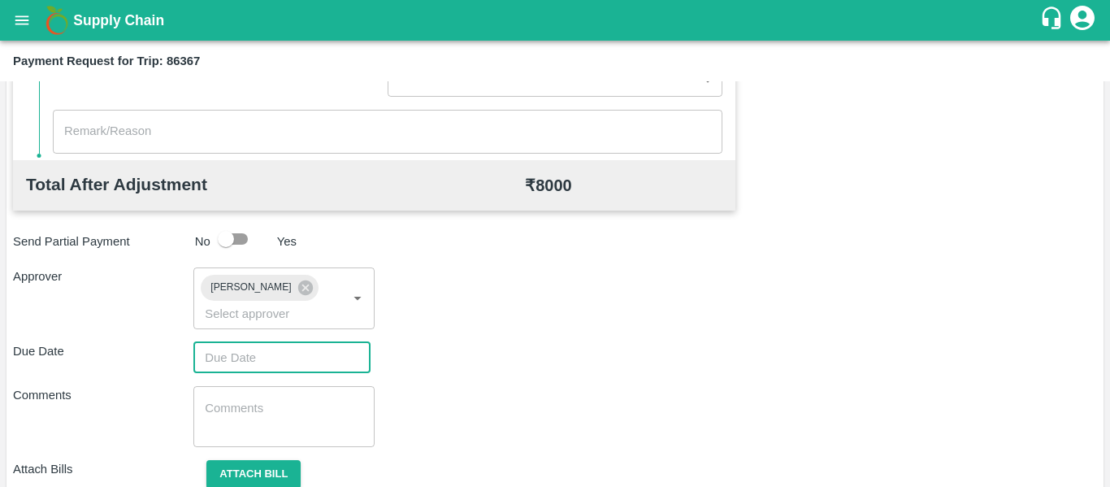
type input "DD/MM/YYYY hh:mm aa"
click at [246, 359] on input "DD/MM/YYYY hh:mm aa" at bounding box center [276, 357] width 166 height 31
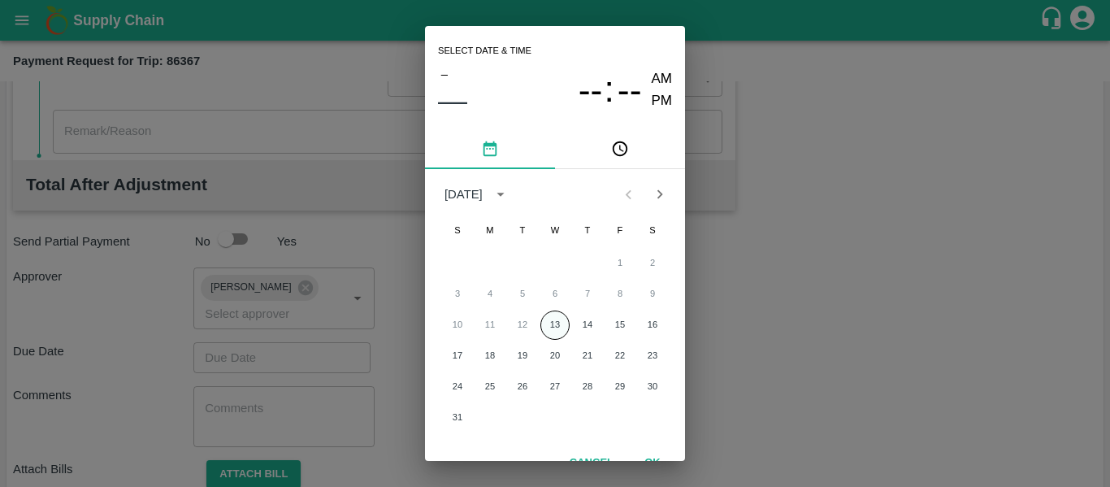
click at [556, 328] on button "13" at bounding box center [554, 324] width 29 height 29
type input "[DATE] 12:00 AM"
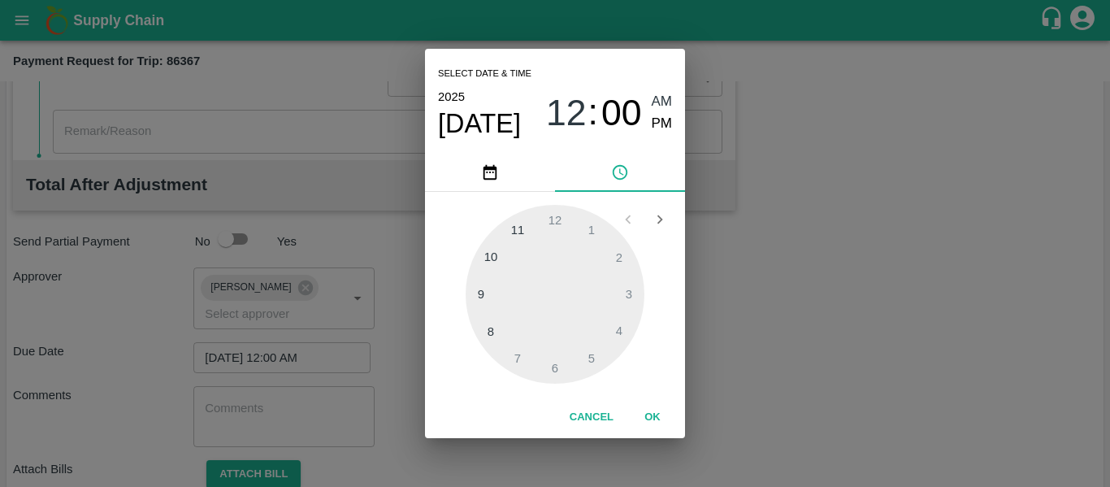
click at [649, 405] on button "OK" at bounding box center [653, 417] width 52 height 28
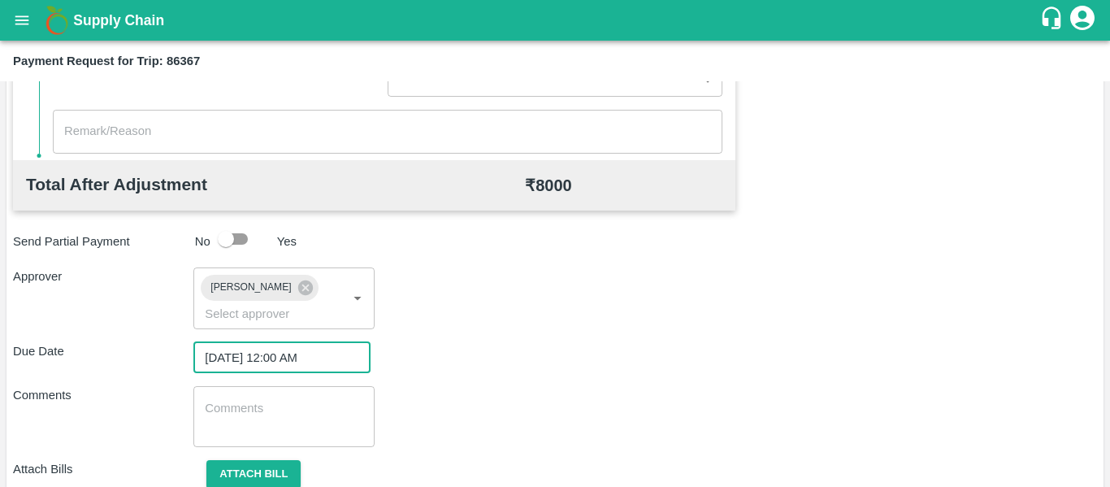
click at [246, 397] on div "x ​" at bounding box center [283, 416] width 180 height 61
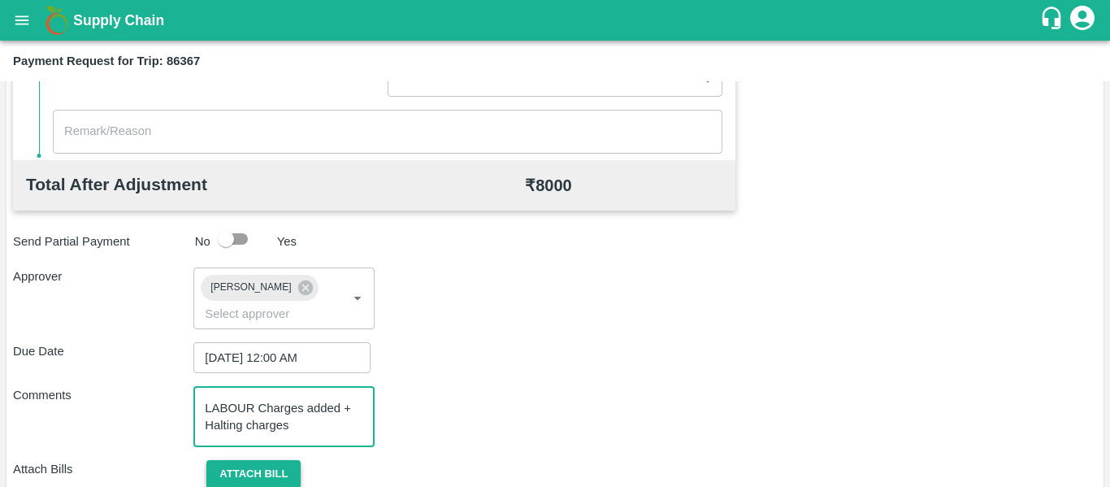
type textarea "LABOUR Charges added + Halting charges"
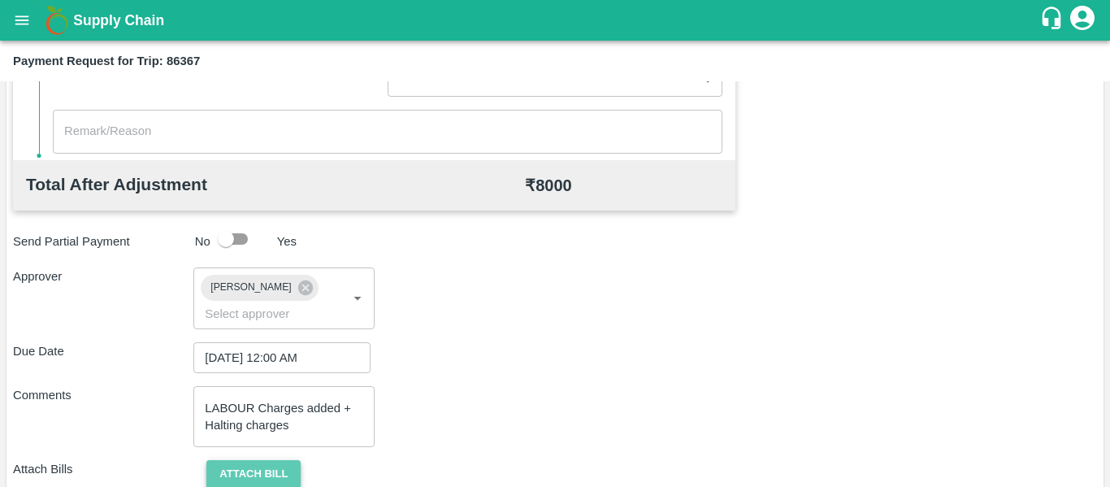
click at [269, 479] on button "Attach bill" at bounding box center [253, 474] width 94 height 28
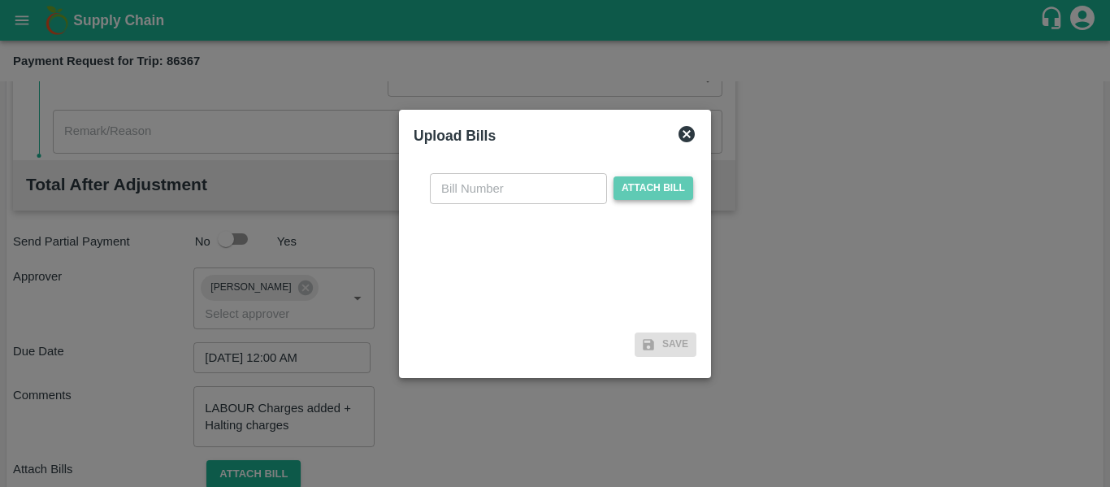
click at [656, 188] on span "Attach bill" at bounding box center [654, 188] width 80 height 24
click at [0, 0] on input "Attach bill" at bounding box center [0, 0] width 0 height 0
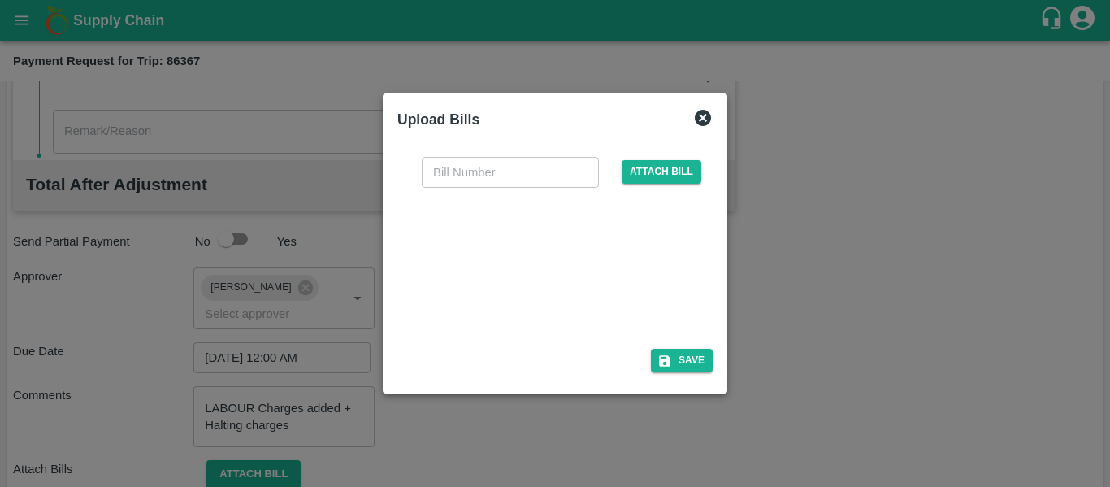
click at [511, 276] on div at bounding box center [552, 263] width 244 height 86
click at [471, 187] on input "text" at bounding box center [510, 172] width 177 height 31
type input "316"
click at [695, 360] on button "Save" at bounding box center [682, 361] width 62 height 24
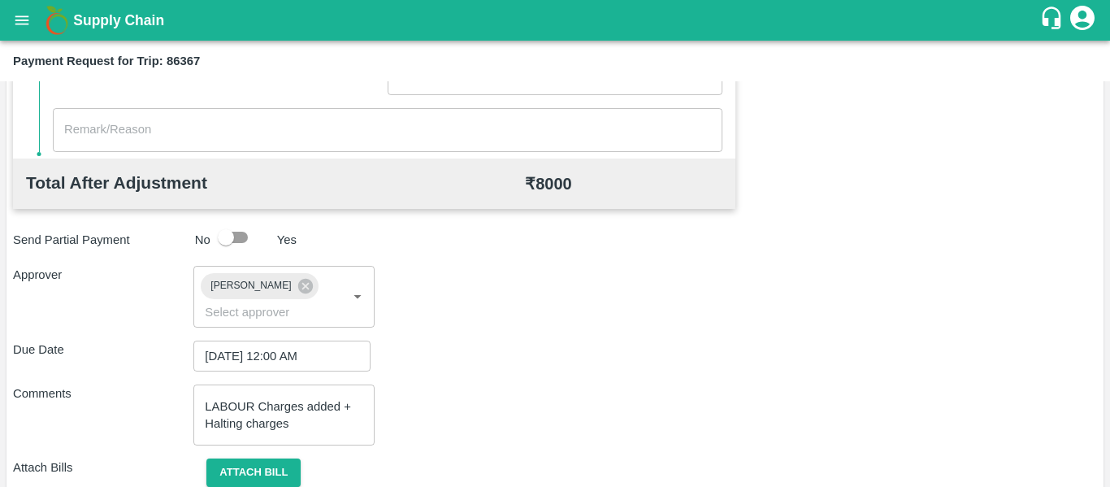
scroll to position [746, 0]
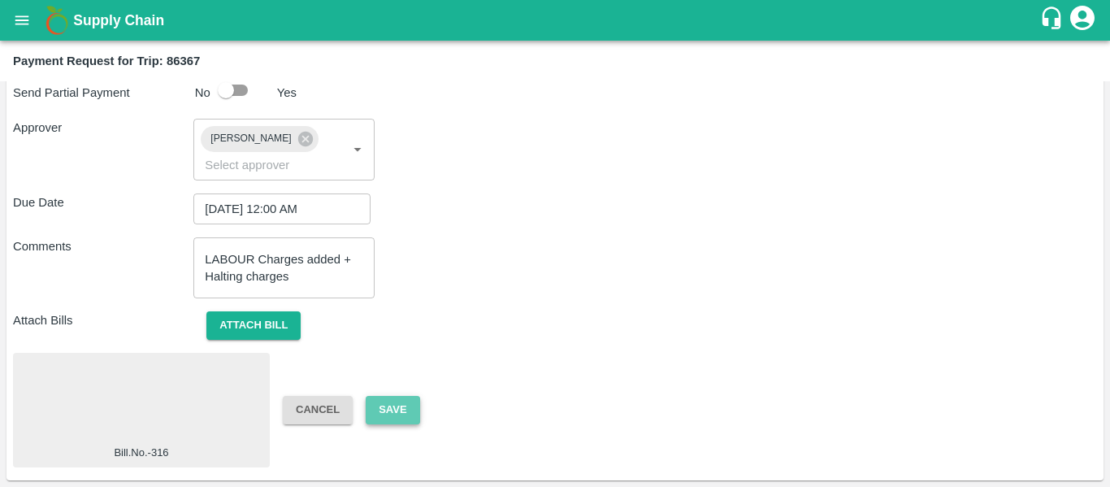
click at [393, 414] on button "Save" at bounding box center [393, 410] width 54 height 28
click at [241, 330] on button "Attach bill" at bounding box center [253, 325] width 94 height 28
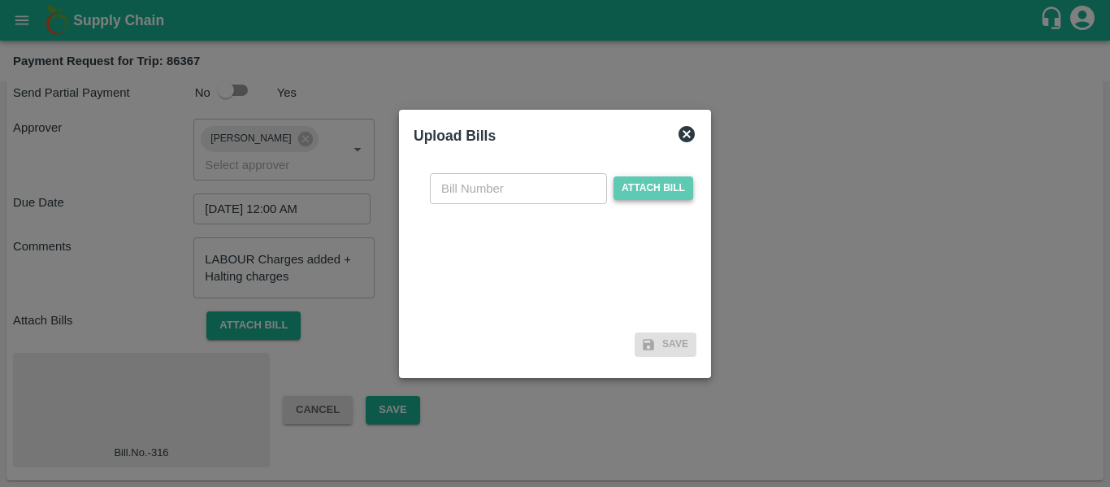
click at [672, 190] on span "Attach bill" at bounding box center [654, 188] width 80 height 24
click at [0, 0] on input "Attach bill" at bounding box center [0, 0] width 0 height 0
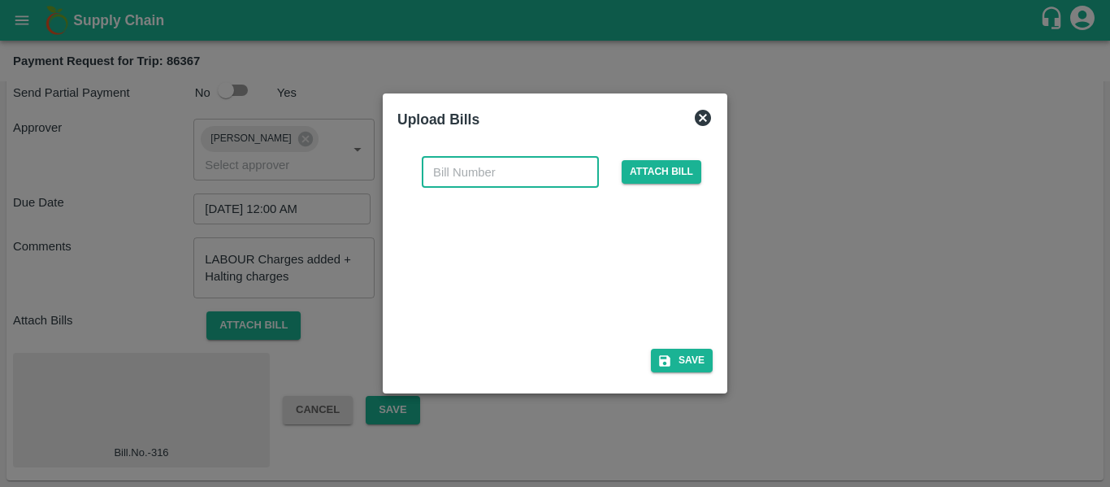
click at [486, 182] on input "text" at bounding box center [510, 172] width 177 height 31
type input "318"
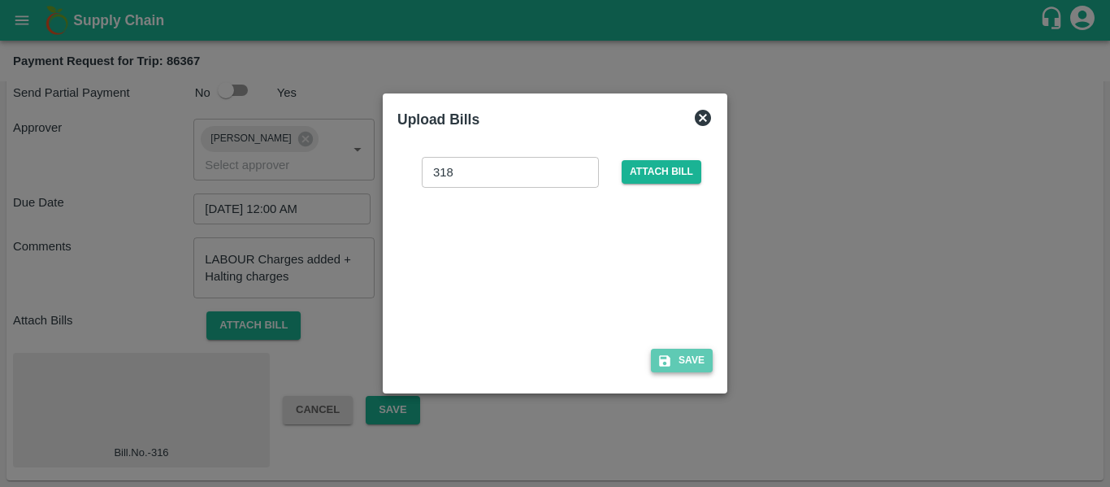
click at [686, 367] on button "Save" at bounding box center [682, 361] width 62 height 24
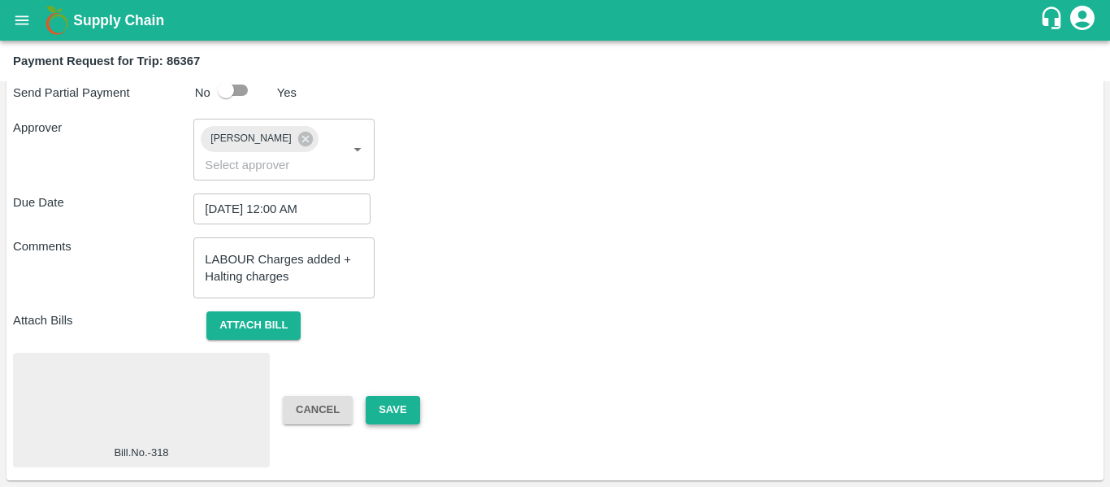
click at [384, 397] on button "Save" at bounding box center [393, 410] width 54 height 28
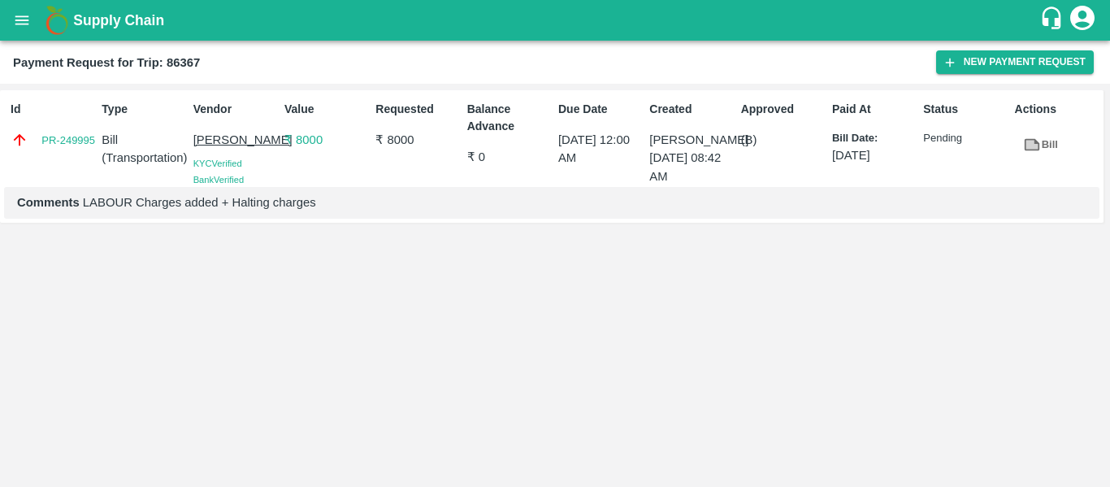
click at [20, 7] on button "open drawer" at bounding box center [21, 20] width 37 height 37
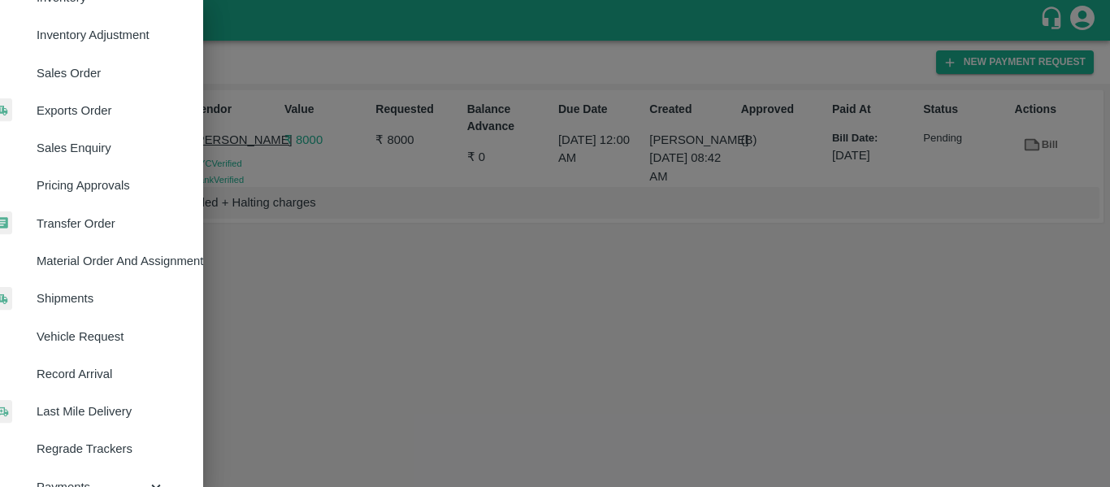
scroll to position [439, 29]
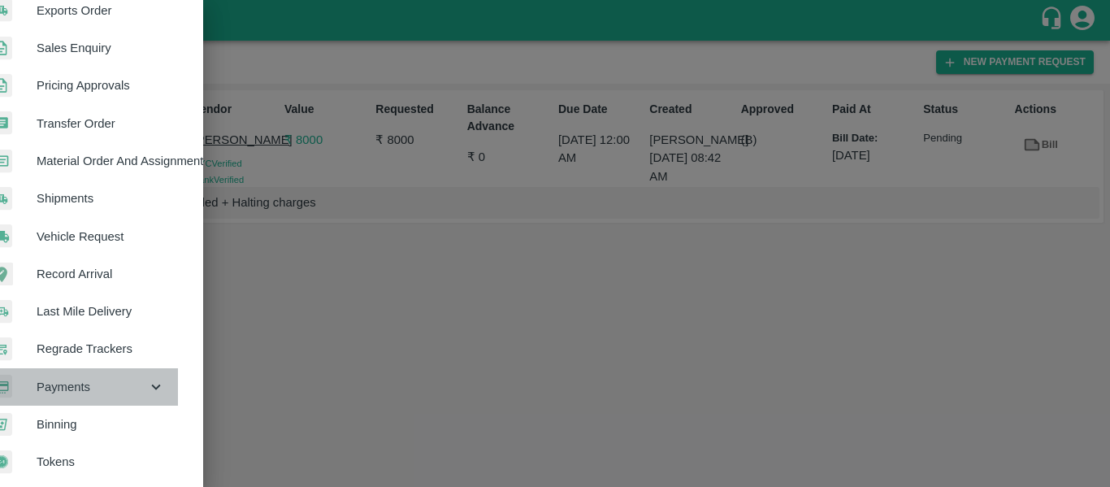
click at [145, 368] on div "Payments" at bounding box center [76, 386] width 203 height 37
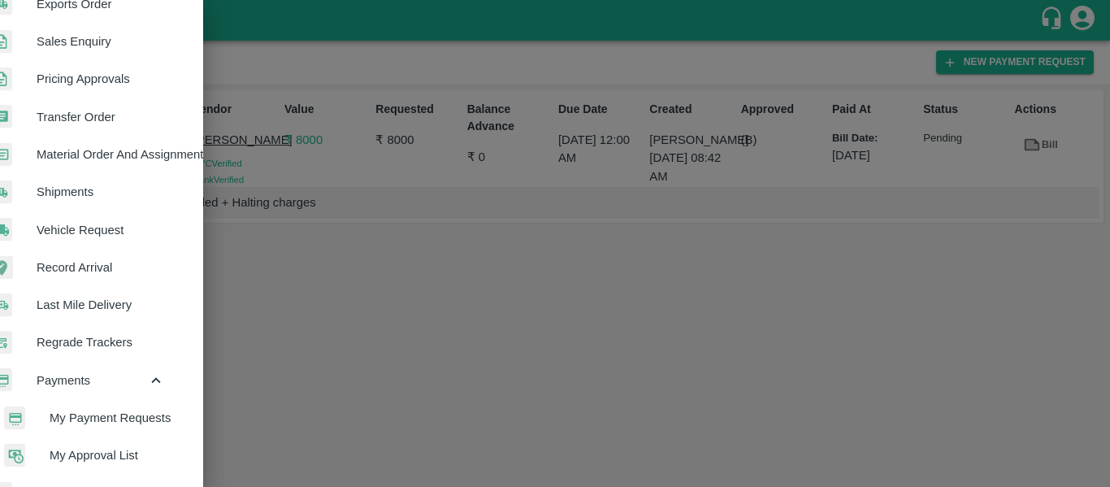
click at [122, 423] on span "My Payment Requests" at bounding box center [107, 418] width 115 height 18
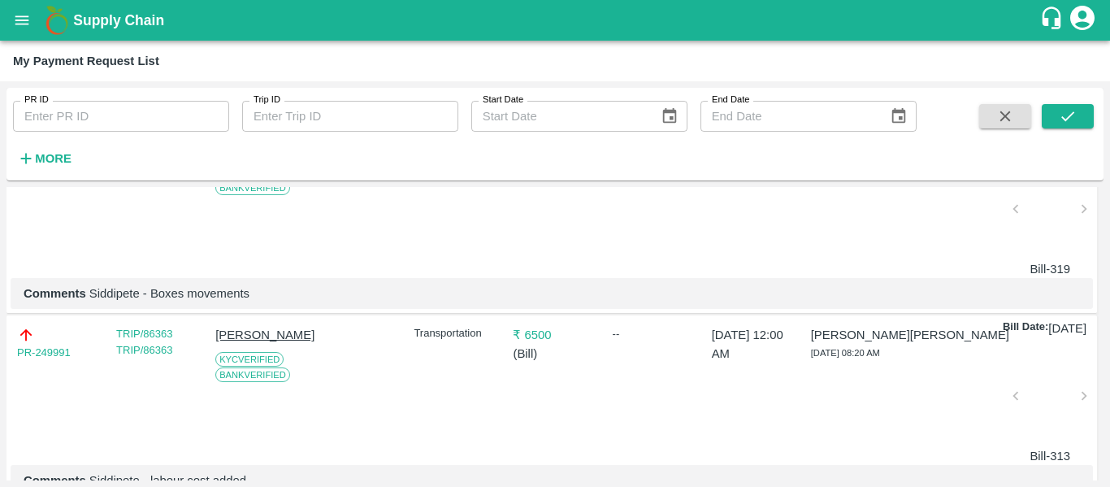
scroll to position [1028, 0]
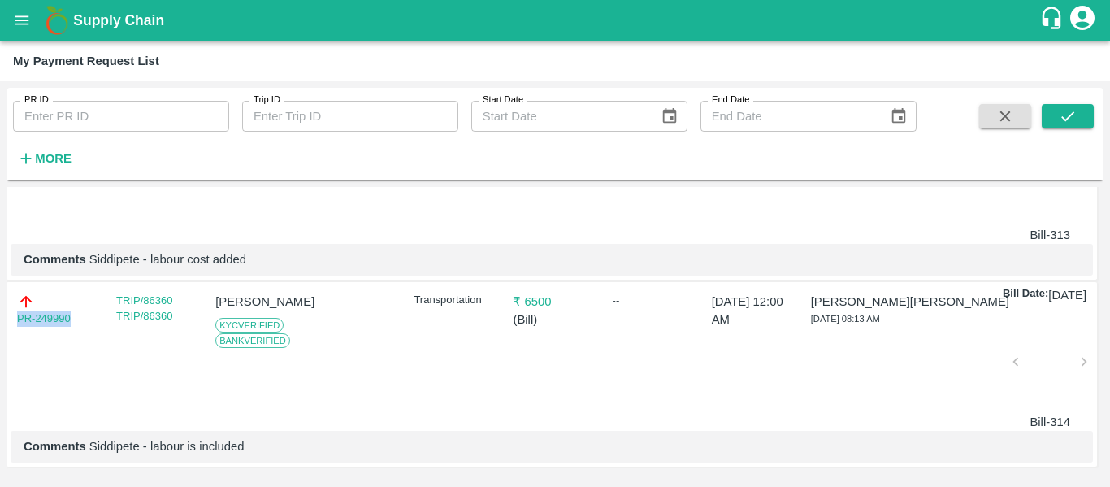
drag, startPoint x: 73, startPoint y: 302, endPoint x: 0, endPoint y: 310, distance: 73.6
click at [0, 310] on div "PR ID PR ID Trip ID Trip ID Start Date Start Date End Date End Date More DOWNLO…" at bounding box center [555, 284] width 1110 height 406
copy link "PR-249990"
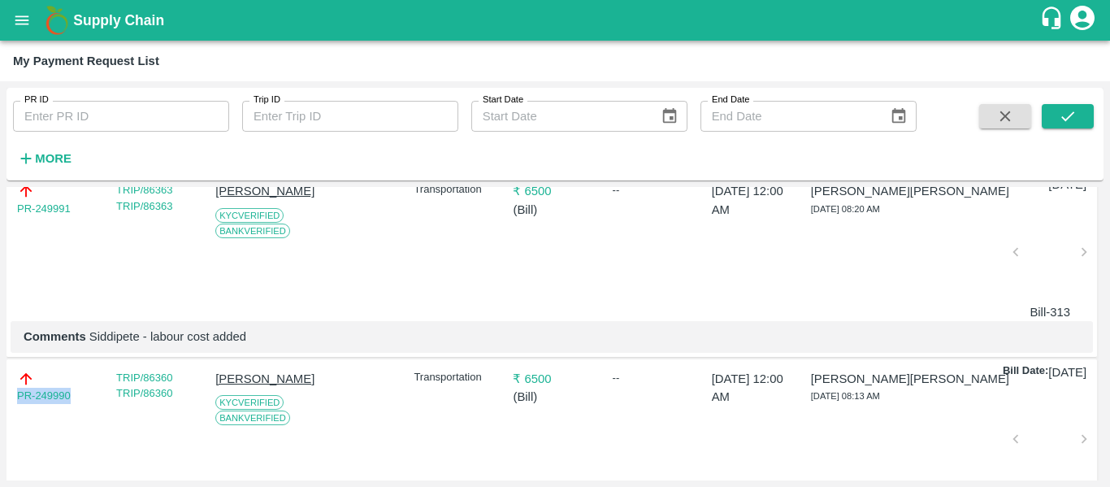
scroll to position [853, 0]
drag, startPoint x: 85, startPoint y: 284, endPoint x: 0, endPoint y: 293, distance: 85.7
click at [0, 293] on div "PR ID PR ID Trip ID Trip ID Start Date Start Date End Date End Date More DOWNLO…" at bounding box center [555, 284] width 1110 height 406
copy link "PR-249991"
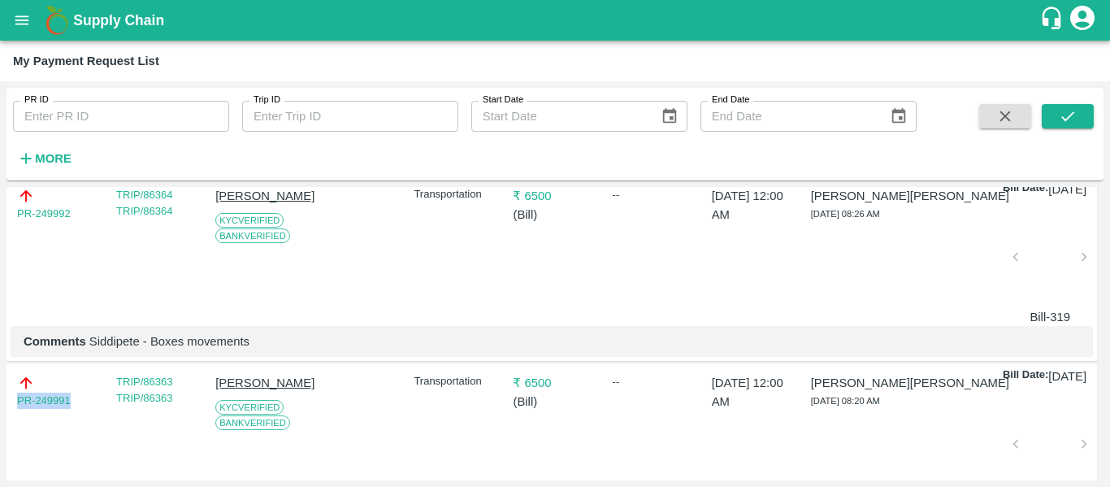
scroll to position [661, 0]
drag, startPoint x: 86, startPoint y: 275, endPoint x: 0, endPoint y: 282, distance: 86.5
click at [0, 282] on div "PR ID PR ID Trip ID Trip ID Start Date Start Date End Date End Date More DOWNLO…" at bounding box center [555, 284] width 1110 height 406
copy link "PR-249992"
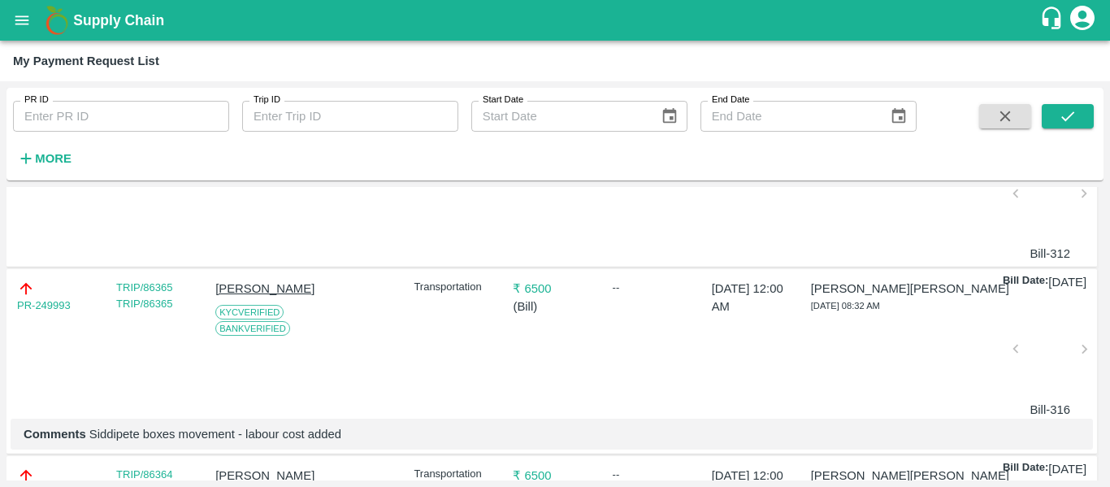
scroll to position [380, 0]
drag, startPoint x: 77, startPoint y: 349, endPoint x: 0, endPoint y: 356, distance: 77.6
click at [0, 356] on div "PR ID PR ID Trip ID Trip ID Start Date Start Date End Date End Date More DOWNLO…" at bounding box center [555, 284] width 1110 height 406
copy link "PR-249993"
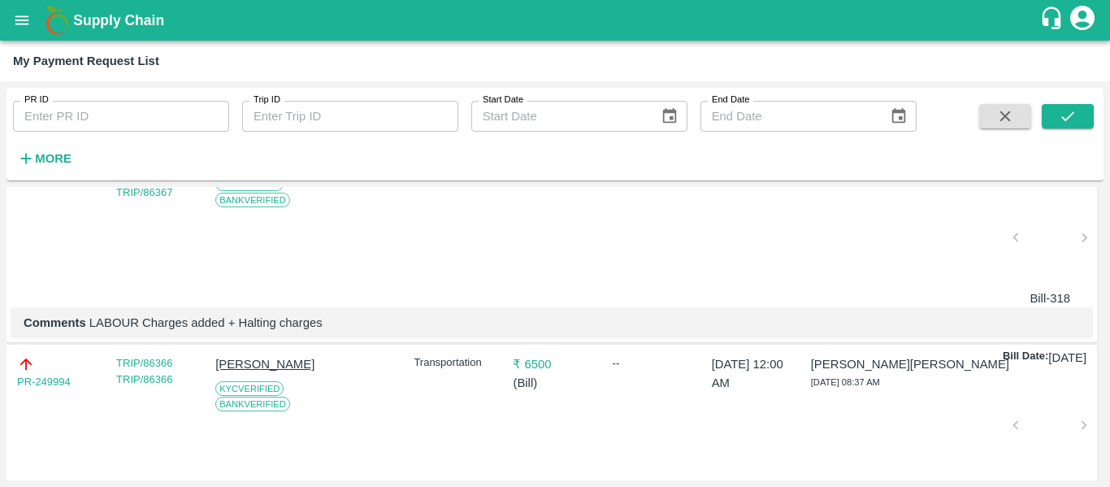
scroll to position [150, 0]
drag, startPoint x: 83, startPoint y: 397, endPoint x: 0, endPoint y: 419, distance: 85.7
click at [0, 419] on div "PR ID PR ID Trip ID Trip ID Start Date Start Date End Date End Date More DOWNLO…" at bounding box center [555, 284] width 1110 height 406
copy link "PR-249994"
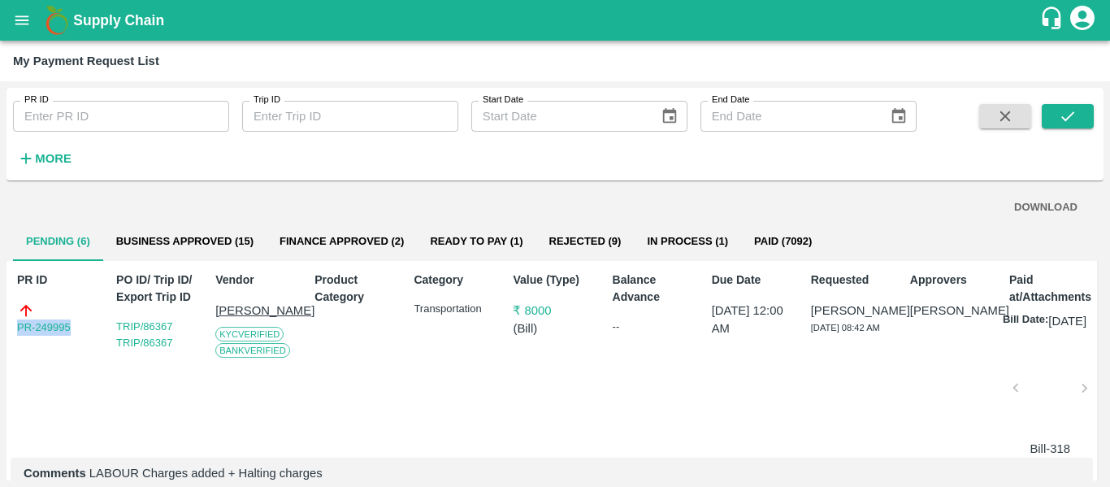
drag, startPoint x: 82, startPoint y: 329, endPoint x: 0, endPoint y: 348, distance: 84.2
click at [0, 348] on div "PR ID PR ID Trip ID Trip ID Start Date Start Date End Date End Date More DOWNLO…" at bounding box center [555, 284] width 1110 height 406
copy link "PR-249995"
click at [28, 26] on icon "open drawer" at bounding box center [22, 20] width 18 height 18
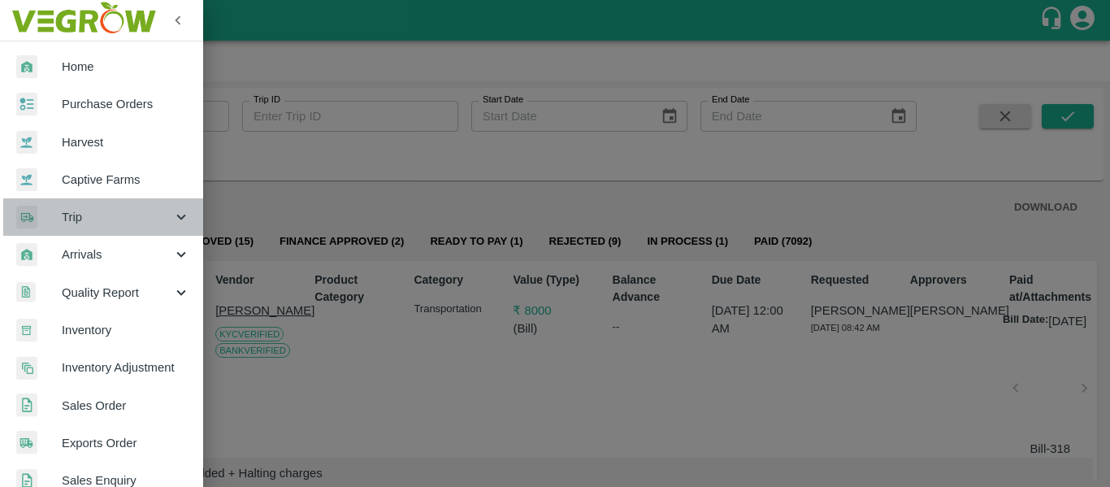
click at [134, 212] on span "Trip" at bounding box center [117, 217] width 111 height 18
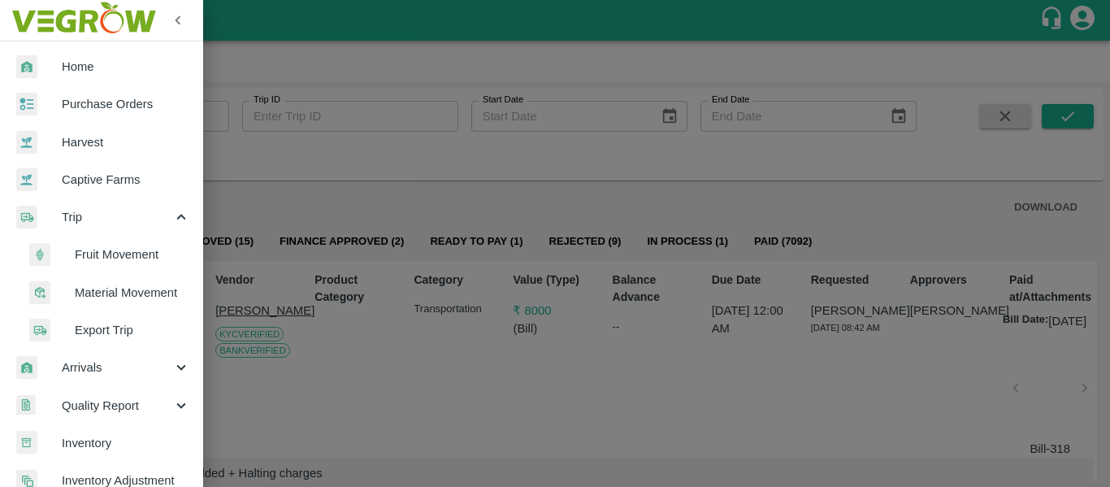
click at [124, 296] on span "Material Movement" at bounding box center [132, 293] width 115 height 18
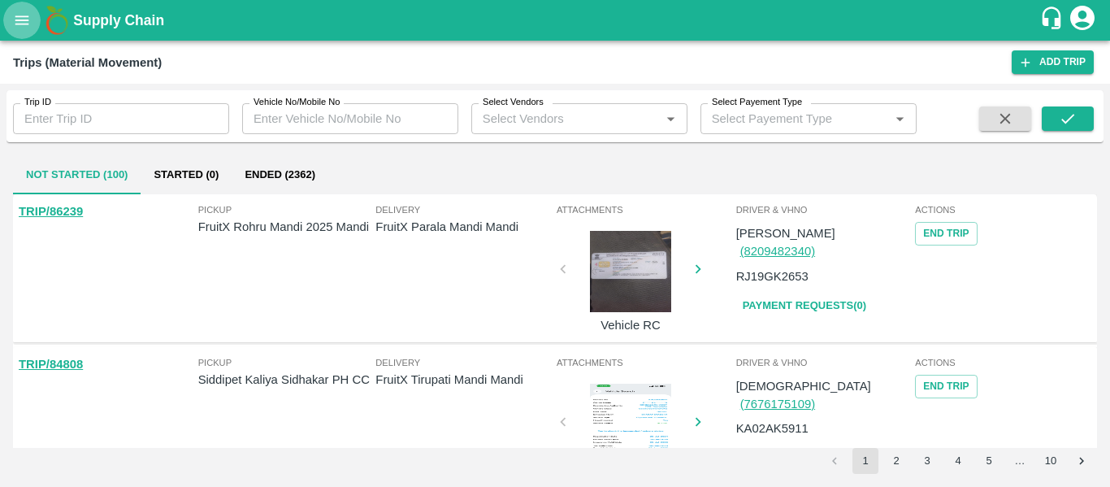
click at [21, 17] on icon "open drawer" at bounding box center [22, 19] width 14 height 9
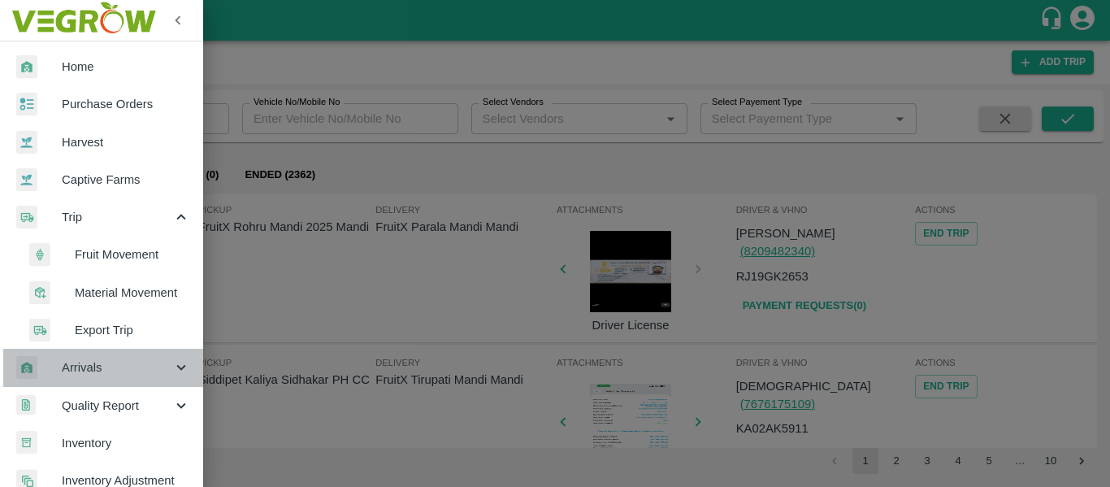
click at [108, 359] on span "Arrivals" at bounding box center [117, 367] width 111 height 18
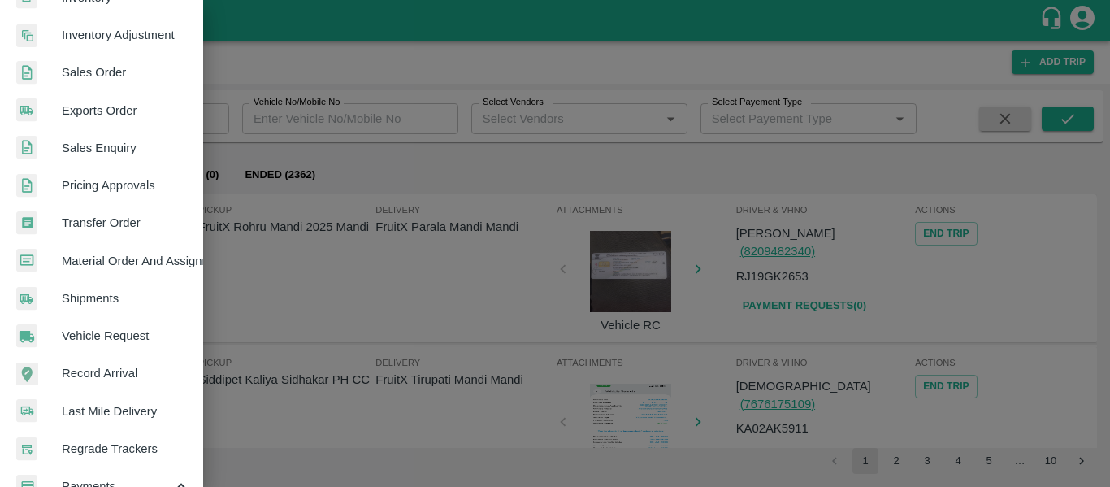
scroll to position [562, 0]
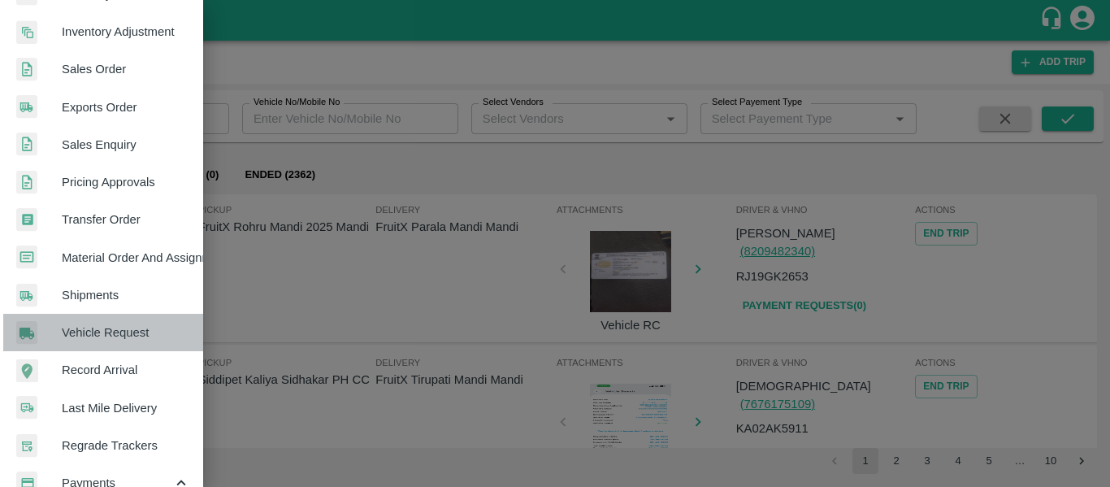
click at [113, 334] on span "Vehicle Request" at bounding box center [126, 332] width 128 height 18
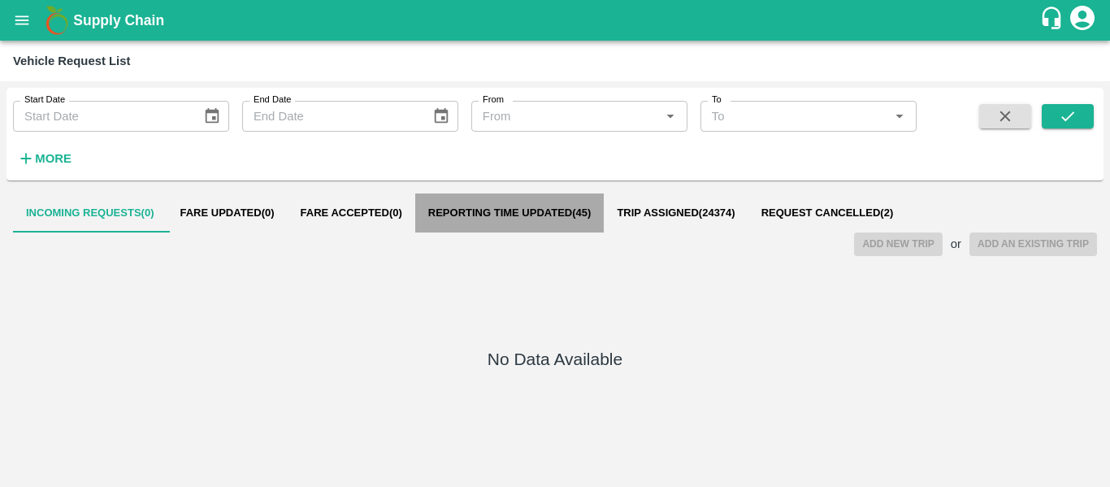
click at [516, 229] on button "Reporting Time Updated ( 45 )" at bounding box center [509, 212] width 189 height 39
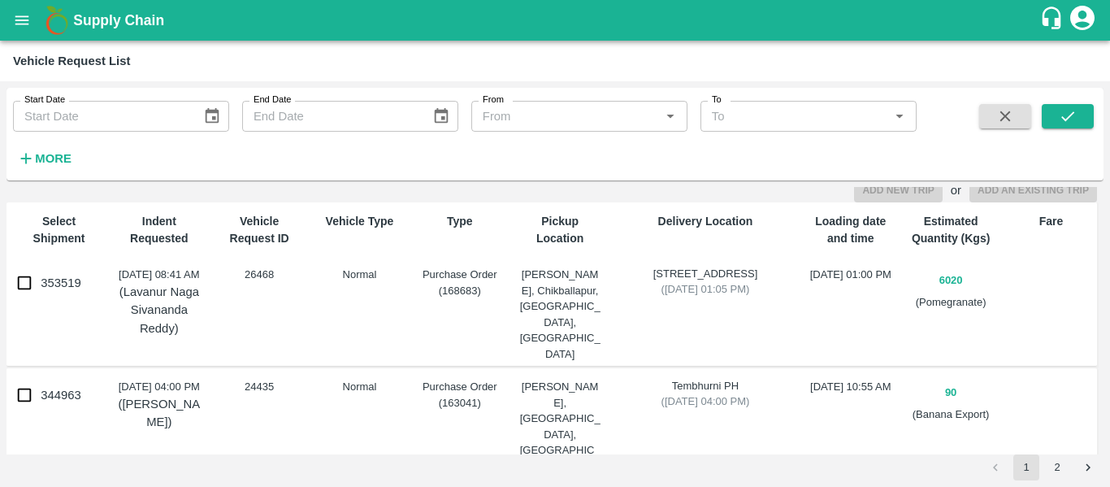
scroll to position [55, 0]
click at [24, 285] on input "353519" at bounding box center [24, 281] width 33 height 33
checkbox input "true"
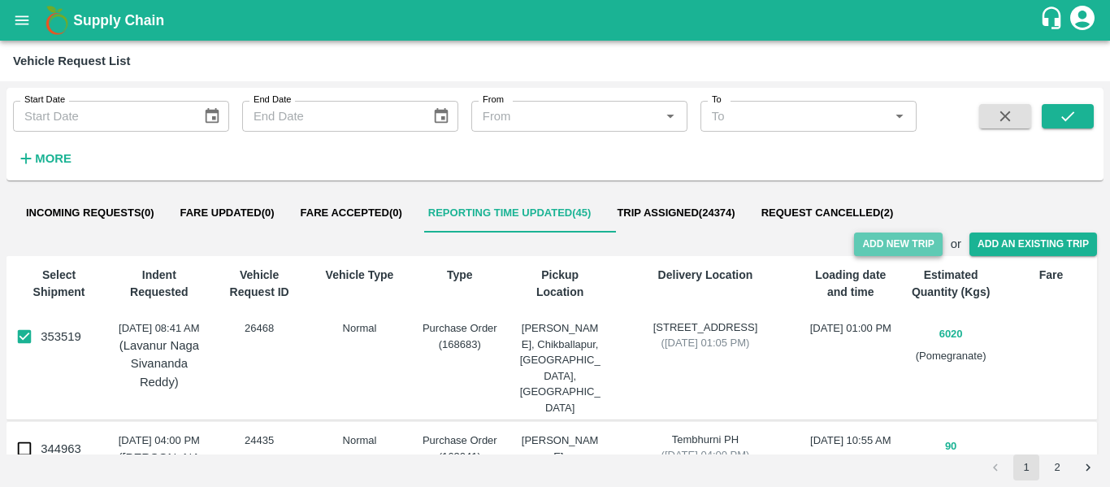
click at [894, 251] on button "Add New Trip" at bounding box center [898, 244] width 88 height 24
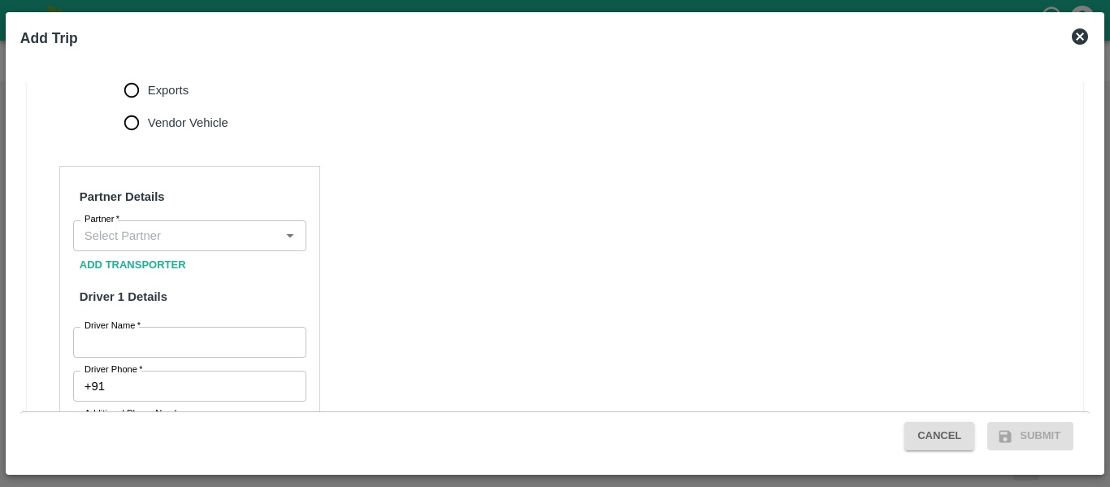
scroll to position [698, 0]
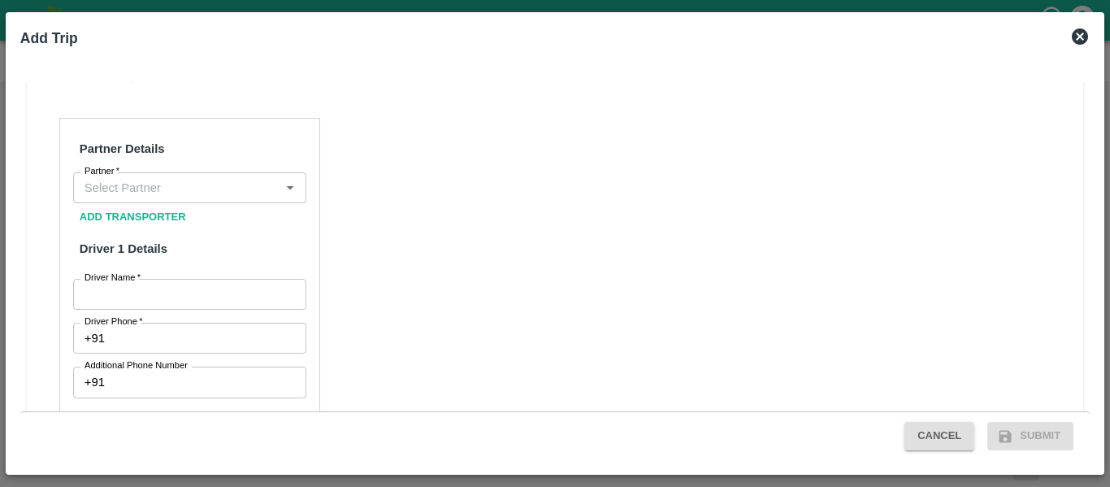
click at [150, 198] on input "Partner   *" at bounding box center [176, 187] width 197 height 21
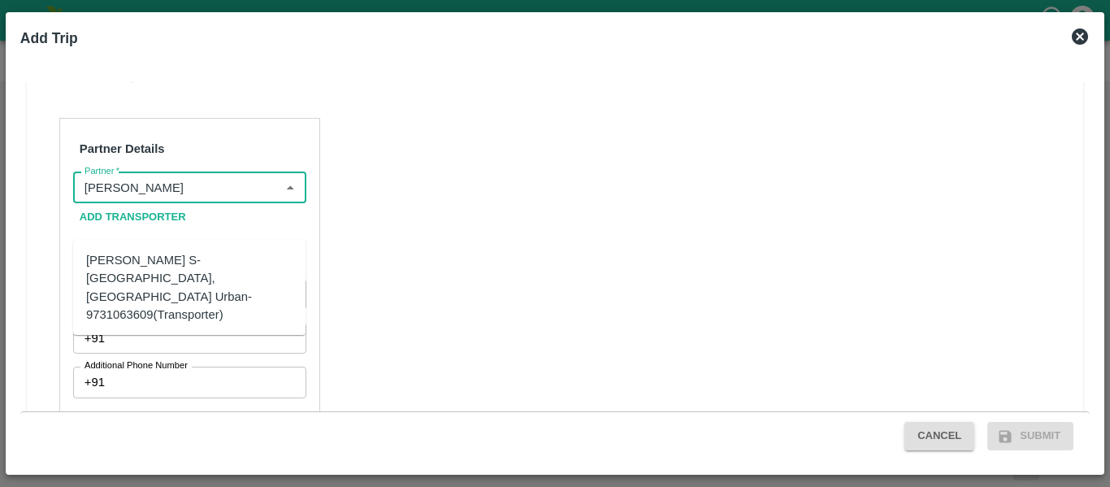
click at [124, 259] on div "[PERSON_NAME] S-[GEOGRAPHIC_DATA], [GEOGRAPHIC_DATA] Urban-9731063609(Transport…" at bounding box center [189, 287] width 206 height 72
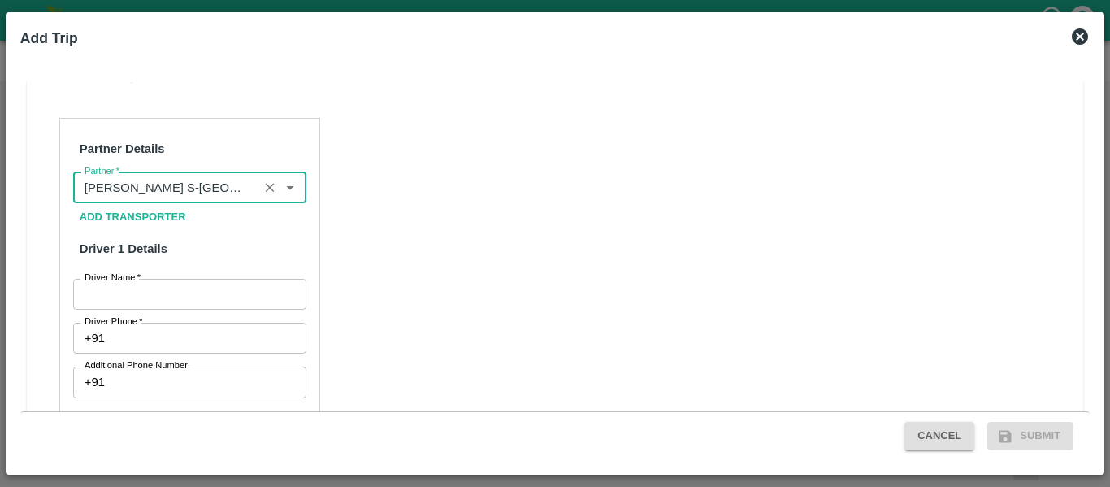
type input "[PERSON_NAME] S-[GEOGRAPHIC_DATA], [GEOGRAPHIC_DATA] Urban-9731063609(Transport…"
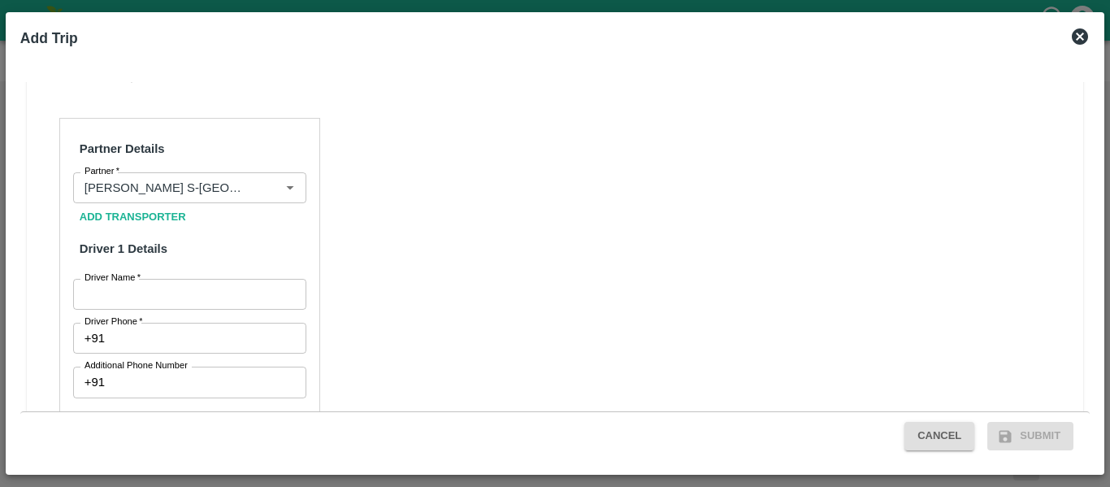
click at [118, 284] on label "Driver Name   *" at bounding box center [113, 277] width 56 height 13
click at [118, 310] on input "Driver Name   *" at bounding box center [189, 294] width 233 height 31
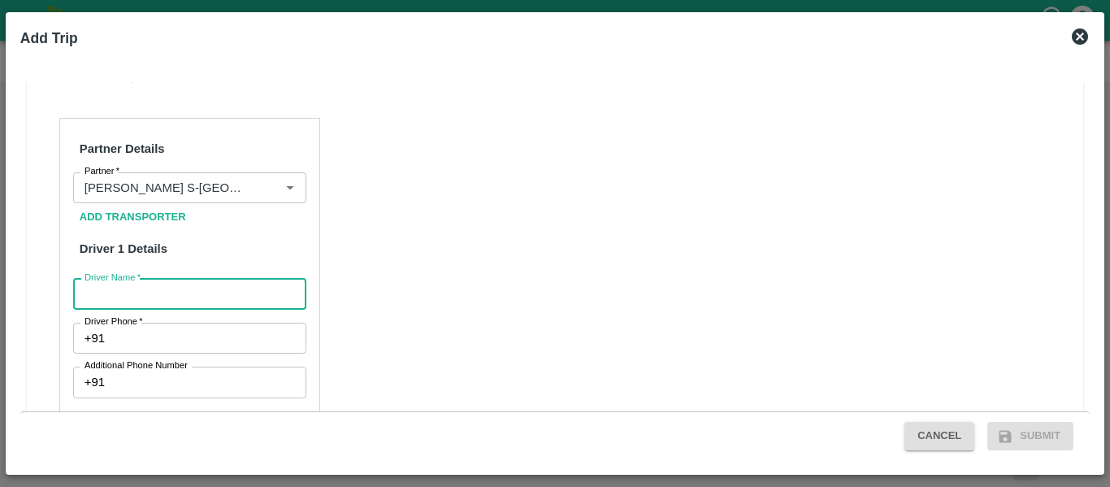
click at [118, 310] on input "Driver Name   *" at bounding box center [189, 294] width 233 height 31
type input "[DEMOGRAPHIC_DATA]"
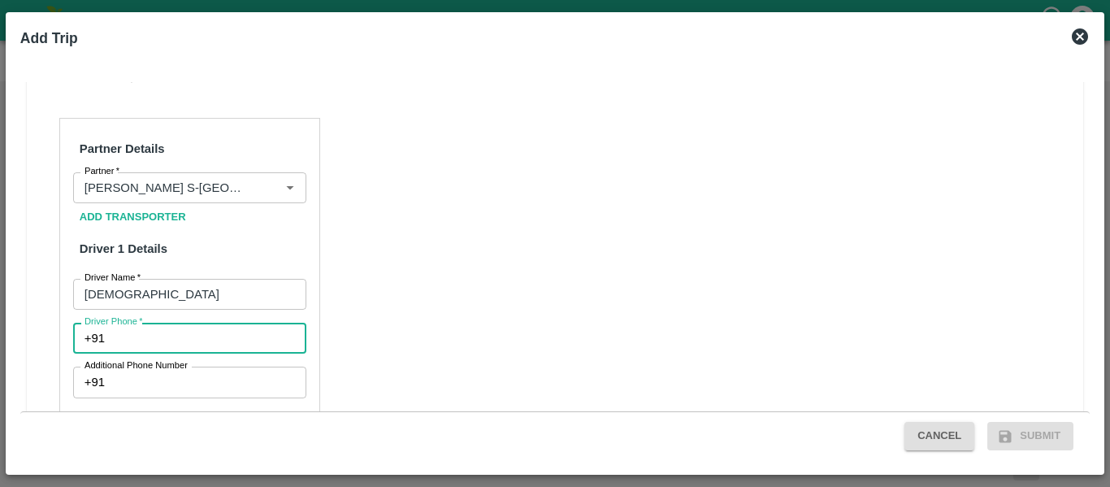
click at [150, 354] on input "Driver Phone   *" at bounding box center [208, 338] width 195 height 31
type input "7676175109"
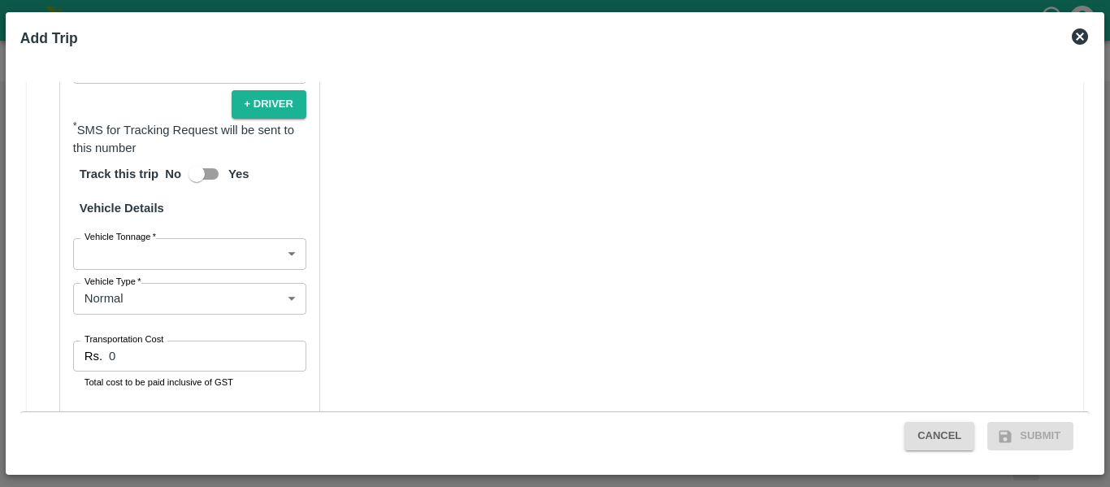
scroll to position [1072, 0]
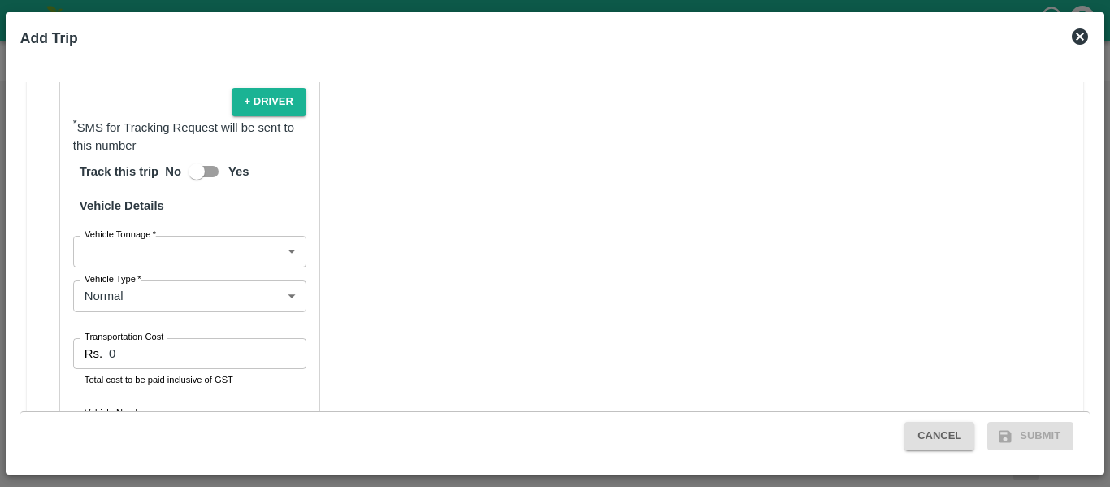
click at [163, 99] on body "Supply Chain Vehicle Request List Start Date Start Date End Date End Date From …" at bounding box center [555, 243] width 1110 height 487
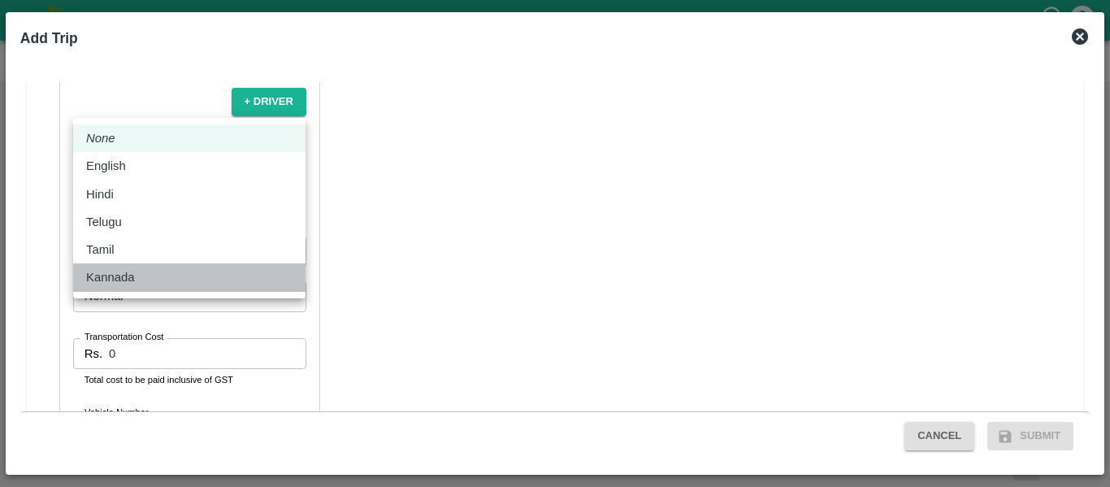
click at [124, 280] on p "Kannada" at bounding box center [110, 277] width 48 height 18
type input "ka"
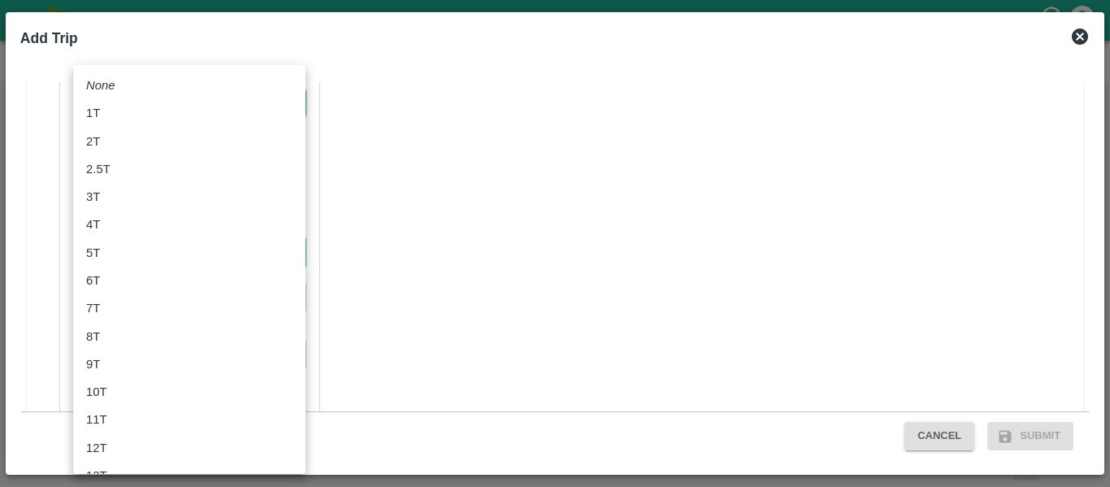
click at [164, 298] on body "Supply Chain Vehicle Request List Start Date Start Date End Date End Date From …" at bounding box center [555, 243] width 1110 height 487
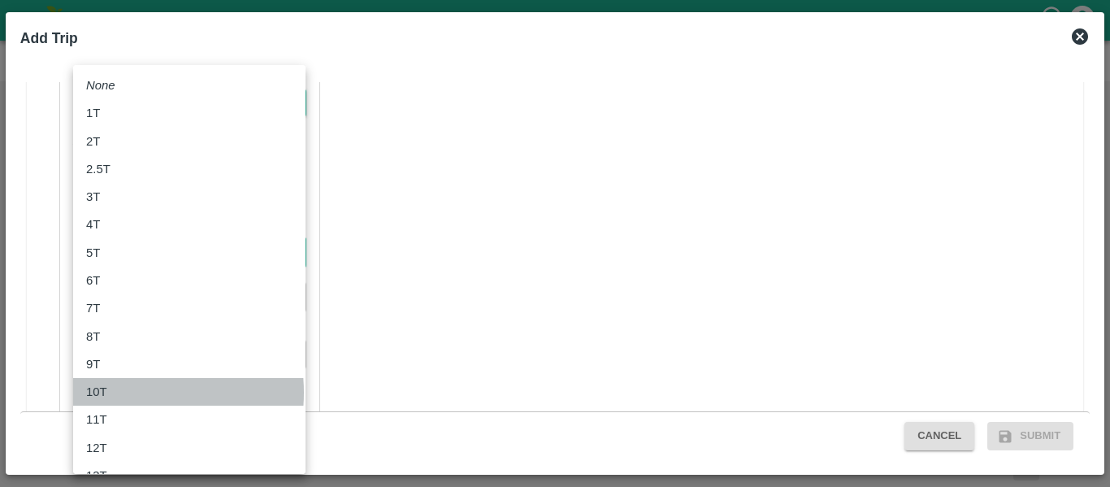
click at [123, 393] on div "10T" at bounding box center [189, 392] width 206 height 18
type input "10000"
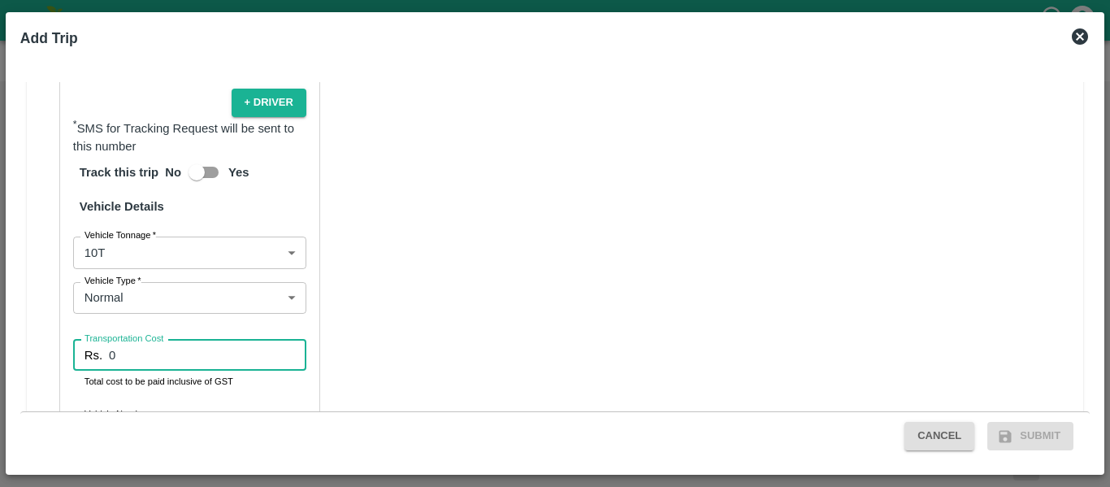
click at [189, 371] on input "0" at bounding box center [207, 355] width 197 height 31
type input "23000"
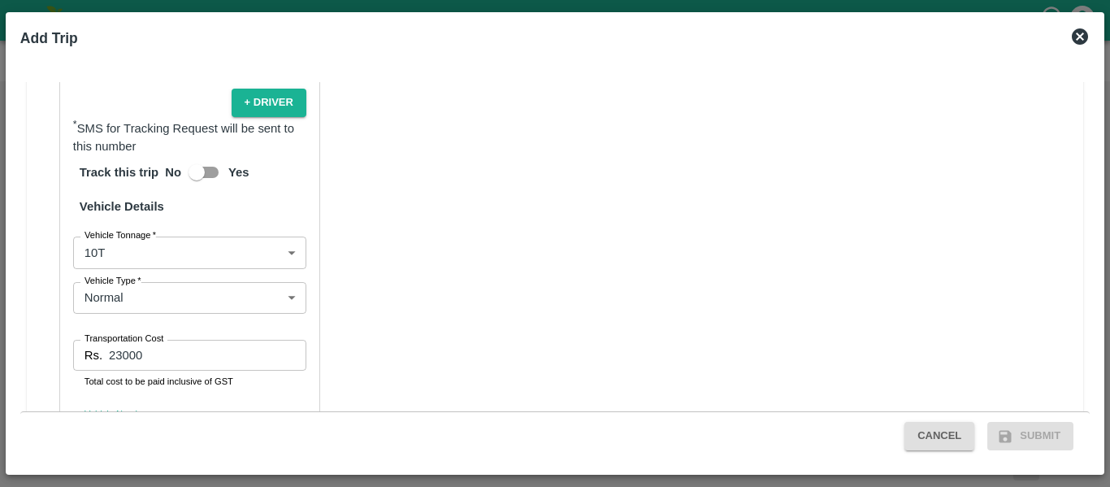
scroll to position [1246, 0]
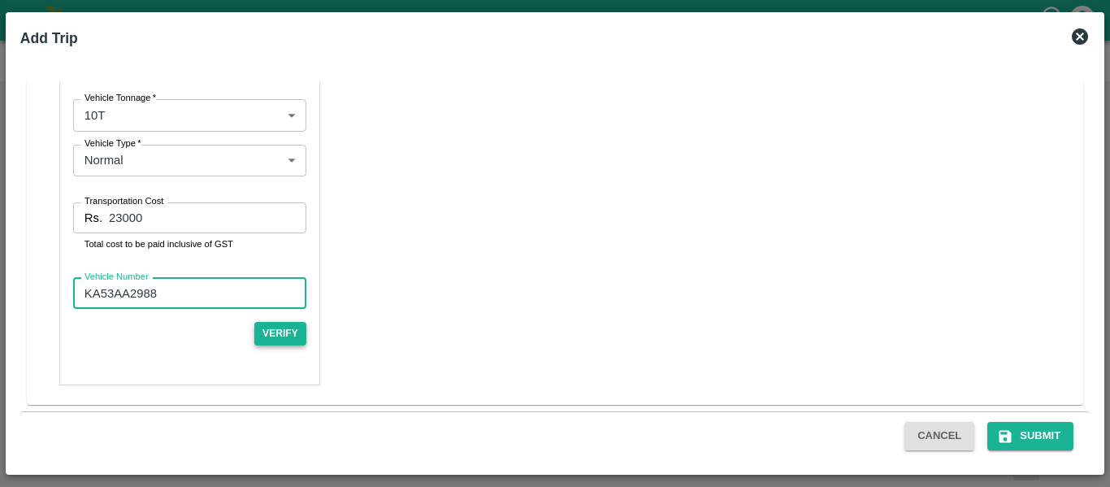
type input "KA53AA2988"
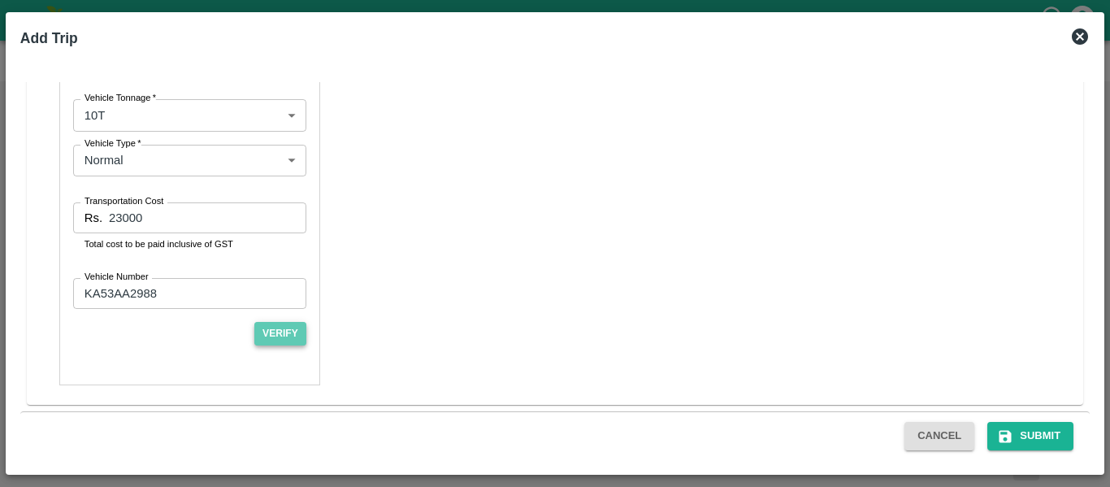
click at [284, 332] on button "Verify" at bounding box center [280, 334] width 52 height 24
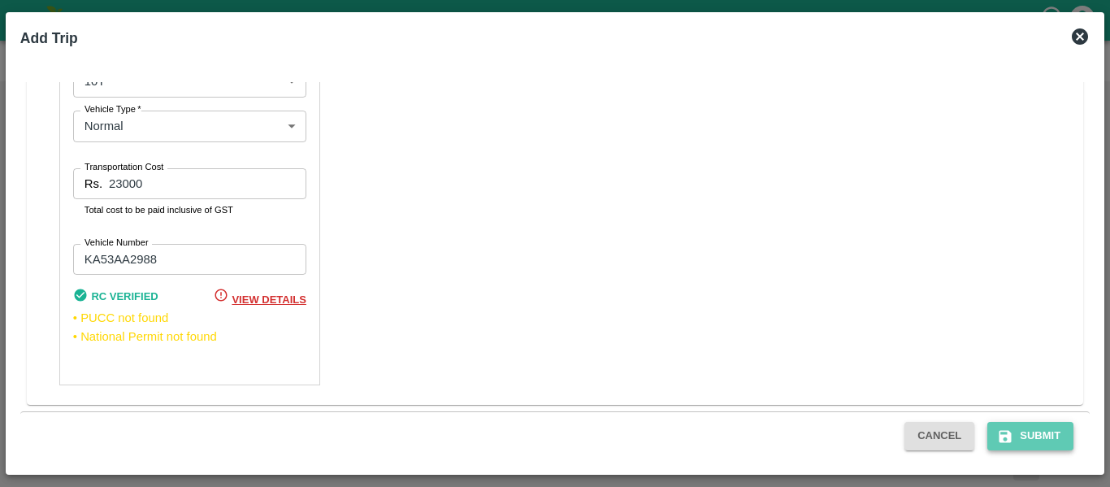
click at [1021, 435] on button "Submit" at bounding box center [1030, 436] width 86 height 28
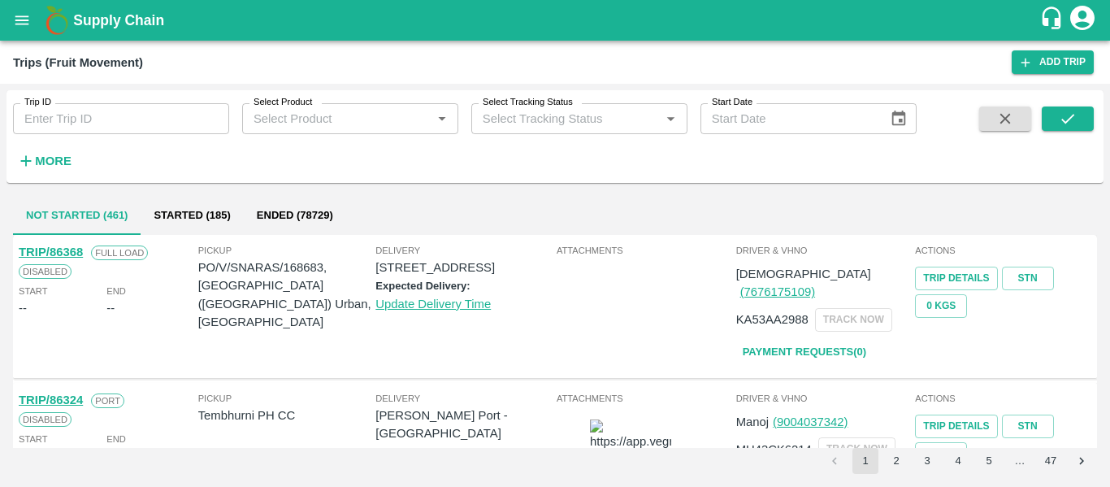
click at [80, 260] on div "TRIP/86368" at bounding box center [51, 252] width 64 height 18
drag, startPoint x: 14, startPoint y: 248, endPoint x: 93, endPoint y: 253, distance: 79.8
click at [93, 253] on div "TRIP/86368 Full Load Disabled Start -- End -- Pickup PO/V/SNARAS/168683, [GEOGR…" at bounding box center [555, 307] width 1084 height 144
copy link "TRIP/86368"
